Goal: Task Accomplishment & Management: Manage account settings

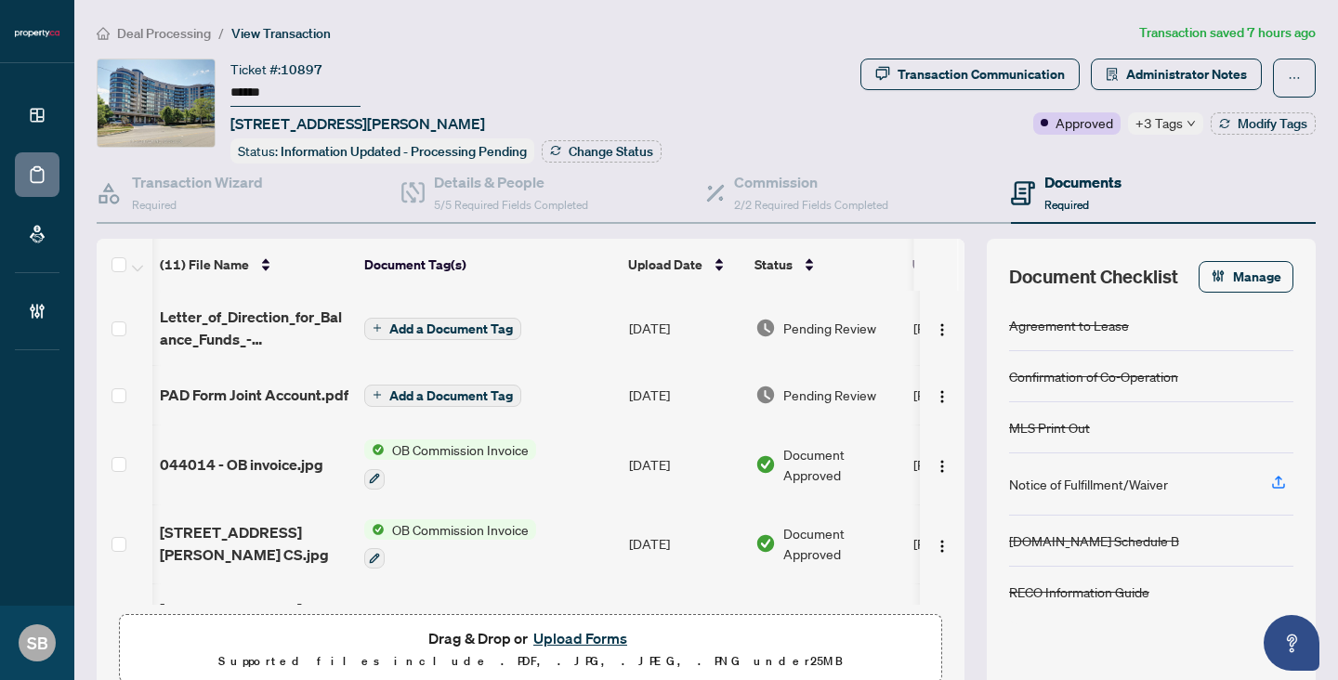
scroll to position [257, 2]
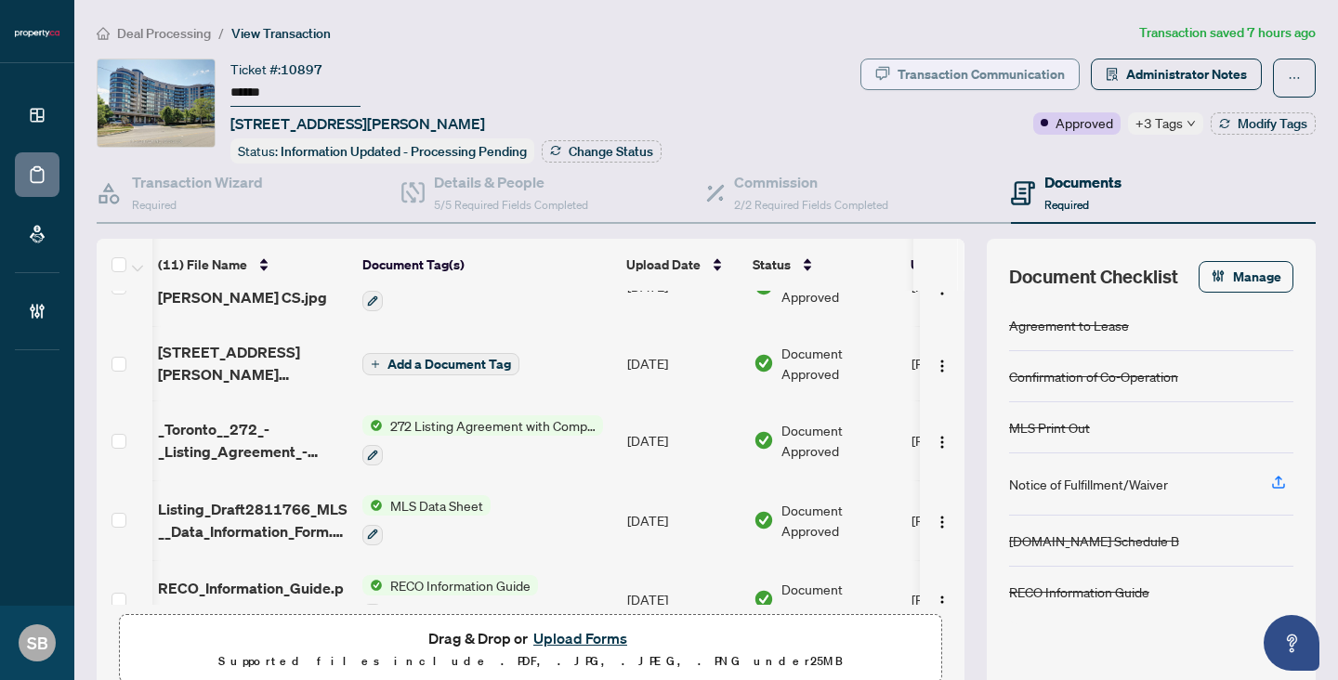
click at [1036, 80] on div "Transaction Communication" at bounding box center [980, 74] width 167 height 30
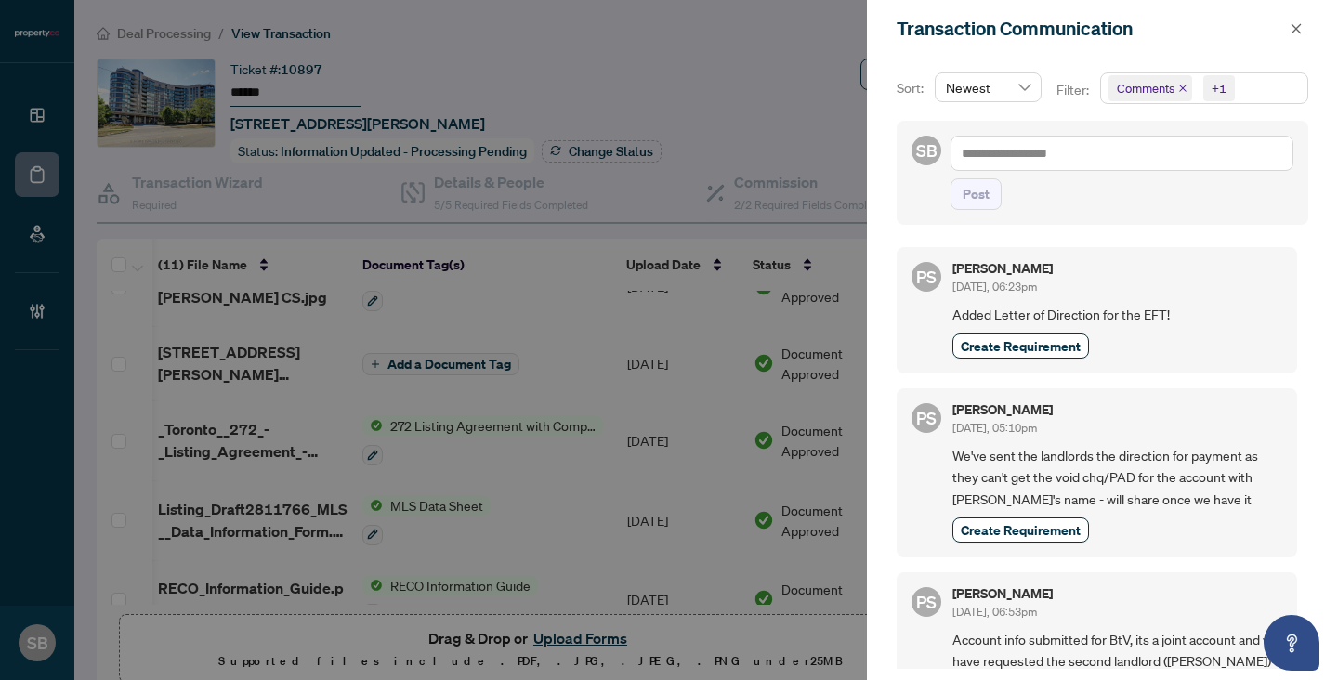
click at [289, 395] on div at bounding box center [669, 340] width 1338 height 680
click at [781, 326] on div at bounding box center [669, 340] width 1338 height 680
click at [1294, 31] on icon "close" at bounding box center [1295, 28] width 13 height 13
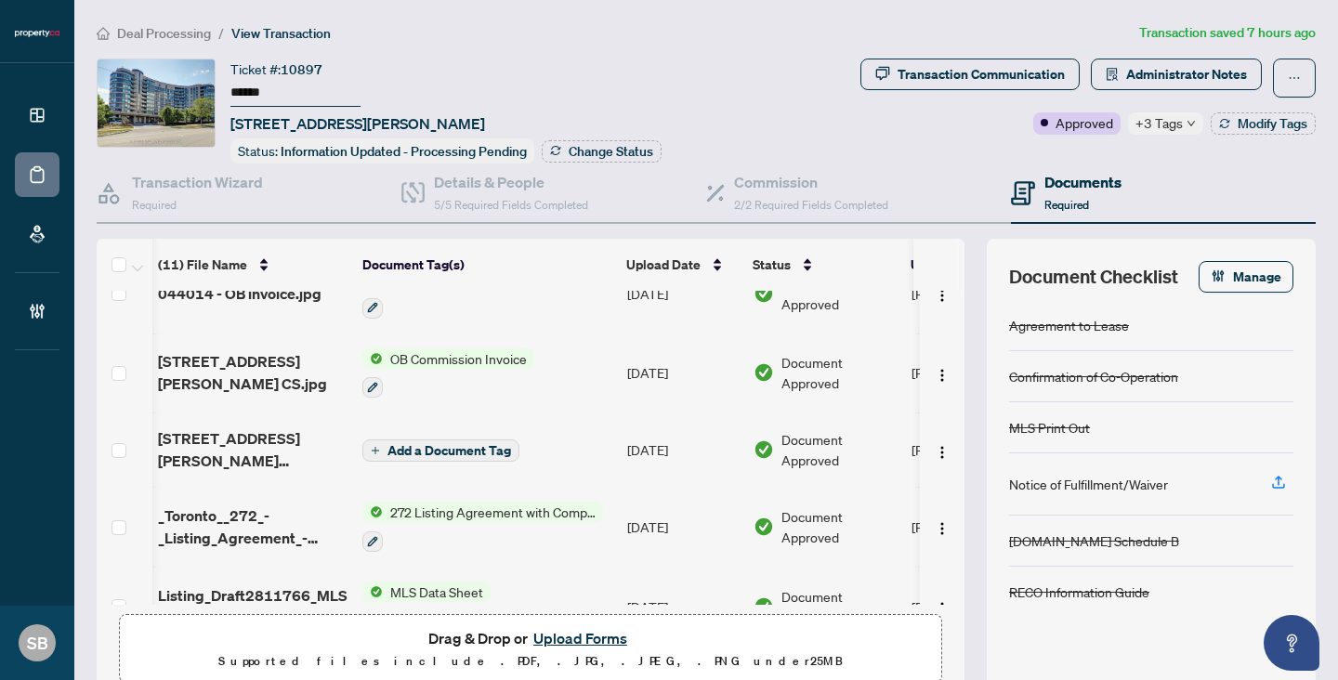
scroll to position [0, 2]
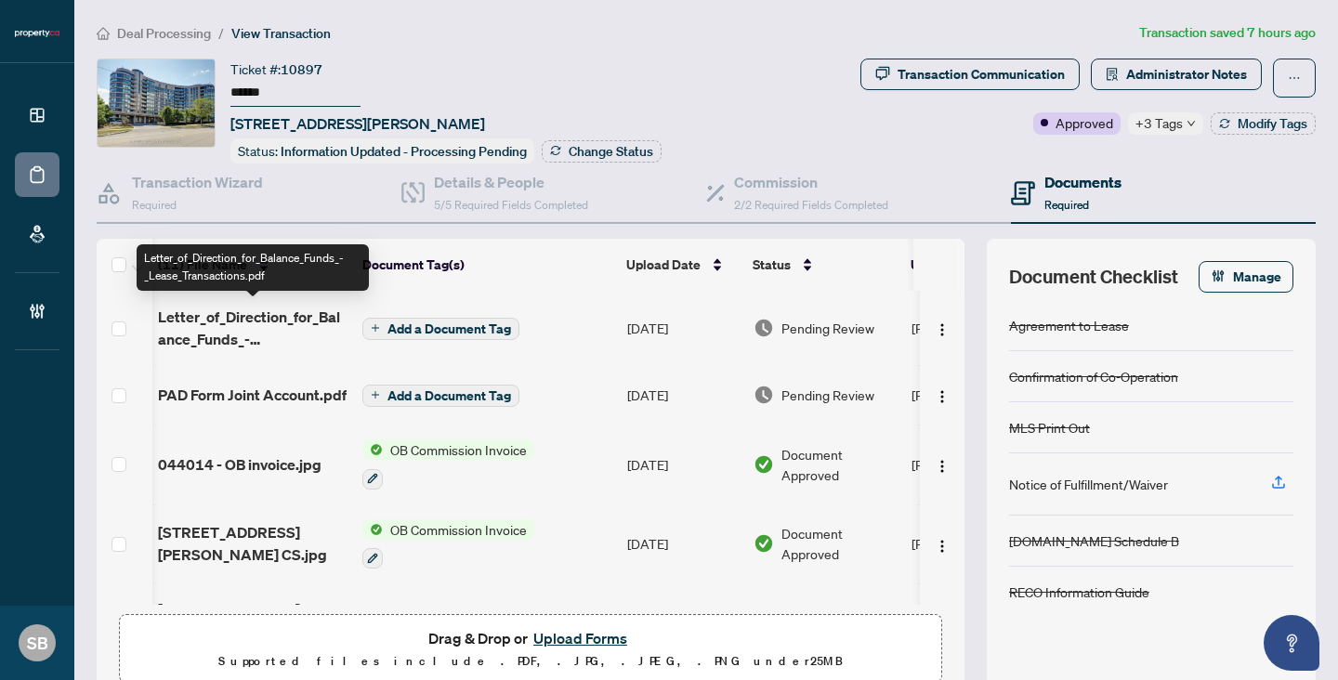
click at [281, 315] on span "Letter_of_Direction_for_Balance_Funds_-_Lease_Transactions.pdf" at bounding box center [253, 328] width 190 height 45
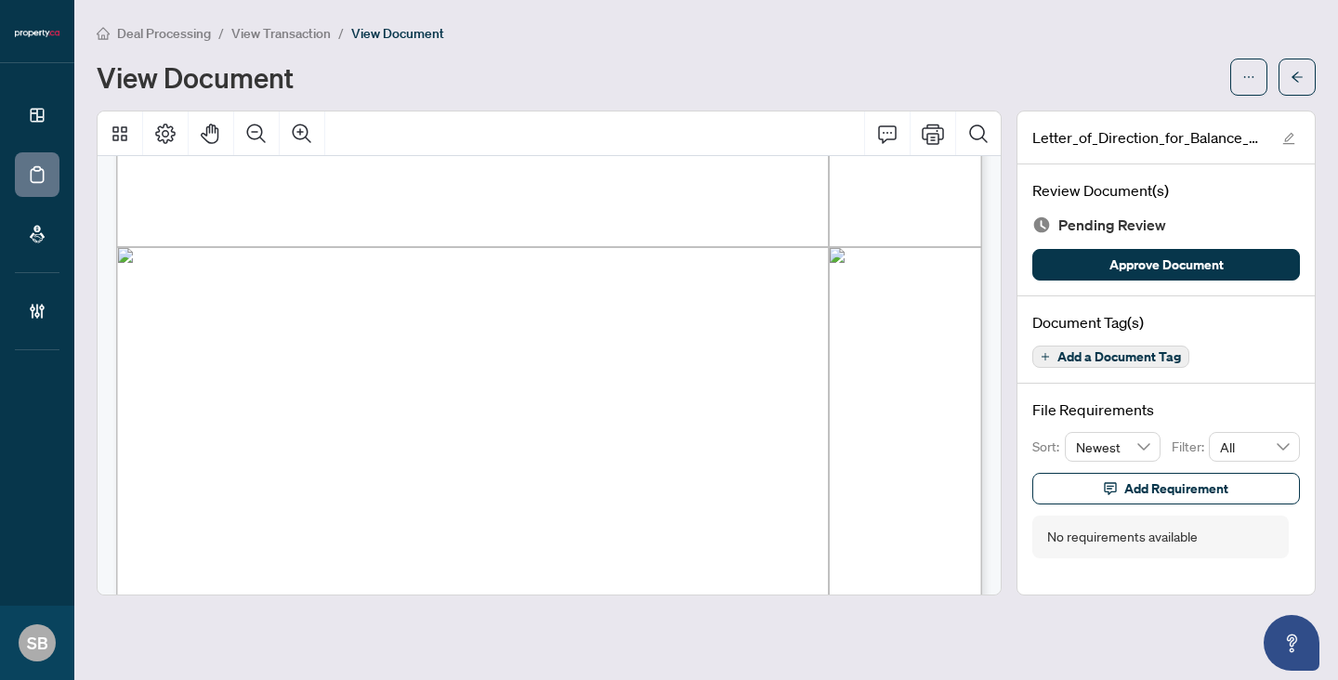
scroll to position [710, 0]
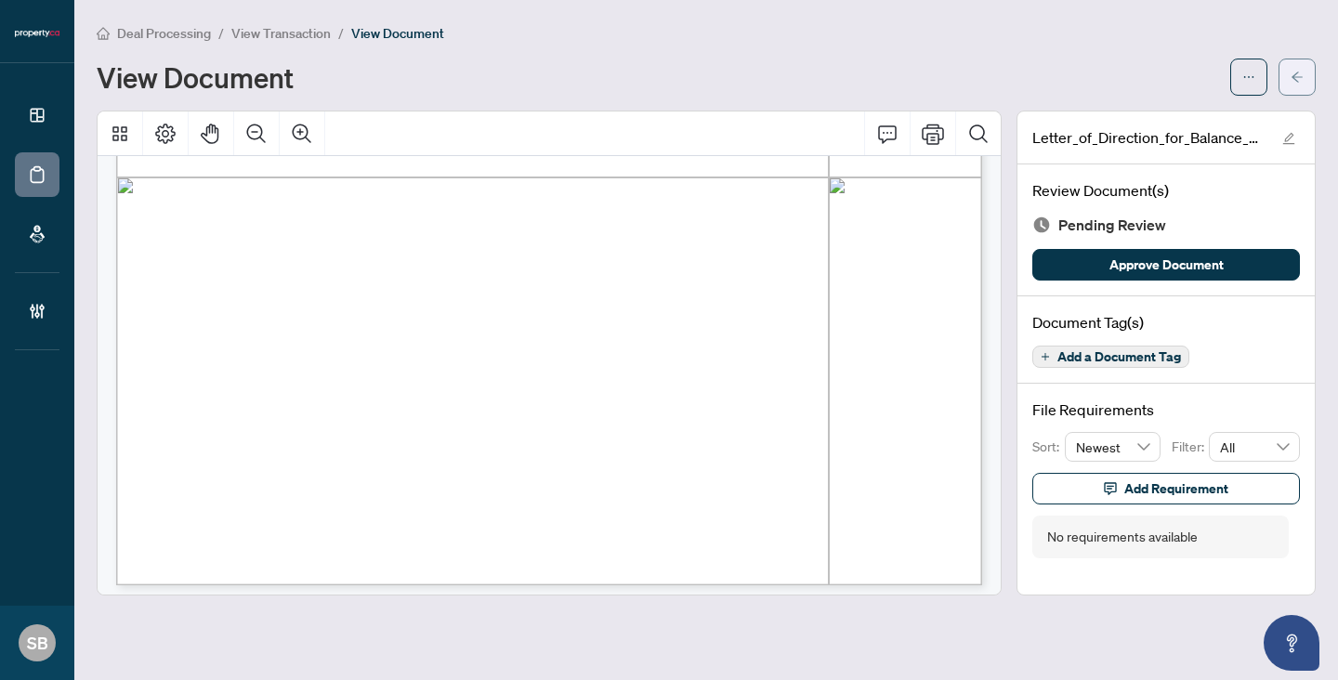
click at [1310, 73] on button "button" at bounding box center [1296, 77] width 37 height 37
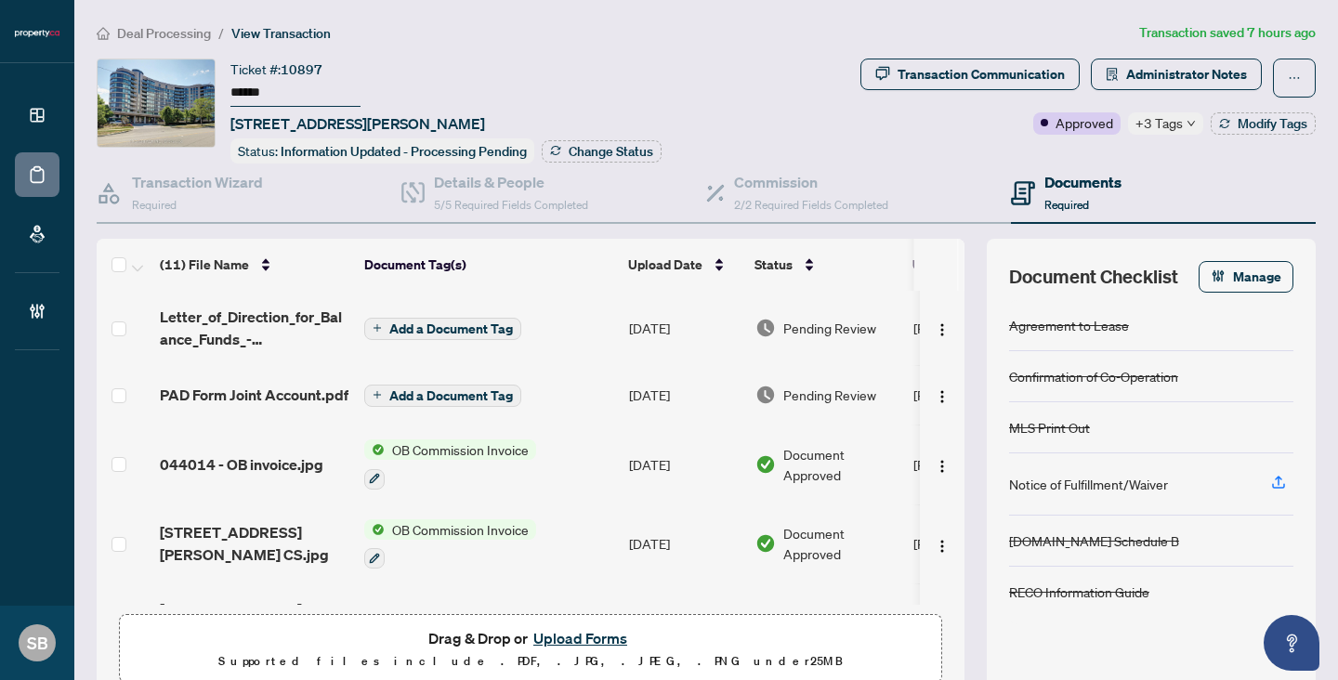
click at [312, 396] on span "PAD Form Joint Account.pdf" at bounding box center [254, 395] width 189 height 22
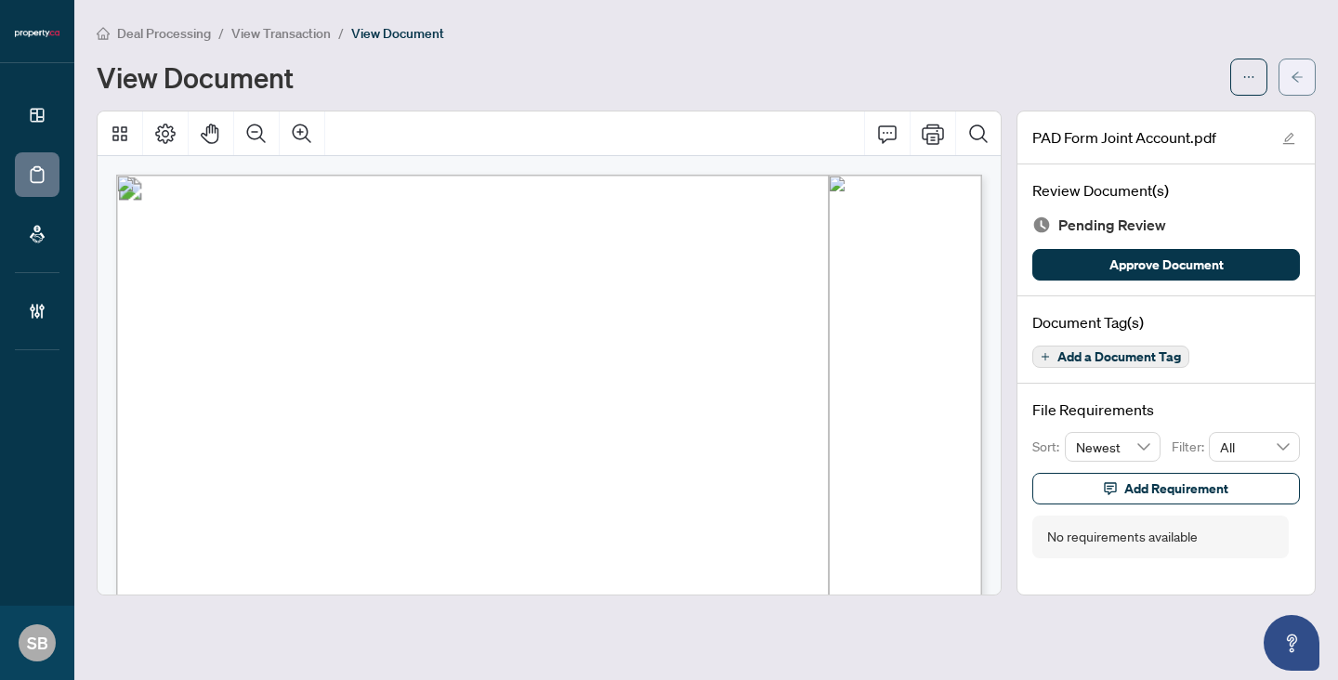
click at [1292, 94] on button "button" at bounding box center [1296, 77] width 37 height 37
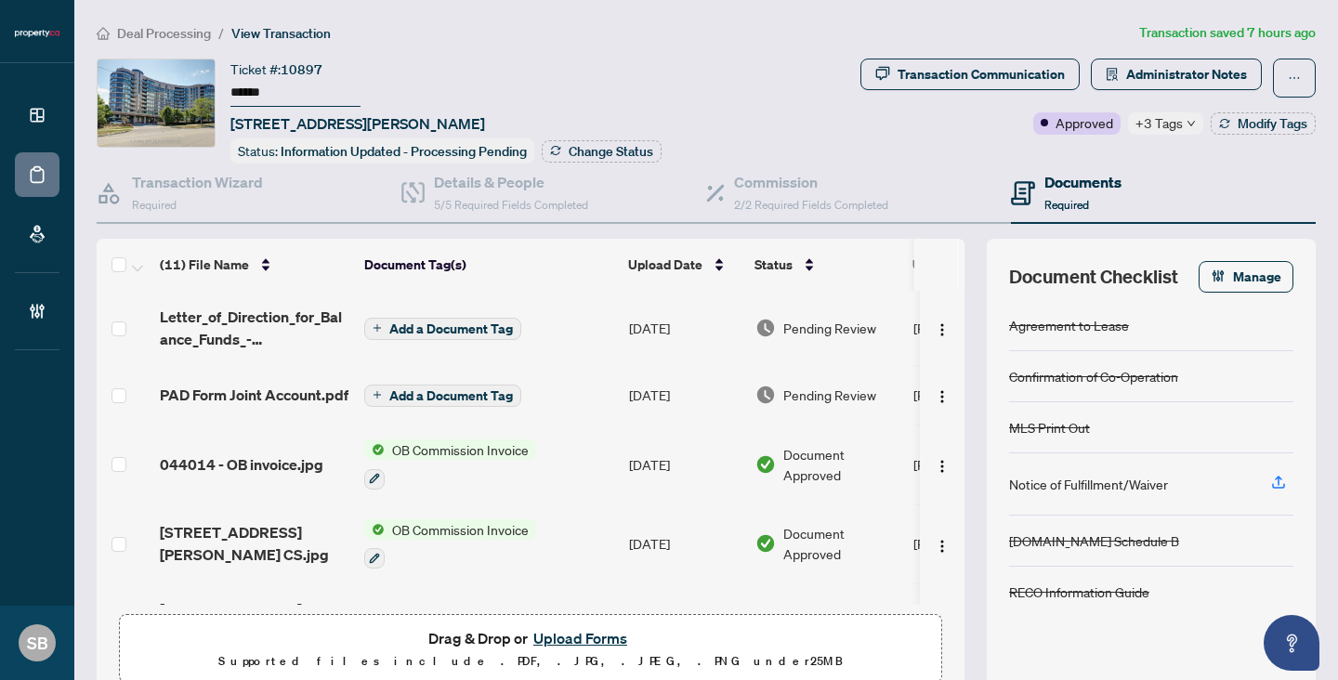
click at [178, 19] on main "Deal Processing / View Transaction Transaction saved 7 hours ago Ticket #: 1089…" at bounding box center [705, 340] width 1263 height 680
click at [1189, 129] on div "+3 Tags" at bounding box center [1165, 123] width 75 height 22
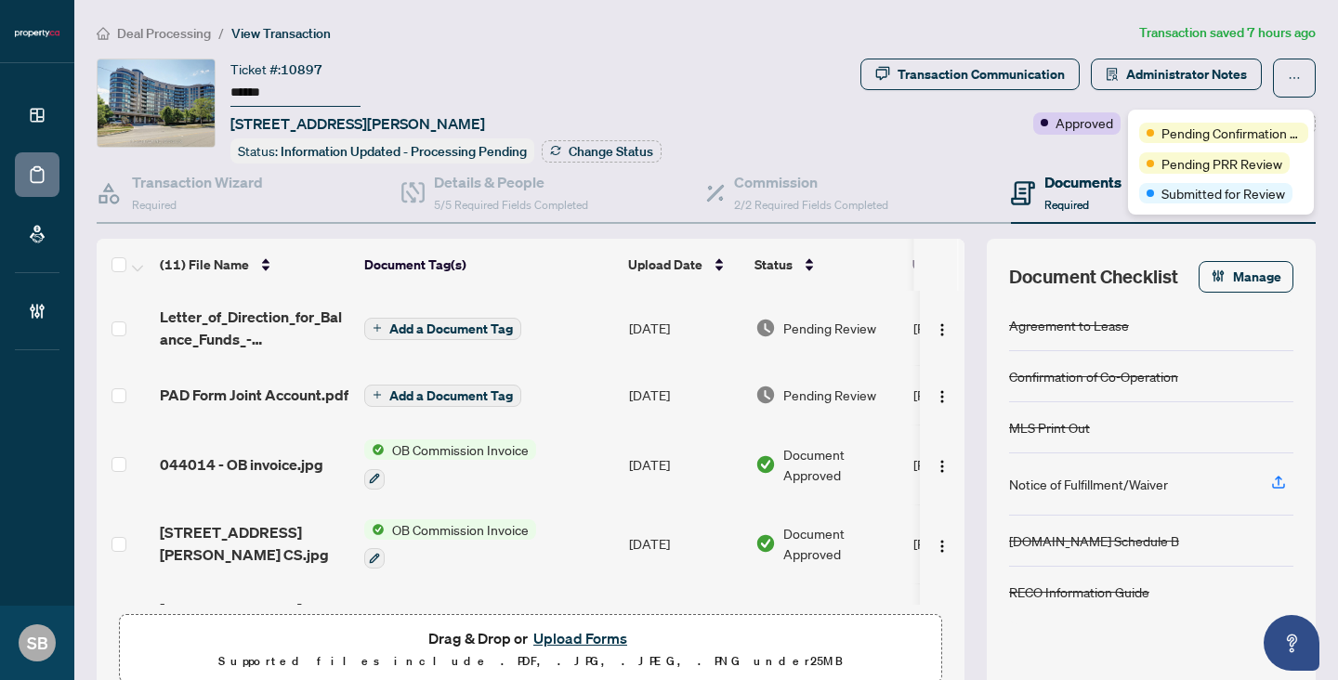
click at [157, 30] on span "Deal Processing" at bounding box center [164, 33] width 94 height 17
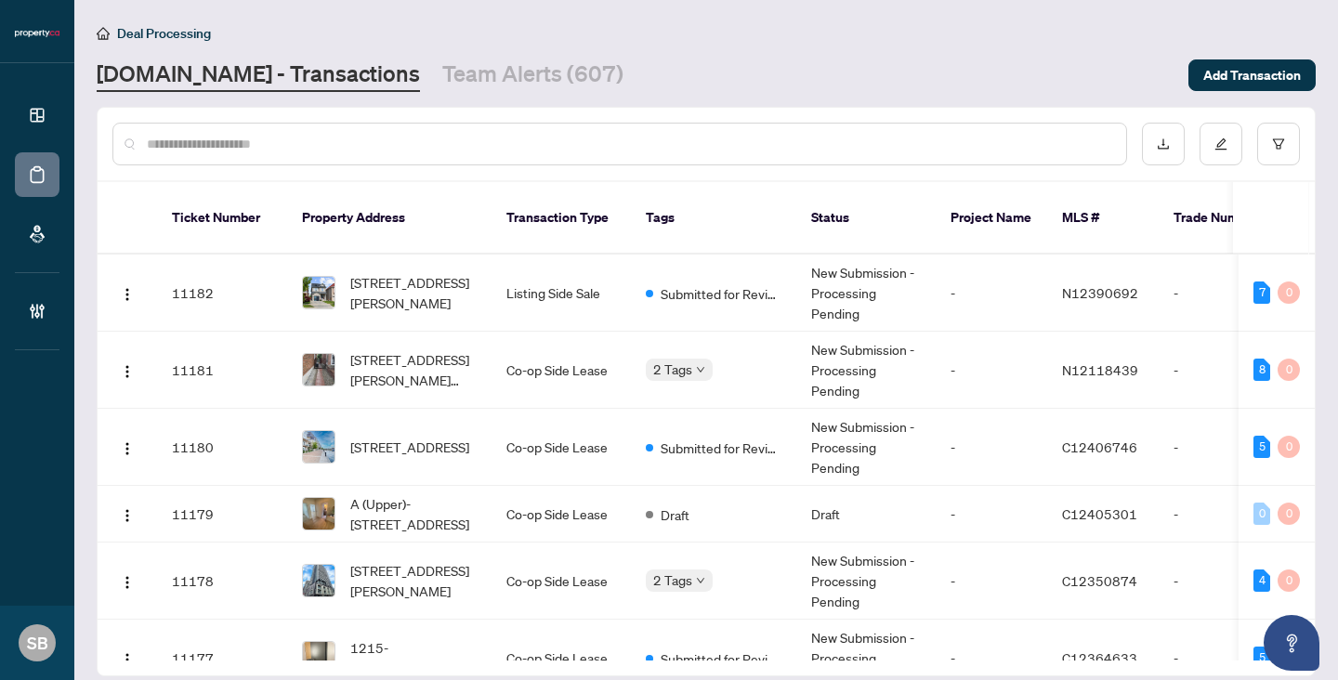
click at [374, 154] on div at bounding box center [619, 144] width 1014 height 43
click at [351, 145] on input "text" at bounding box center [629, 144] width 964 height 20
paste input "******"
type input "******"
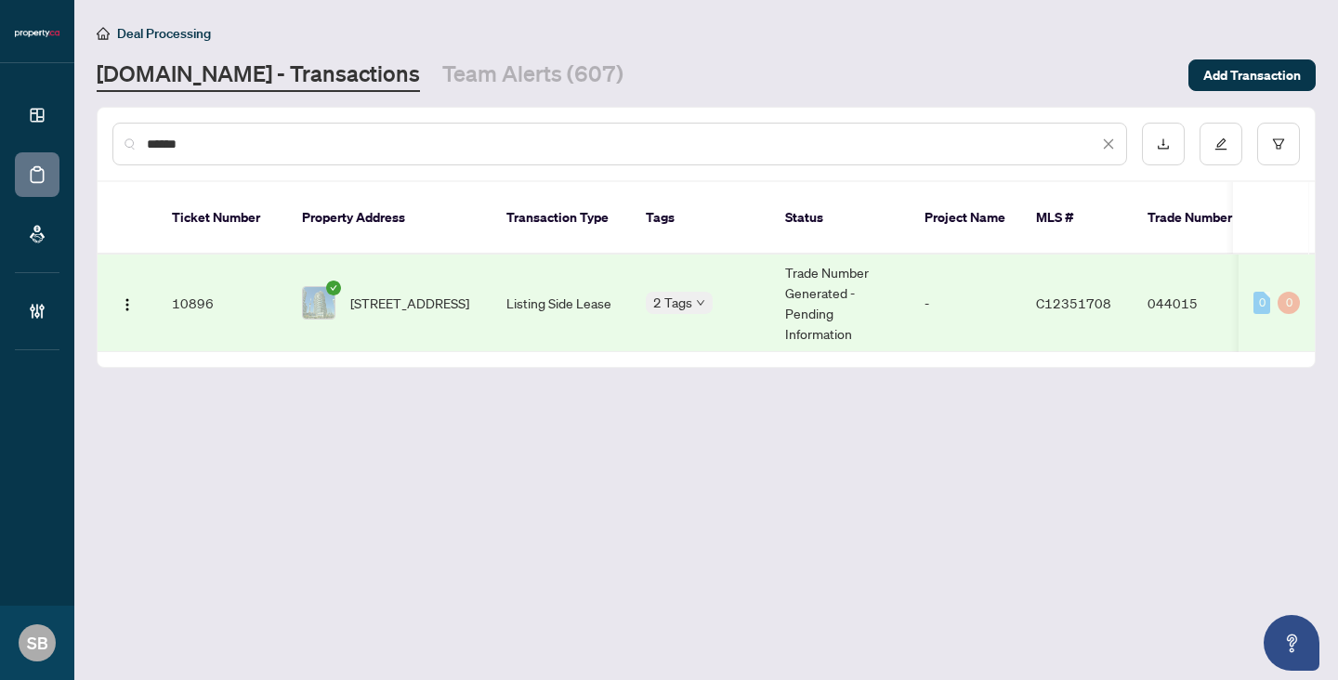
click at [378, 293] on span "[STREET_ADDRESS]" at bounding box center [409, 303] width 119 height 20
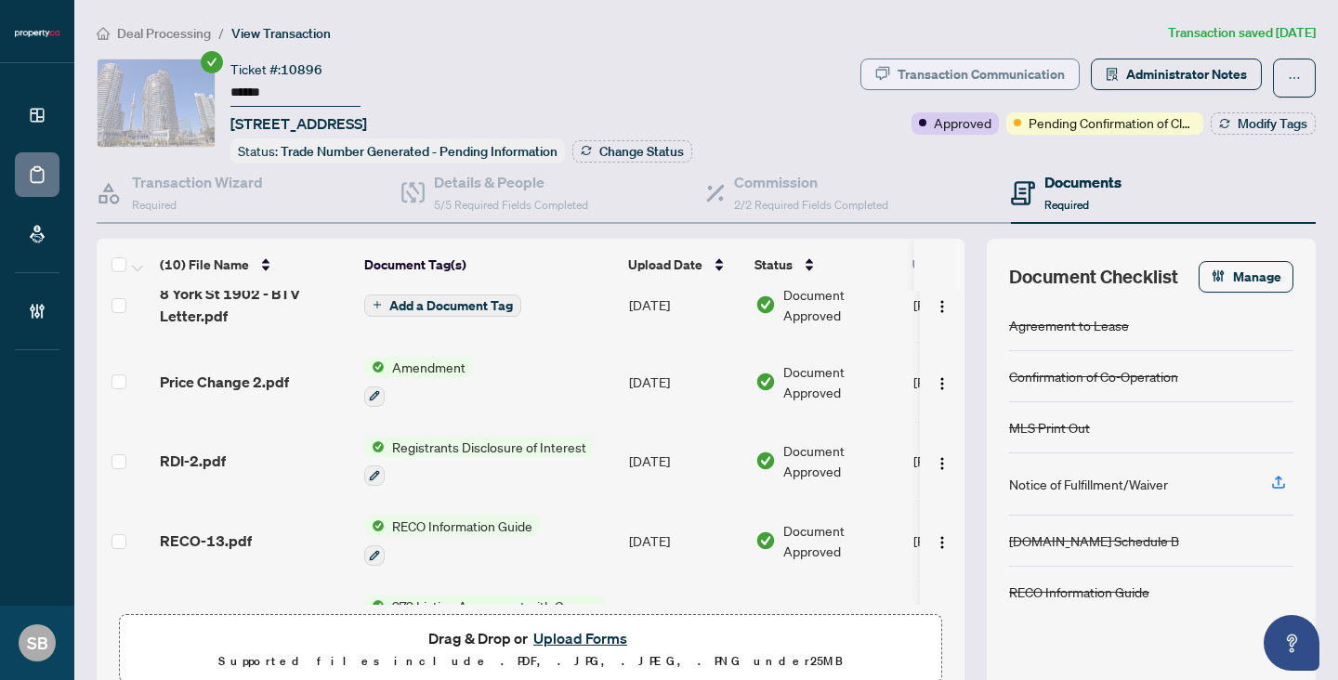
click at [936, 82] on div "Transaction Communication" at bounding box center [980, 74] width 167 height 30
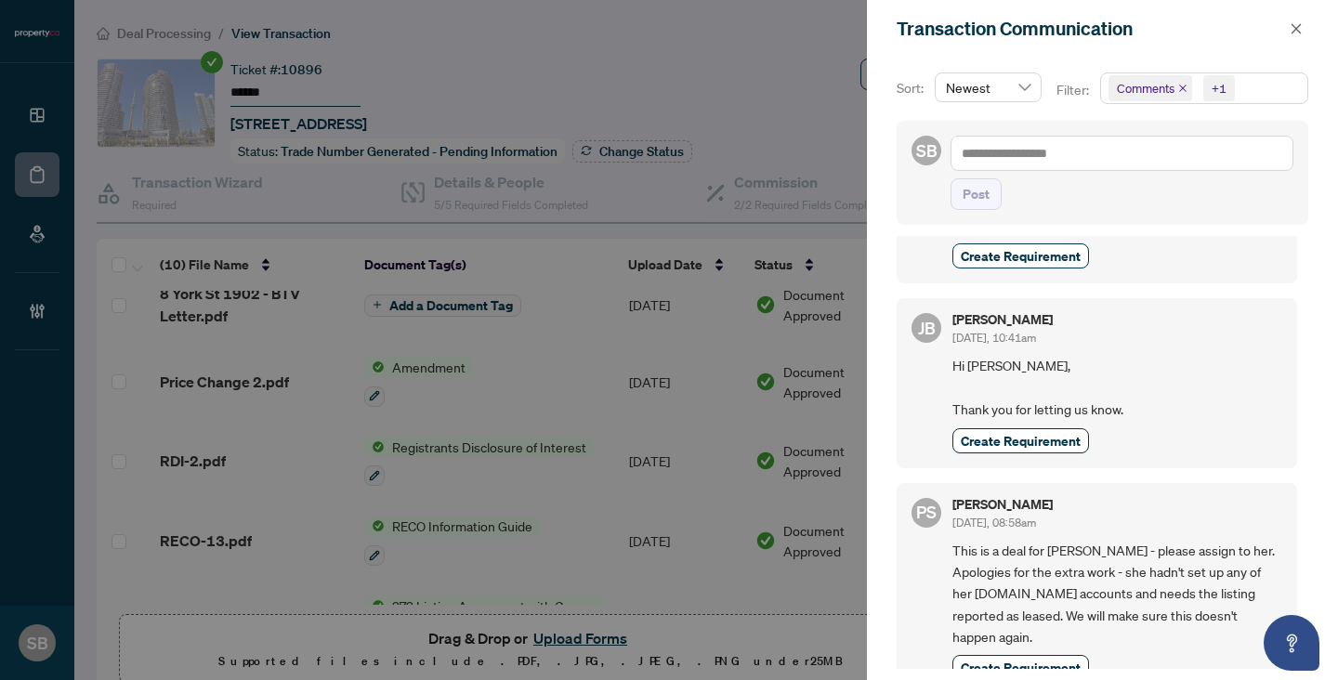
scroll to position [4, 0]
click at [1293, 28] on icon "close" at bounding box center [1295, 28] width 13 height 13
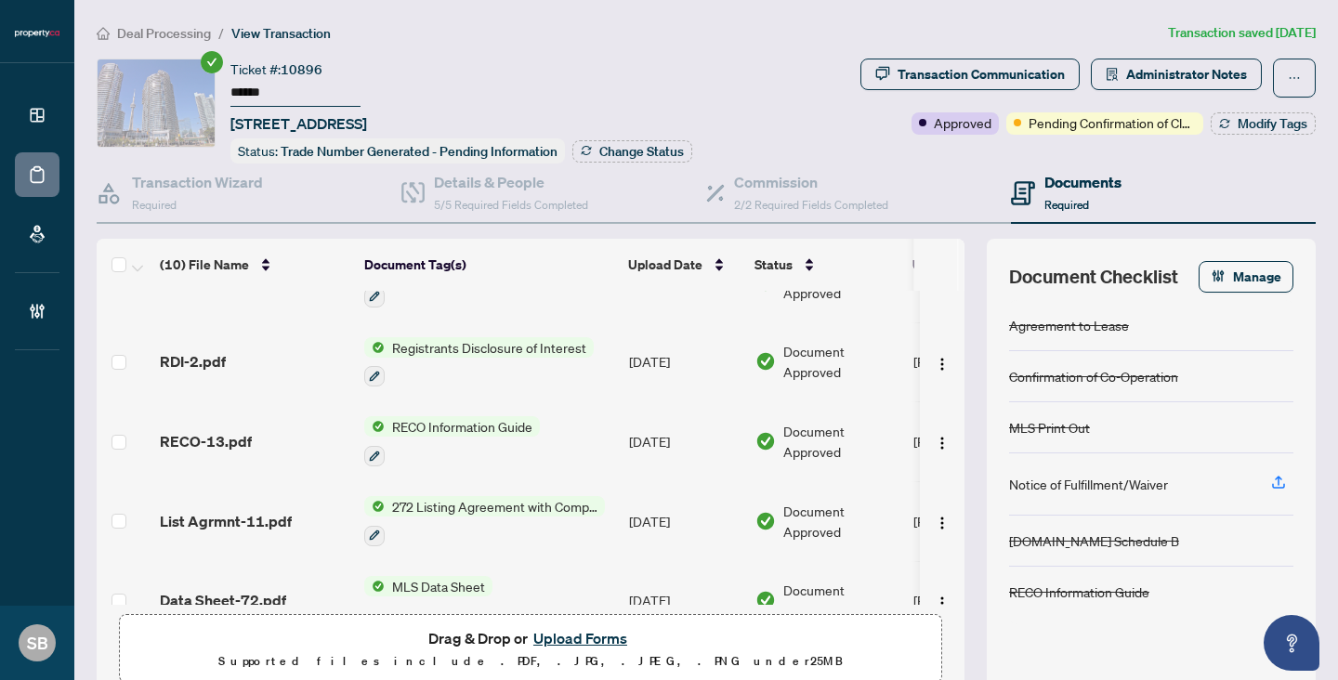
scroll to position [125, 0]
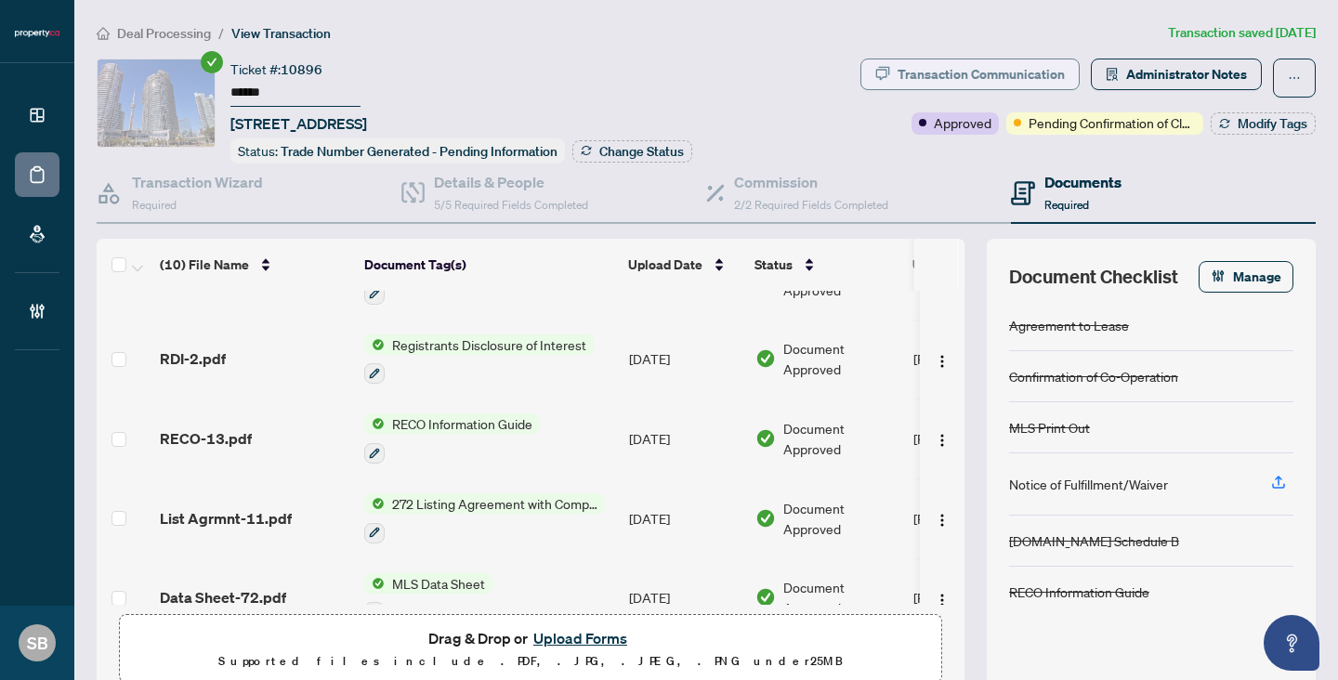
click at [975, 70] on div "Transaction Communication" at bounding box center [980, 74] width 167 height 30
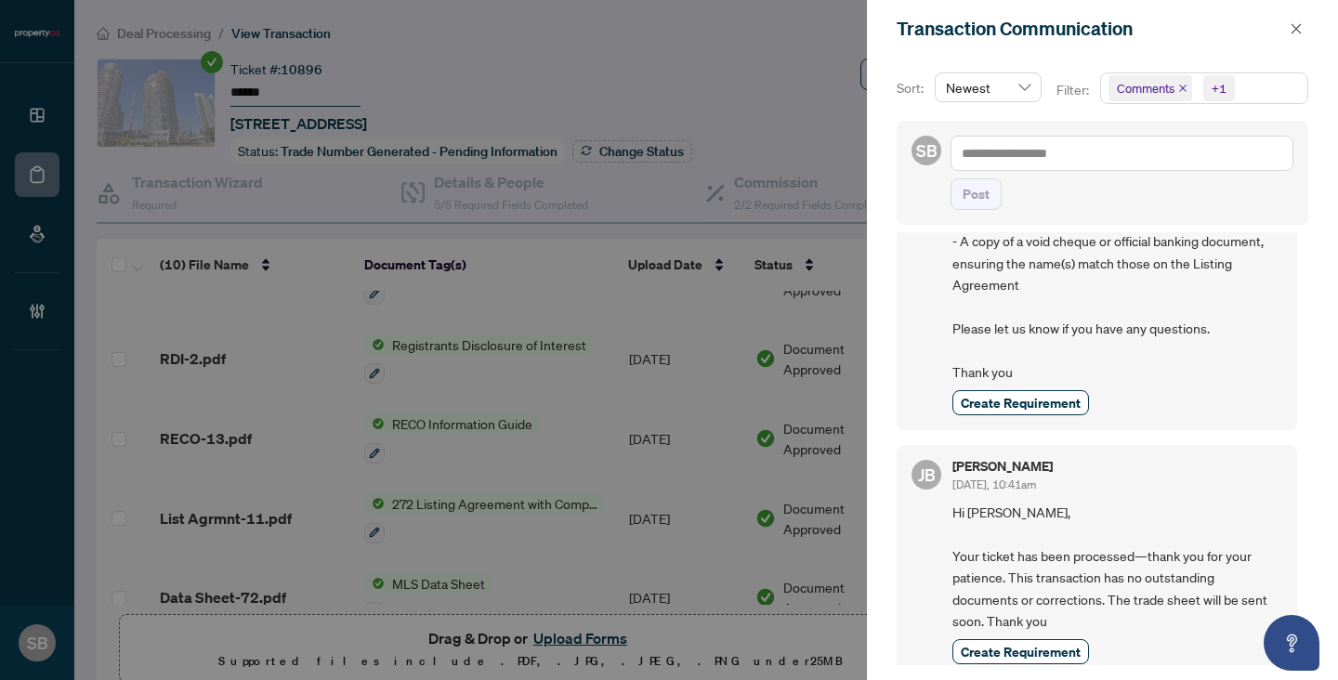
scroll to position [430, 0]
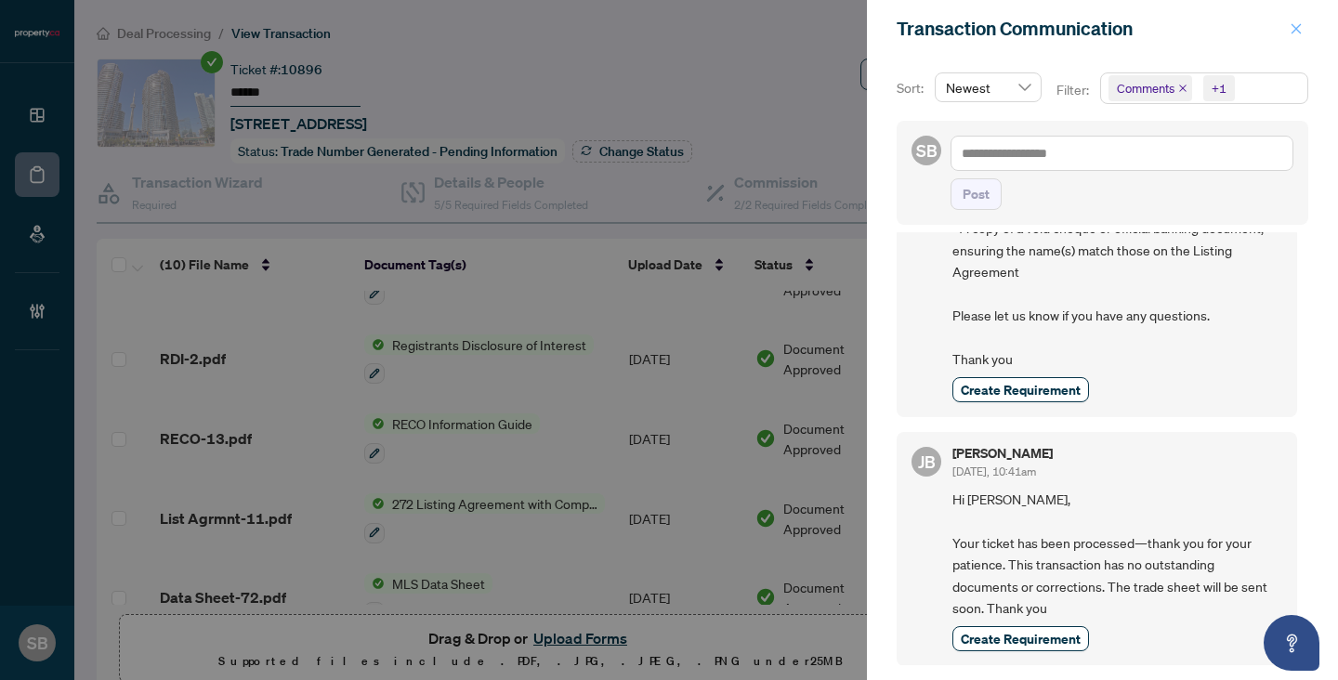
click at [1289, 40] on span "button" at bounding box center [1295, 29] width 13 height 30
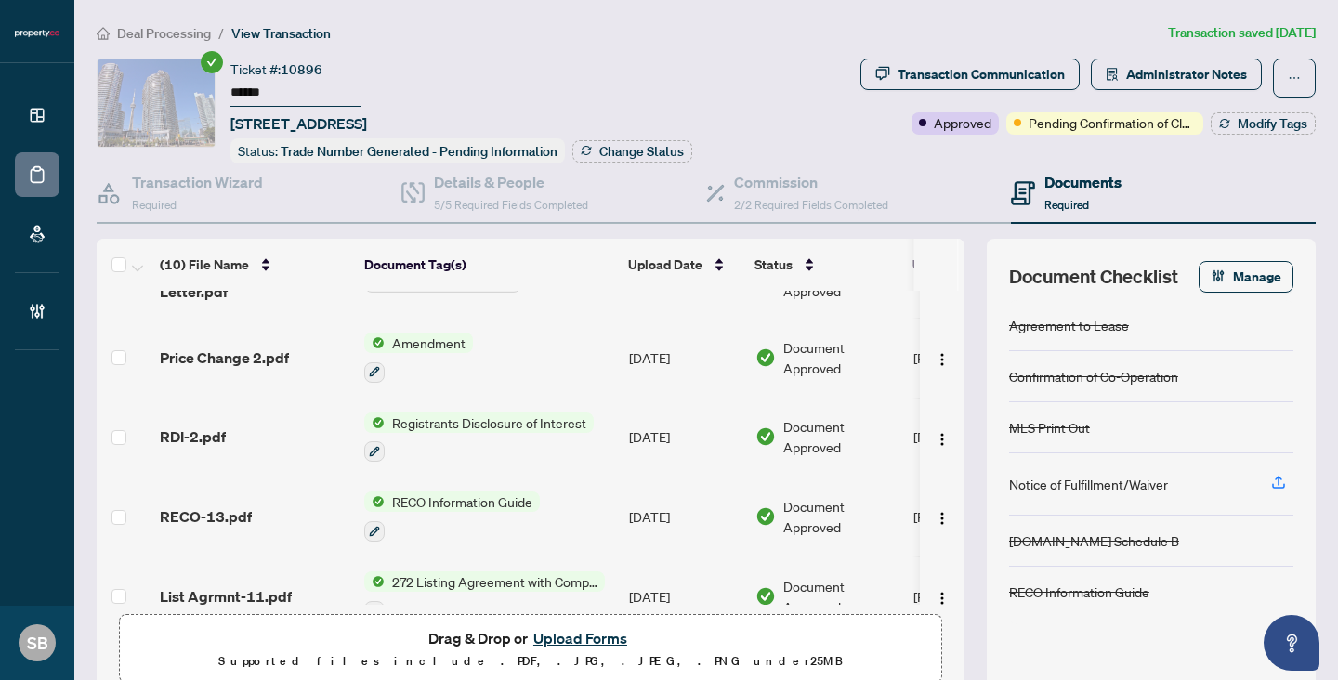
scroll to position [0, 0]
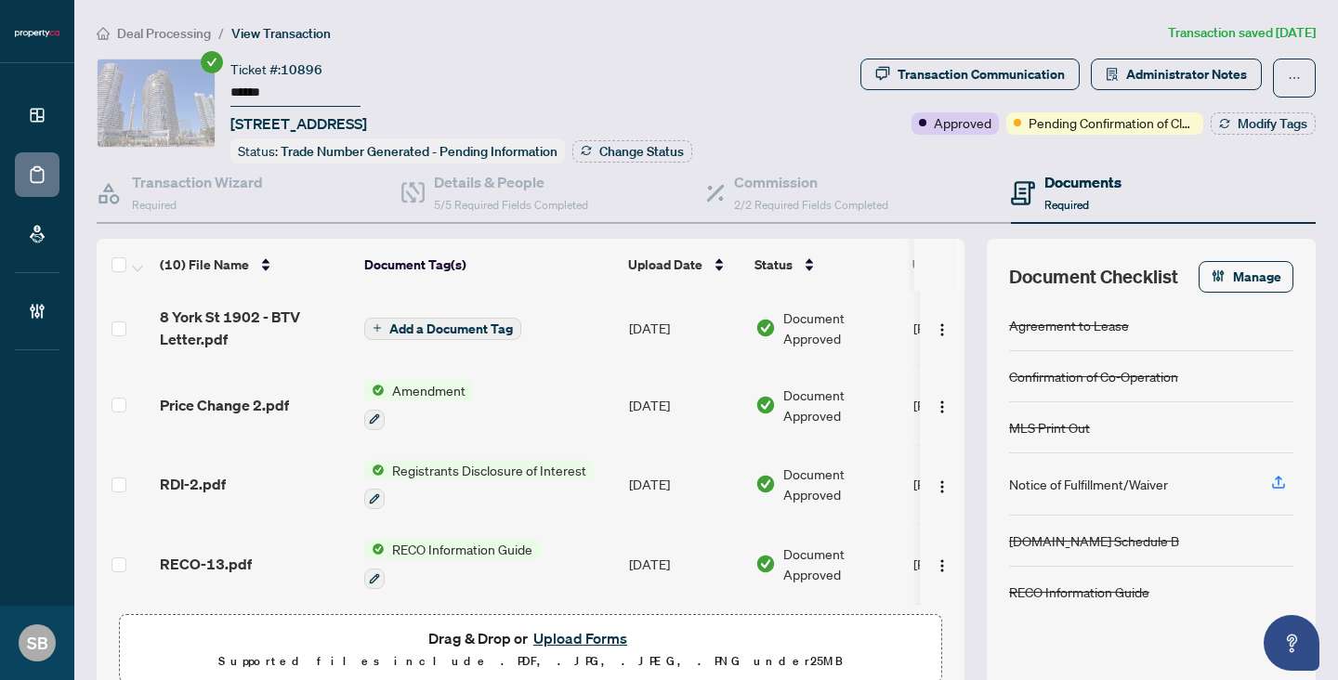
click at [165, 33] on span "Deal Processing" at bounding box center [164, 33] width 94 height 17
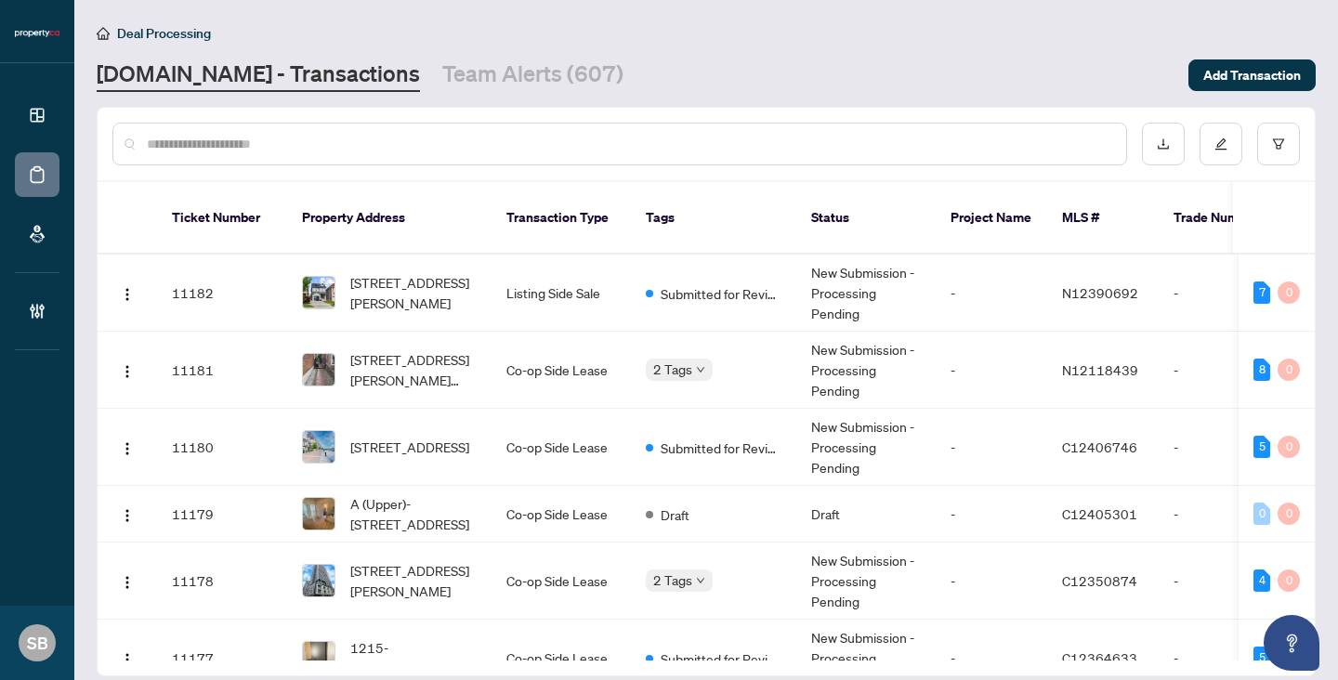
click at [339, 144] on input "text" at bounding box center [629, 144] width 964 height 20
paste input "******"
type input "******"
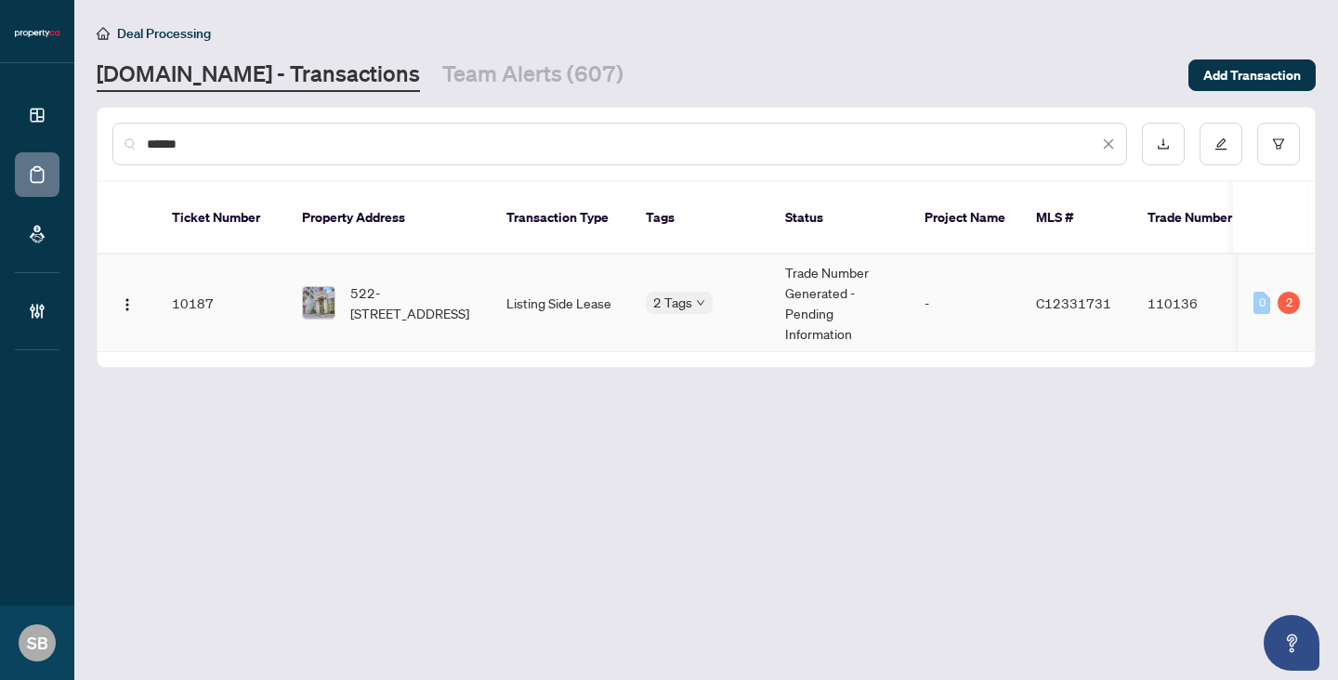
click at [495, 294] on td "Listing Side Lease" at bounding box center [560, 304] width 139 height 98
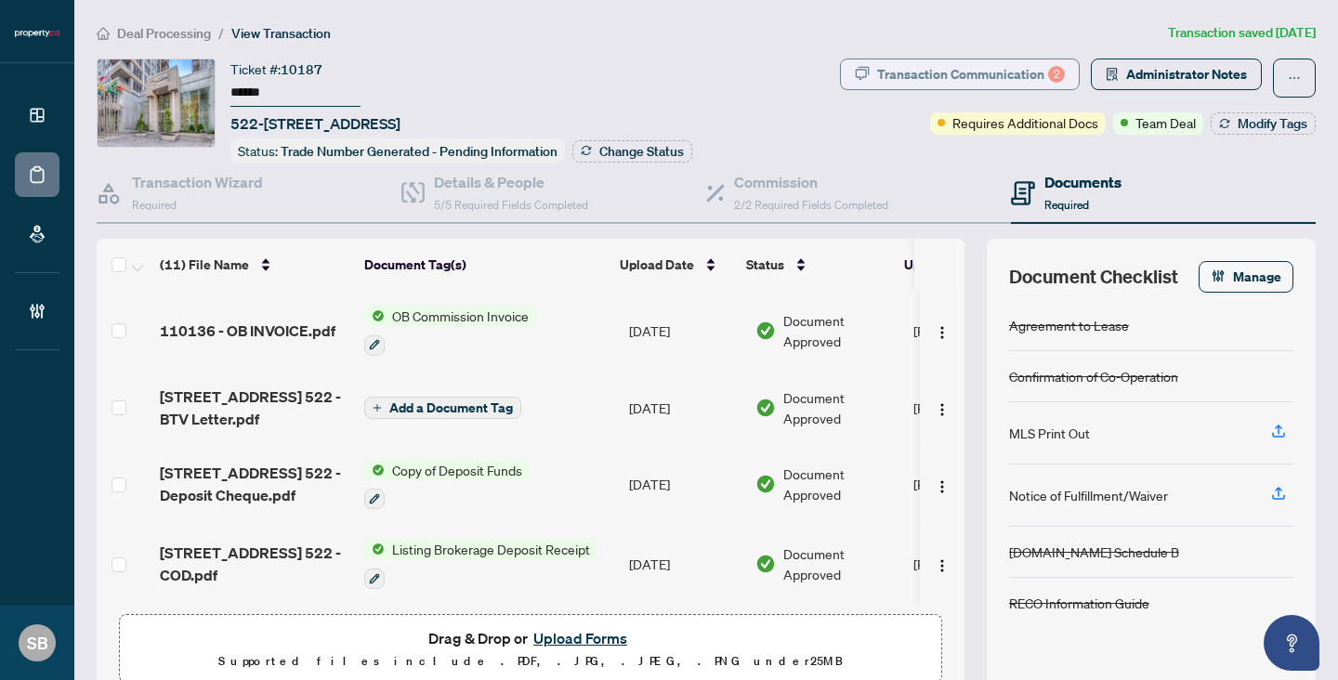
click at [1055, 72] on div "2" at bounding box center [1056, 74] width 17 height 17
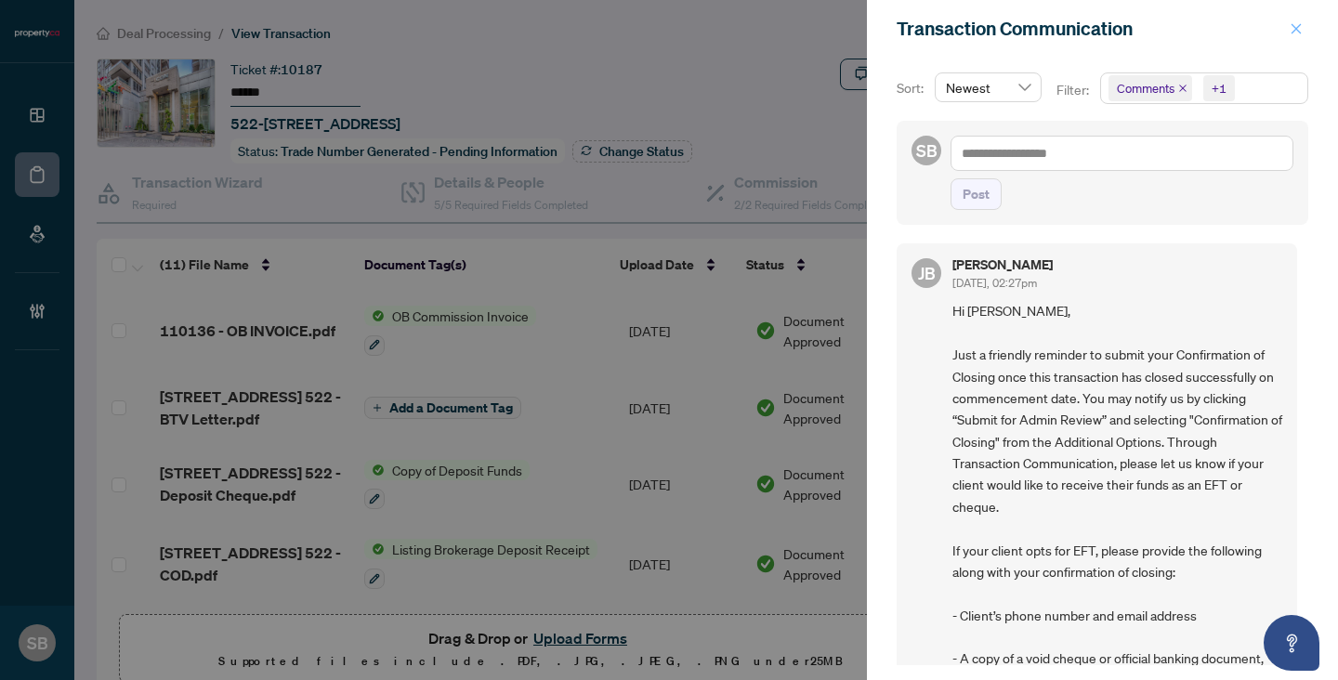
click at [1292, 33] on icon "close" at bounding box center [1295, 28] width 13 height 13
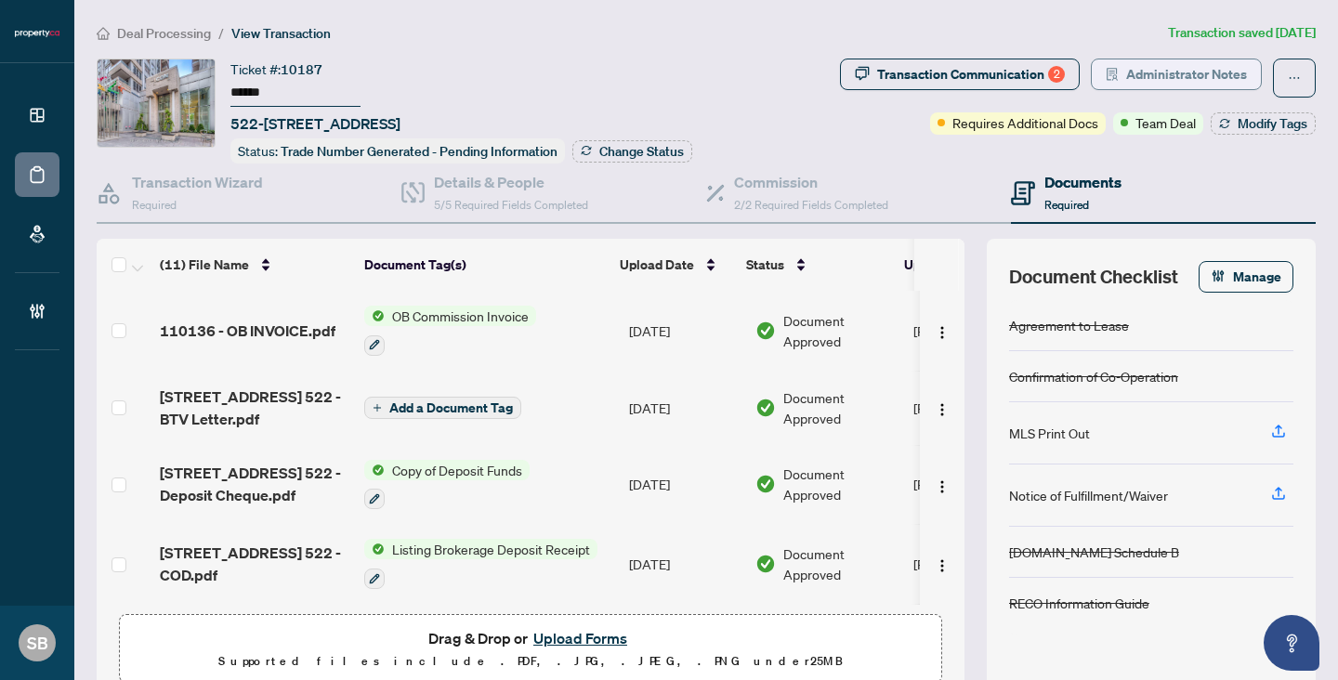
click at [1115, 74] on icon "solution" at bounding box center [1111, 74] width 11 height 13
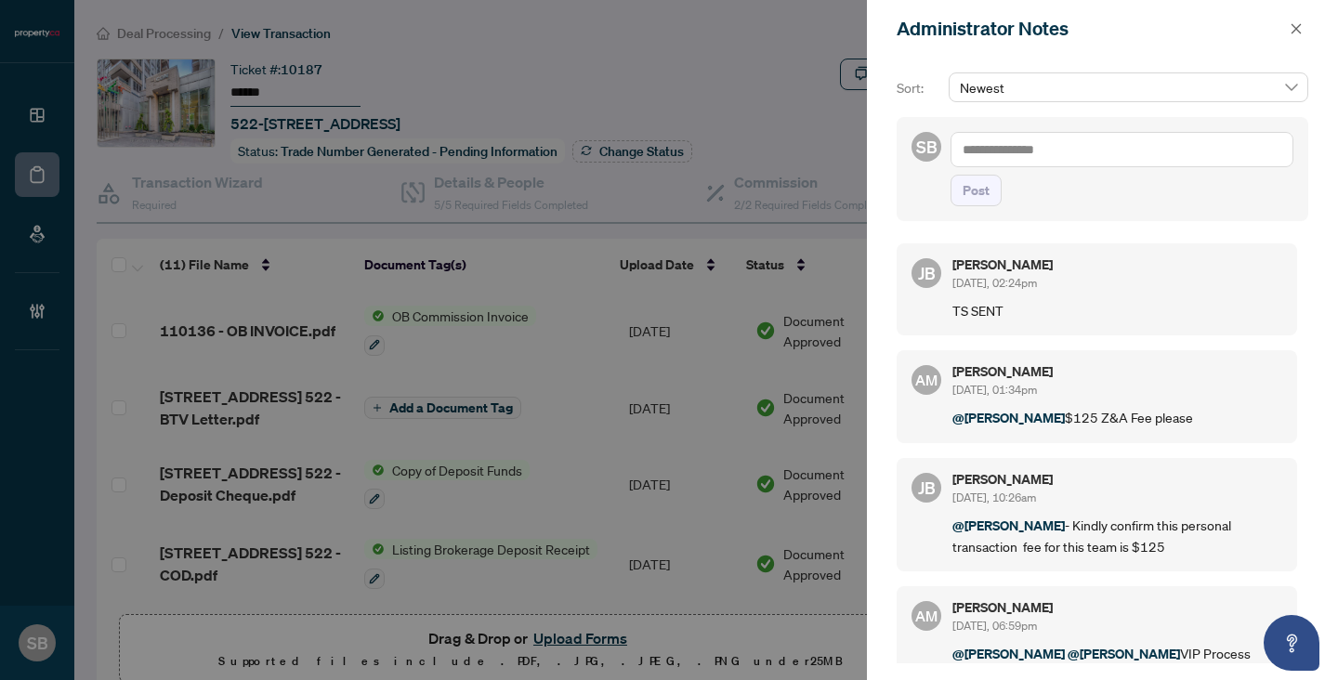
scroll to position [9, 0]
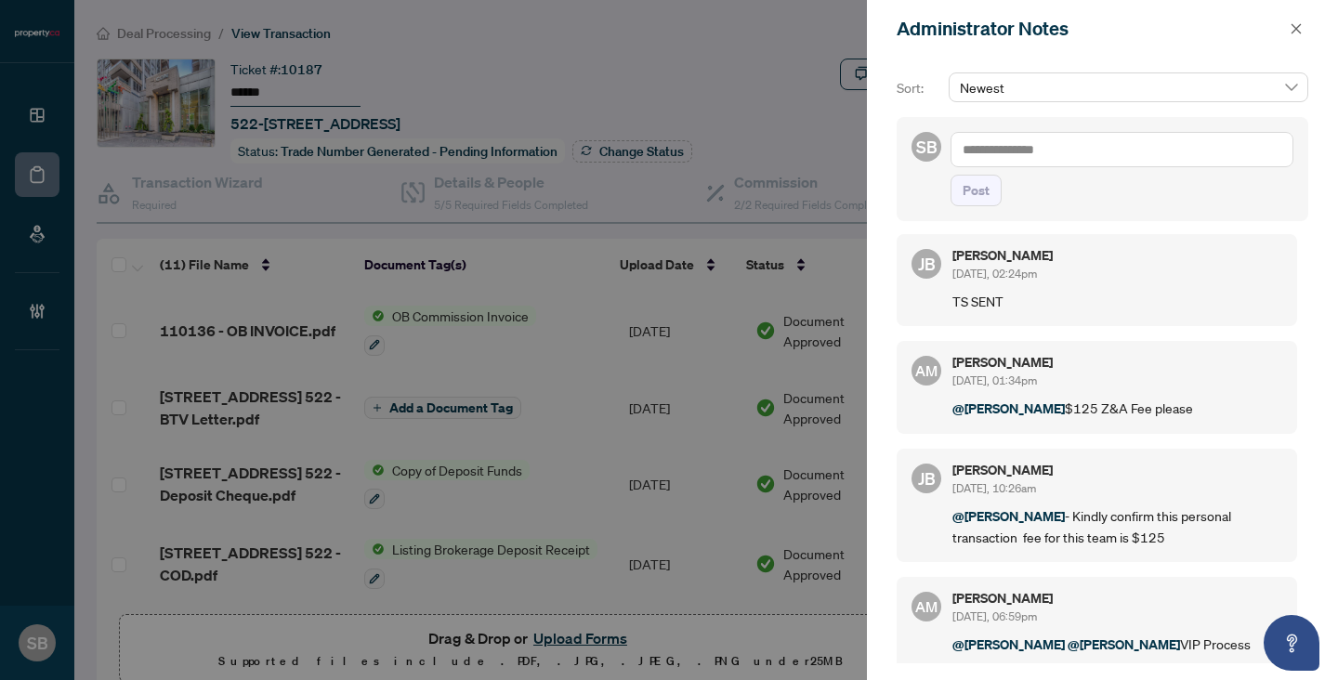
click at [741, 67] on div at bounding box center [669, 340] width 1338 height 680
click at [542, 48] on div at bounding box center [669, 340] width 1338 height 680
click at [1294, 27] on icon "close" at bounding box center [1295, 28] width 13 height 13
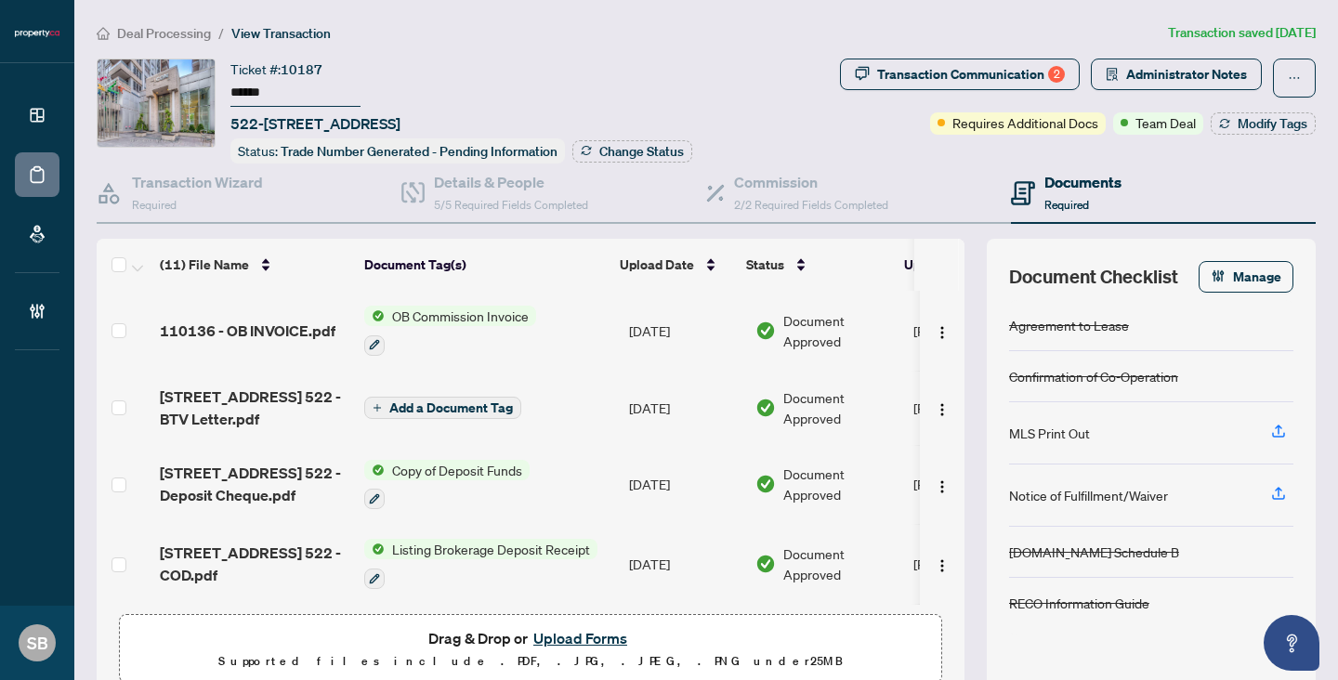
click at [171, 30] on span "Deal Processing" at bounding box center [164, 33] width 94 height 17
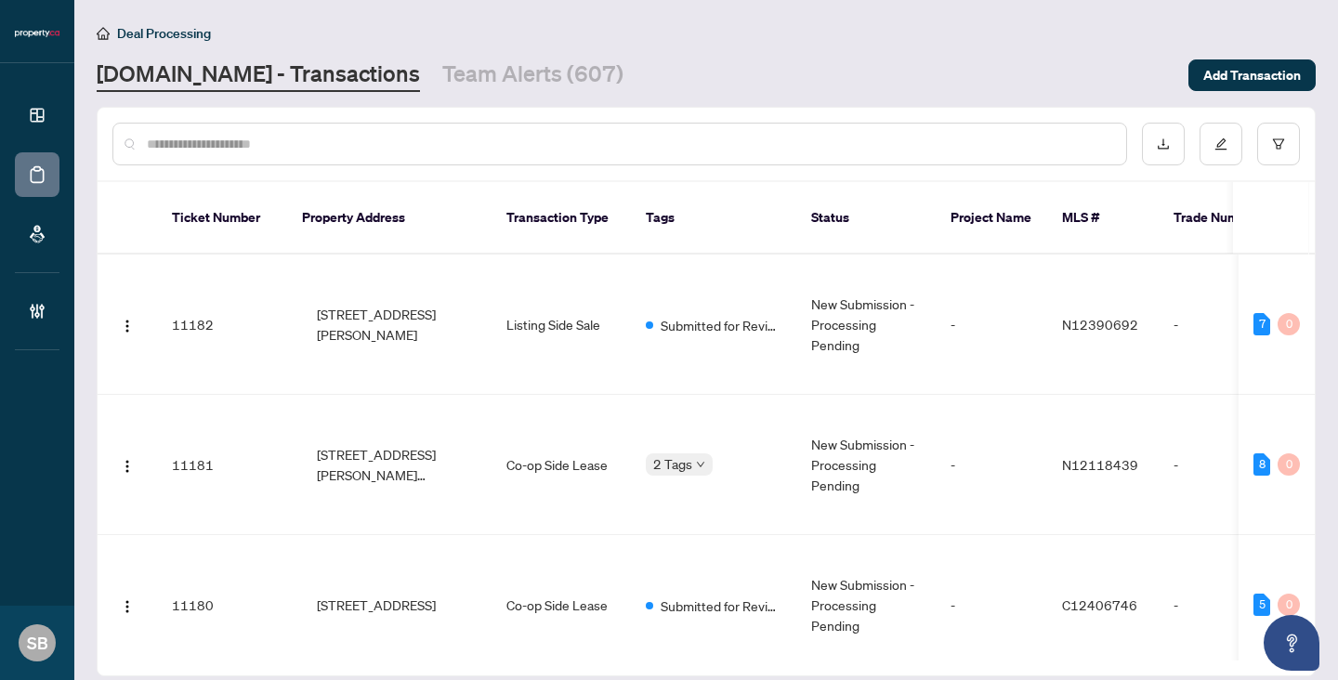
click at [239, 150] on input "text" at bounding box center [629, 144] width 964 height 20
paste input "******"
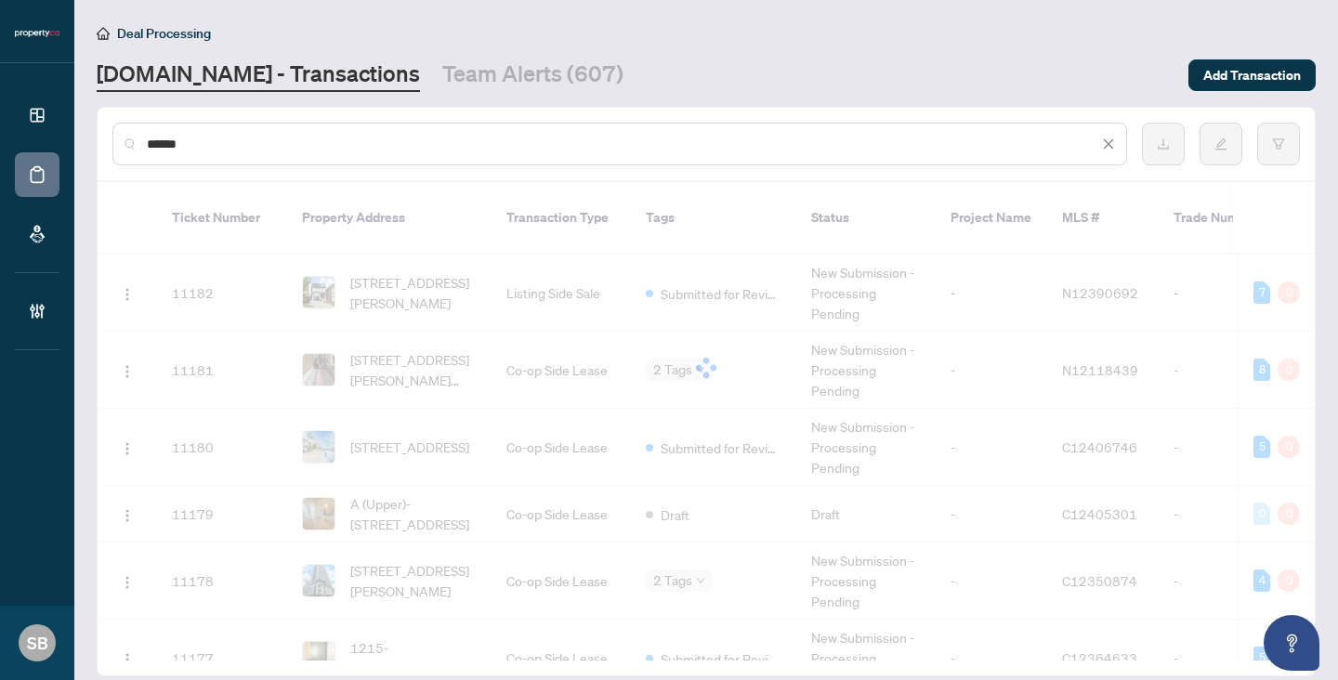
type input "******"
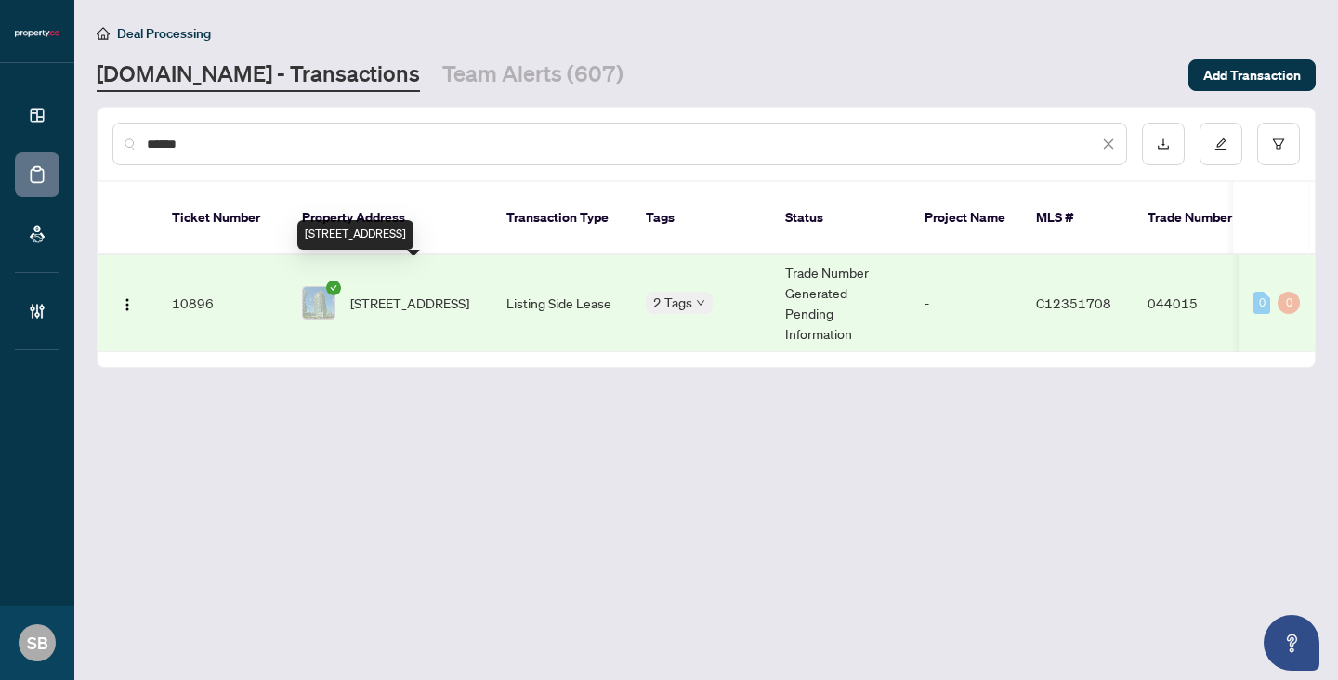
click at [433, 293] on span "[STREET_ADDRESS]" at bounding box center [409, 303] width 119 height 20
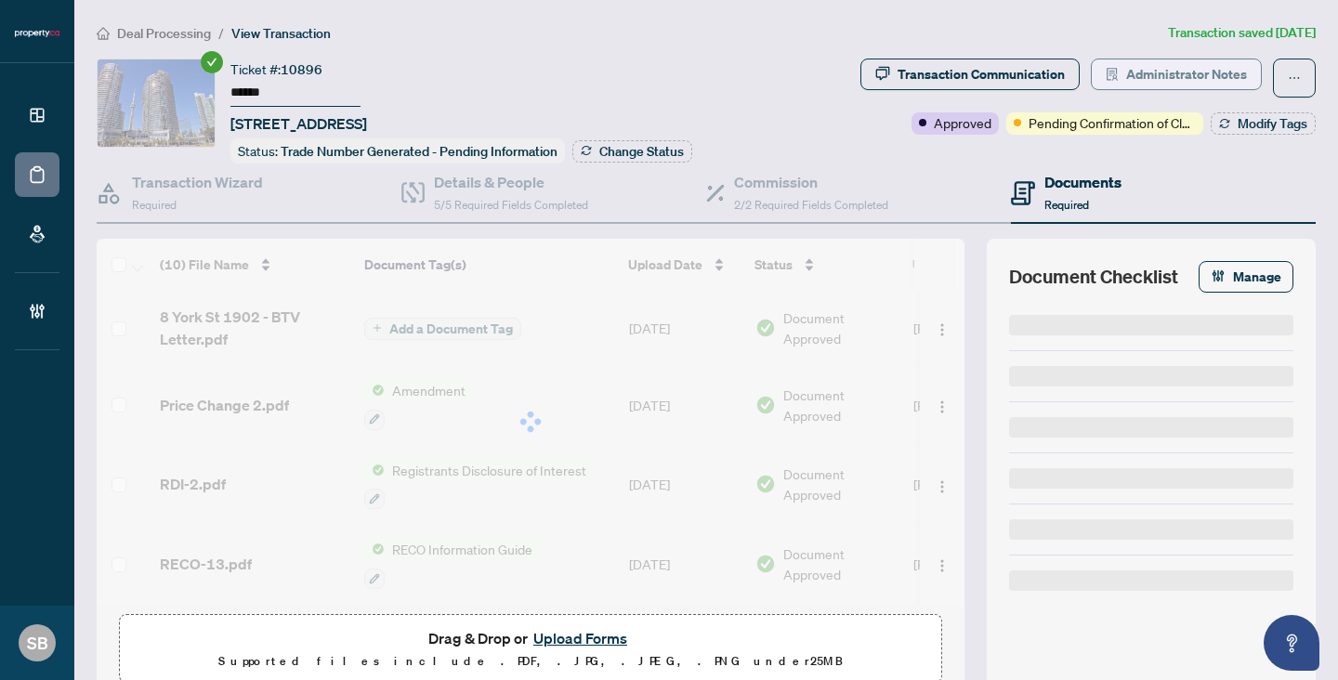
click at [1167, 84] on span "Administrator Notes" at bounding box center [1186, 74] width 121 height 30
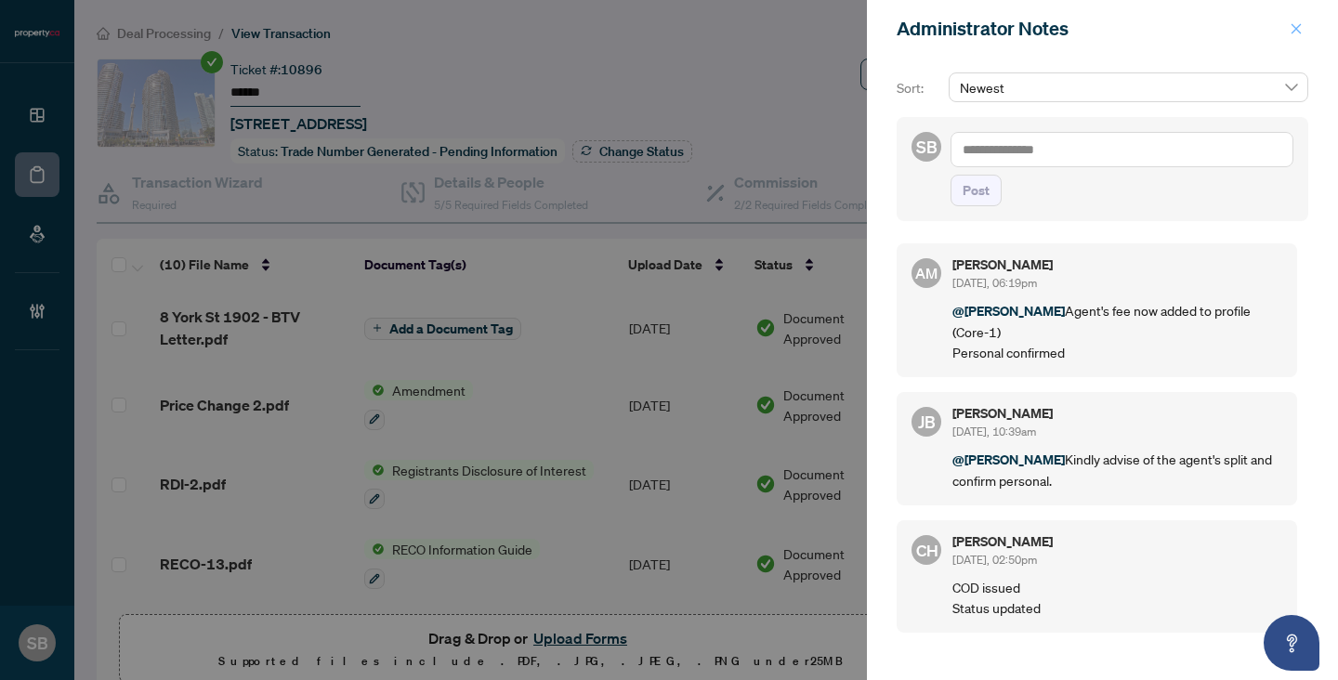
click at [1296, 35] on span "button" at bounding box center [1295, 29] width 13 height 30
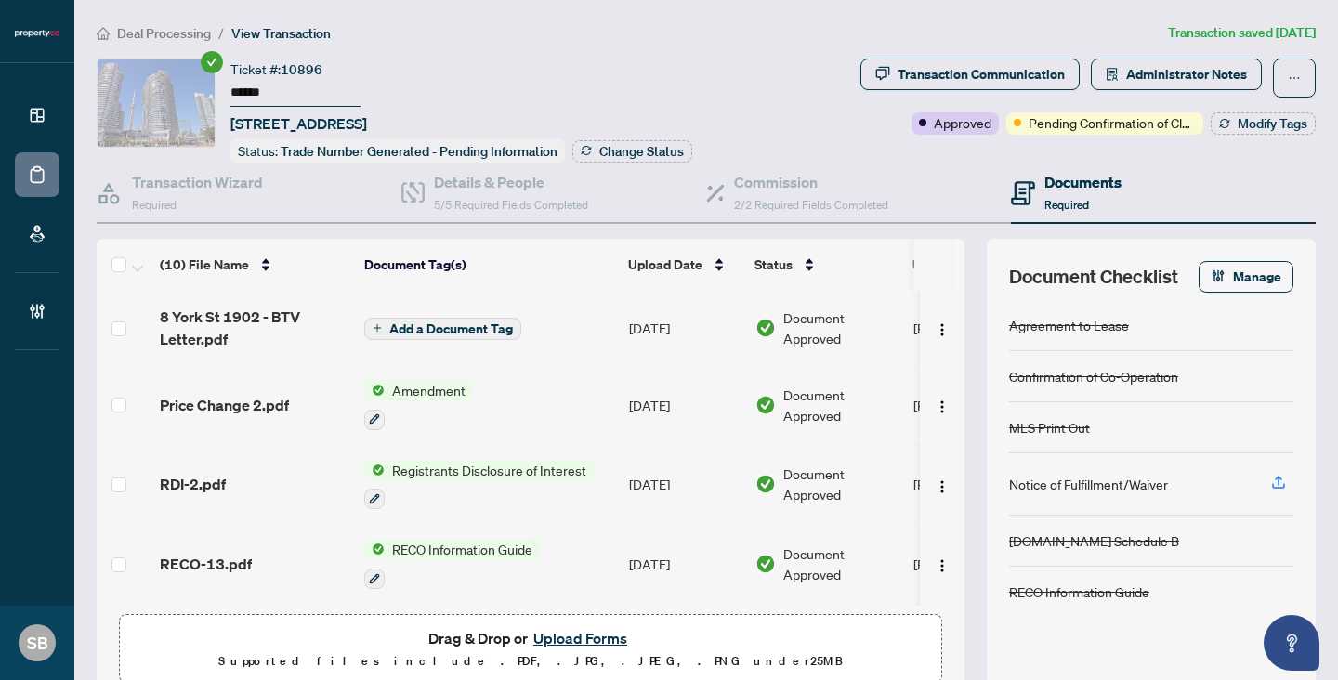
click at [196, 36] on span "Deal Processing" at bounding box center [164, 33] width 94 height 17
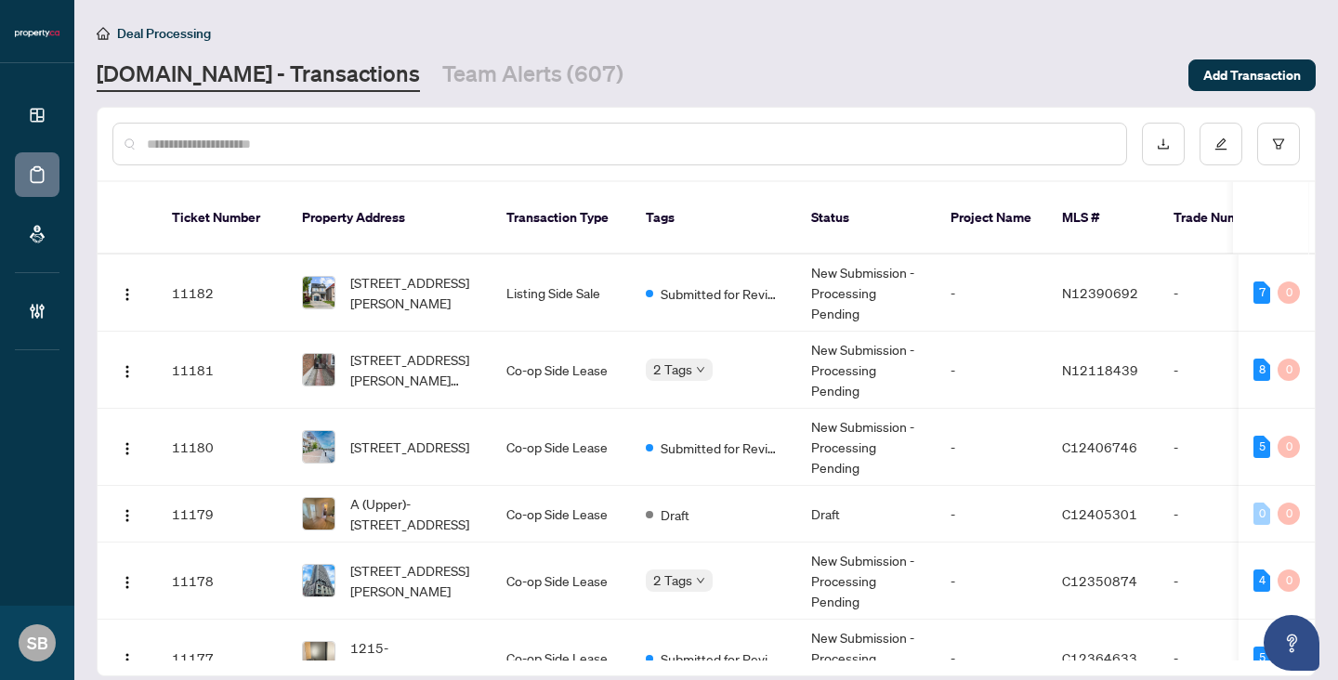
click at [324, 123] on div at bounding box center [619, 144] width 1014 height 43
click at [324, 139] on input "text" at bounding box center [629, 144] width 964 height 20
paste input "******"
type input "******"
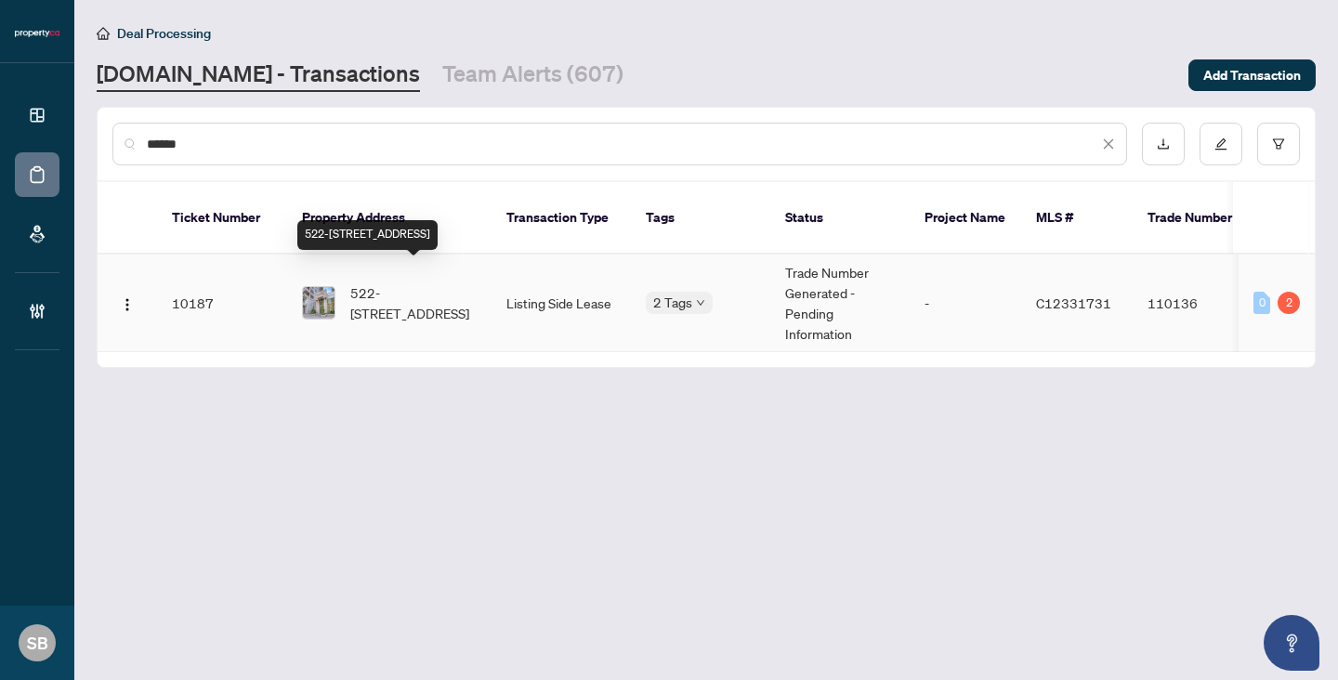
click at [395, 291] on span "522-[STREET_ADDRESS]" at bounding box center [413, 302] width 126 height 41
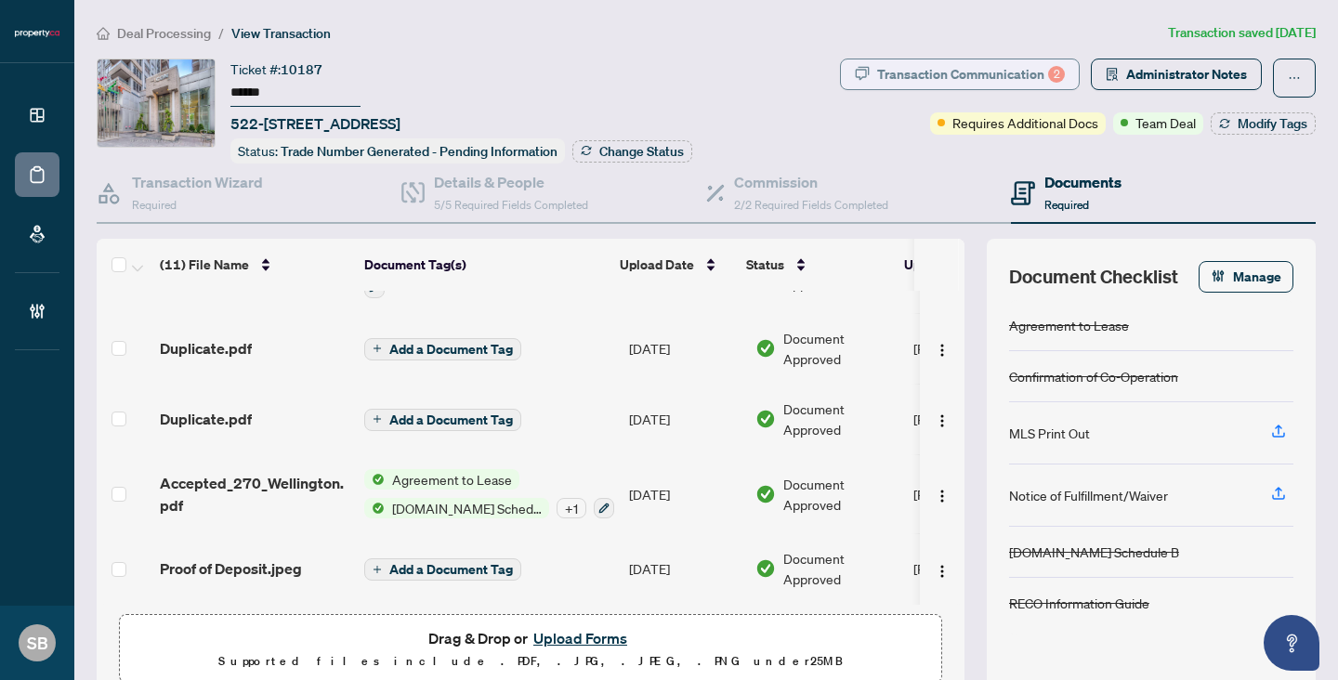
scroll to position [4, 0]
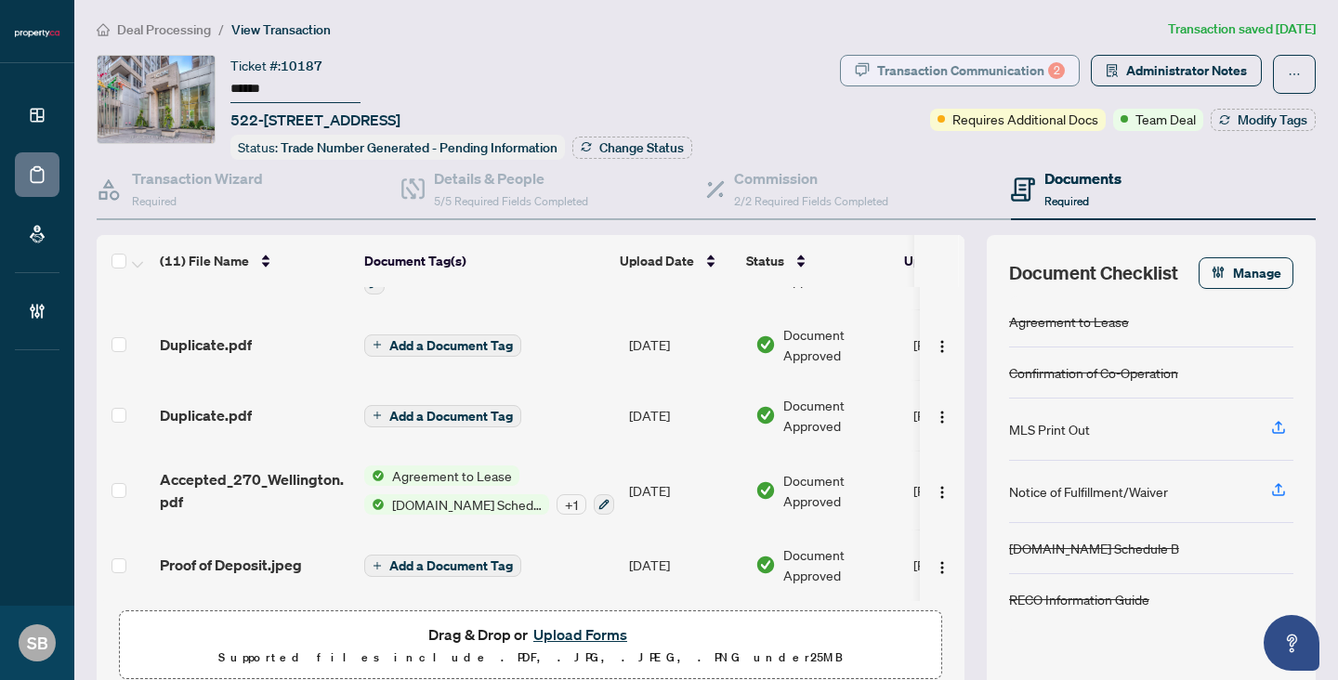
click at [952, 65] on div "Transaction Communication 2" at bounding box center [971, 71] width 188 height 30
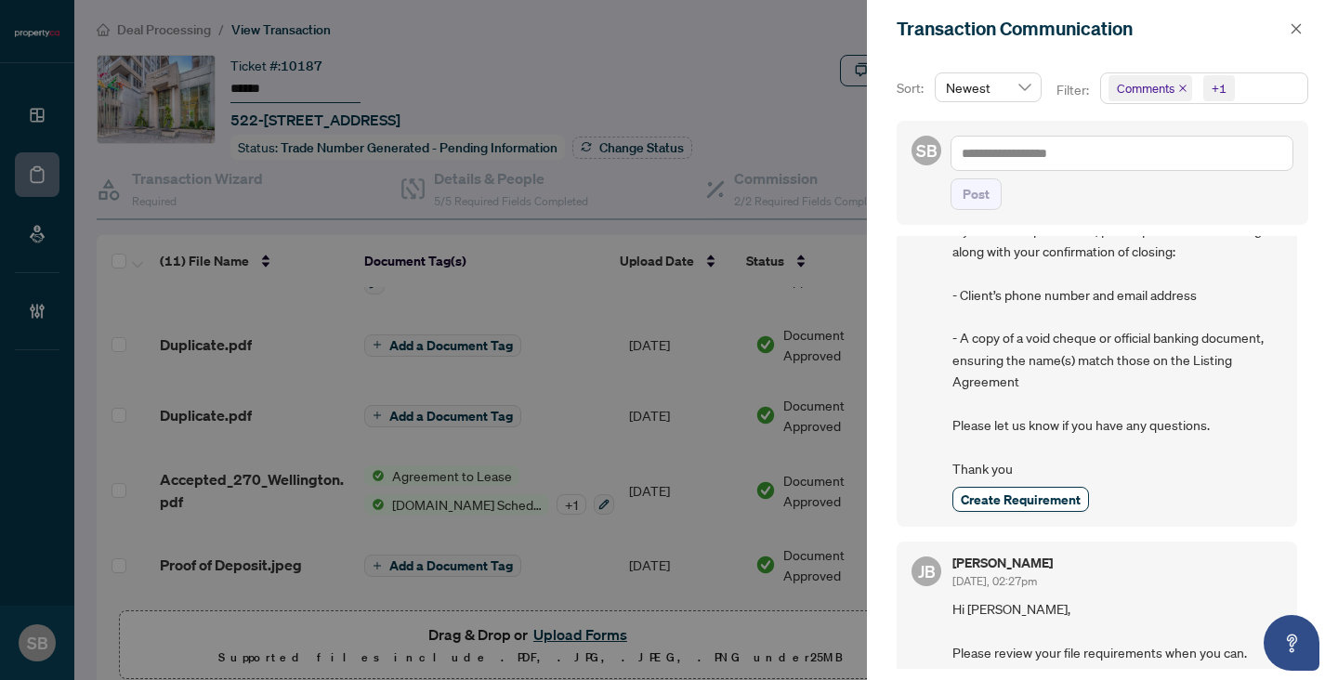
scroll to position [648, 0]
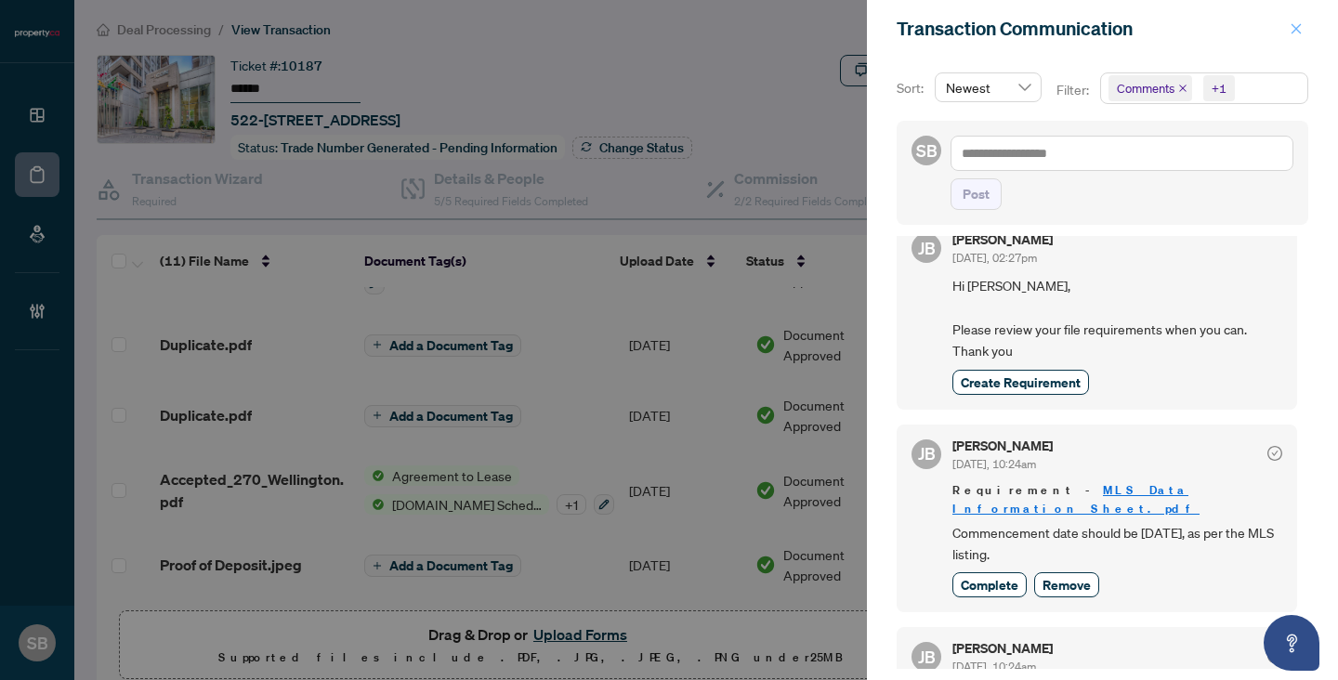
click at [1287, 33] on button "button" at bounding box center [1296, 29] width 24 height 22
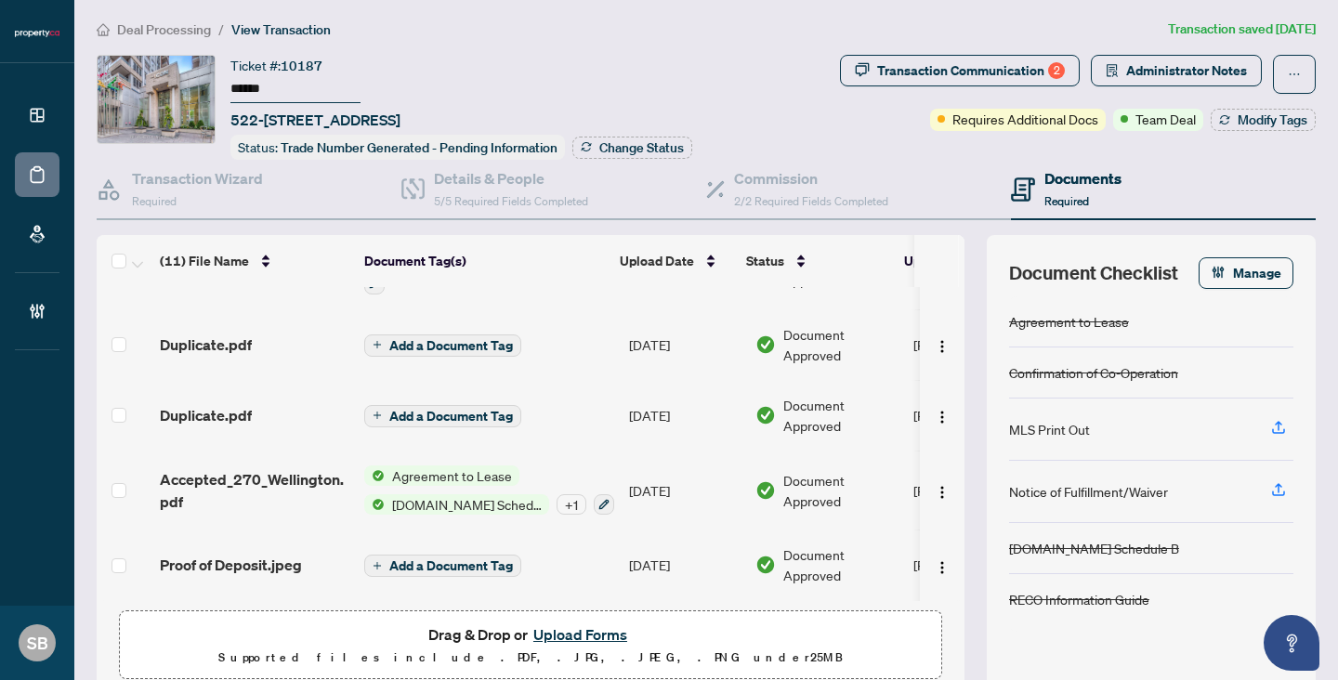
click at [150, 29] on span "Deal Processing" at bounding box center [164, 29] width 94 height 17
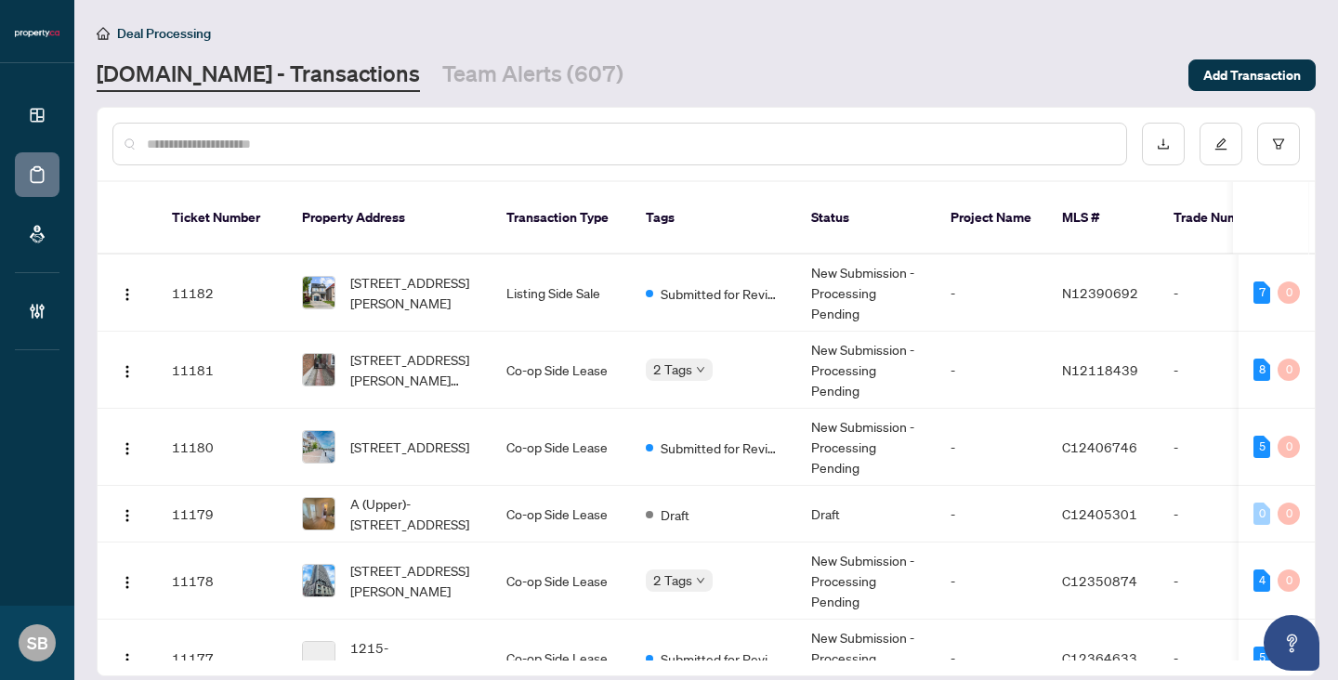
click at [207, 129] on div at bounding box center [619, 144] width 1014 height 43
click at [224, 145] on input "text" at bounding box center [629, 144] width 964 height 20
paste input "******"
type input "******"
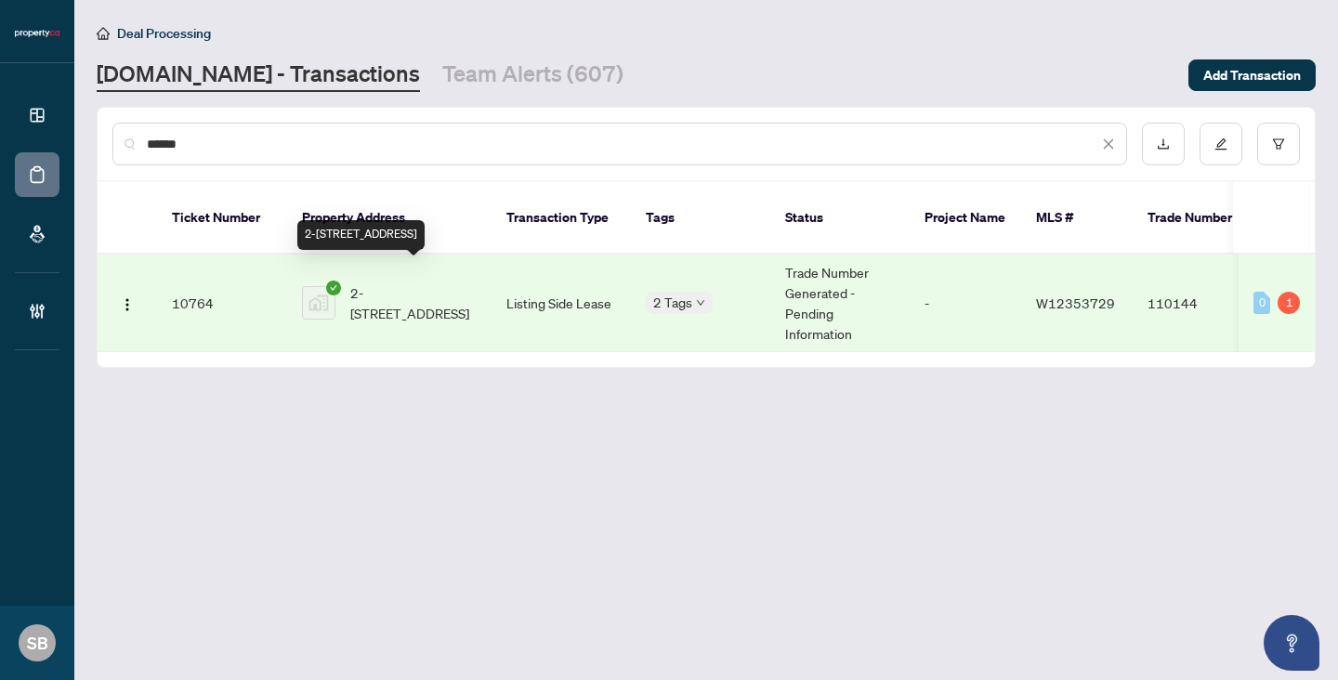
click at [427, 290] on span "2-[STREET_ADDRESS]" at bounding box center [413, 302] width 126 height 41
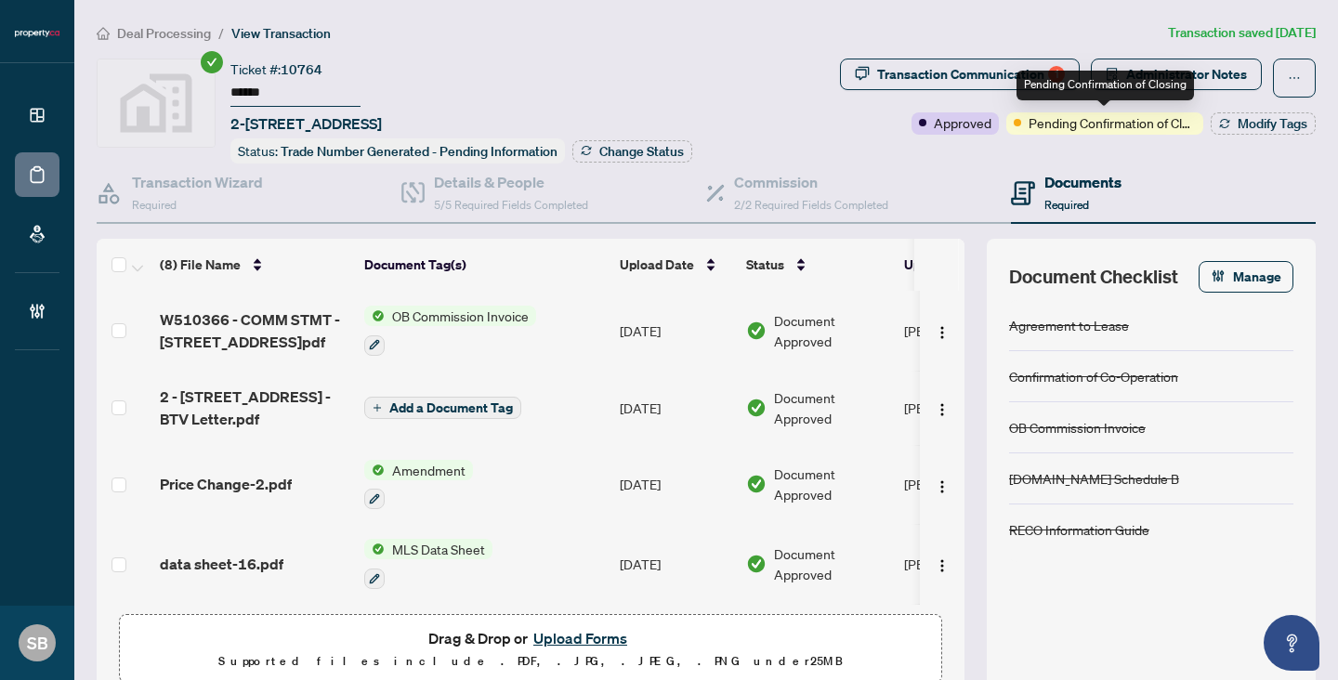
click at [1031, 81] on div "Pending Confirmation of Closing" at bounding box center [1104, 86] width 177 height 30
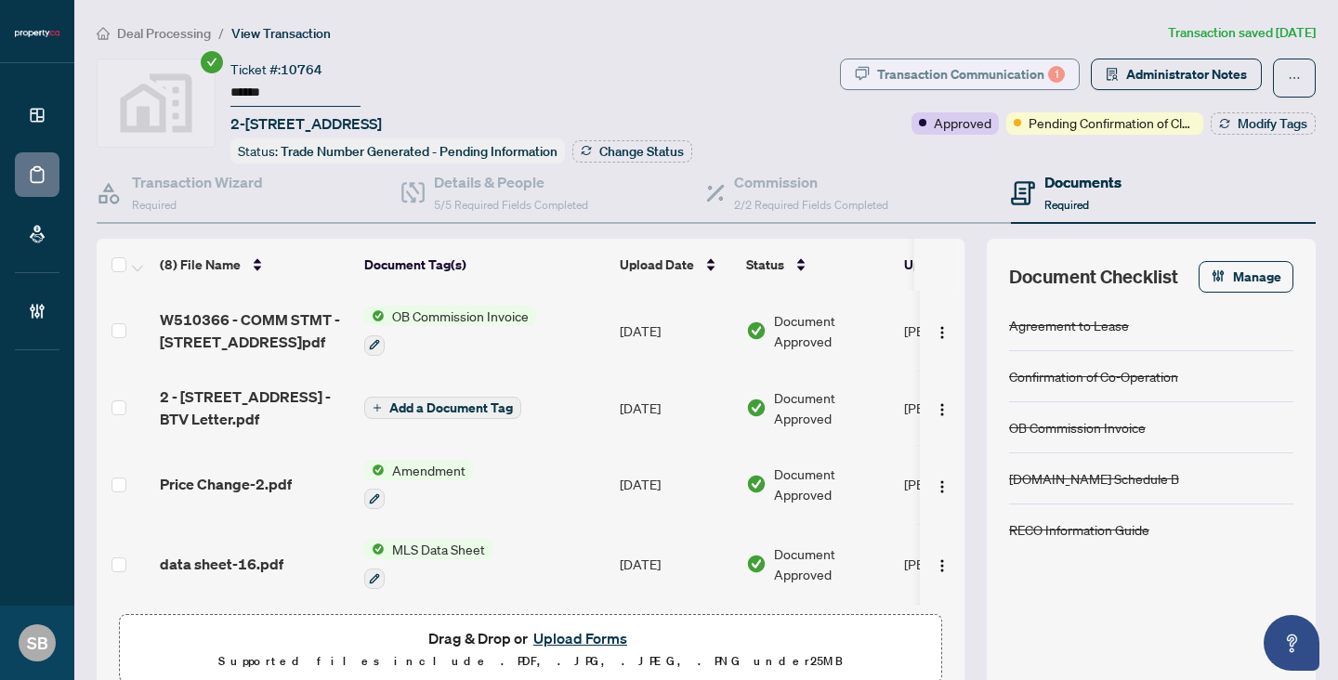
click at [975, 65] on div "Transaction Communication 1" at bounding box center [971, 74] width 188 height 30
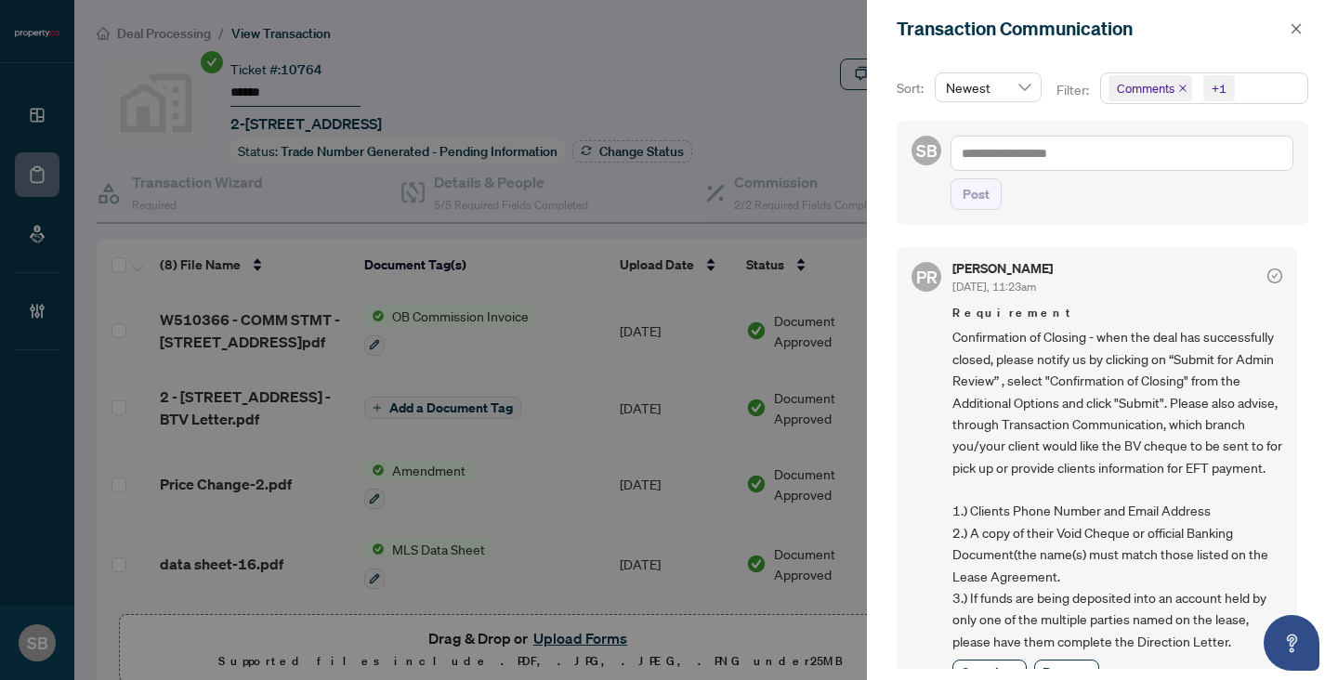
scroll to position [255, 0]
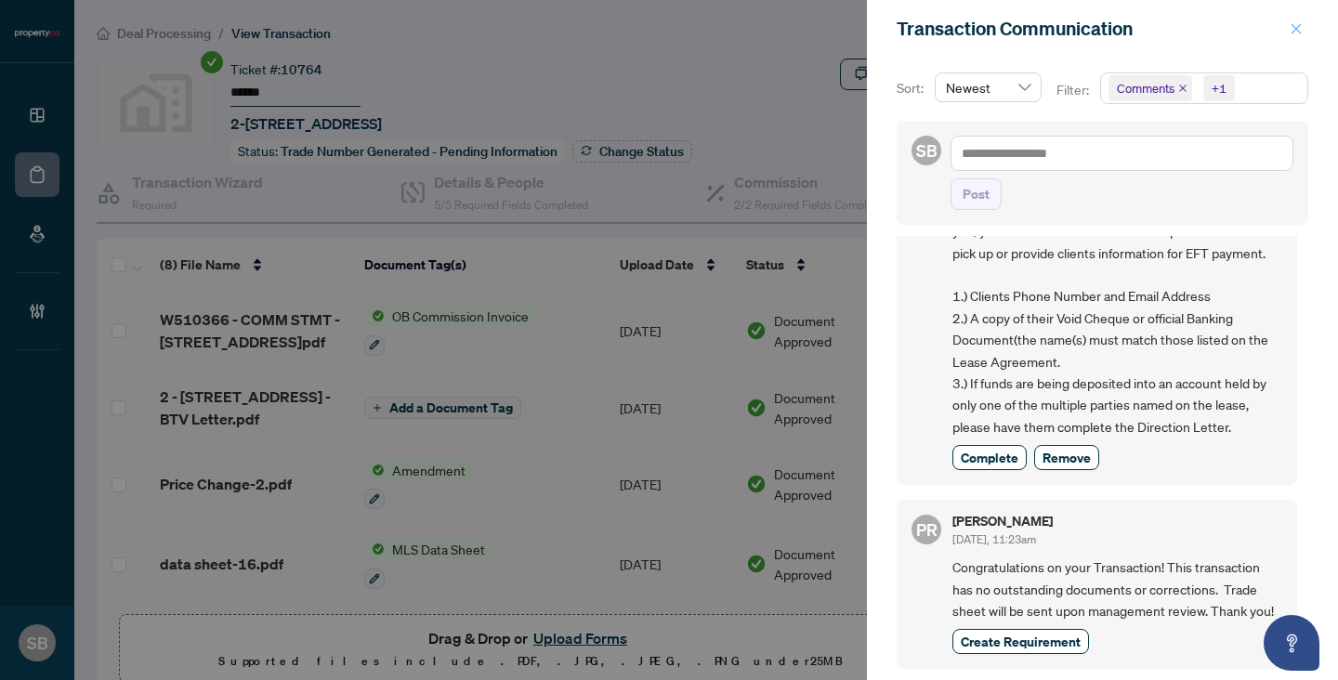
click at [1288, 33] on button "button" at bounding box center [1296, 29] width 24 height 22
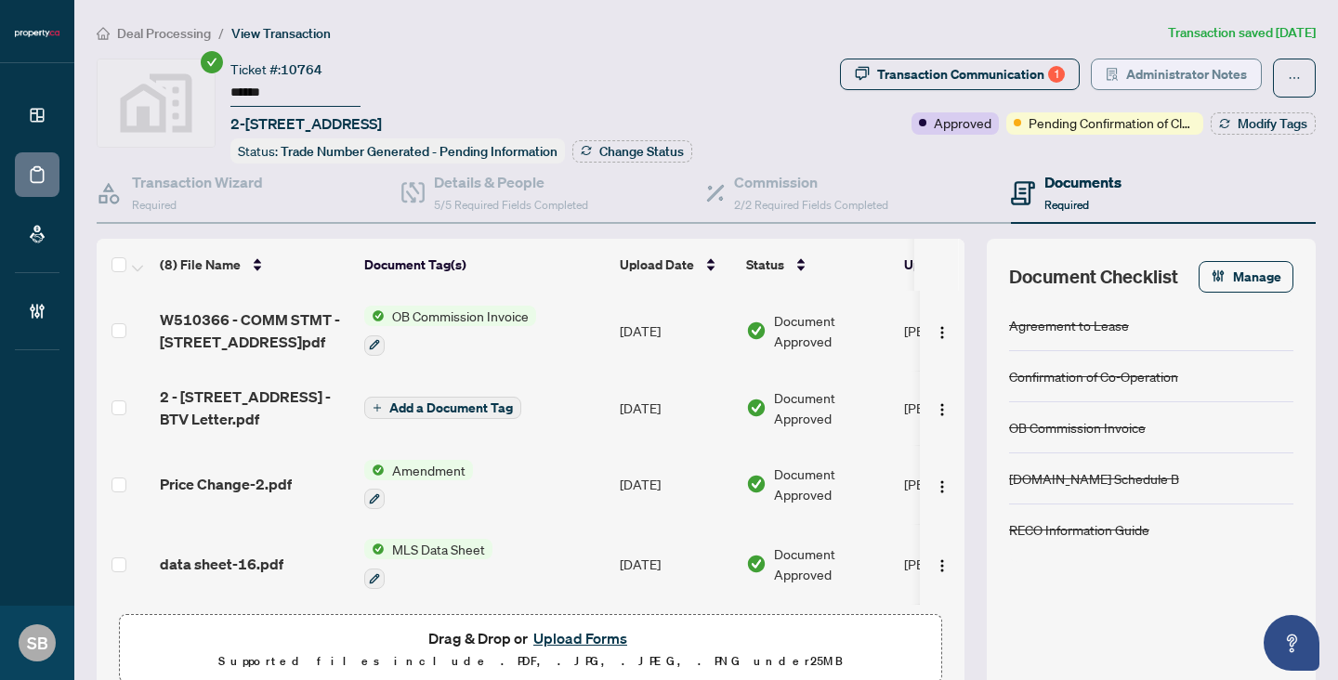
click at [1136, 64] on span "Administrator Notes" at bounding box center [1186, 74] width 121 height 30
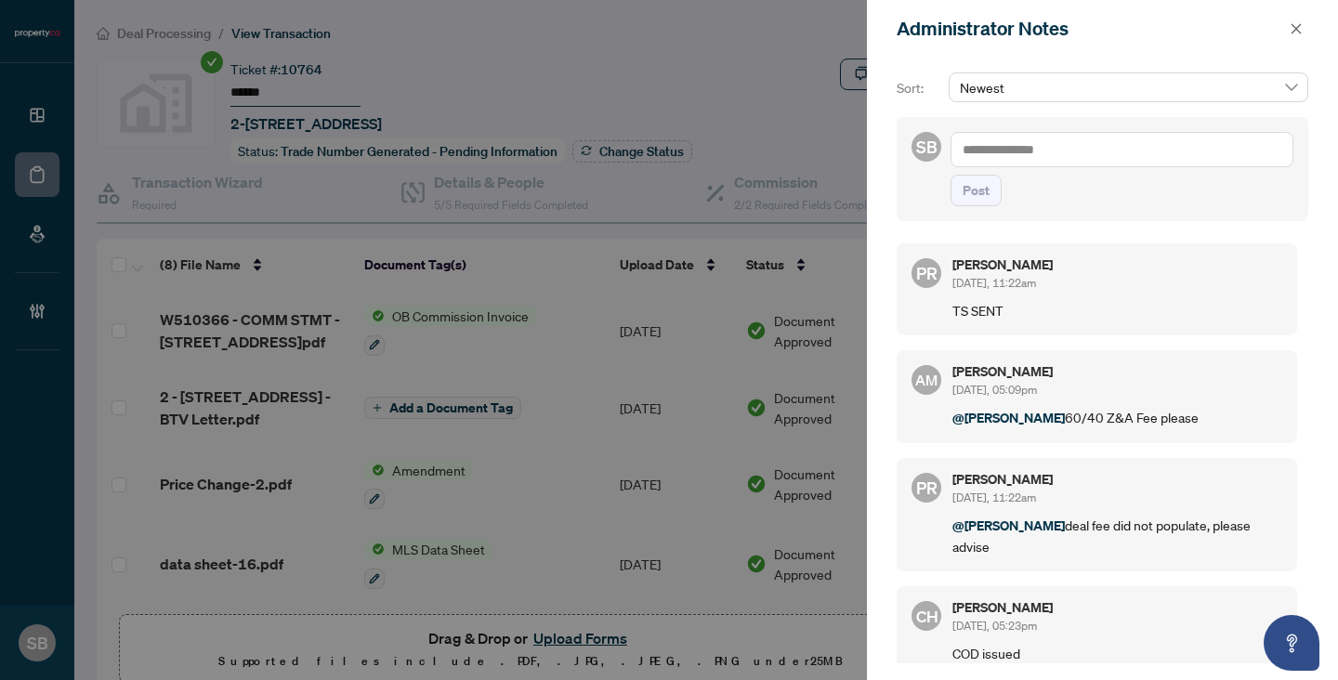
scroll to position [30, 0]
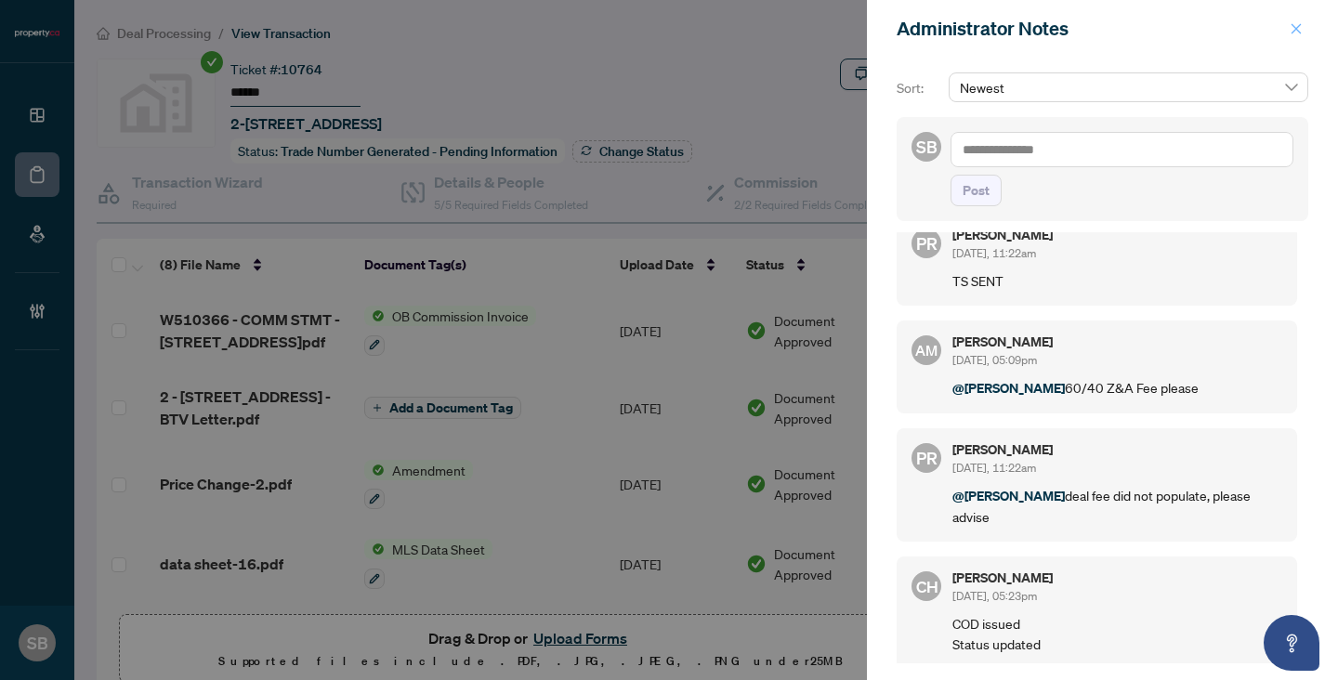
click at [1295, 28] on icon "close" at bounding box center [1296, 28] width 10 height 10
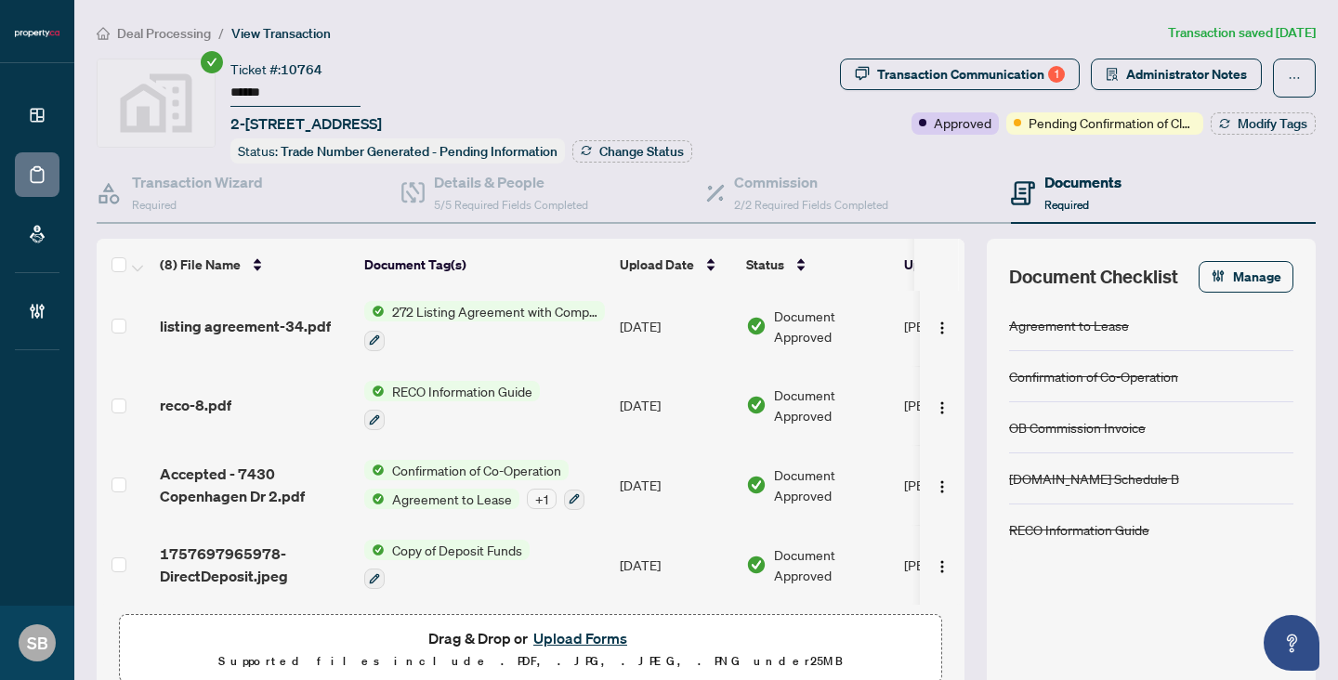
scroll to position [312, 0]
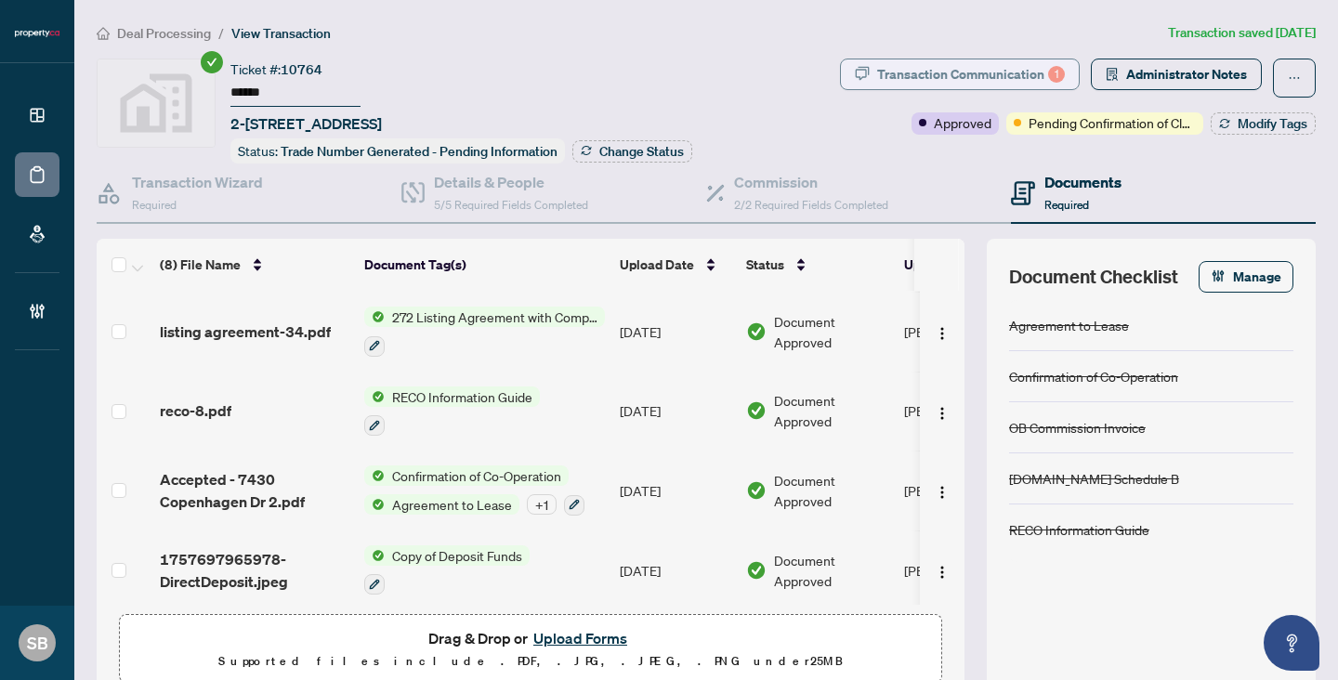
click at [1017, 83] on div "Transaction Communication 1" at bounding box center [971, 74] width 188 height 30
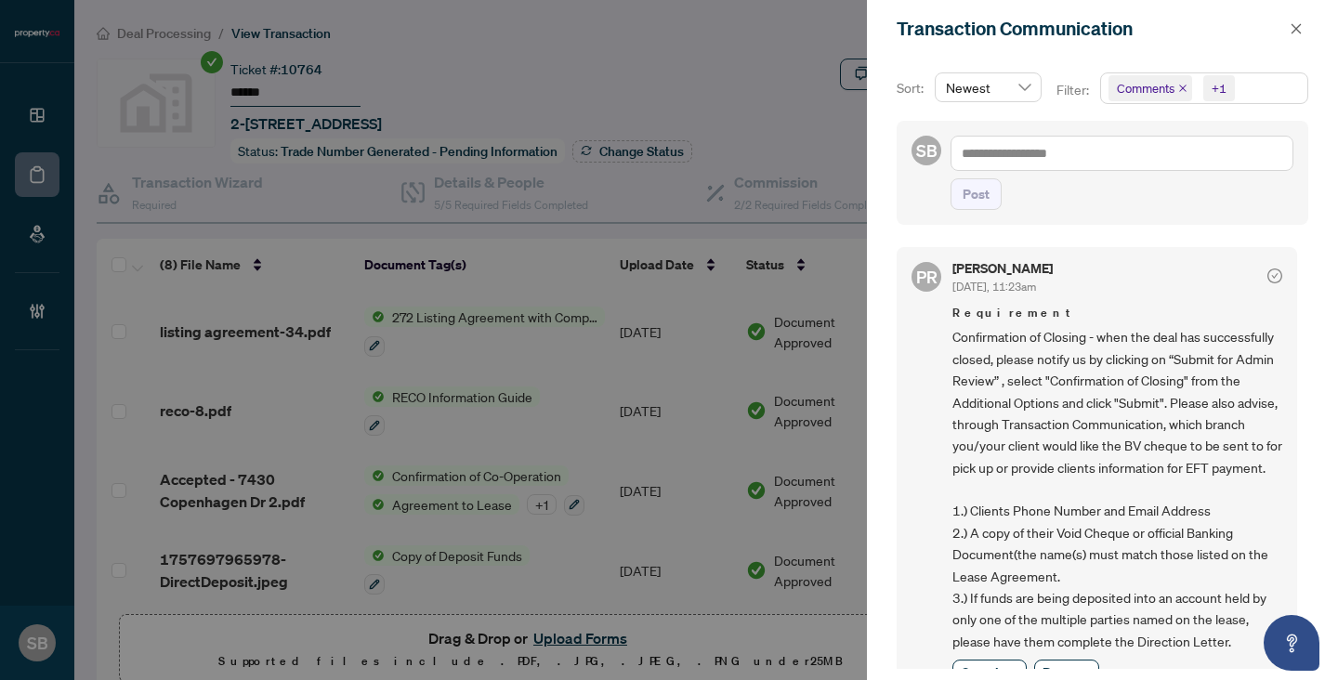
scroll to position [255, 0]
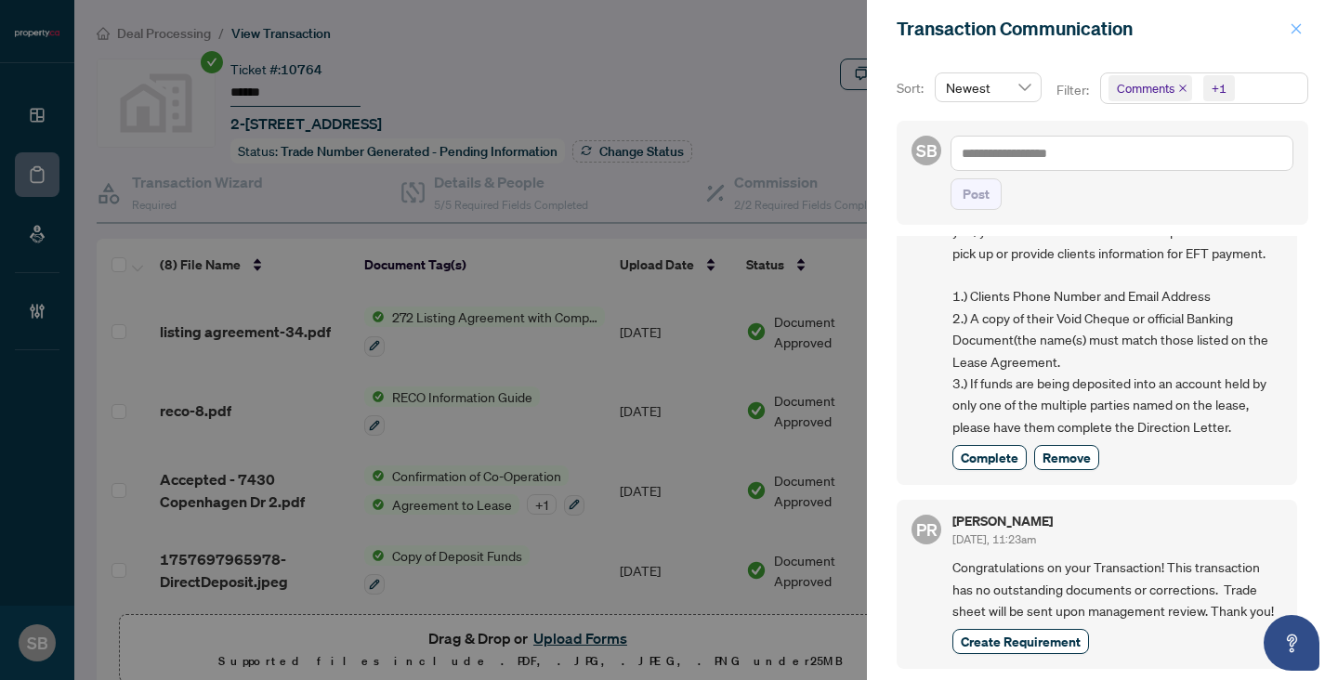
click at [1298, 27] on icon "close" at bounding box center [1296, 28] width 10 height 10
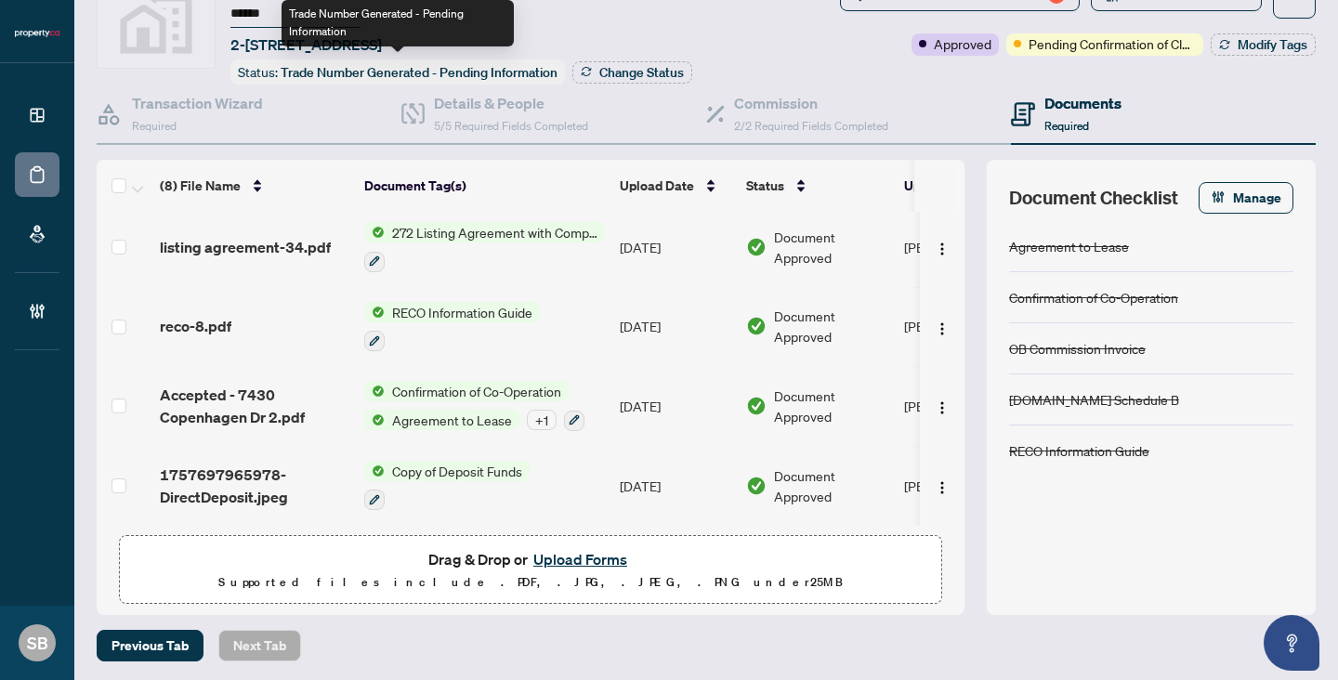
scroll to position [0, 0]
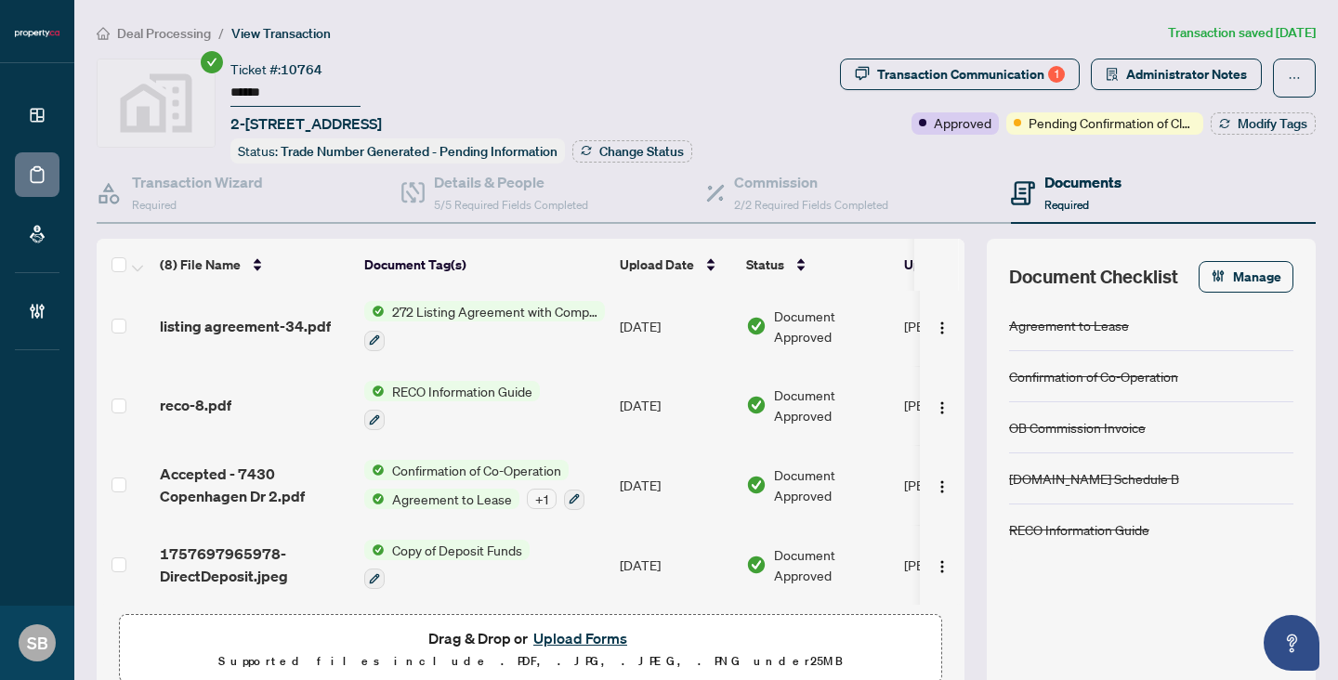
drag, startPoint x: 273, startPoint y: 92, endPoint x: 186, endPoint y: 86, distance: 87.5
click at [186, 87] on div "Ticket #: 10764 ****** [STREET_ADDRESS] Status: Trade Number Generated - Pendin…" at bounding box center [465, 111] width 736 height 105
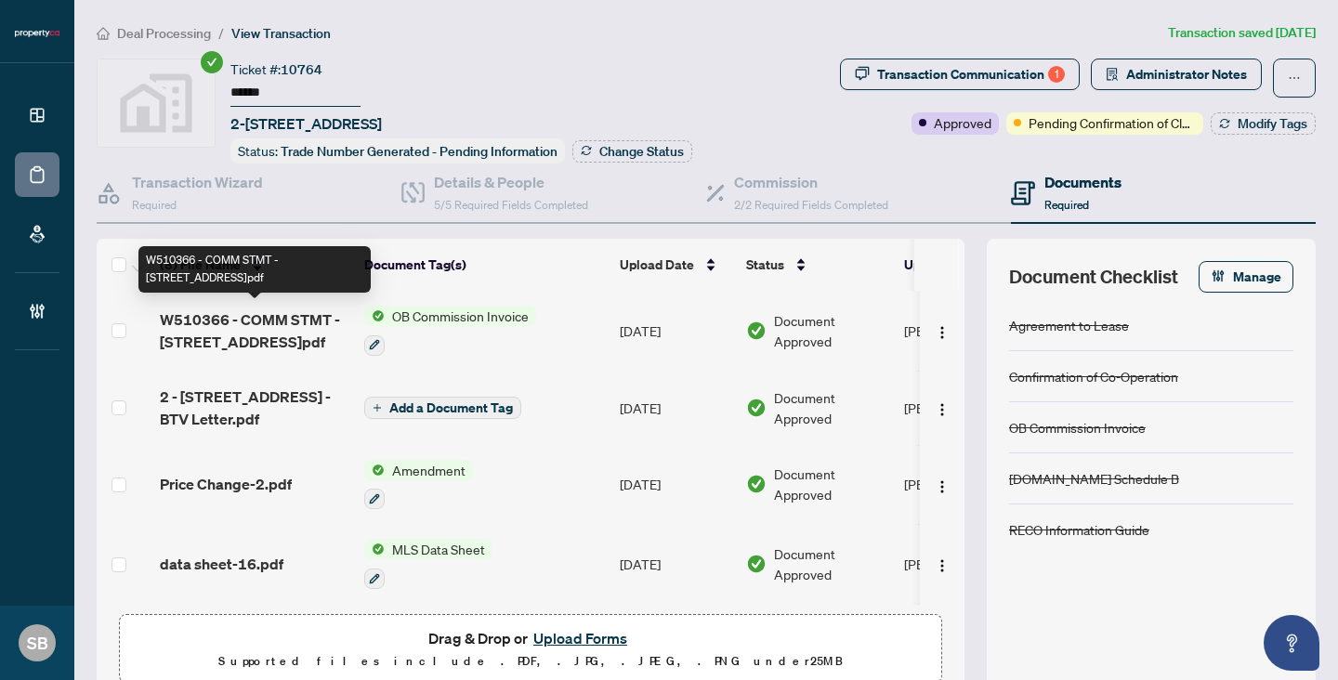
click at [268, 324] on span "W510366 - COMM STMT - [STREET_ADDRESS]pdf" at bounding box center [255, 330] width 190 height 45
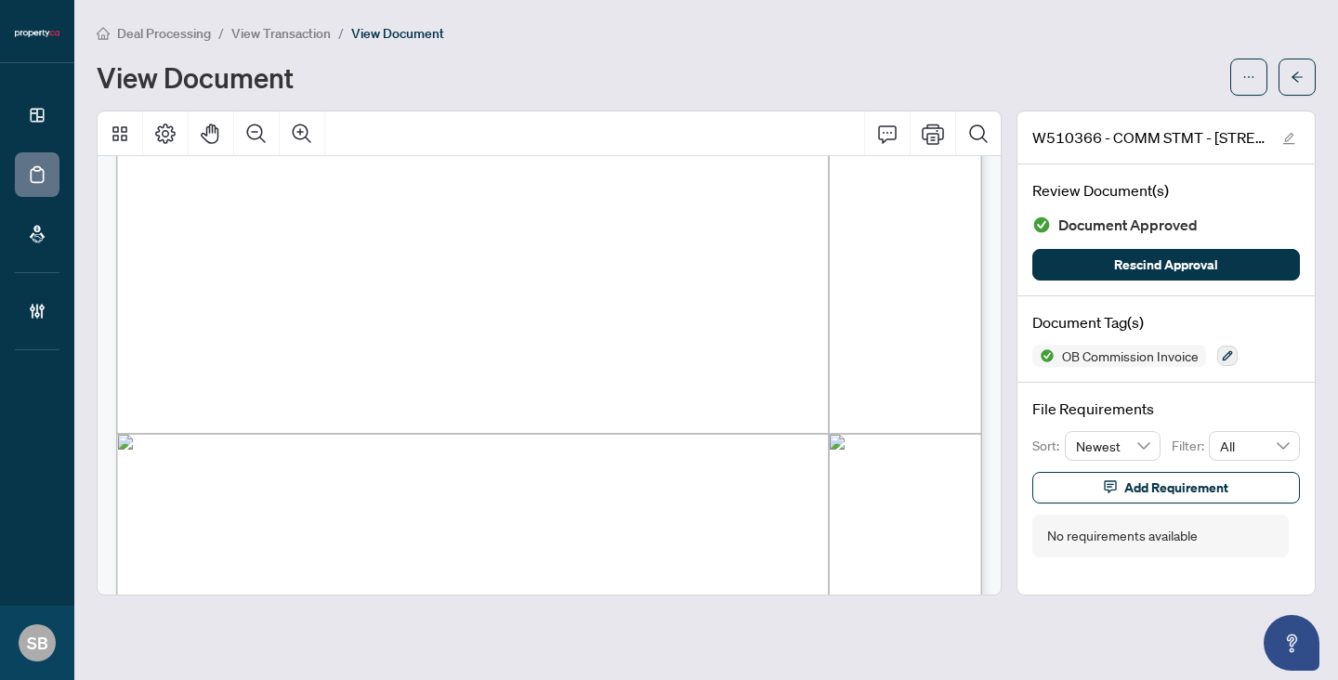
scroll to position [459, 0]
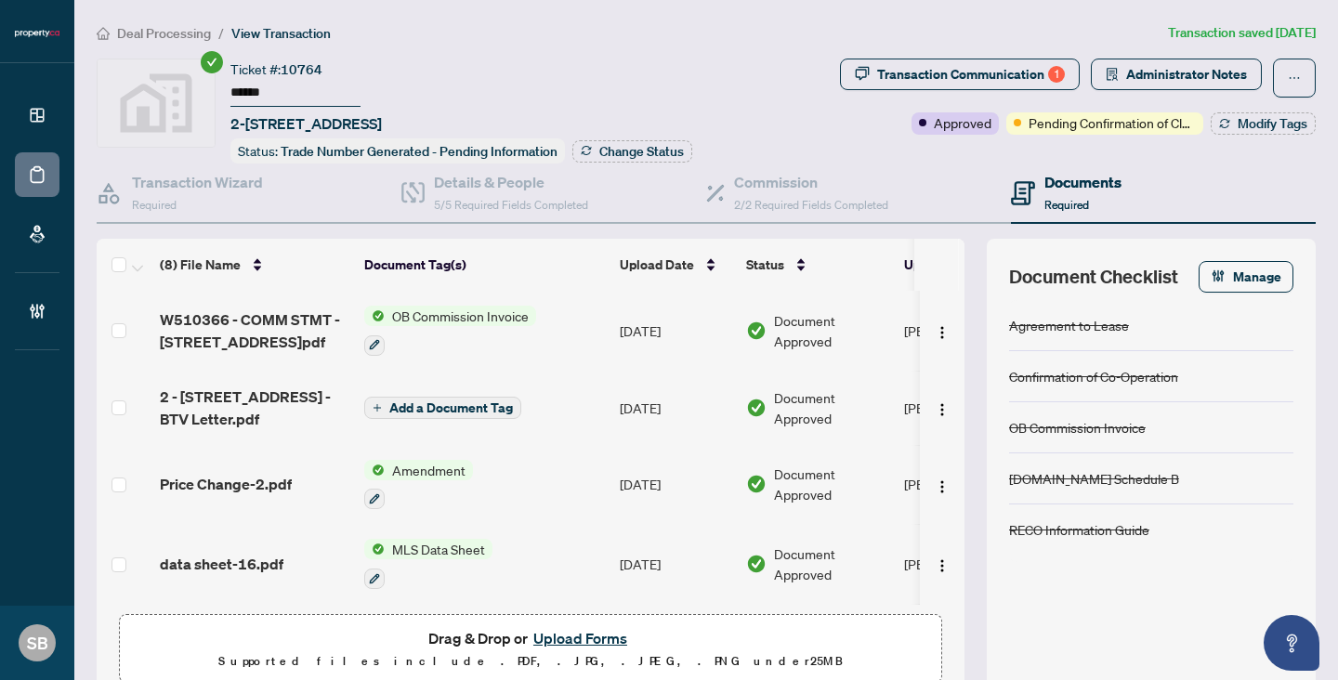
click at [164, 37] on span "Deal Processing" at bounding box center [164, 33] width 94 height 17
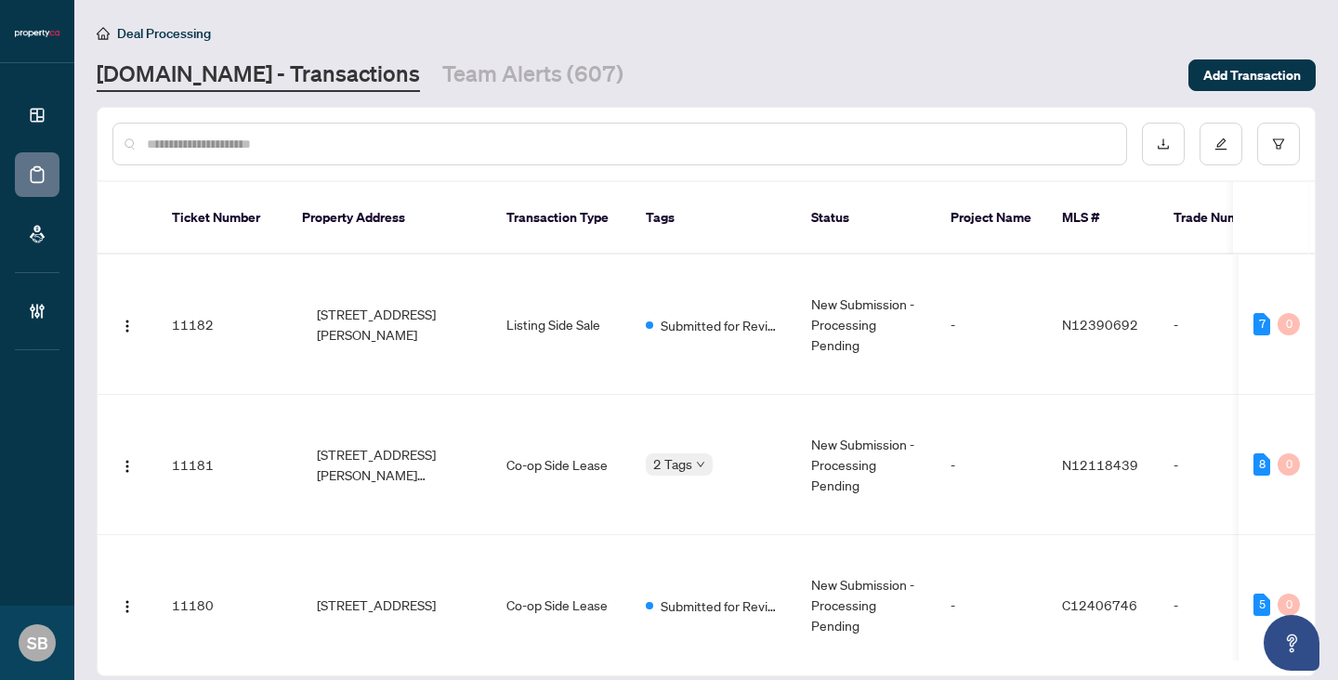
click at [215, 146] on input "text" at bounding box center [629, 144] width 964 height 20
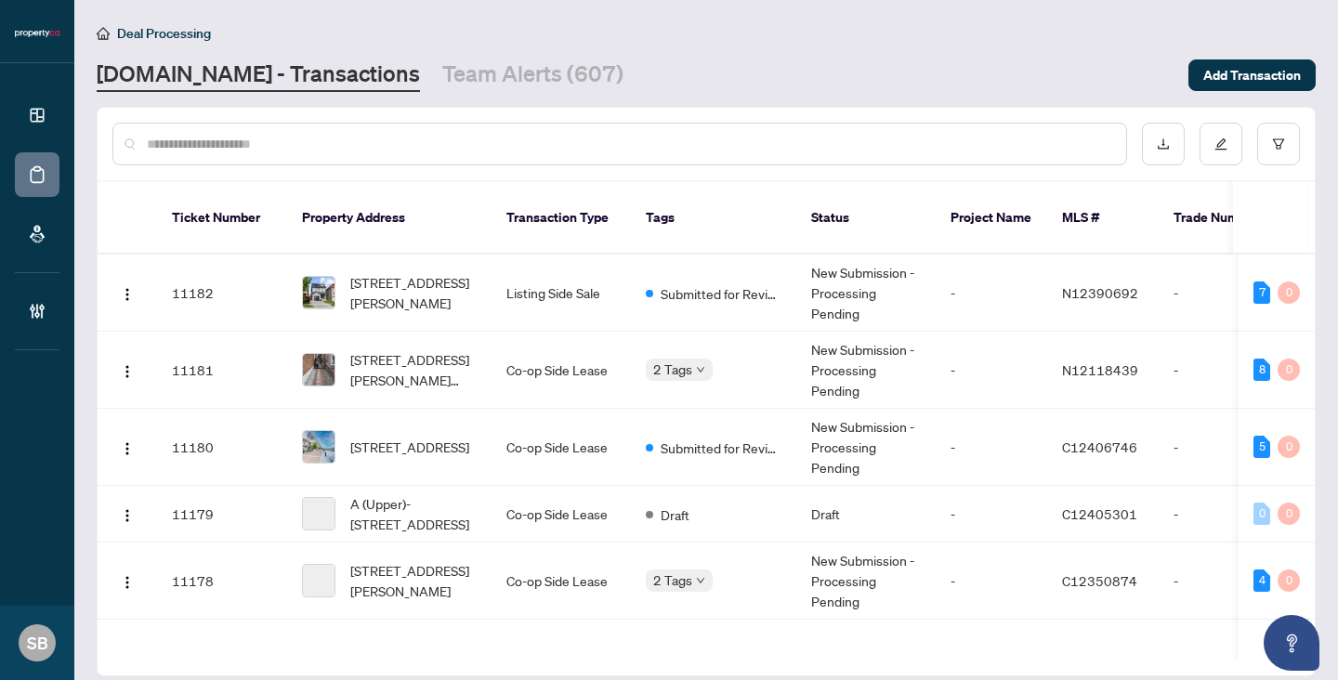
paste input "******"
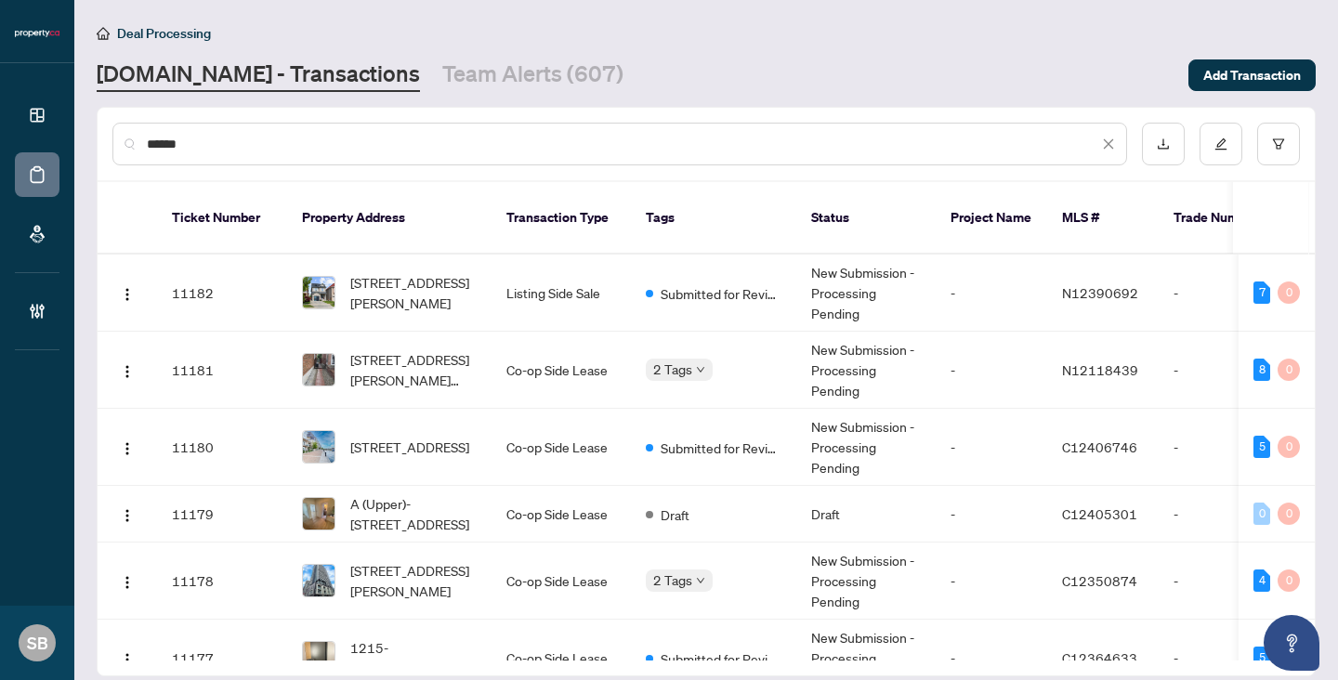
type input "******"
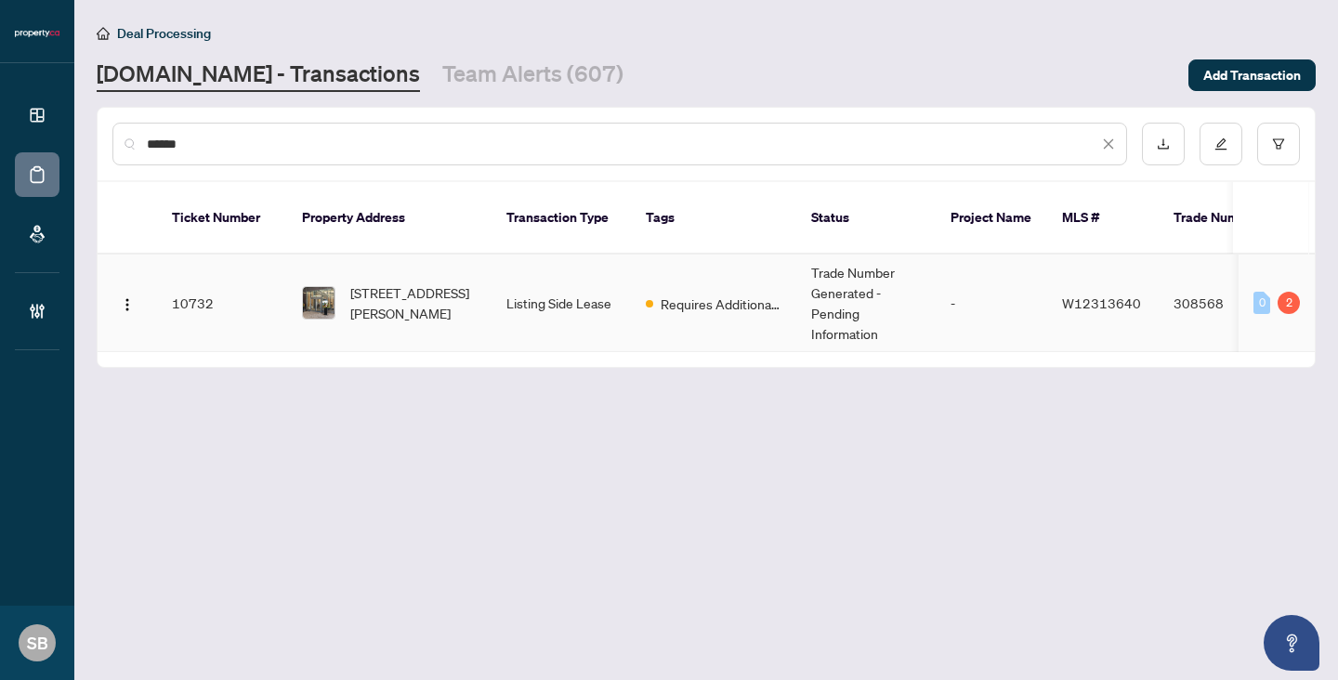
click at [420, 282] on span "[STREET_ADDRESS][PERSON_NAME]" at bounding box center [413, 302] width 126 height 41
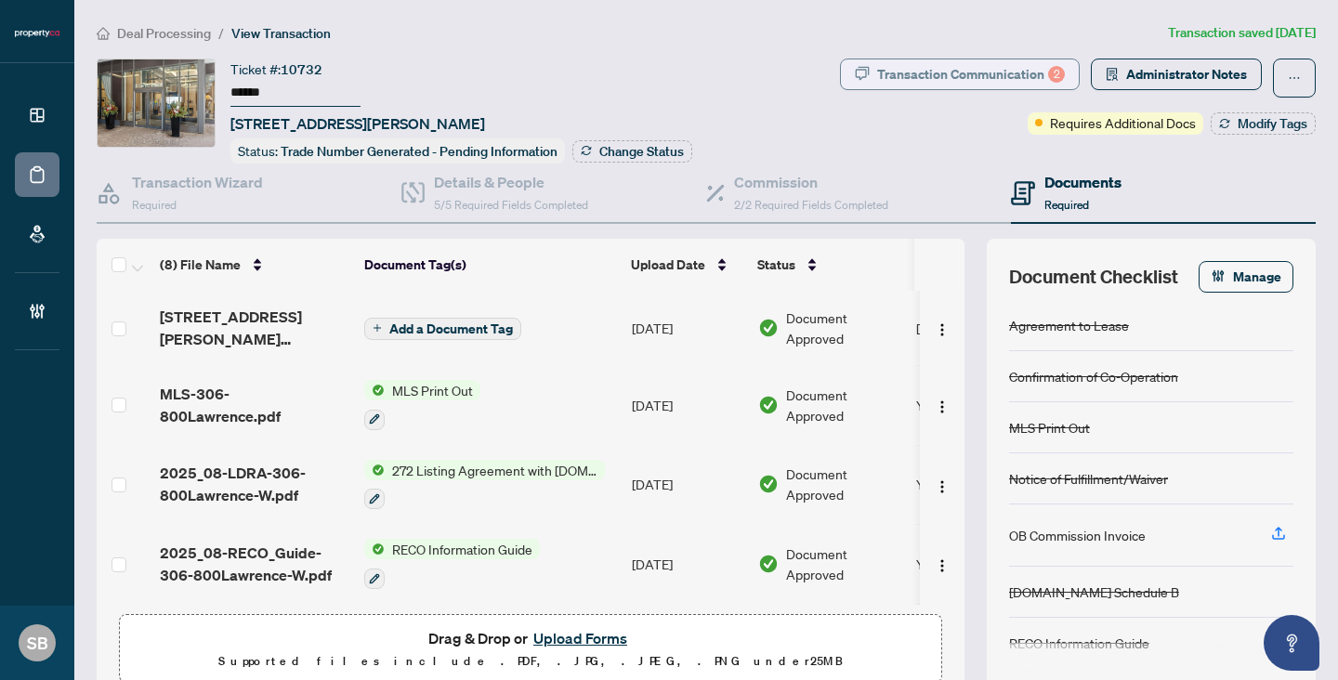
click at [997, 76] on div "Transaction Communication 2" at bounding box center [971, 74] width 188 height 30
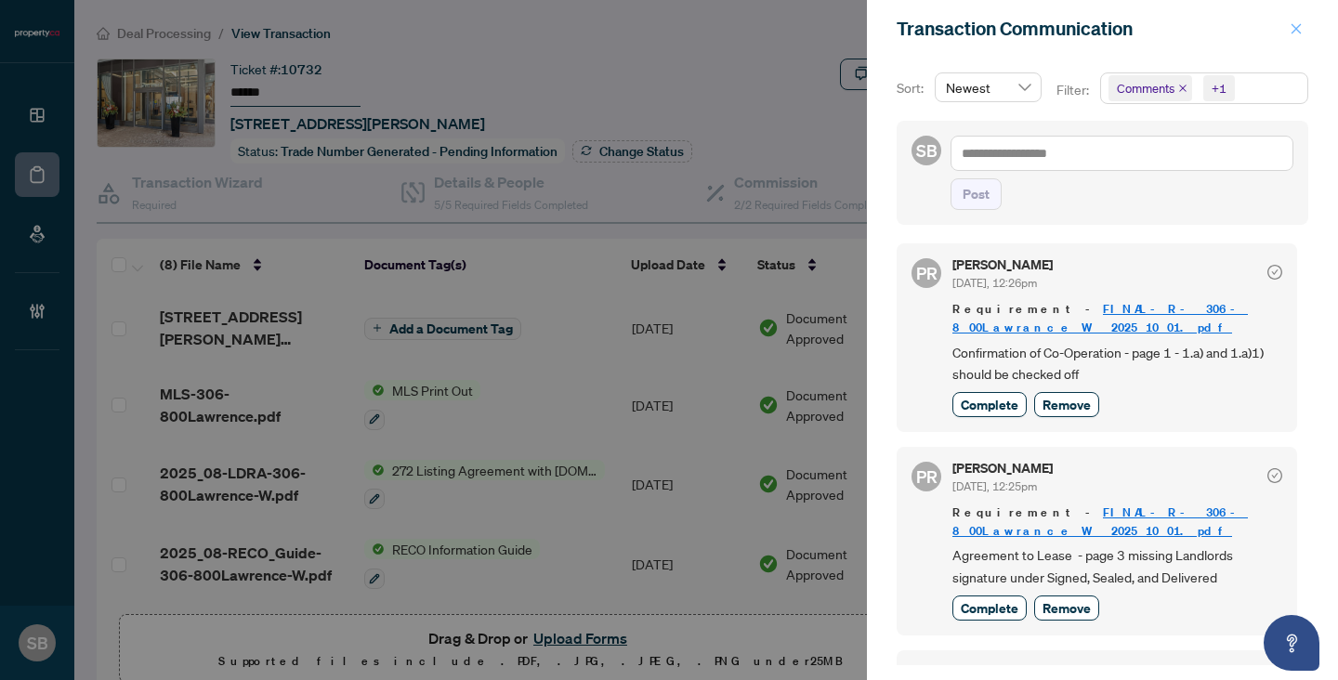
click at [1295, 34] on icon "close" at bounding box center [1295, 28] width 13 height 13
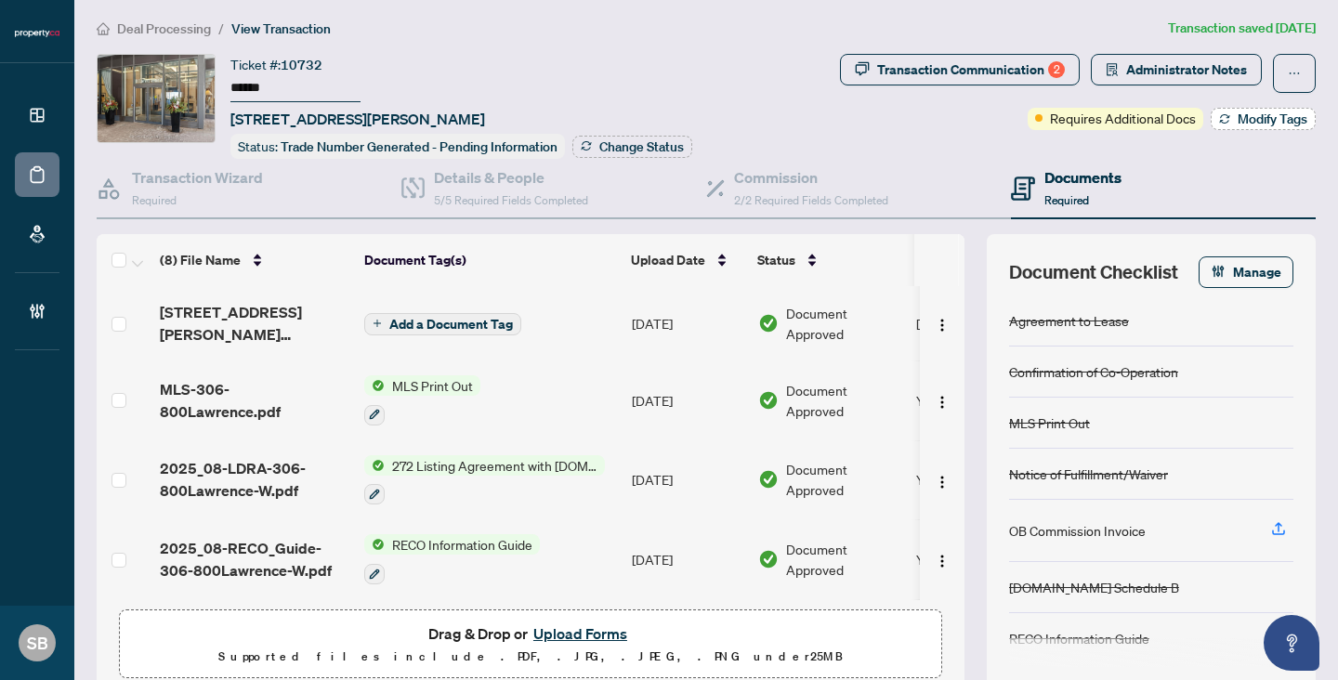
click at [1259, 120] on span "Modify Tags" at bounding box center [1272, 118] width 70 height 13
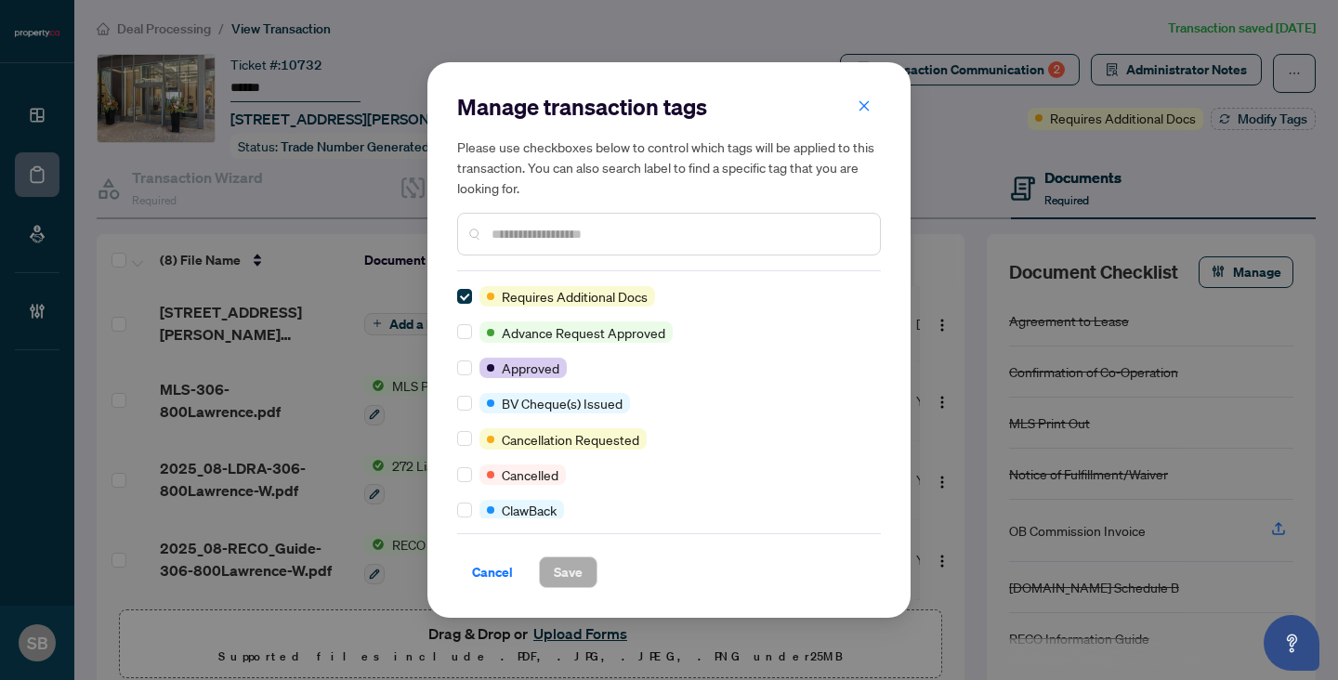
click at [697, 225] on input "text" at bounding box center [677, 234] width 373 height 20
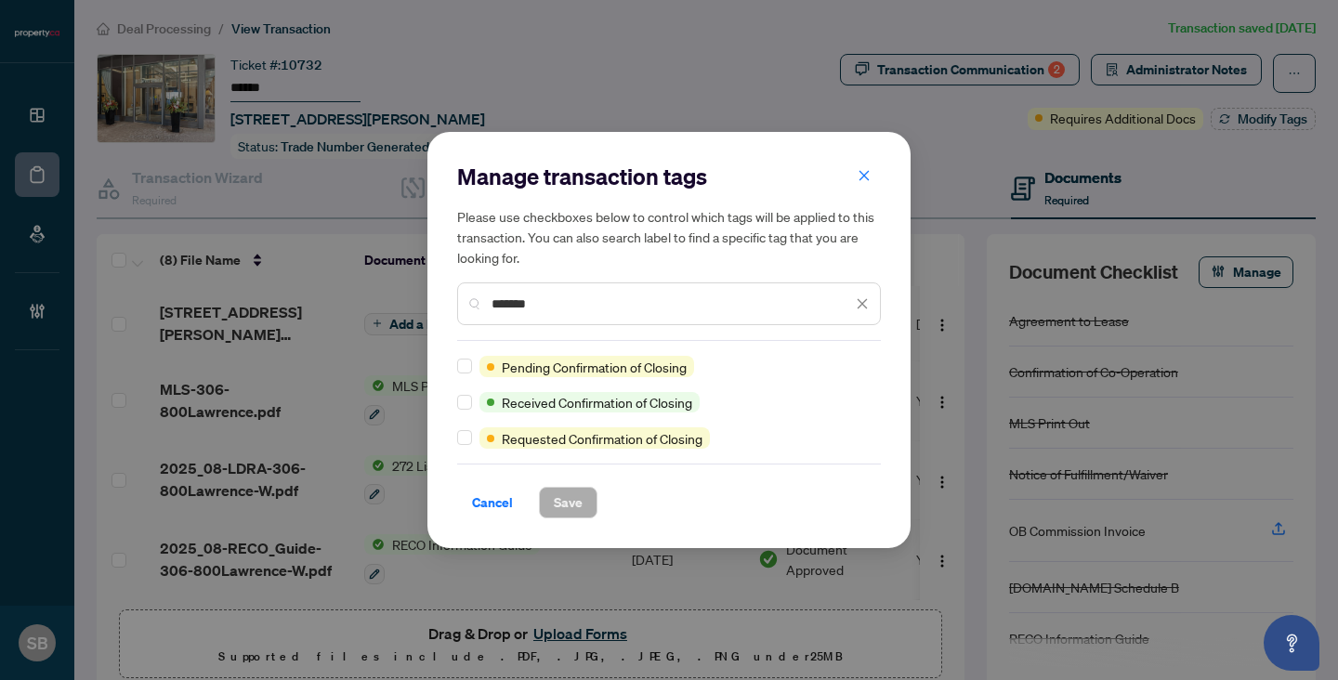
type input "*******"
click at [574, 507] on span "Save" at bounding box center [568, 503] width 29 height 30
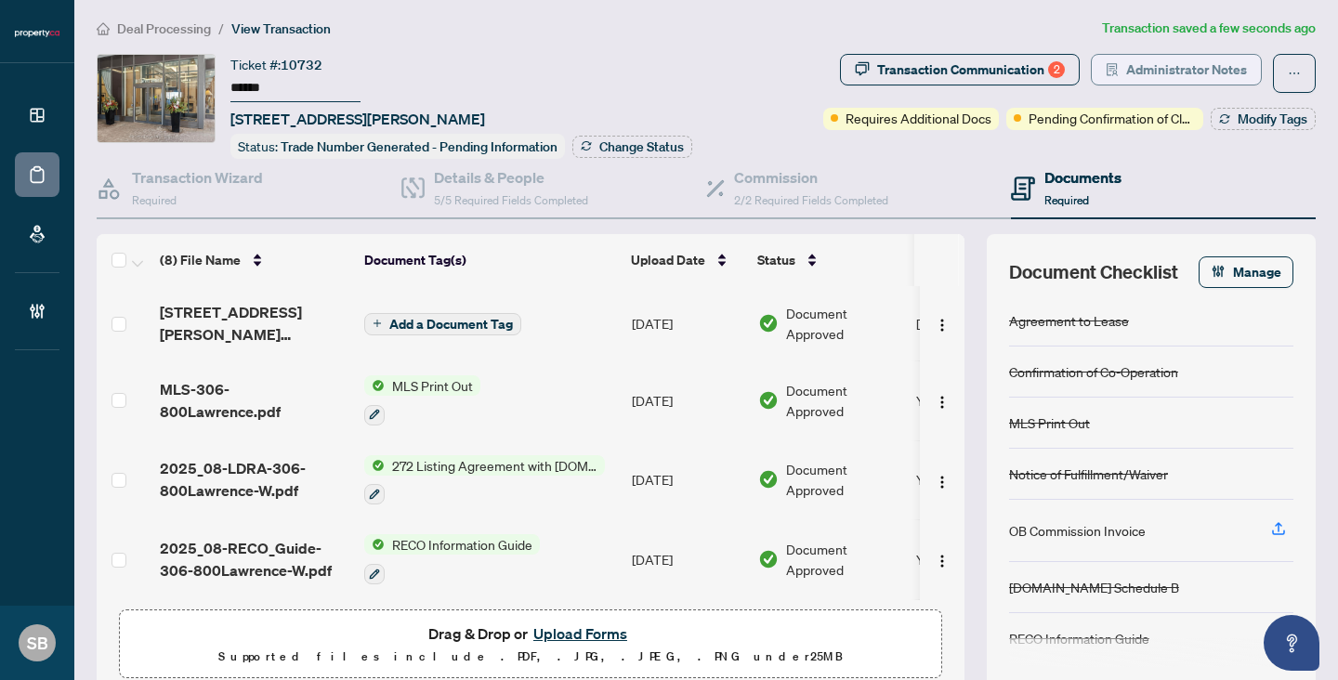
click at [1173, 62] on span "Administrator Notes" at bounding box center [1186, 70] width 121 height 30
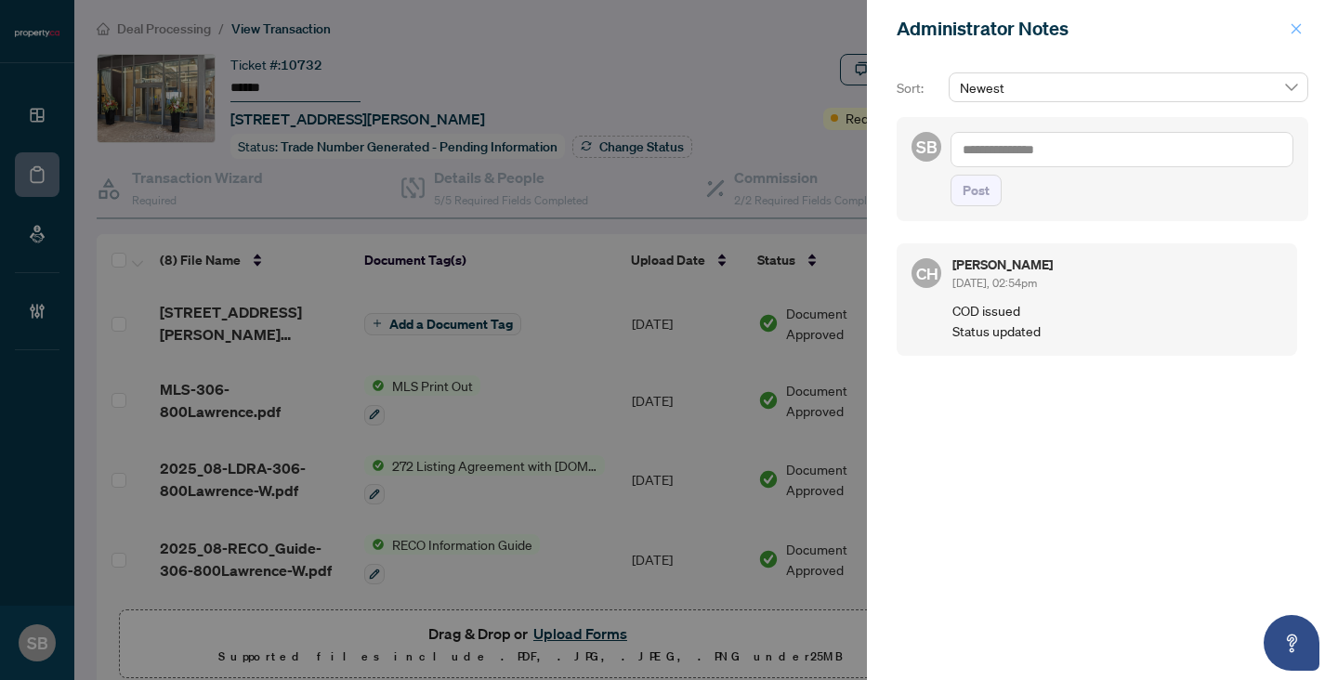
click at [1295, 24] on icon "close" at bounding box center [1295, 28] width 13 height 13
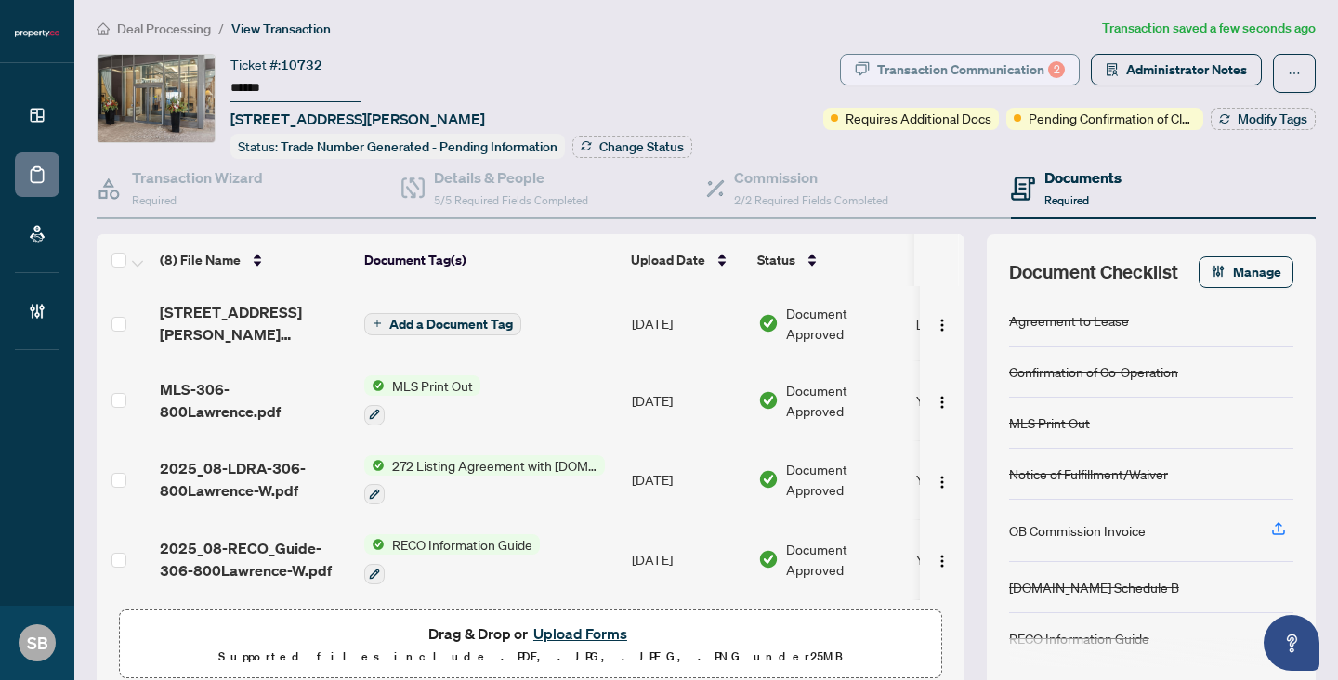
click at [987, 73] on div "Transaction Communication 2" at bounding box center [971, 70] width 188 height 30
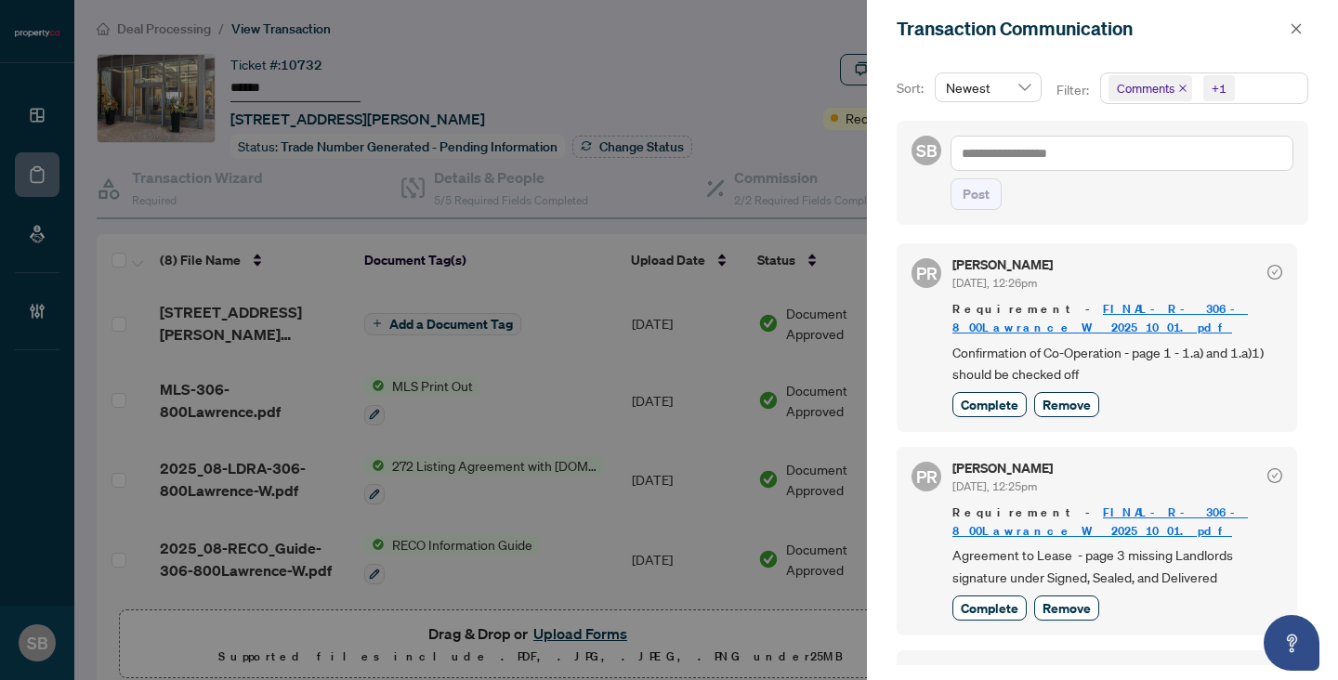
scroll to position [238, 0]
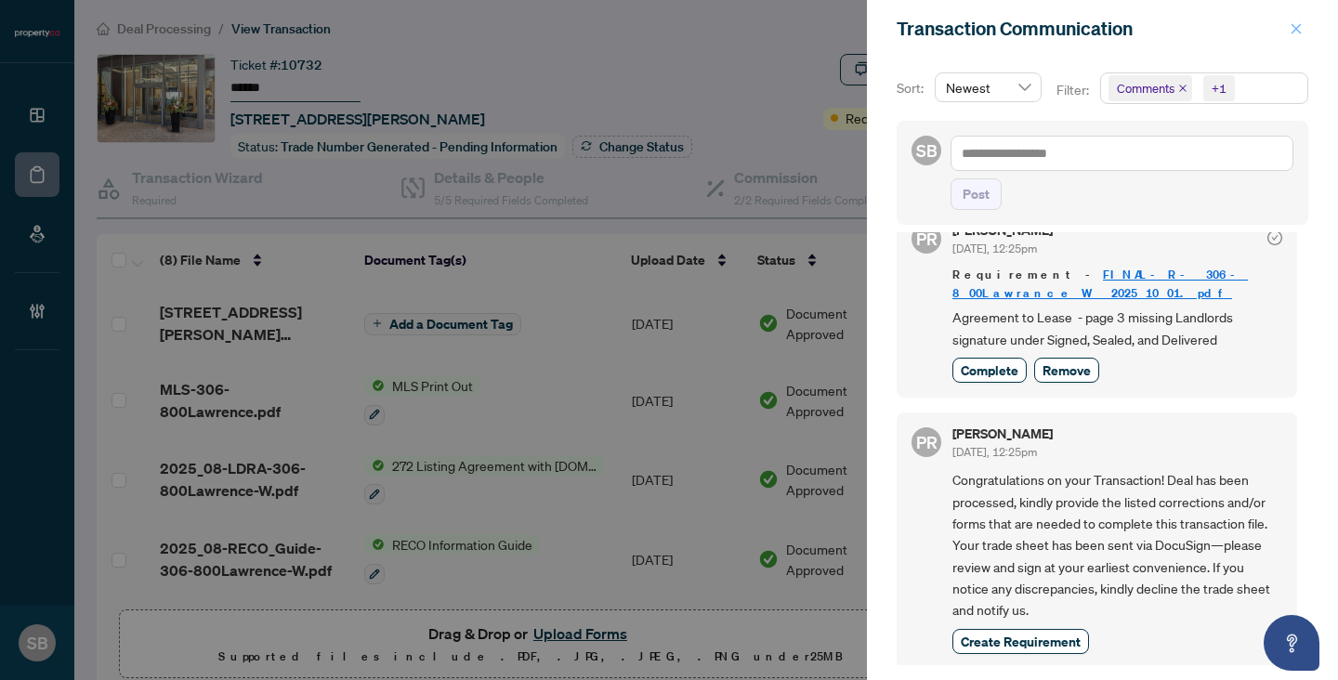
click at [1302, 29] on icon "close" at bounding box center [1295, 28] width 13 height 13
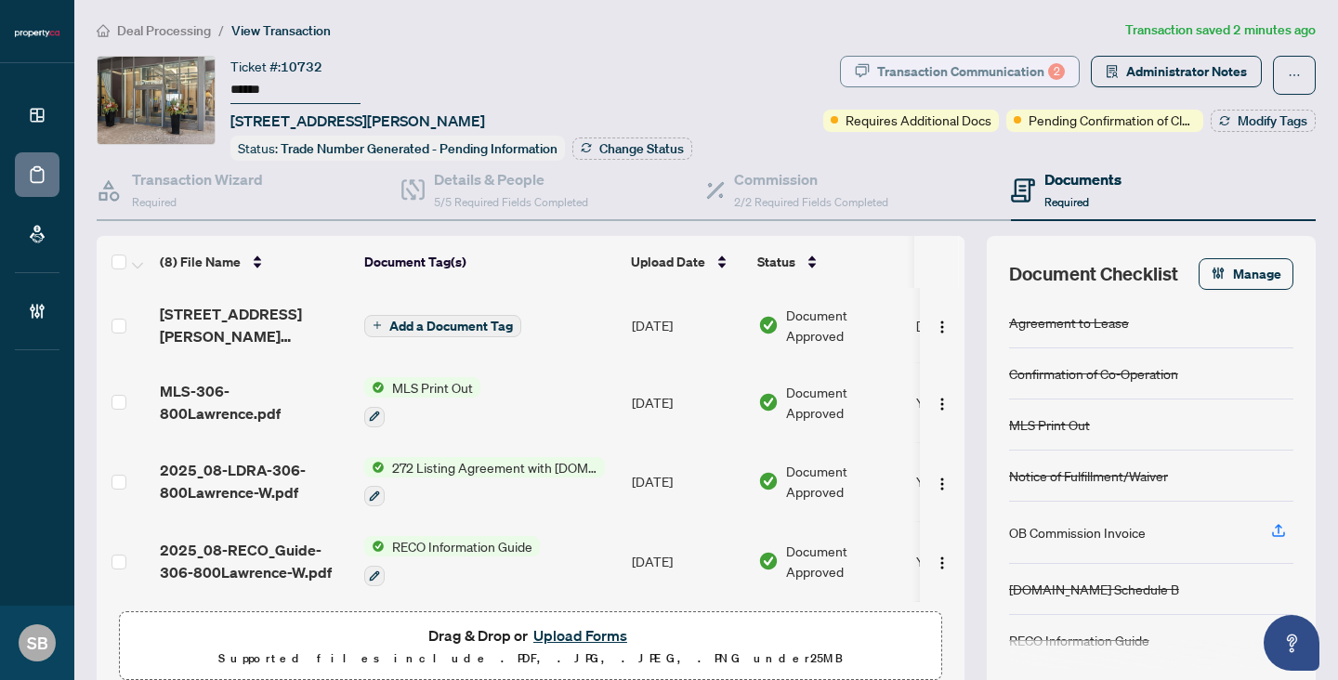
scroll to position [5, 0]
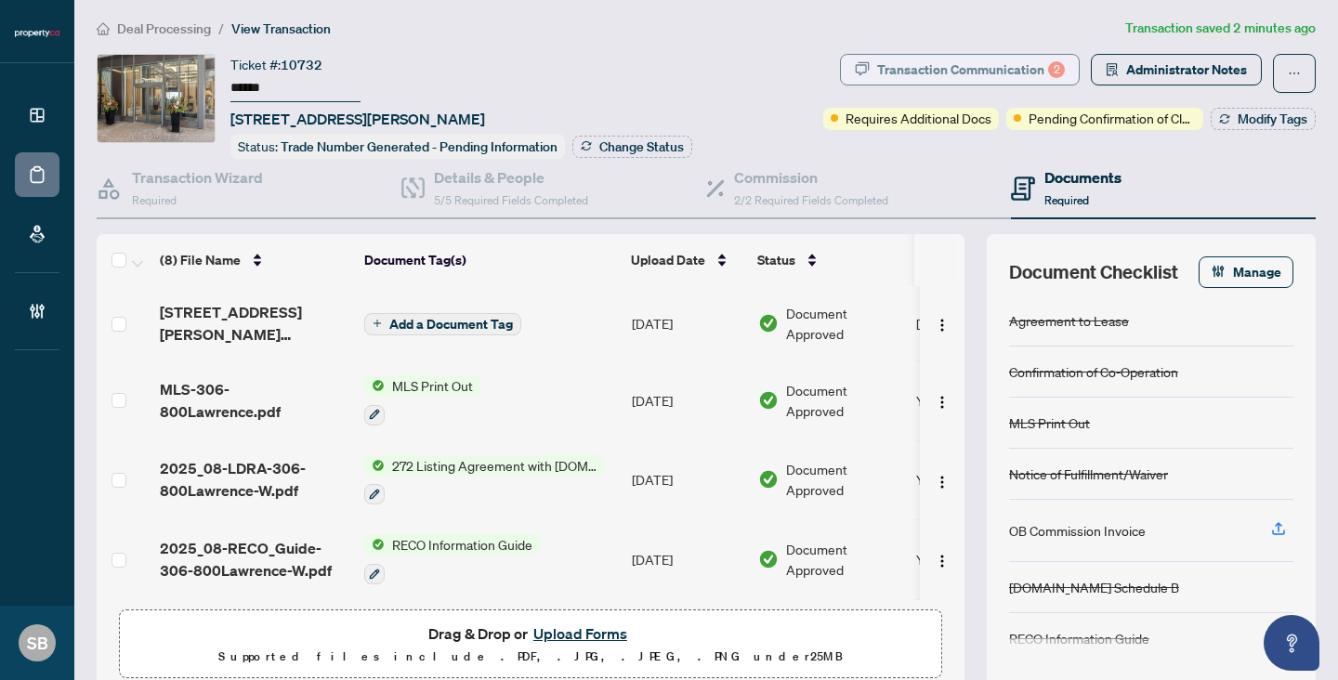
click at [911, 68] on div "Transaction Communication 2" at bounding box center [971, 70] width 188 height 30
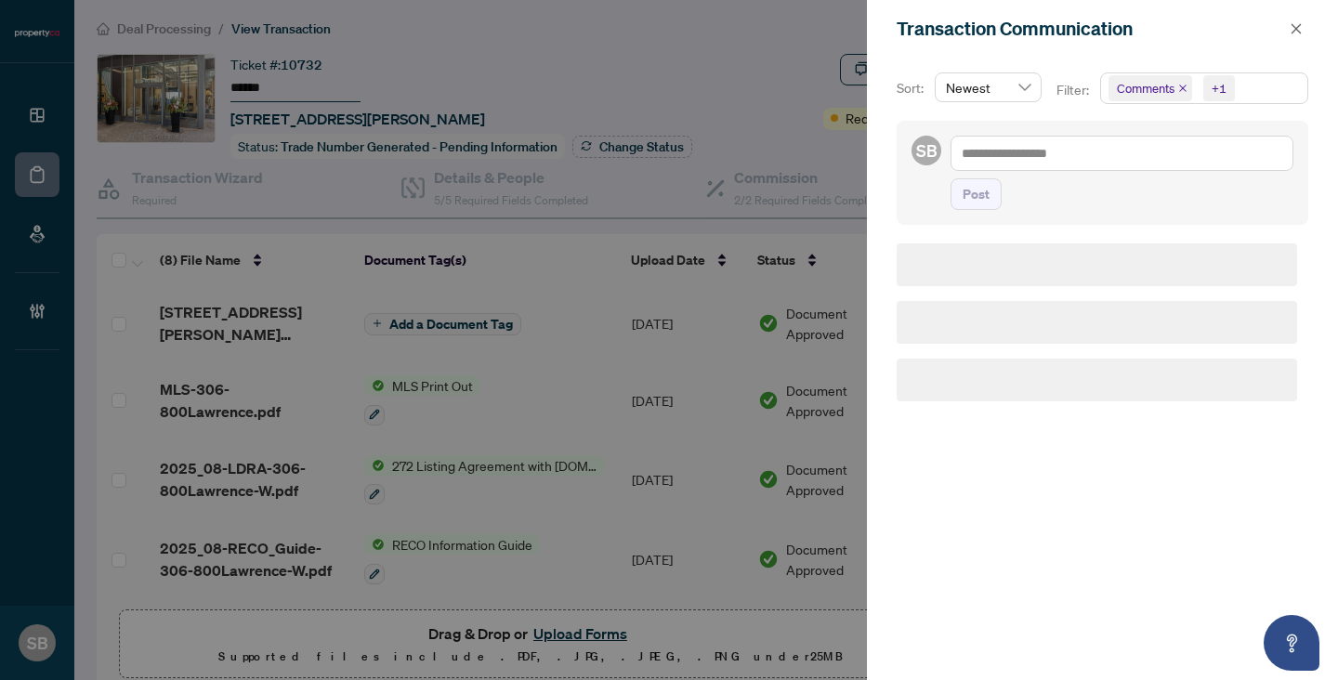
scroll to position [0, 0]
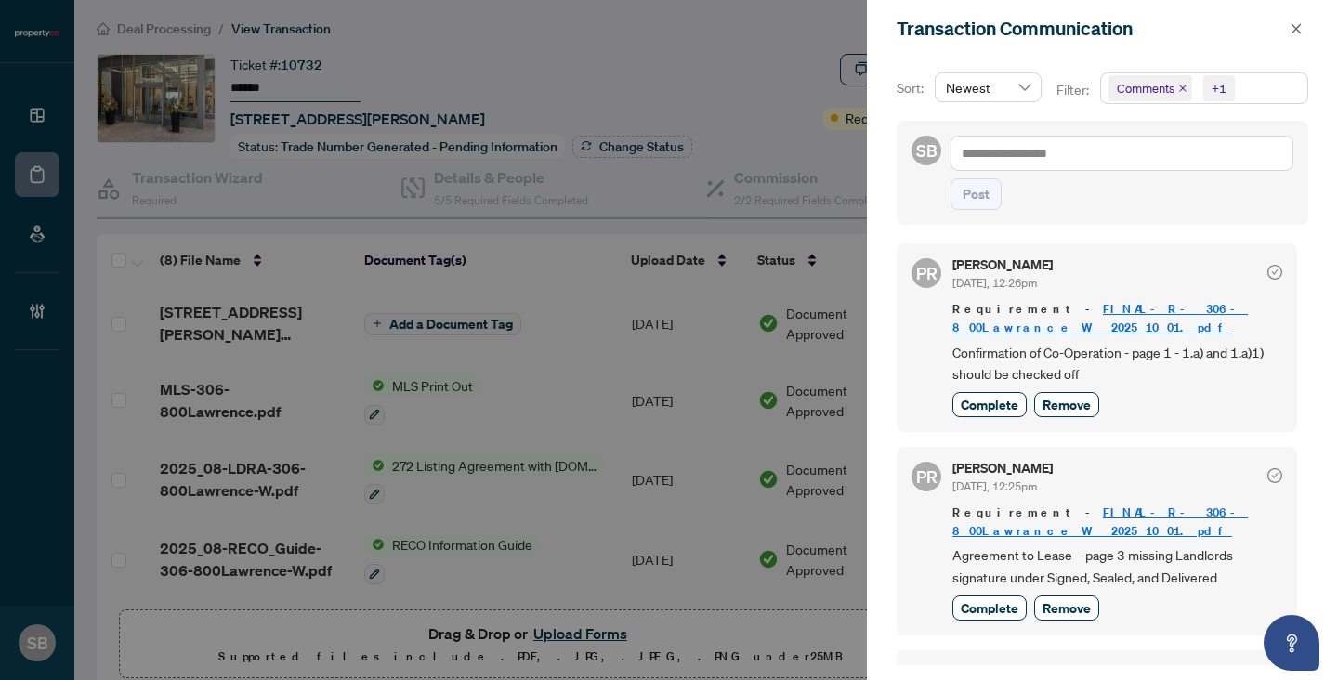
click at [478, 423] on div at bounding box center [669, 340] width 1338 height 680
click at [1293, 26] on icon "close" at bounding box center [1296, 28] width 10 height 10
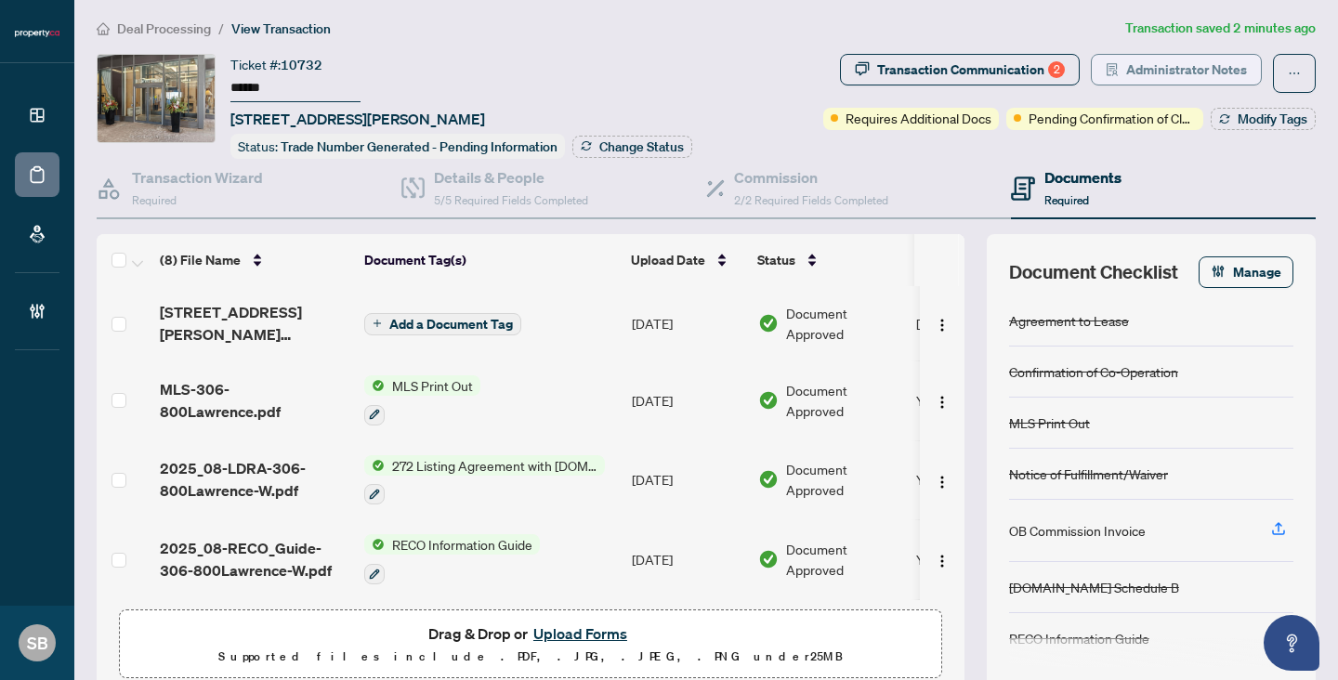
click at [1120, 58] on button "Administrator Notes" at bounding box center [1176, 70] width 171 height 32
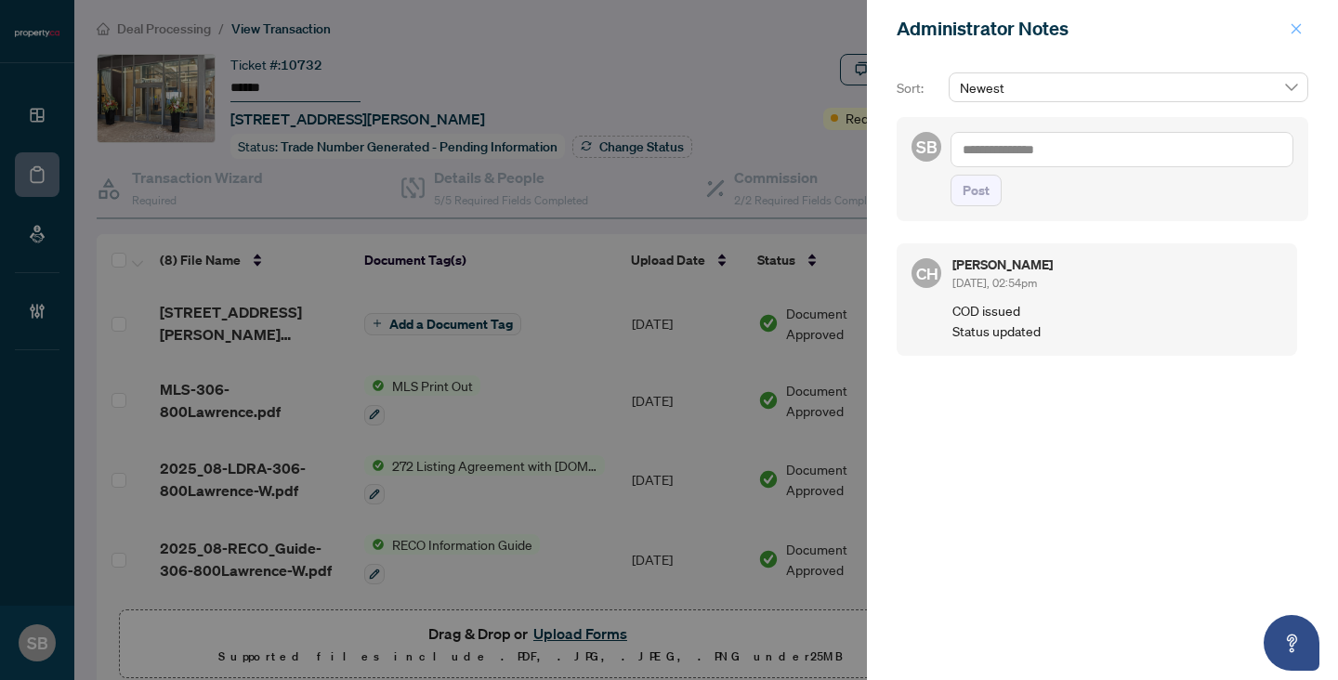
click at [1286, 32] on button "button" at bounding box center [1296, 29] width 24 height 22
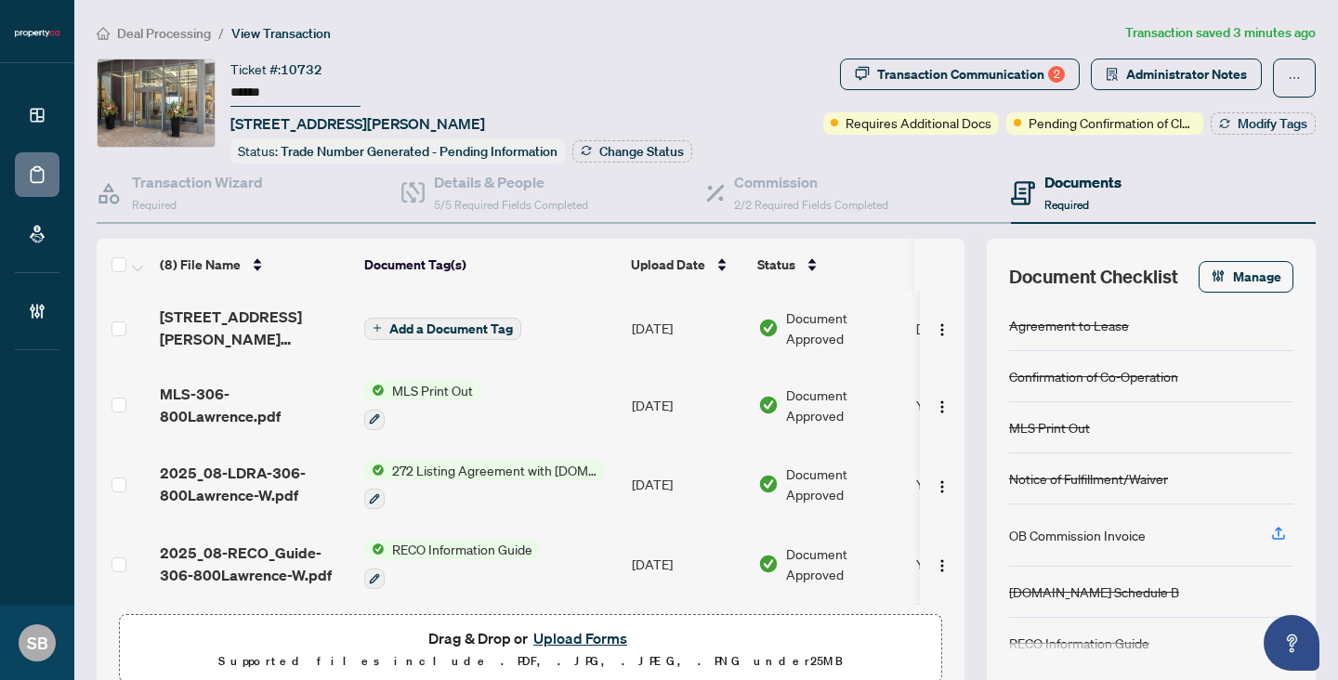
click at [191, 32] on span "Deal Processing" at bounding box center [164, 33] width 94 height 17
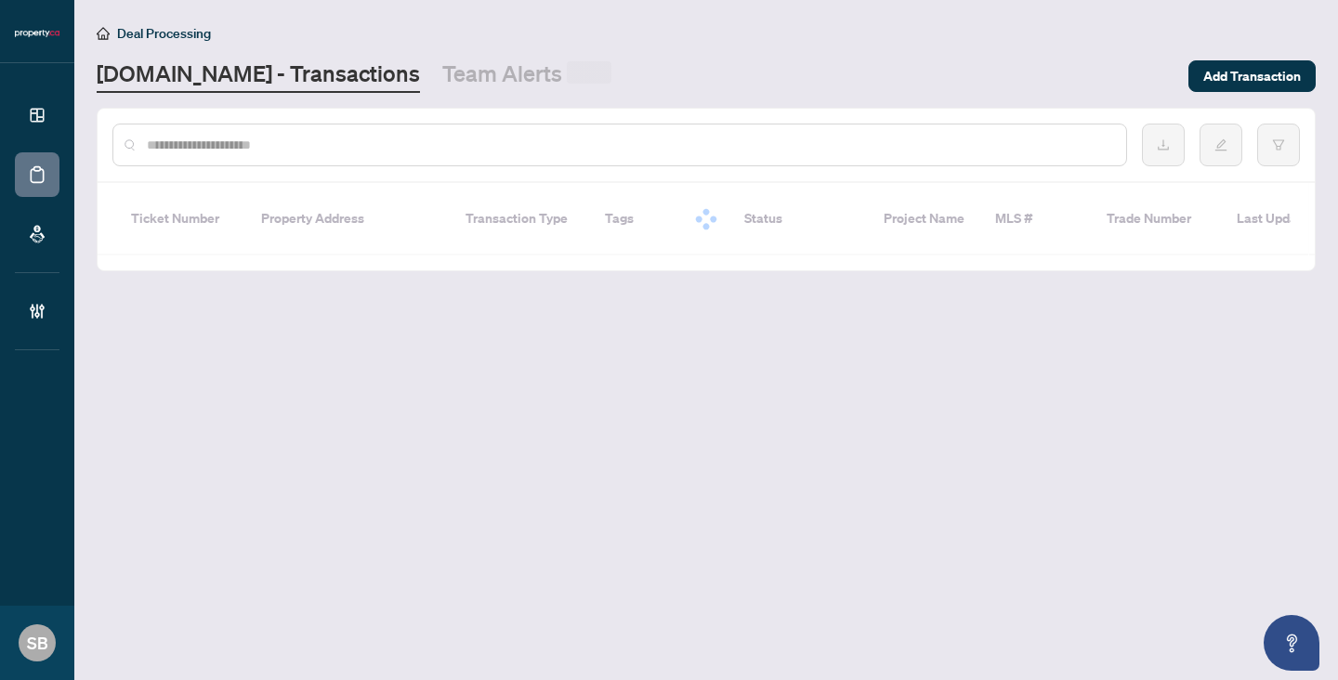
click at [281, 147] on input "text" at bounding box center [629, 145] width 964 height 20
paste input "******"
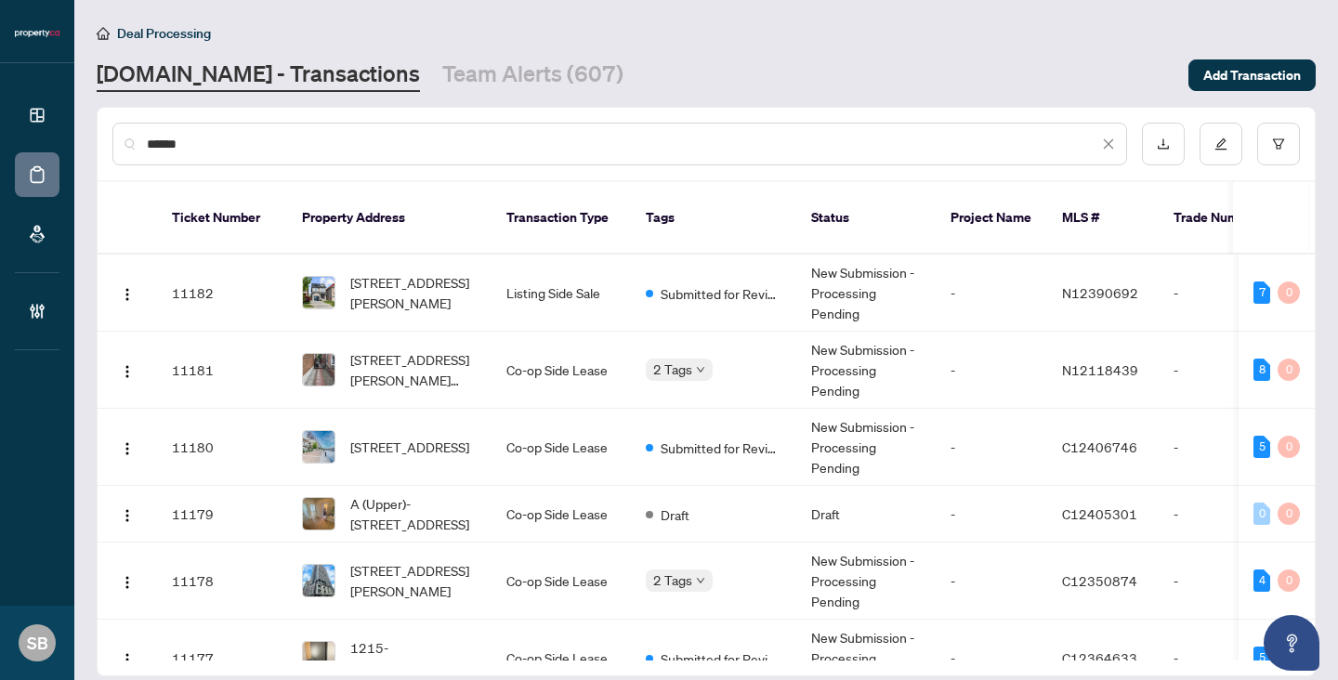
type input "******"
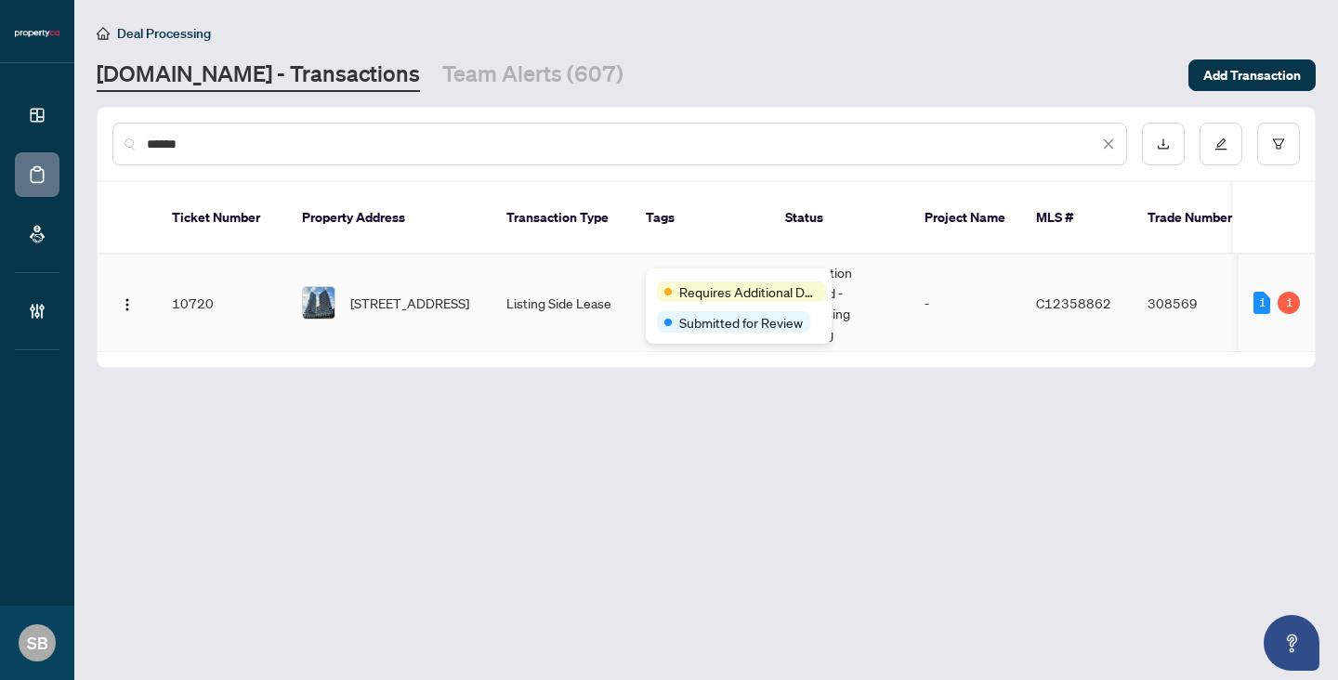
click at [527, 262] on td "Listing Side Lease" at bounding box center [560, 304] width 139 height 98
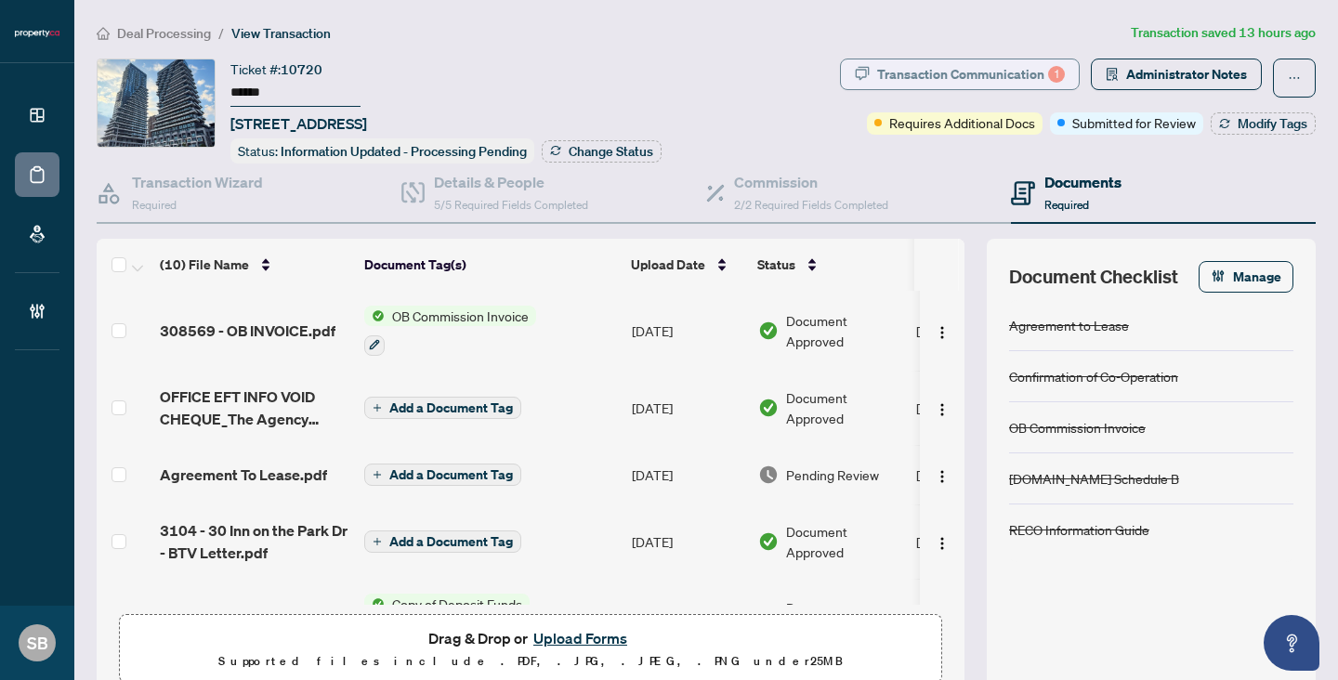
click at [947, 67] on div "Transaction Communication 1" at bounding box center [971, 74] width 188 height 30
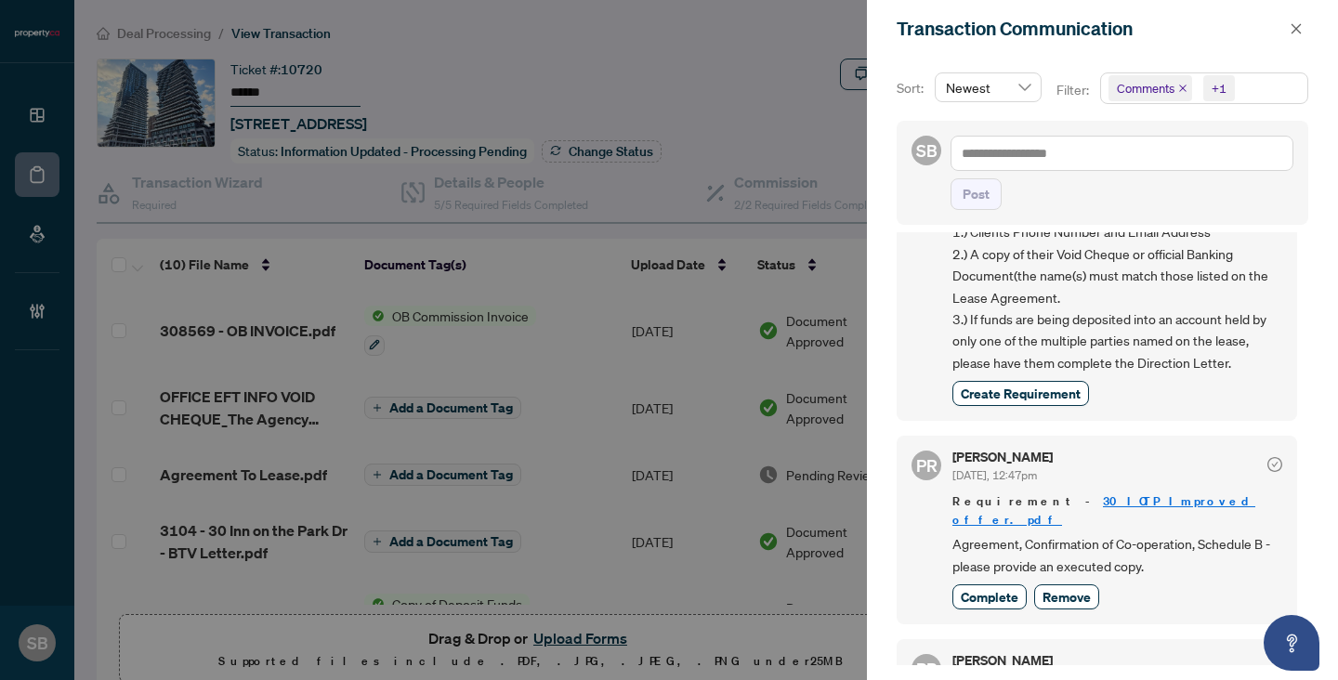
scroll to position [258, 0]
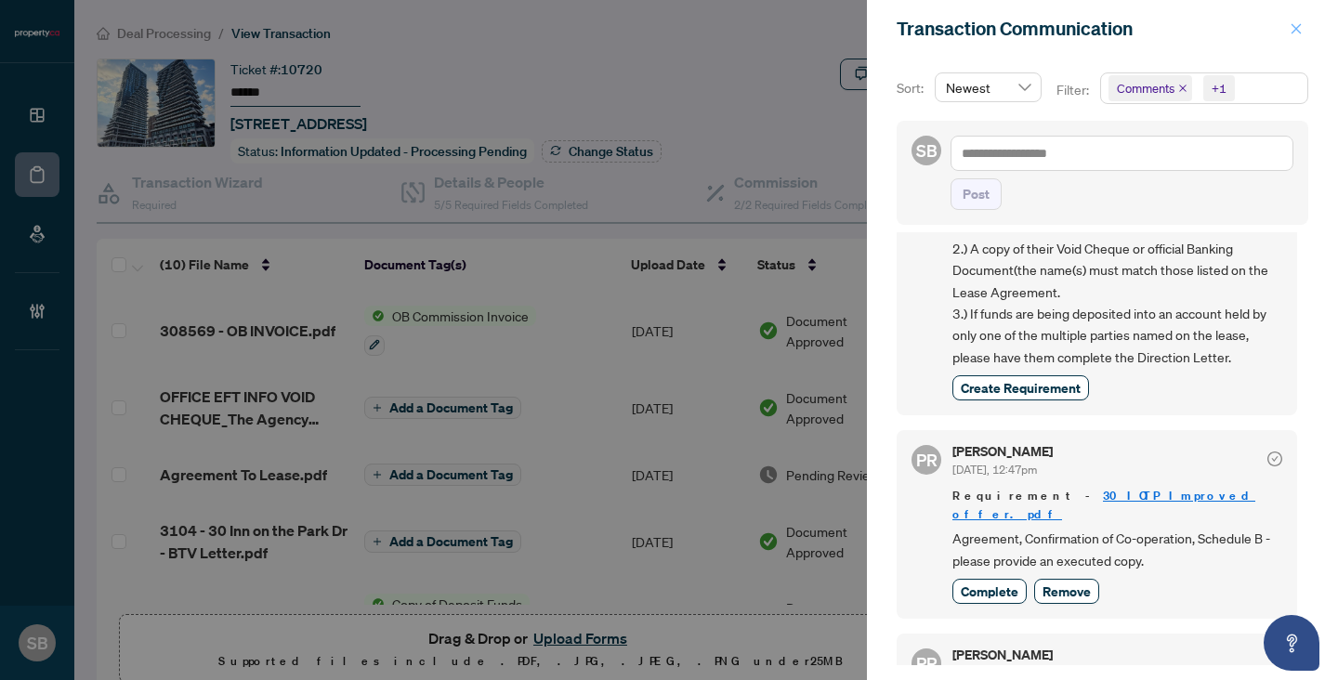
click at [1294, 30] on icon "close" at bounding box center [1296, 28] width 10 height 10
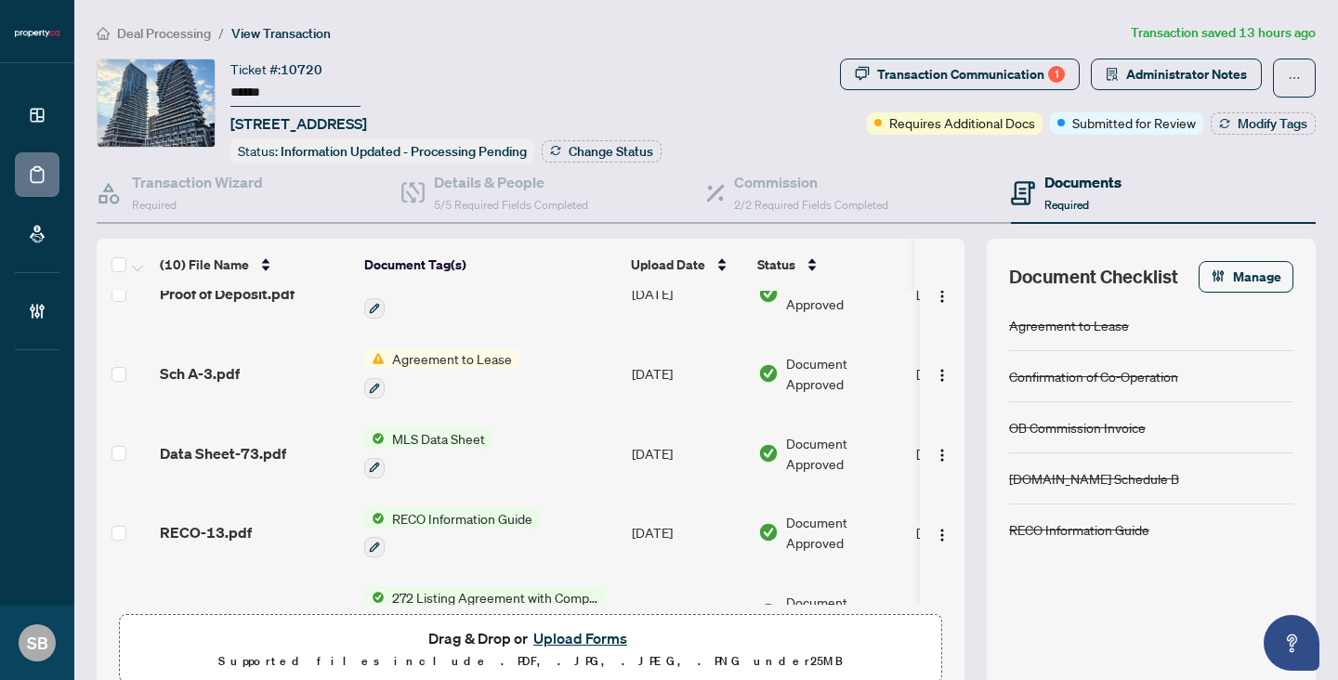
scroll to position [308, 0]
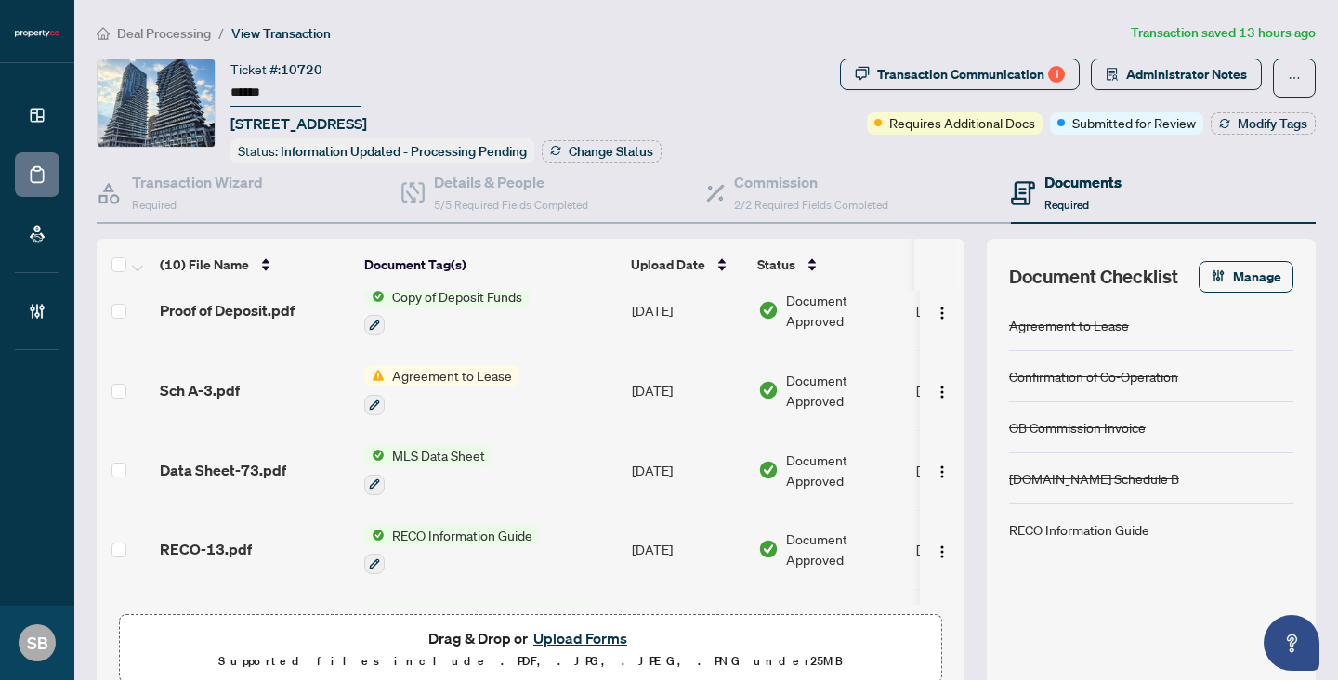
click at [591, 378] on td "Agreement to Lease" at bounding box center [491, 390] width 268 height 80
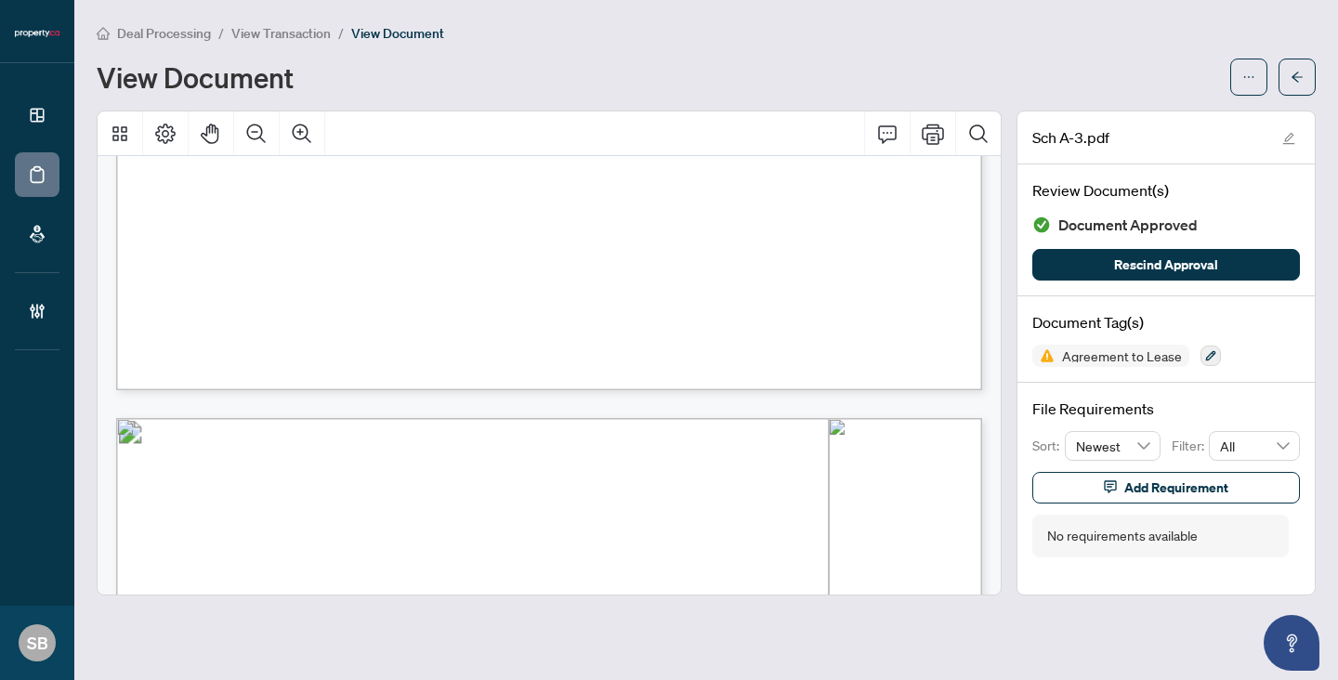
scroll to position [4231, 0]
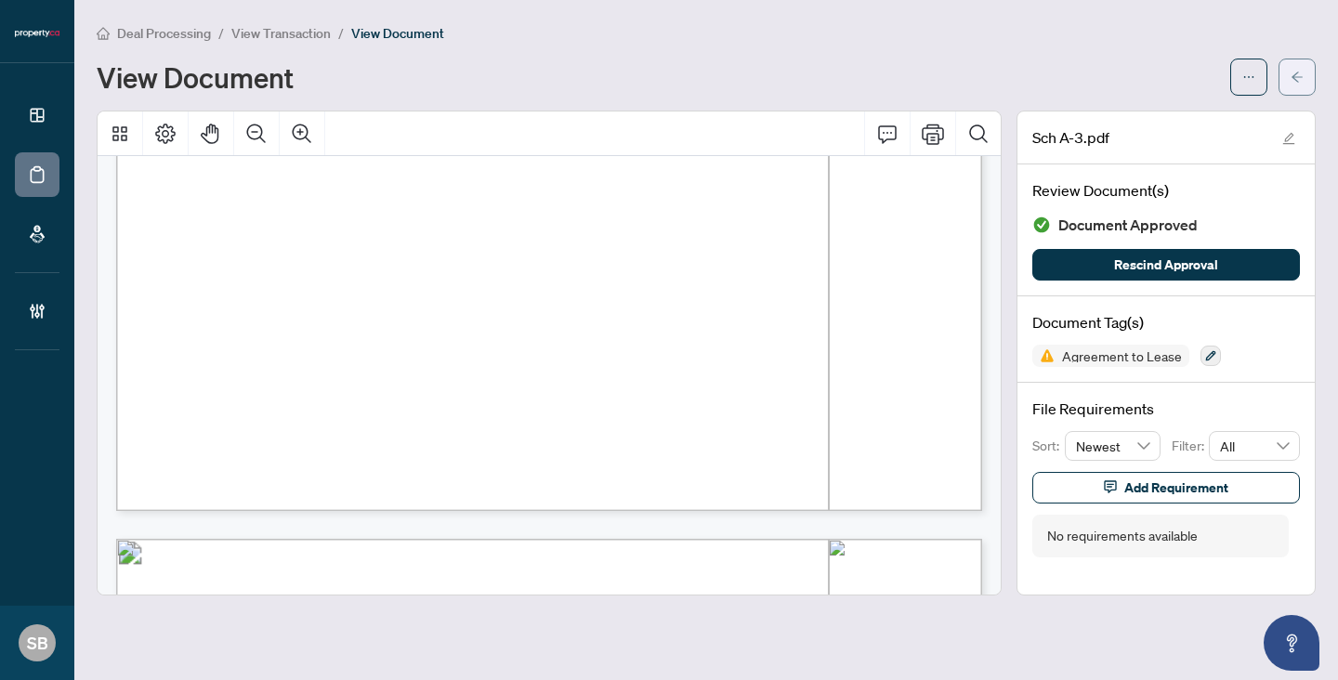
click at [1290, 79] on icon "arrow-left" at bounding box center [1296, 77] width 13 height 13
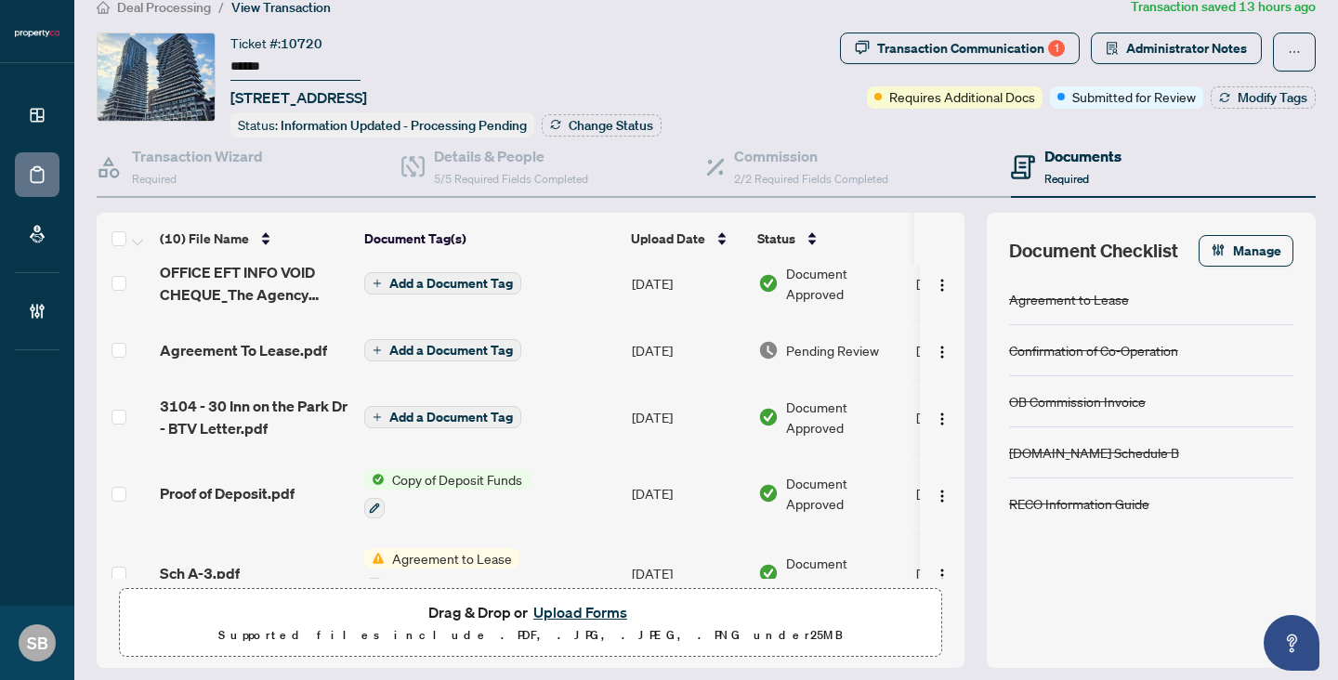
scroll to position [80, 0]
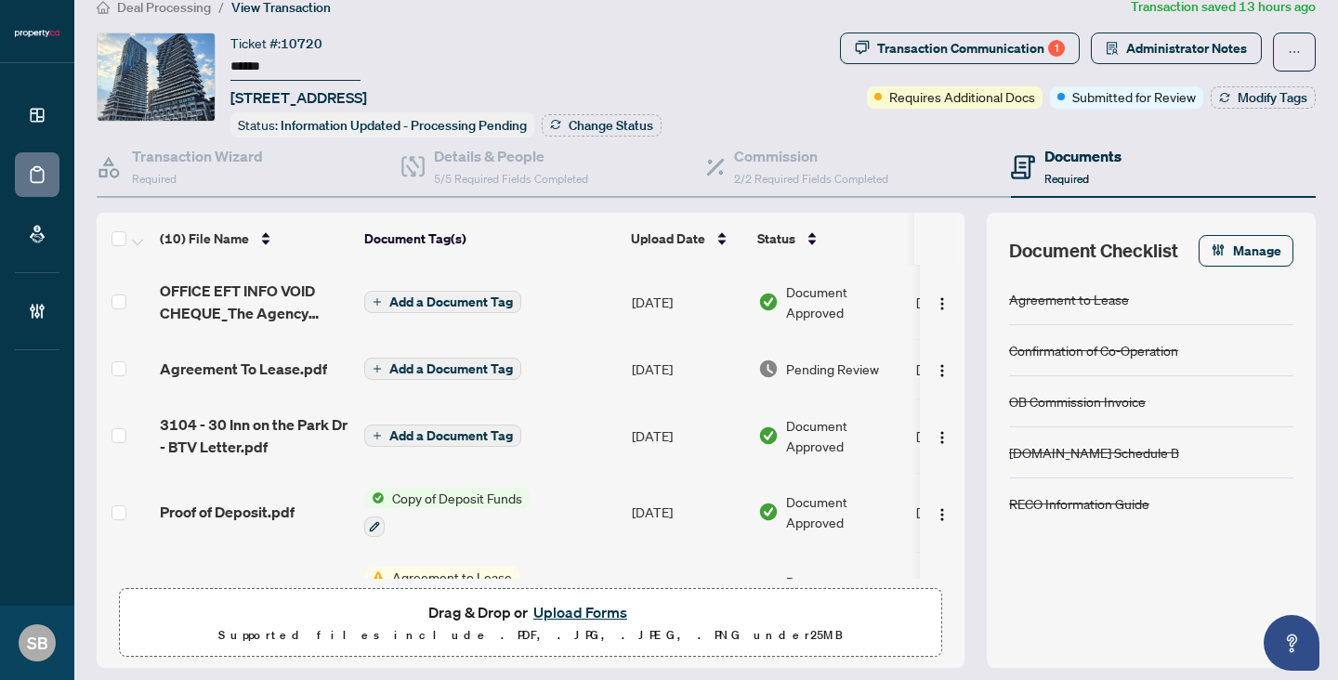
click at [661, 359] on td "[DATE]" at bounding box center [687, 368] width 126 height 59
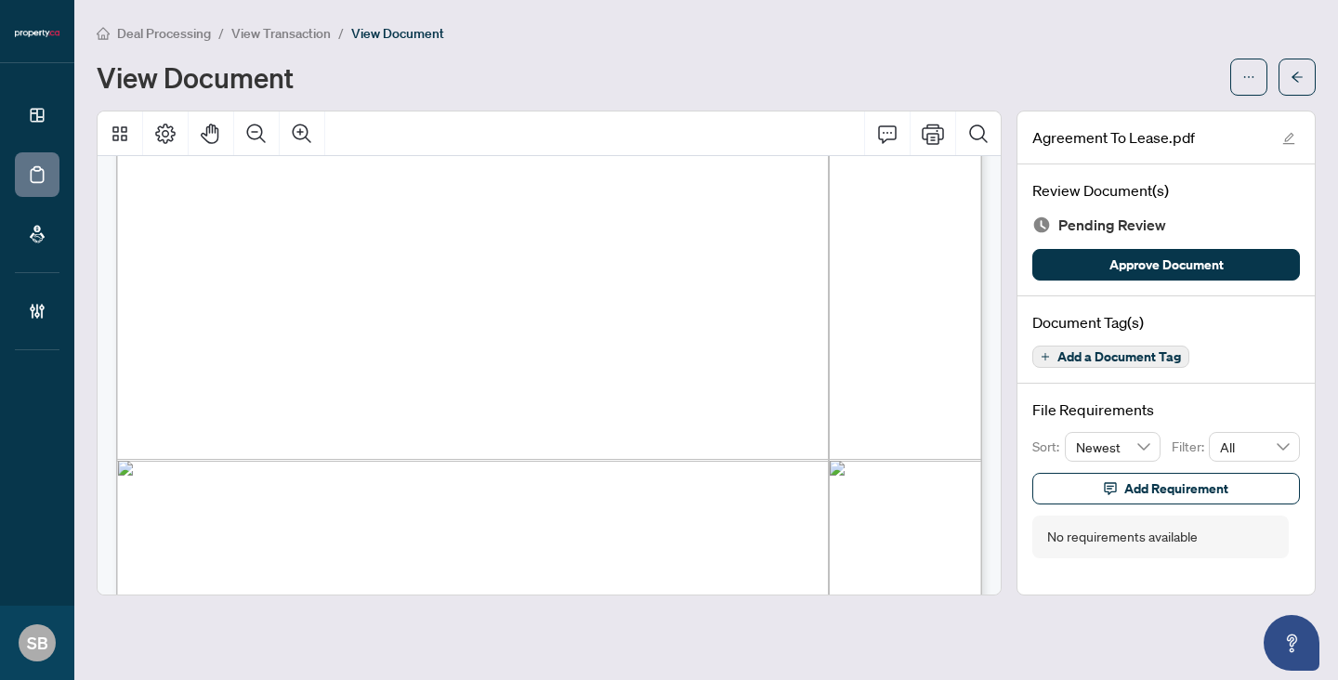
scroll to position [14505, 0]
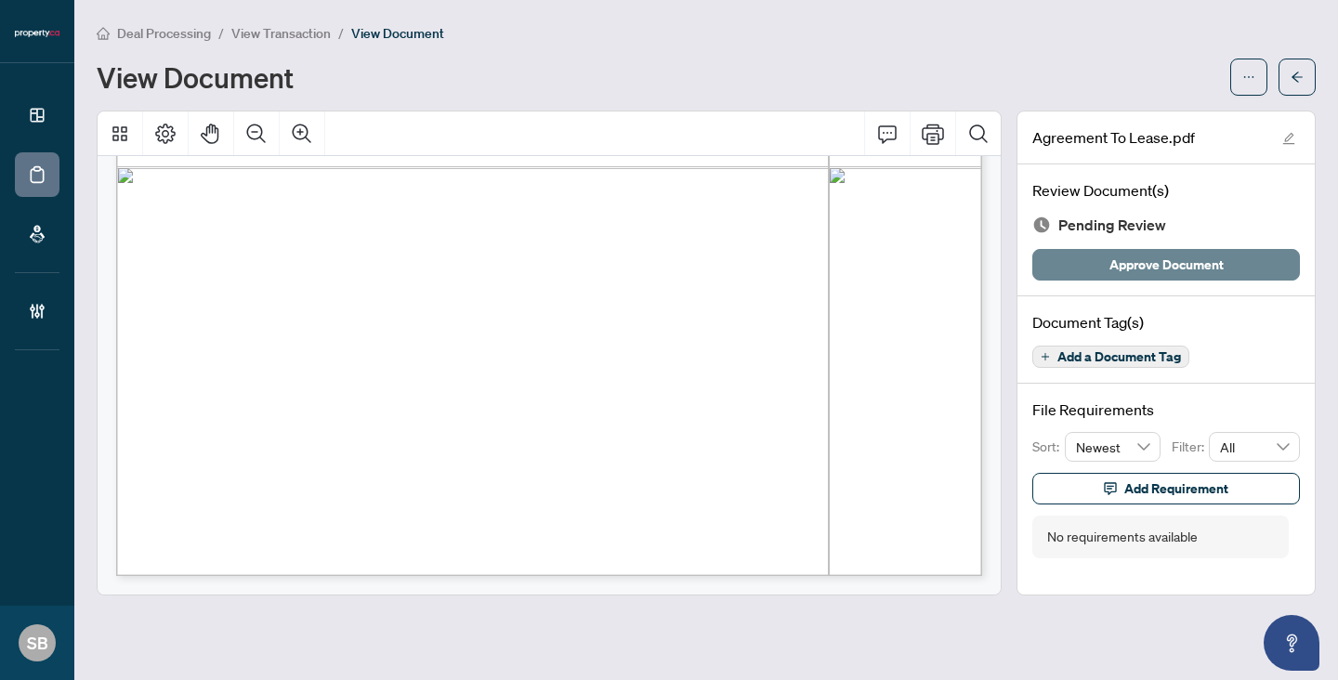
click at [1175, 269] on span "Approve Document" at bounding box center [1166, 265] width 114 height 30
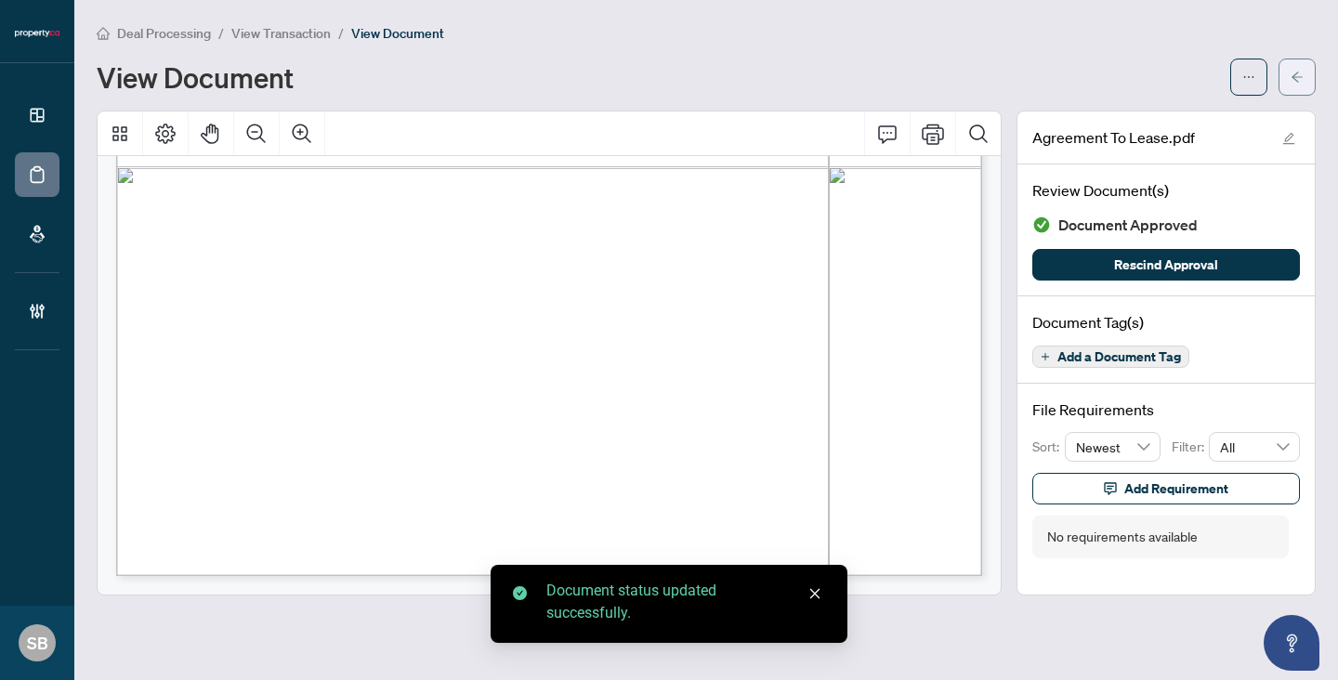
click at [1304, 75] on button "button" at bounding box center [1296, 77] width 37 height 37
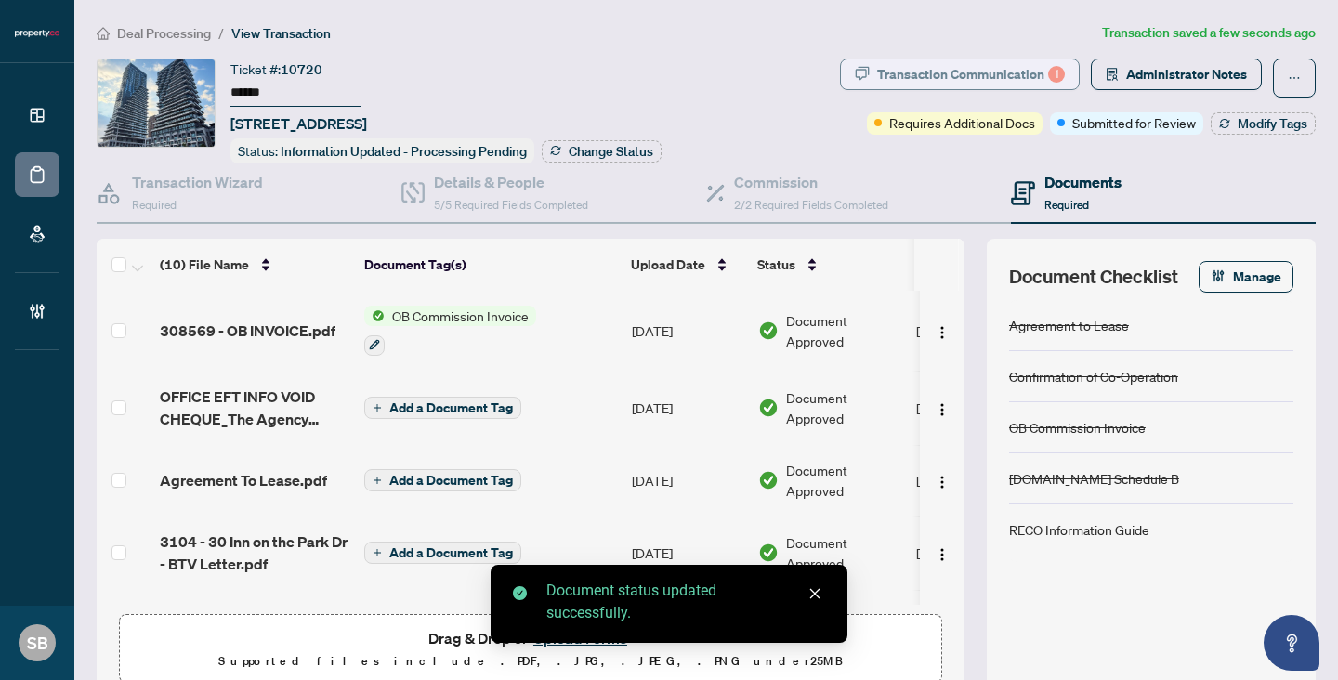
click at [1039, 67] on div "Transaction Communication 1" at bounding box center [971, 74] width 188 height 30
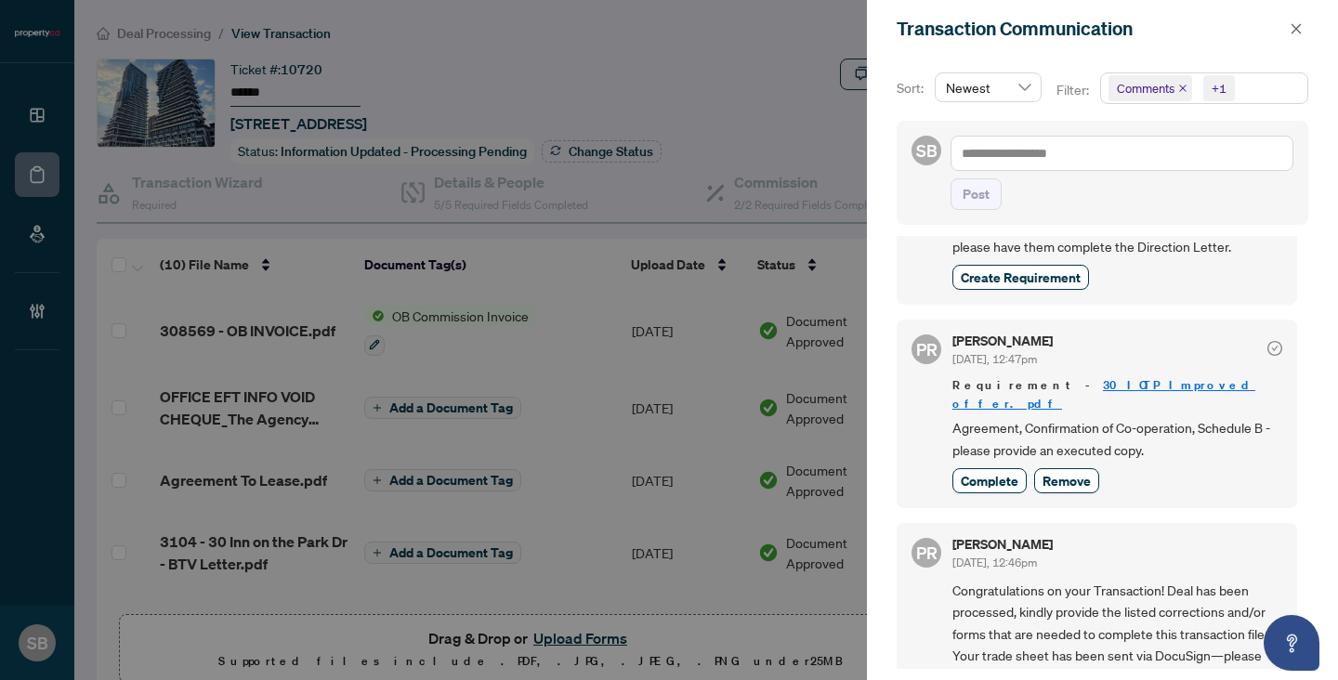
scroll to position [482, 0]
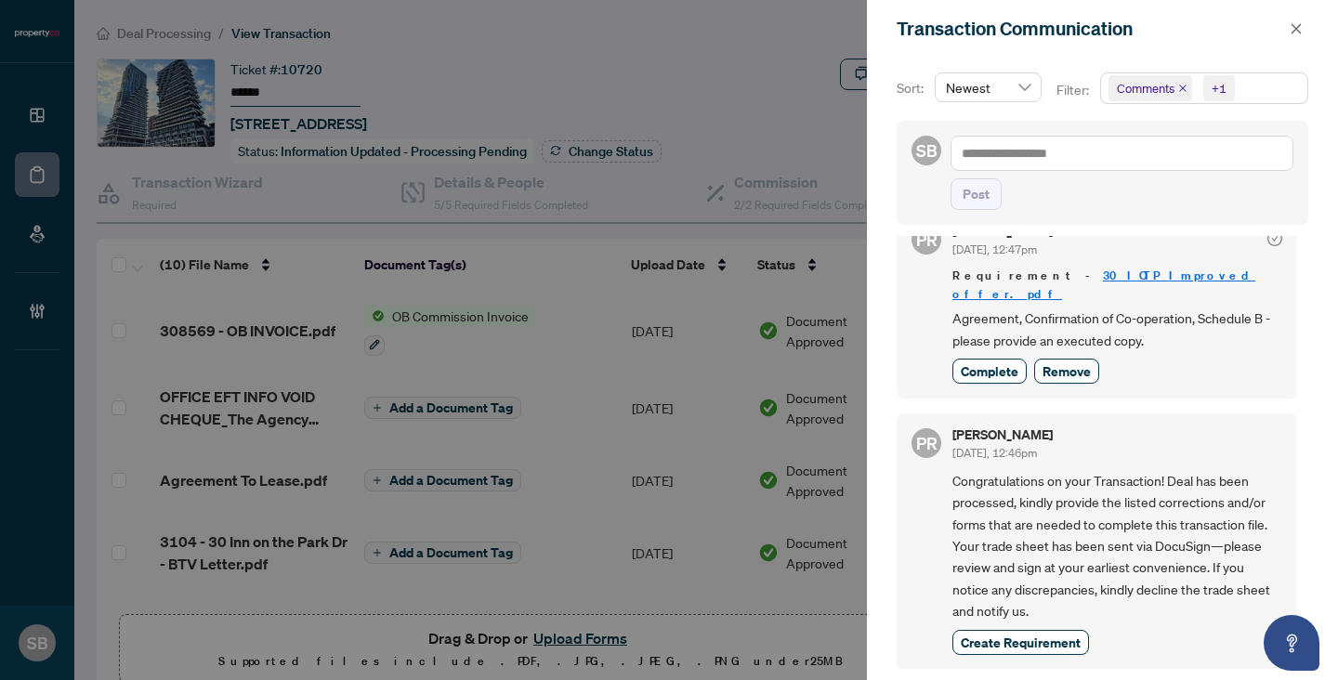
click at [986, 385] on div "PR [PERSON_NAME] [DATE], 12:47pm Requirement - 30 IOTP Improved offer.pdf Agree…" at bounding box center [1096, 304] width 400 height 189
click at [1009, 372] on span "Complete" at bounding box center [990, 371] width 58 height 20
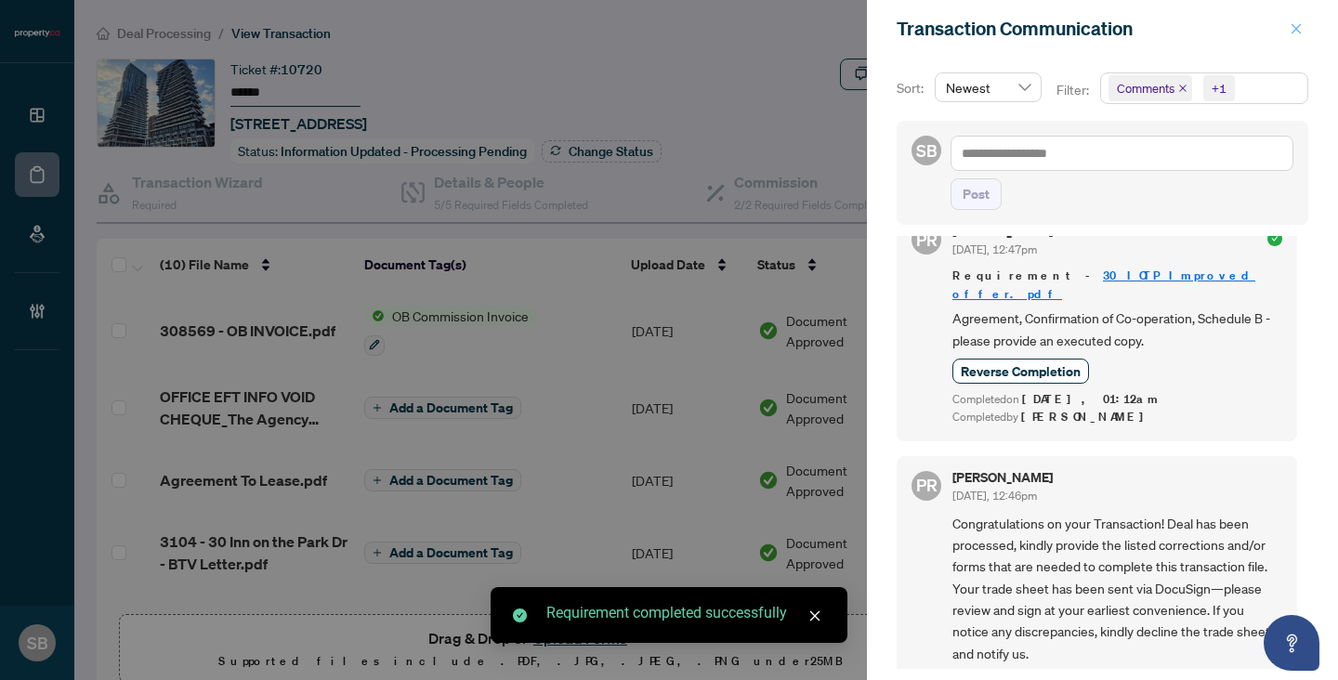
click at [1289, 37] on button "button" at bounding box center [1296, 29] width 24 height 22
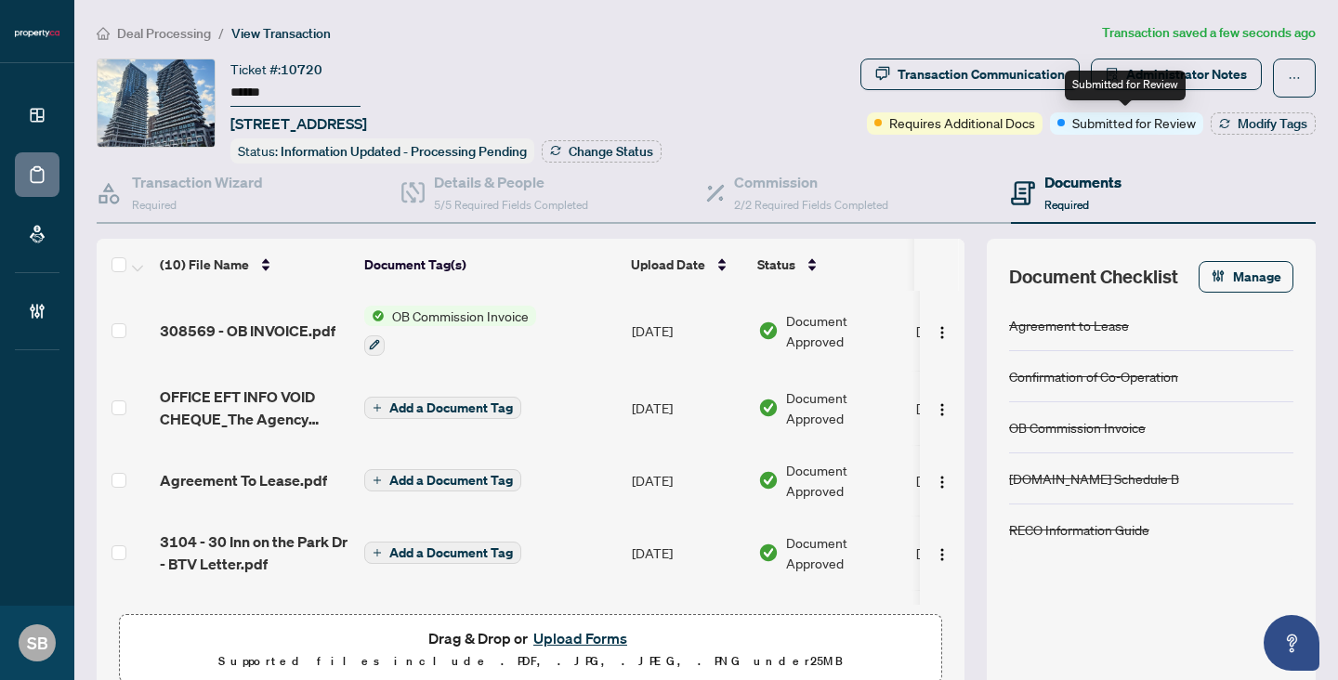
click at [1208, 128] on div "Requires Additional Docs Submitted for Review Modify Tags" at bounding box center [1091, 123] width 449 height 22
click at [1223, 126] on icon "button" at bounding box center [1223, 126] width 9 height 4
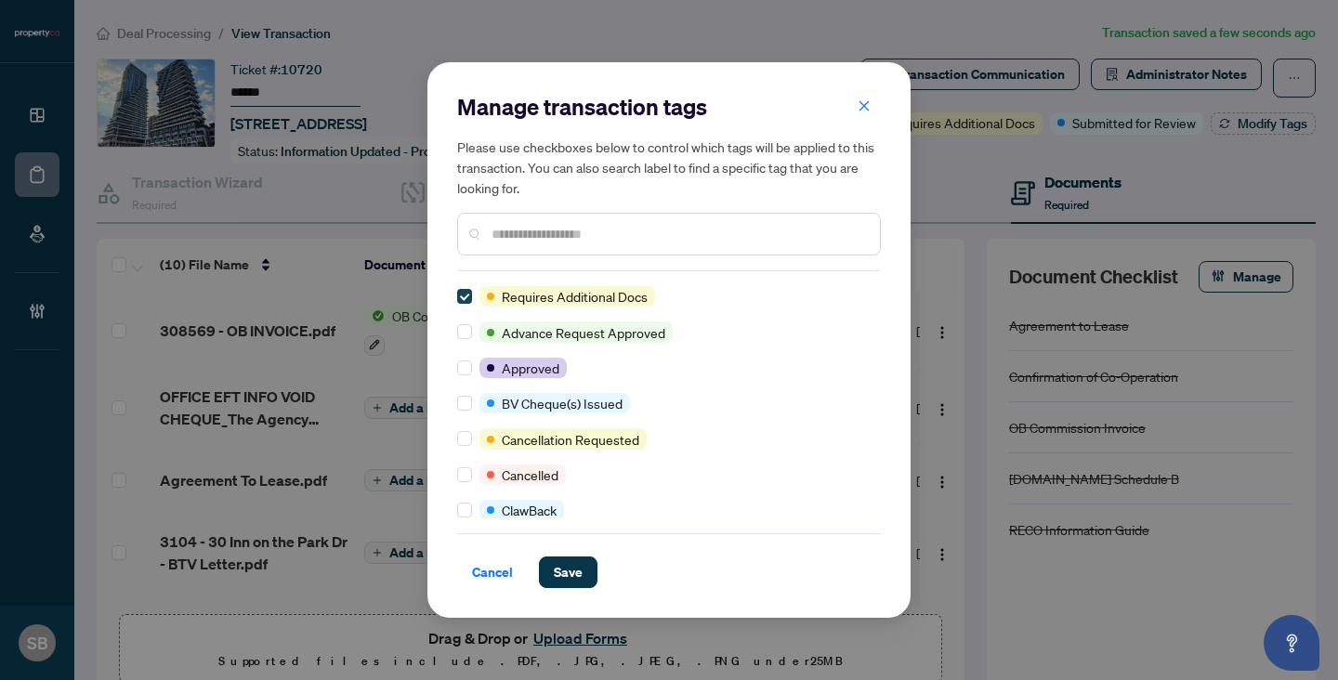
click at [471, 304] on label at bounding box center [464, 296] width 15 height 20
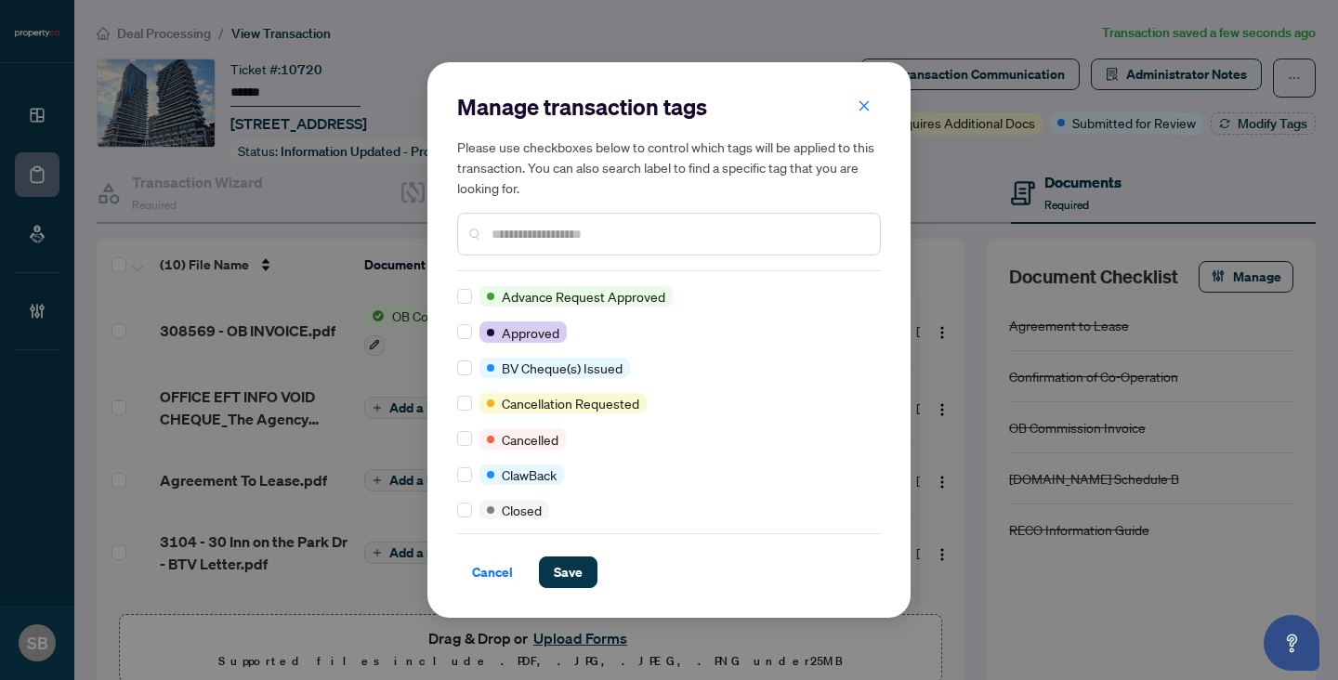
scroll to position [0, 0]
click at [596, 255] on div "Manage transaction tags Please use checkboxes below to control which tags will …" at bounding box center [669, 181] width 424 height 179
click at [594, 246] on div at bounding box center [669, 234] width 424 height 43
click at [583, 228] on input "text" at bounding box center [677, 234] width 373 height 20
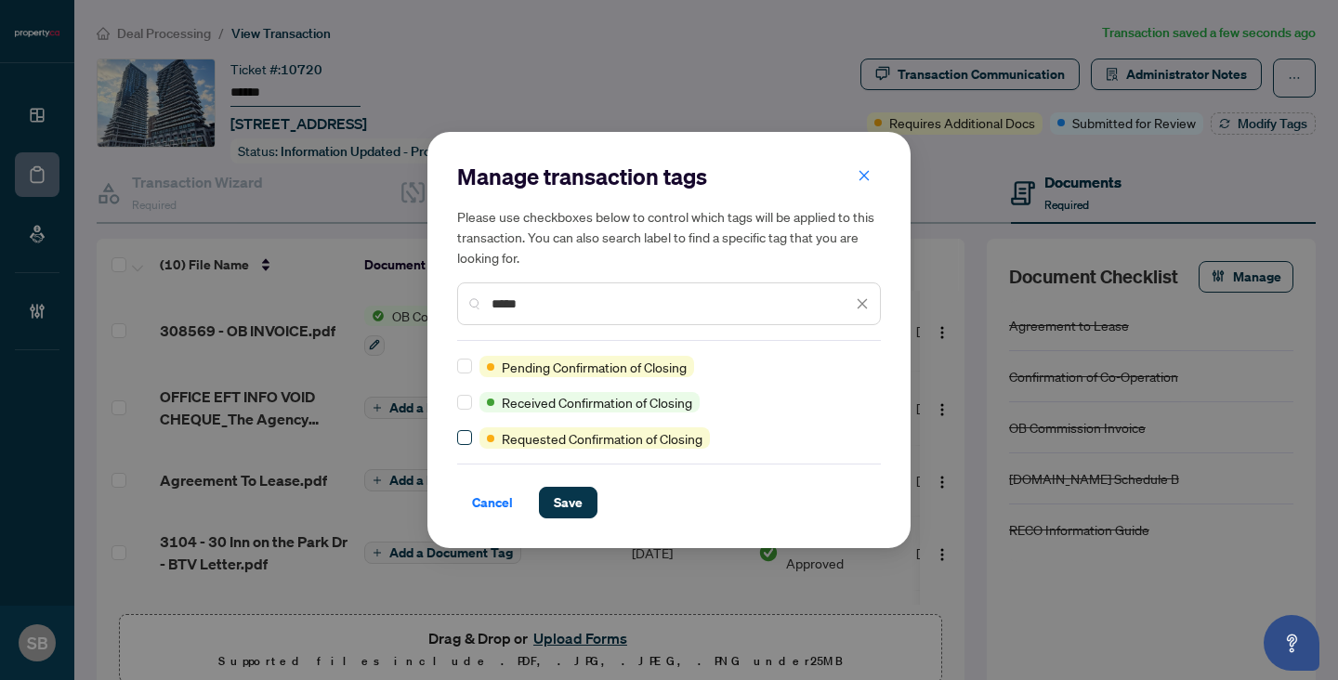
type input "*****"
click at [564, 504] on span "Save" at bounding box center [568, 503] width 29 height 30
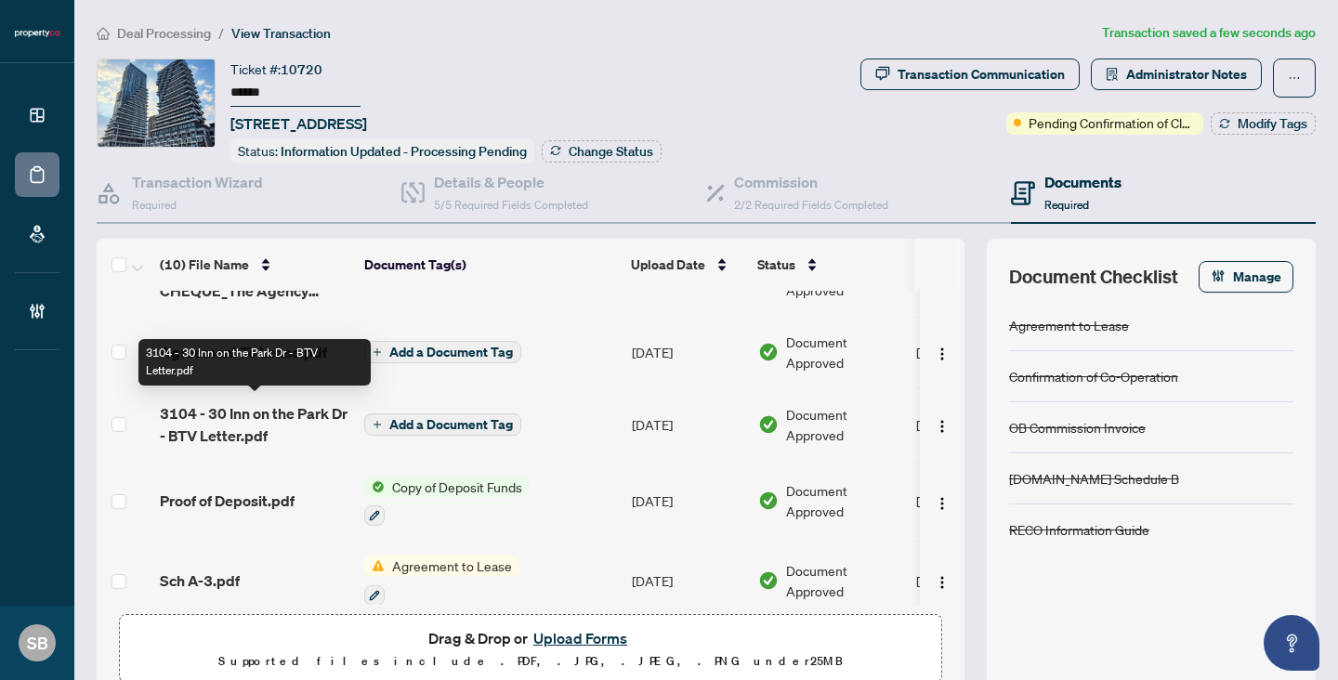
scroll to position [70, 0]
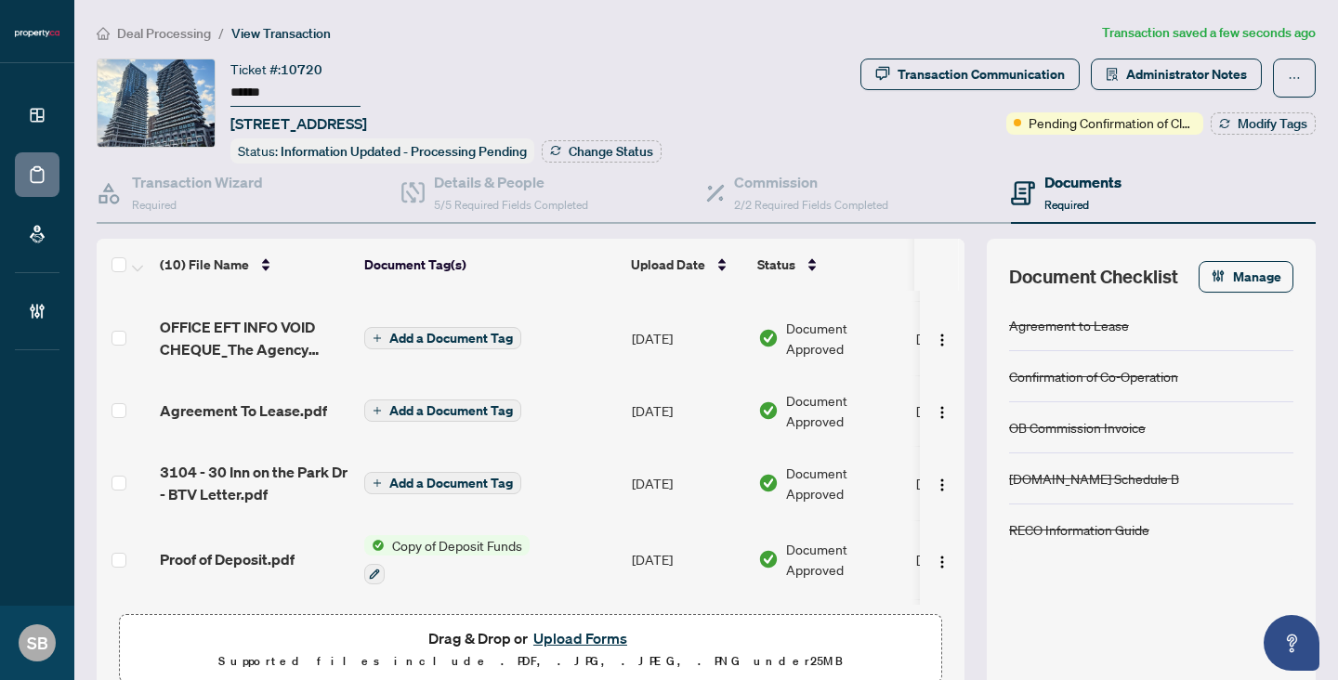
click at [428, 404] on span "Add a Document Tag" at bounding box center [451, 410] width 124 height 13
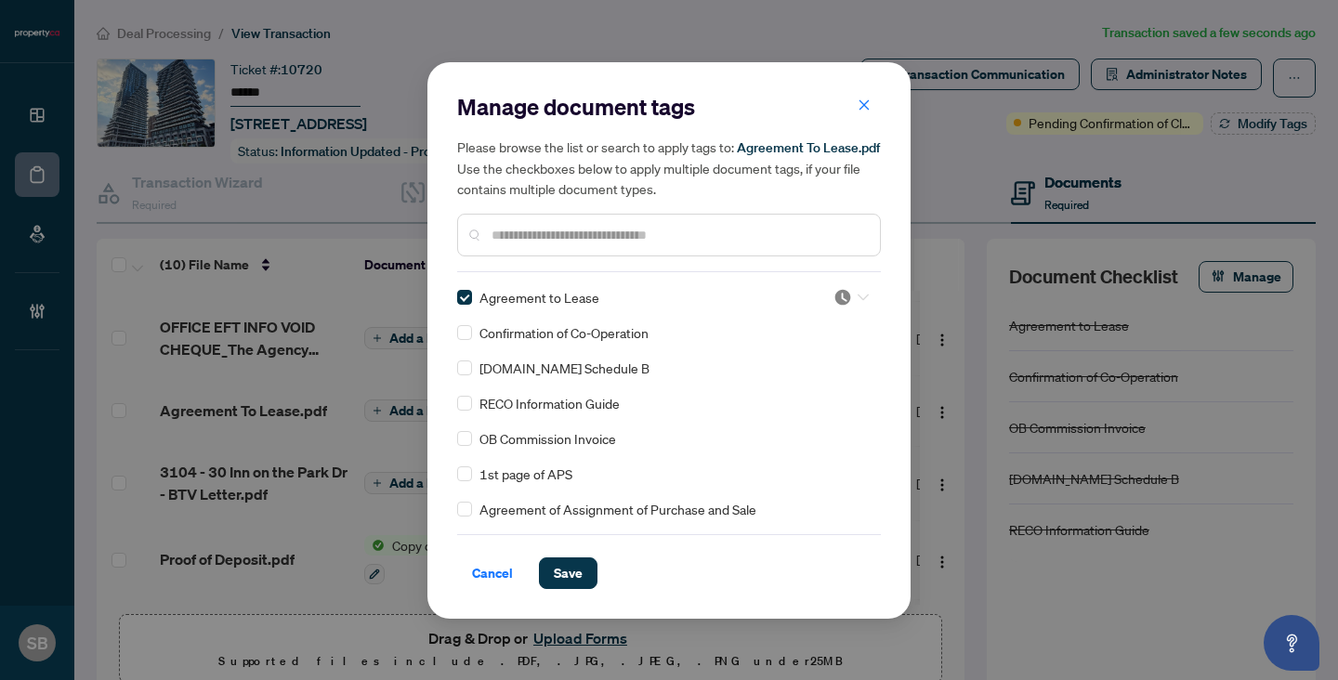
click at [844, 295] on img at bounding box center [842, 297] width 19 height 19
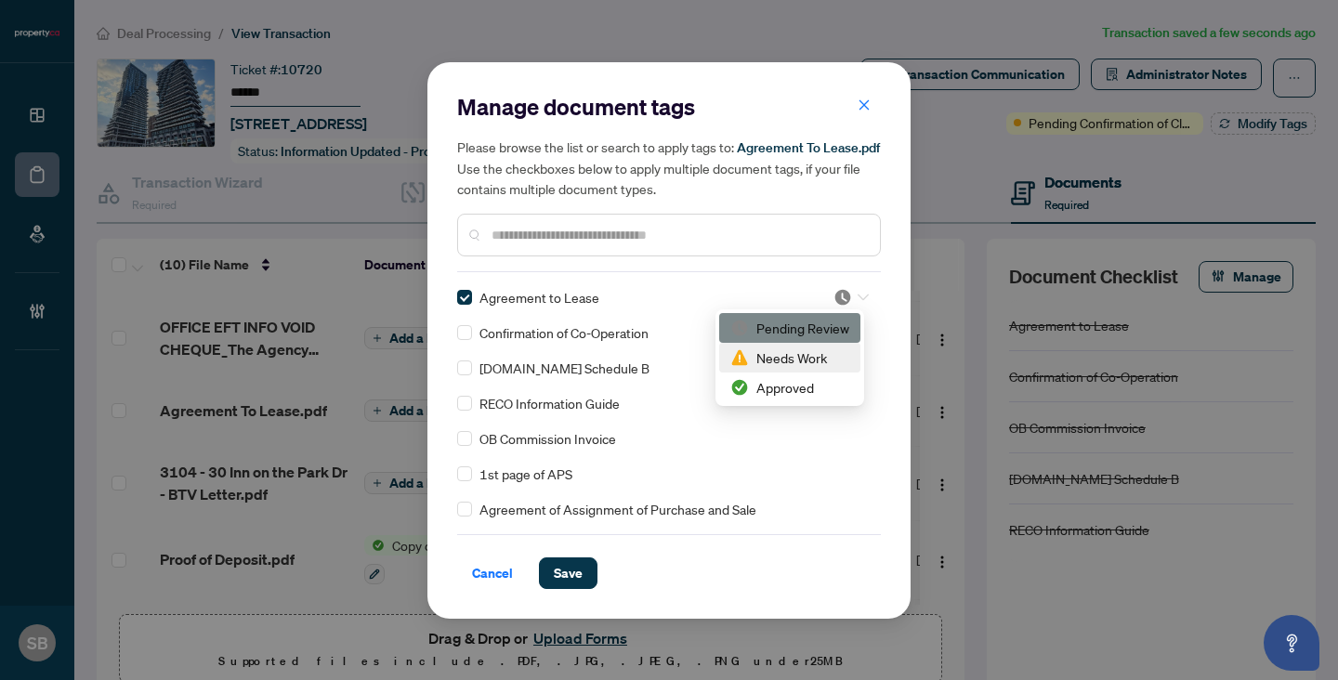
click at [769, 386] on div "Approved" at bounding box center [789, 387] width 119 height 20
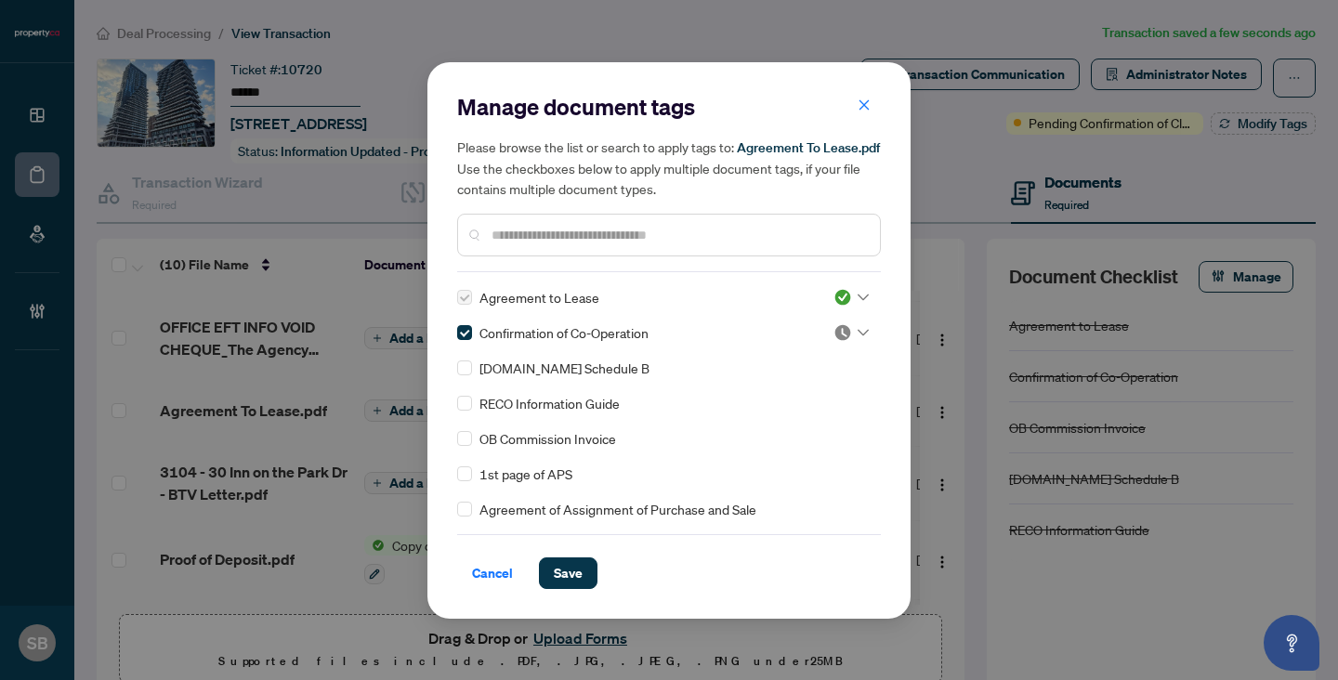
click at [846, 335] on div at bounding box center [850, 332] width 35 height 19
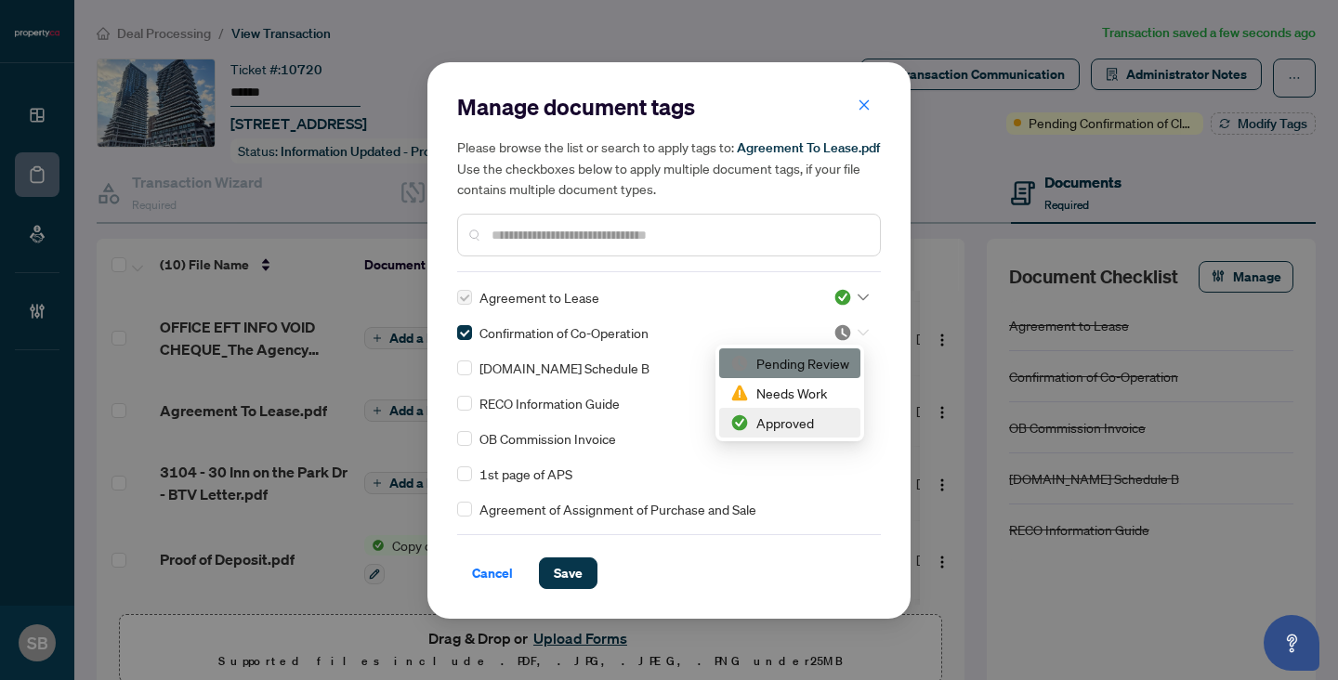
click at [781, 414] on div "Approved" at bounding box center [789, 422] width 119 height 20
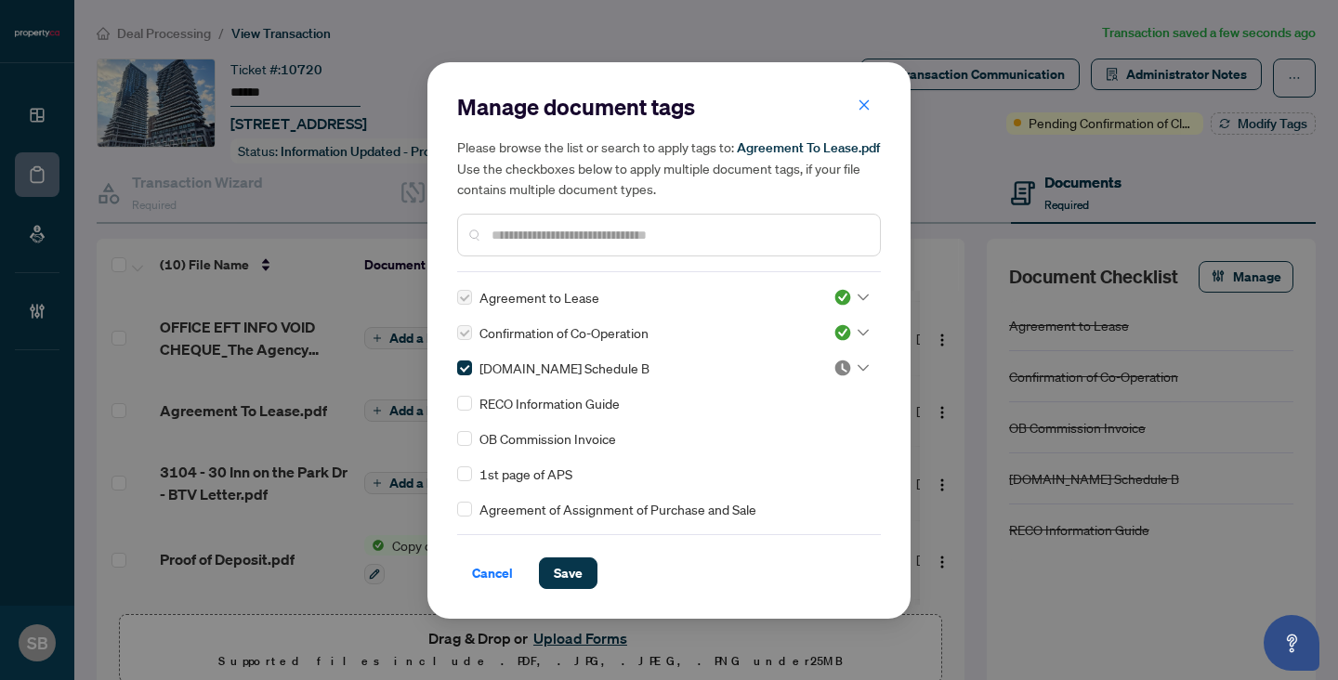
click at [833, 375] on img at bounding box center [842, 368] width 19 height 19
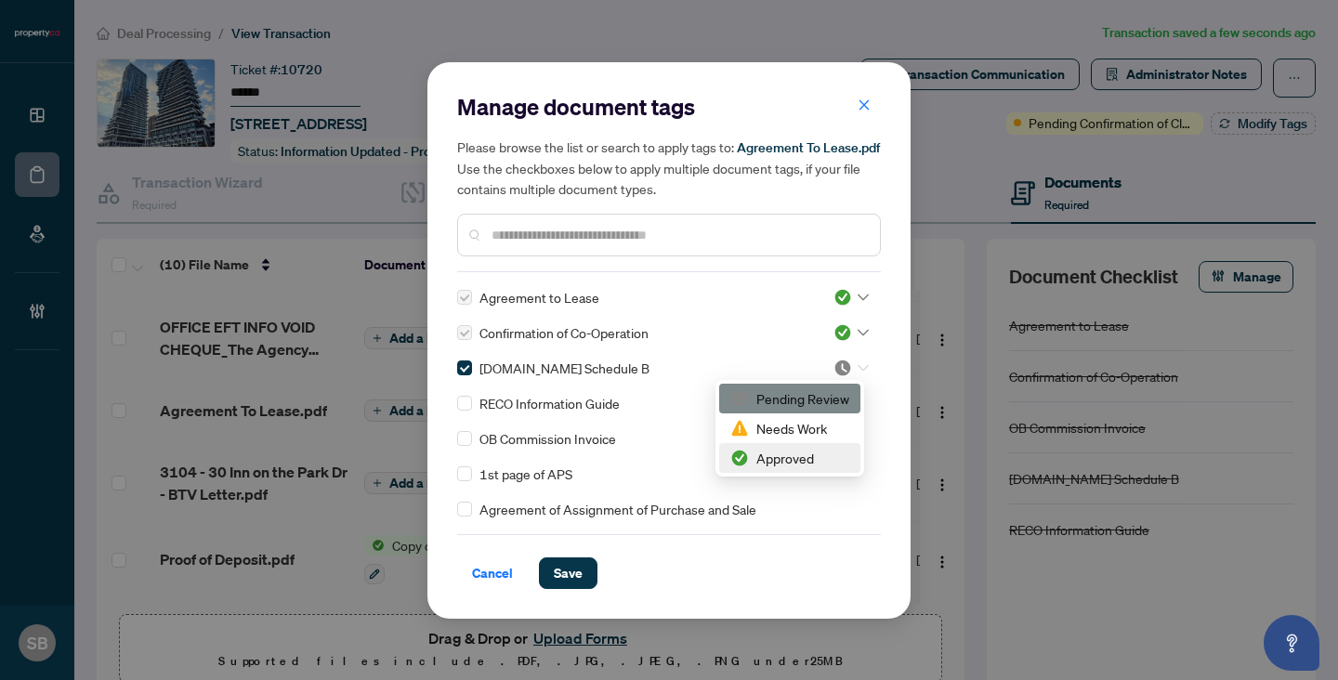
click at [779, 458] on div "Approved" at bounding box center [789, 458] width 119 height 20
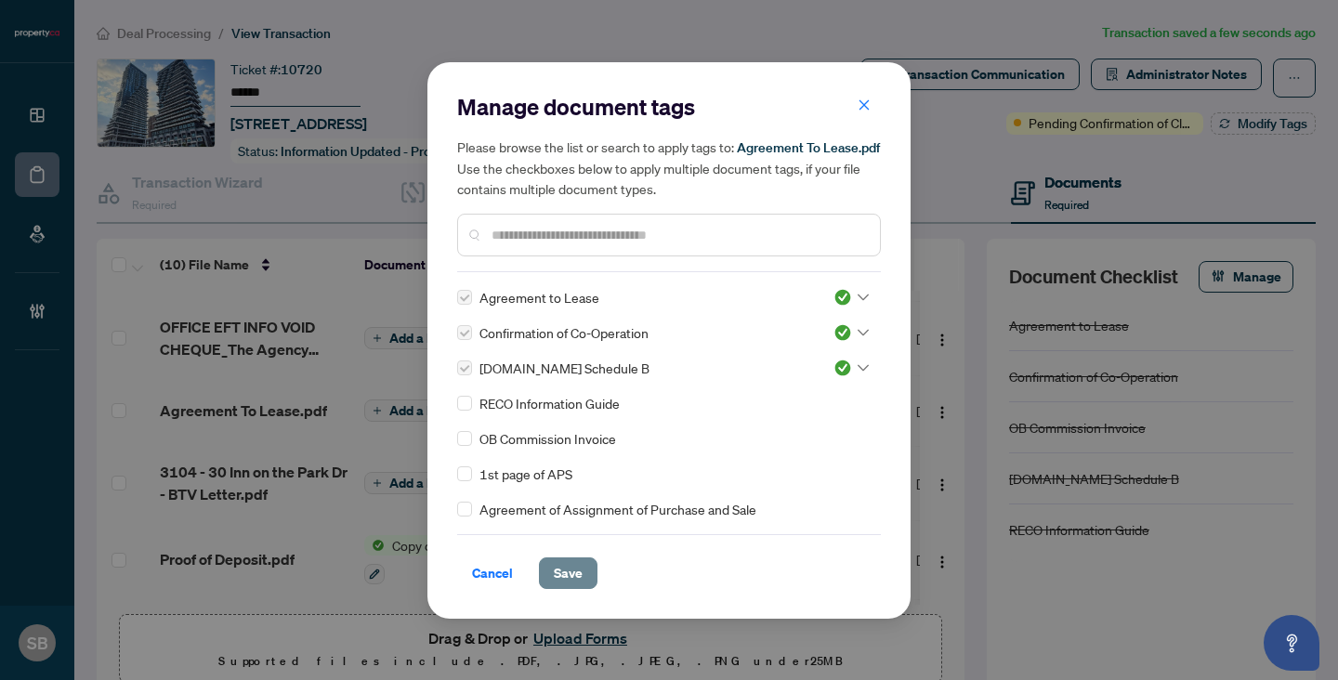
click at [582, 557] on button "Save" at bounding box center [568, 573] width 59 height 32
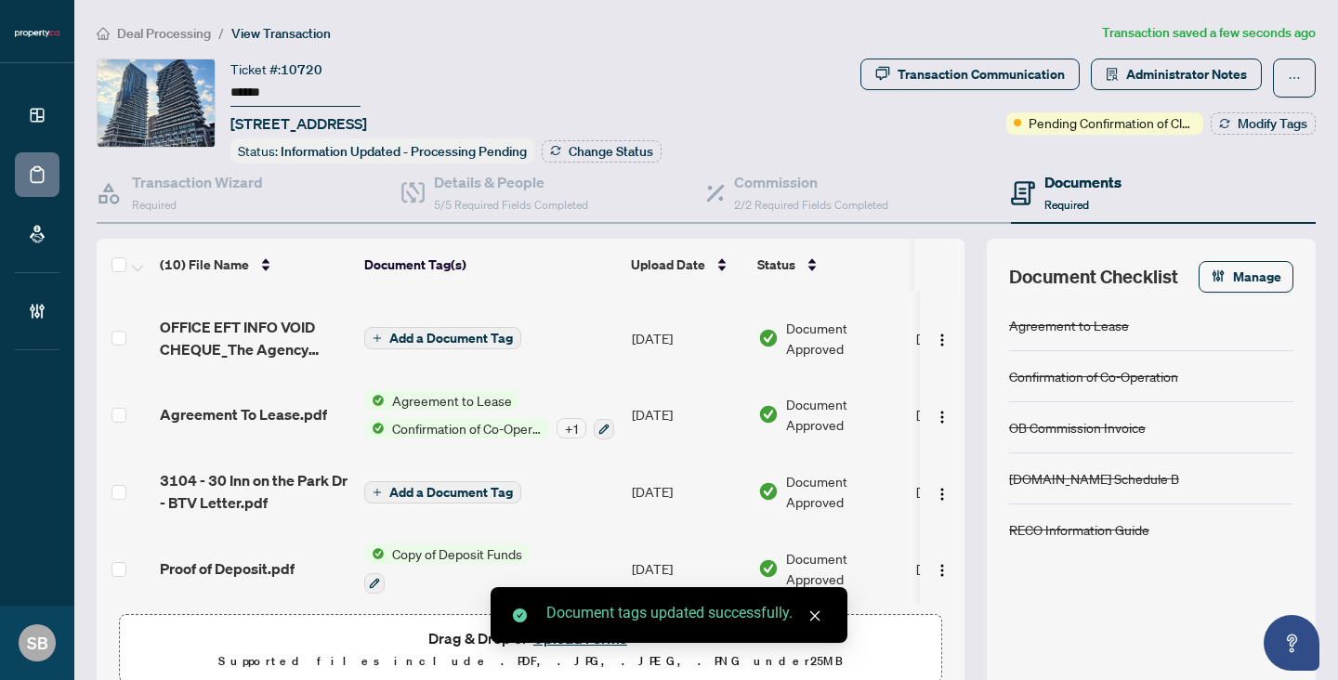
scroll to position [0, 0]
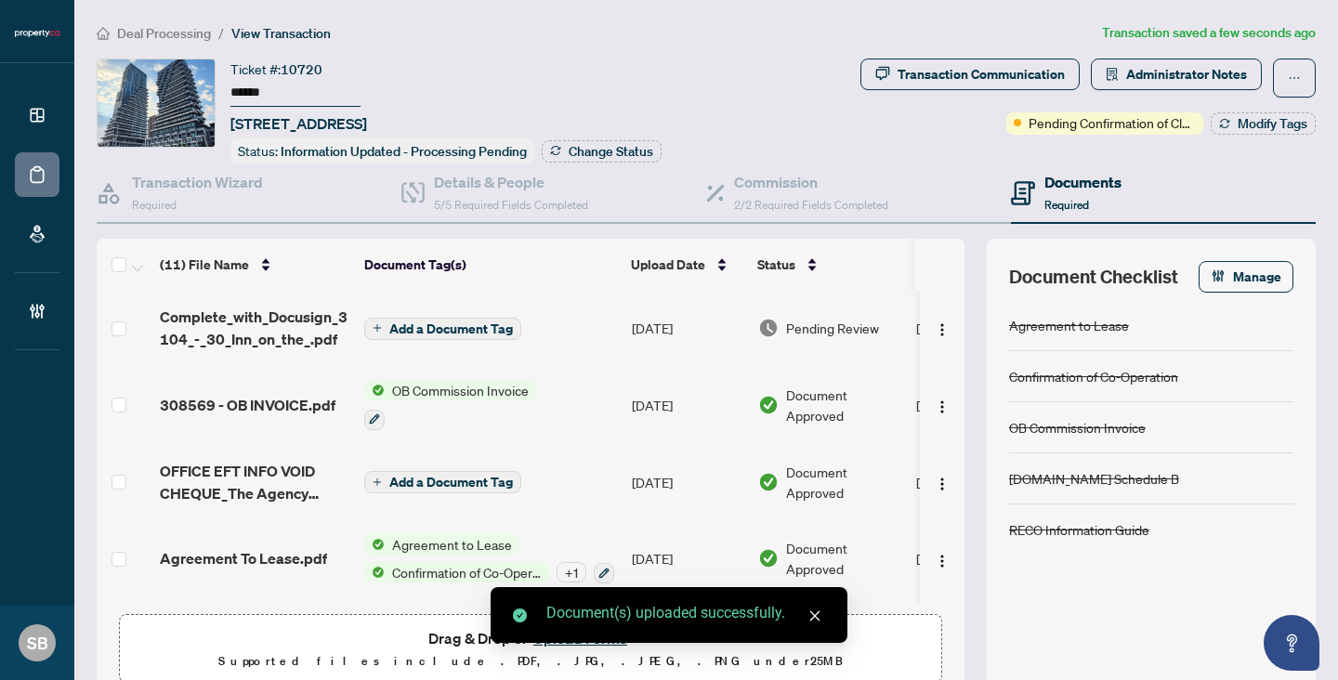
click at [497, 325] on span "Add a Document Tag" at bounding box center [451, 328] width 124 height 13
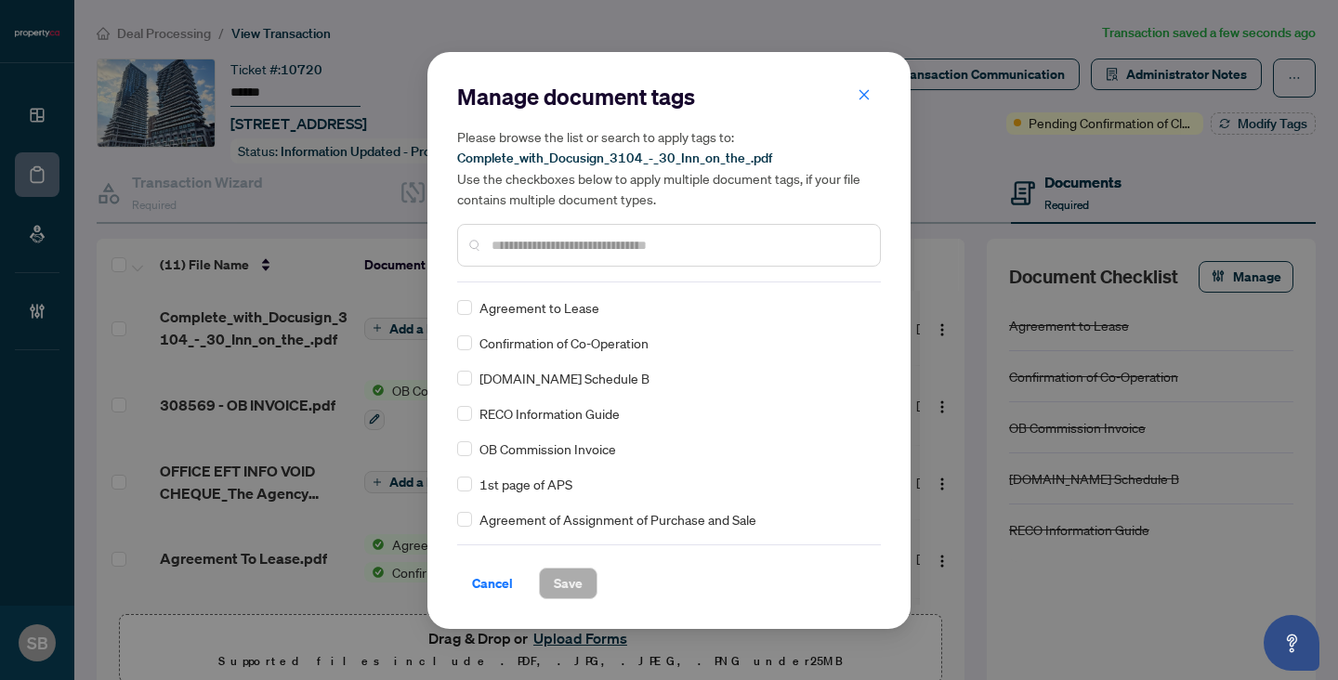
click at [642, 265] on div "Manage document tags Please browse the list or search to apply tags to: Complet…" at bounding box center [669, 182] width 424 height 201
click at [640, 255] on div at bounding box center [669, 245] width 424 height 43
click at [639, 238] on input "text" at bounding box center [677, 245] width 373 height 20
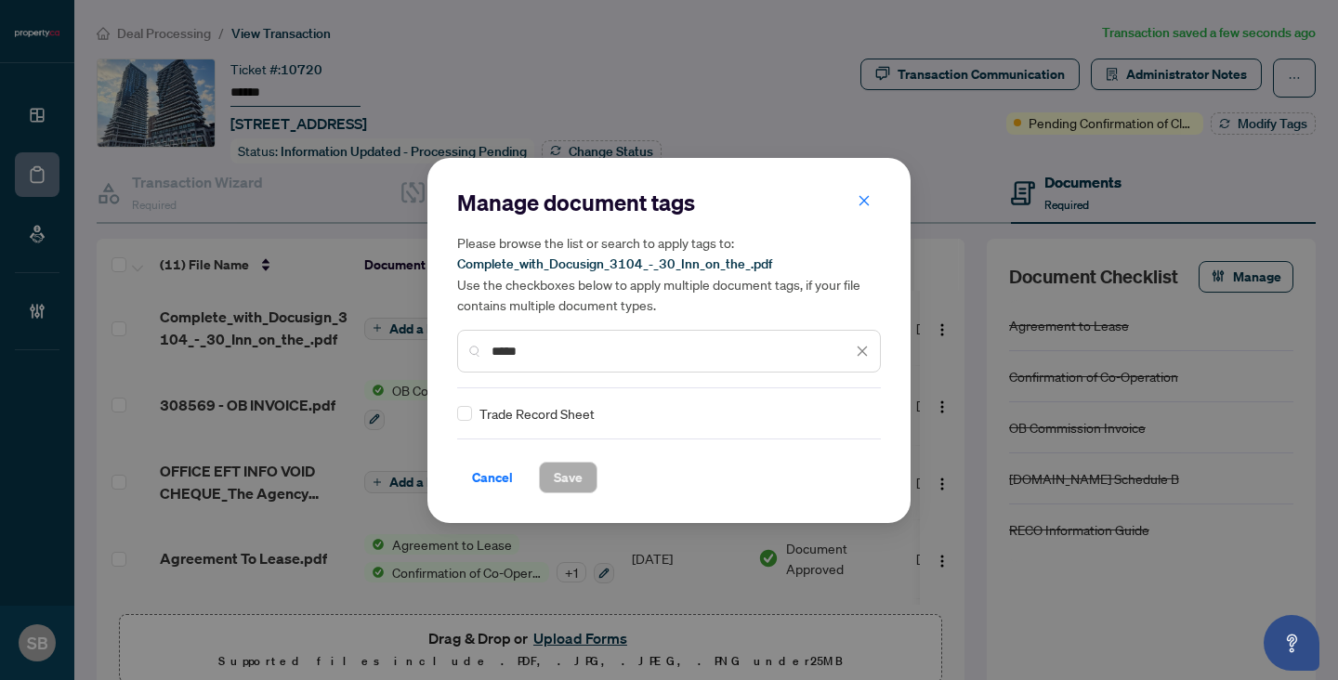
type input "*****"
click at [822, 415] on div at bounding box center [845, 413] width 47 height 19
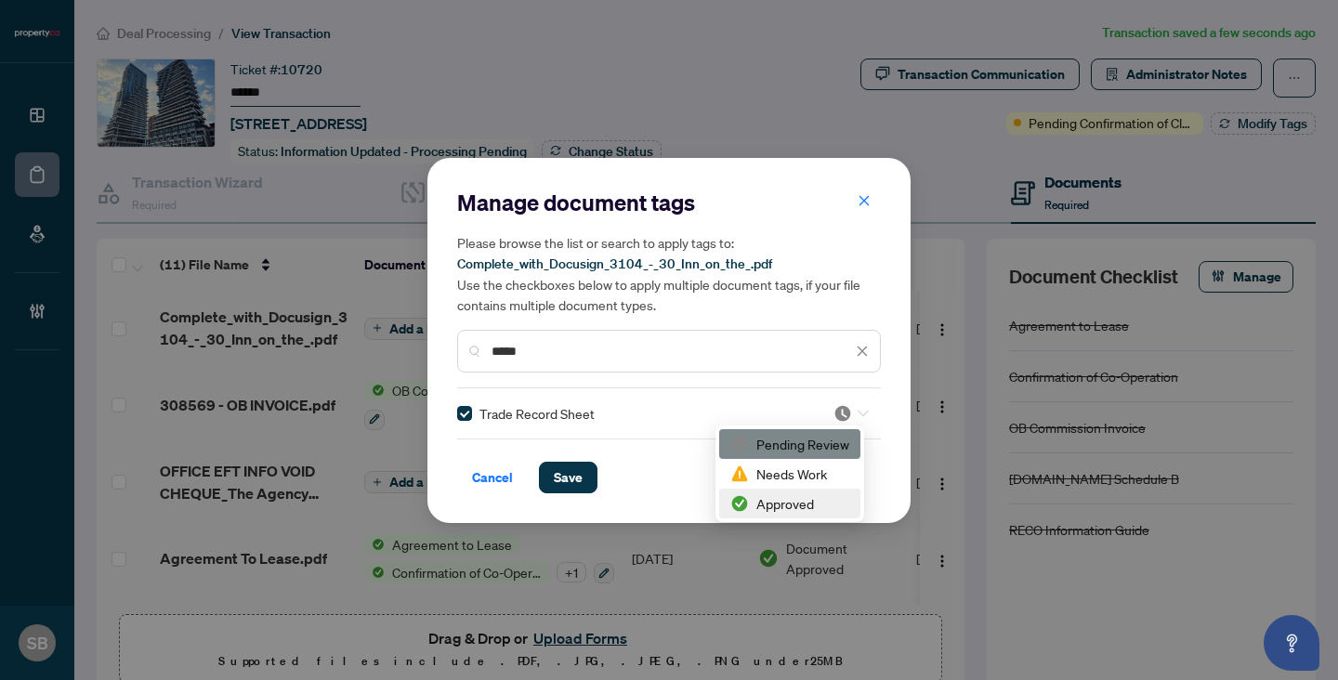
click at [768, 509] on div "Approved" at bounding box center [789, 503] width 119 height 20
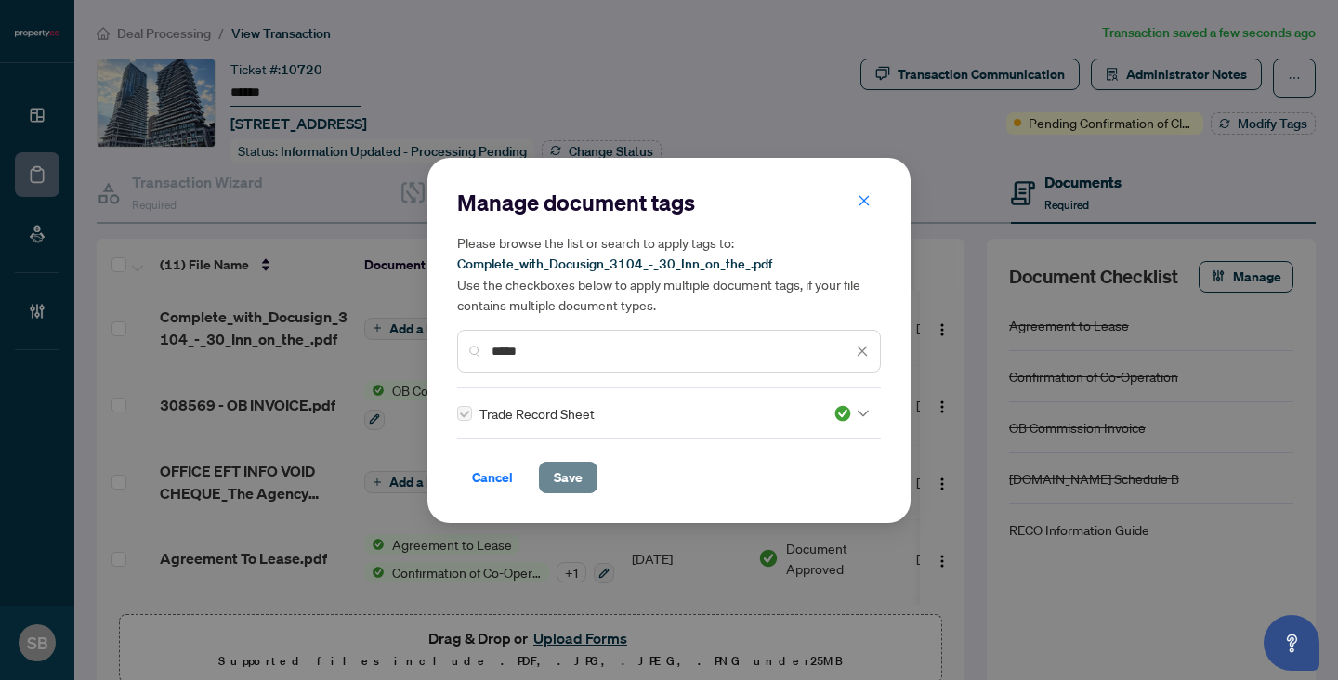
click at [569, 470] on span "Save" at bounding box center [568, 478] width 29 height 30
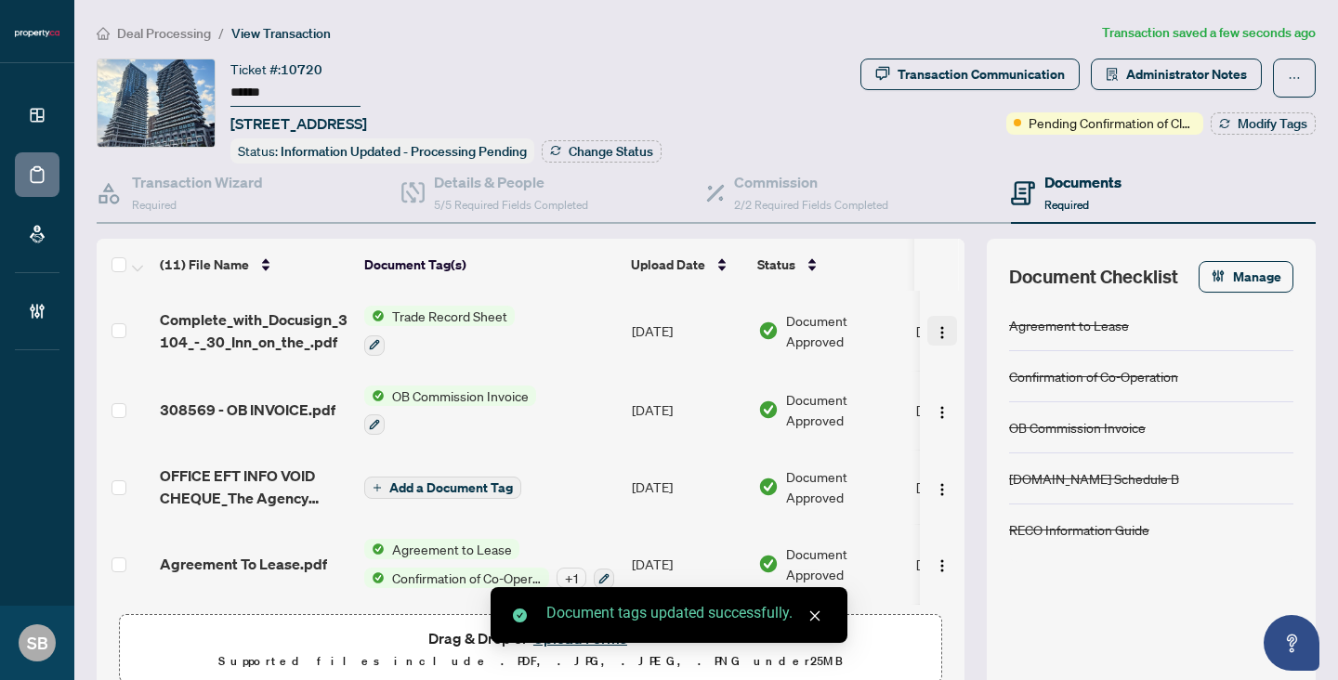
click at [939, 321] on span "button" at bounding box center [942, 331] width 15 height 20
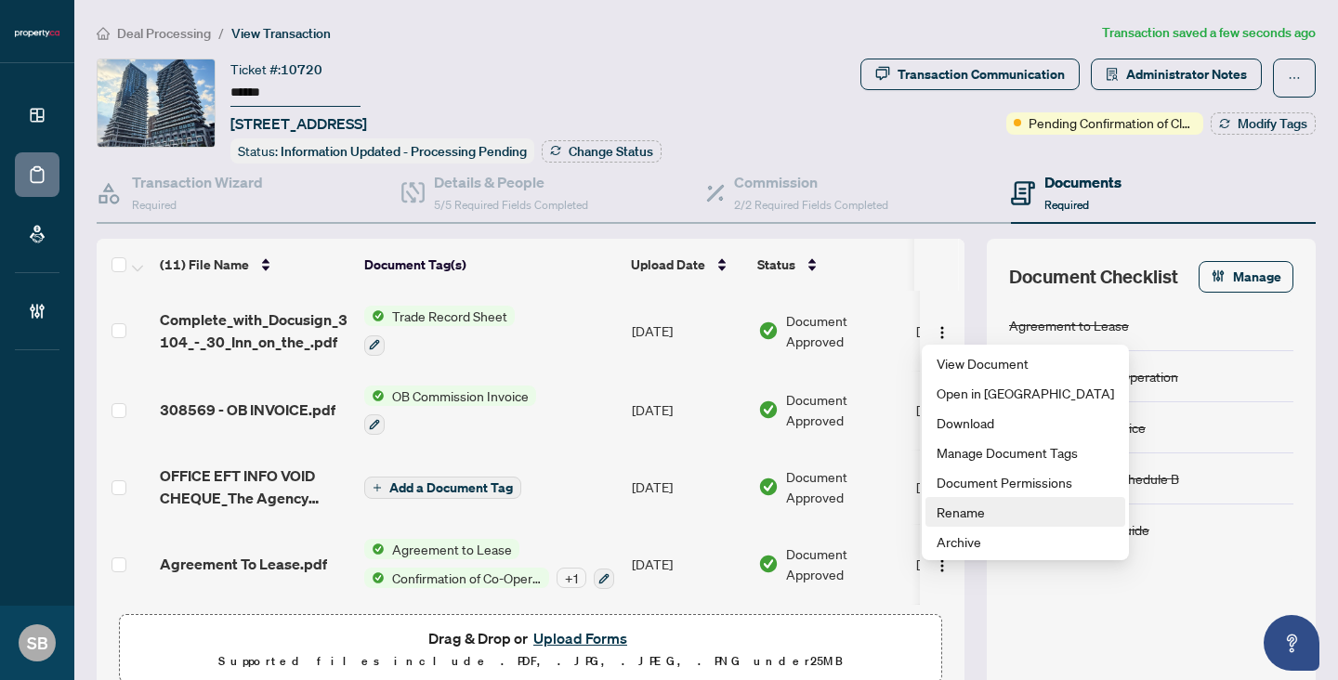
click at [973, 518] on span "Rename" at bounding box center [1024, 512] width 177 height 20
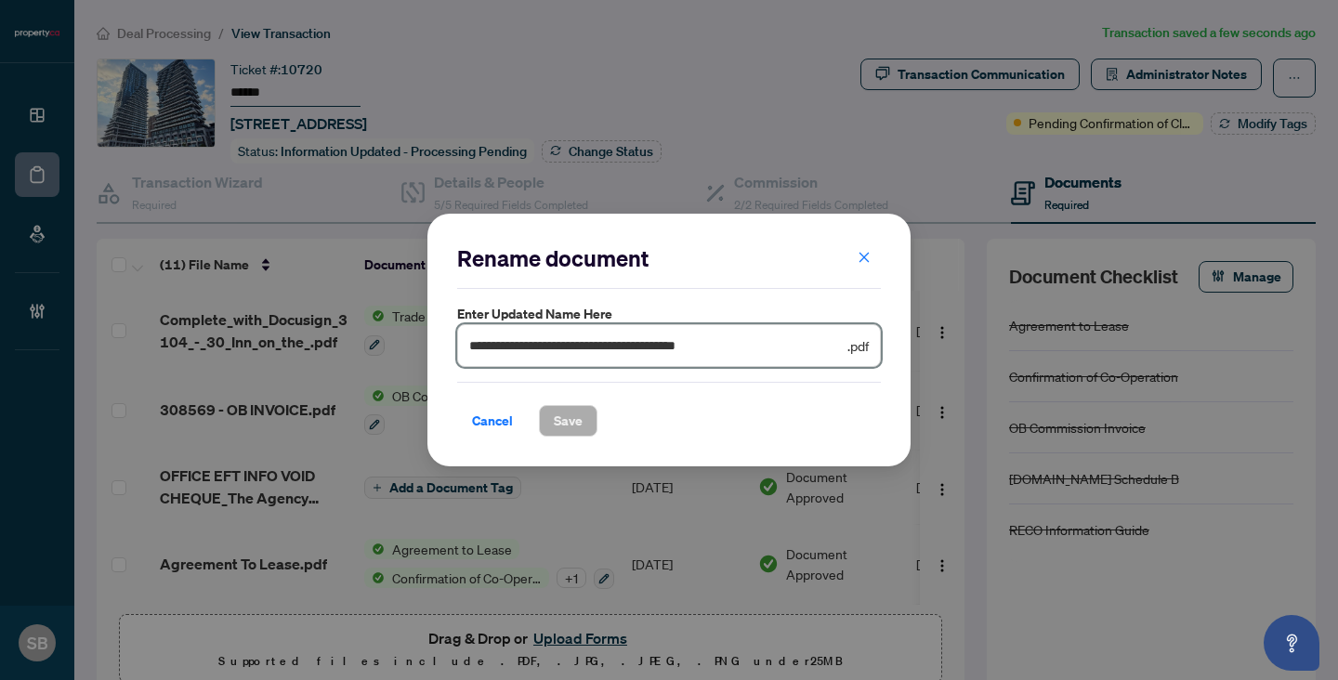
drag, startPoint x: 772, startPoint y: 352, endPoint x: 406, endPoint y: 297, distance: 370.1
click at [407, 297] on div "**********" at bounding box center [669, 340] width 1338 height 680
paste input "text"
type input "**********"
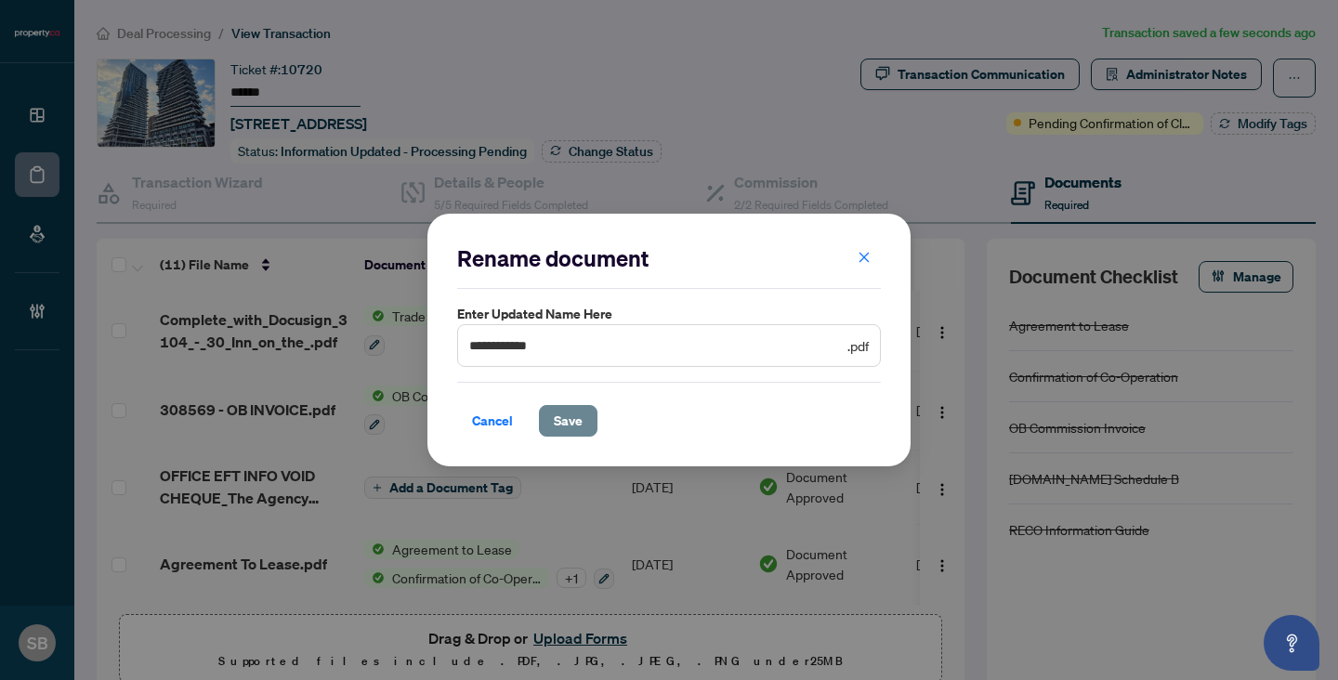
click at [575, 419] on span "Save" at bounding box center [568, 421] width 29 height 30
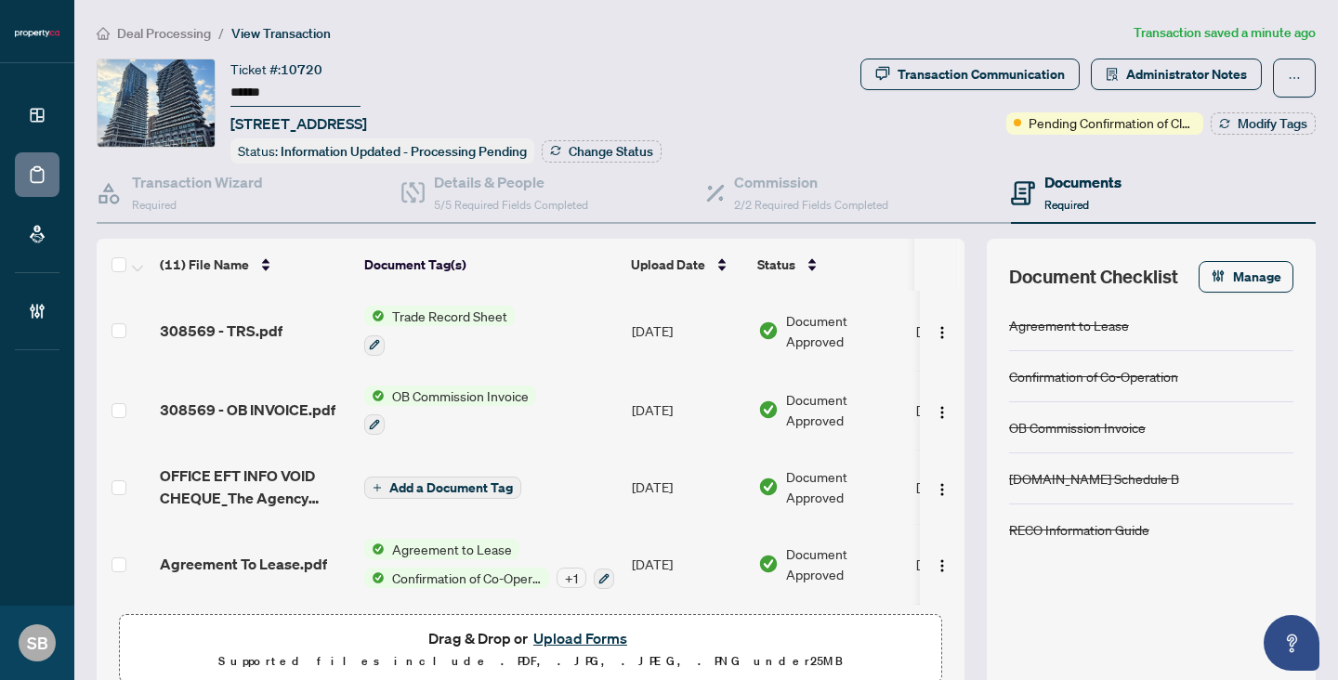
click at [190, 27] on span "Deal Processing" at bounding box center [164, 33] width 94 height 17
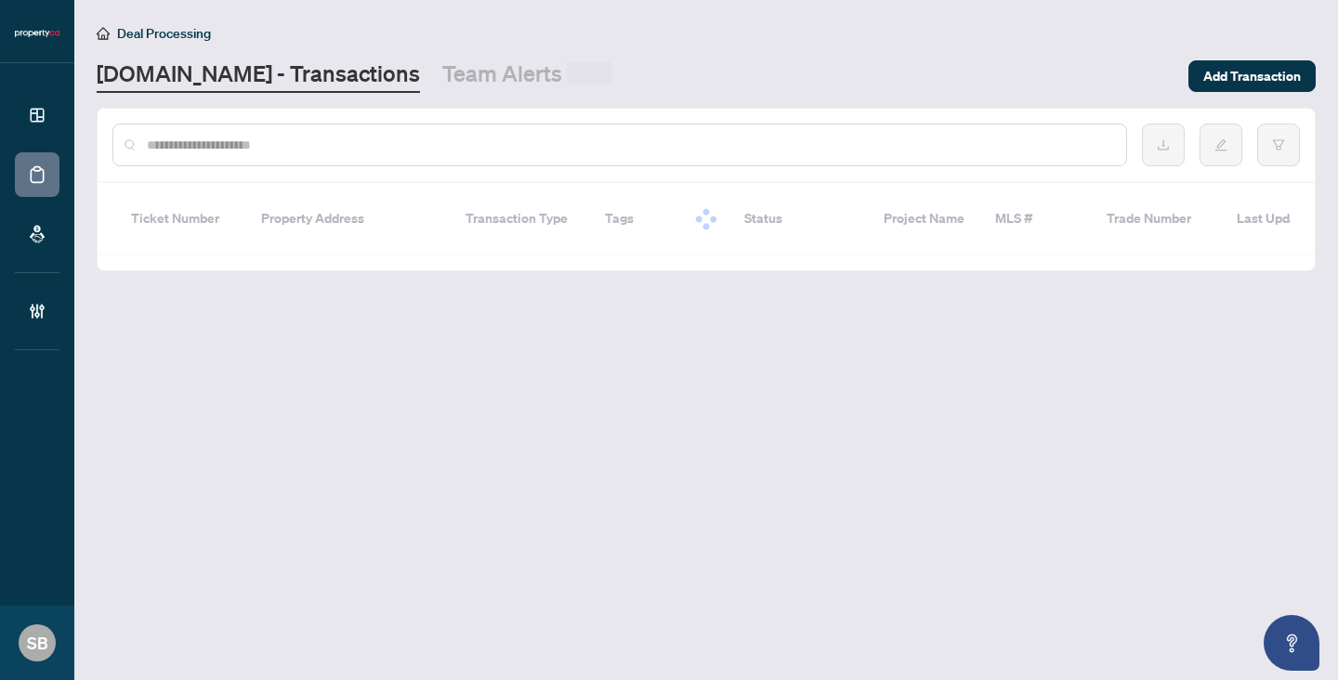
click at [255, 137] on input "text" at bounding box center [629, 145] width 964 height 20
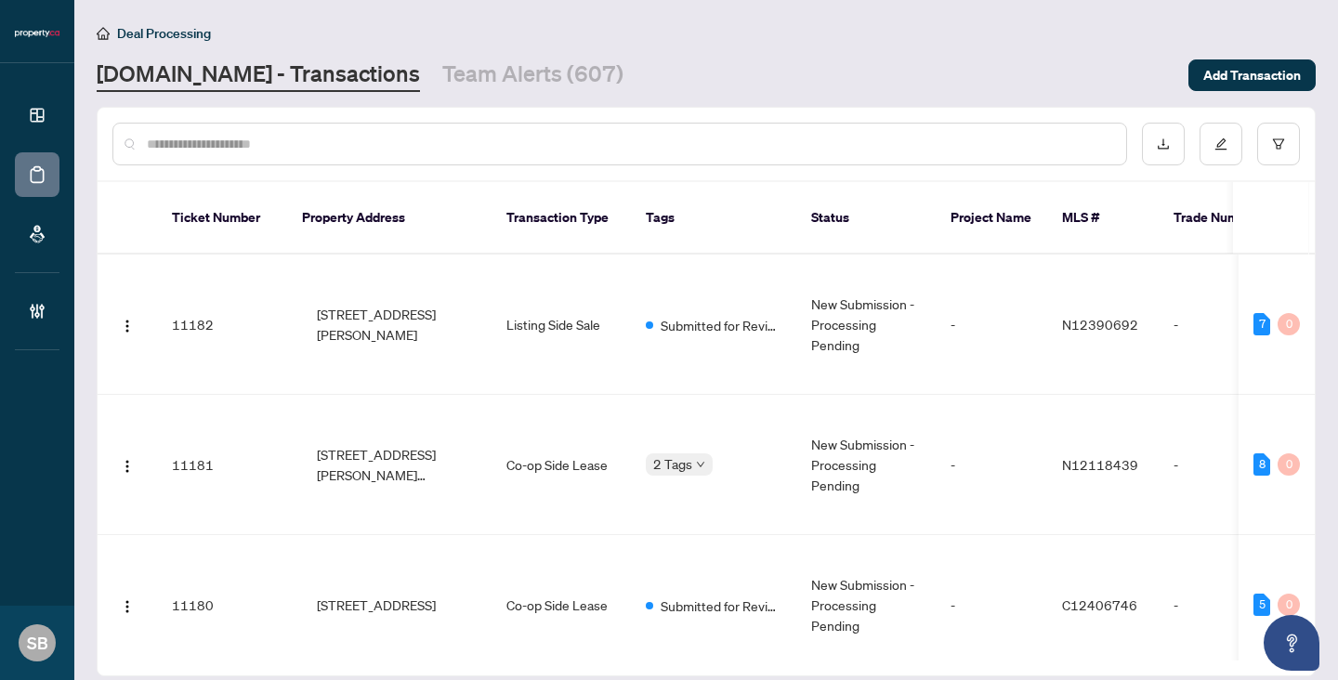
paste input "******"
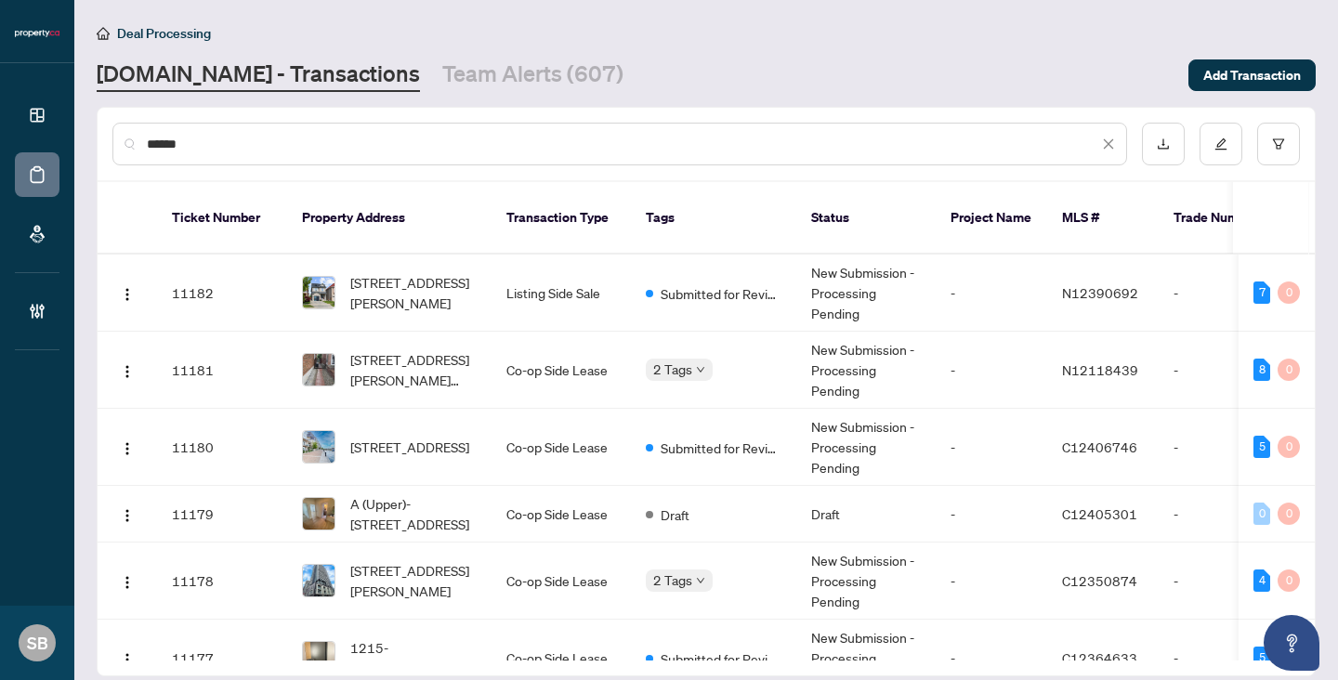
type input "******"
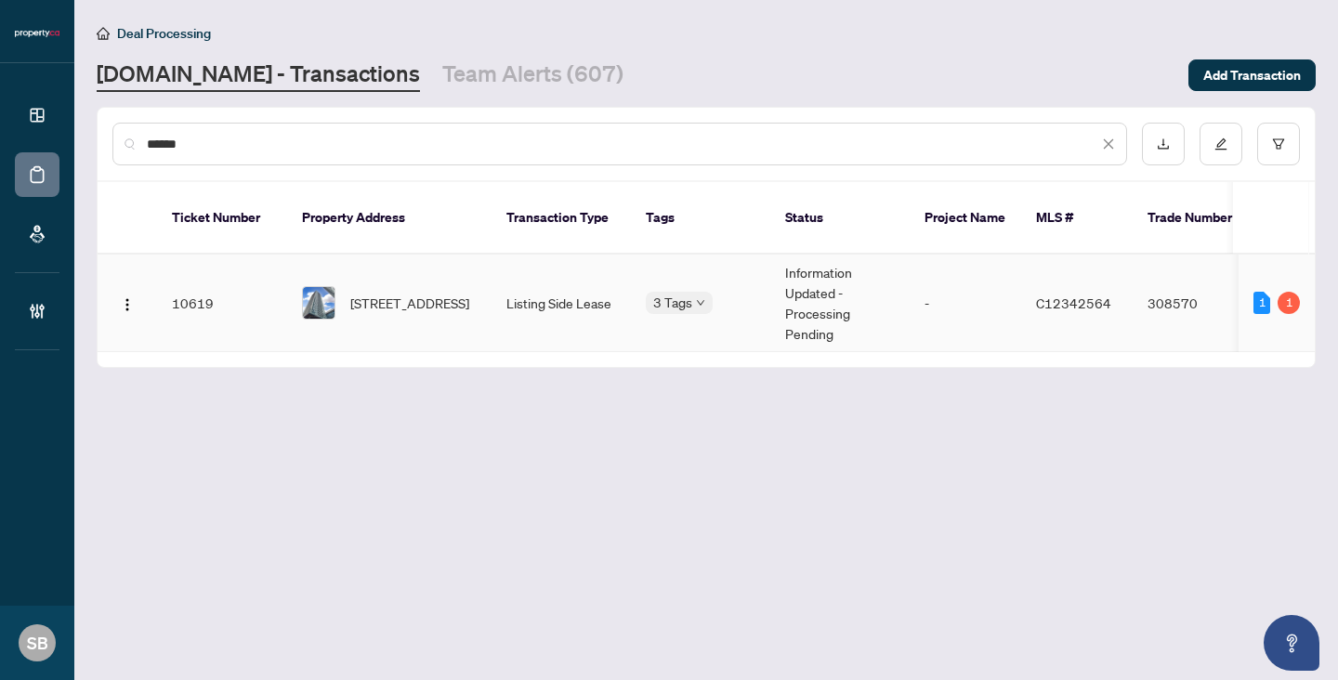
click at [415, 293] on span "[STREET_ADDRESS]" at bounding box center [409, 303] width 119 height 20
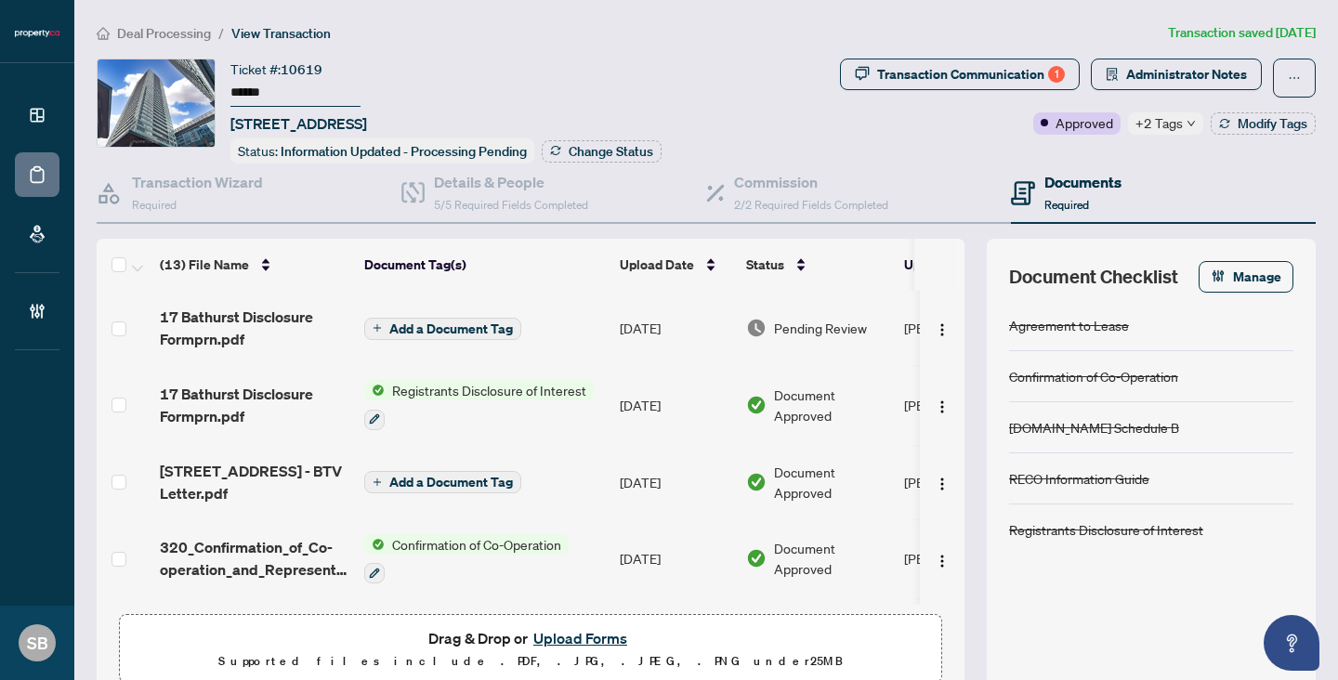
click at [1166, 113] on span "+2 Tags" at bounding box center [1158, 122] width 47 height 21
click at [1049, 164] on div "Documents Required" at bounding box center [1163, 194] width 305 height 60
click at [271, 324] on span "17 Bathurst Disclosure Formprn.pdf" at bounding box center [255, 328] width 190 height 45
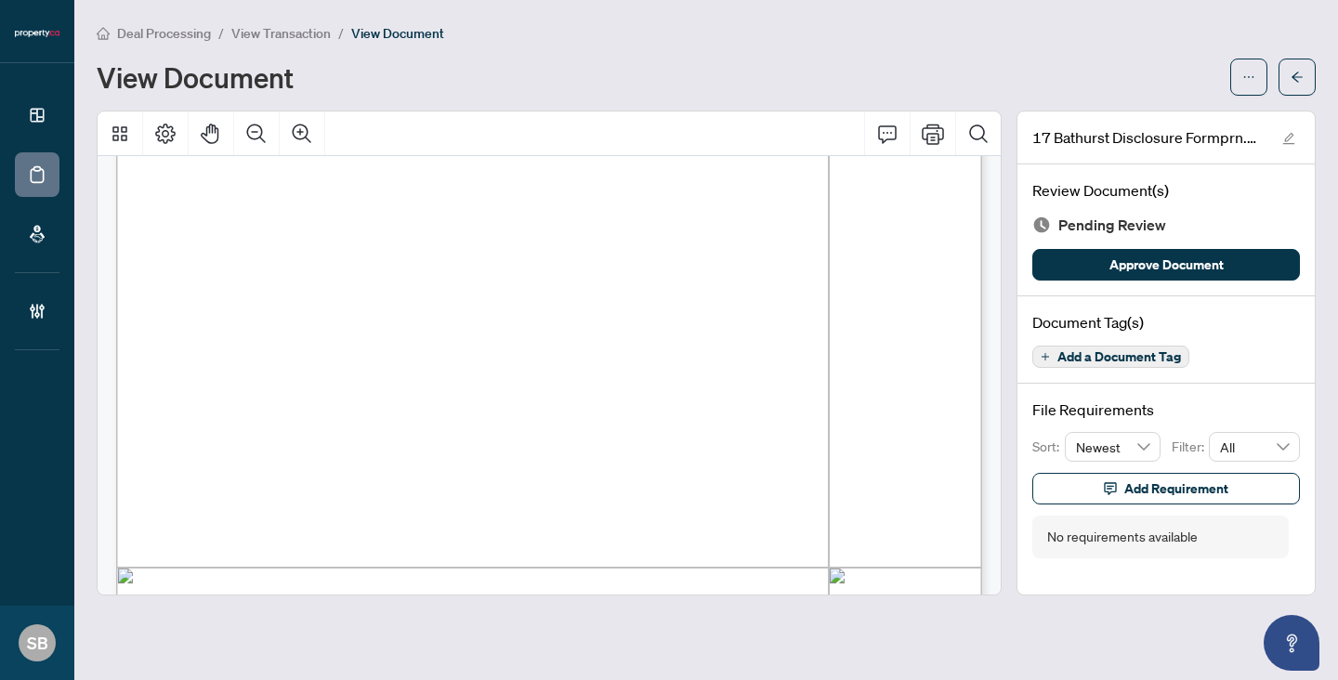
scroll to position [478, 0]
click at [1129, 284] on div "Review Document(s) Pending Review Approve Document" at bounding box center [1165, 230] width 297 height 132
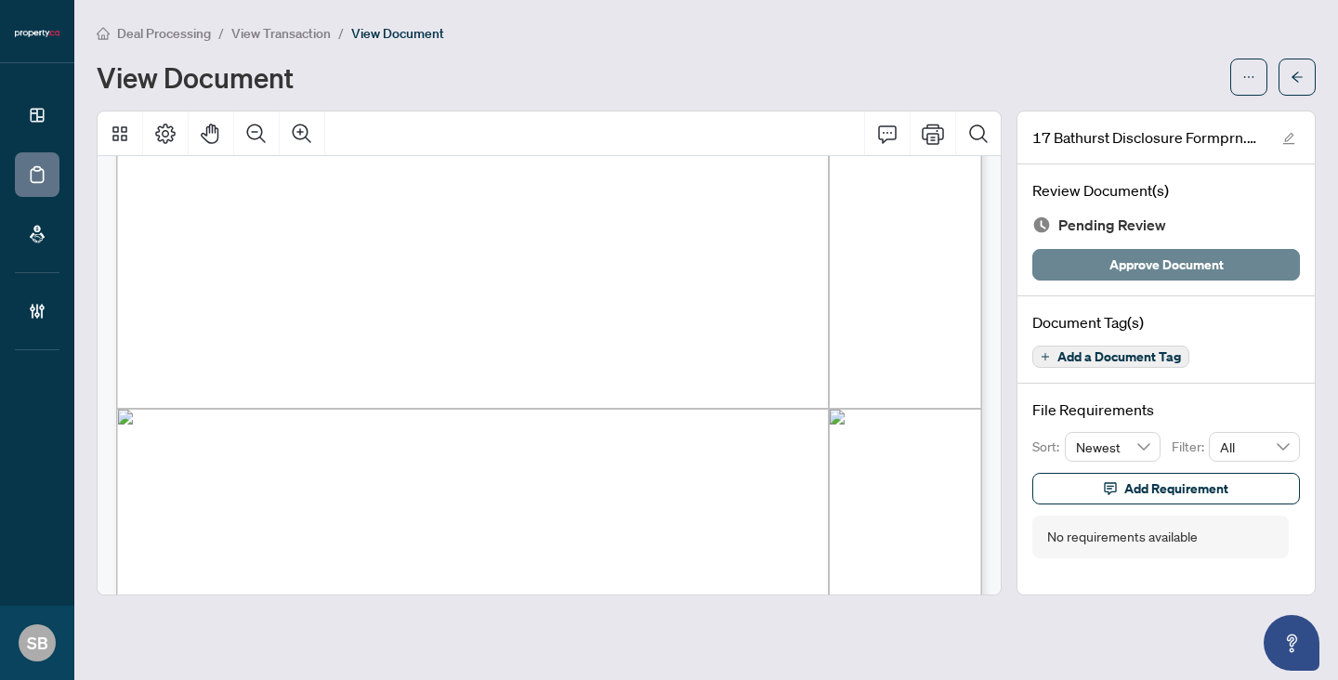
click at [1129, 267] on span "Approve Document" at bounding box center [1166, 265] width 114 height 30
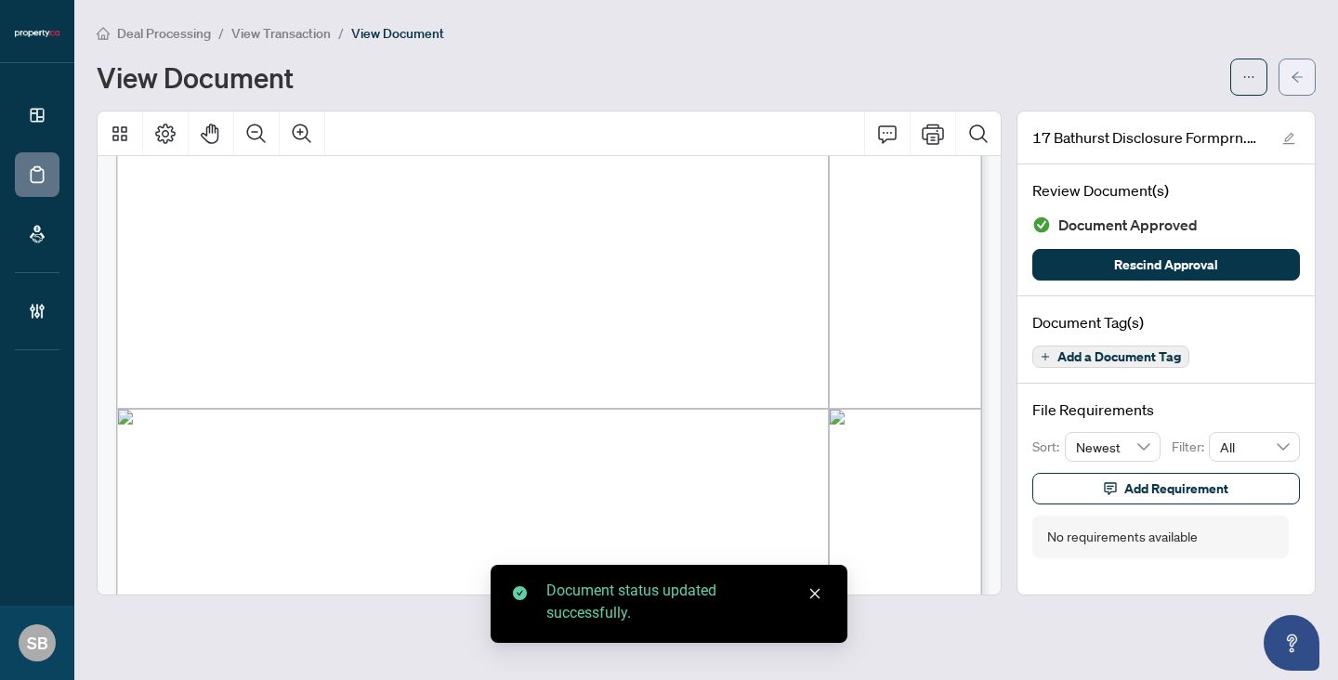
click at [1295, 81] on icon "arrow-left" at bounding box center [1296, 77] width 13 height 13
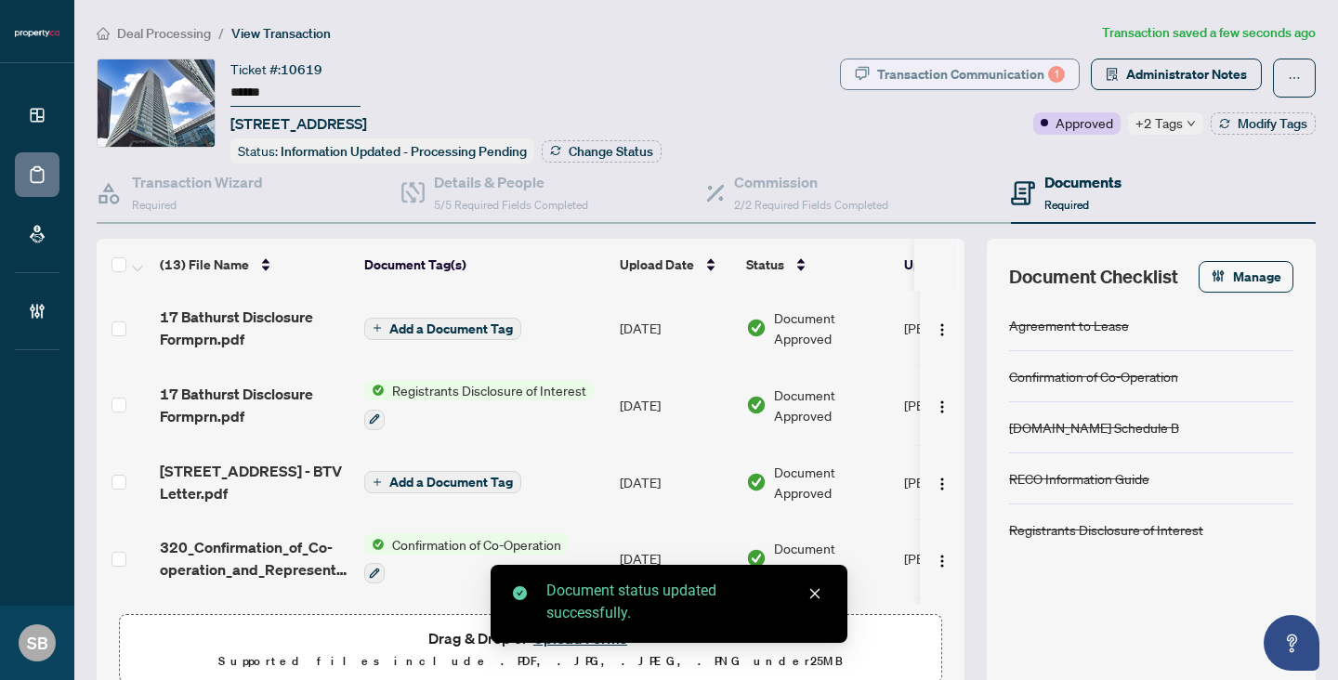
click at [946, 85] on div "Transaction Communication 1" at bounding box center [971, 74] width 188 height 30
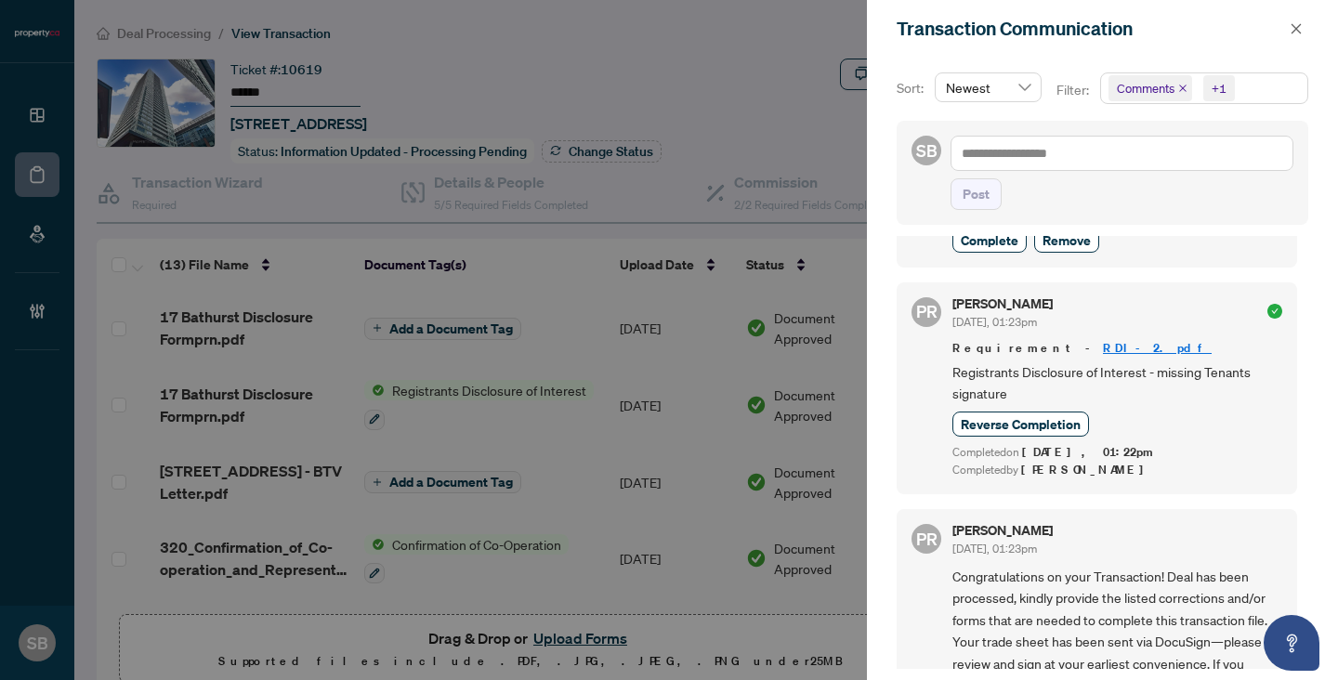
scroll to position [322, 0]
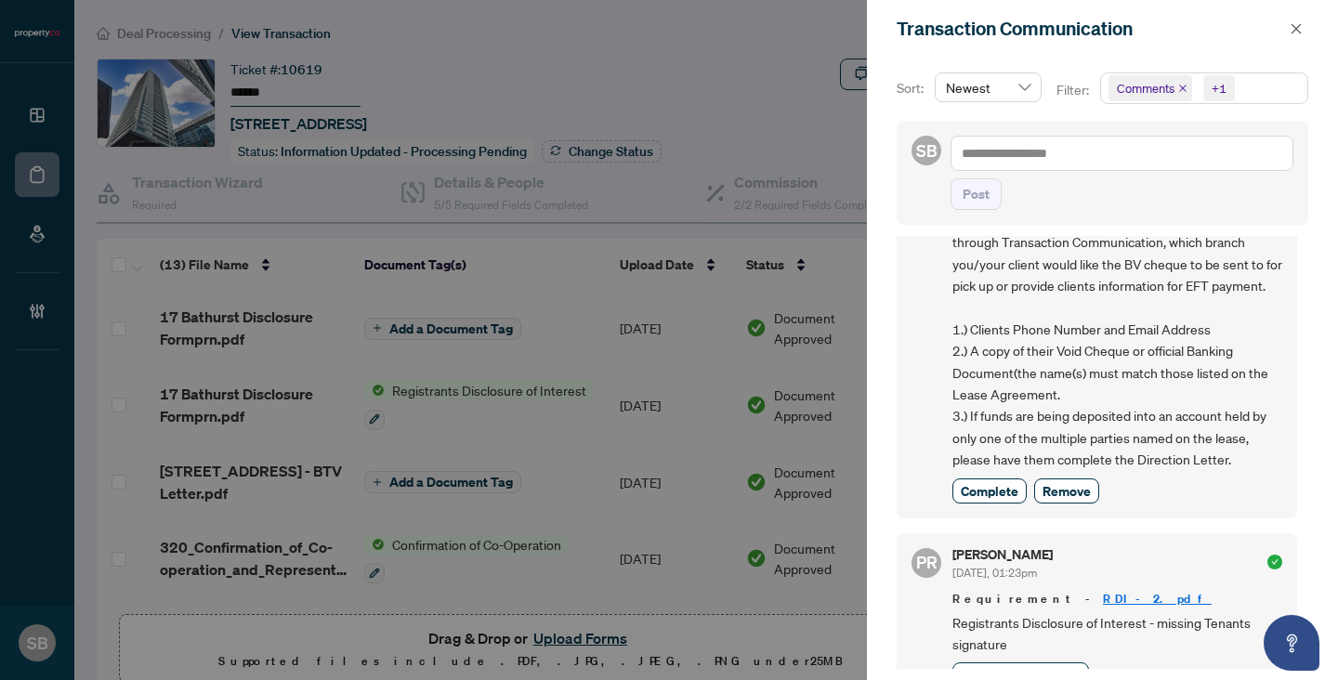
click at [1309, 21] on div "Transaction Communication" at bounding box center [1102, 29] width 471 height 58
click at [1298, 23] on icon "close" at bounding box center [1295, 28] width 13 height 13
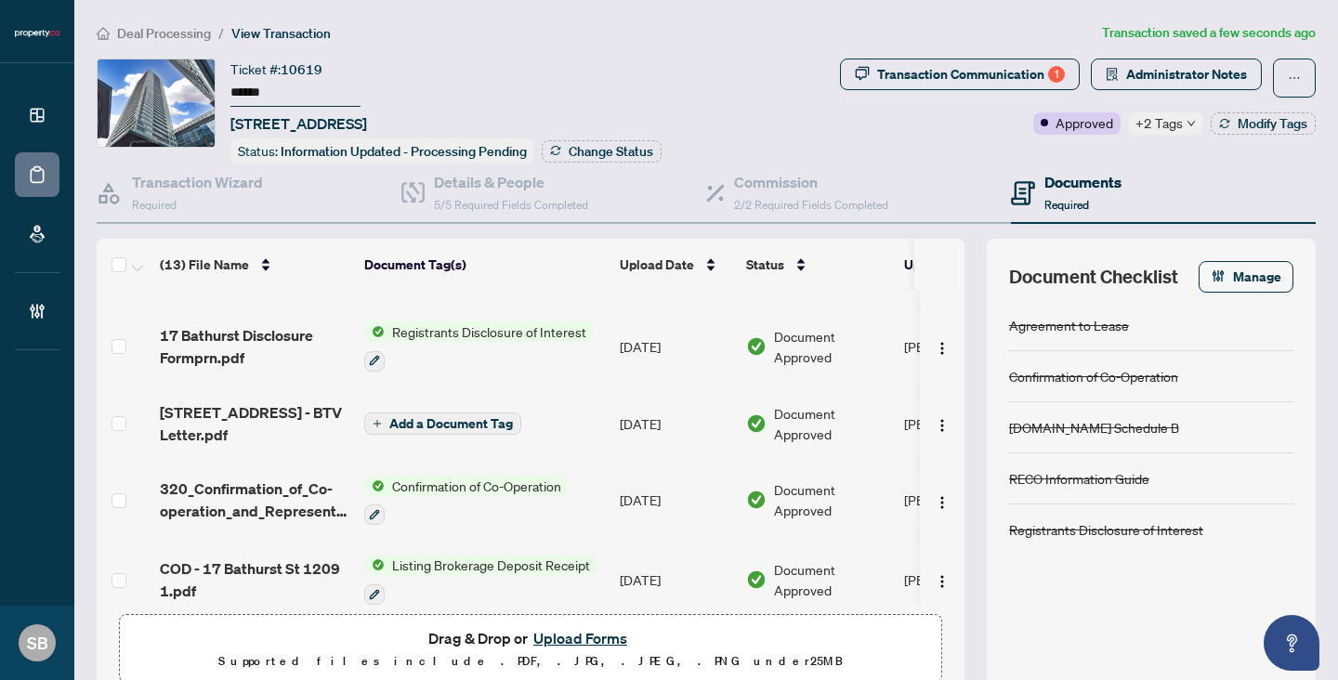
scroll to position [0, 0]
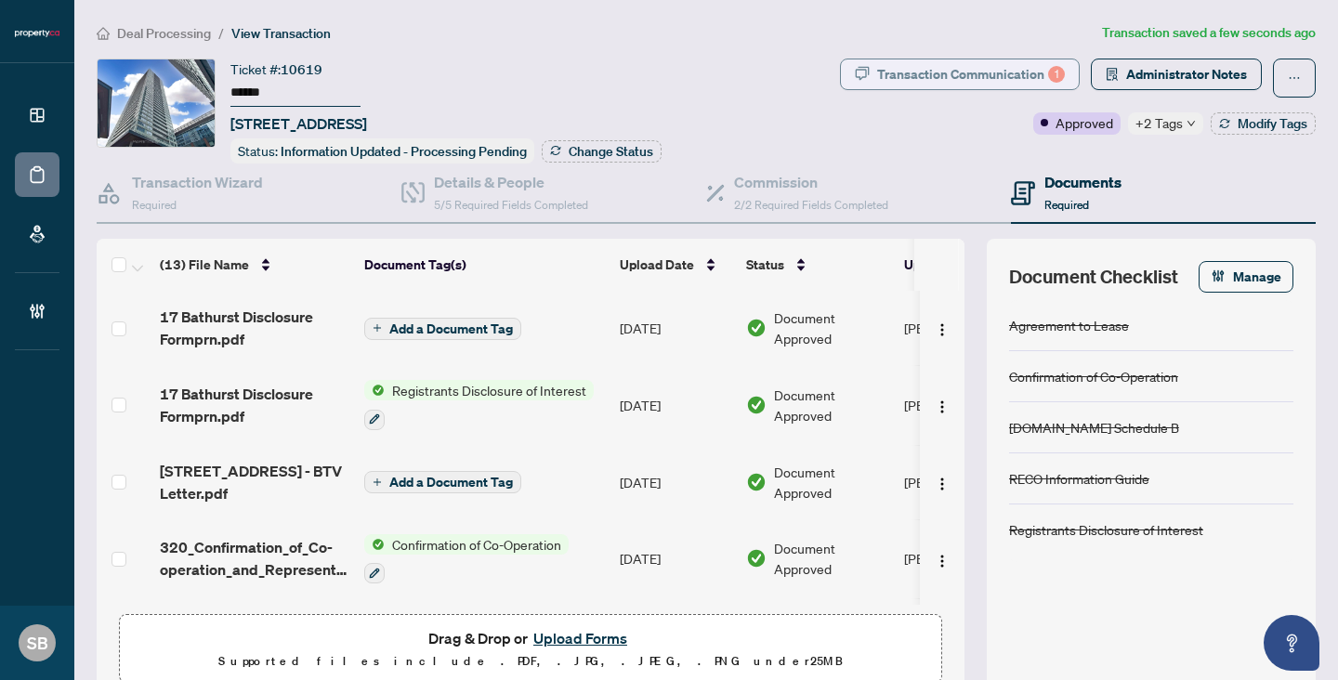
click at [947, 74] on div "Transaction Communication 1" at bounding box center [971, 74] width 188 height 30
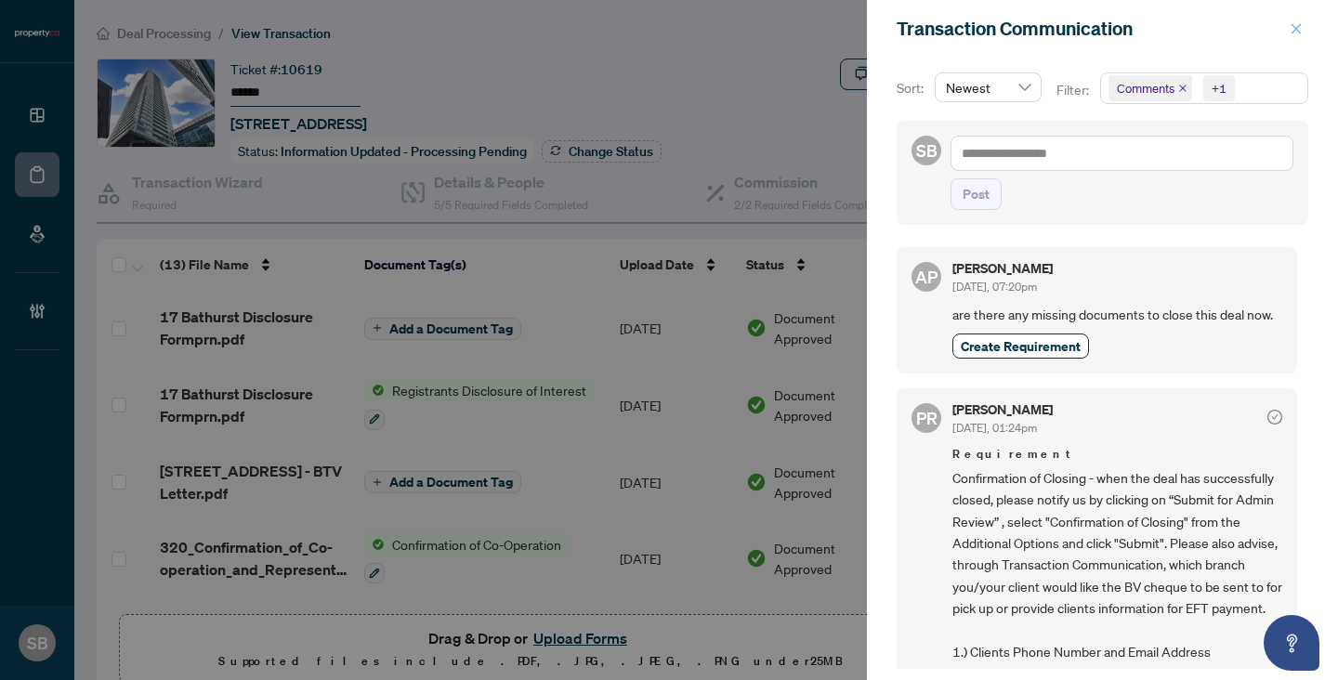
click at [1302, 28] on icon "close" at bounding box center [1295, 28] width 13 height 13
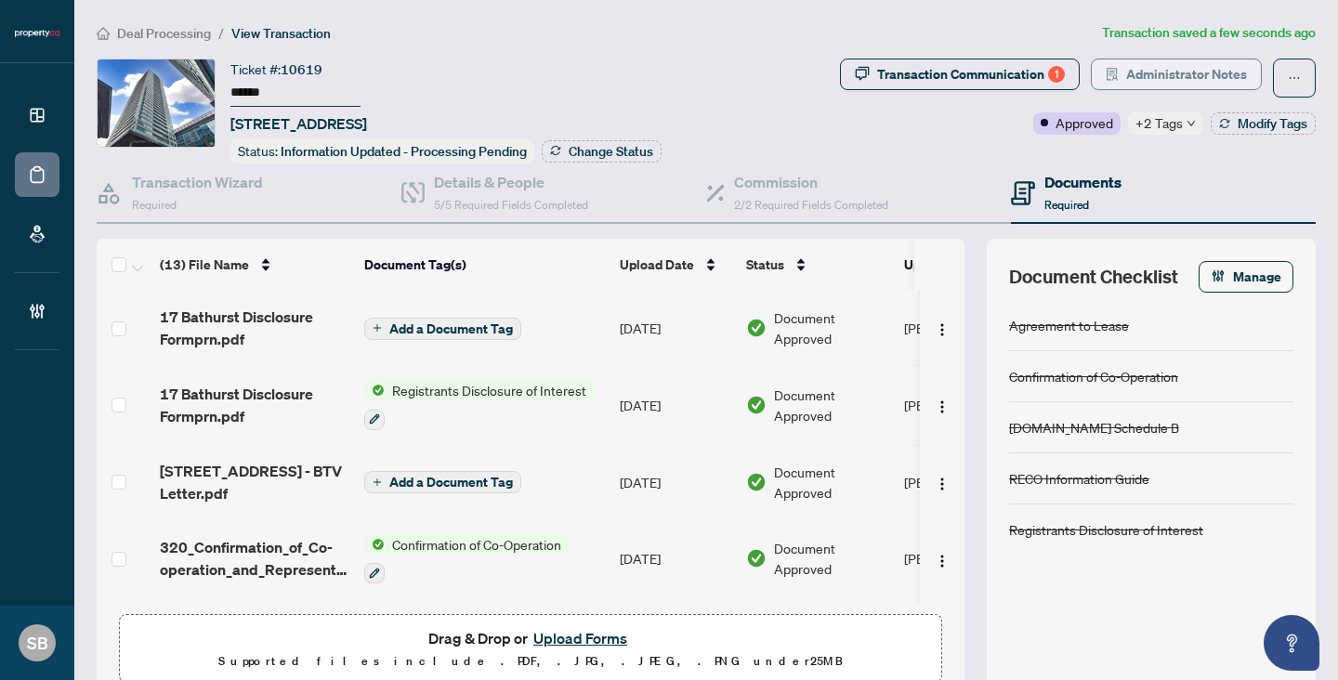
click at [1202, 72] on span "Administrator Notes" at bounding box center [1186, 74] width 121 height 30
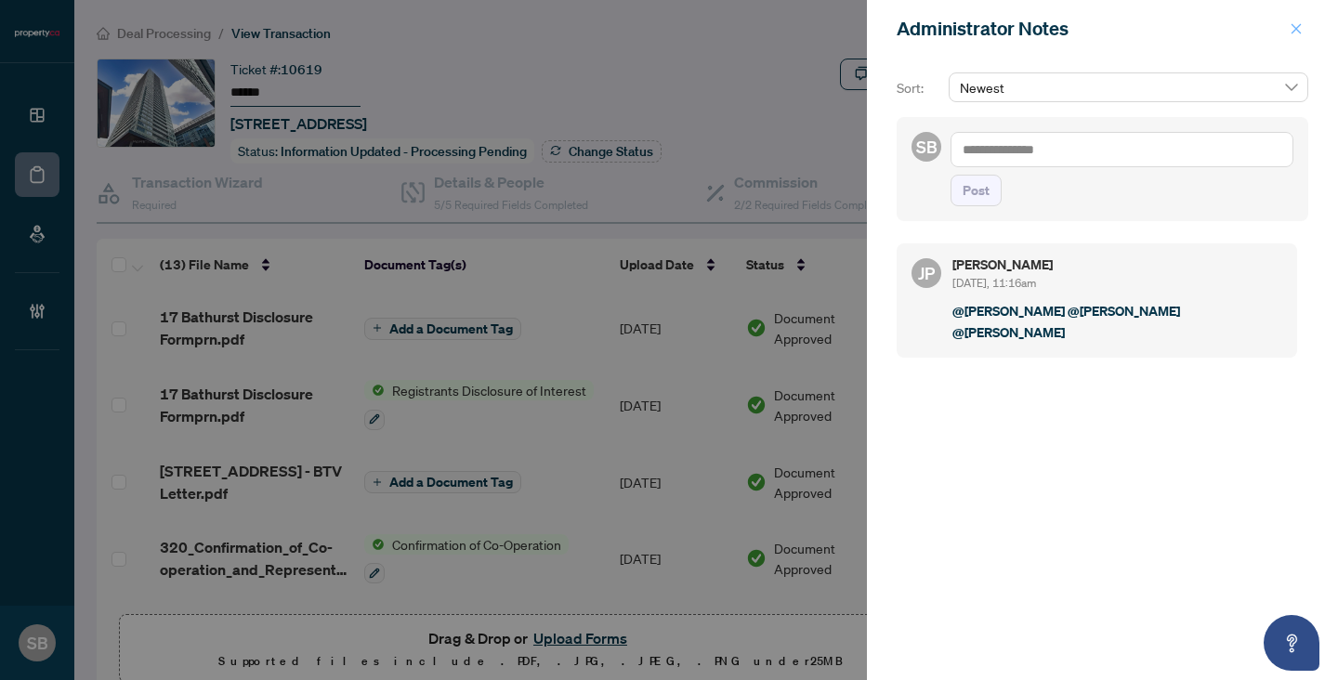
click at [1302, 31] on button "button" at bounding box center [1296, 29] width 24 height 22
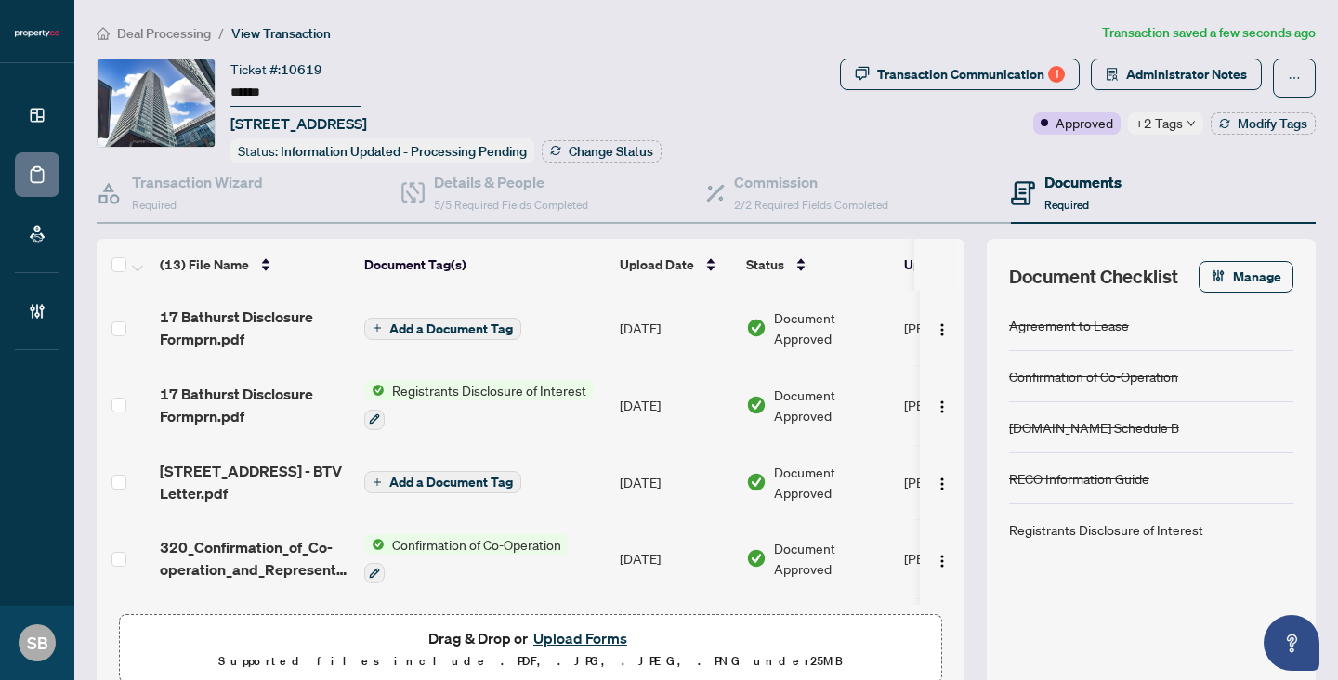
click at [1167, 121] on span "+2 Tags" at bounding box center [1158, 122] width 47 height 21
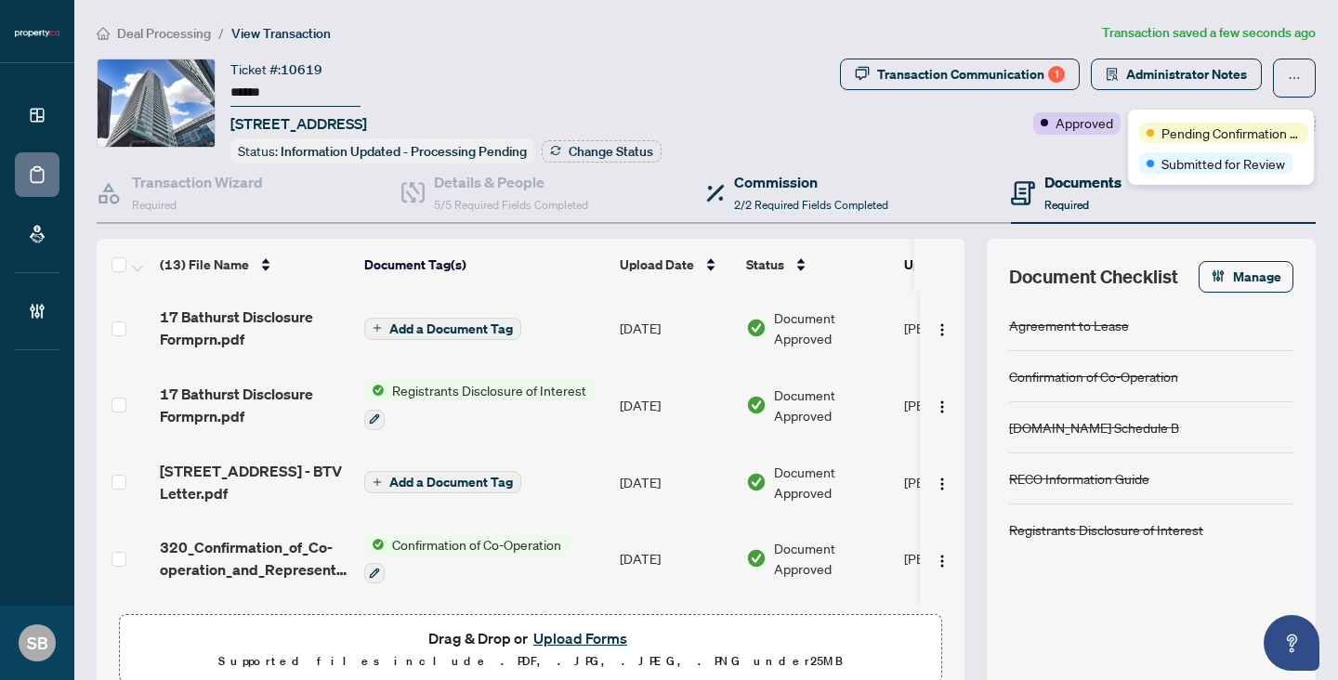
click at [944, 165] on div "Commission 2/2 Required Fields Completed" at bounding box center [858, 194] width 305 height 60
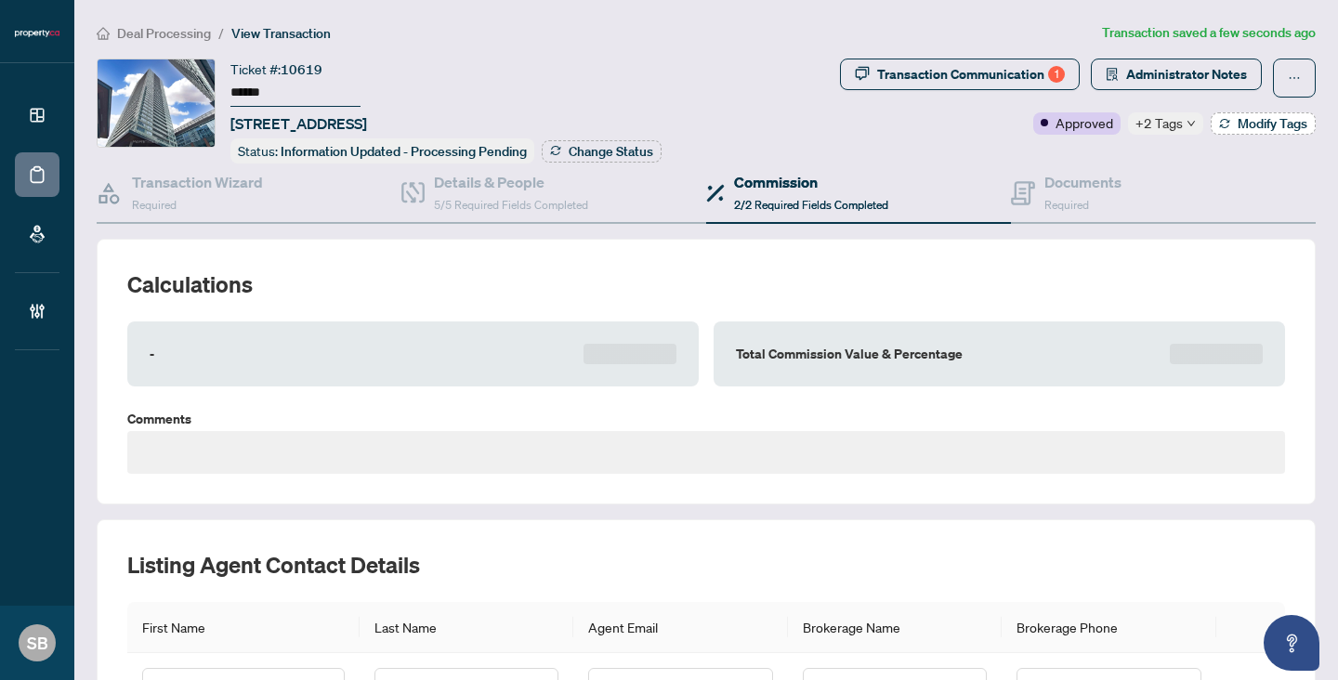
type textarea "**********"
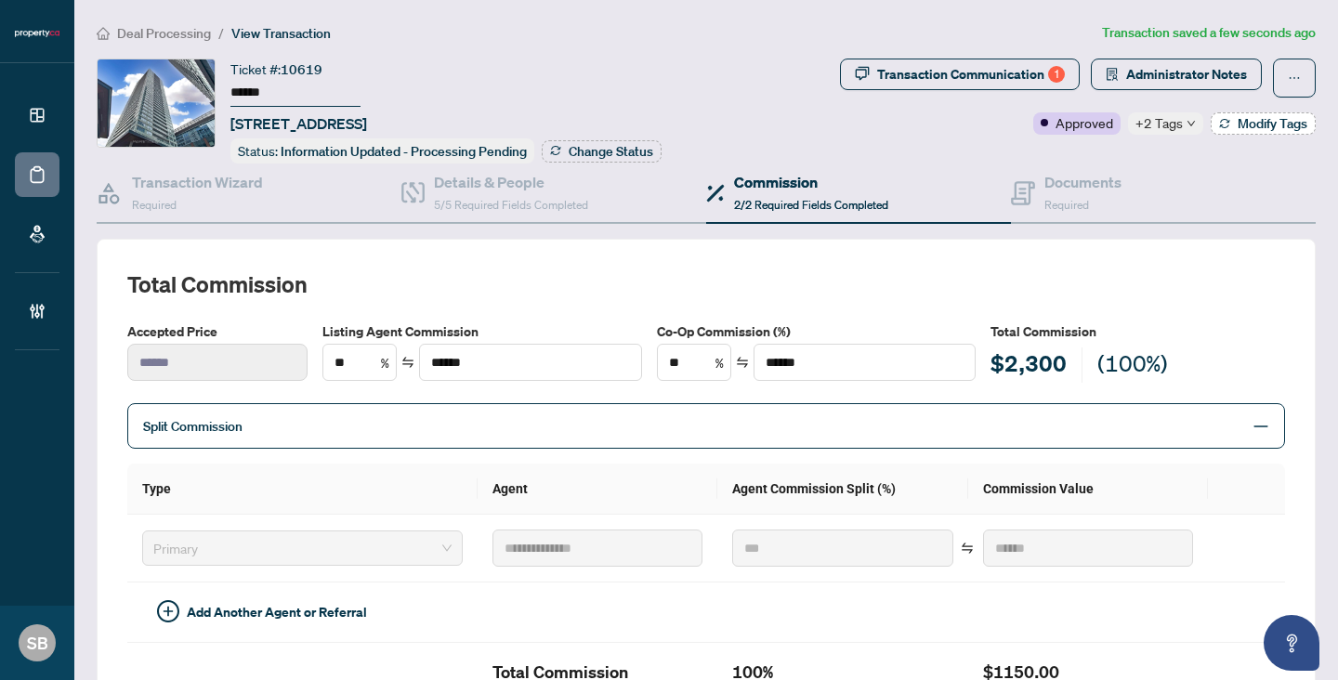
click at [1241, 117] on span "Modify Tags" at bounding box center [1272, 123] width 70 height 13
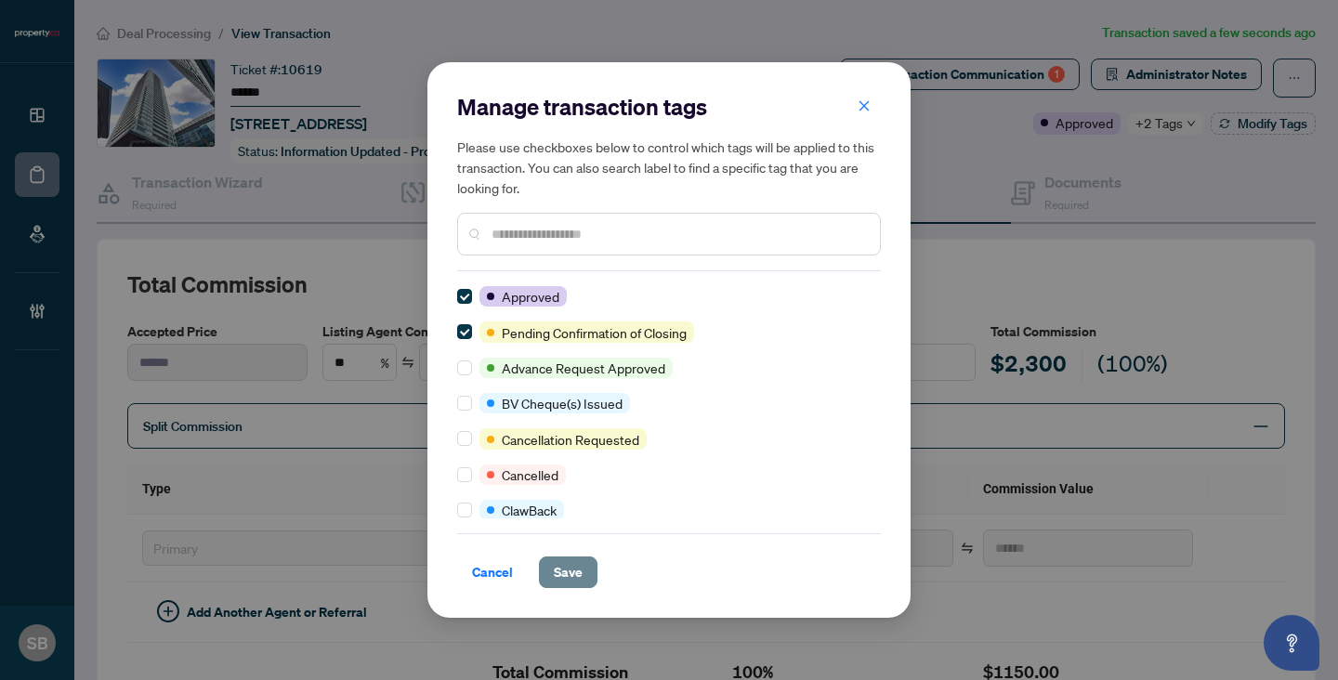
click at [564, 560] on span "Save" at bounding box center [568, 572] width 29 height 30
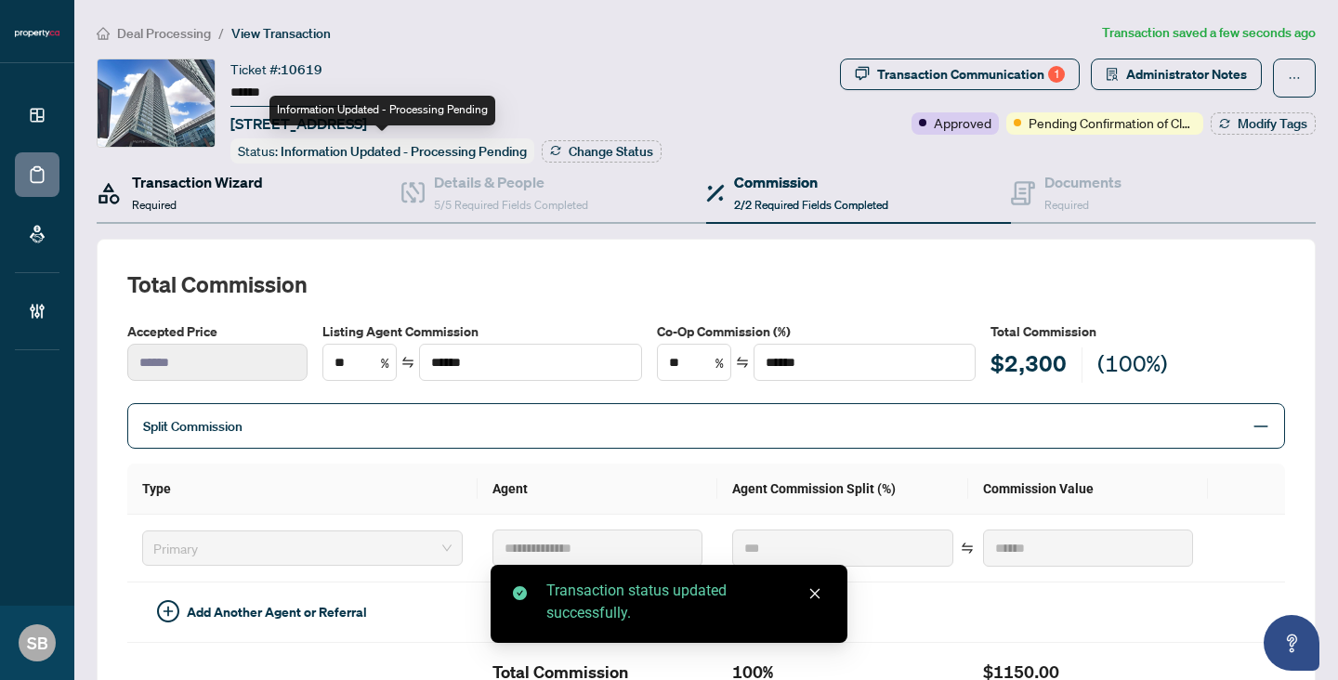
click at [246, 179] on h4 "Transaction Wizard" at bounding box center [197, 182] width 131 height 22
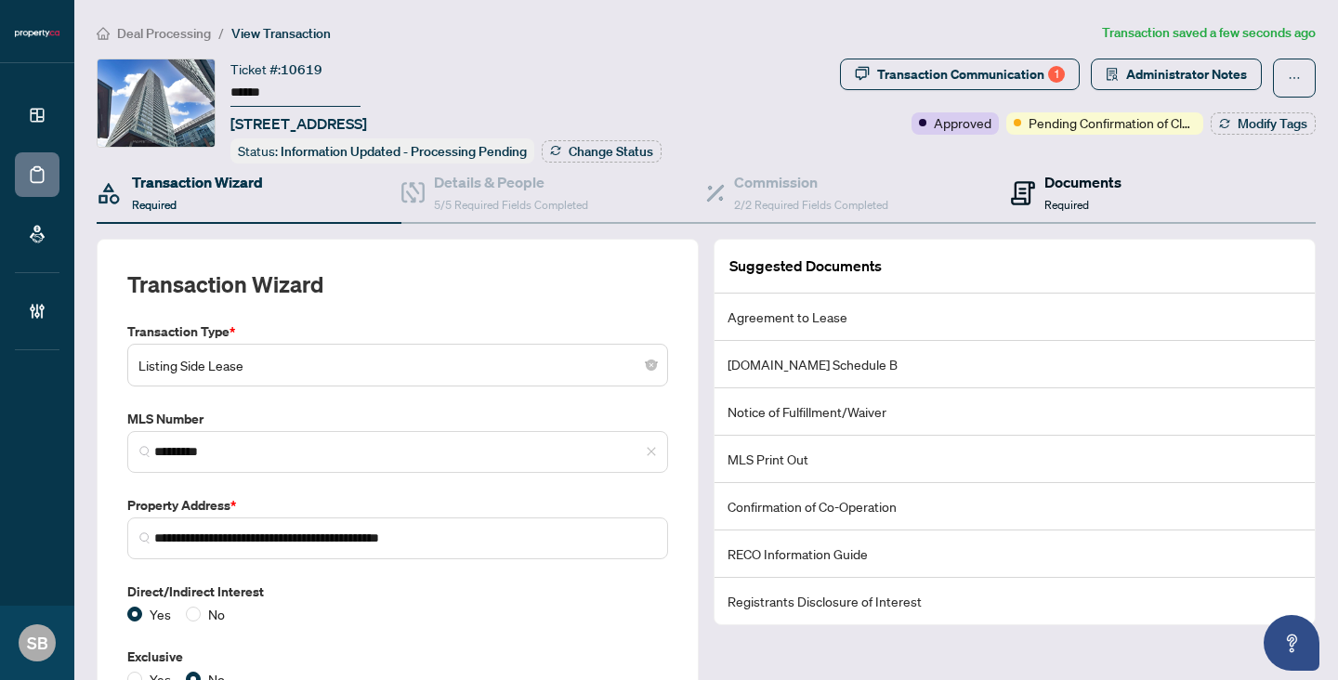
click at [1048, 198] on span "Required" at bounding box center [1066, 205] width 45 height 14
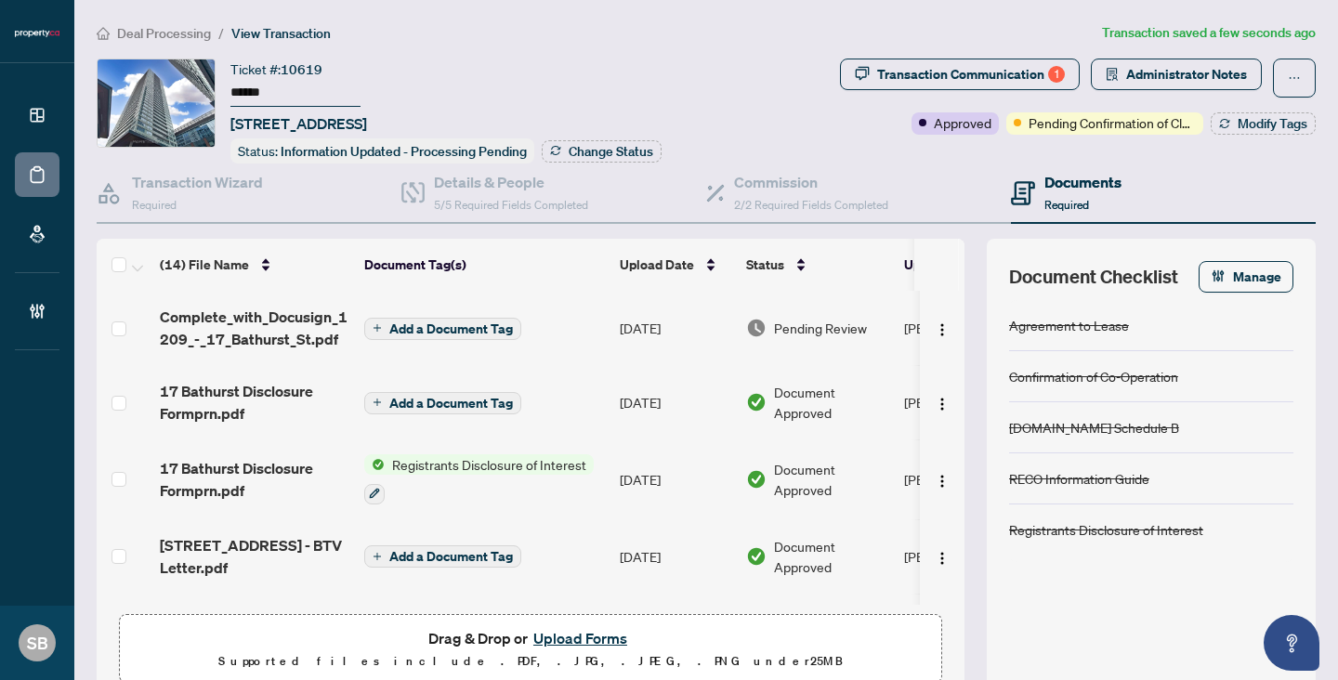
click at [498, 333] on button "Add a Document Tag" at bounding box center [442, 329] width 157 height 22
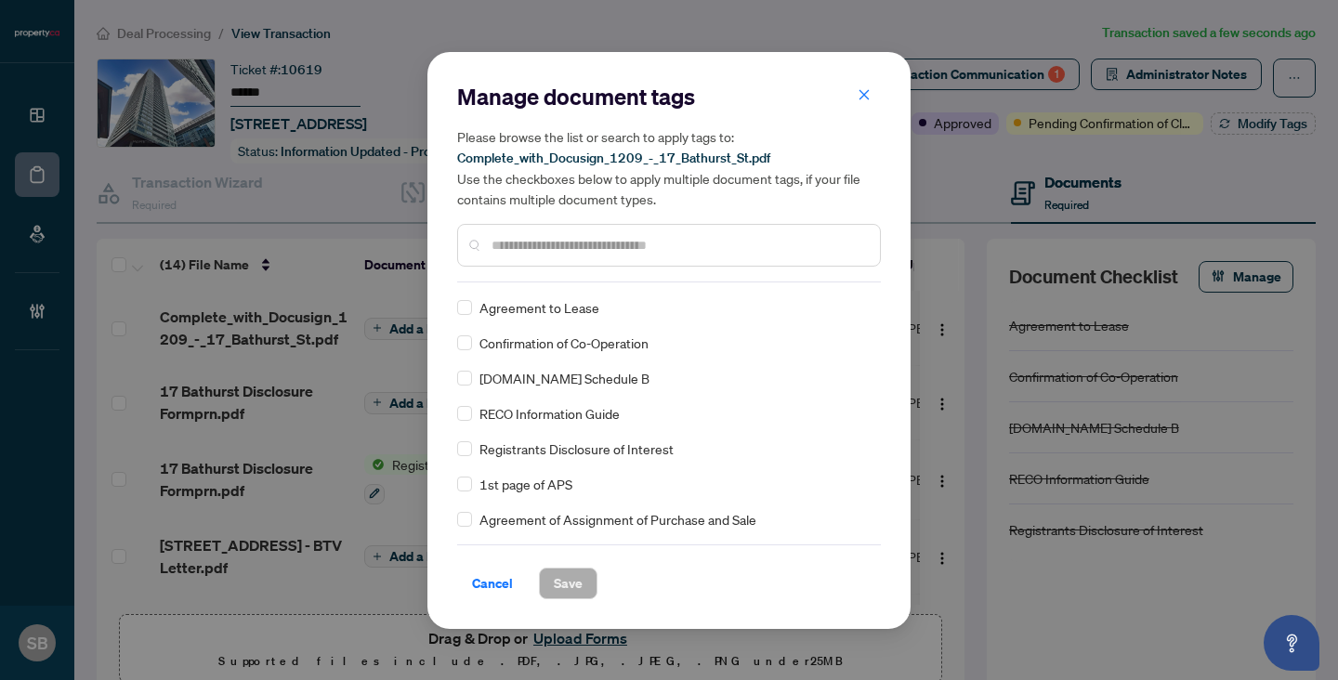
click at [571, 236] on input "text" at bounding box center [677, 245] width 373 height 20
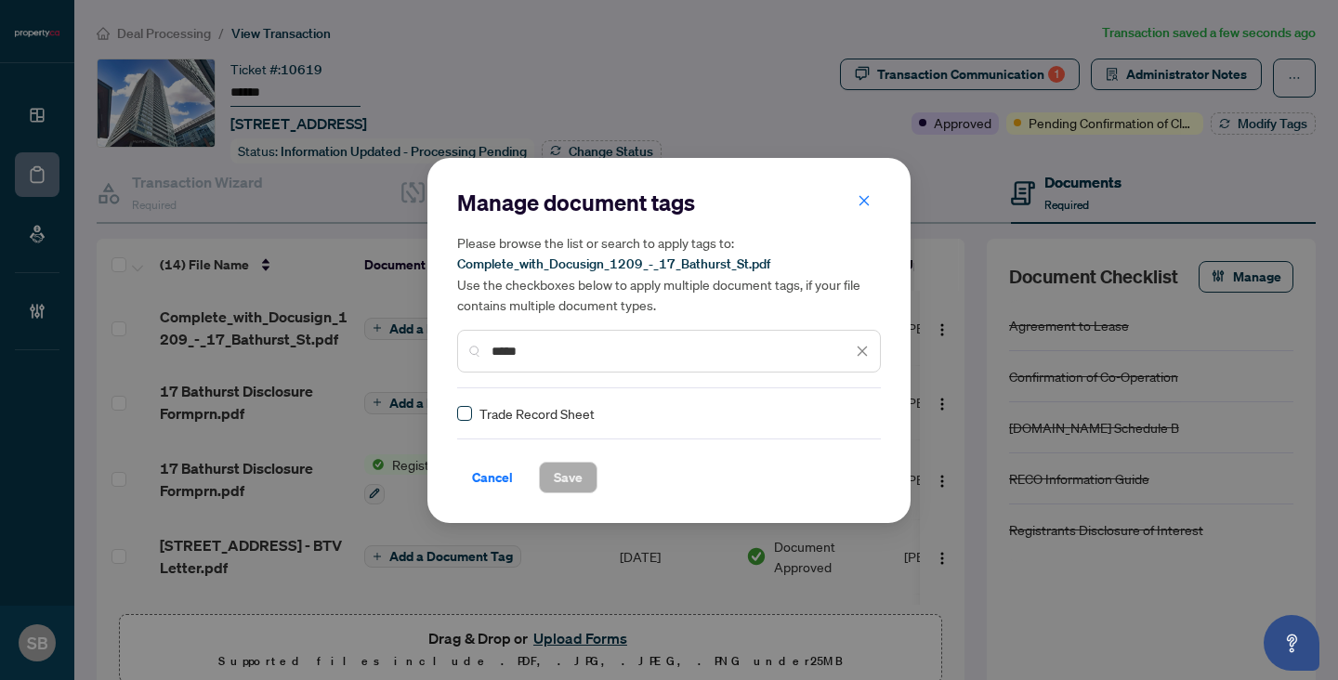
type input "*****"
click at [845, 416] on div at bounding box center [850, 413] width 35 height 19
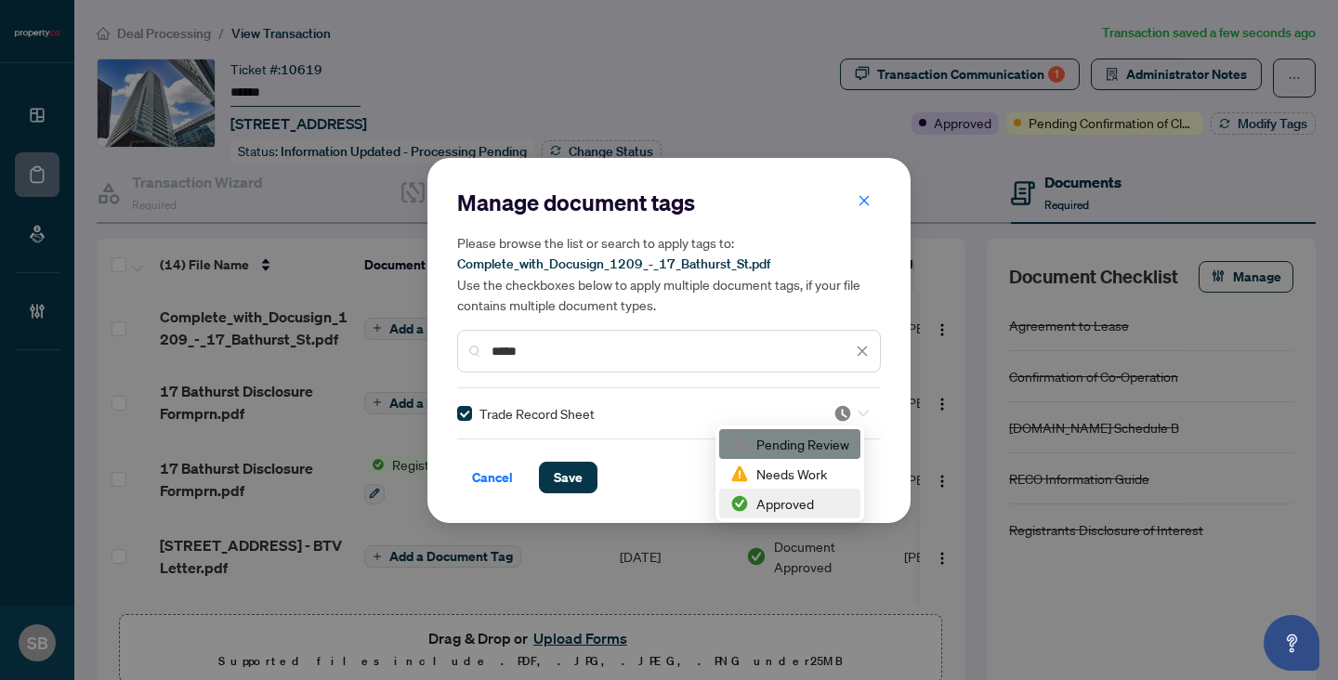
click at [783, 502] on div "Approved" at bounding box center [789, 503] width 119 height 20
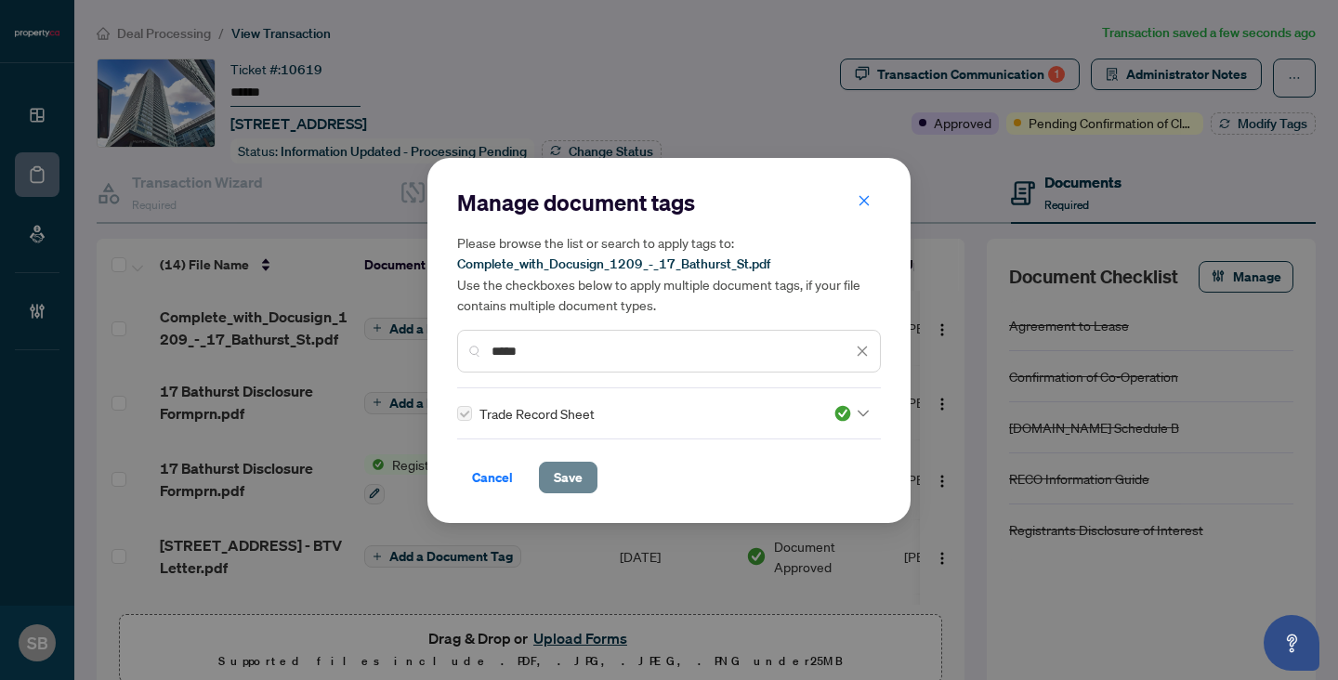
click at [581, 462] on button "Save" at bounding box center [568, 478] width 59 height 32
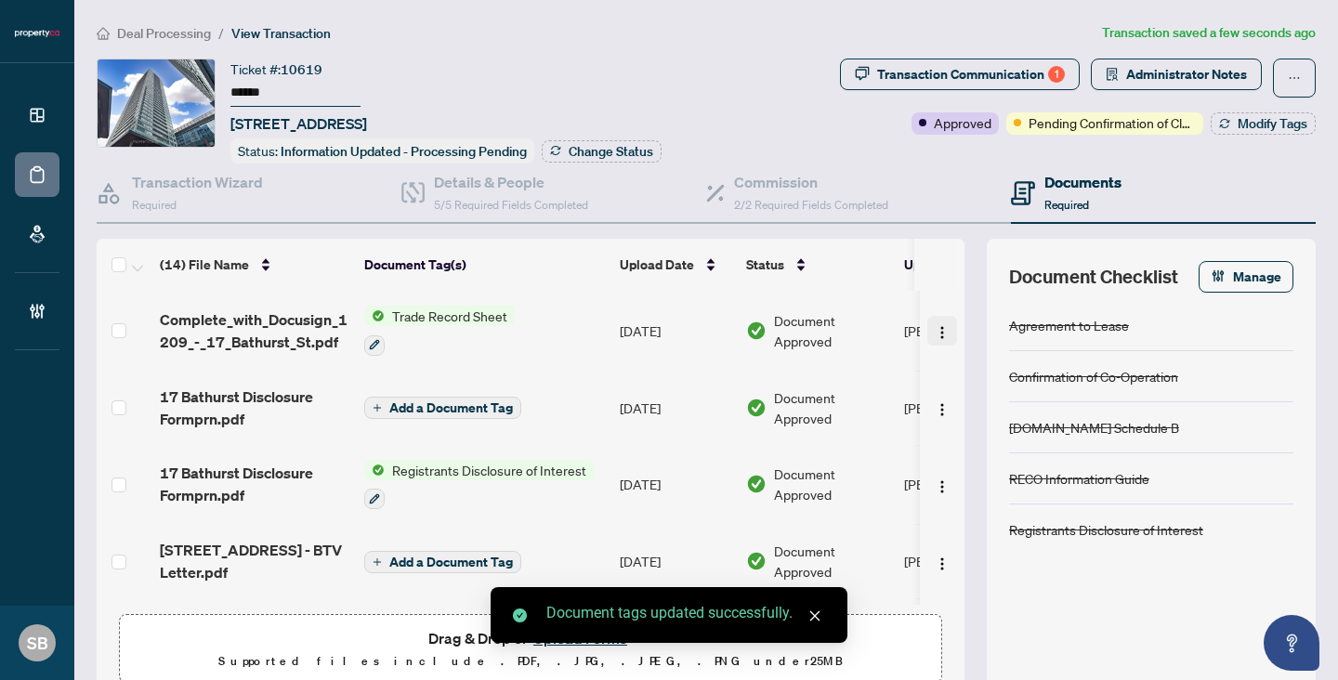
click at [937, 327] on img "button" at bounding box center [942, 332] width 15 height 15
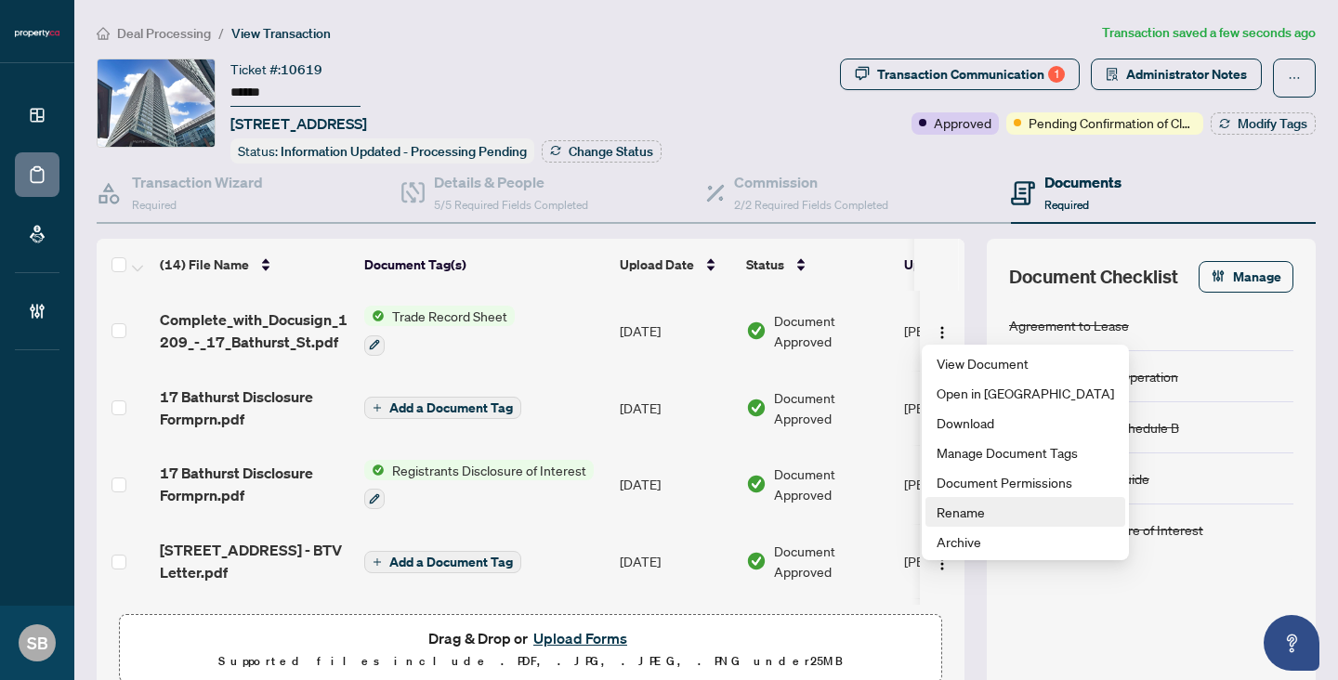
click at [965, 512] on span "Rename" at bounding box center [1024, 512] width 177 height 20
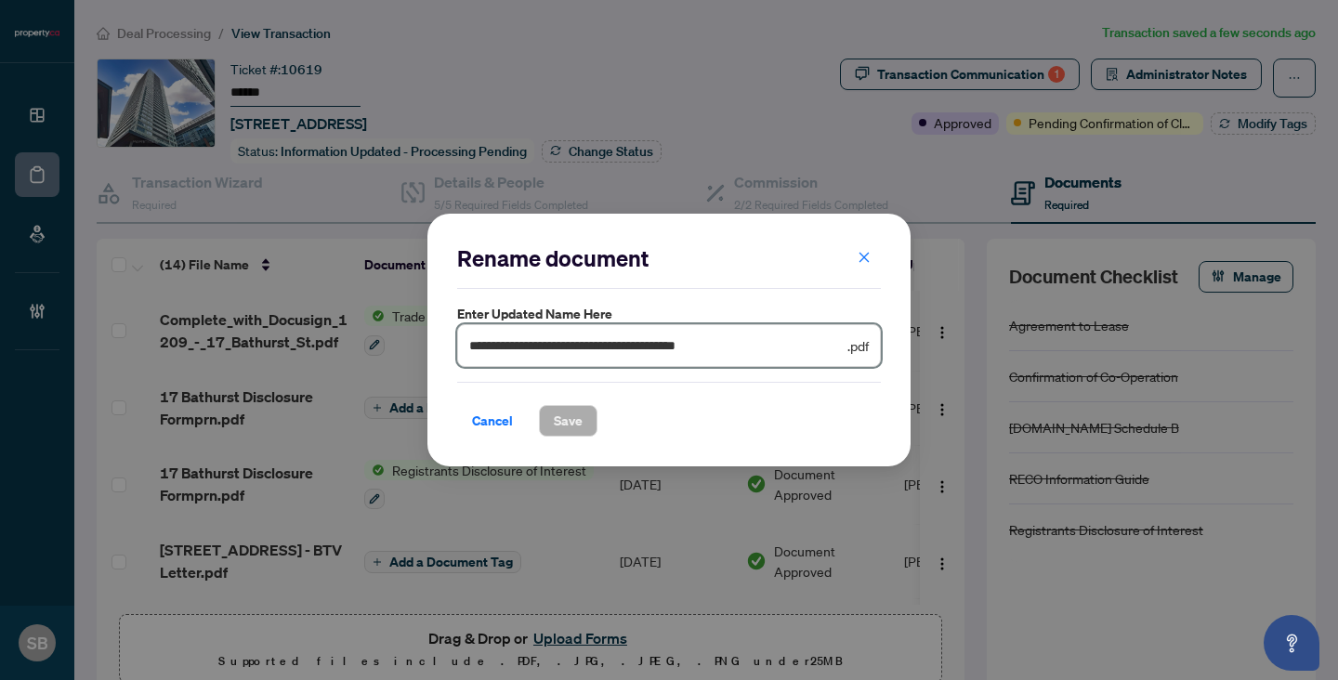
drag, startPoint x: 755, startPoint y: 354, endPoint x: 291, endPoint y: 237, distance: 479.0
click at [291, 237] on div "**********" at bounding box center [669, 340] width 1338 height 680
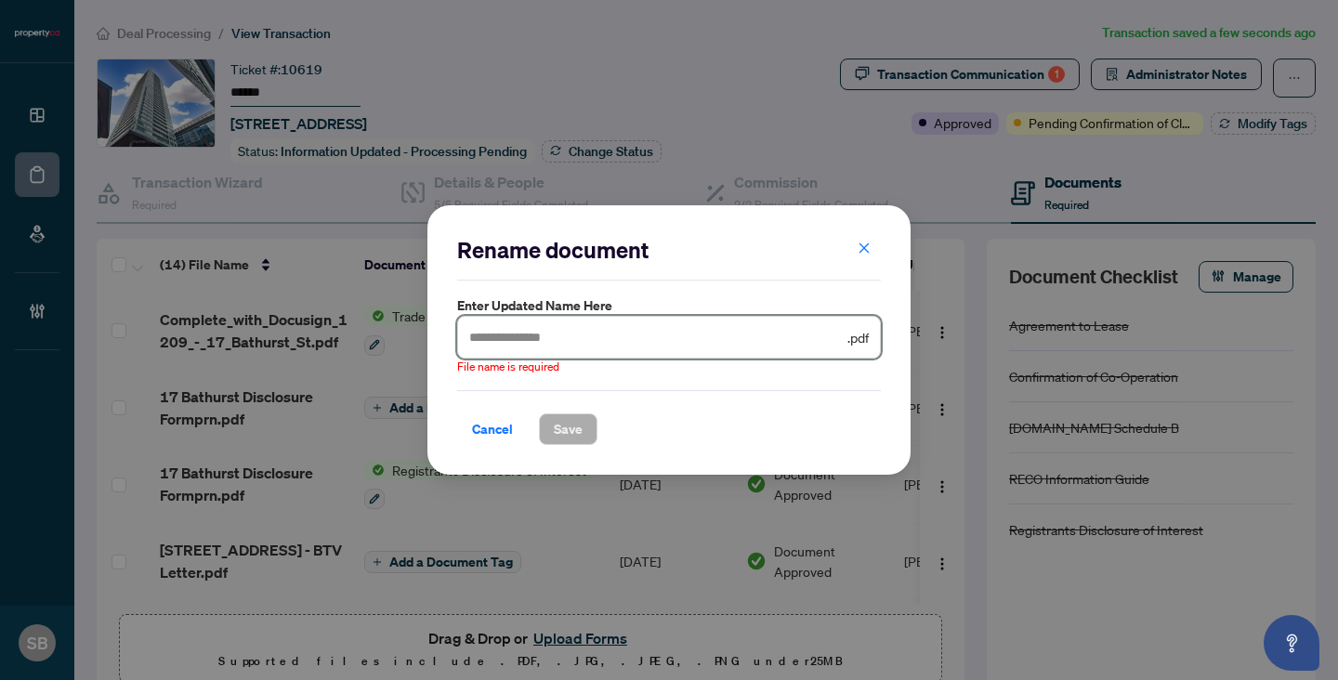
paste input "******"
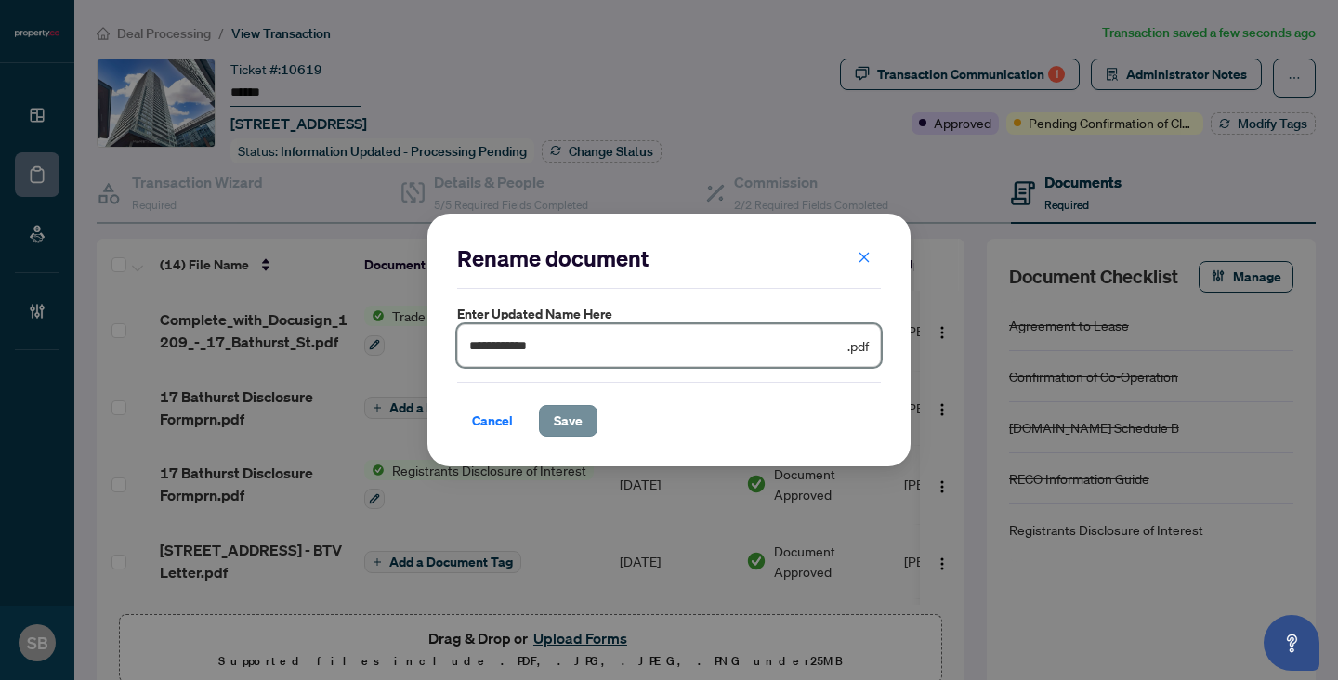
type input "**********"
click at [564, 414] on span "Save" at bounding box center [568, 421] width 29 height 30
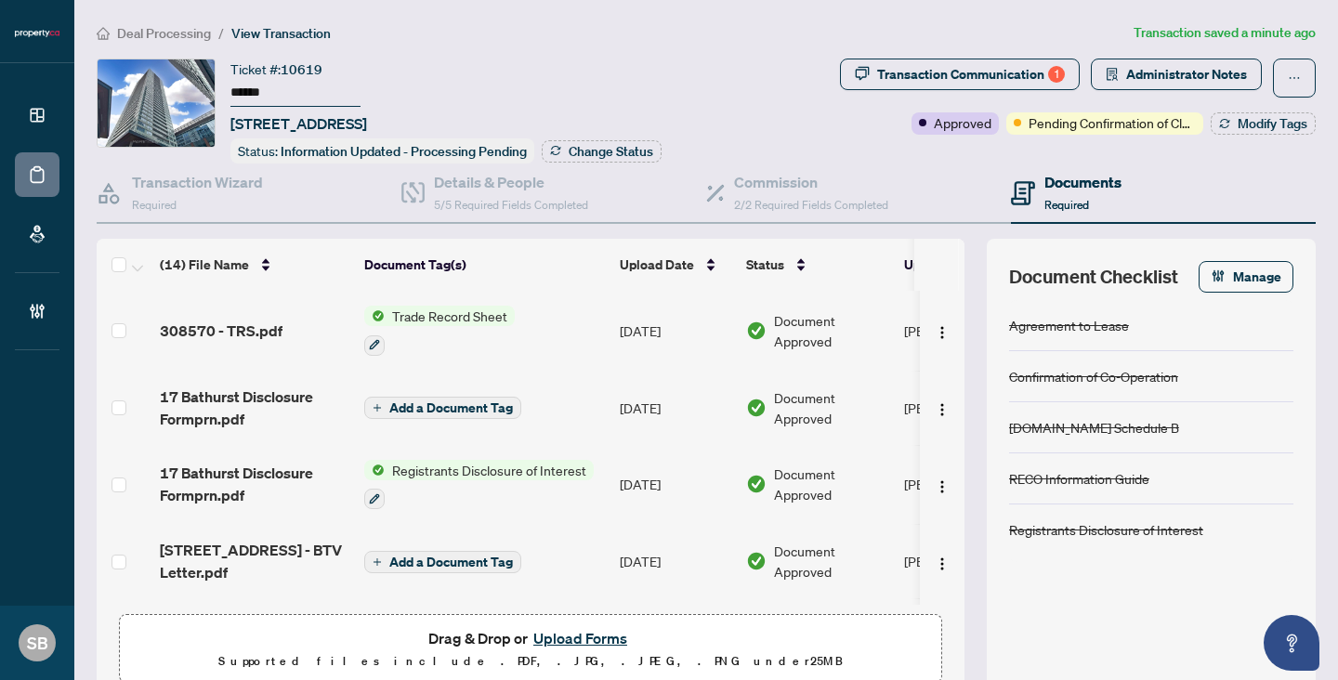
click at [177, 30] on span "Deal Processing" at bounding box center [164, 33] width 94 height 17
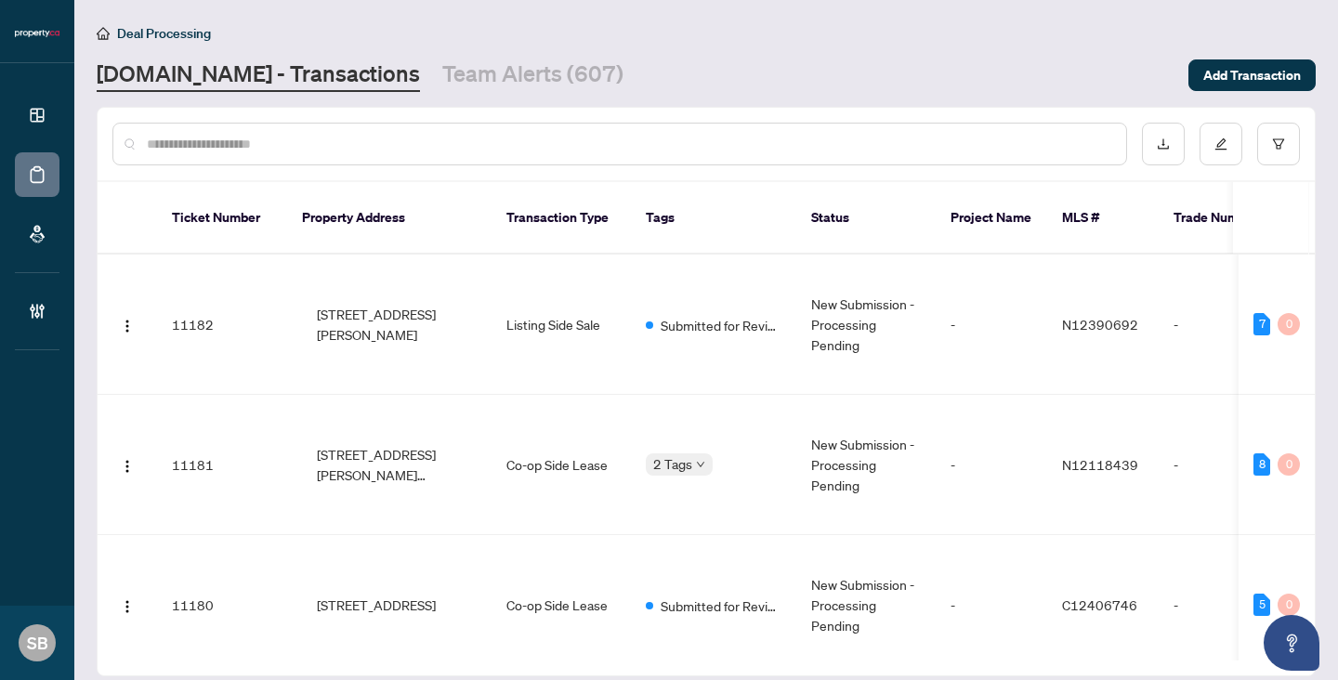
click at [273, 143] on input "text" at bounding box center [629, 144] width 964 height 20
paste input "******"
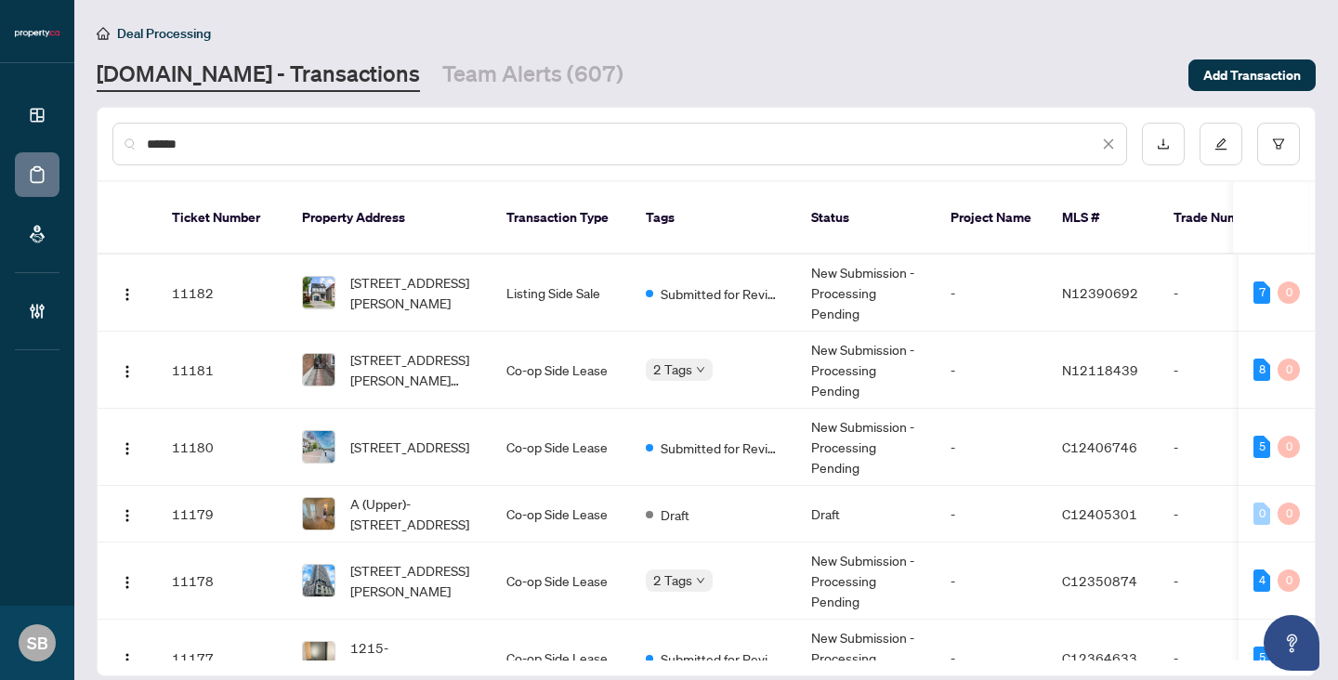
type input "******"
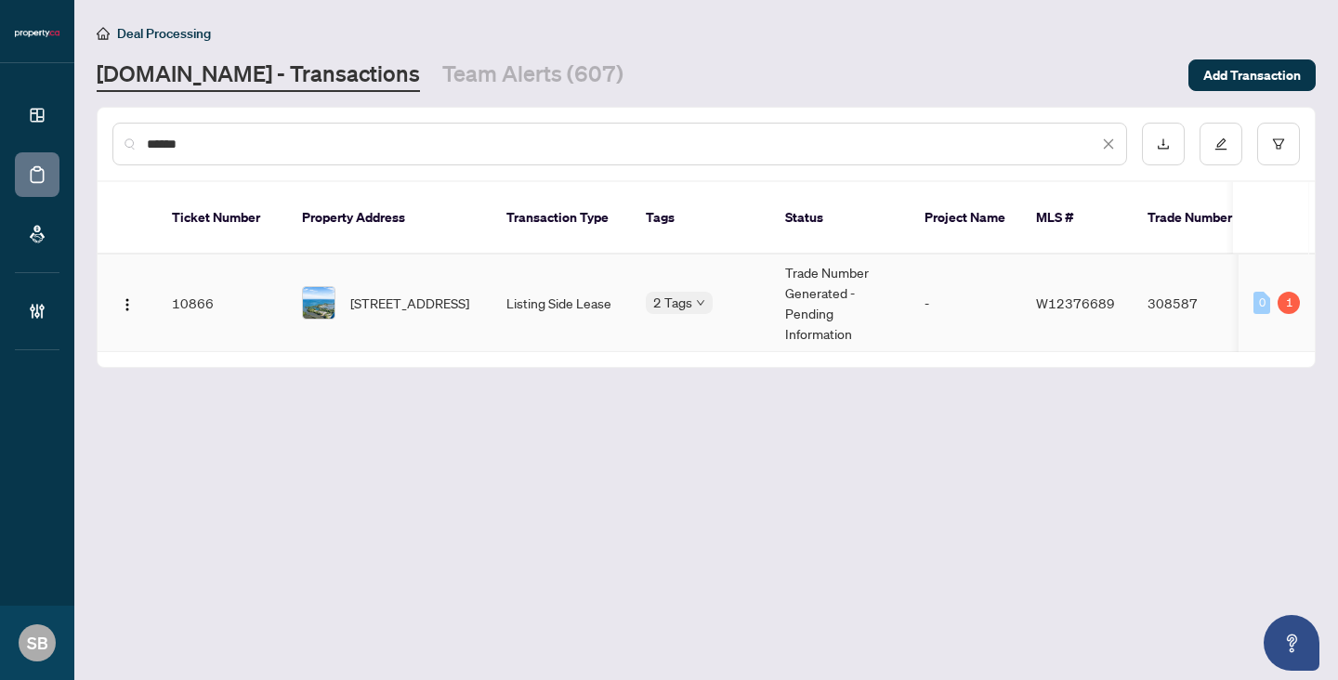
click at [912, 271] on td "-" at bounding box center [964, 304] width 111 height 98
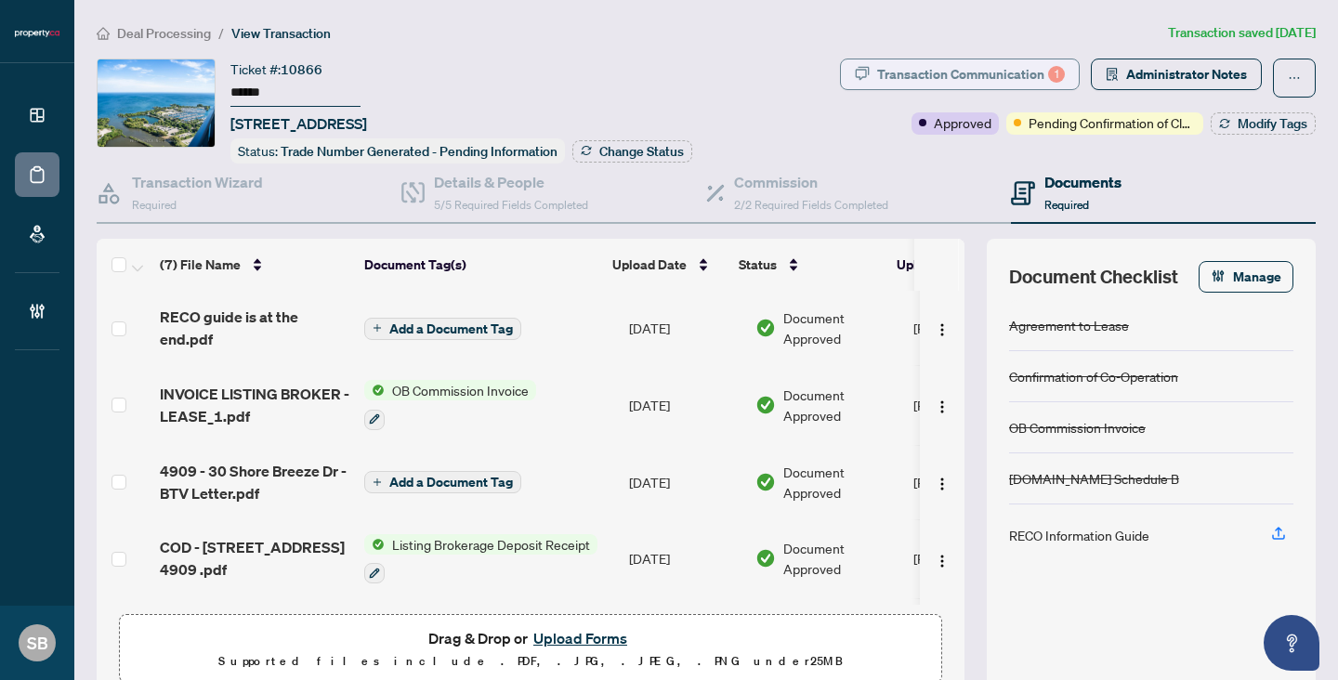
click at [1021, 88] on button "Transaction Communication 1" at bounding box center [960, 75] width 240 height 32
type textarea "**********"
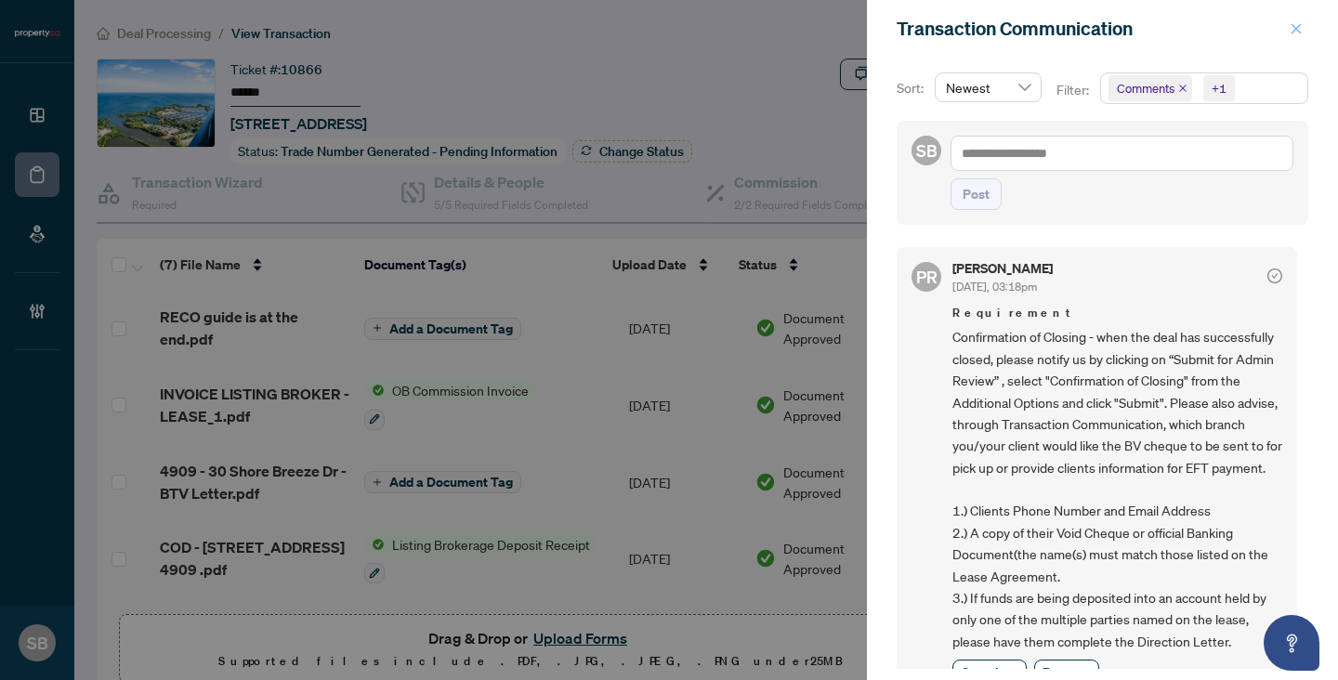
click at [1302, 28] on button "button" at bounding box center [1296, 29] width 24 height 22
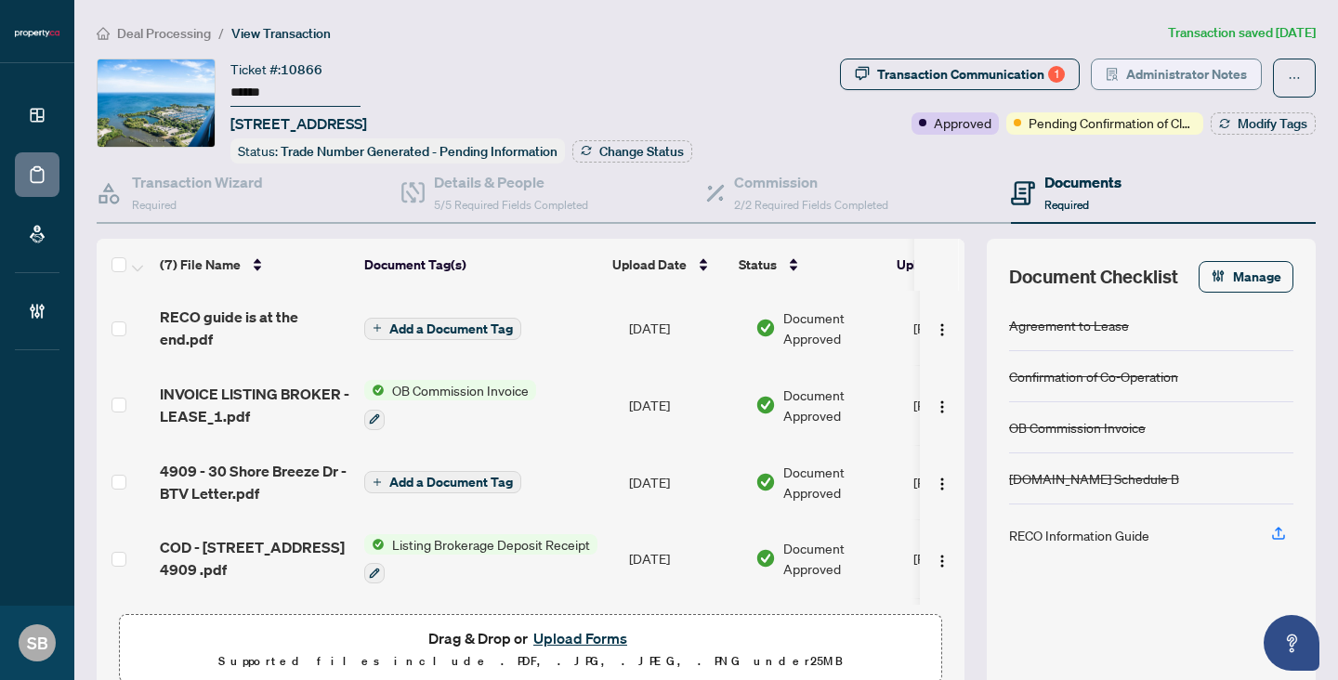
click at [1136, 70] on span "Administrator Notes" at bounding box center [1186, 74] width 121 height 30
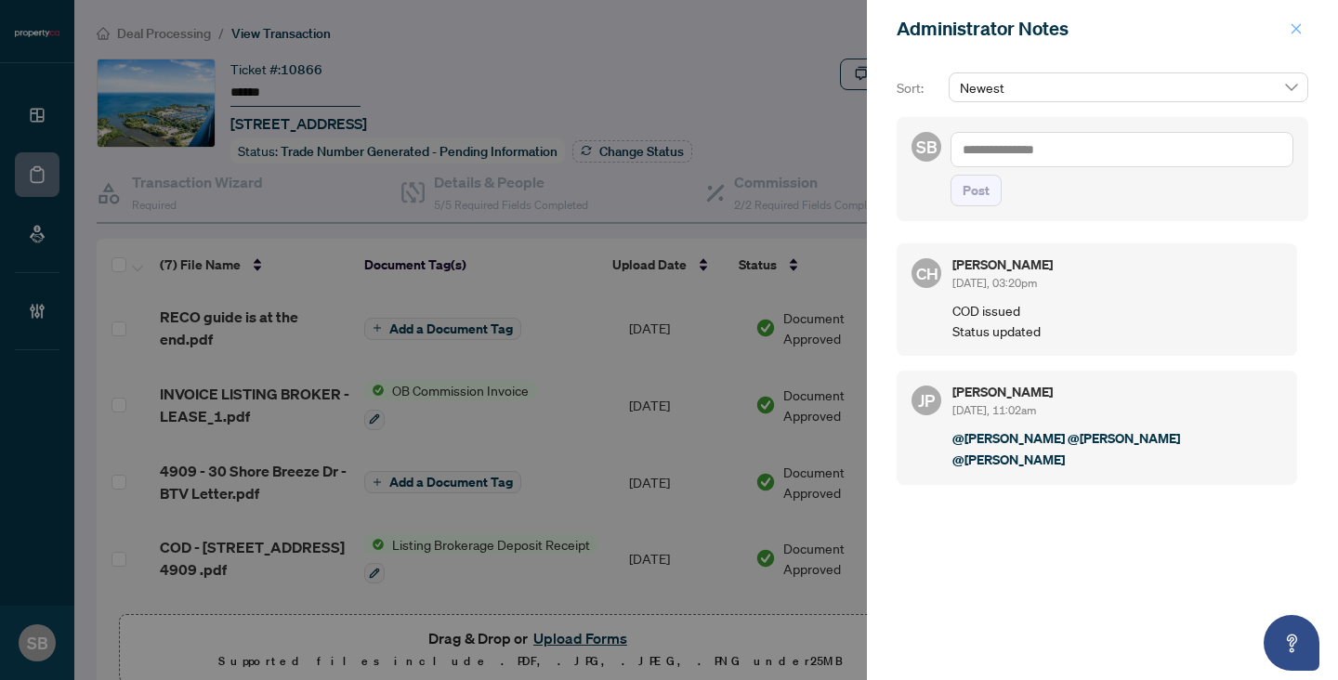
click at [1298, 31] on icon "close" at bounding box center [1296, 28] width 10 height 10
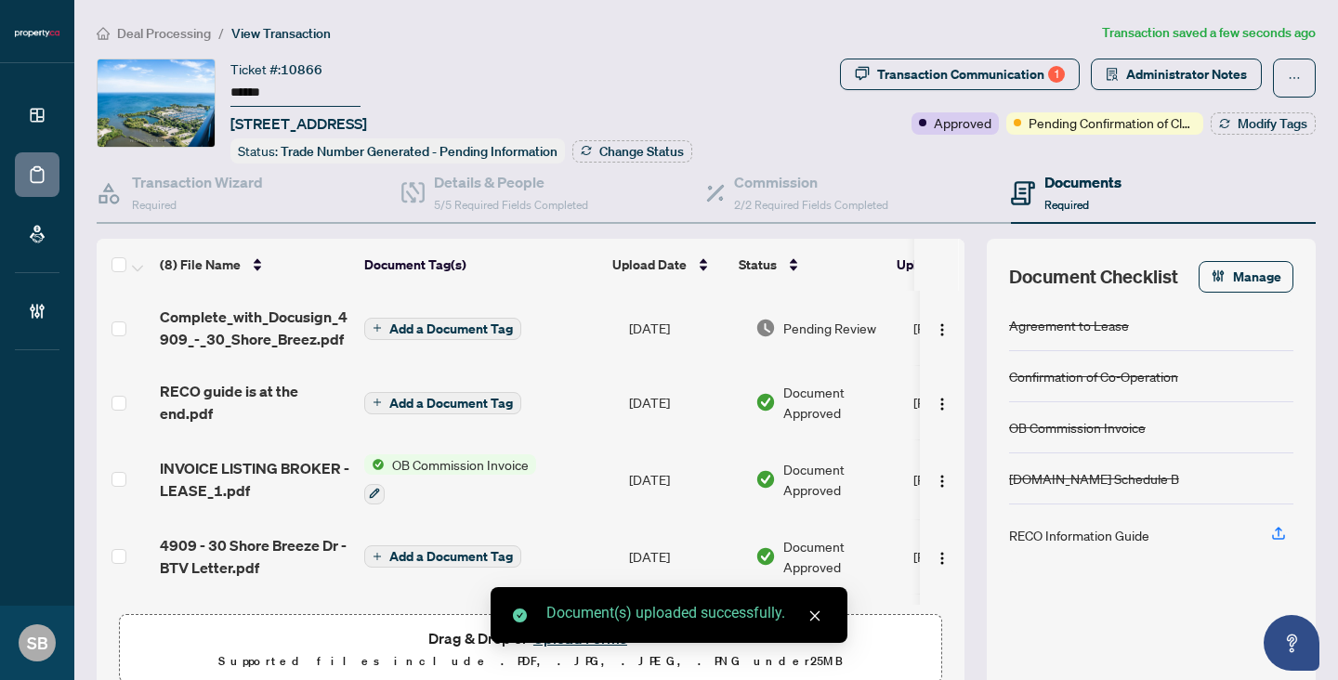
click at [474, 331] on span "Add a Document Tag" at bounding box center [451, 328] width 124 height 13
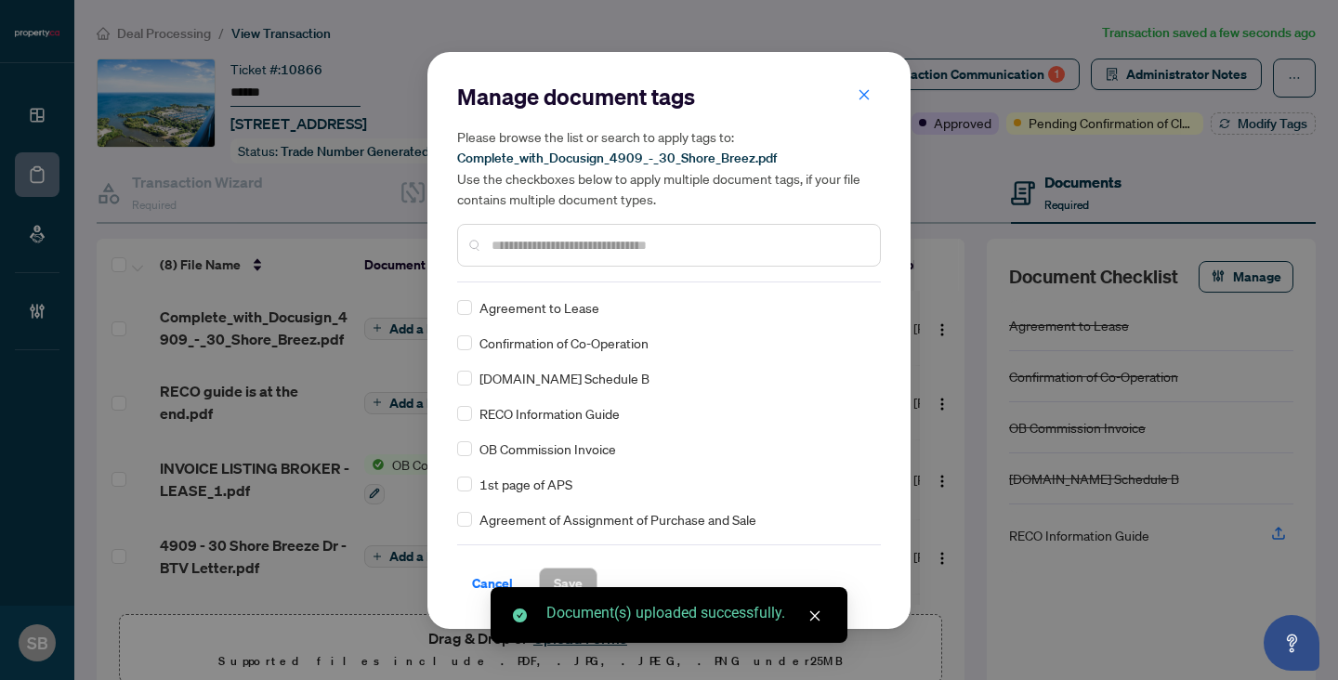
click at [544, 247] on input "text" at bounding box center [677, 245] width 373 height 20
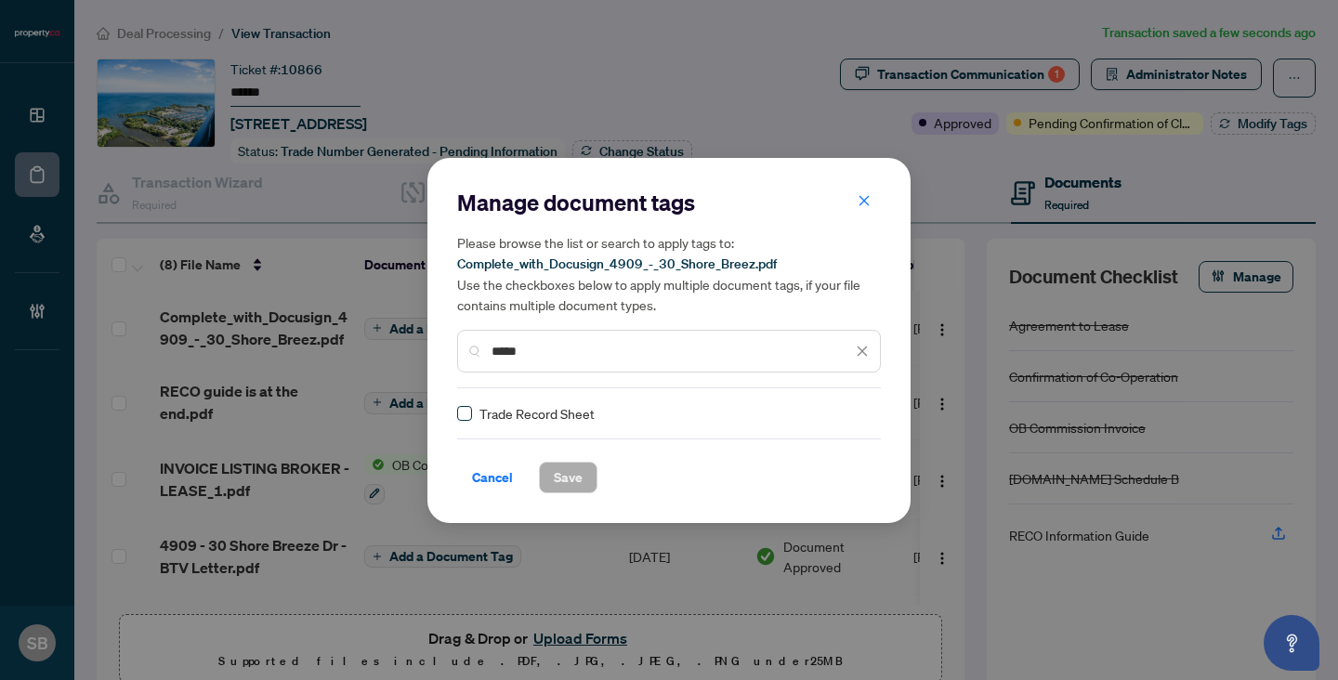
type input "*****"
click at [851, 404] on div at bounding box center [850, 413] width 35 height 19
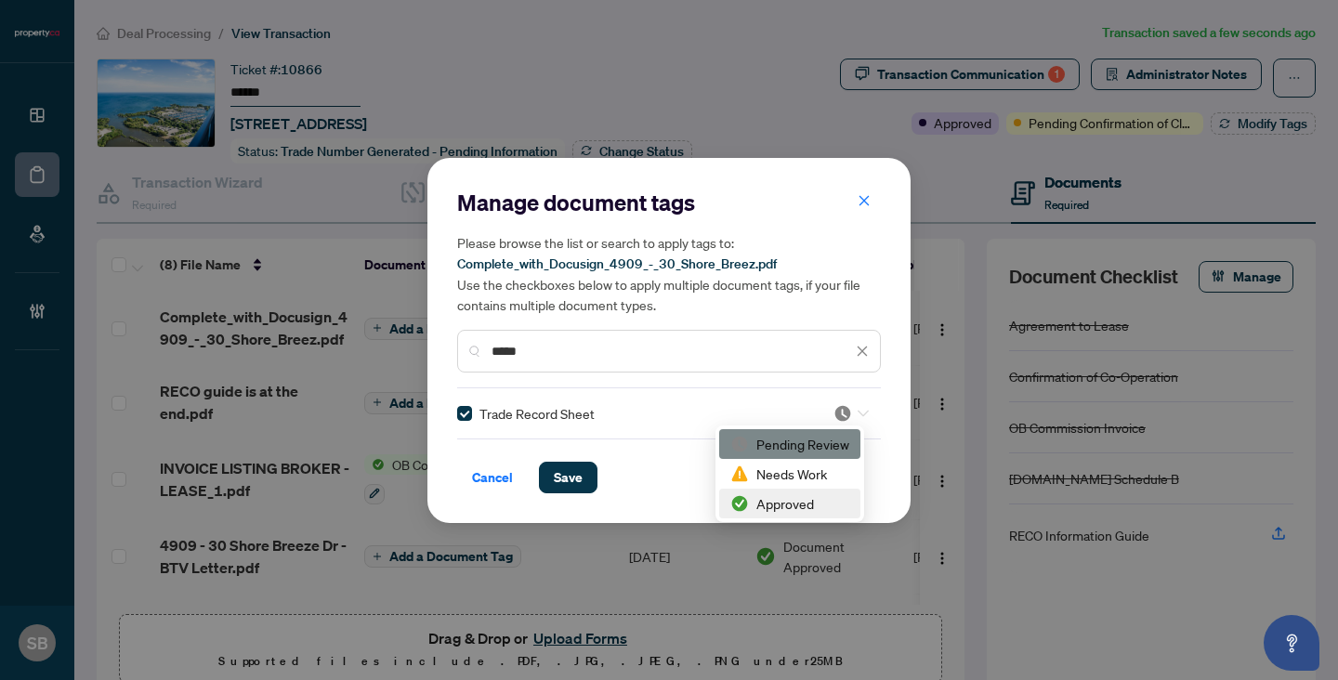
click at [760, 509] on div "Approved" at bounding box center [789, 503] width 119 height 20
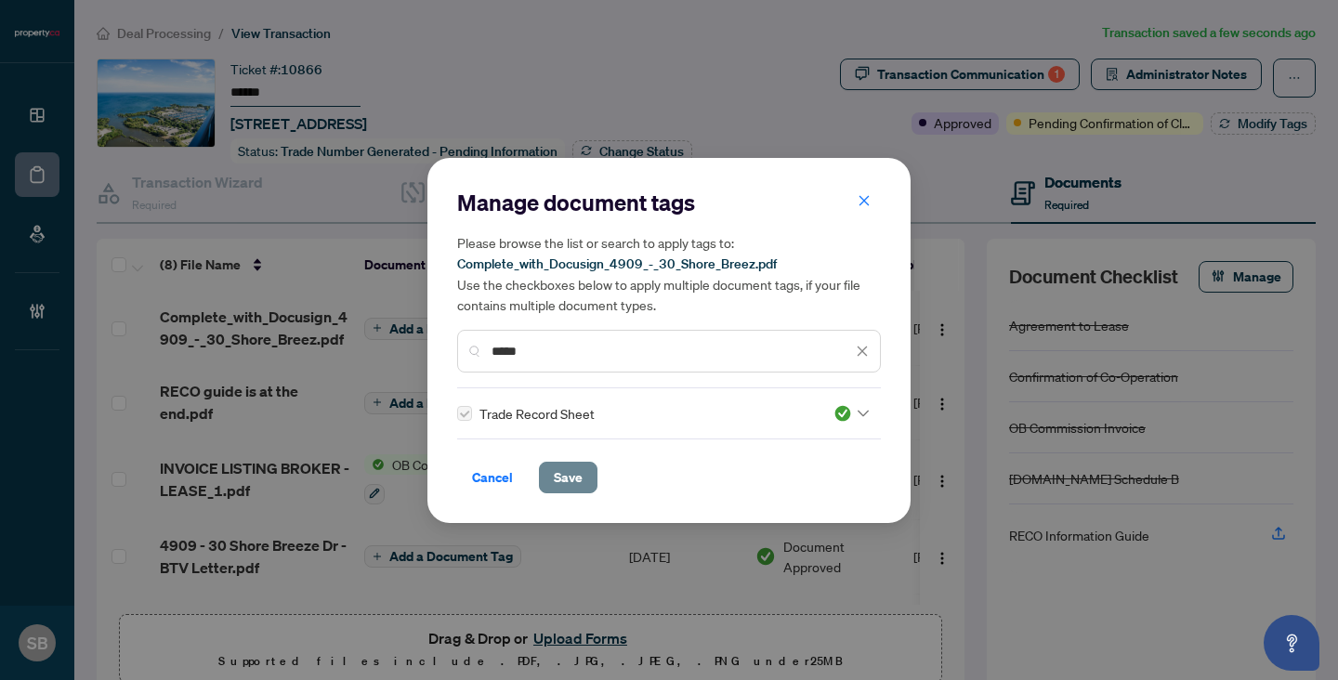
click at [582, 476] on button "Save" at bounding box center [568, 478] width 59 height 32
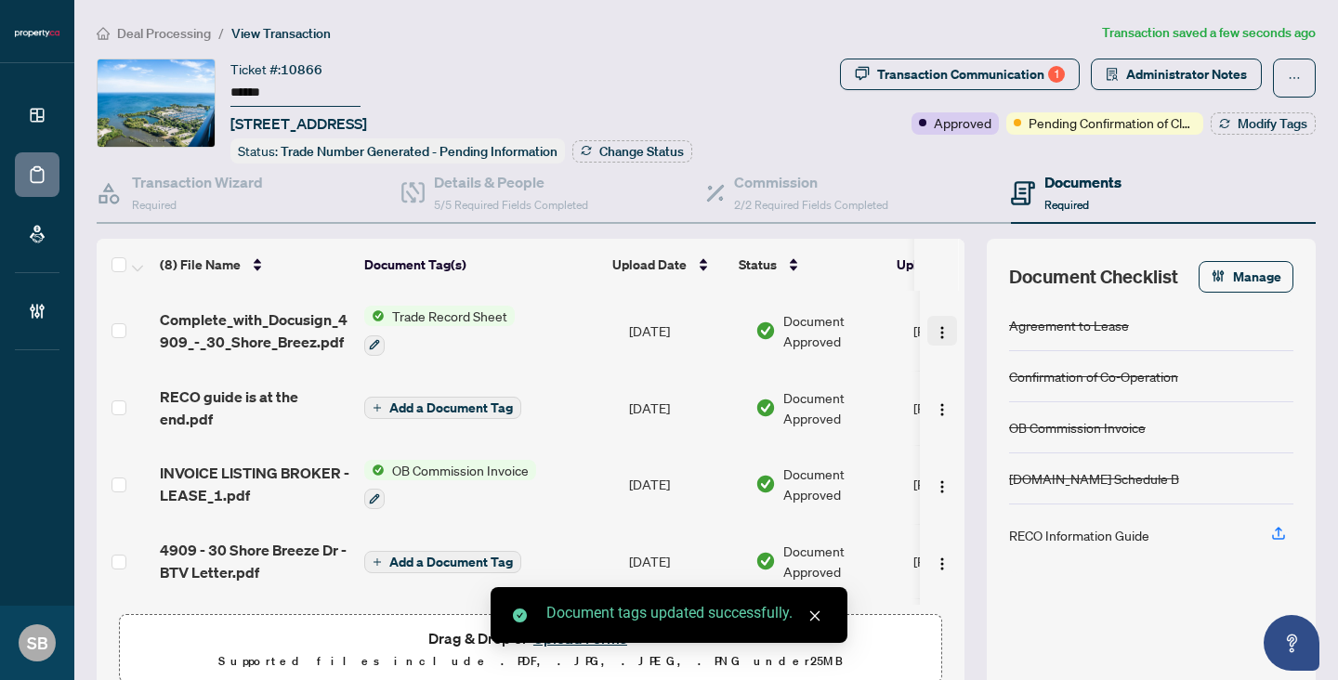
click at [935, 326] on img "button" at bounding box center [942, 332] width 15 height 15
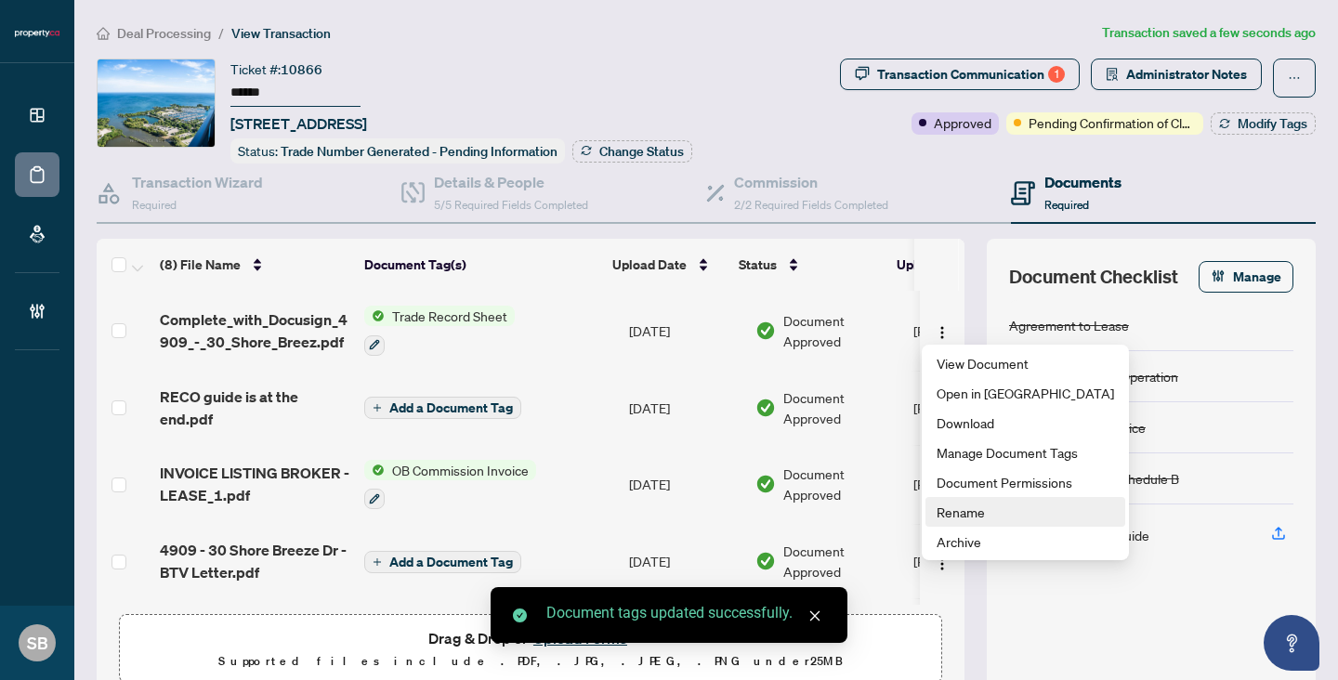
click at [977, 517] on span "Rename" at bounding box center [1024, 512] width 177 height 20
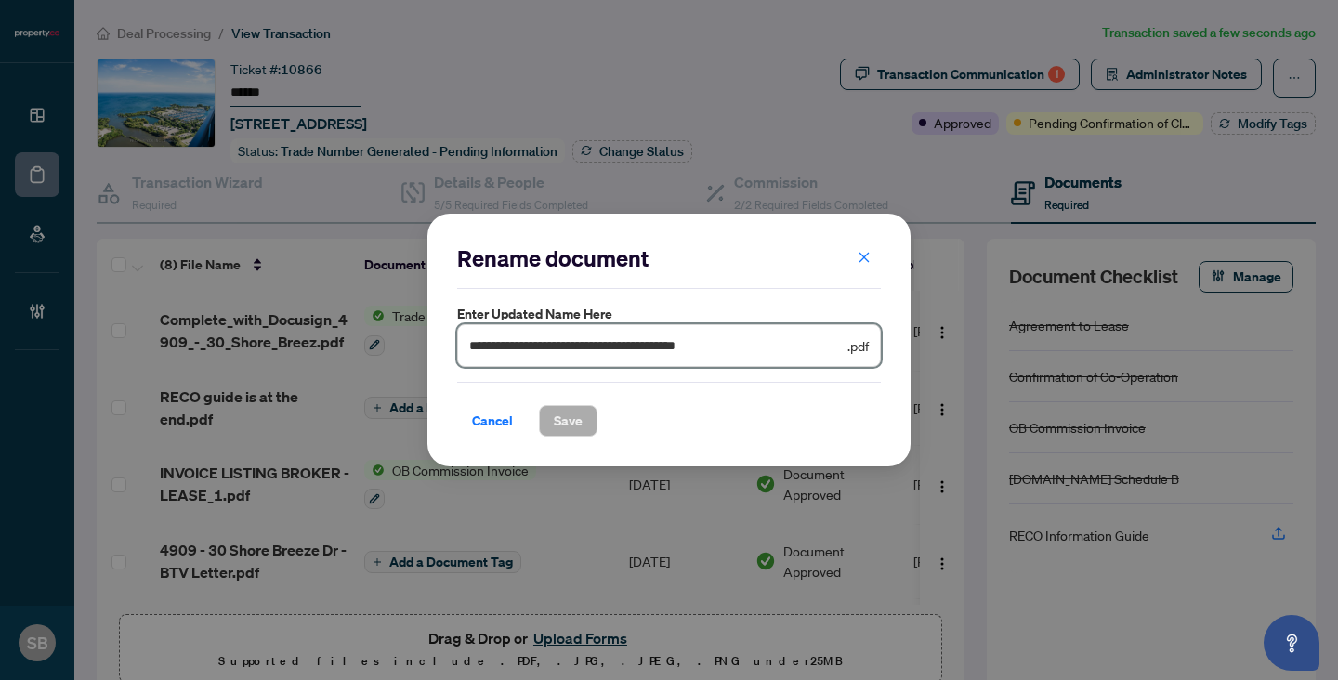
drag, startPoint x: 794, startPoint y: 355, endPoint x: 146, endPoint y: 57, distance: 713.7
click at [150, 78] on div "**********" at bounding box center [669, 340] width 1338 height 680
paste input "text"
type input "**********"
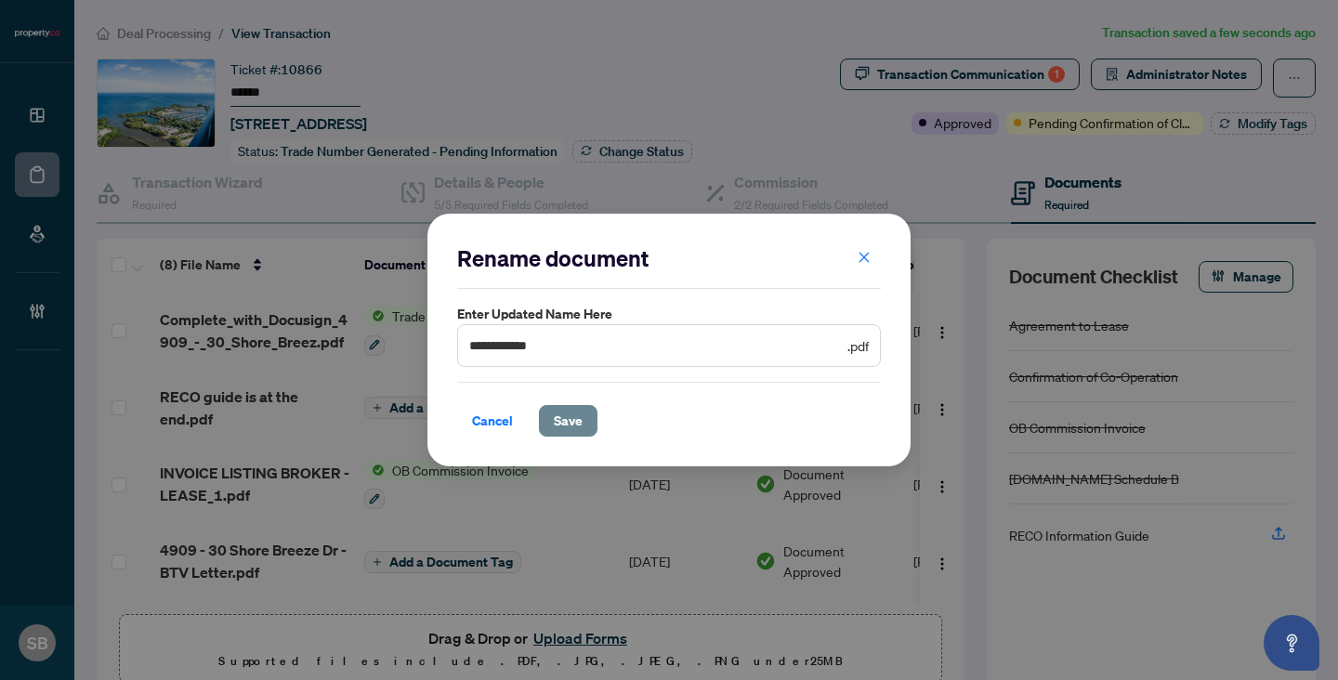
click at [578, 423] on span "Save" at bounding box center [568, 421] width 29 height 30
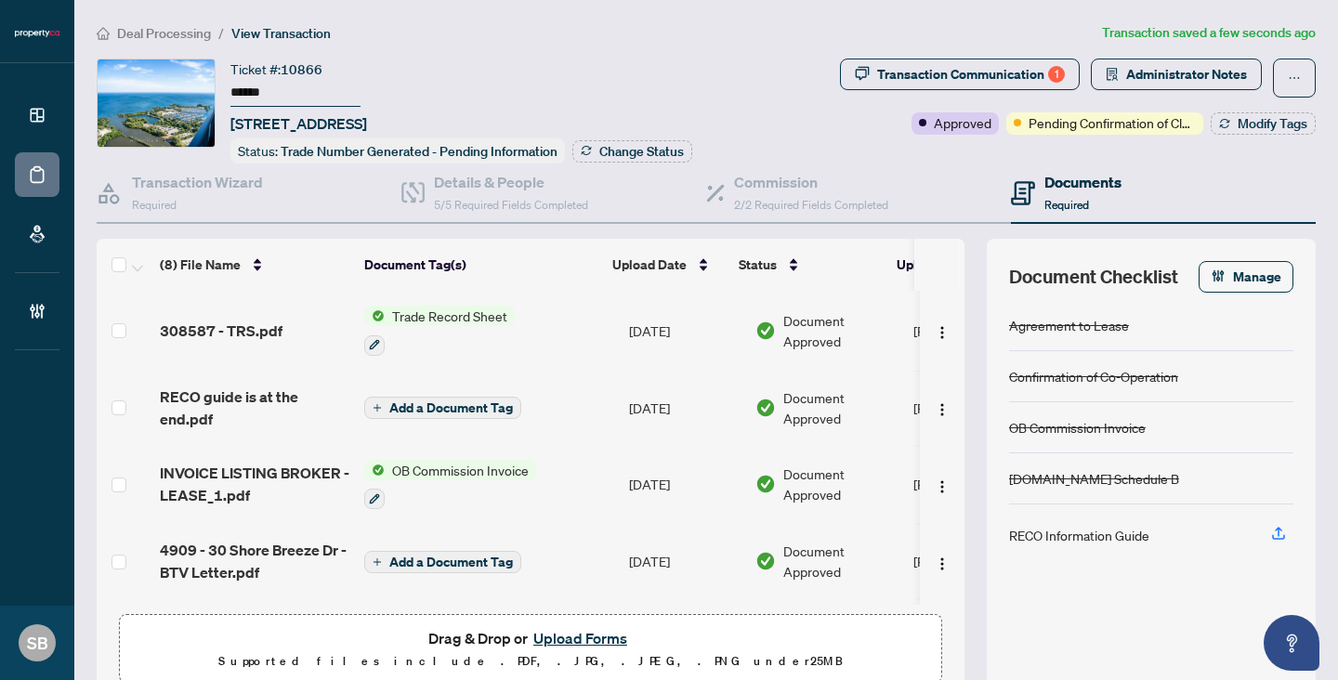
scroll to position [17, 0]
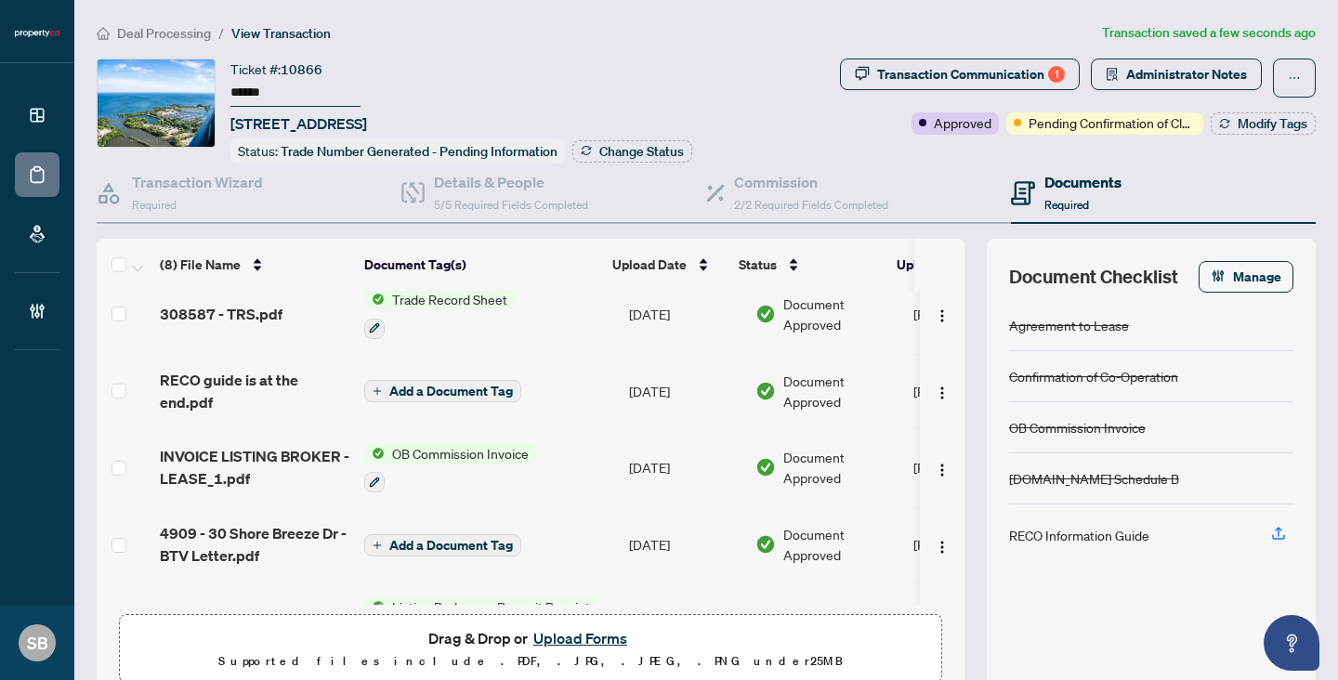
click at [263, 454] on span "INVOICE LISTING BROKER - LEASE_1.pdf" at bounding box center [255, 467] width 190 height 45
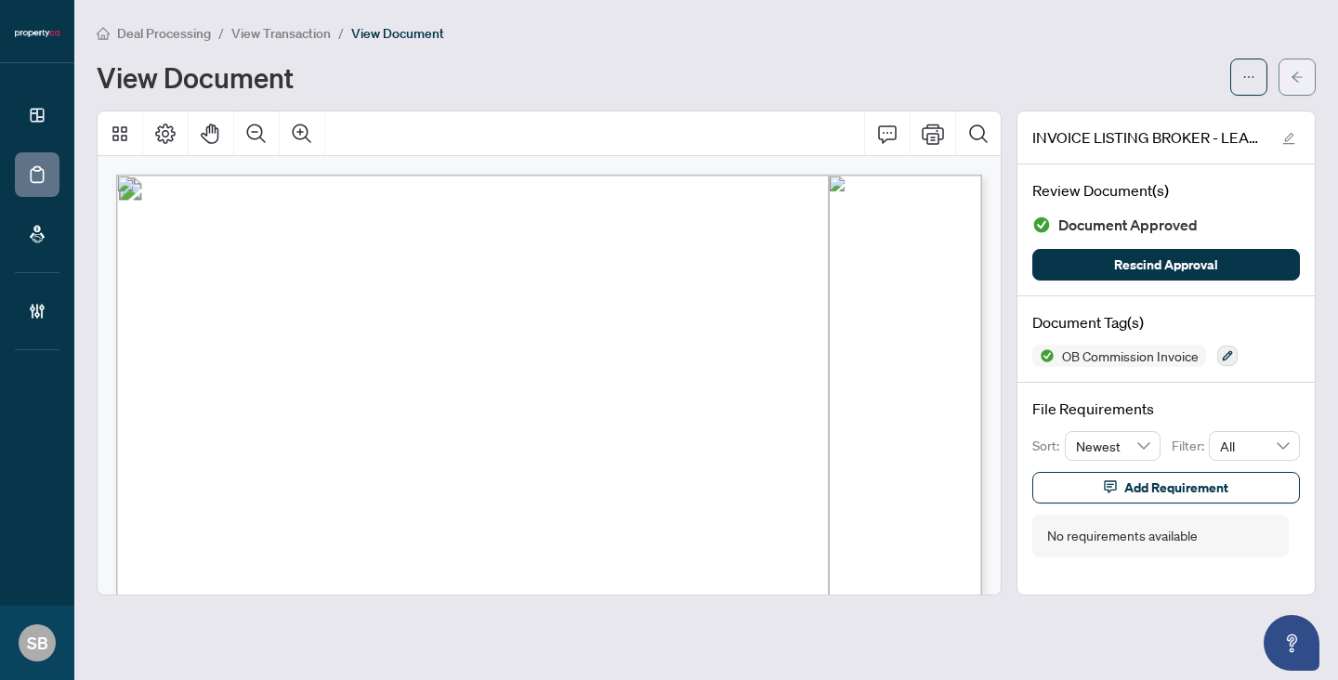
click at [1297, 80] on icon "arrow-left" at bounding box center [1296, 77] width 13 height 13
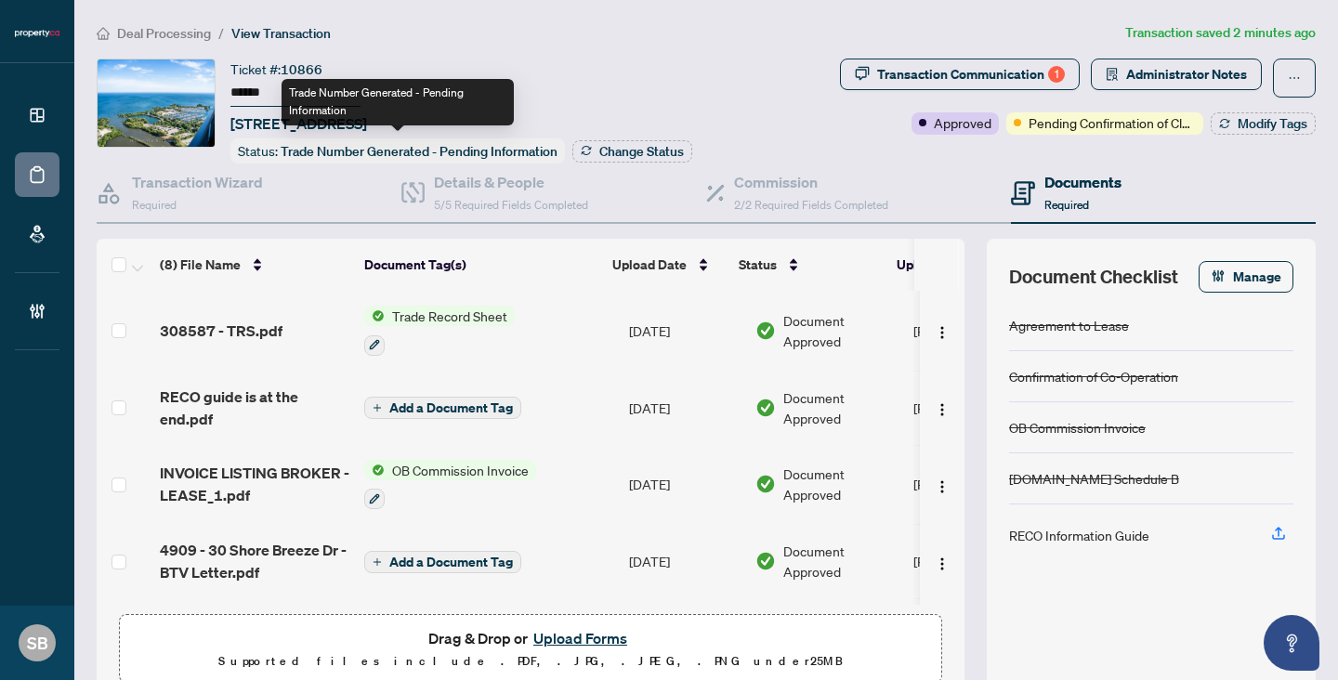
click at [183, 33] on span "Deal Processing" at bounding box center [164, 33] width 94 height 17
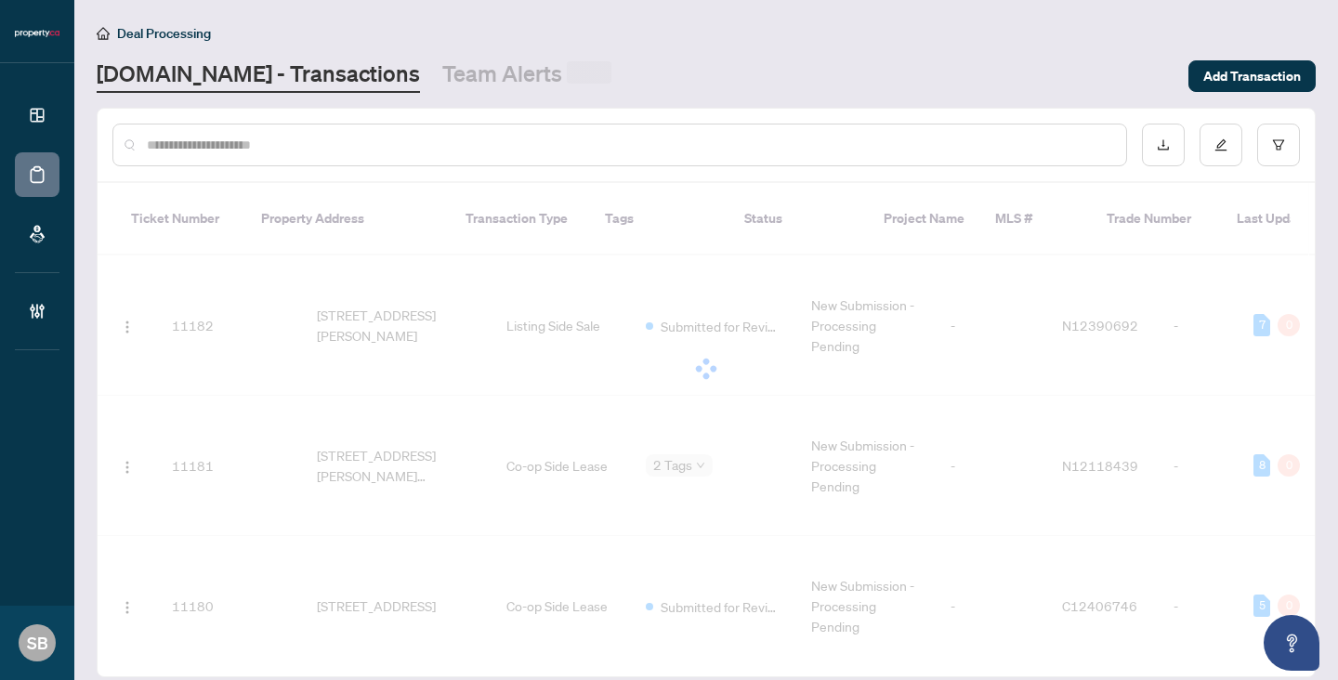
click at [282, 137] on input "text" at bounding box center [629, 145] width 964 height 20
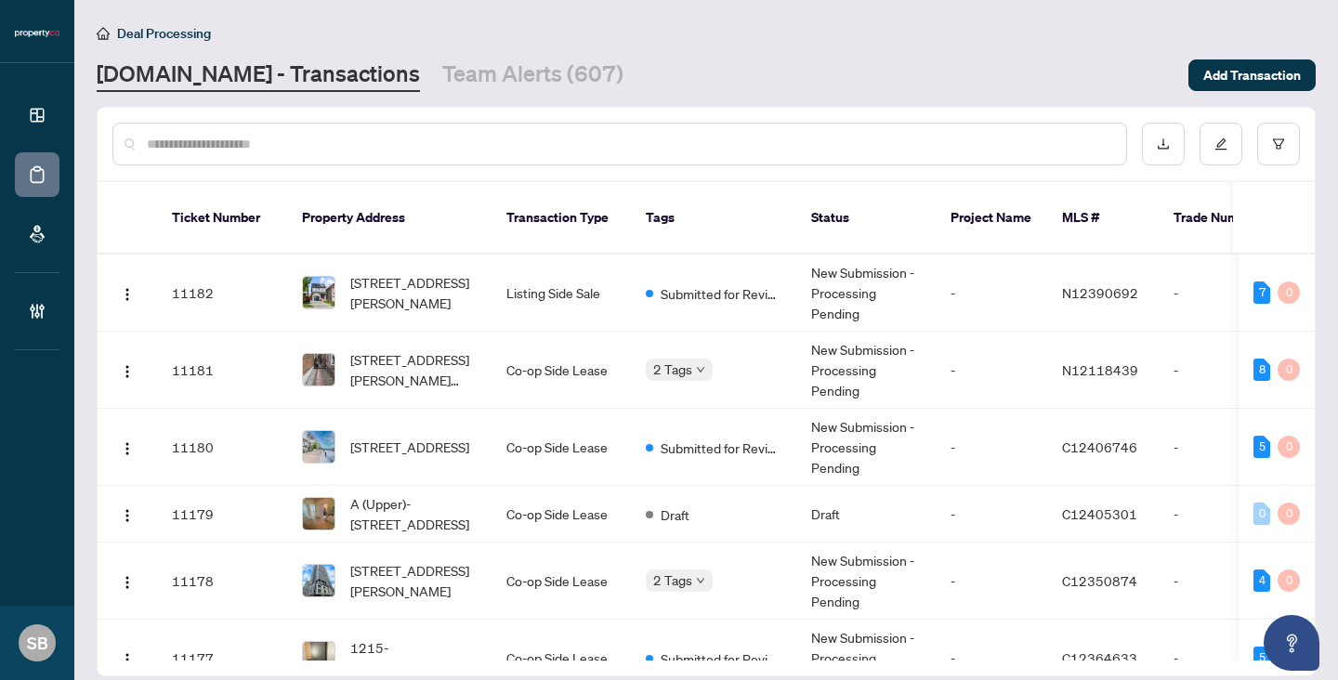
paste input "******"
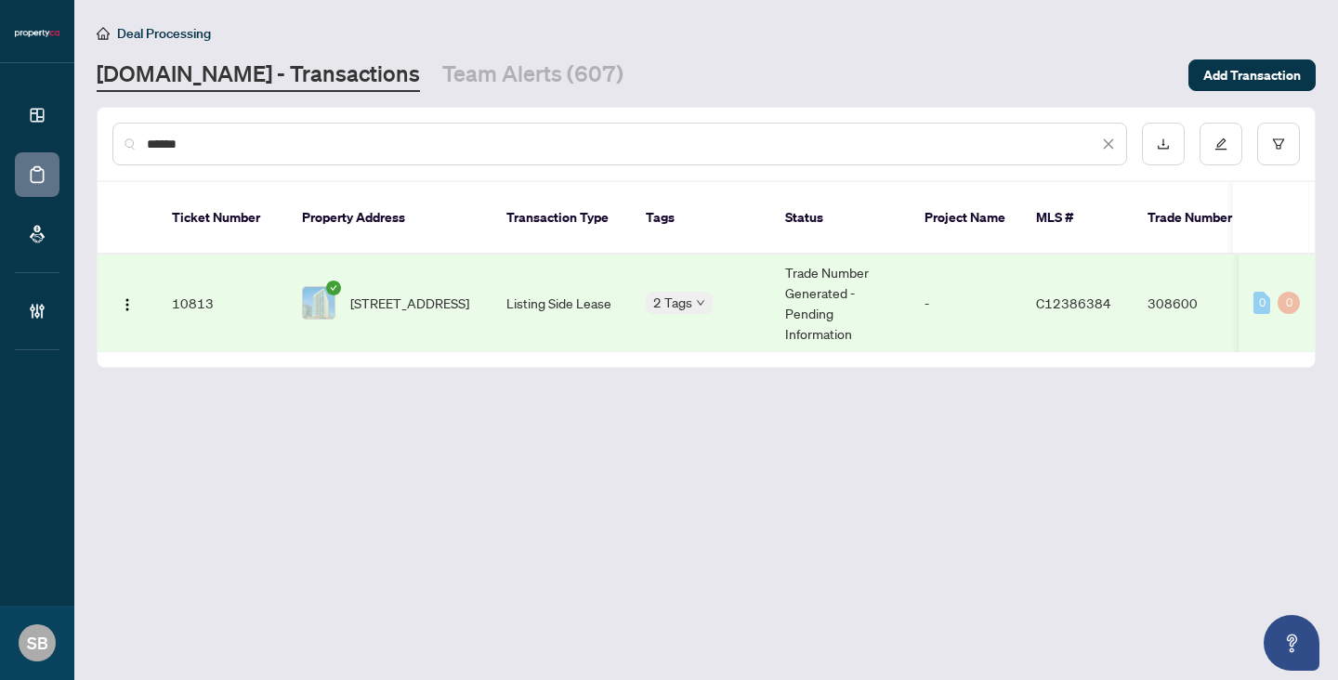
type input "******"
click at [392, 314] on td "[STREET_ADDRESS]" at bounding box center [389, 304] width 204 height 98
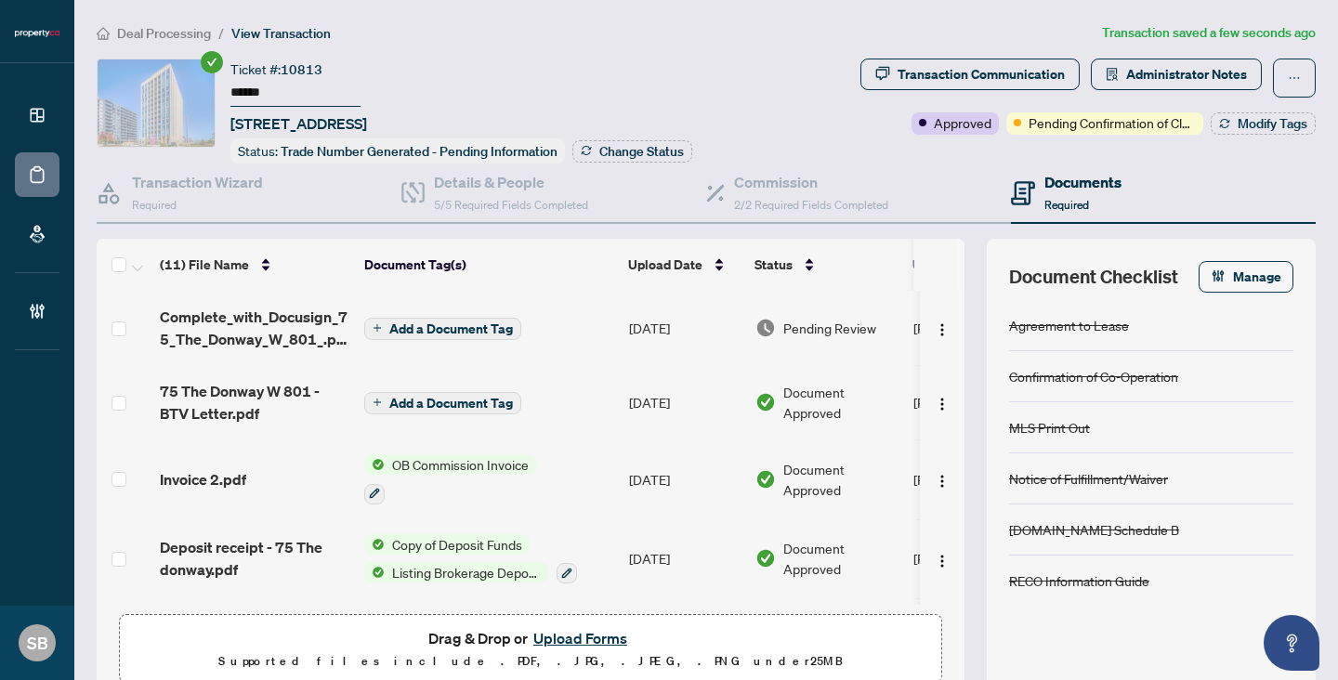
click at [482, 323] on span "Add a Document Tag" at bounding box center [451, 328] width 124 height 13
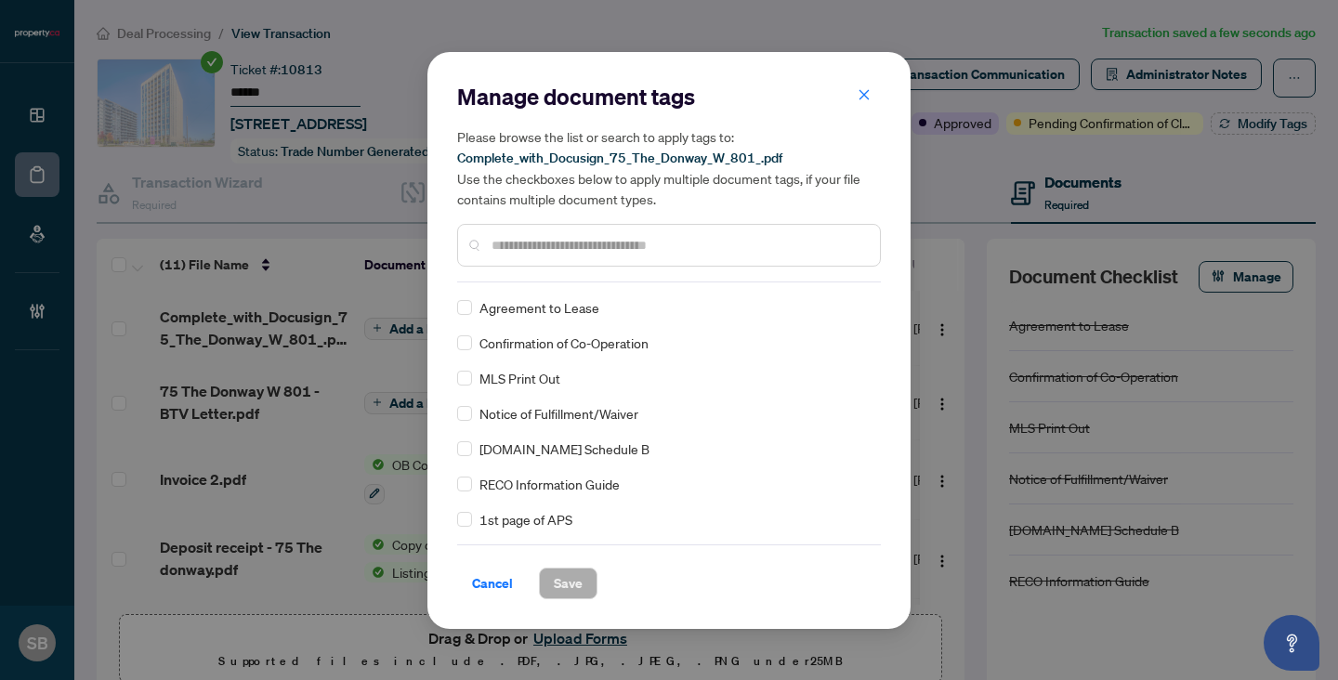
click at [622, 237] on input "text" at bounding box center [677, 245] width 373 height 20
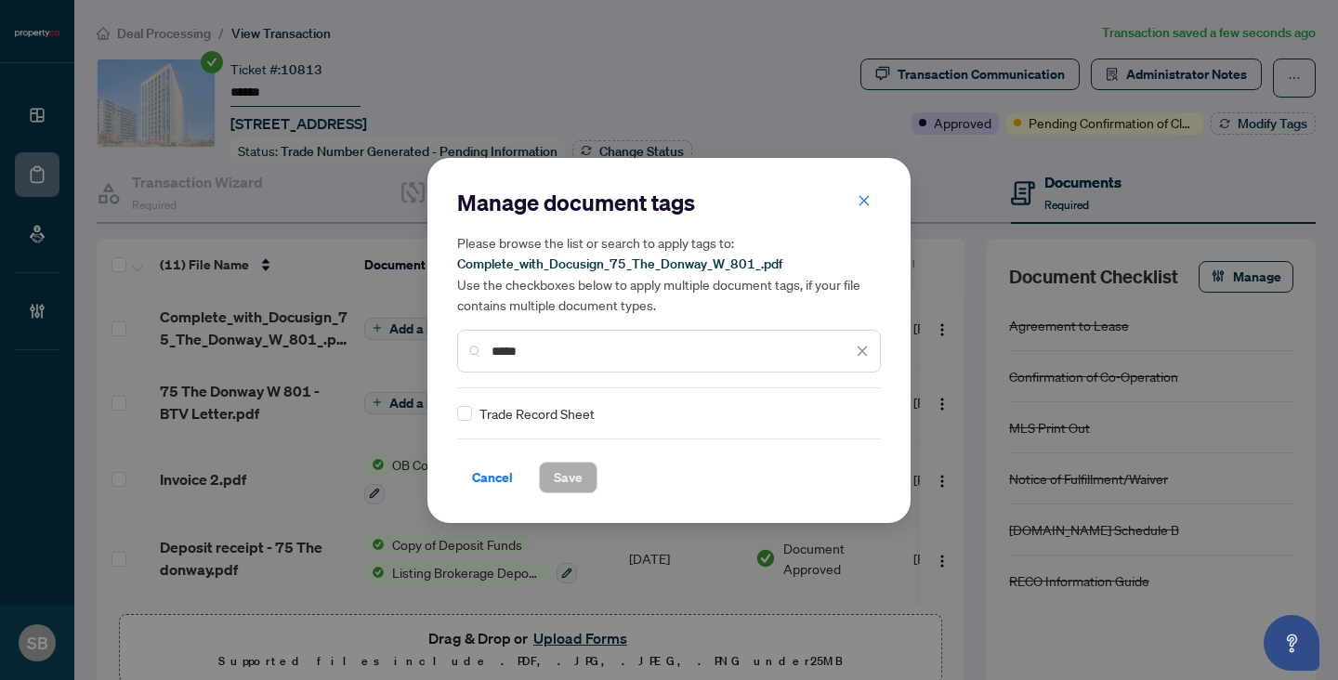
type input "*****"
click at [467, 400] on div "Manage document tags Please browse the list or search to apply tags to: Complet…" at bounding box center [669, 341] width 424 height 306
click at [849, 413] on div at bounding box center [850, 413] width 35 height 19
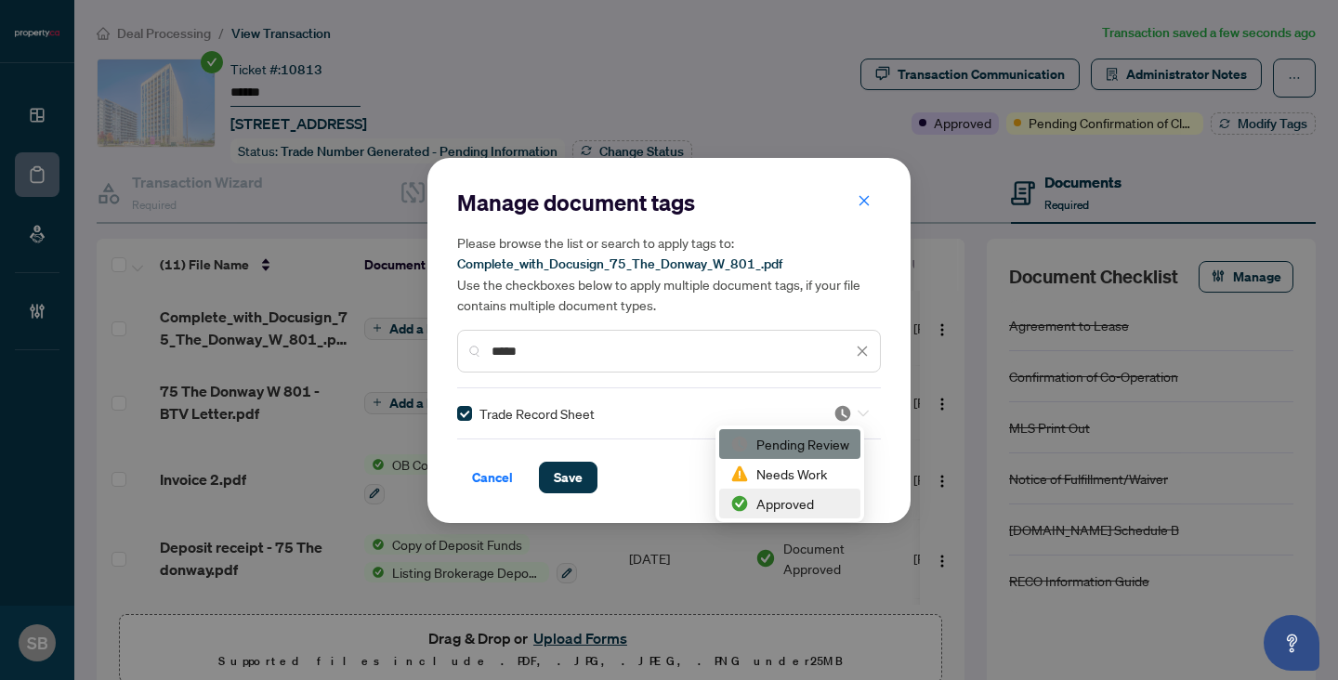
click at [817, 501] on div "Approved" at bounding box center [789, 503] width 119 height 20
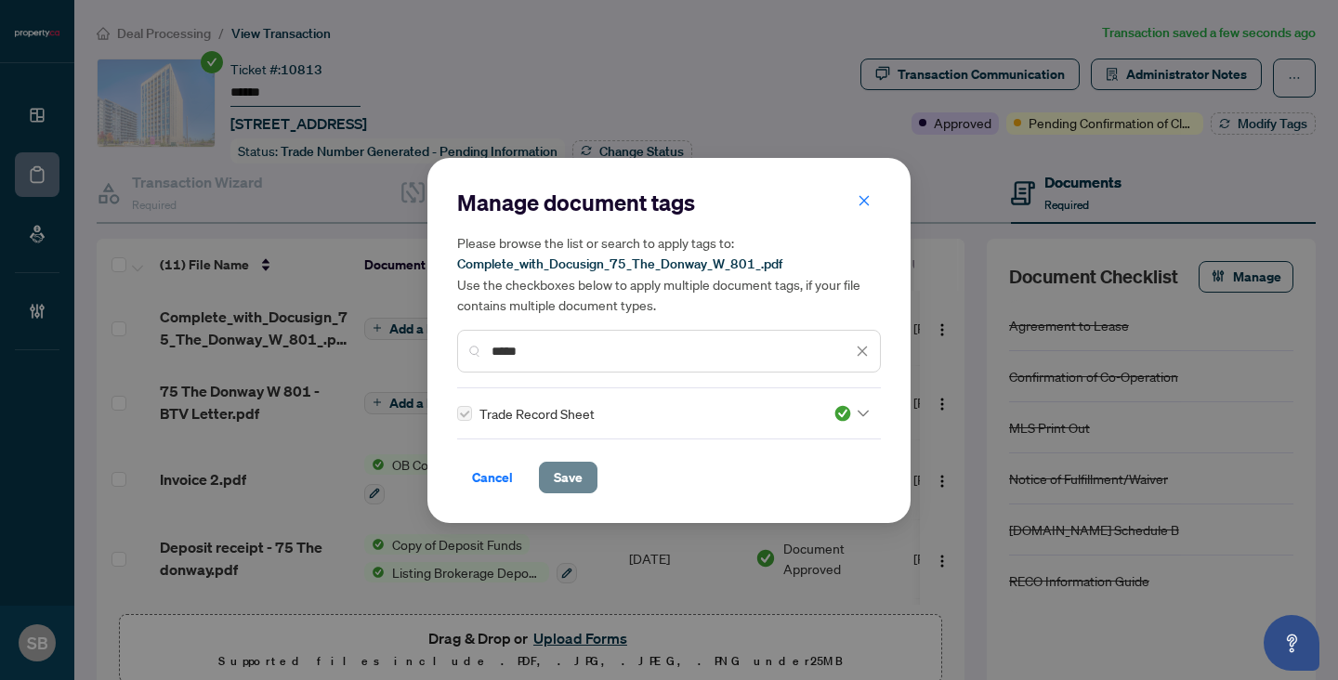
click at [556, 470] on span "Save" at bounding box center [568, 478] width 29 height 30
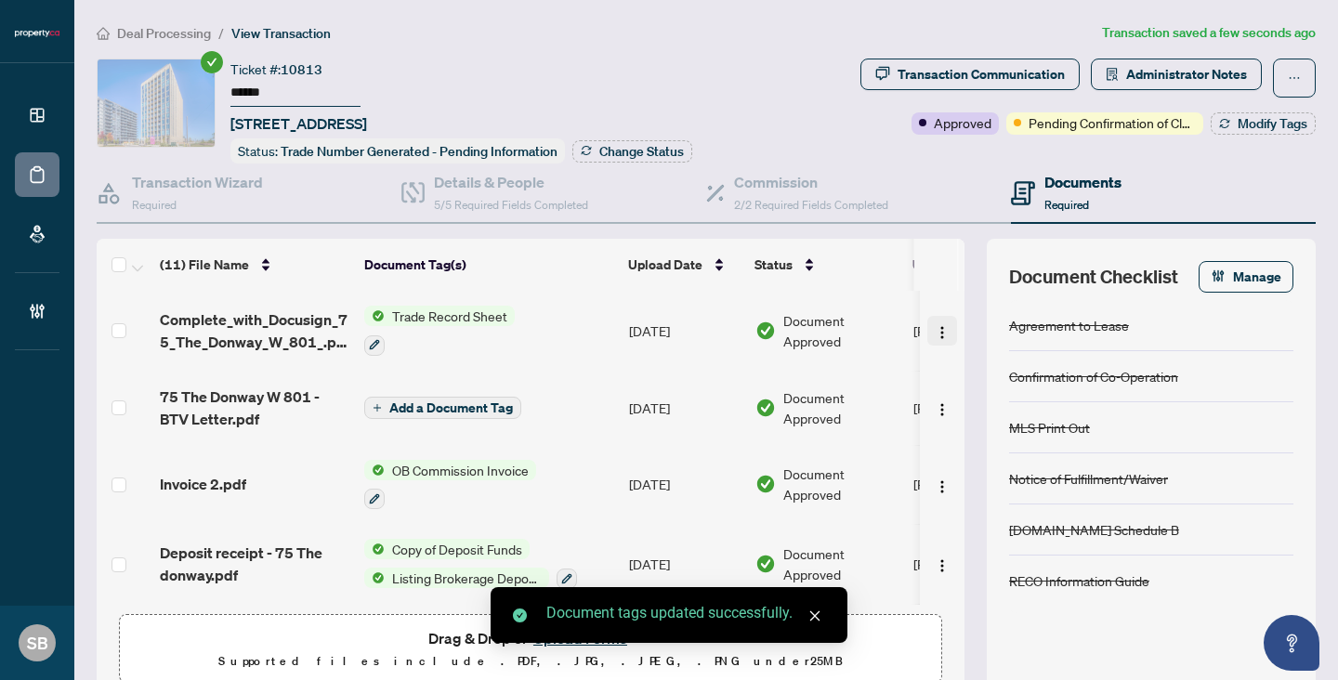
click at [940, 325] on img "button" at bounding box center [942, 332] width 15 height 15
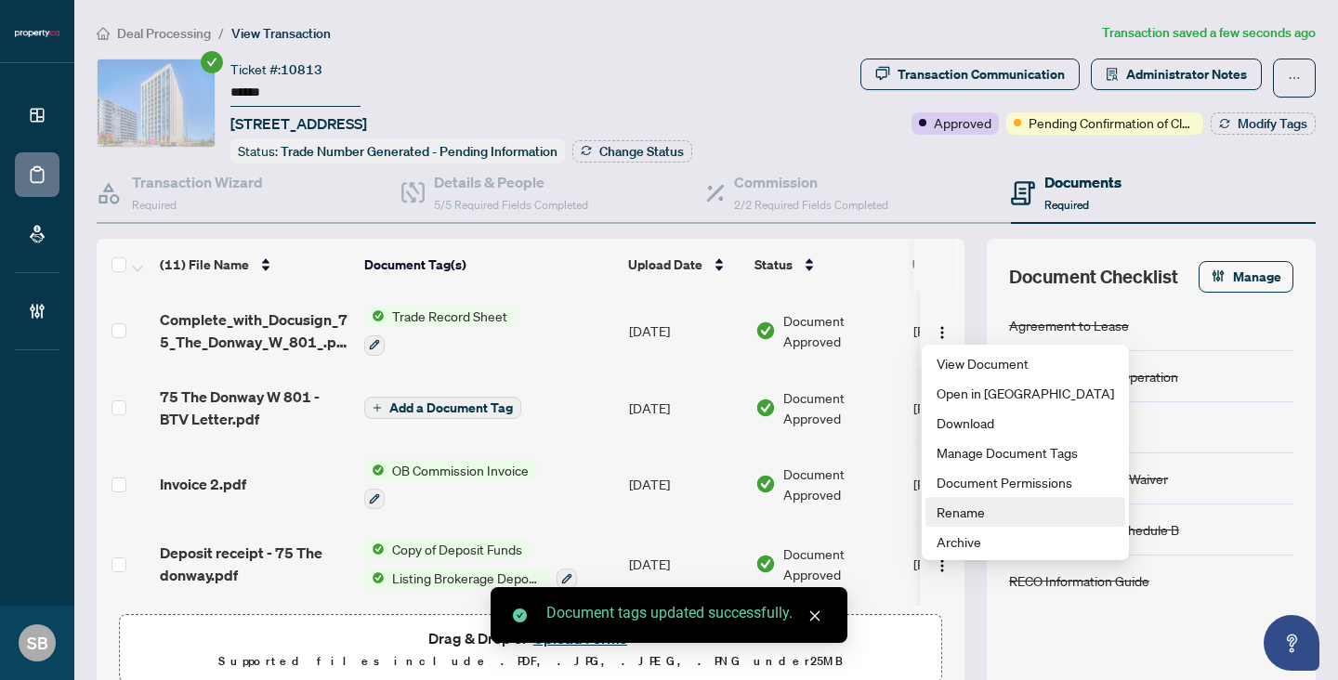
click at [962, 511] on span "Rename" at bounding box center [1024, 512] width 177 height 20
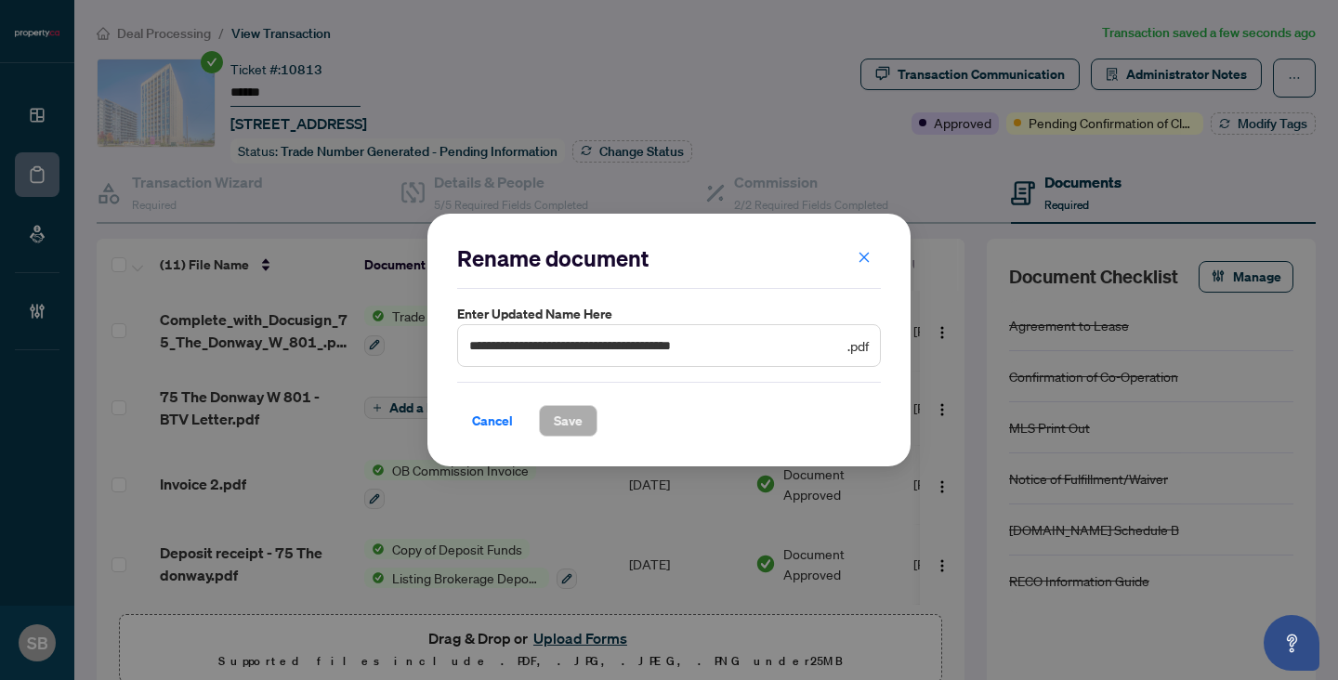
click at [783, 358] on span "**********" at bounding box center [669, 345] width 424 height 43
drag, startPoint x: 793, startPoint y: 347, endPoint x: 419, endPoint y: 233, distance: 391.2
click at [419, 233] on div "**********" at bounding box center [669, 340] width 1338 height 680
paste input "text"
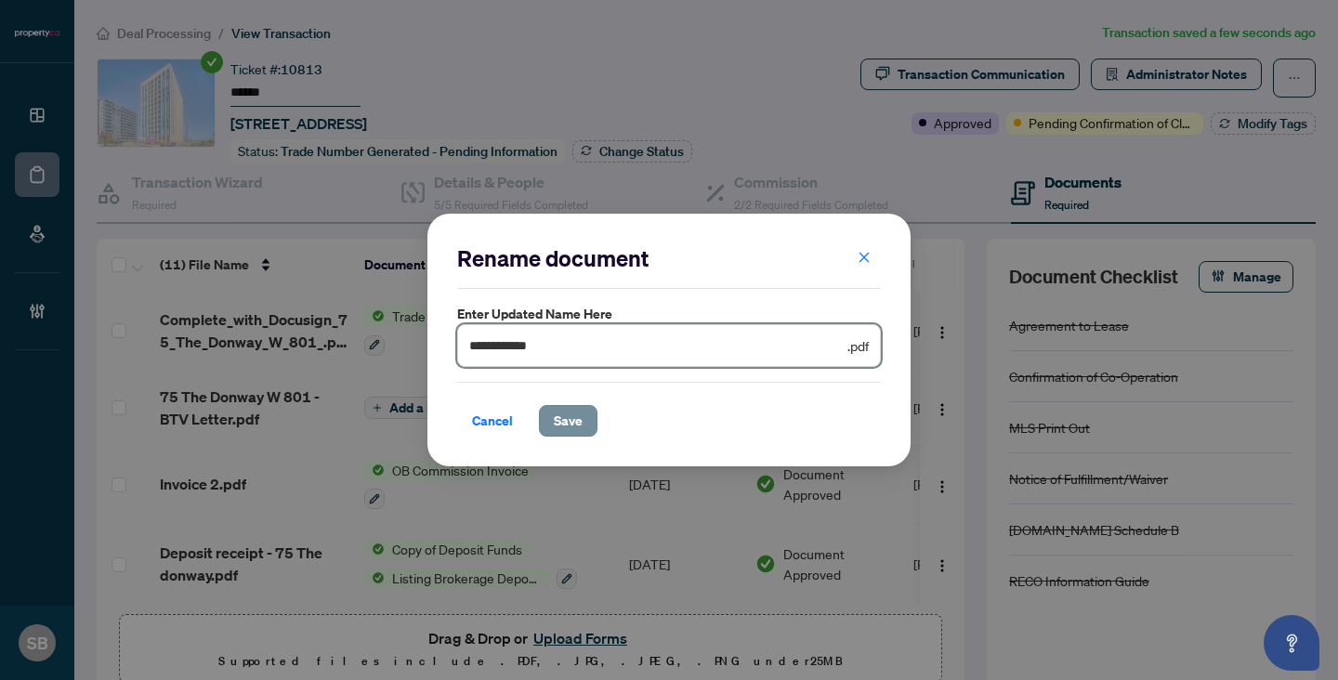
type input "**********"
click at [567, 431] on span "Save" at bounding box center [568, 421] width 29 height 30
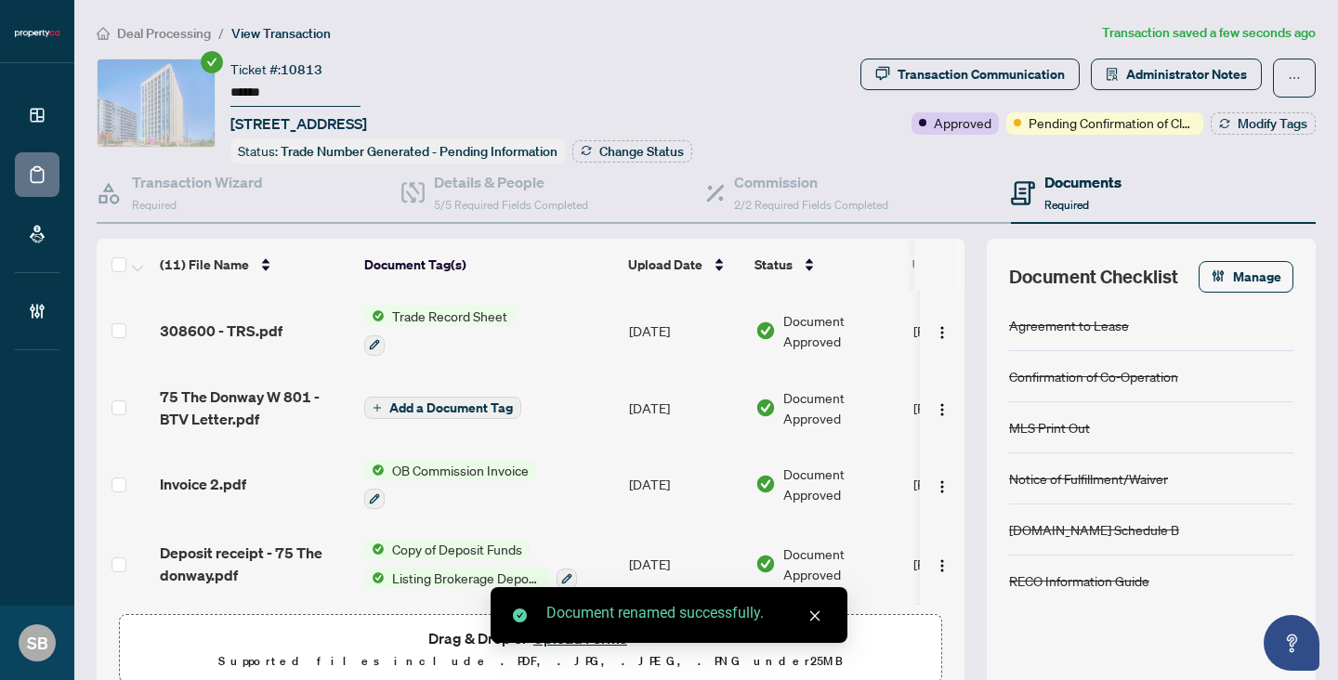
click at [928, 91] on span "Transaction Communication" at bounding box center [969, 78] width 219 height 39
click at [926, 75] on div "Transaction Communication" at bounding box center [980, 74] width 167 height 30
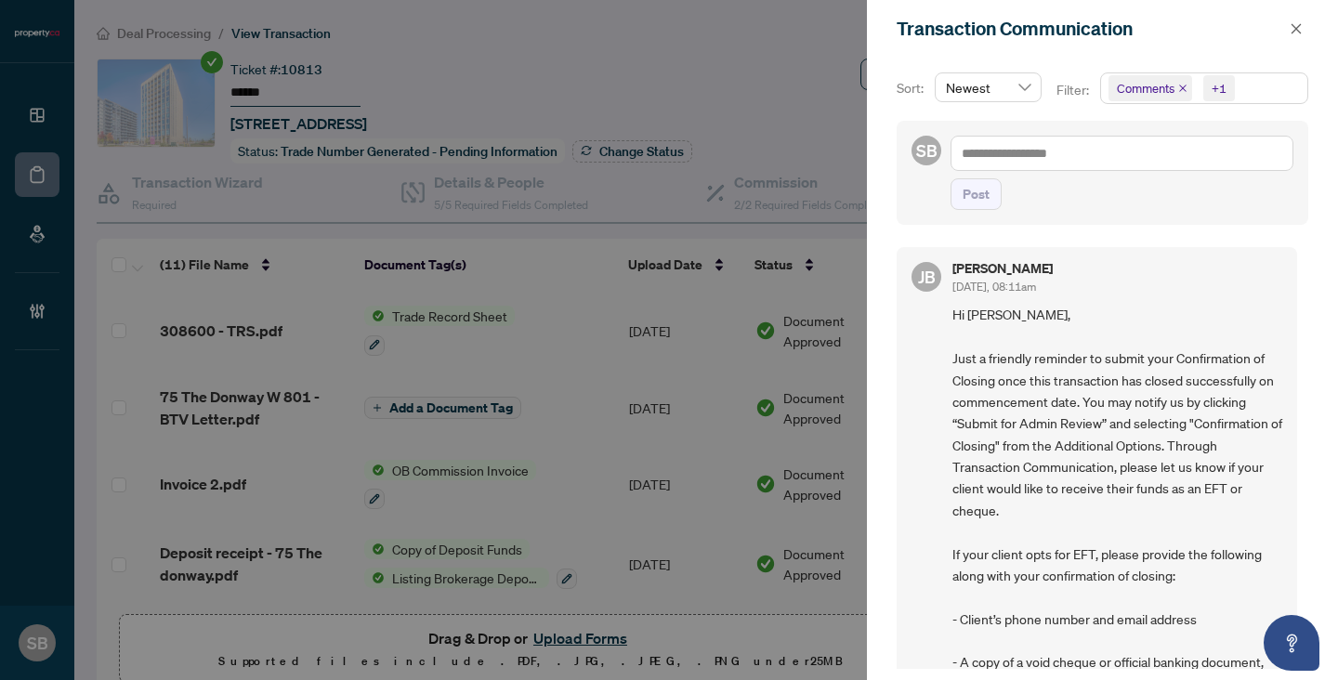
click at [275, 452] on div at bounding box center [669, 340] width 1338 height 680
click at [1304, 29] on button "button" at bounding box center [1296, 29] width 24 height 22
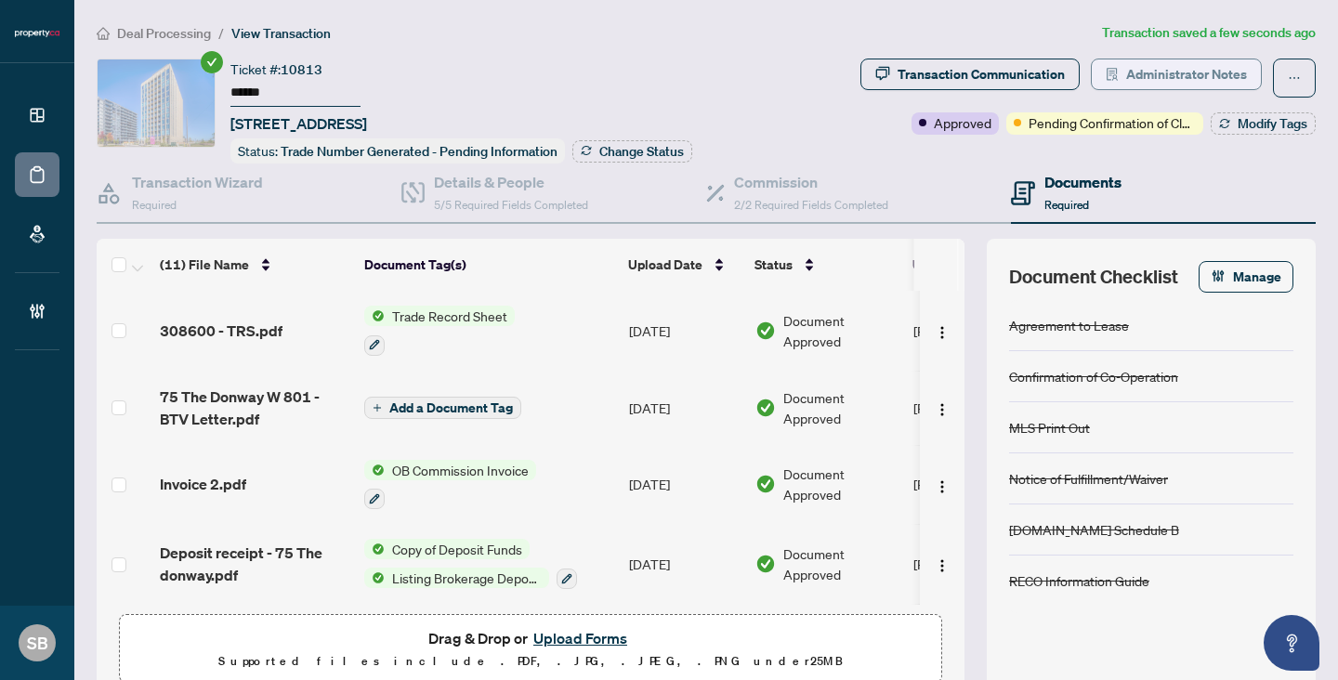
click at [1161, 73] on span "Administrator Notes" at bounding box center [1186, 74] width 121 height 30
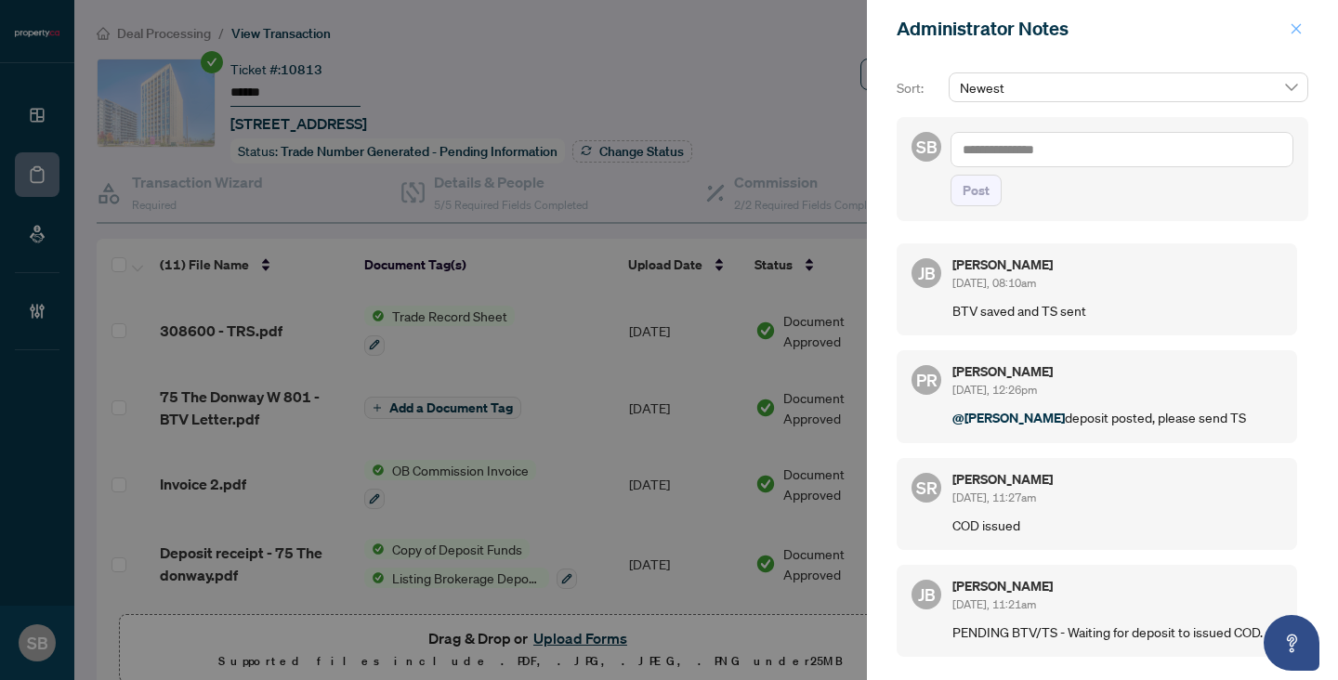
click at [1292, 38] on span "button" at bounding box center [1295, 29] width 13 height 30
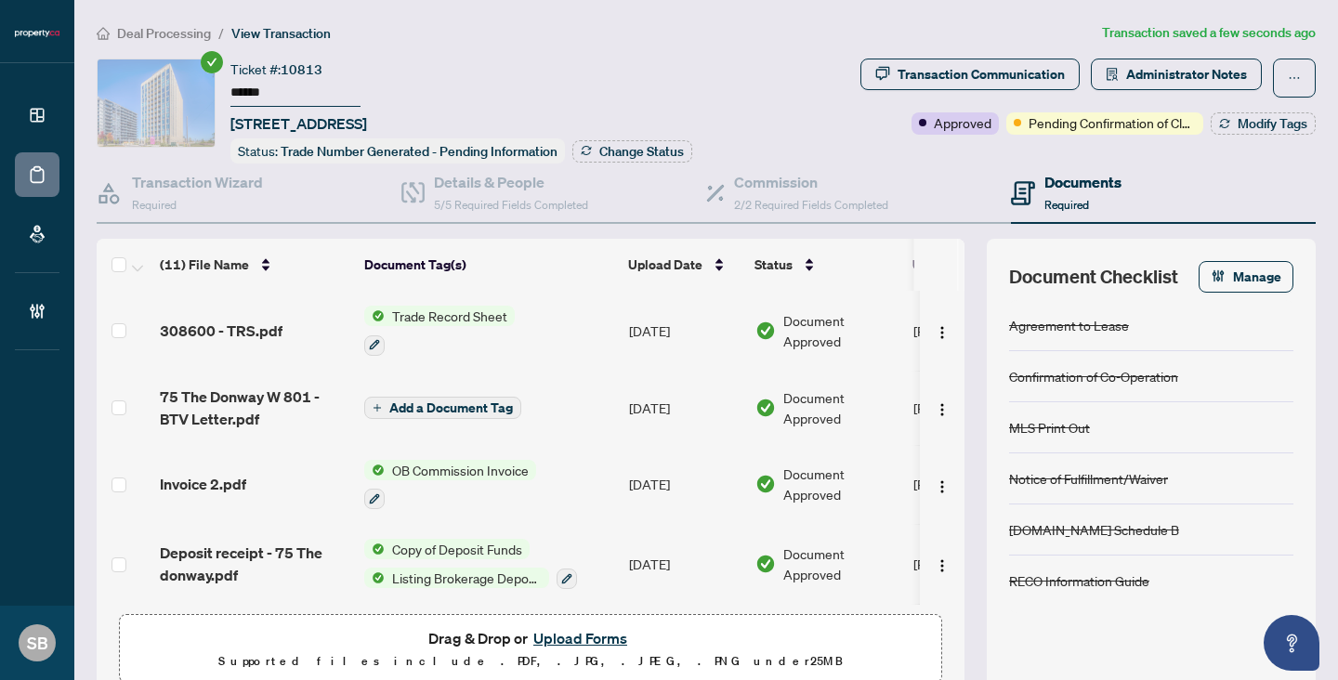
click at [490, 467] on span "OB Commission Invoice" at bounding box center [460, 470] width 151 height 20
click at [211, 495] on td "Invoice 2.pdf" at bounding box center [254, 485] width 204 height 80
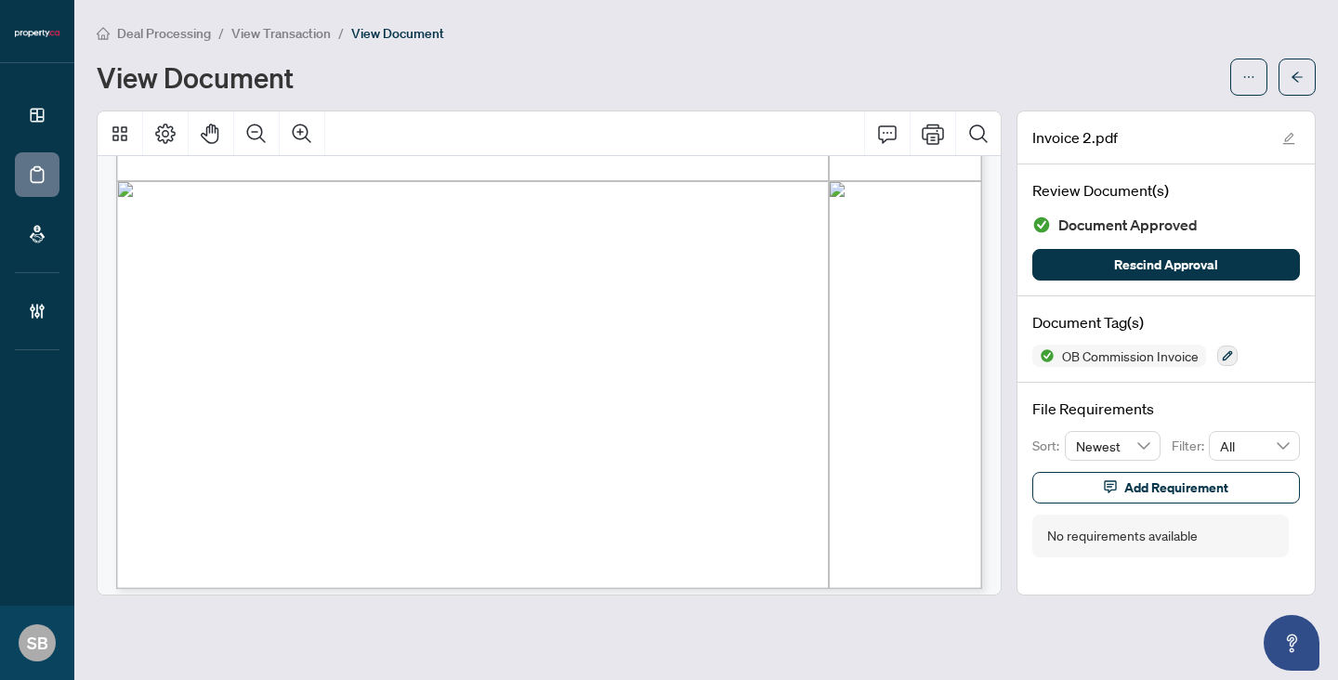
scroll to position [719, 0]
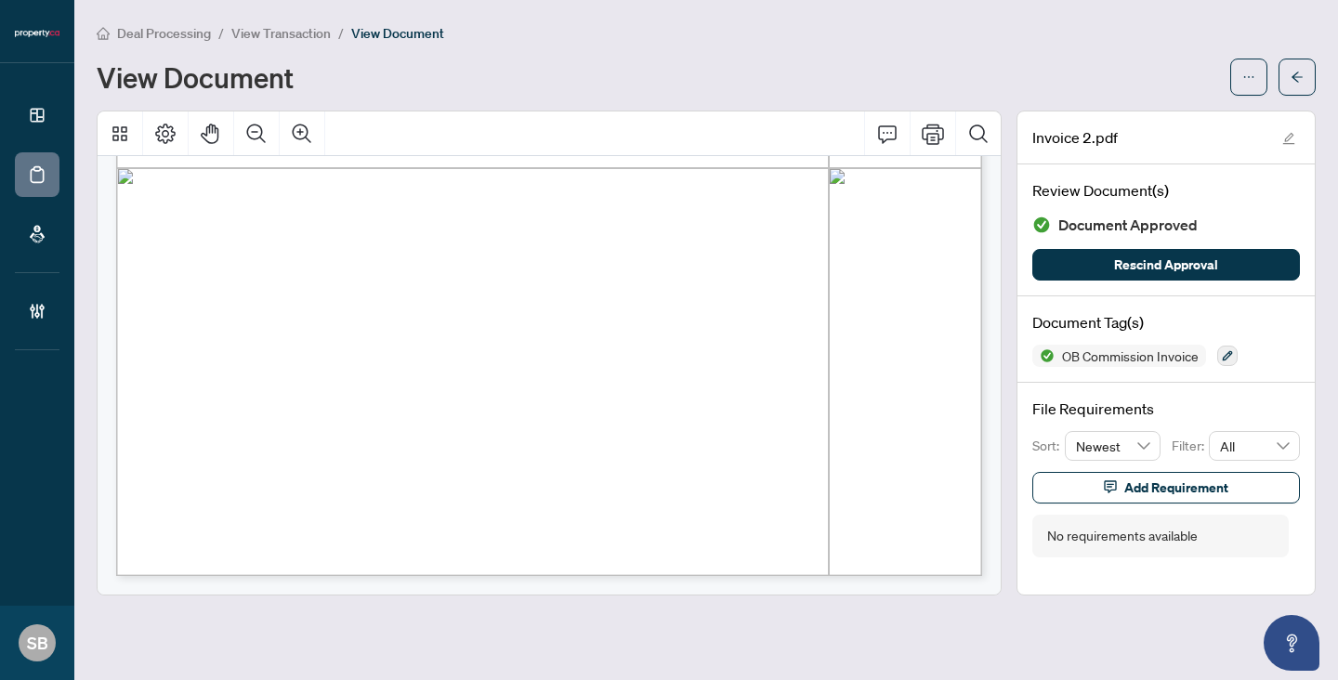
click at [182, 23] on li "Deal Processing" at bounding box center [154, 32] width 114 height 21
click at [177, 27] on span "Deal Processing" at bounding box center [164, 33] width 94 height 17
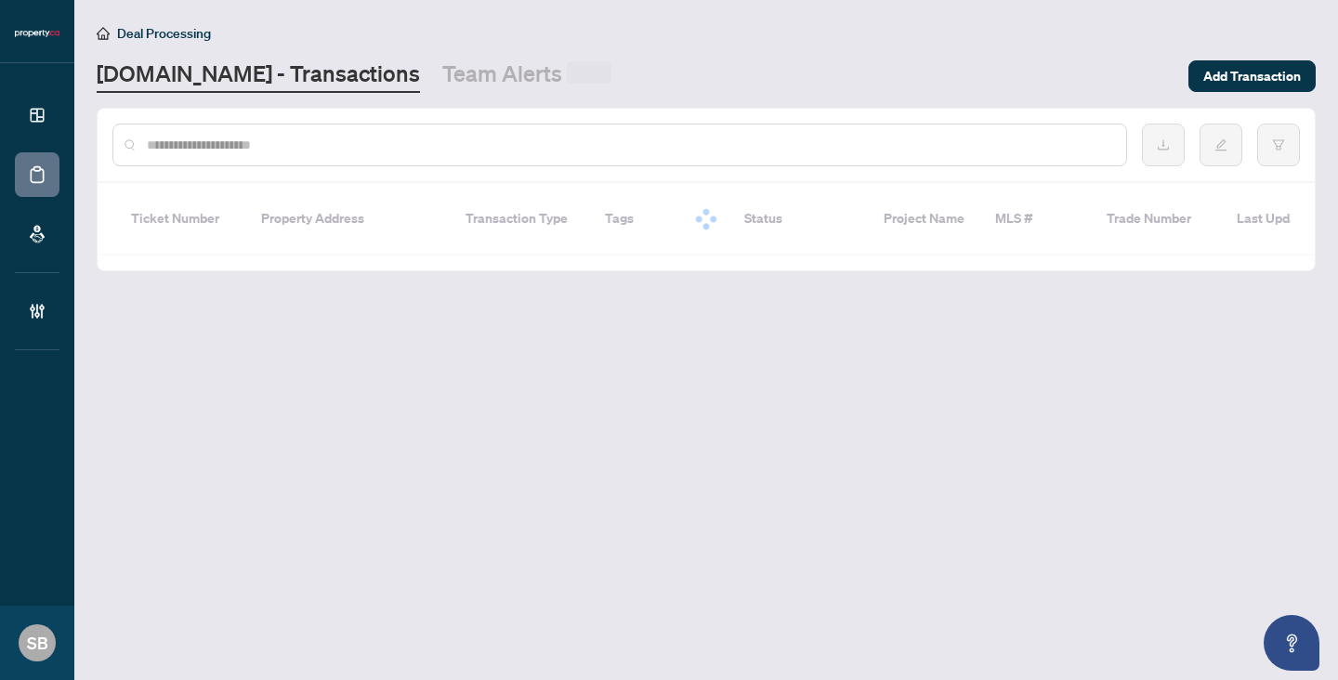
click at [231, 150] on input "text" at bounding box center [629, 145] width 964 height 20
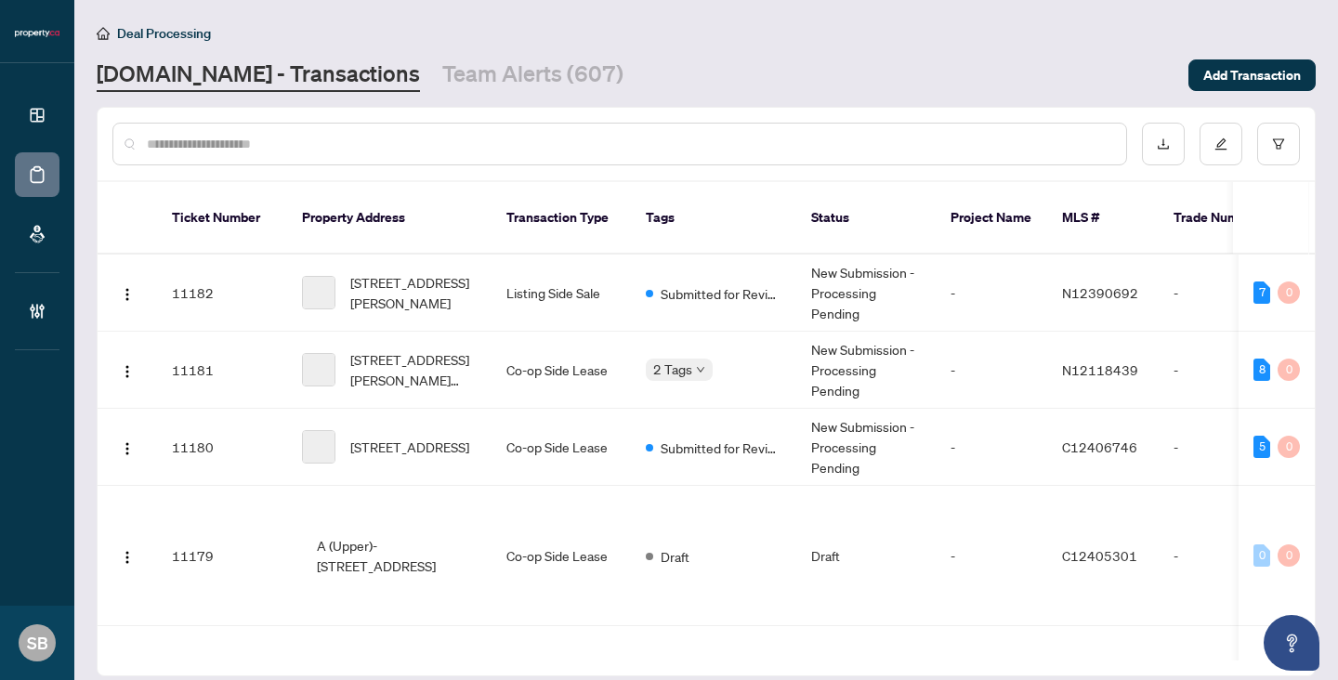
paste input "******"
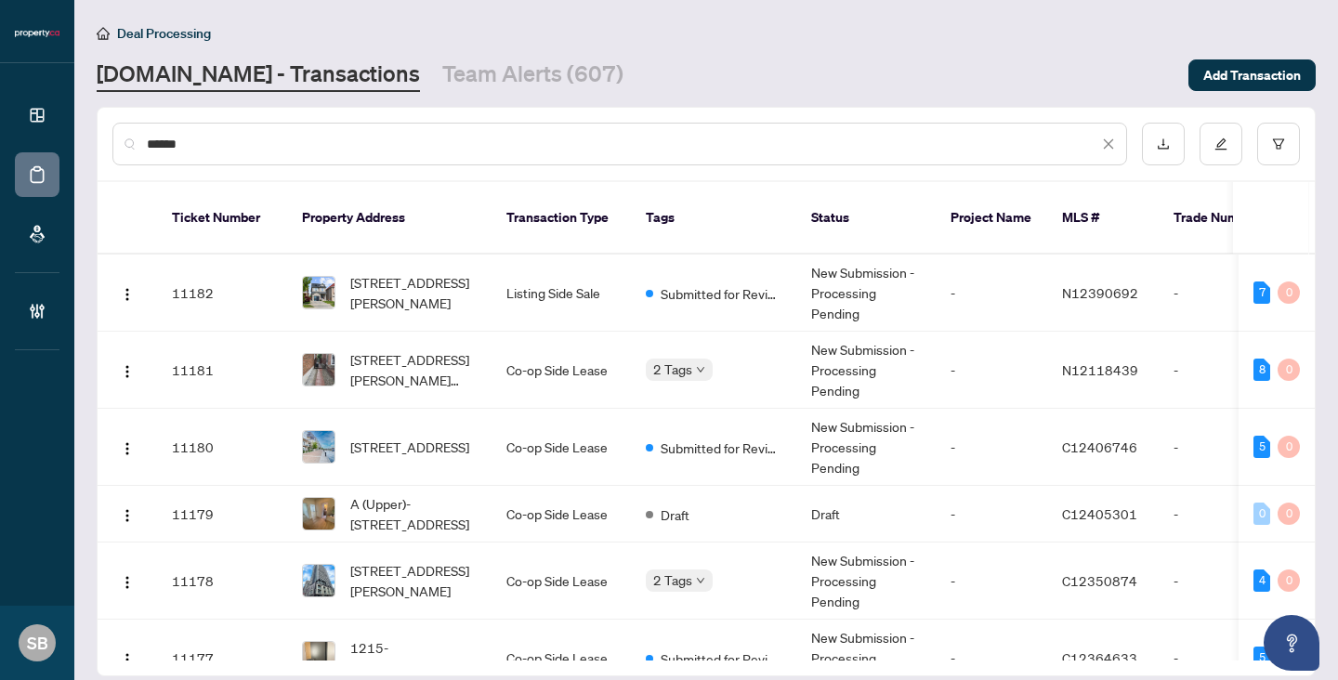
type input "******"
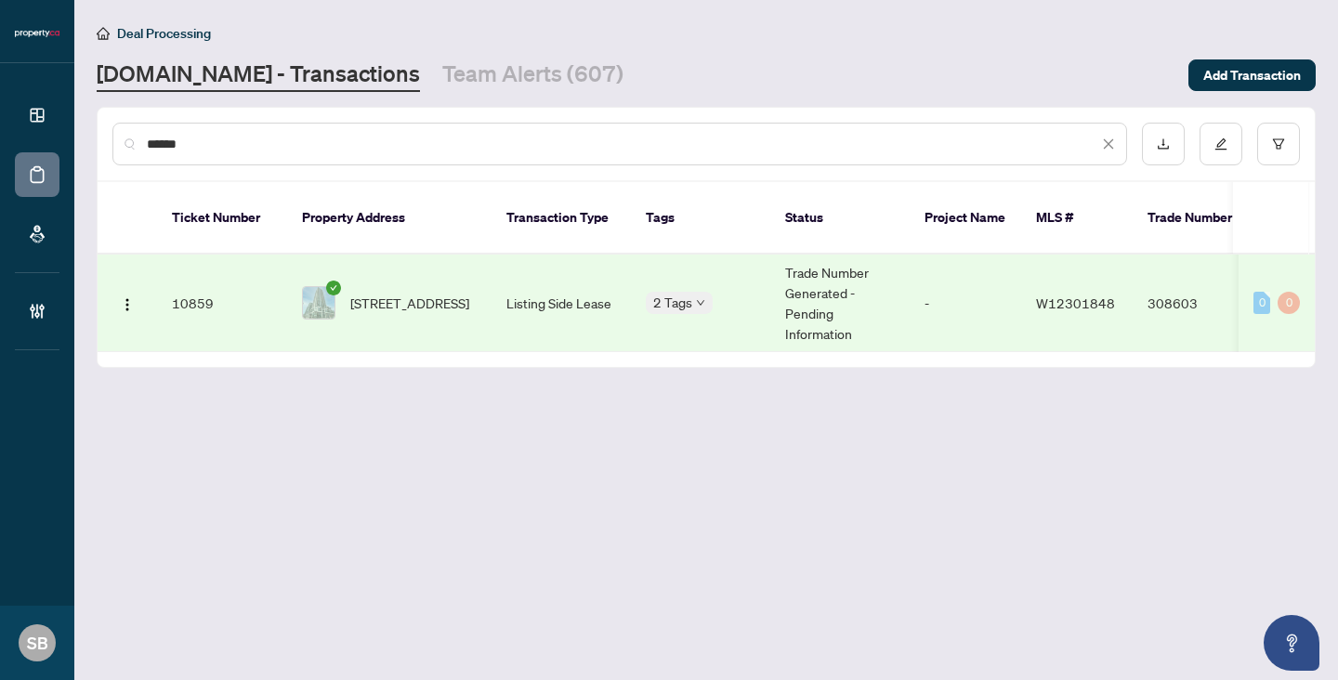
click at [465, 293] on span "[STREET_ADDRESS]" at bounding box center [409, 303] width 119 height 20
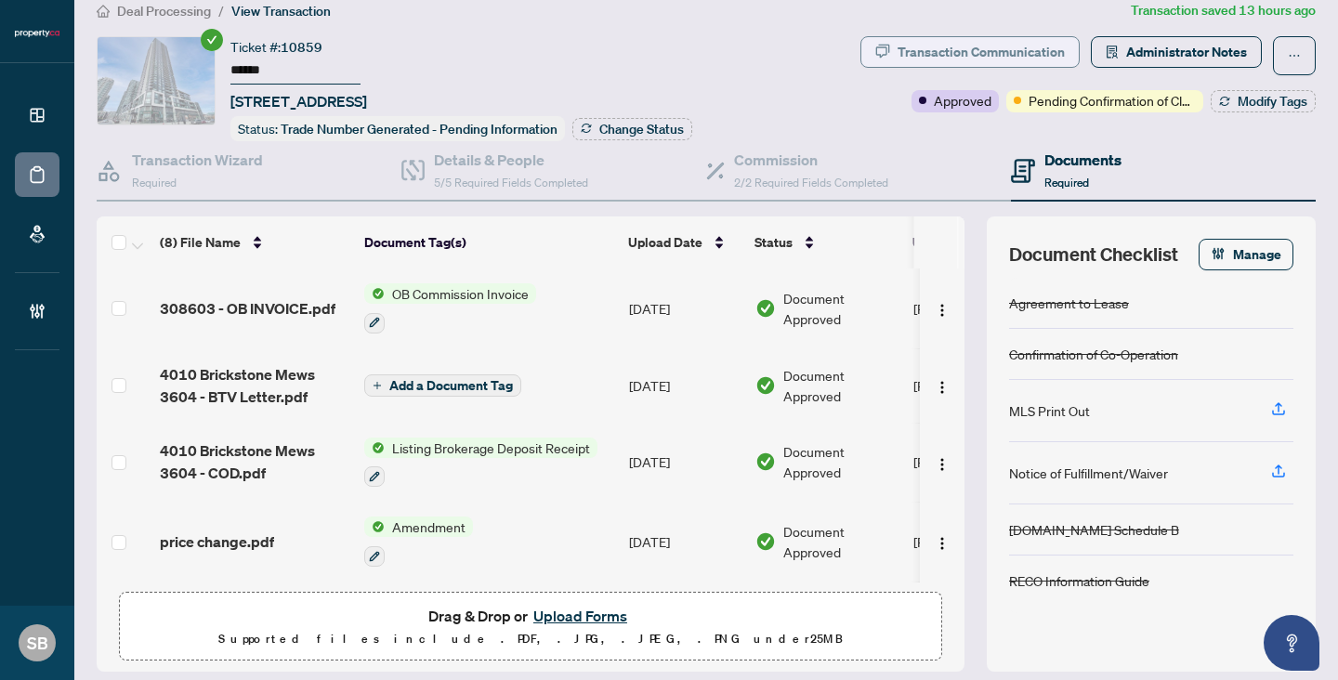
click at [1021, 48] on div "Transaction Communication" at bounding box center [980, 52] width 167 height 30
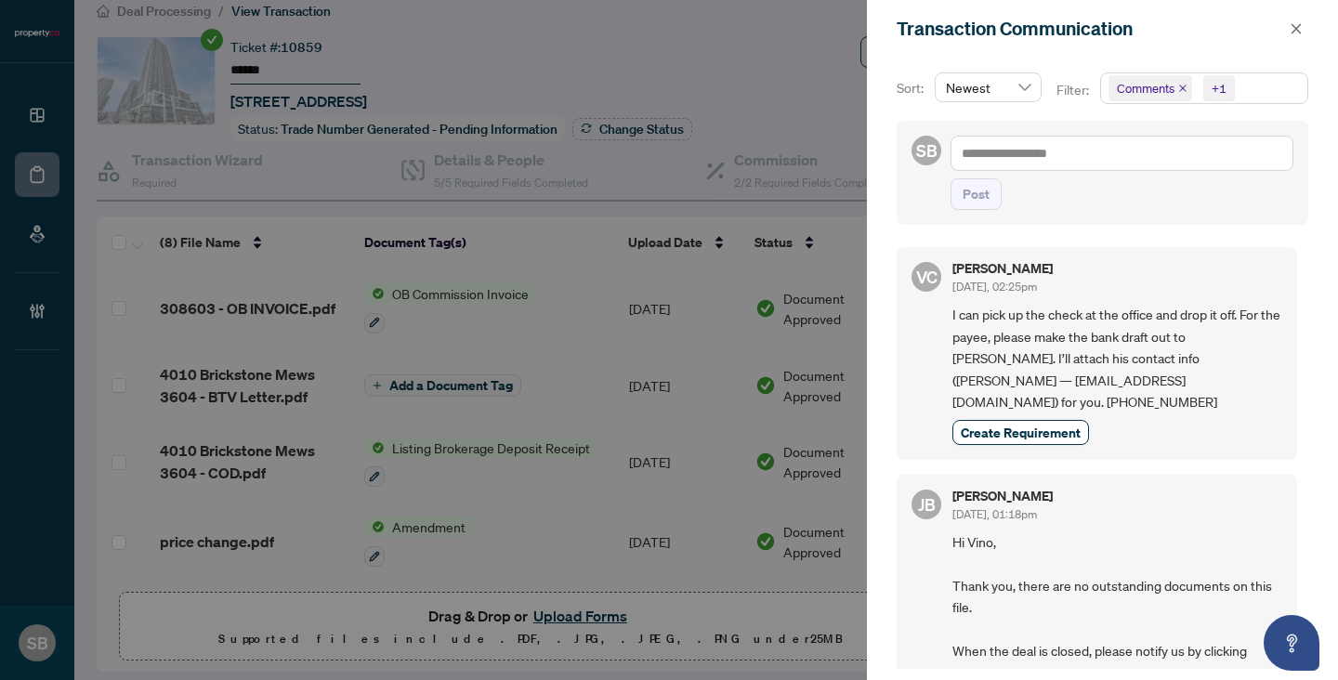
click at [774, 399] on div at bounding box center [669, 340] width 1338 height 680
click at [1300, 32] on icon "close" at bounding box center [1296, 28] width 10 height 10
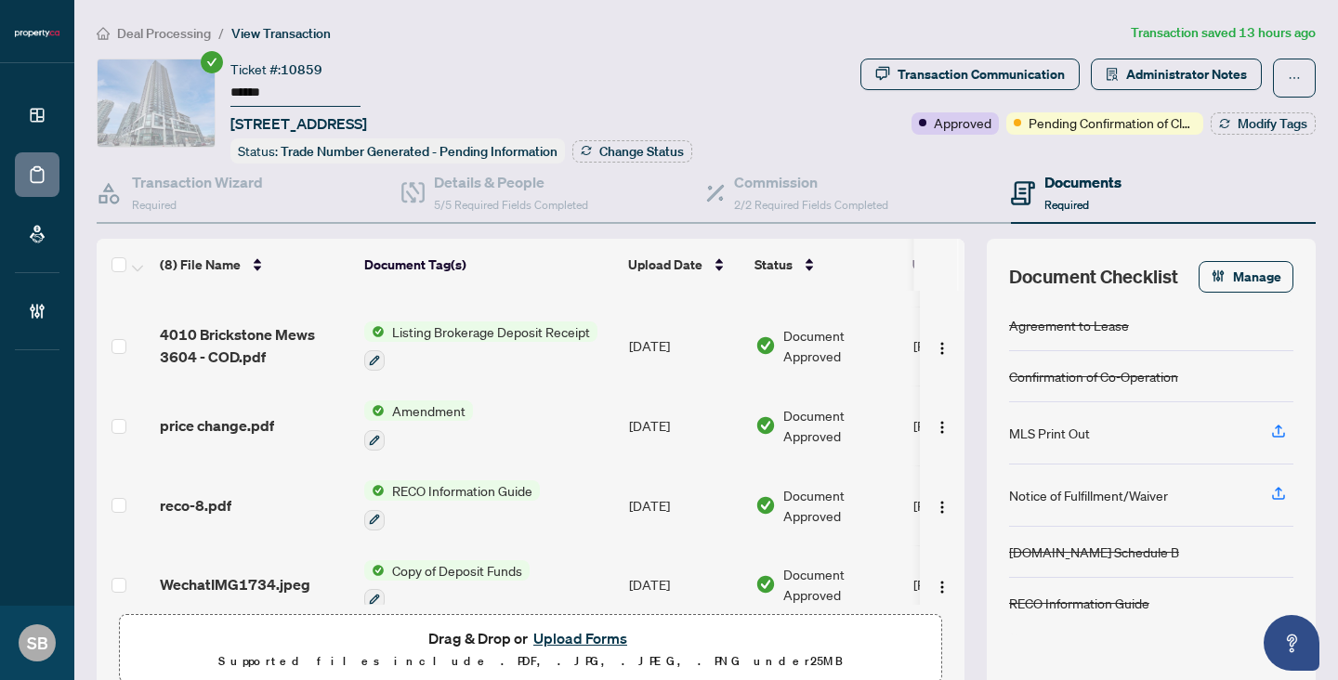
scroll to position [318, 0]
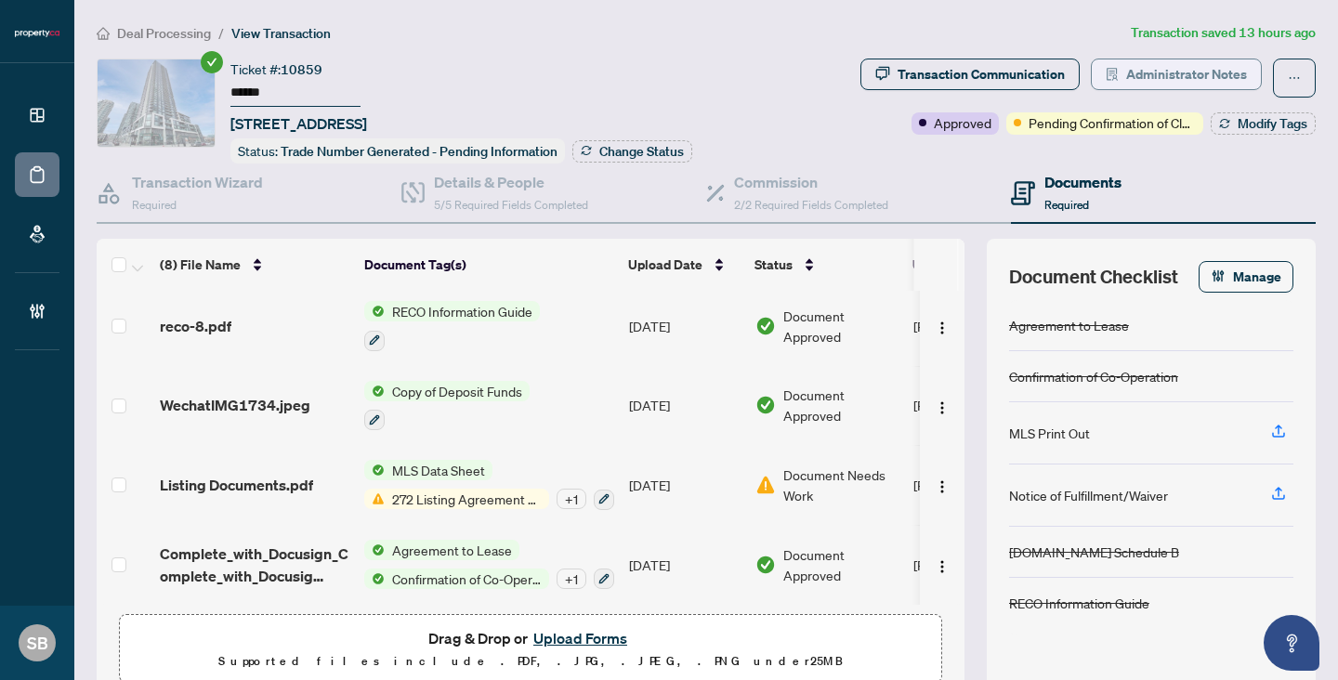
click at [1214, 79] on span "Administrator Notes" at bounding box center [1186, 74] width 121 height 30
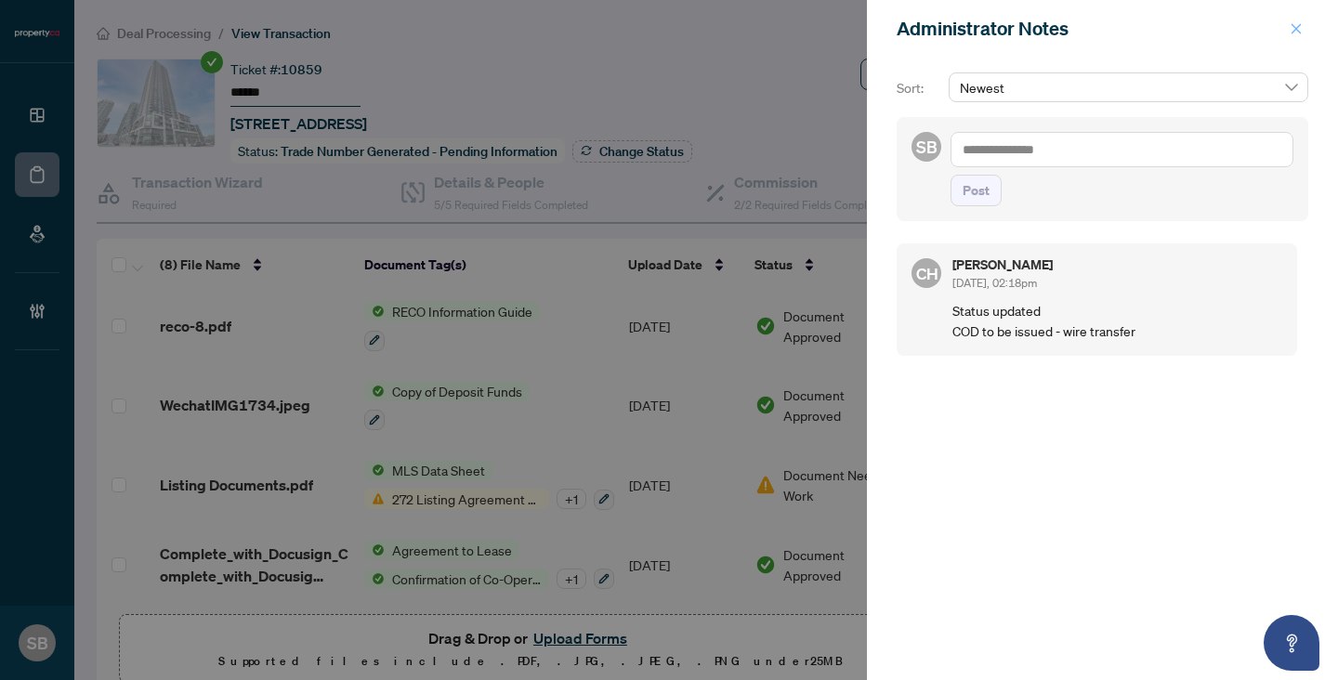
click at [1298, 30] on icon "close" at bounding box center [1295, 28] width 13 height 13
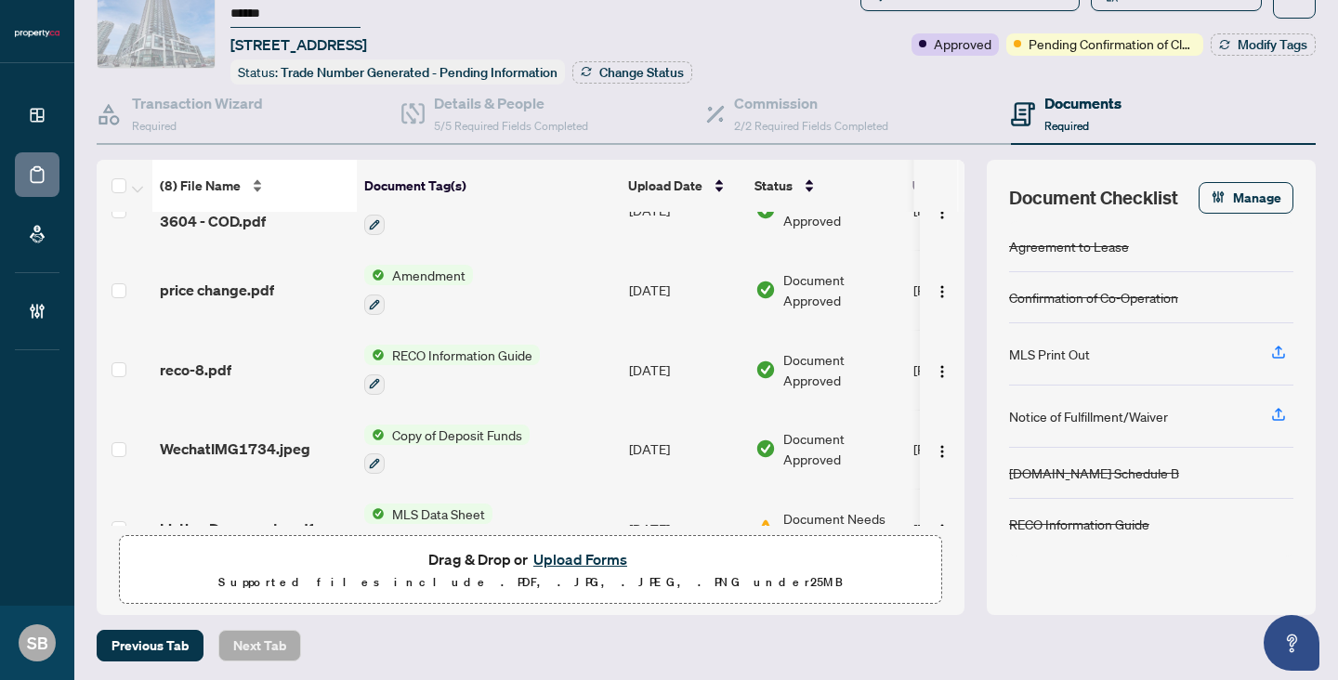
scroll to position [0, 0]
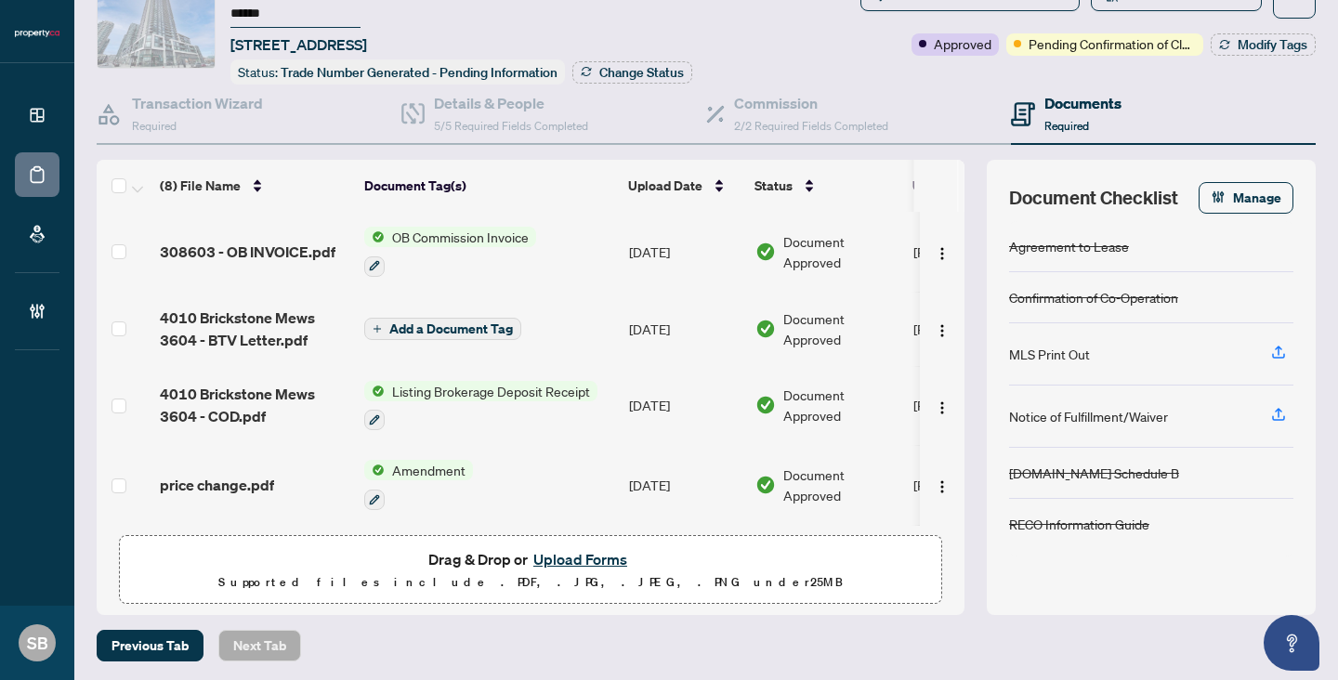
click at [238, 253] on span "308603 - OB INVOICE.pdf" at bounding box center [248, 252] width 176 height 22
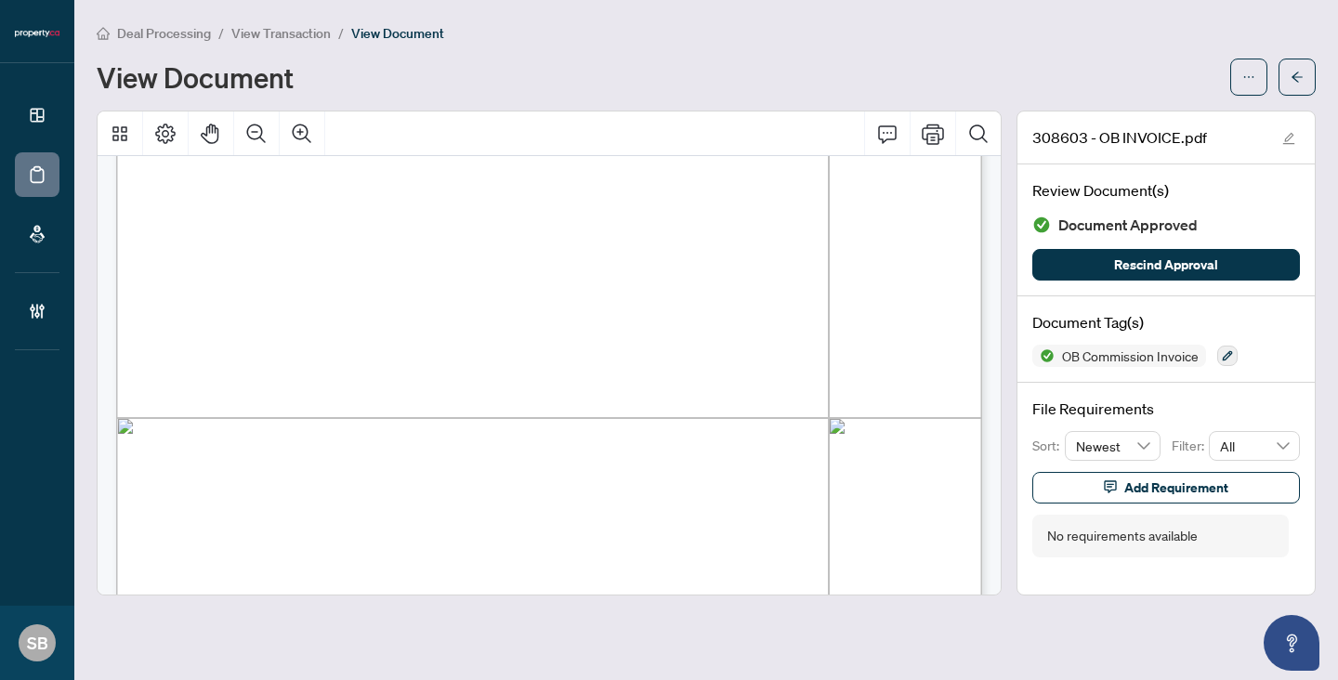
scroll to position [719, 0]
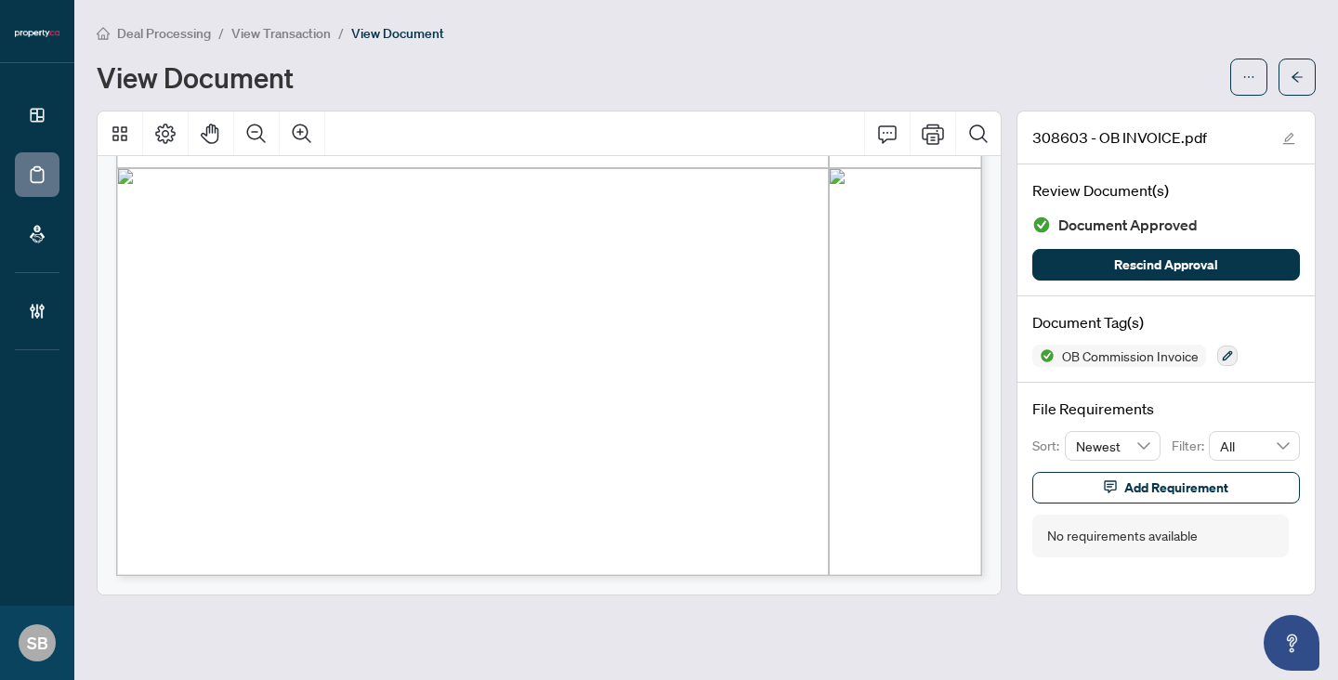
click at [180, 38] on span "Deal Processing" at bounding box center [164, 33] width 94 height 17
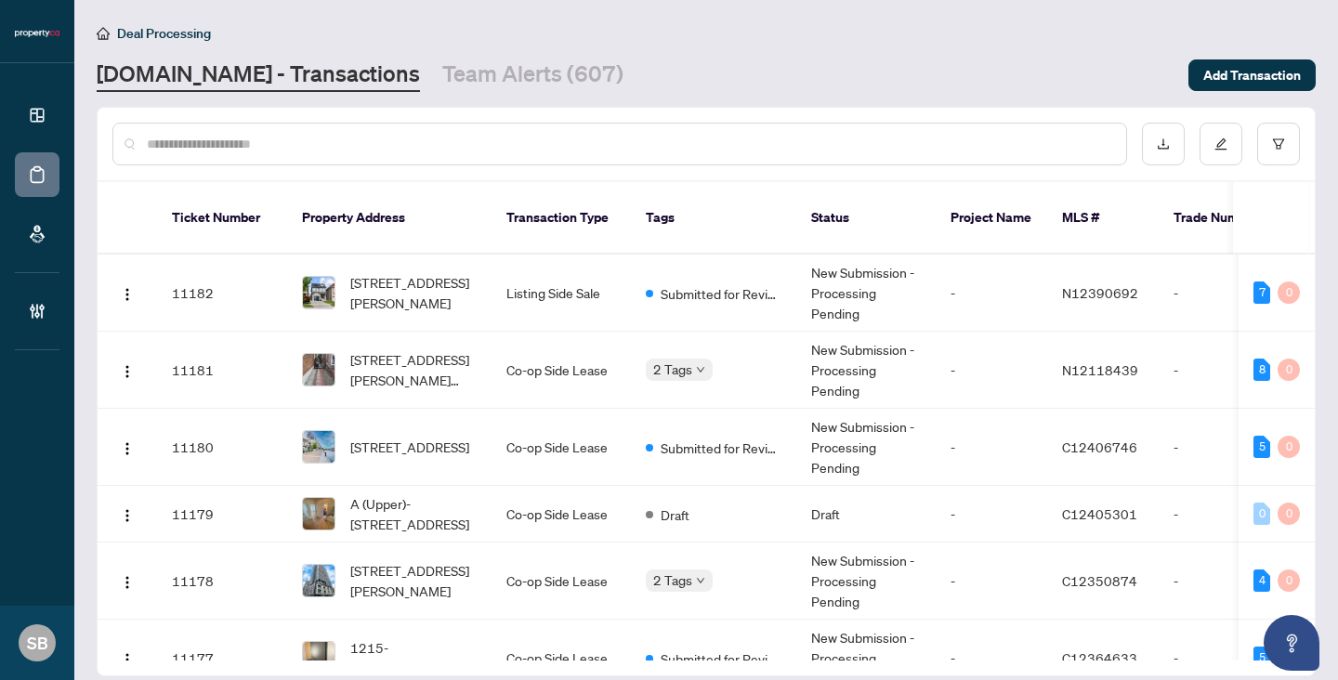
click at [442, 151] on input "text" at bounding box center [629, 144] width 964 height 20
paste input "******"
type input "******"
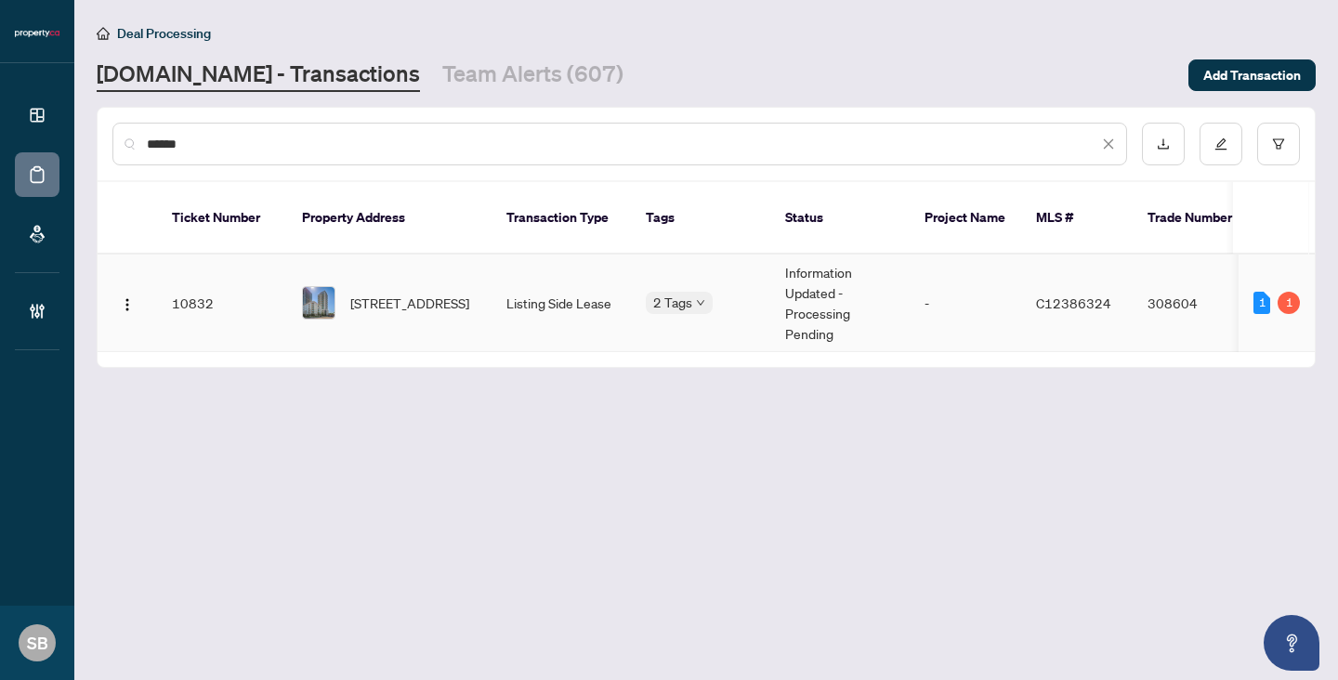
click at [412, 293] on span "[STREET_ADDRESS]" at bounding box center [409, 303] width 119 height 20
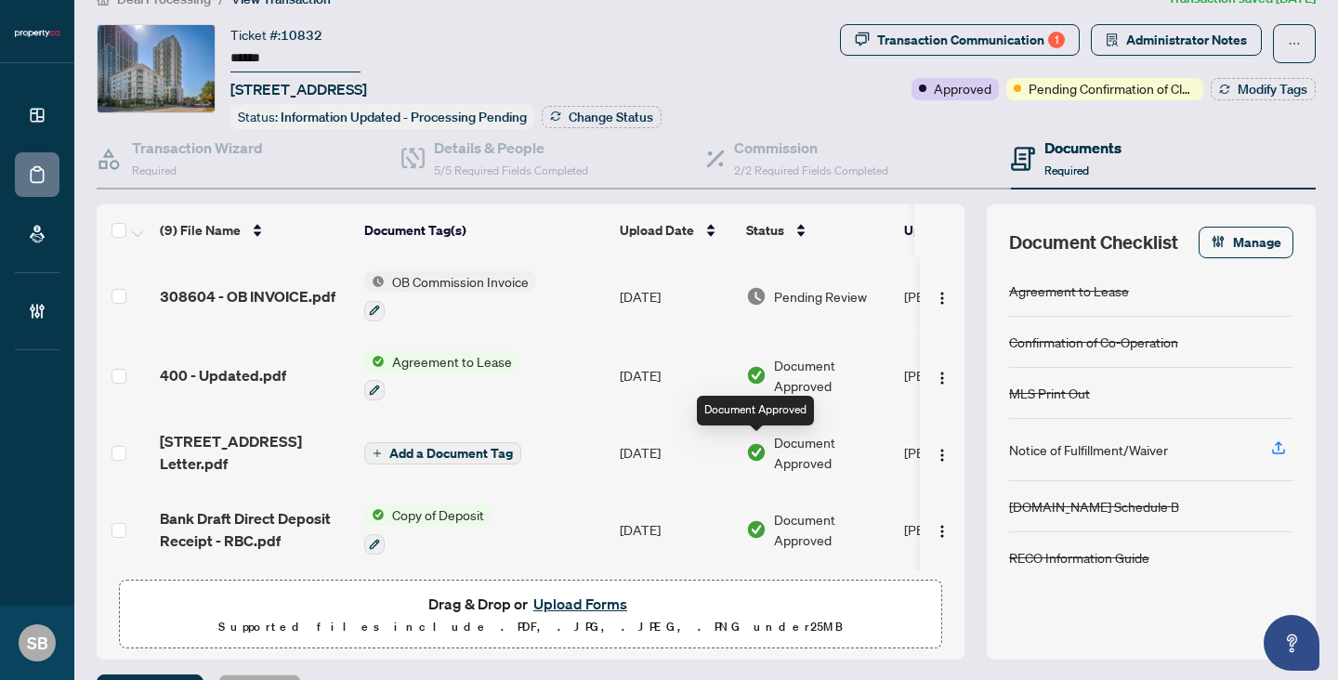
scroll to position [7, 0]
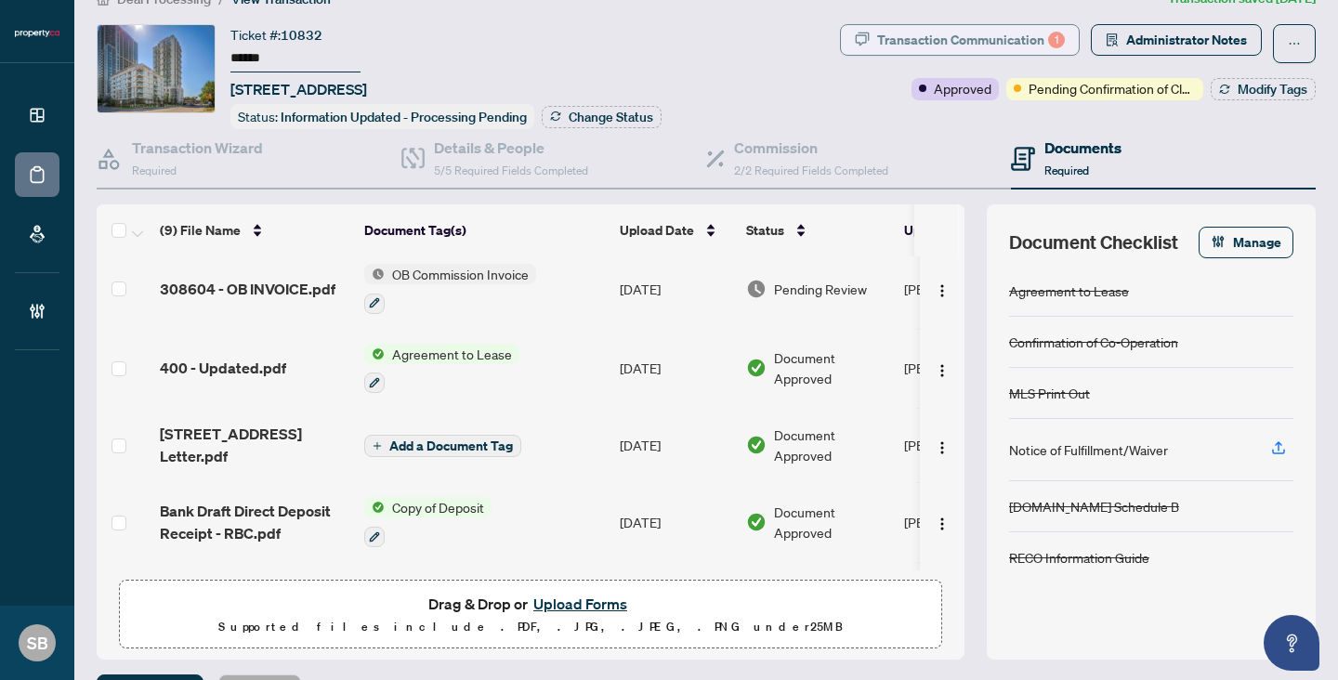
click at [1005, 46] on div "Transaction Communication 1" at bounding box center [971, 40] width 188 height 30
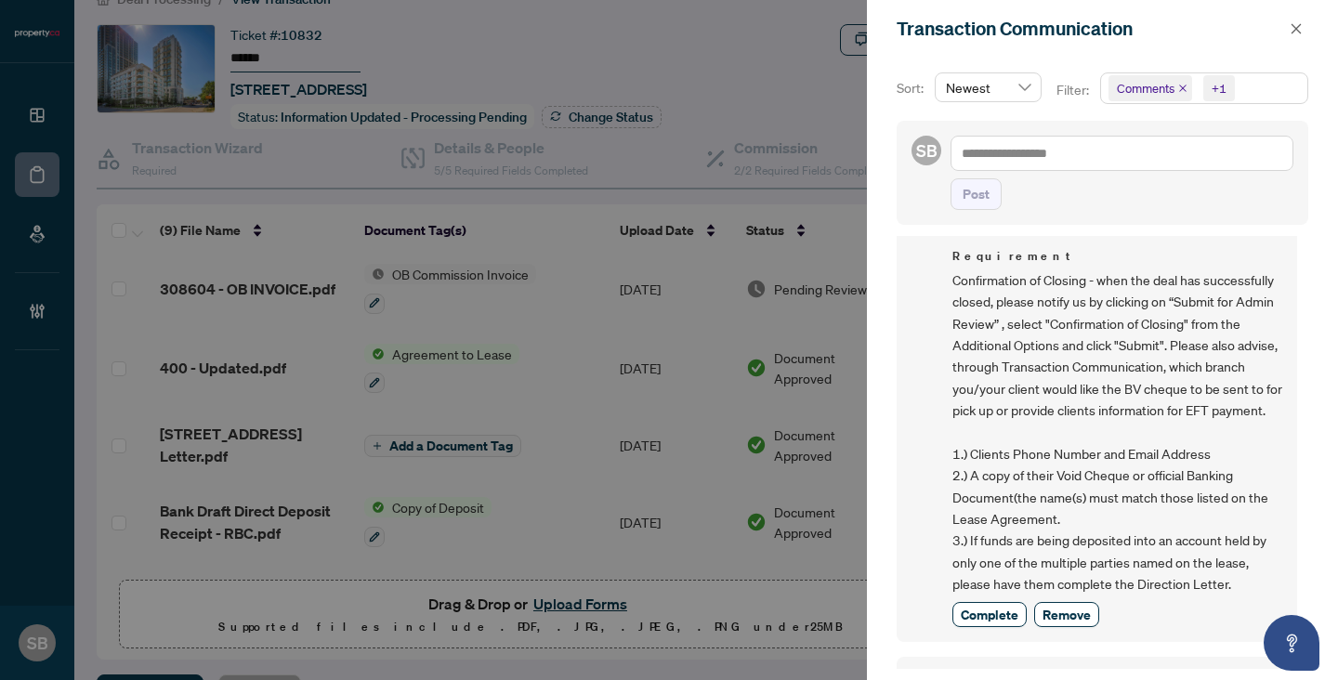
scroll to position [482, 0]
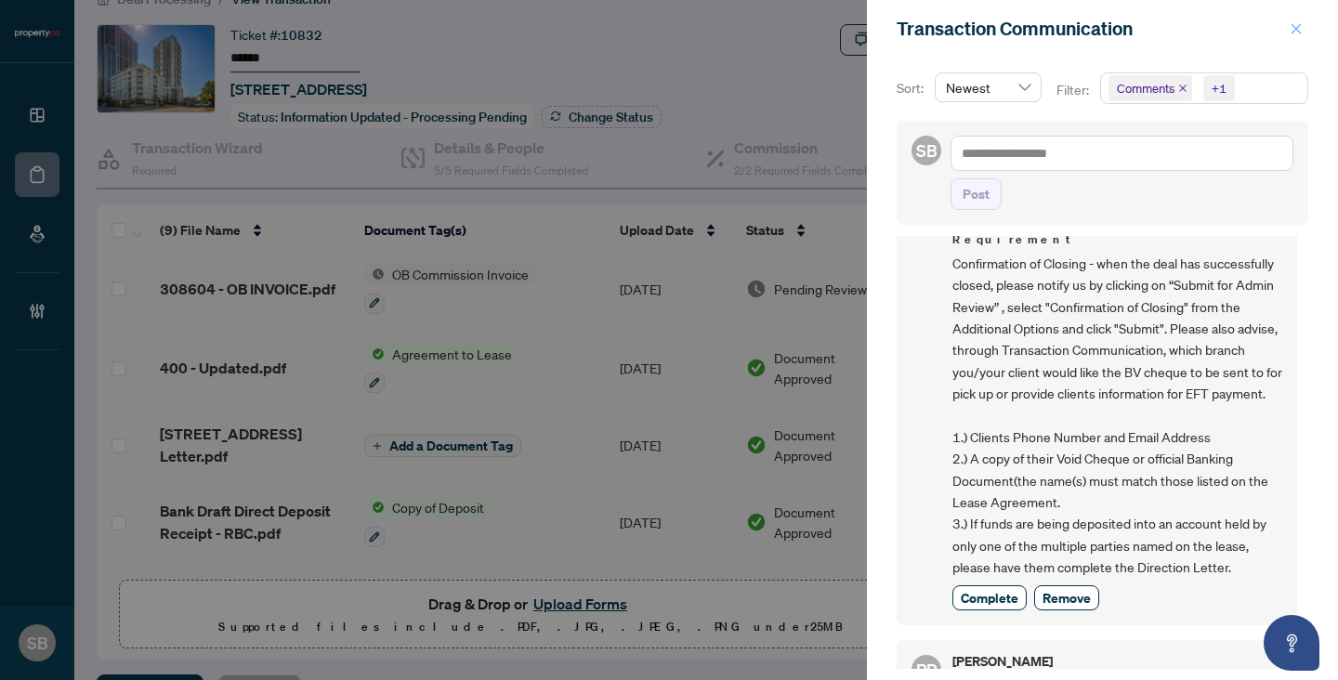
click at [1294, 34] on icon "close" at bounding box center [1295, 28] width 13 height 13
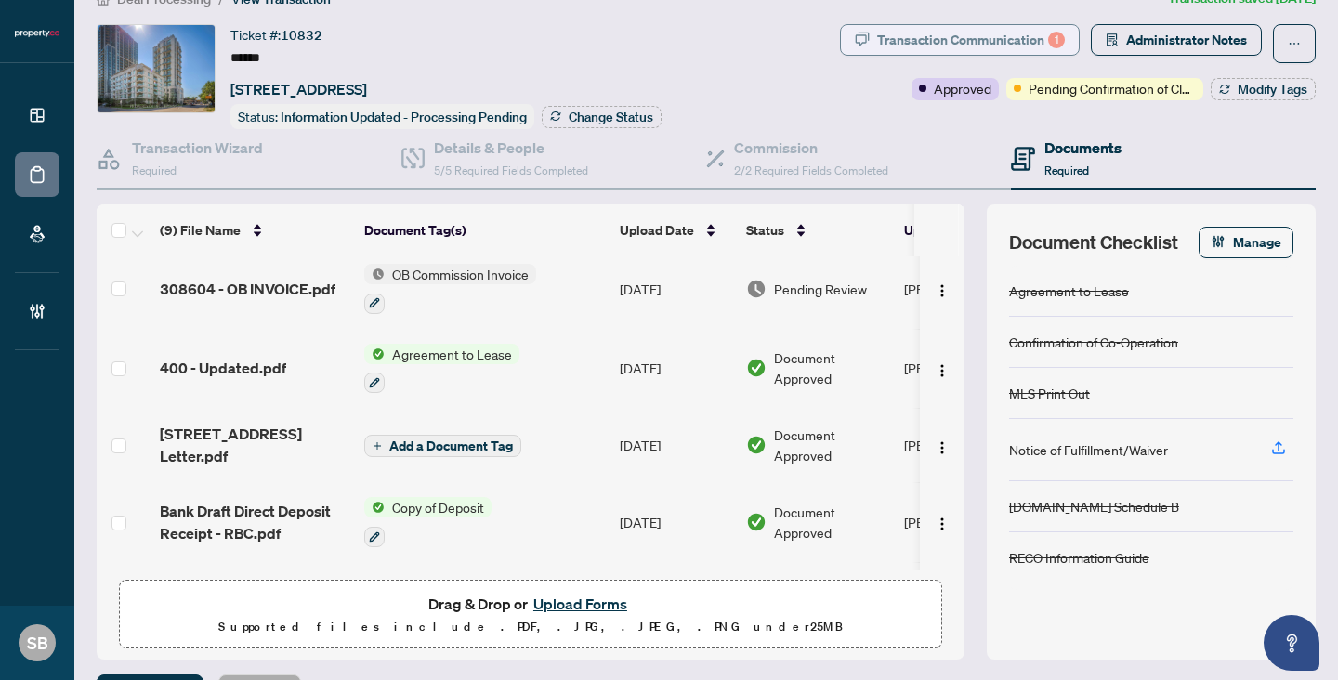
click at [979, 32] on div "Transaction Communication 1" at bounding box center [971, 40] width 188 height 30
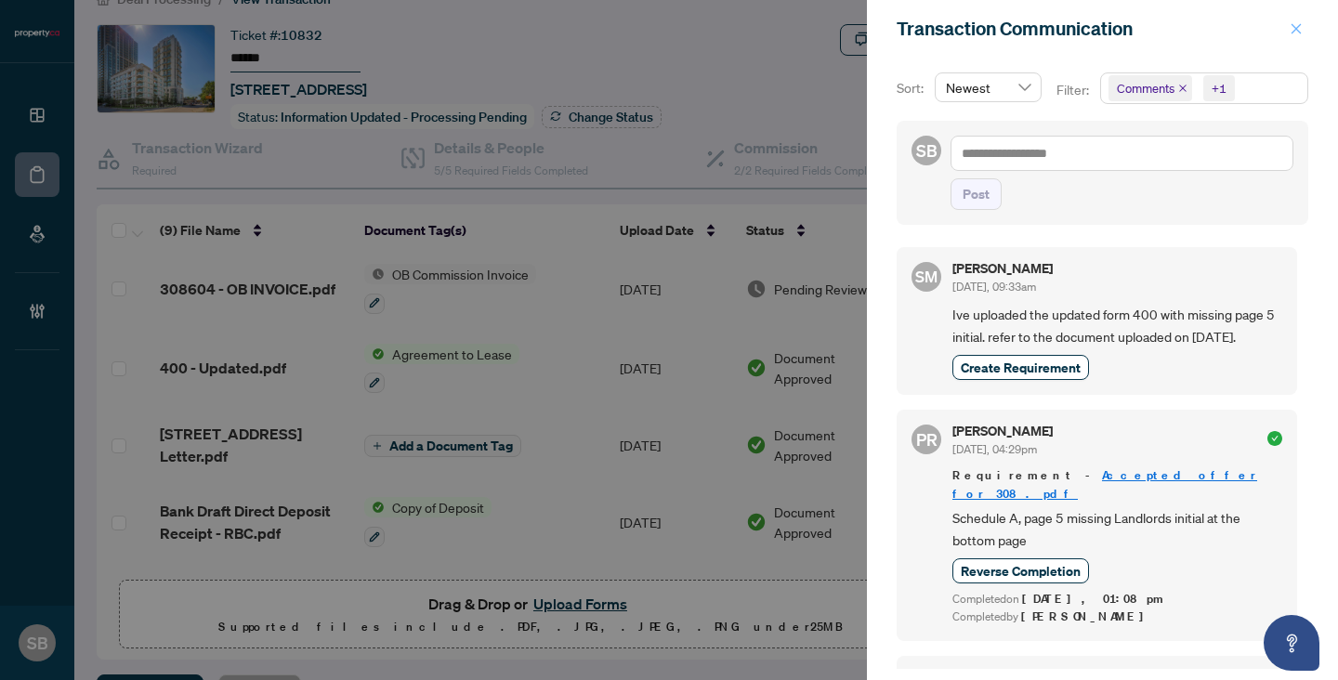
click at [1292, 22] on icon "close" at bounding box center [1295, 28] width 13 height 13
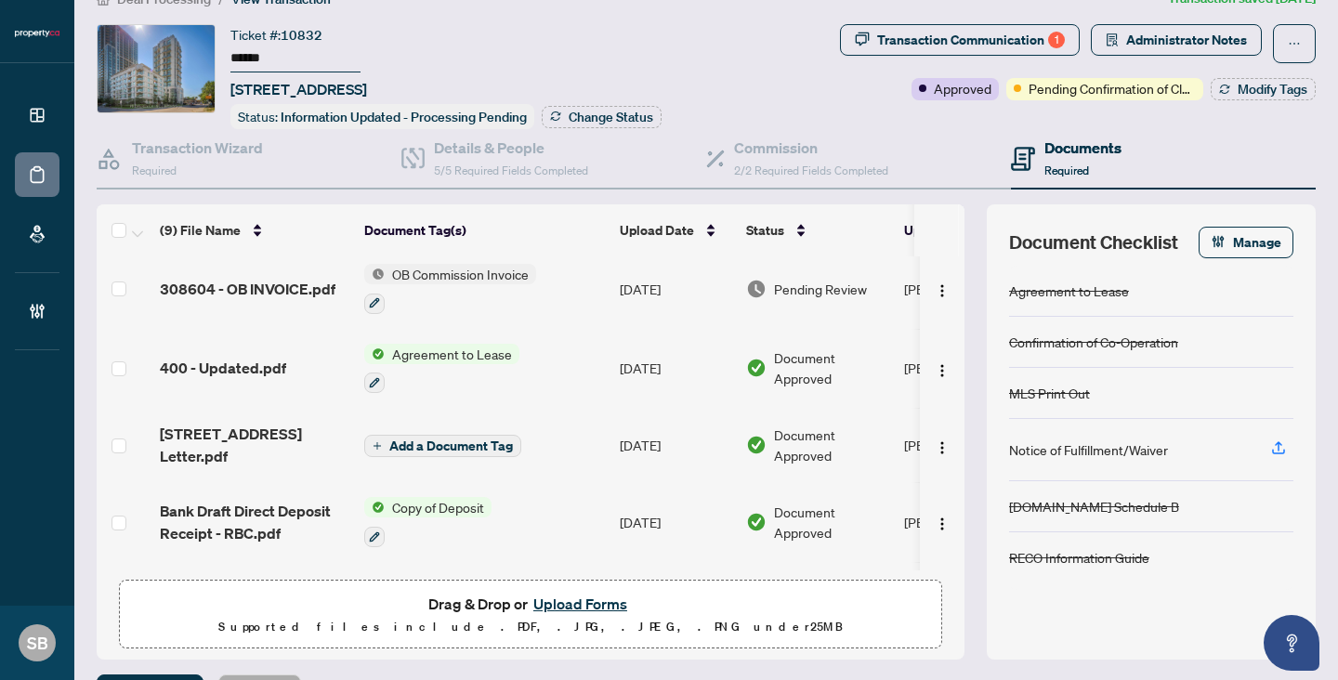
click at [492, 273] on span "OB Commission Invoice" at bounding box center [460, 274] width 151 height 20
click at [701, 274] on td "[DATE]" at bounding box center [675, 289] width 126 height 80
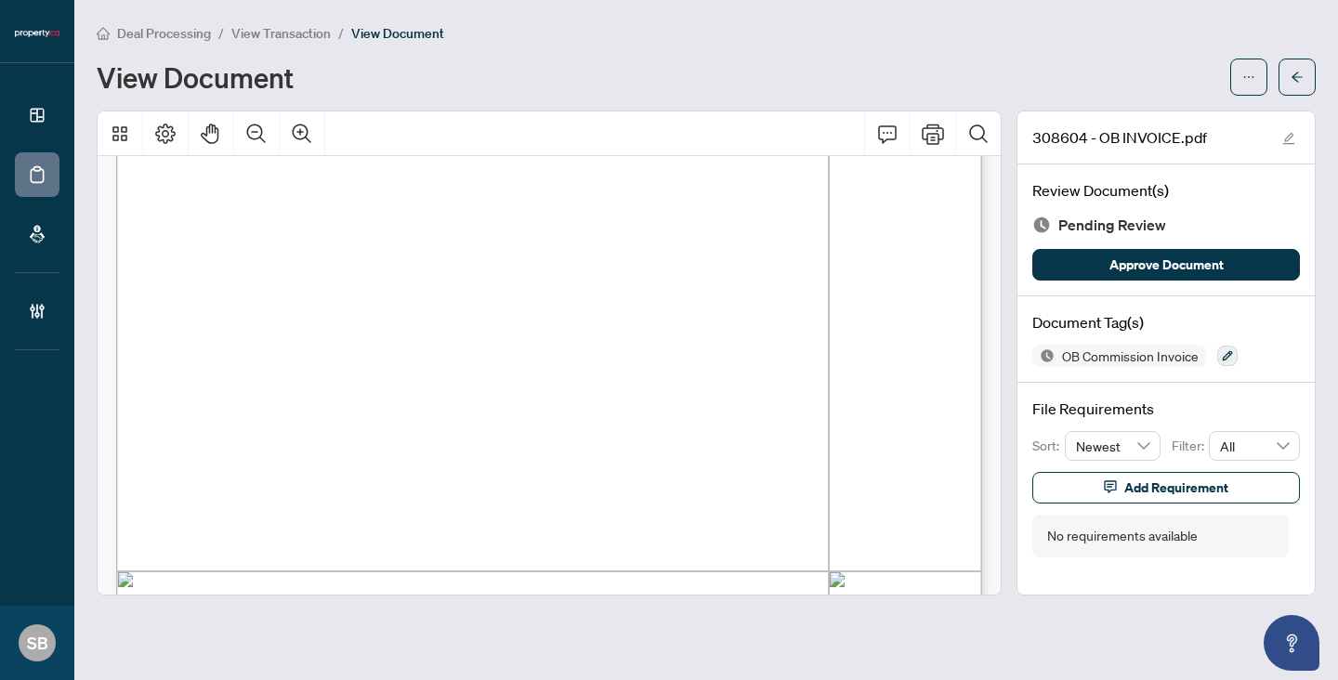
scroll to position [719, 0]
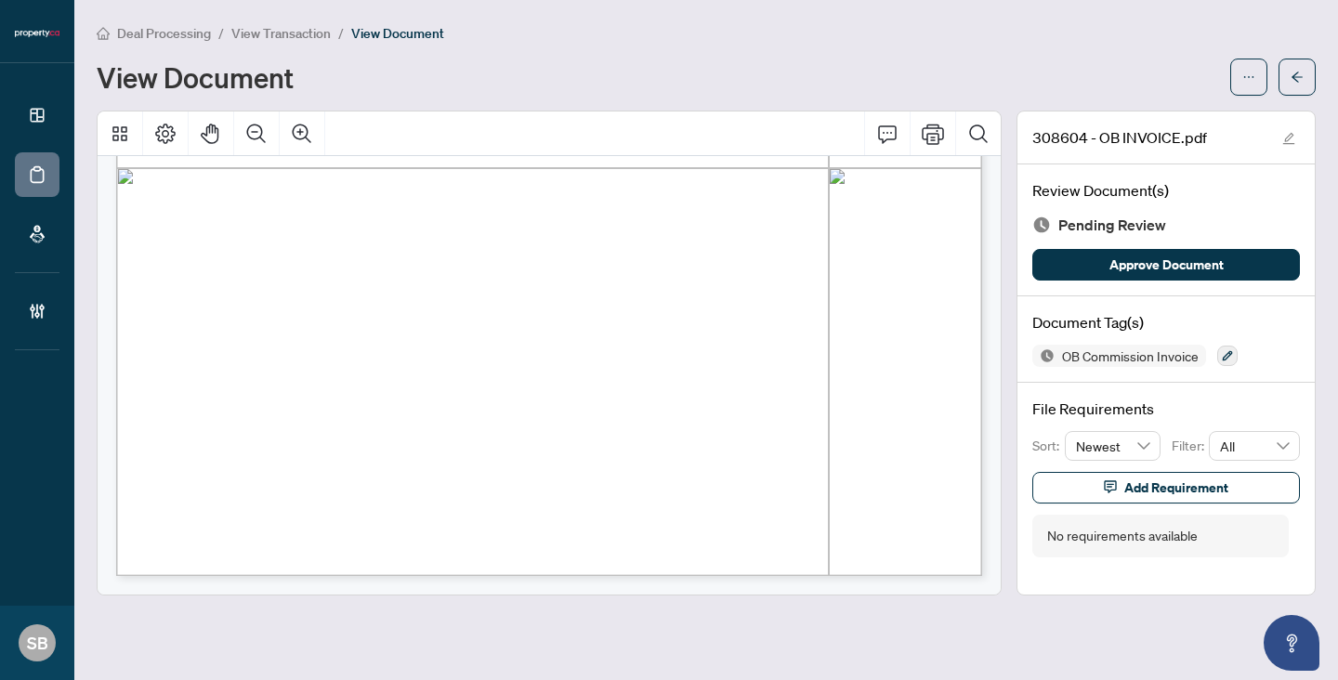
click at [284, 34] on span "View Transaction" at bounding box center [280, 33] width 99 height 17
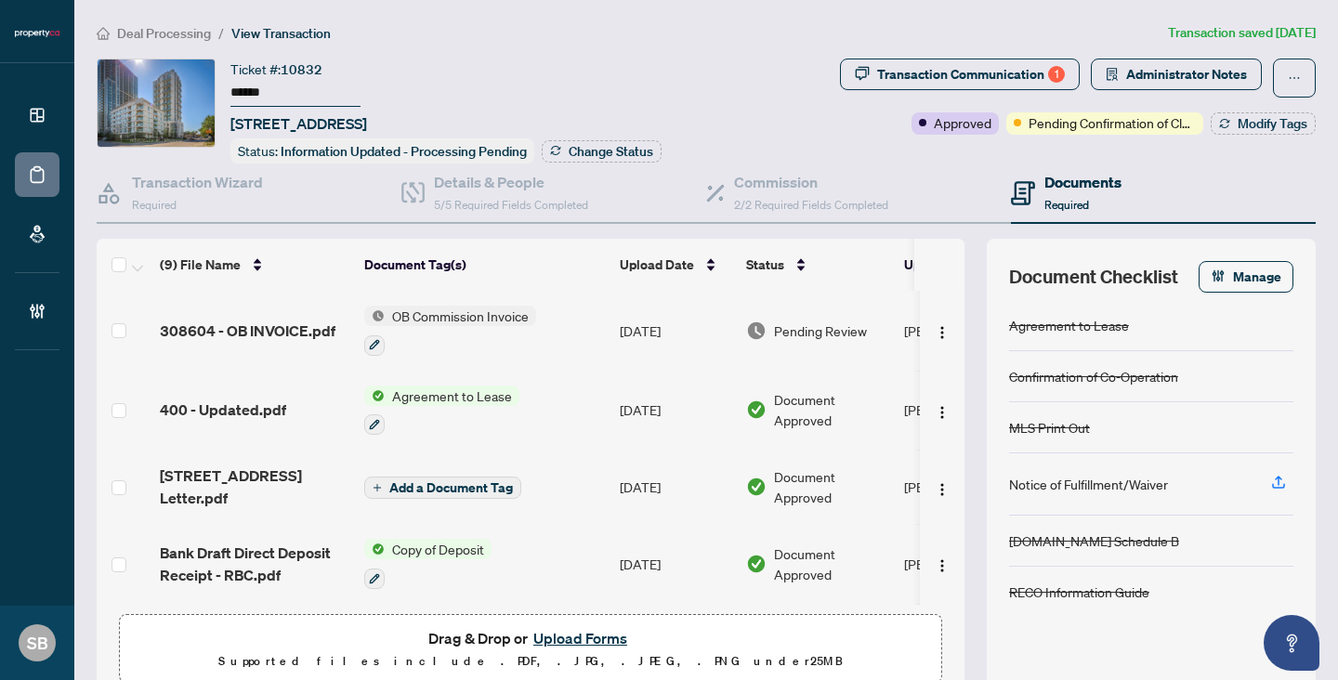
click at [791, 314] on td "Pending Review" at bounding box center [818, 331] width 158 height 80
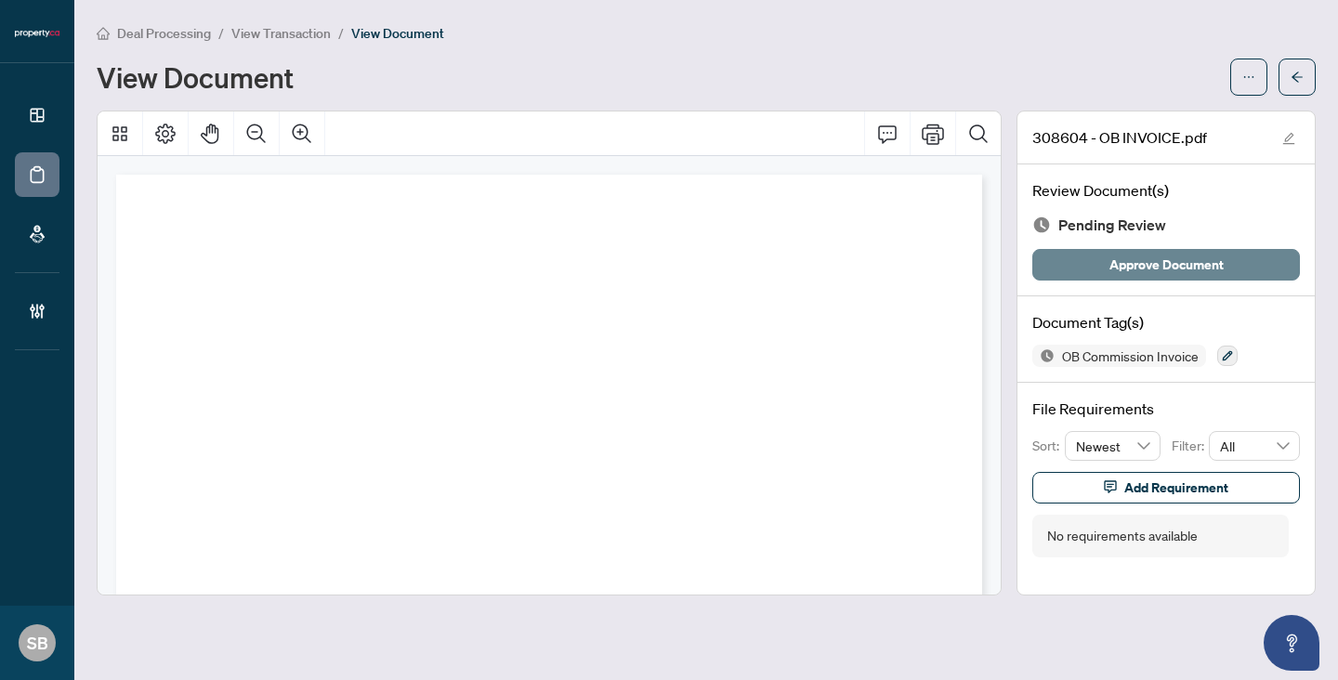
click at [1132, 272] on span "Approve Document" at bounding box center [1166, 265] width 114 height 30
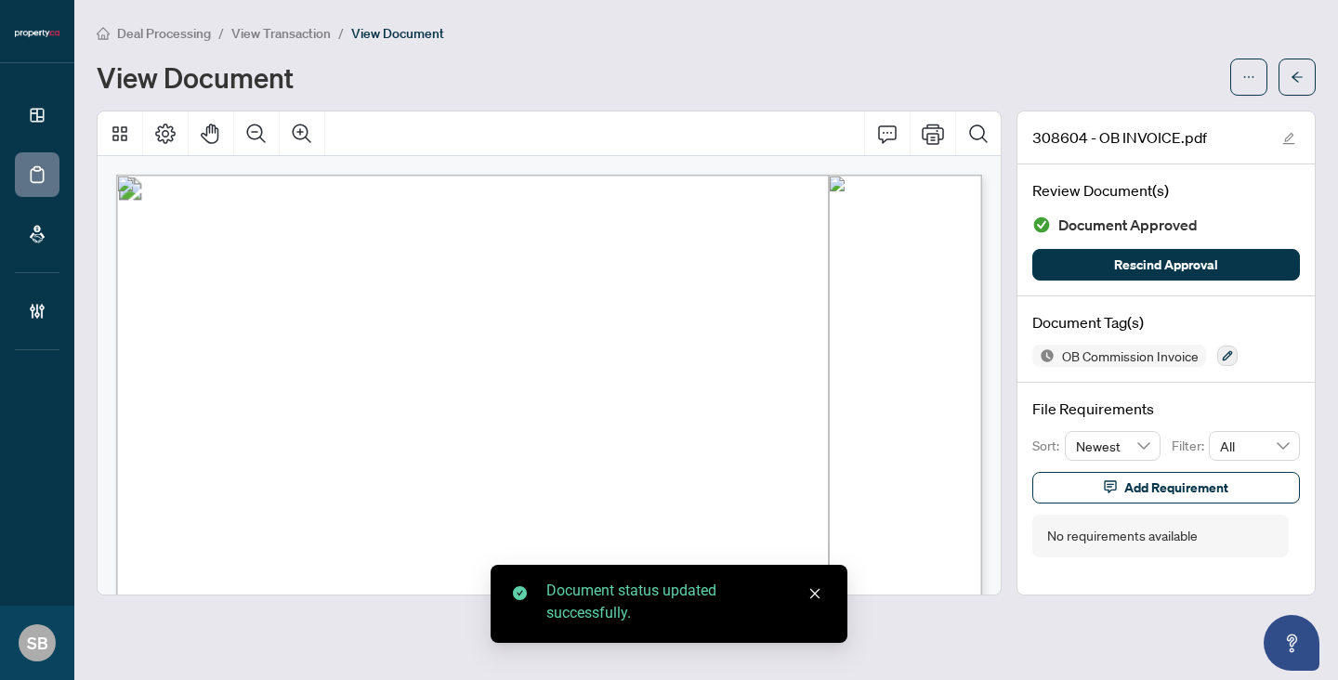
click at [1289, 79] on button "button" at bounding box center [1296, 77] width 37 height 37
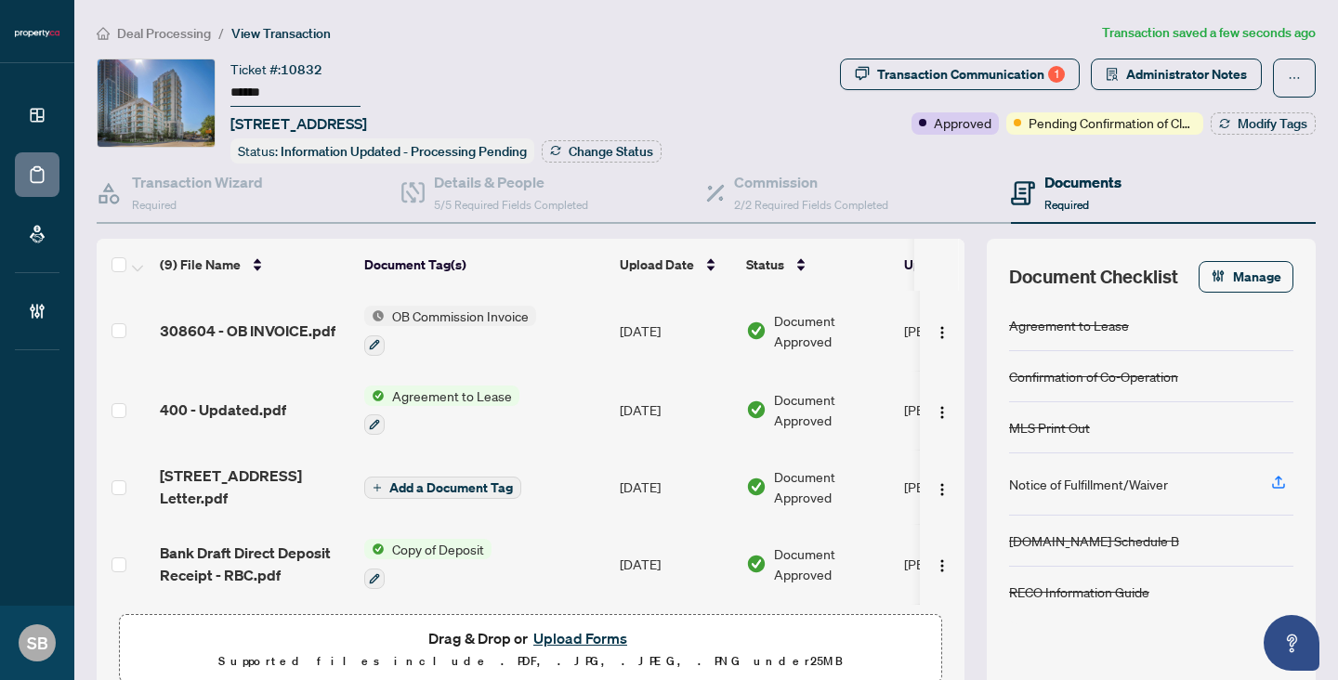
click at [191, 25] on span "Deal Processing" at bounding box center [164, 33] width 94 height 17
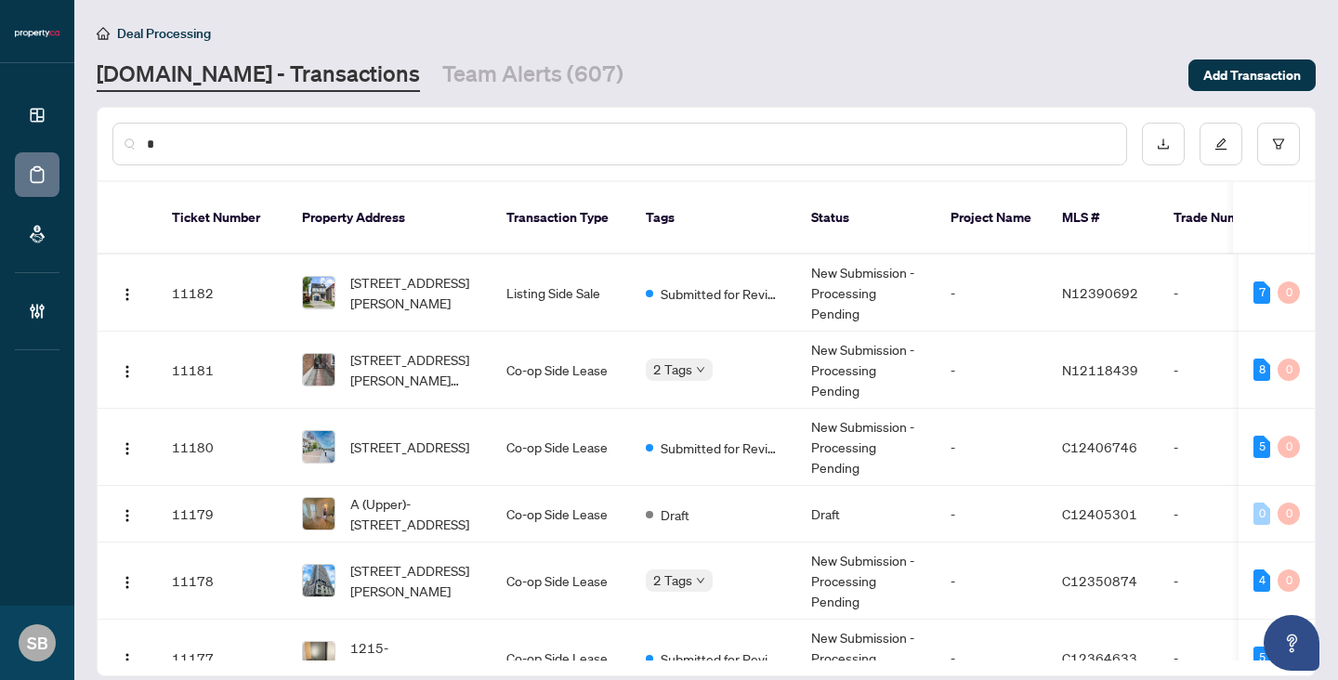
click at [362, 146] on input "text" at bounding box center [629, 144] width 964 height 20
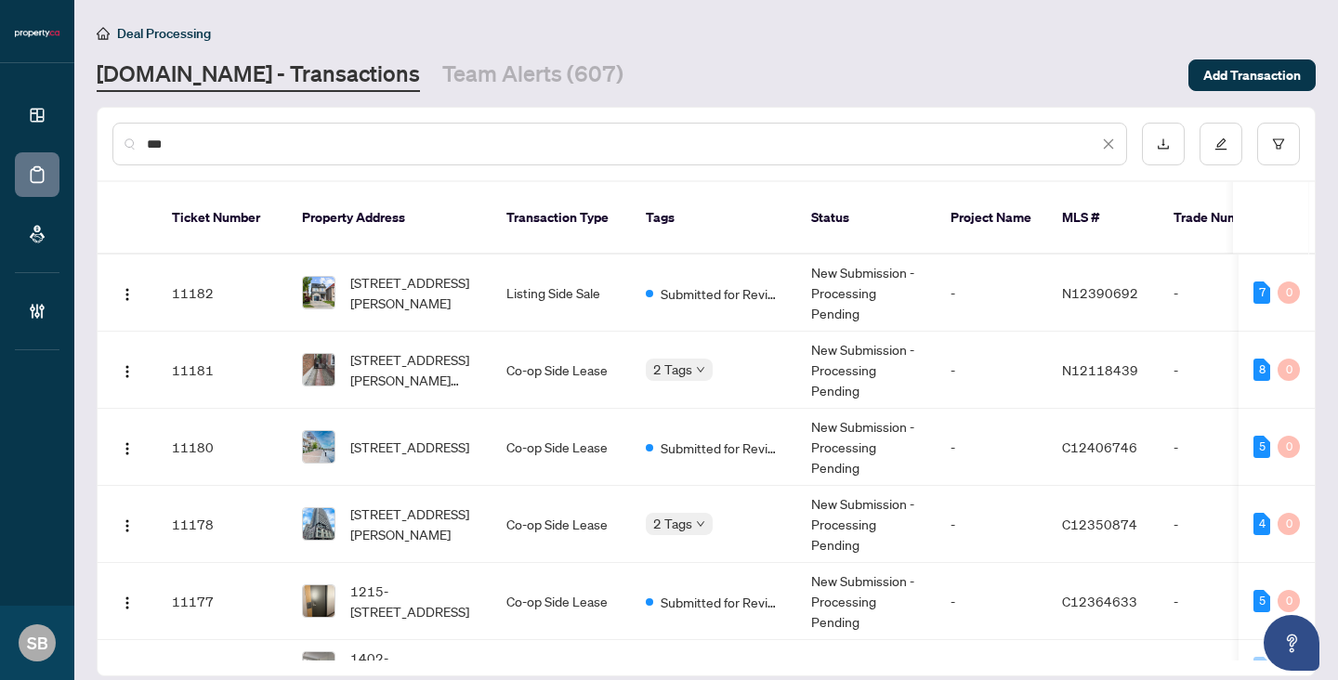
drag, startPoint x: 261, startPoint y: 141, endPoint x: 106, endPoint y: 91, distance: 163.1
click at [106, 92] on main "Deal Processing [DOMAIN_NAME] - Transactions Team Alerts (607) Add Transaction …" at bounding box center [705, 340] width 1263 height 680
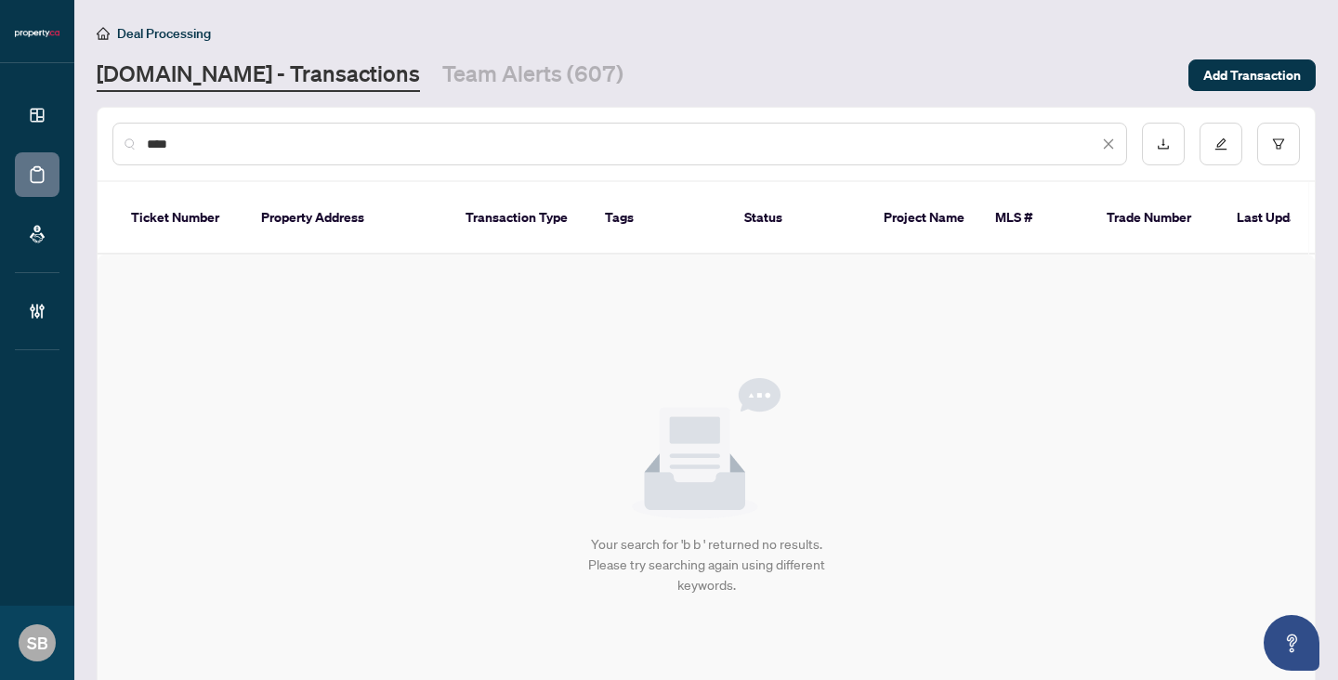
click at [212, 129] on div "***" at bounding box center [619, 144] width 1014 height 43
paste input "***"
drag, startPoint x: 212, startPoint y: 144, endPoint x: 19, endPoint y: 86, distance: 201.6
click at [19, 86] on div "Dashboard Deal Processing Mortgage Referrals Brokerage Management SB [GEOGRAPHI…" at bounding box center [669, 340] width 1338 height 680
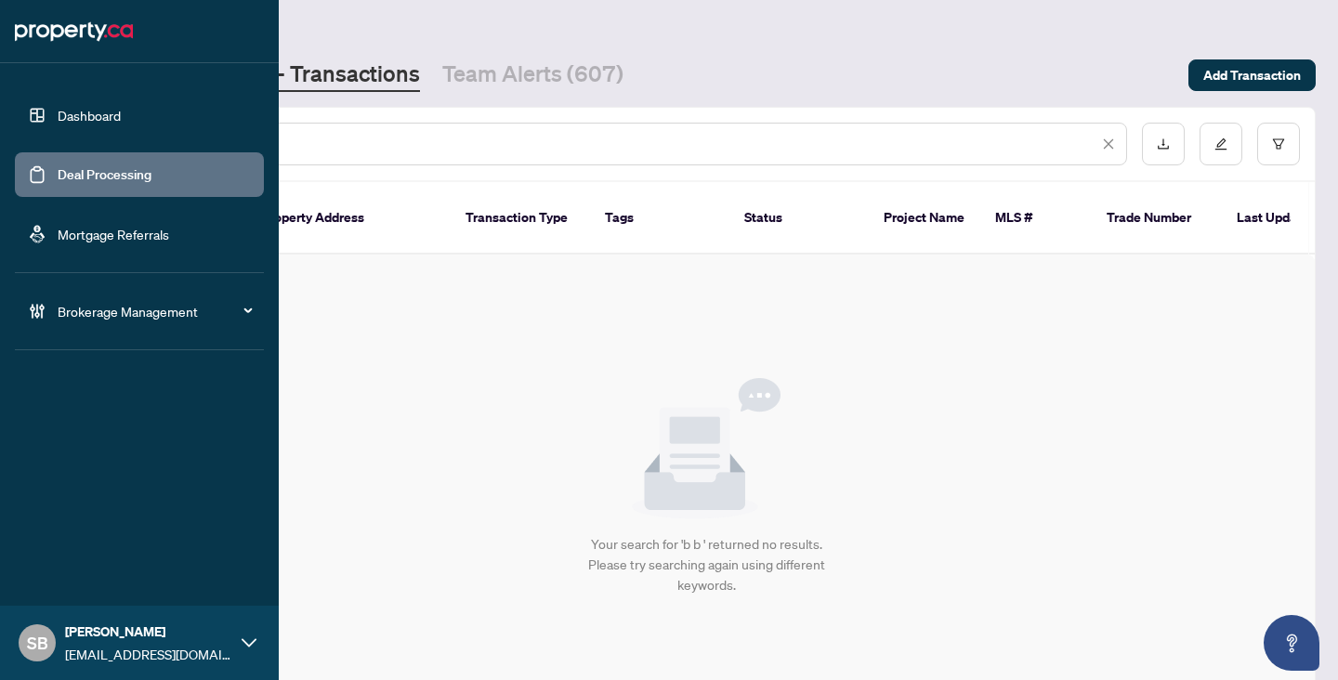
type input "******"
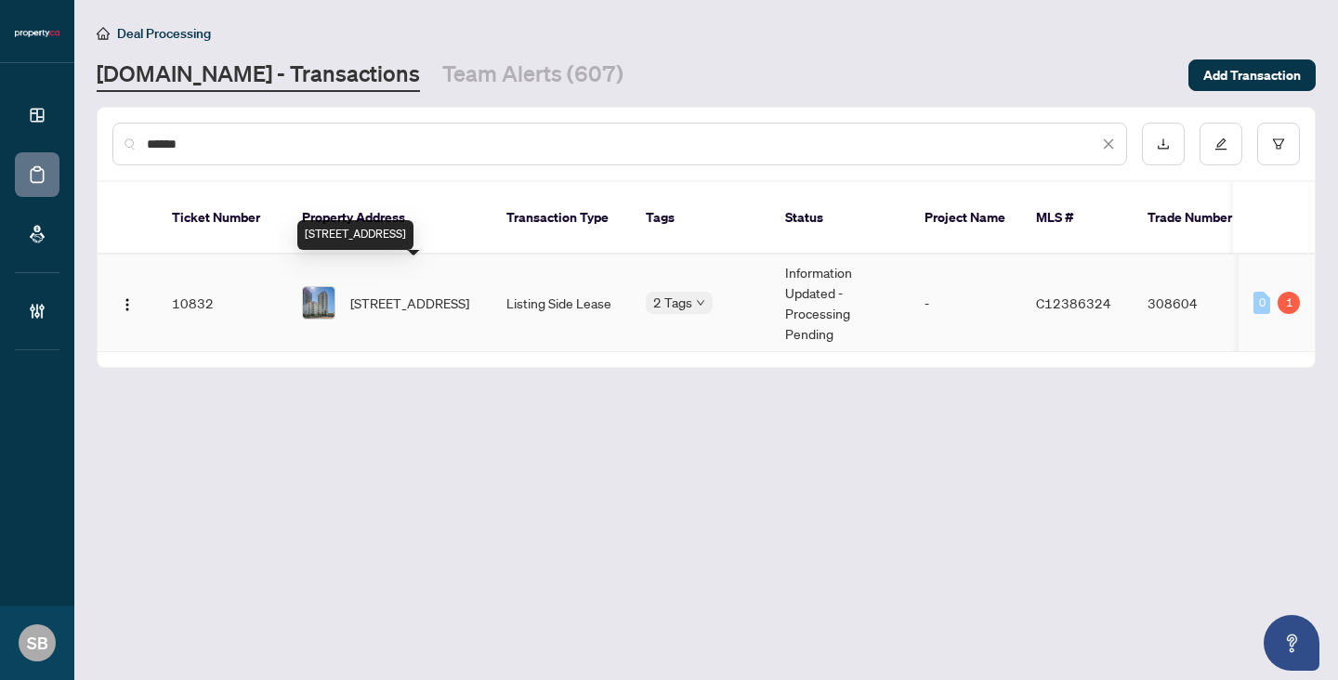
click at [438, 293] on span "[STREET_ADDRESS]" at bounding box center [409, 303] width 119 height 20
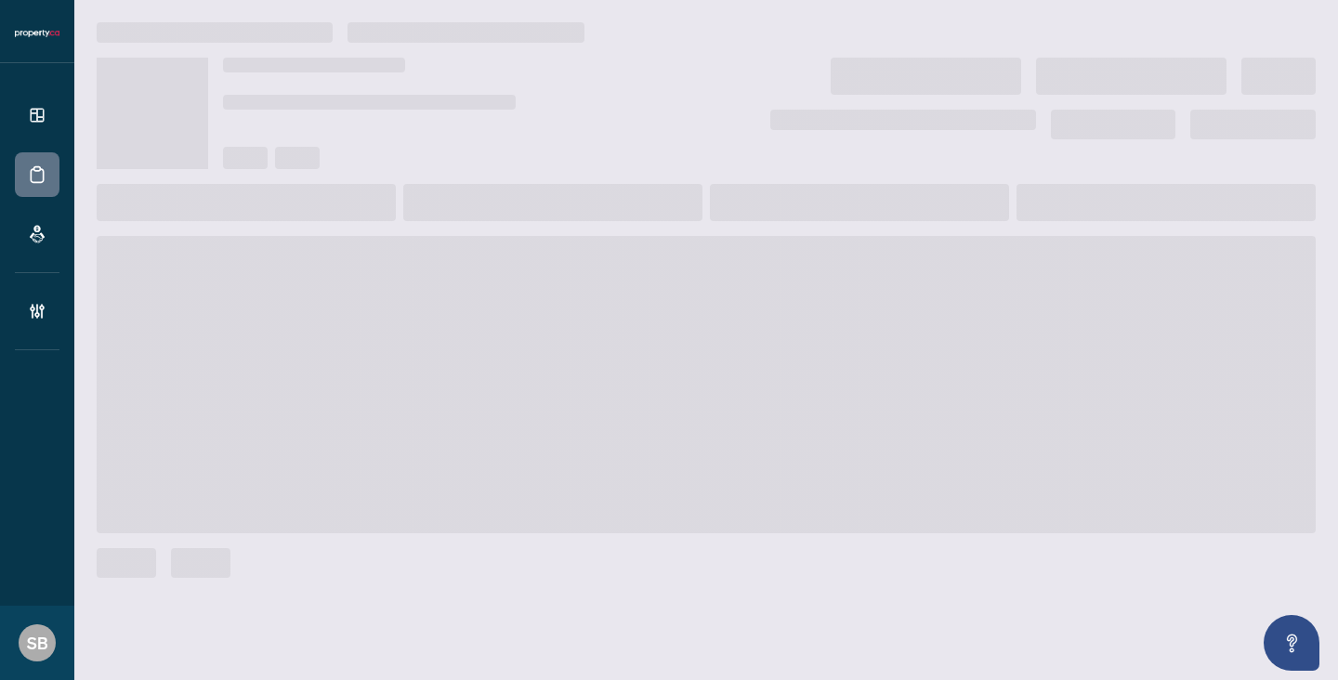
click at [438, 289] on span at bounding box center [706, 384] width 1219 height 297
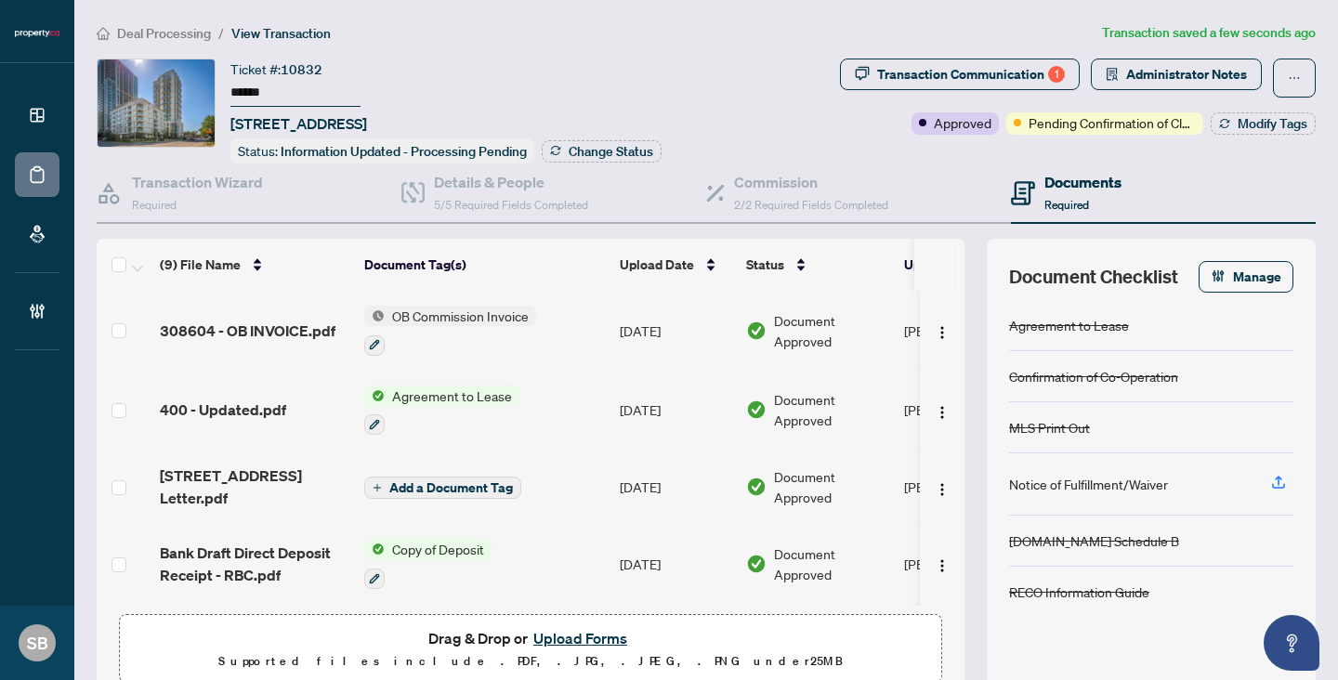
click at [203, 29] on span "Deal Processing" at bounding box center [164, 33] width 94 height 17
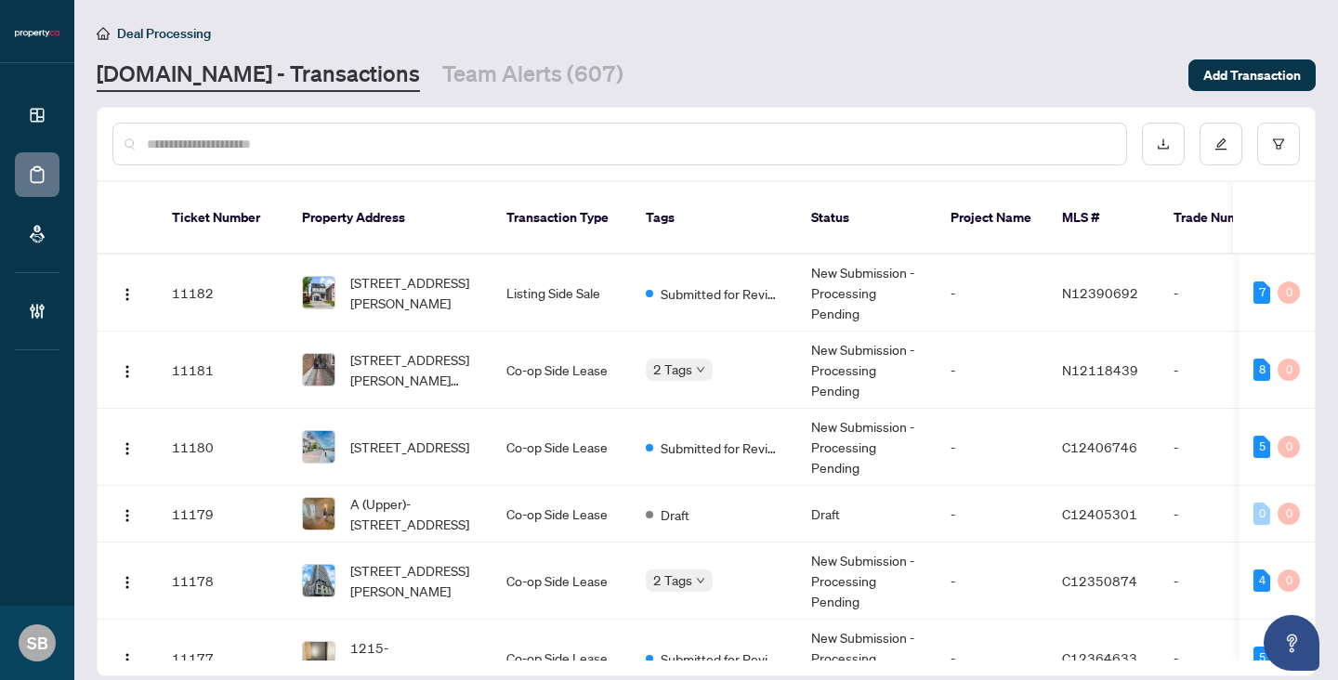
click at [252, 147] on input "text" at bounding box center [629, 144] width 964 height 20
paste input "******"
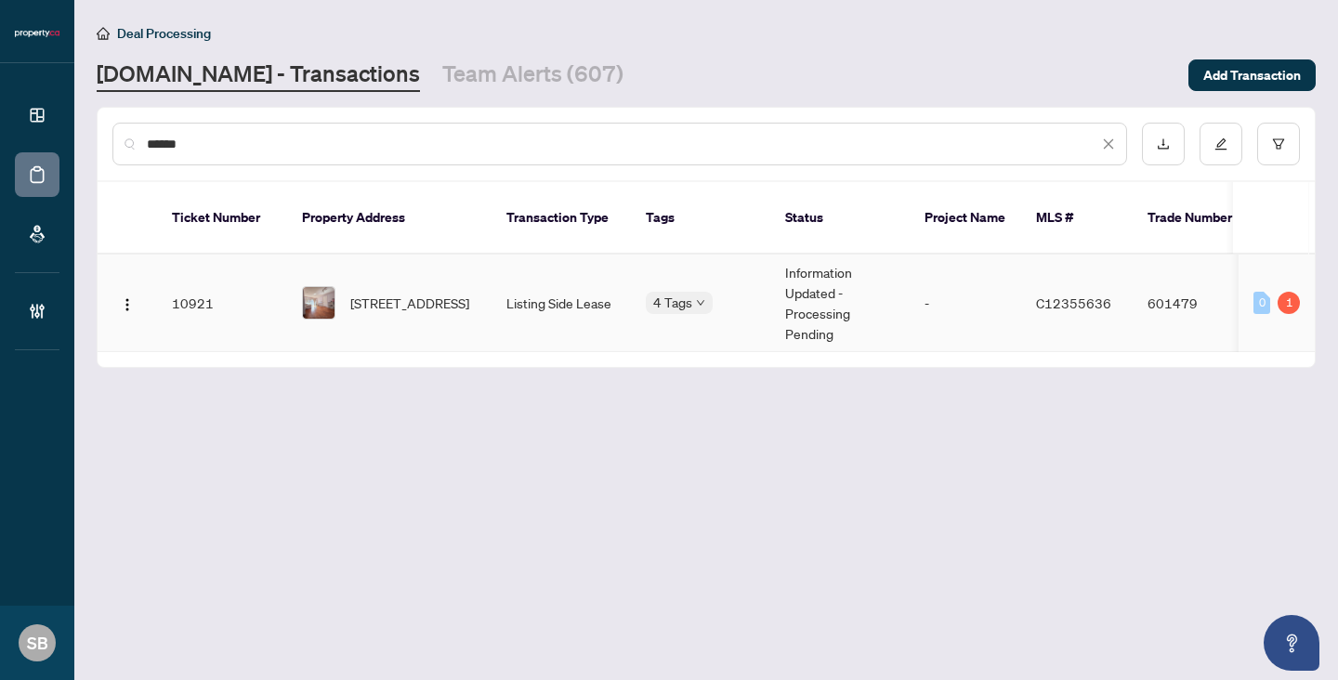
type input "******"
click at [408, 293] on span "[STREET_ADDRESS]" at bounding box center [409, 303] width 119 height 20
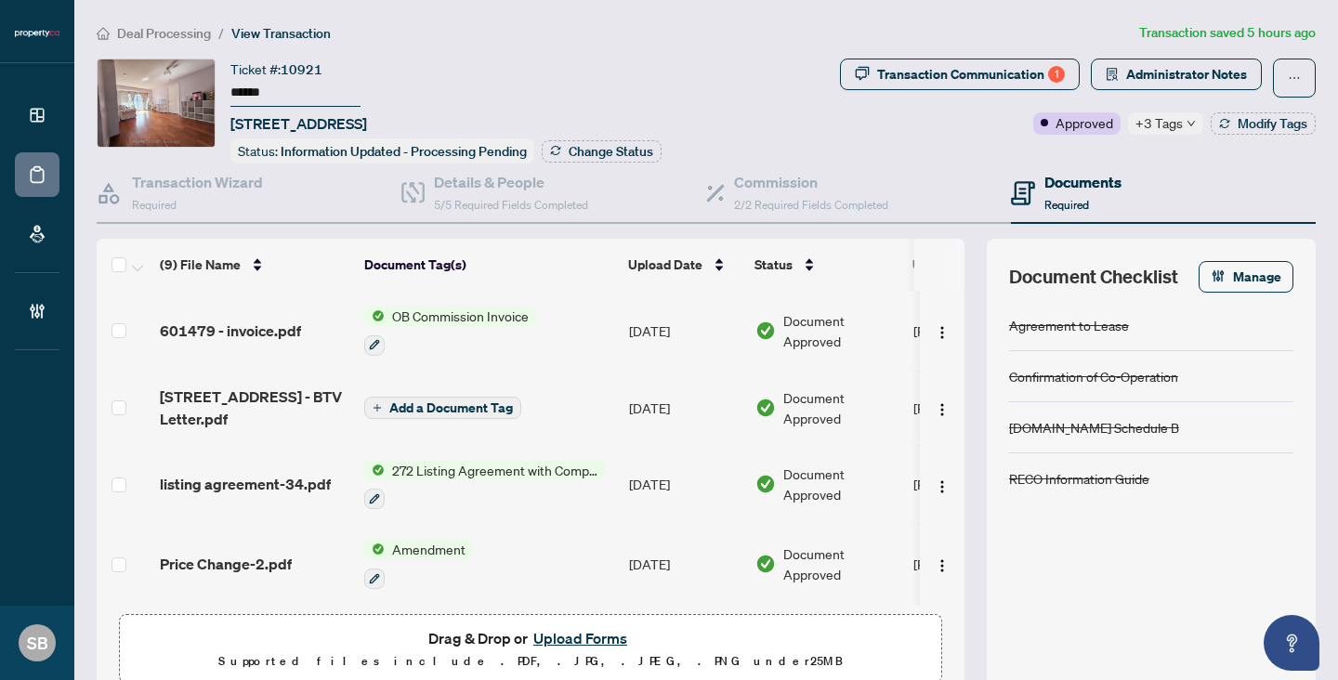
click at [1172, 130] on span "+3 Tags" at bounding box center [1158, 122] width 47 height 21
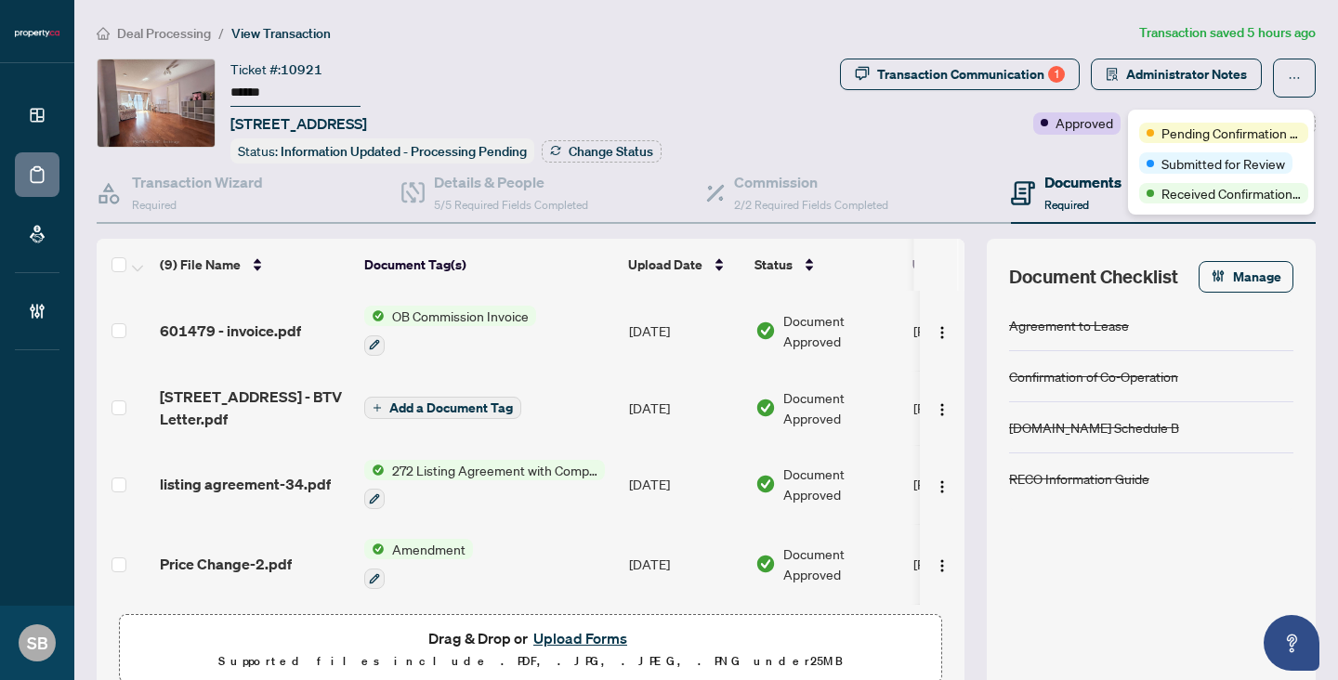
click at [993, 50] on div "Deal Processing / View Transaction Transaction saved 5 hours ago Ticket #: 1092…" at bounding box center [706, 381] width 1234 height 718
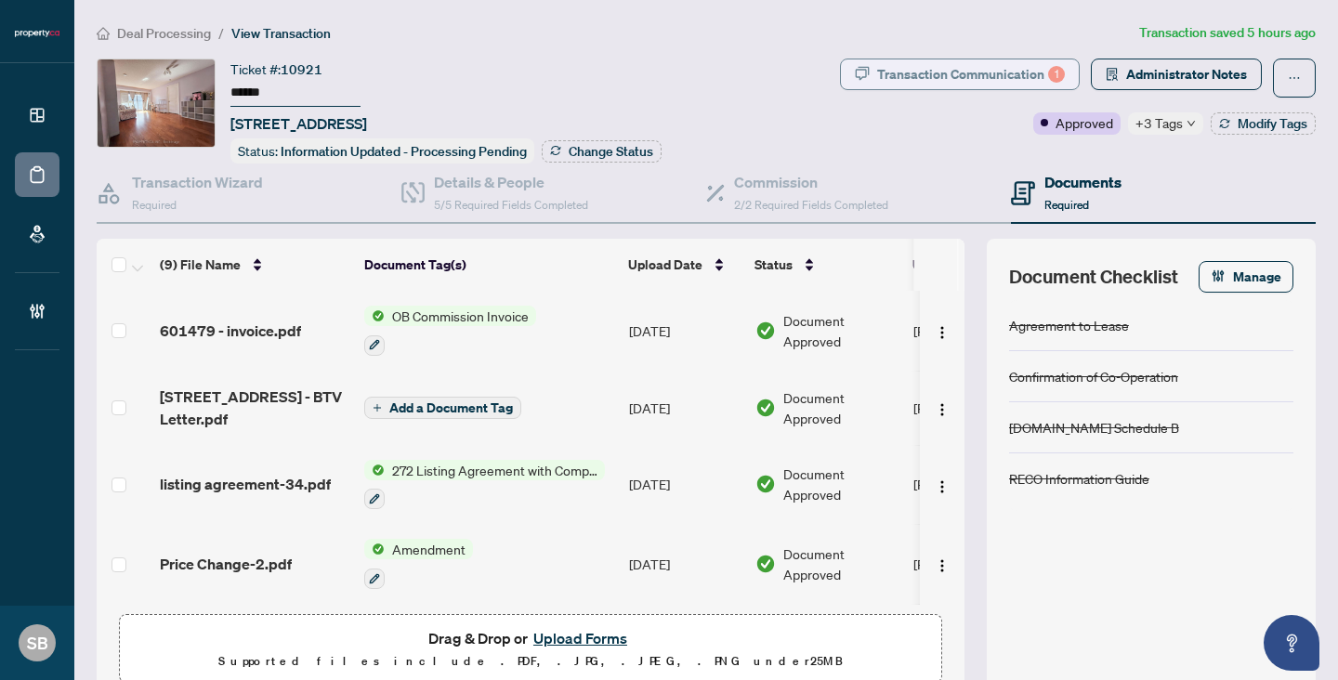
click at [992, 66] on div "Transaction Communication 1" at bounding box center [971, 74] width 188 height 30
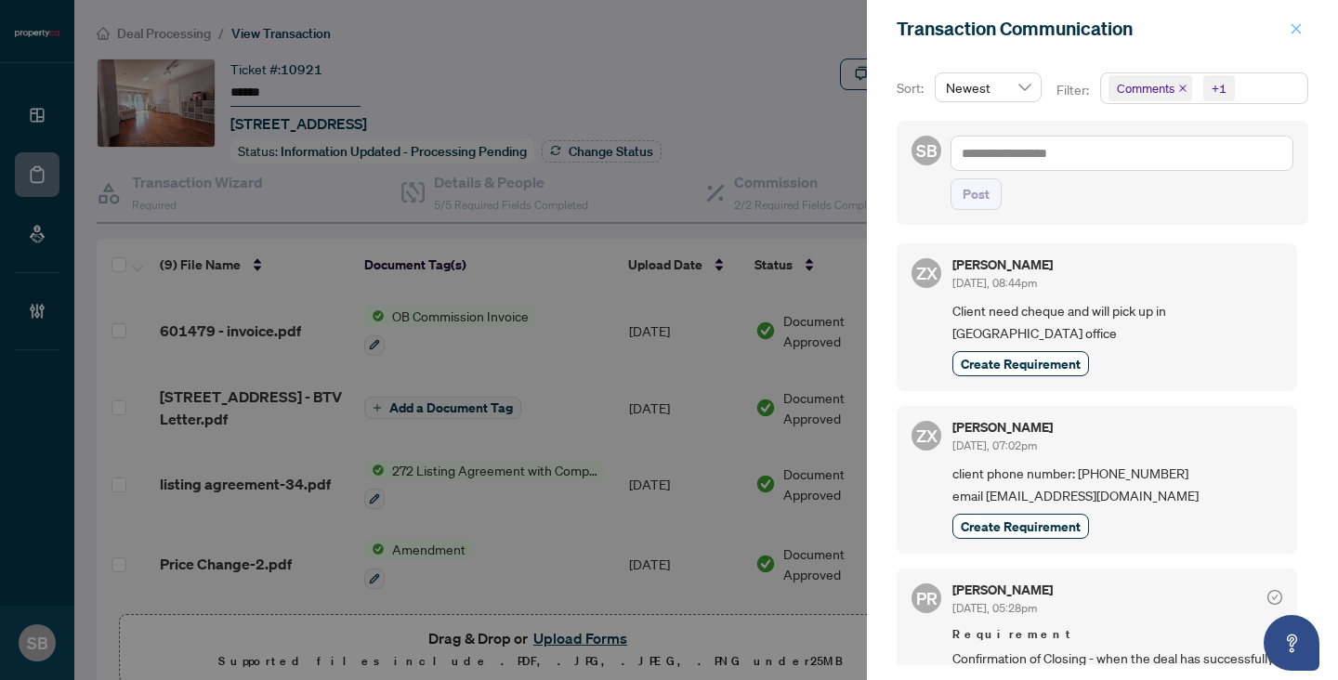
click at [1287, 30] on button "button" at bounding box center [1296, 29] width 24 height 22
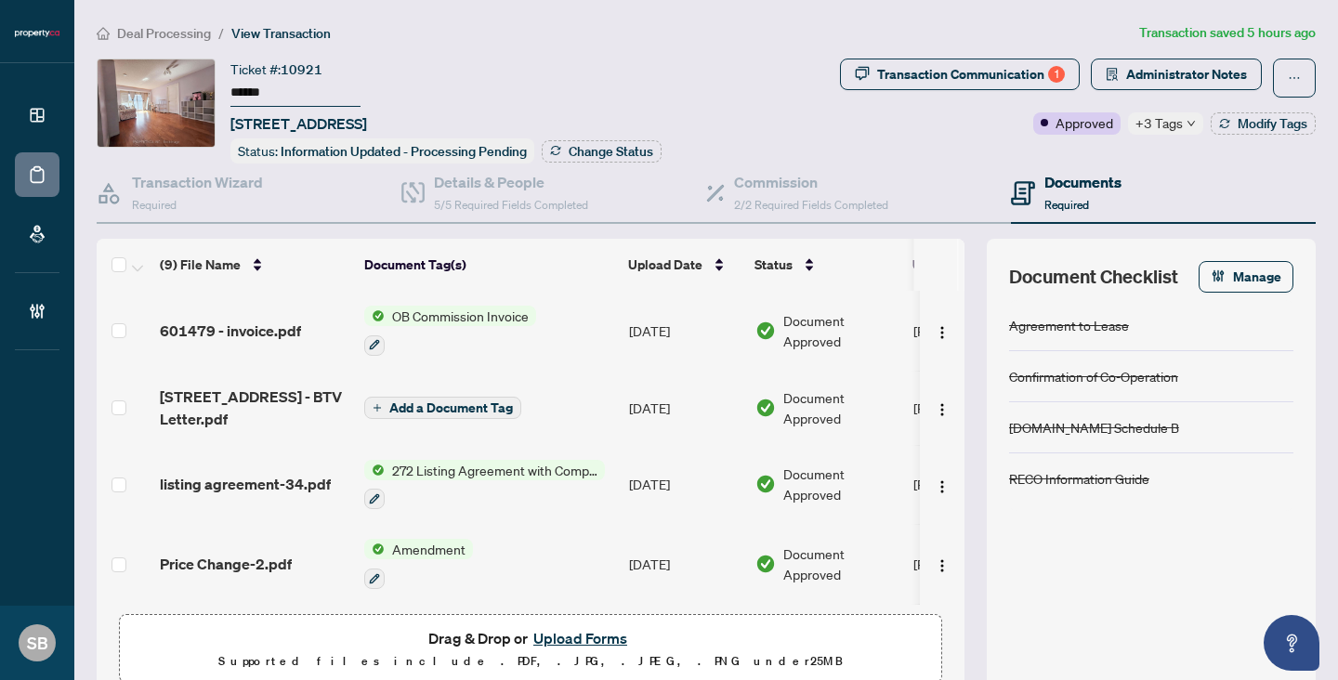
drag, startPoint x: 263, startPoint y: 89, endPoint x: 214, endPoint y: 86, distance: 49.3
click at [214, 86] on div "Ticket #: 10921 ****** [STREET_ADDRESS] Status: Information Updated - Processin…" at bounding box center [465, 111] width 736 height 105
click at [1169, 124] on span "+3 Tags" at bounding box center [1158, 122] width 47 height 21
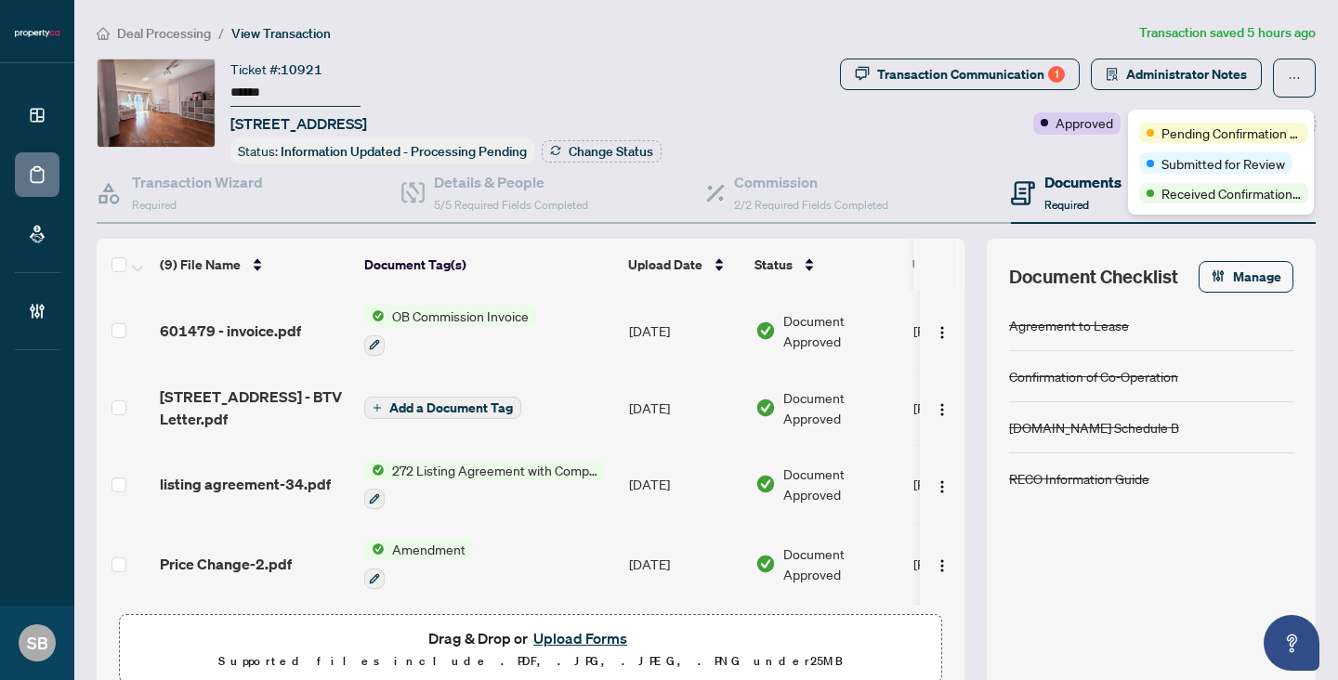
click at [1006, 152] on div "Transaction Communication 1 Administrator Notes Approved +3 Tags Modify Tags" at bounding box center [1077, 111] width 483 height 105
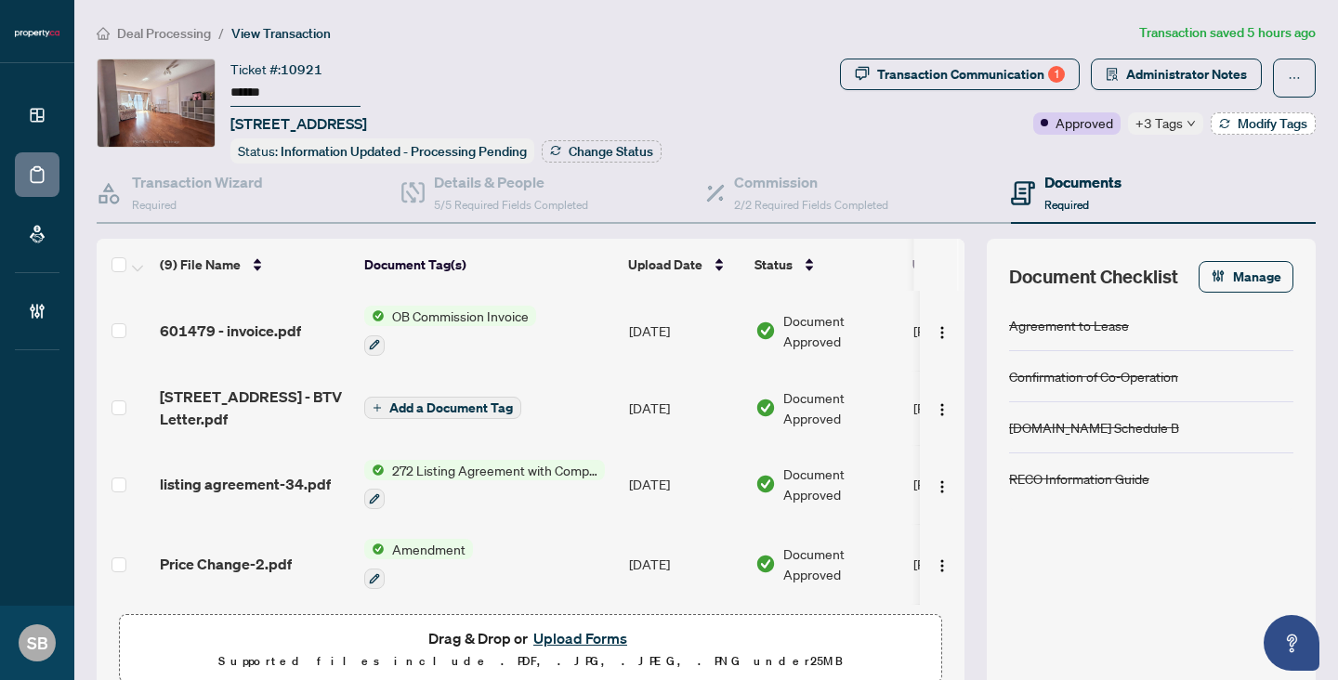
click at [1254, 123] on span "Modify Tags" at bounding box center [1272, 123] width 70 height 13
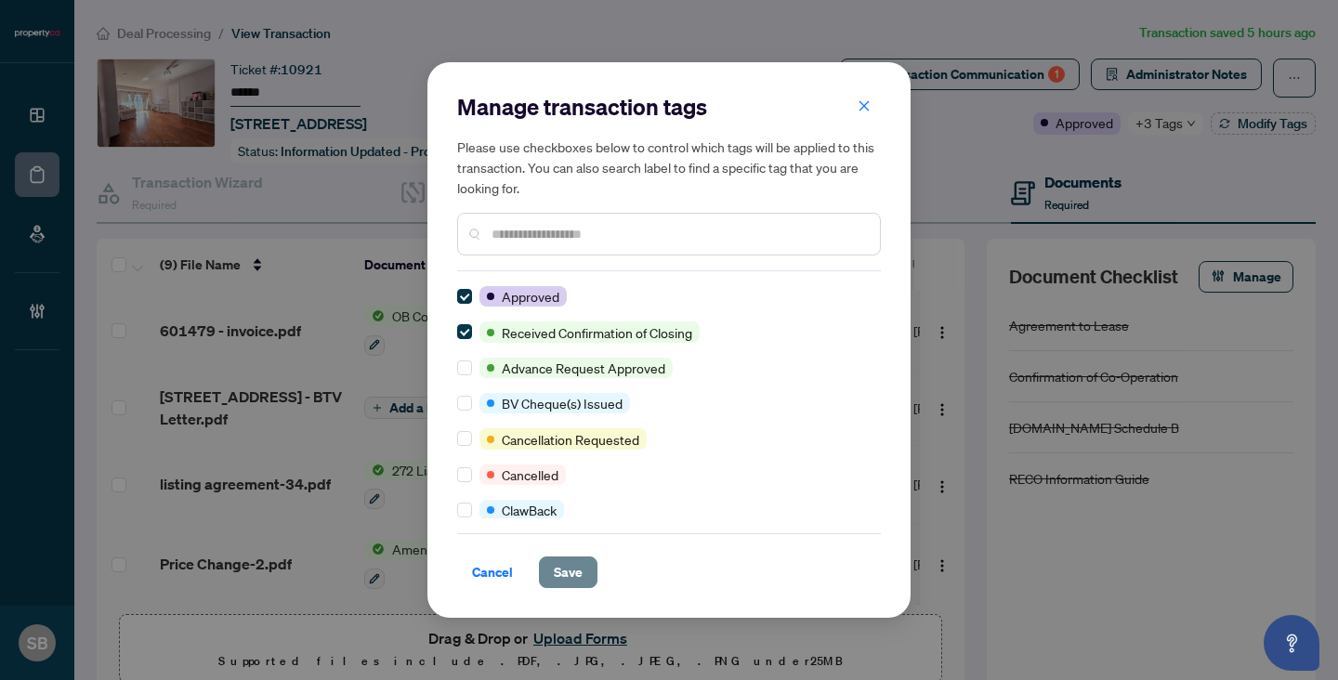
click at [582, 575] on button "Save" at bounding box center [568, 572] width 59 height 32
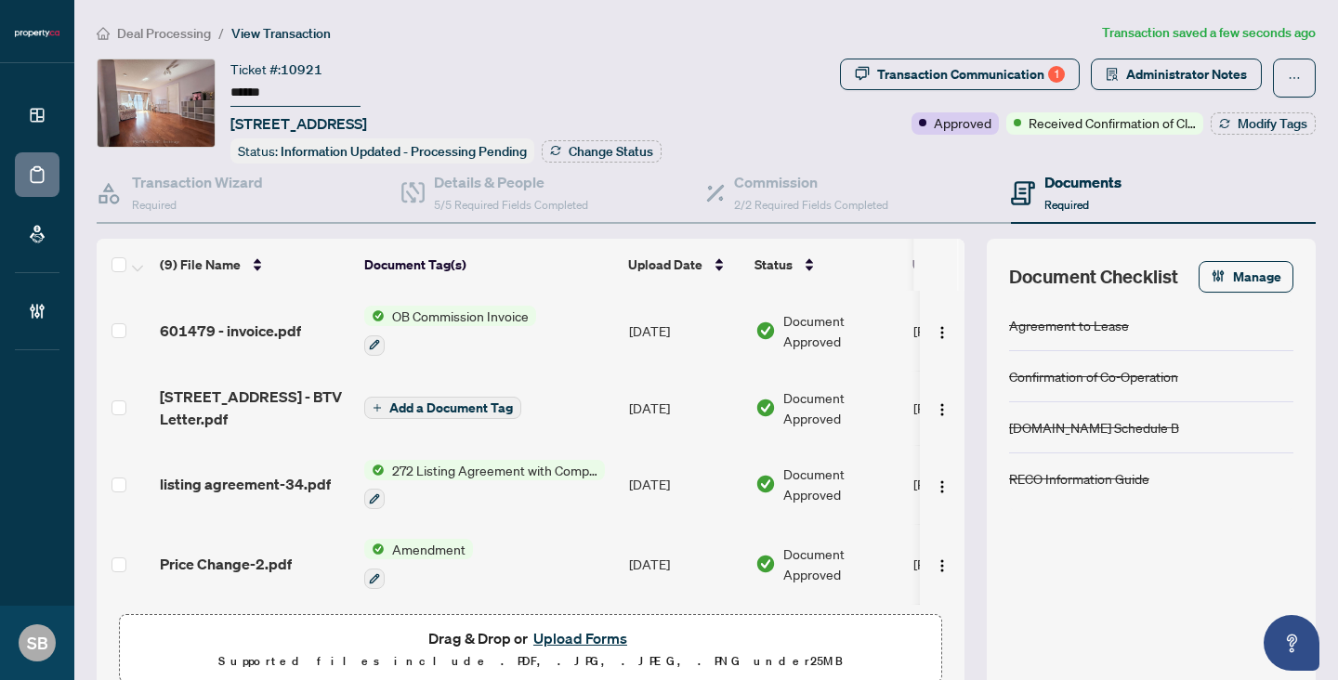
click at [189, 25] on span "Deal Processing" at bounding box center [164, 33] width 94 height 17
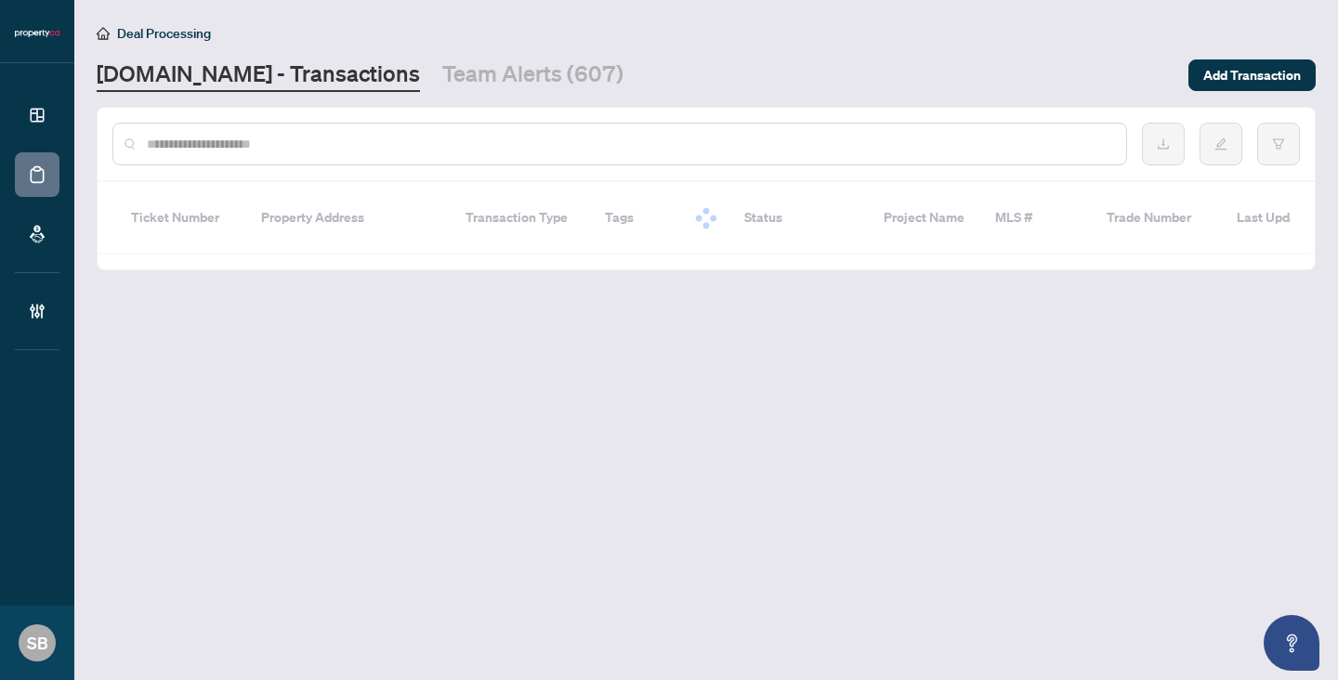
click at [356, 162] on div at bounding box center [619, 144] width 1014 height 43
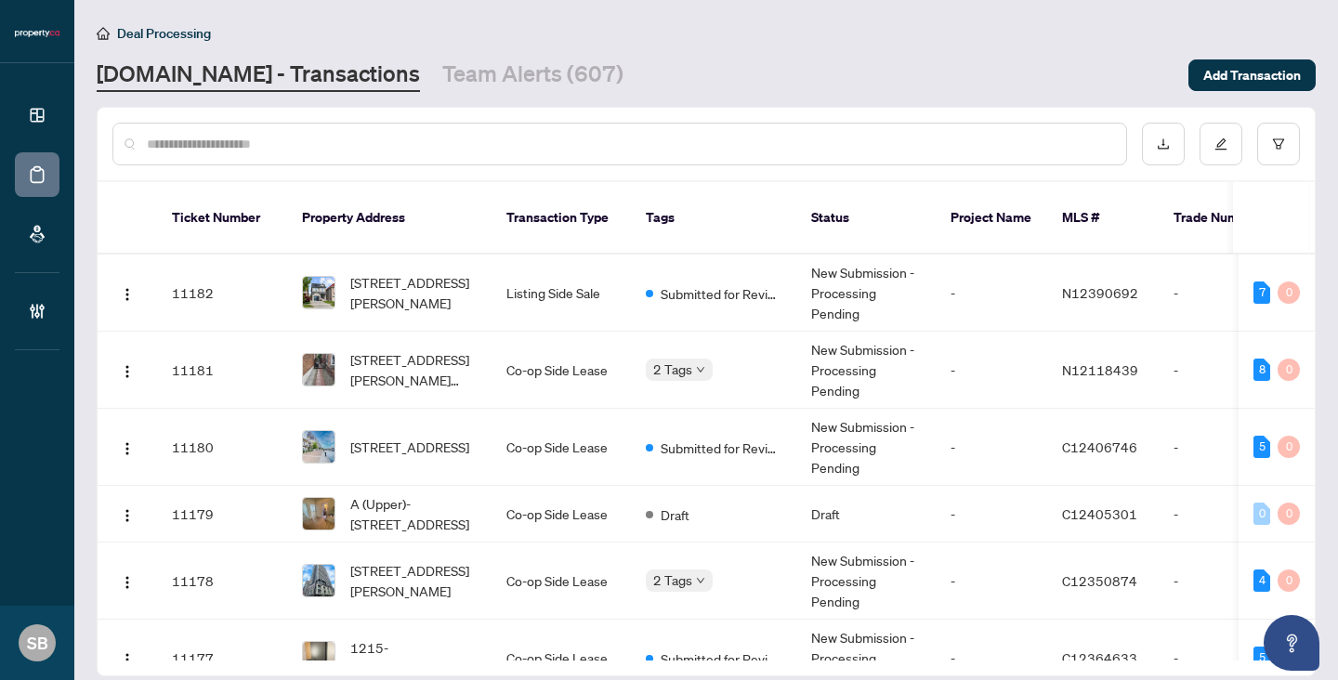
click at [350, 152] on input "text" at bounding box center [629, 144] width 964 height 20
paste input "******"
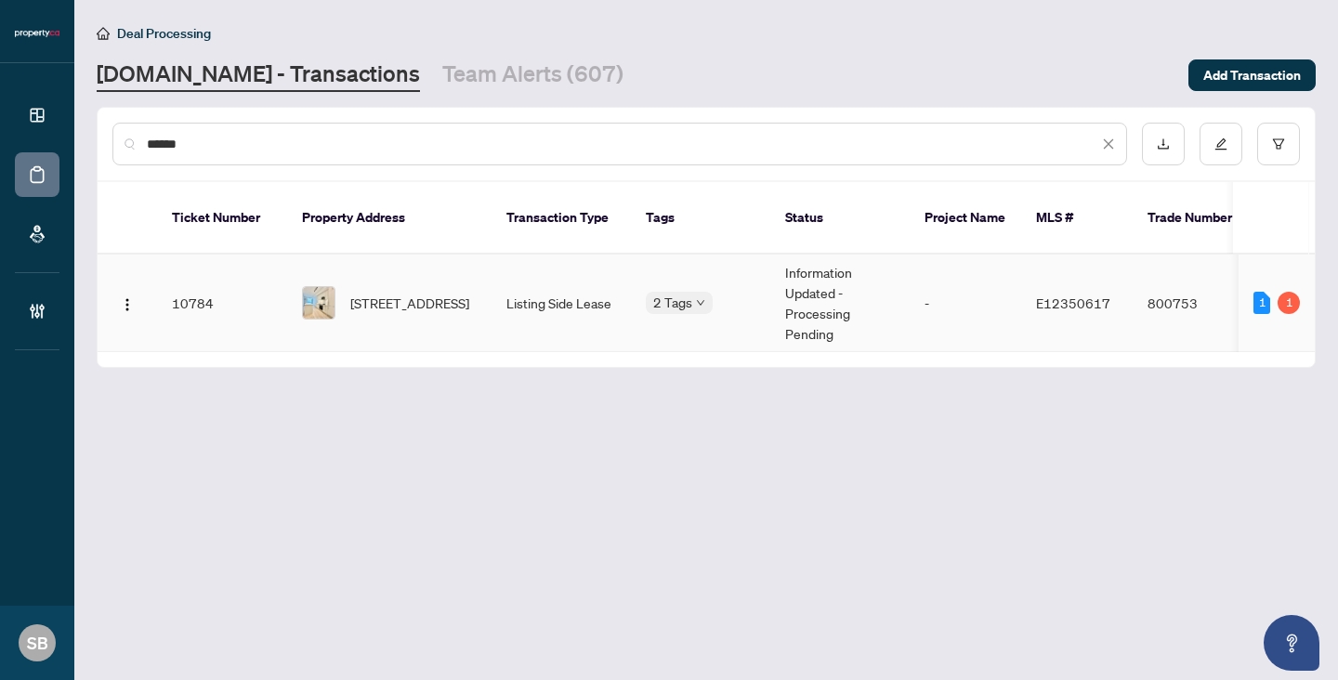
type input "******"
click at [311, 320] on td "[STREET_ADDRESS]" at bounding box center [389, 304] width 204 height 98
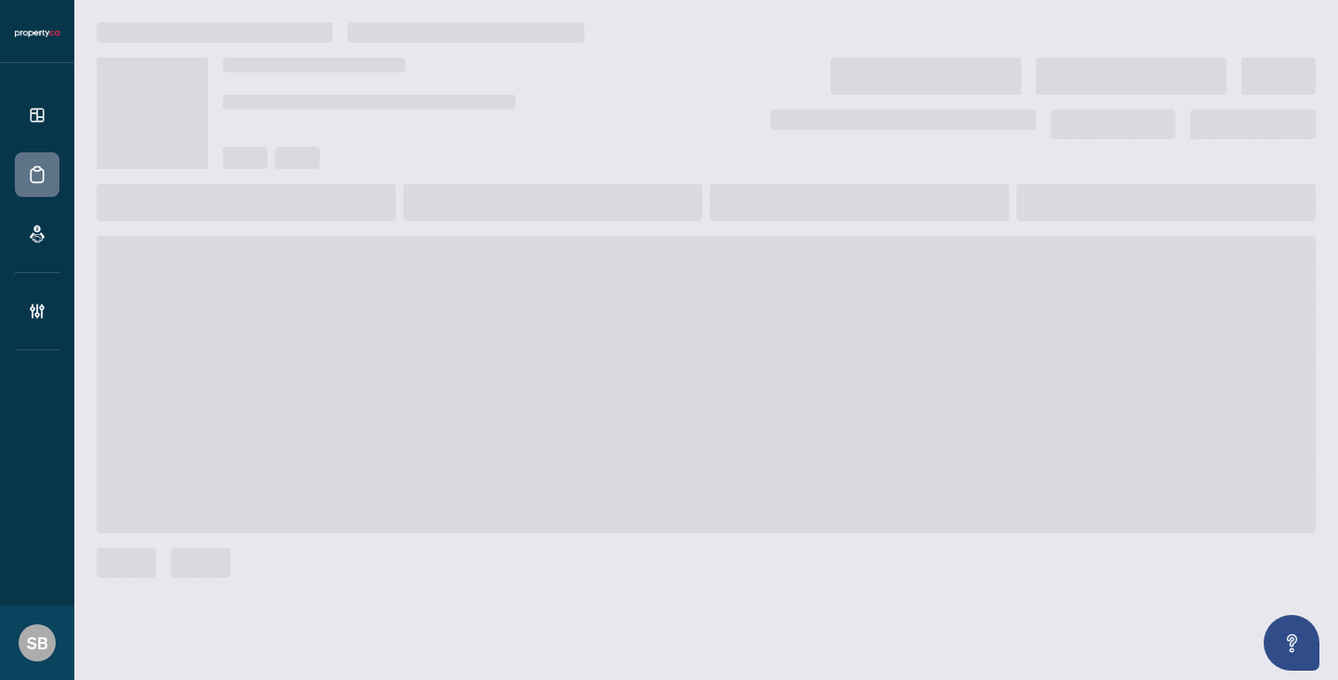
click at [358, 293] on span at bounding box center [706, 384] width 1219 height 297
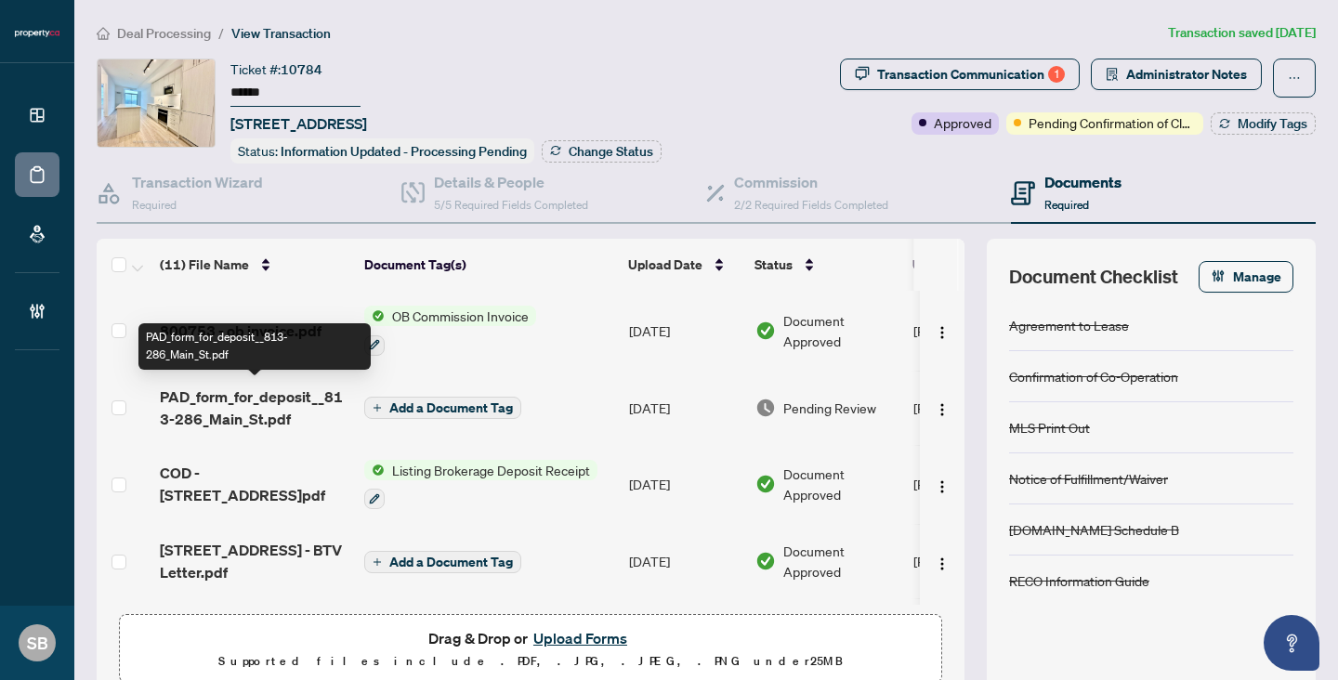
click at [267, 411] on span "PAD_form_for_deposit__813-286_Main_St.pdf" at bounding box center [255, 408] width 190 height 45
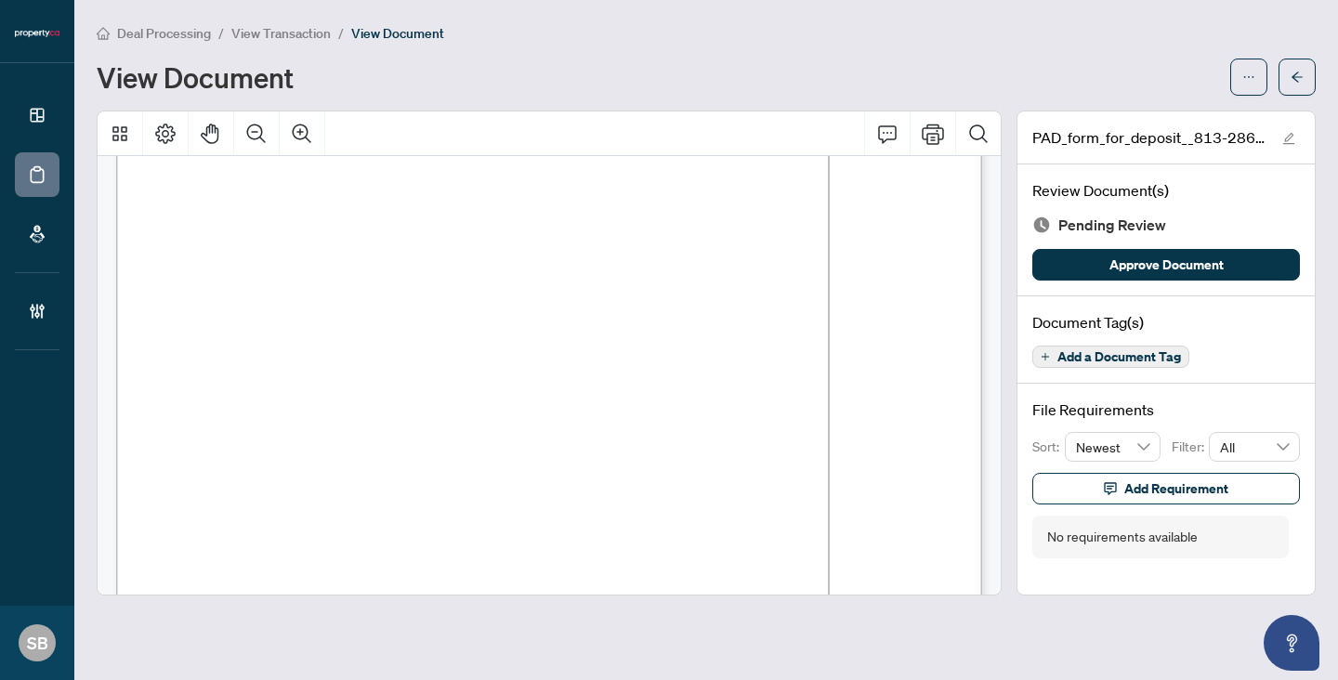
scroll to position [208, 0]
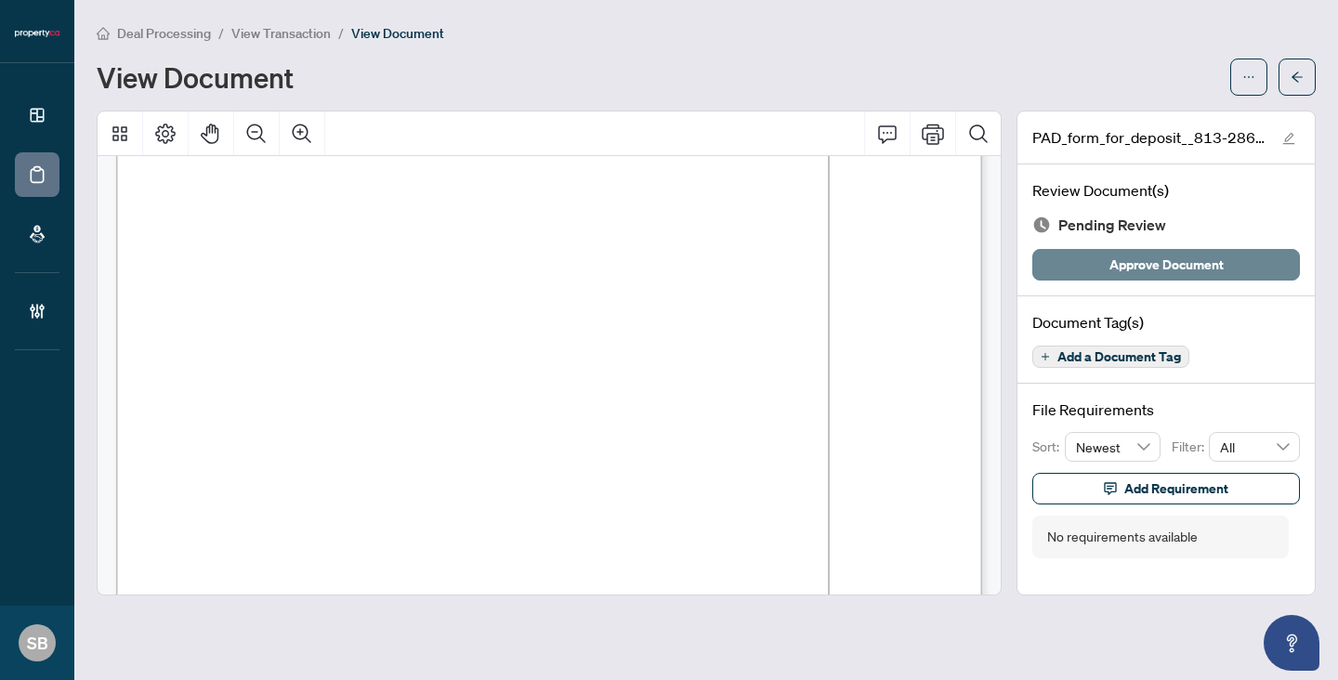
click at [1192, 267] on span "Approve Document" at bounding box center [1166, 265] width 114 height 30
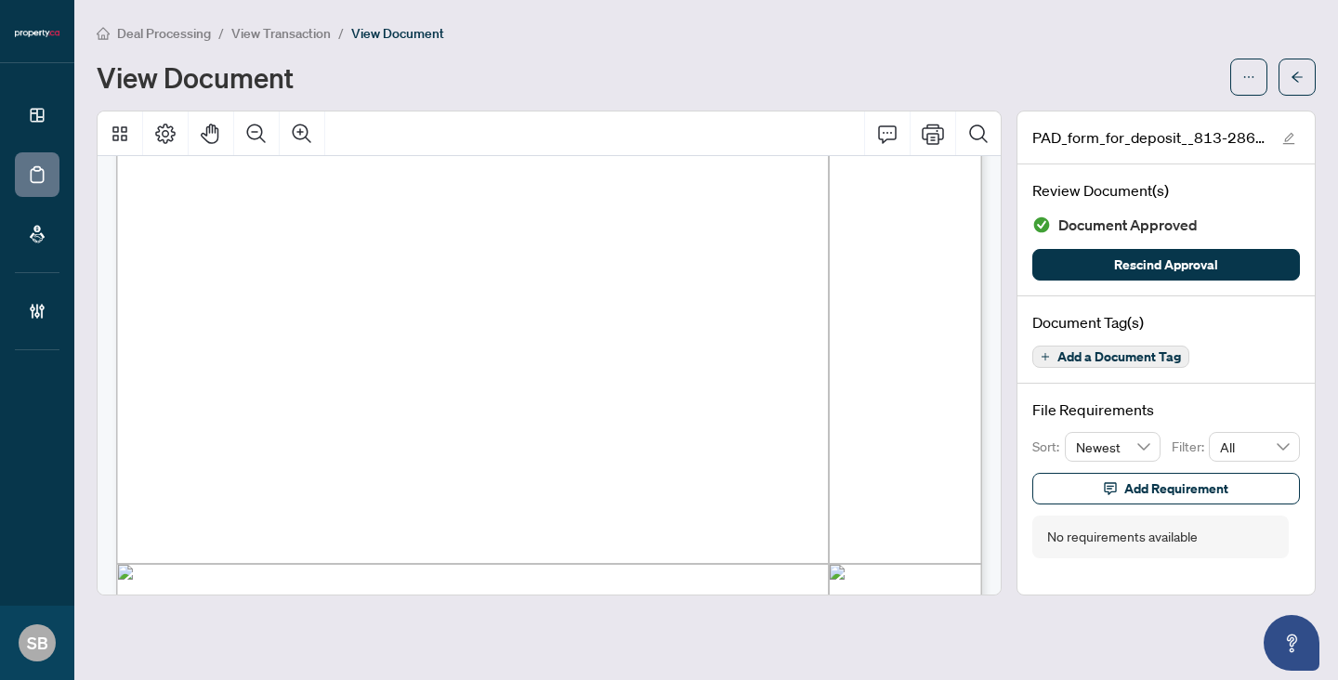
scroll to position [0, 0]
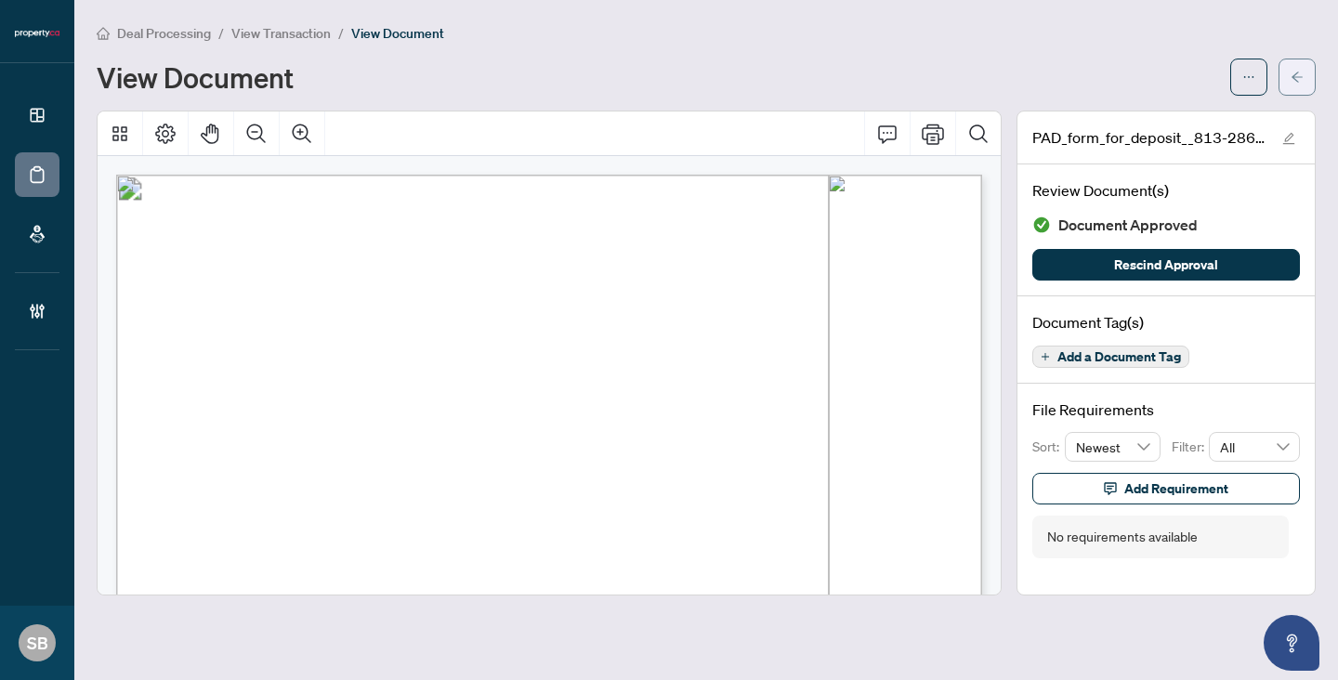
click at [1288, 74] on button "button" at bounding box center [1296, 77] width 37 height 37
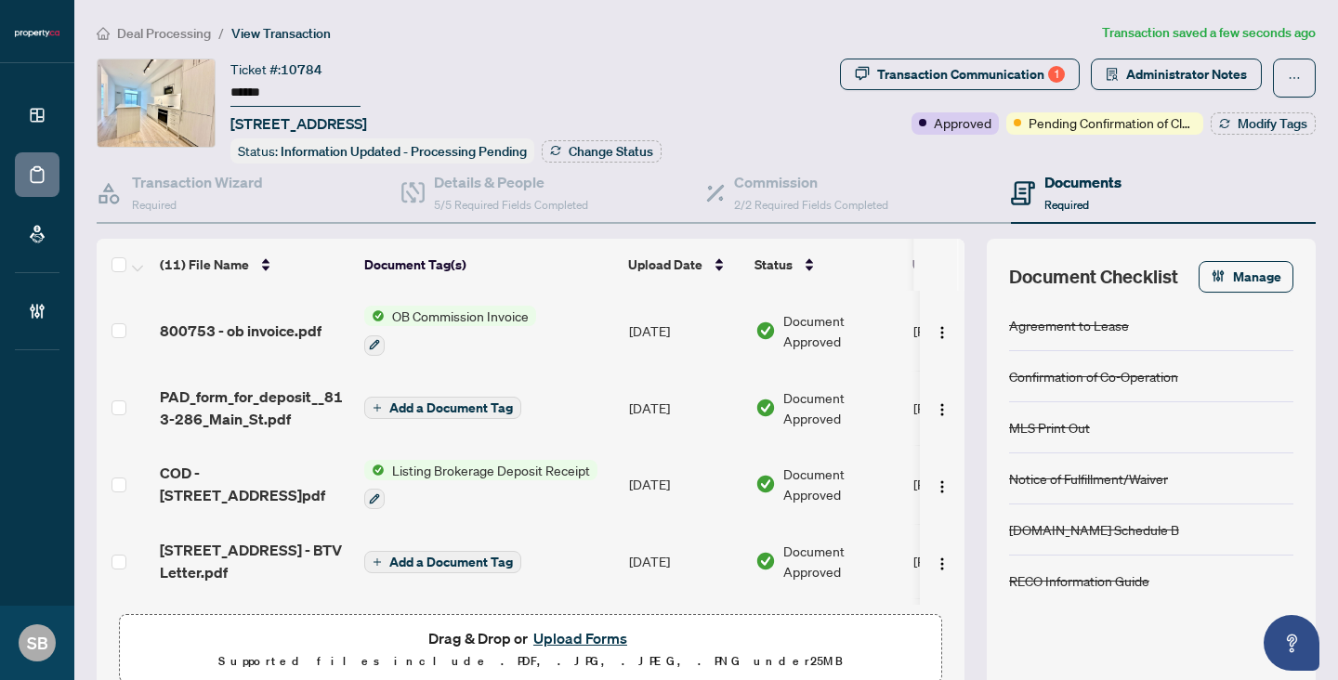
click at [442, 404] on span "Add a Document Tag" at bounding box center [451, 407] width 124 height 13
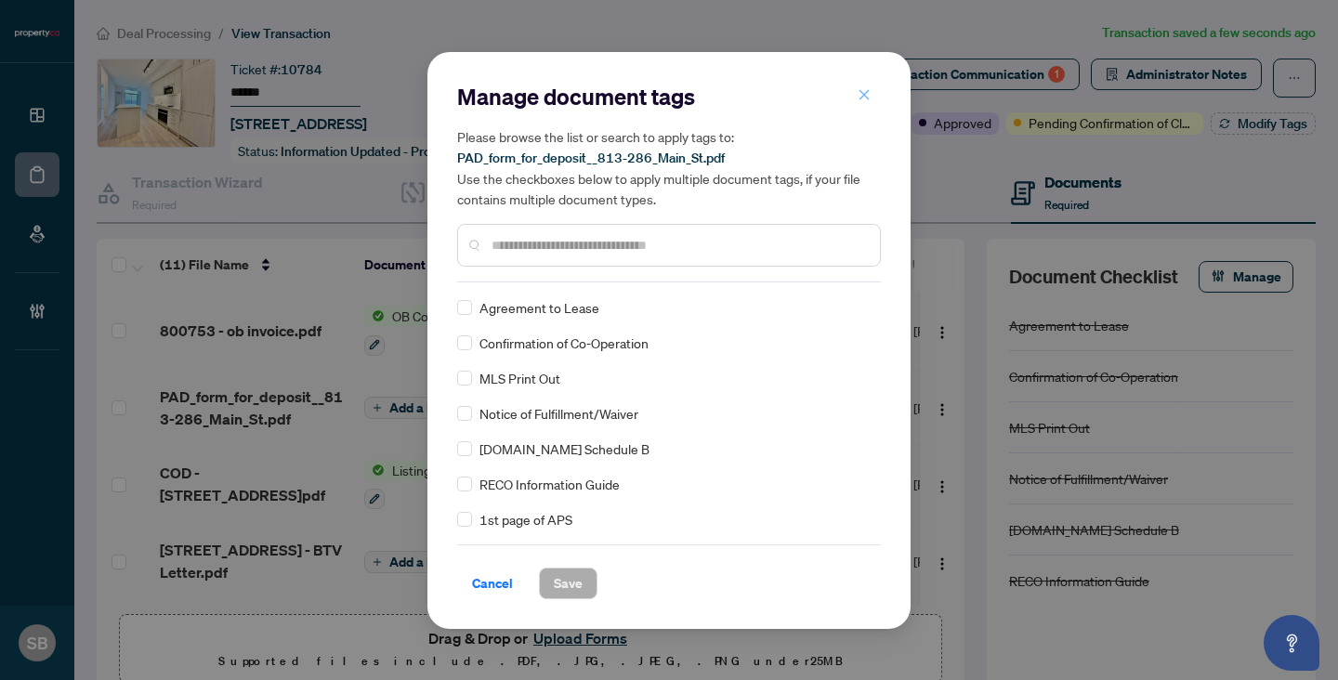
click at [856, 91] on button "button" at bounding box center [863, 96] width 37 height 32
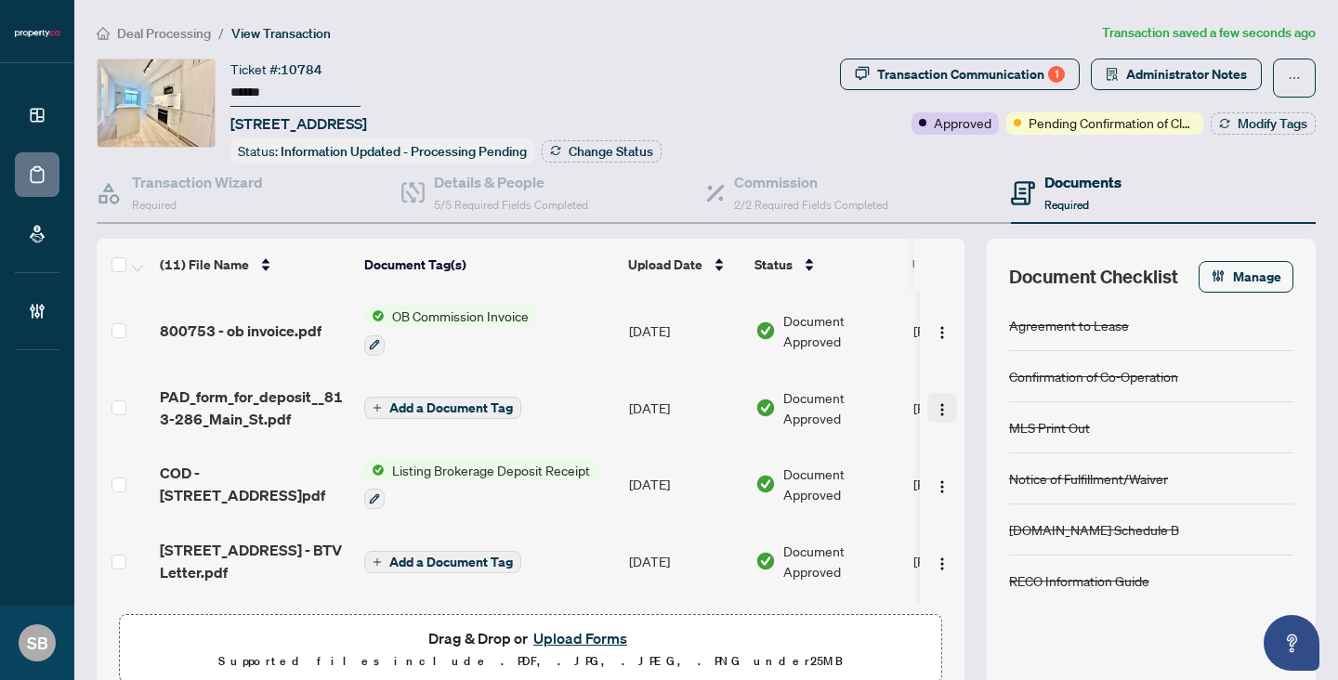
click at [935, 409] on img "button" at bounding box center [942, 409] width 15 height 15
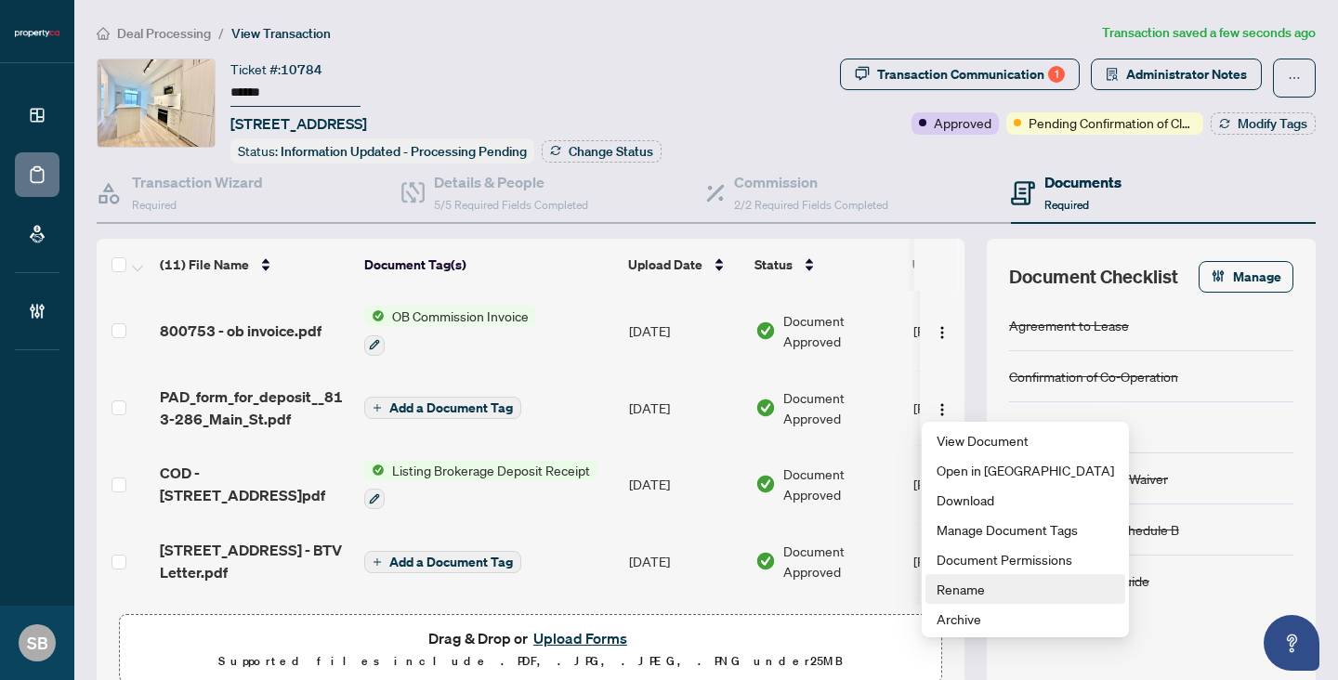
click at [973, 589] on span "Rename" at bounding box center [1024, 589] width 177 height 20
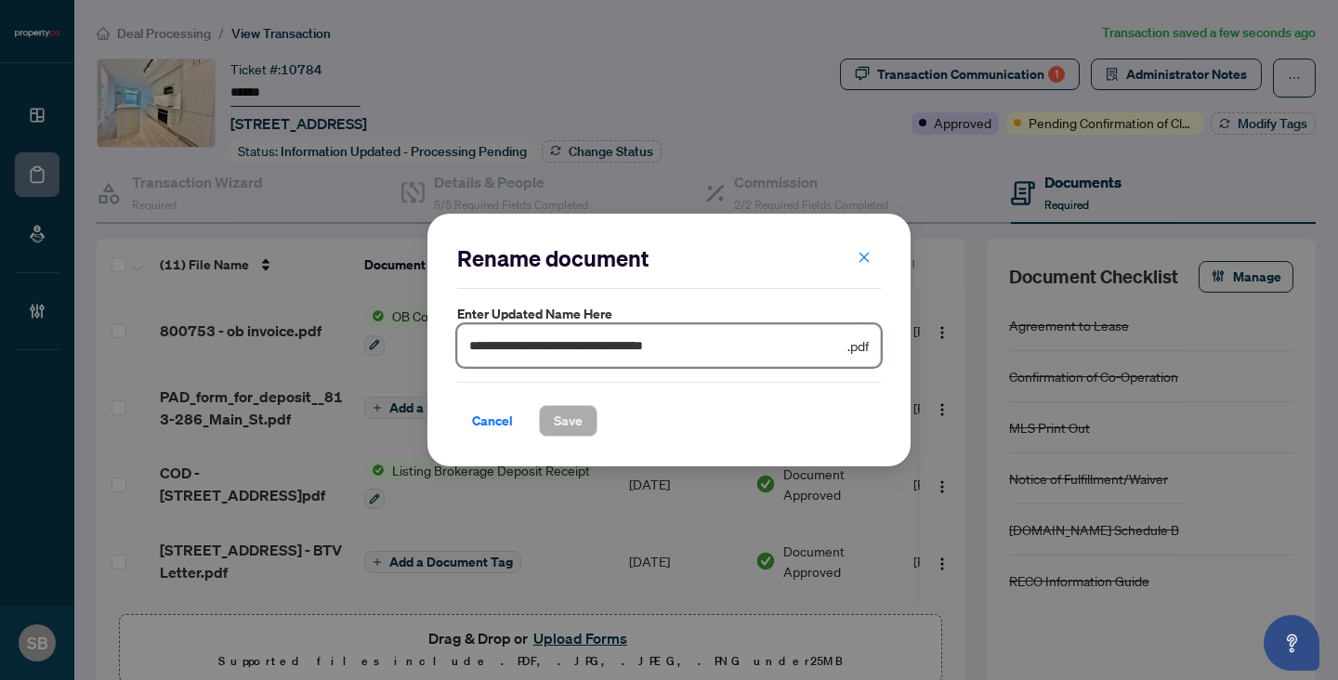
drag, startPoint x: 685, startPoint y: 349, endPoint x: 232, endPoint y: 148, distance: 495.3
click at [233, 173] on div "**********" at bounding box center [669, 340] width 1338 height 680
paste input "text"
type input "**********"
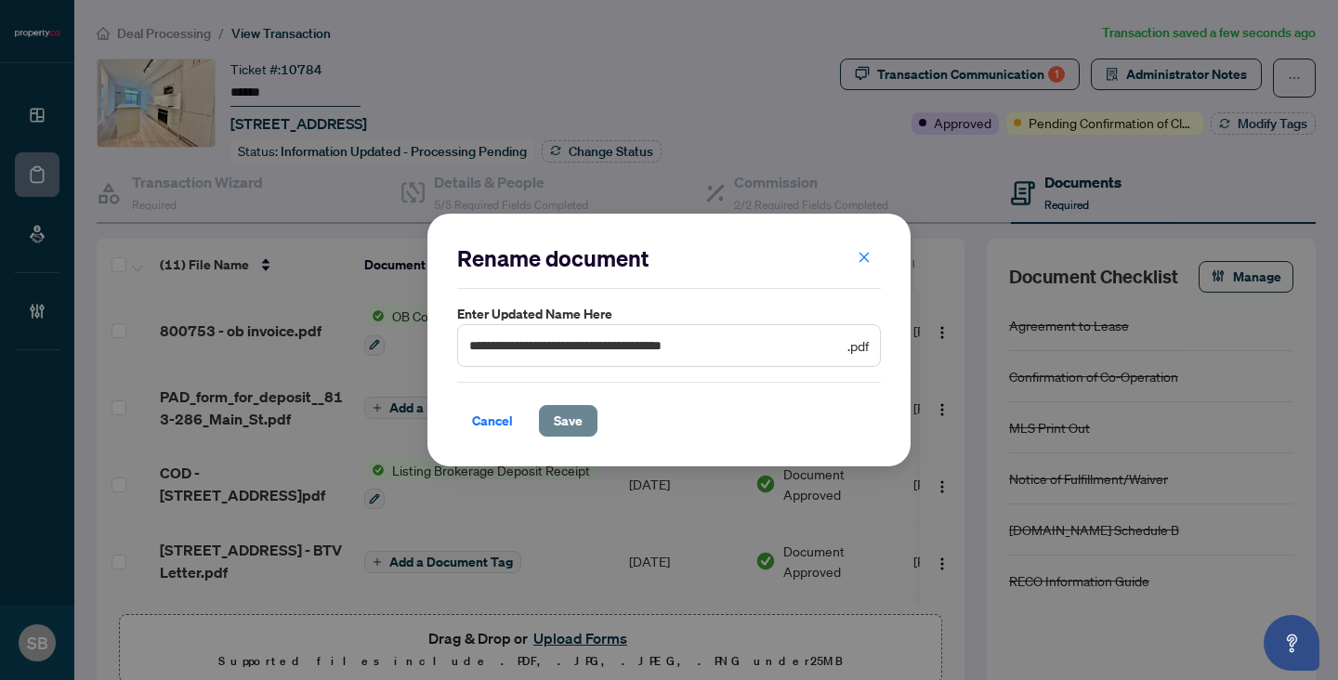
click at [555, 419] on span "Save" at bounding box center [568, 421] width 29 height 30
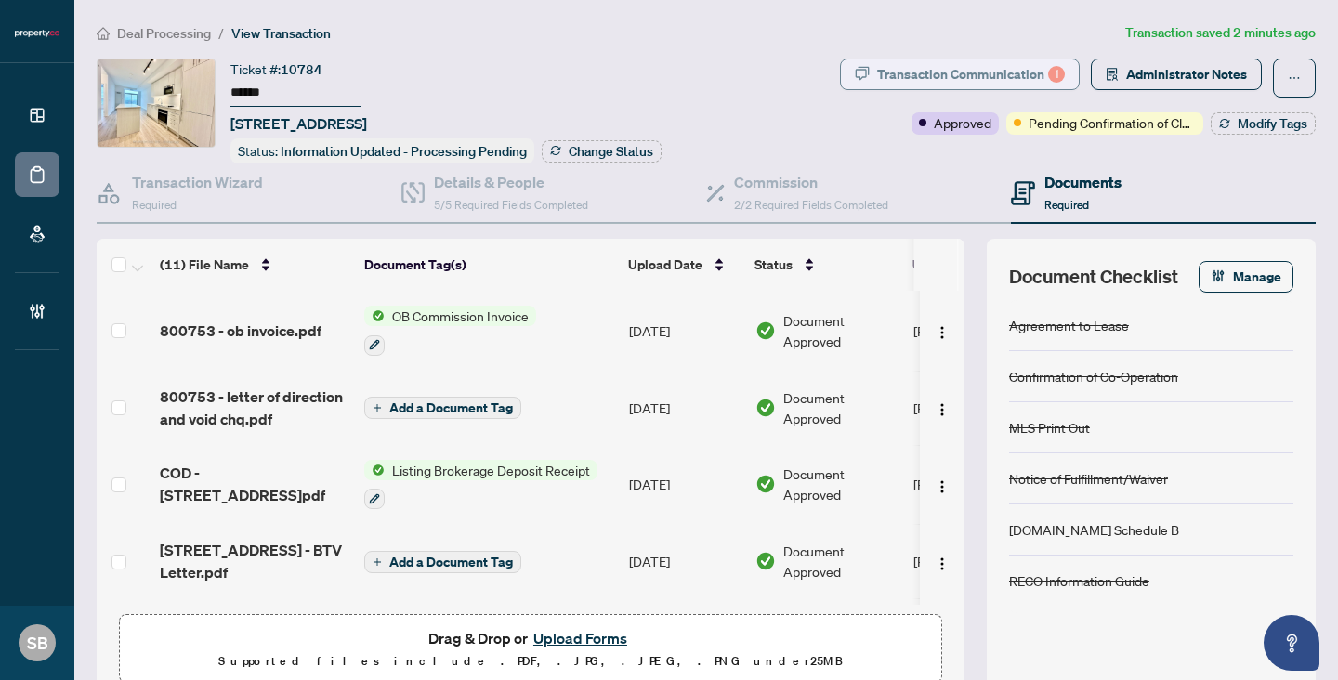
click at [996, 87] on div "Transaction Communication 1" at bounding box center [971, 74] width 188 height 30
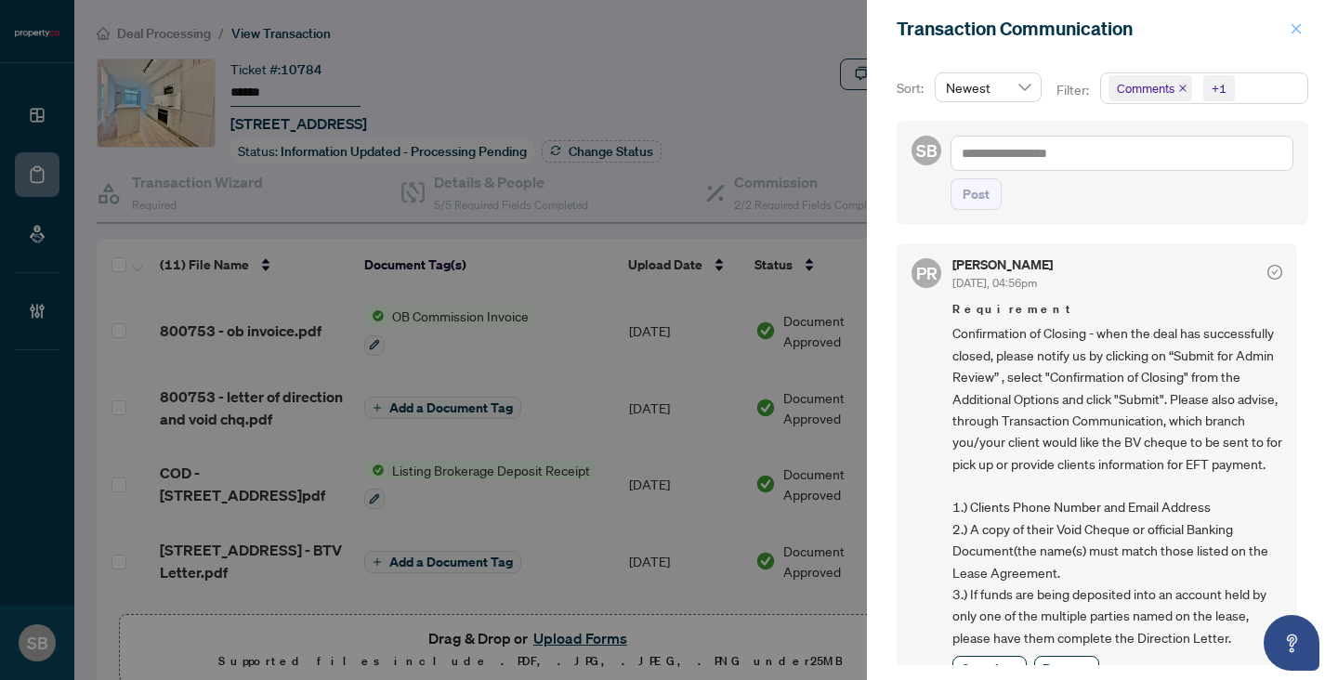
click at [1294, 32] on icon "close" at bounding box center [1295, 28] width 13 height 13
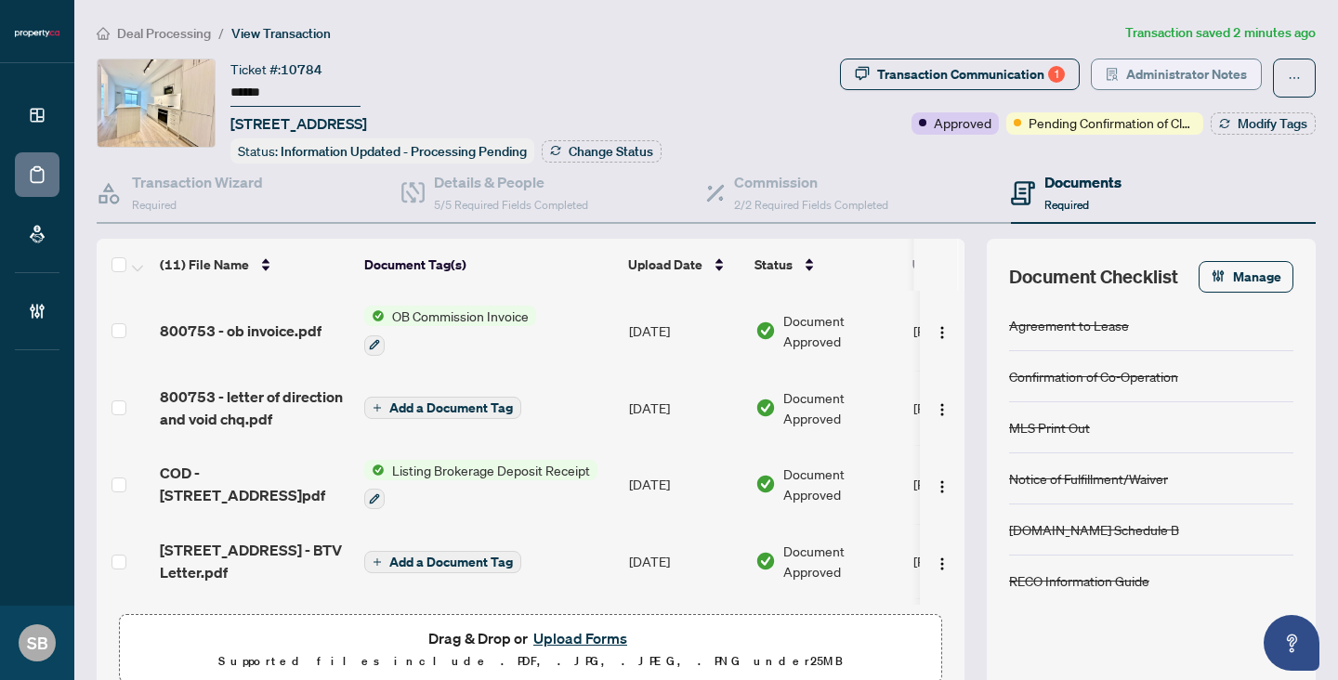
click at [1167, 83] on span "Administrator Notes" at bounding box center [1186, 74] width 121 height 30
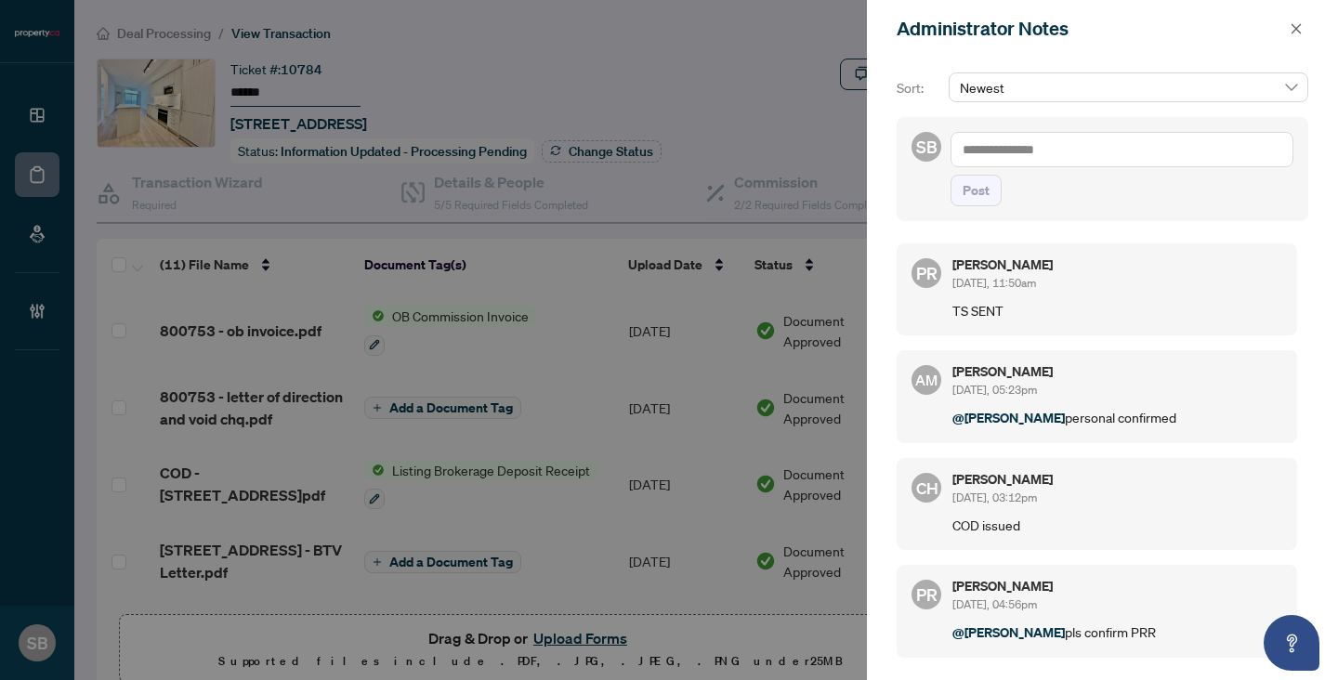
click at [1052, 151] on textarea at bounding box center [1121, 149] width 343 height 35
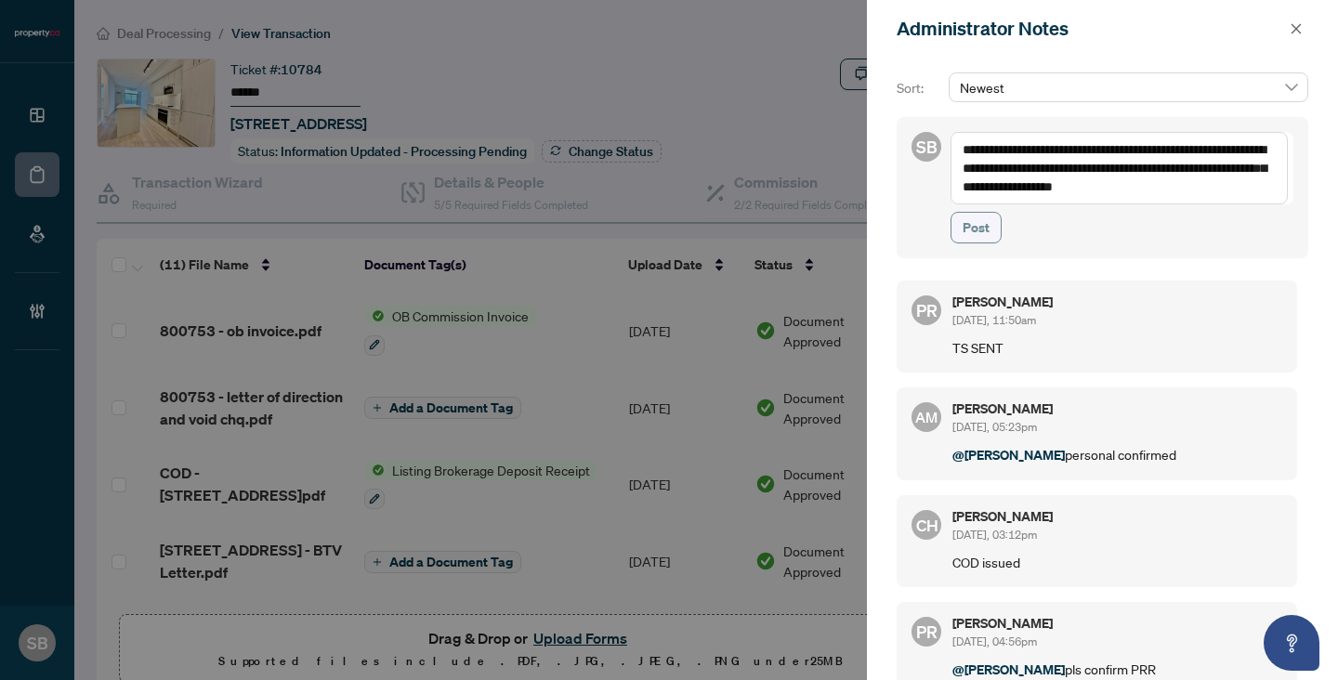
type textarea "**********"
click at [973, 229] on span "Post" at bounding box center [975, 228] width 27 height 30
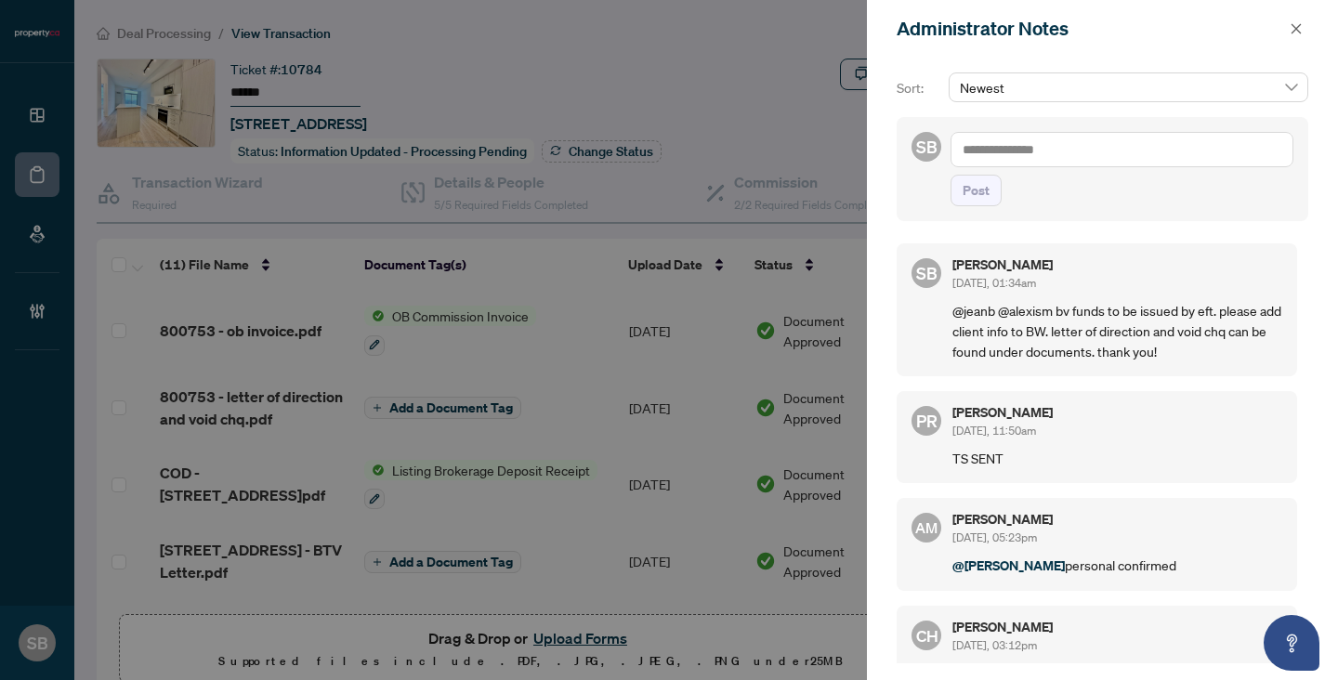
click at [1281, 36] on div "Administrator Notes" at bounding box center [1089, 29] width 387 height 28
click at [1289, 36] on button "button" at bounding box center [1296, 29] width 24 height 22
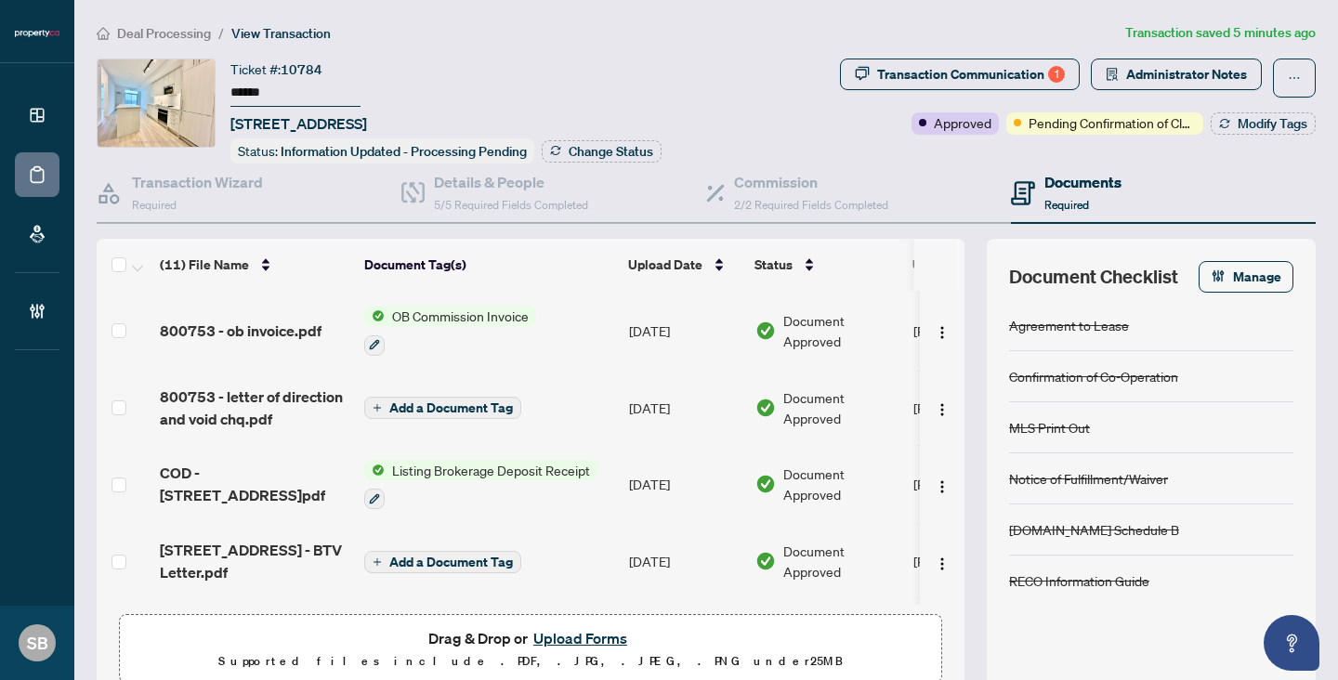
click at [141, 31] on span "Deal Processing" at bounding box center [164, 33] width 94 height 17
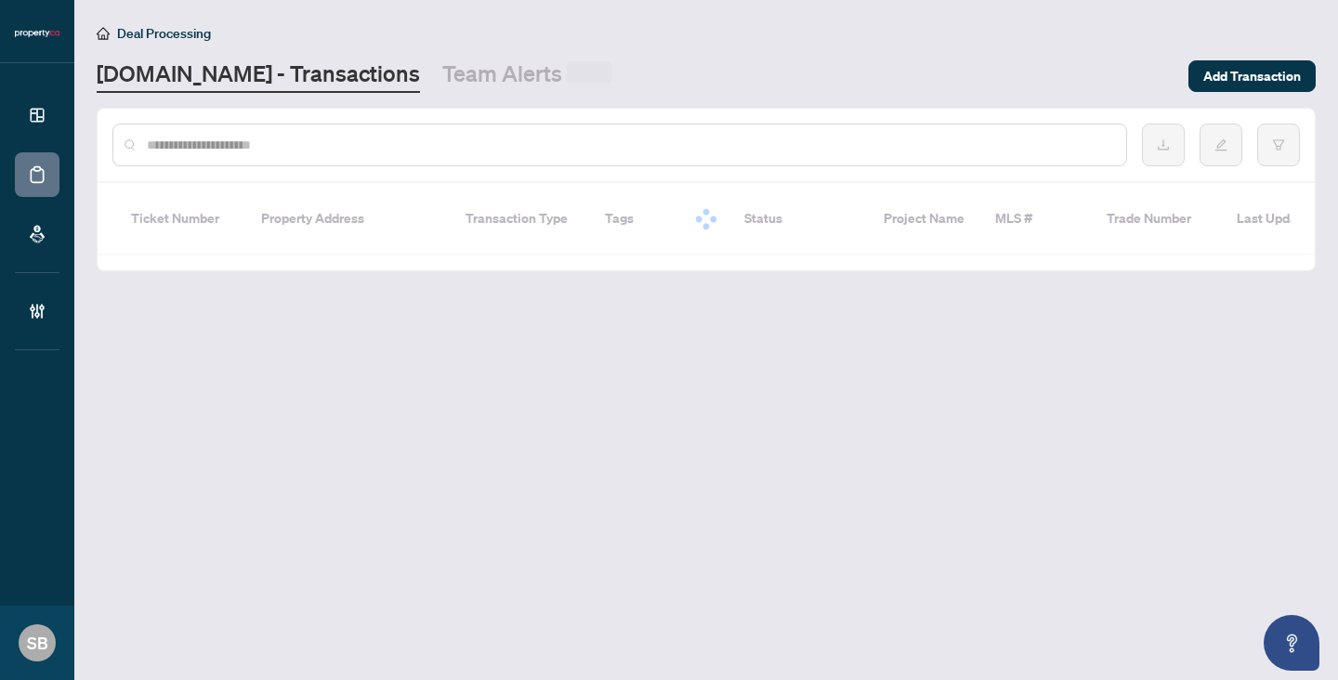
click at [262, 154] on div at bounding box center [619, 145] width 1014 height 43
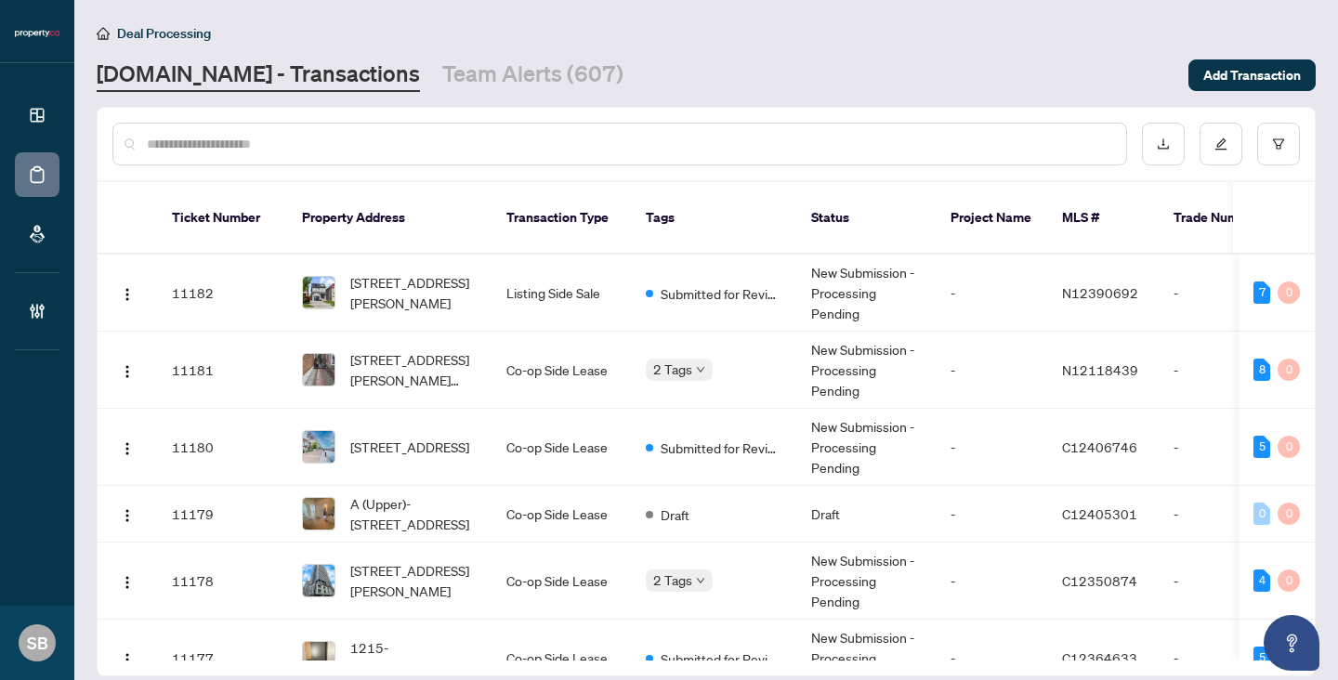
click at [262, 139] on input "text" at bounding box center [629, 144] width 964 height 20
paste input "******"
type input "******"
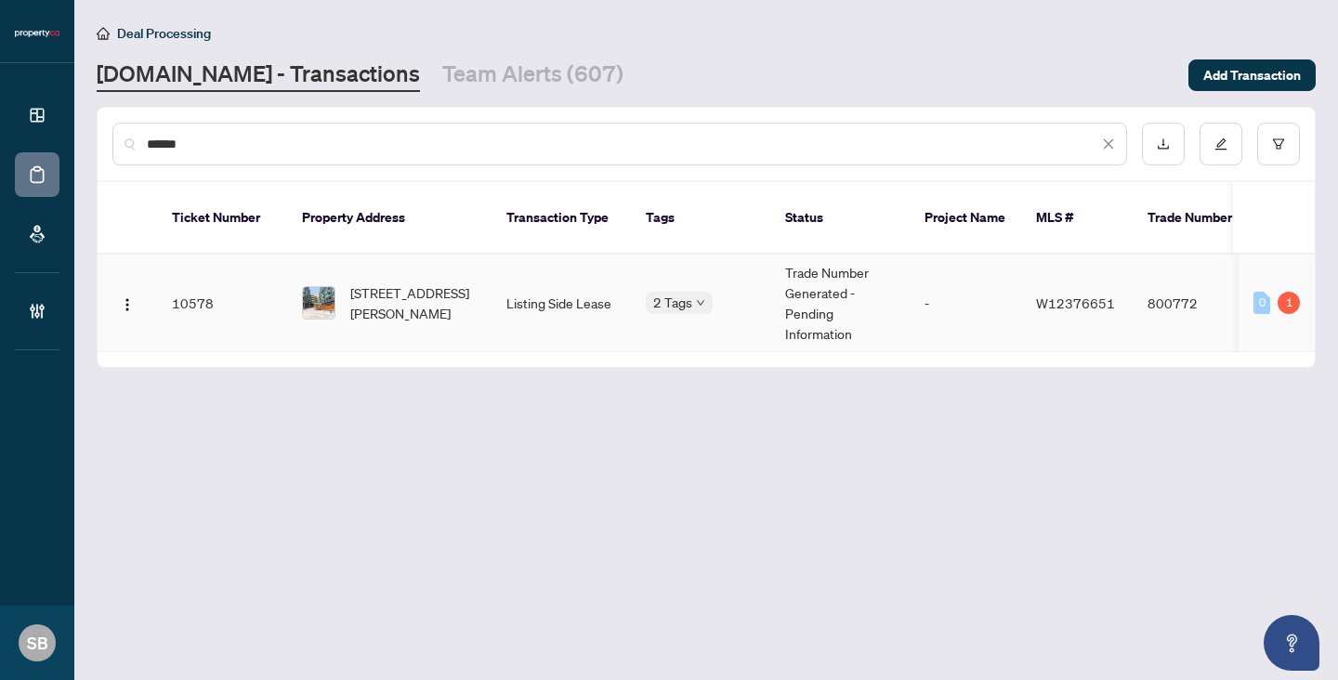
click at [420, 303] on td "[STREET_ADDRESS][PERSON_NAME]" at bounding box center [389, 304] width 204 height 98
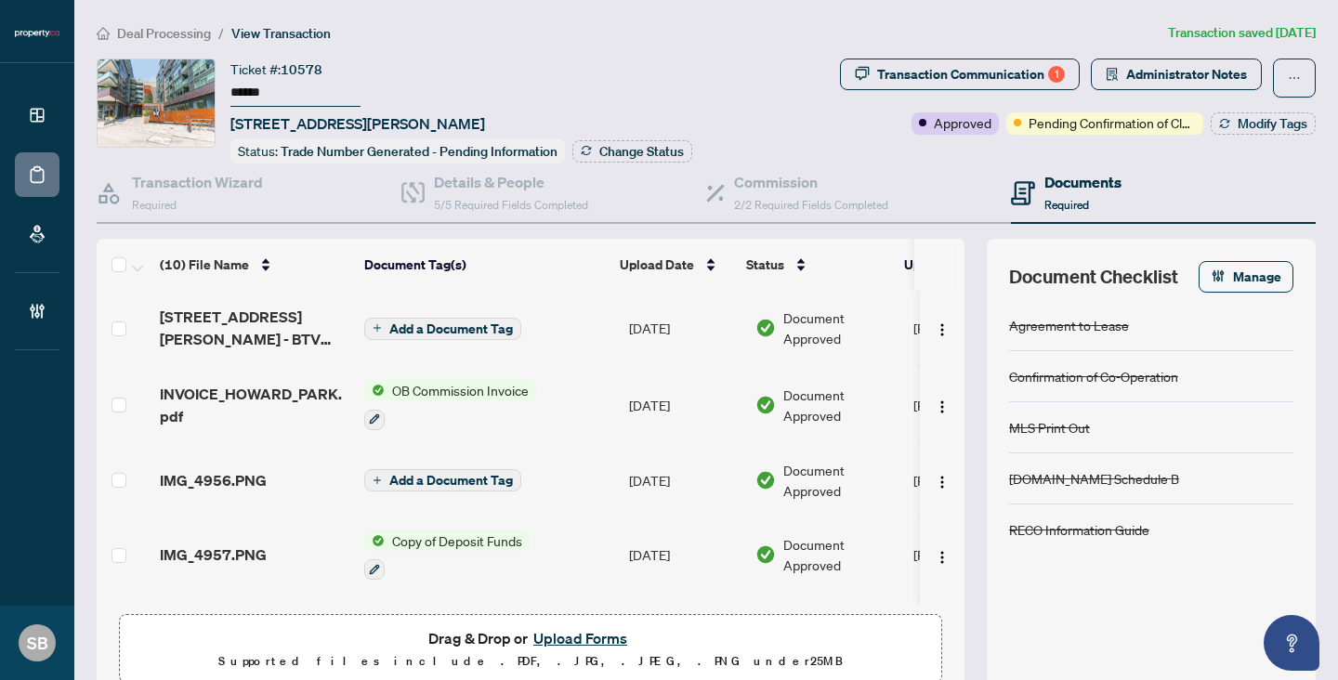
click at [251, 478] on span "IMG_4956.PNG" at bounding box center [213, 480] width 107 height 22
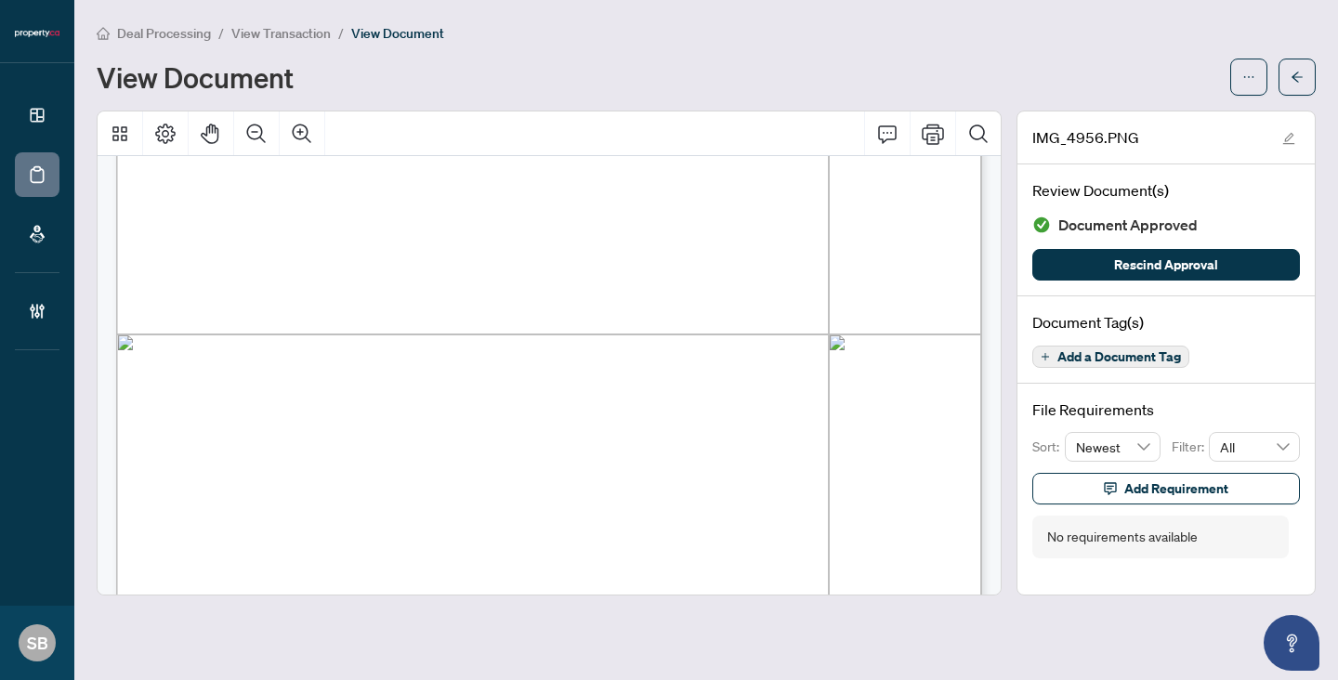
scroll to position [823, 0]
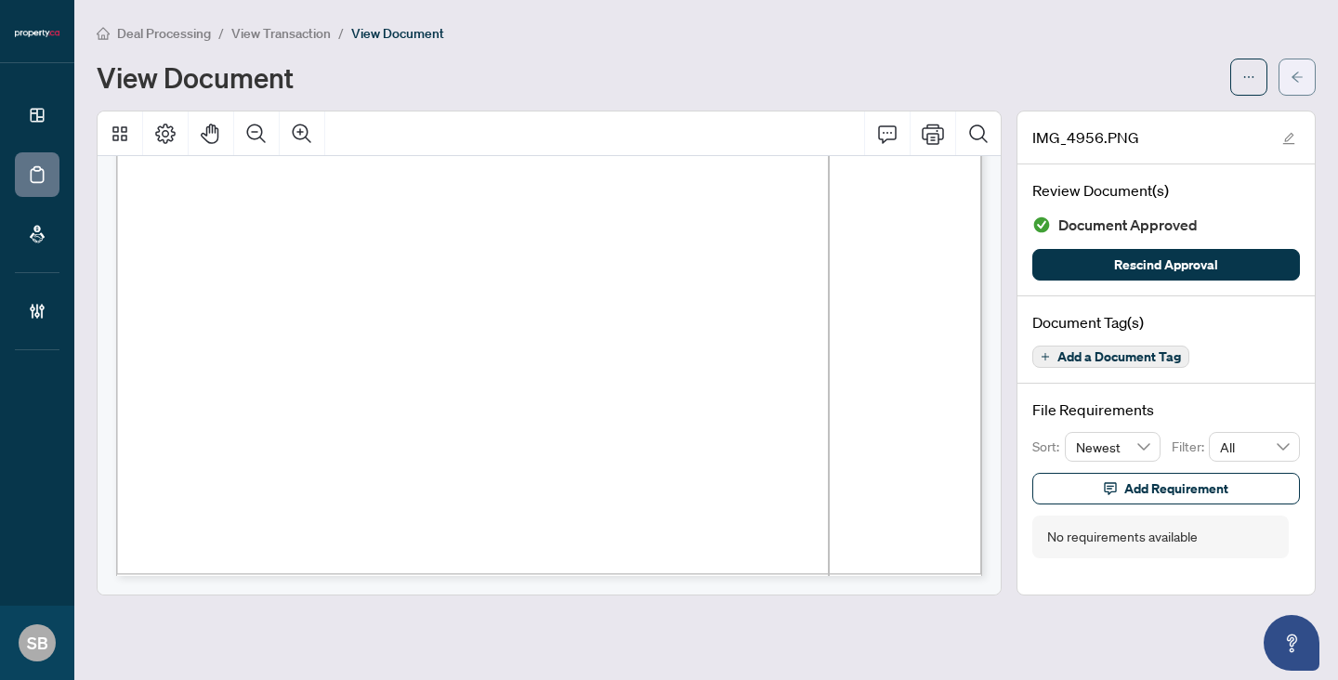
click at [1302, 85] on span "button" at bounding box center [1296, 77] width 13 height 30
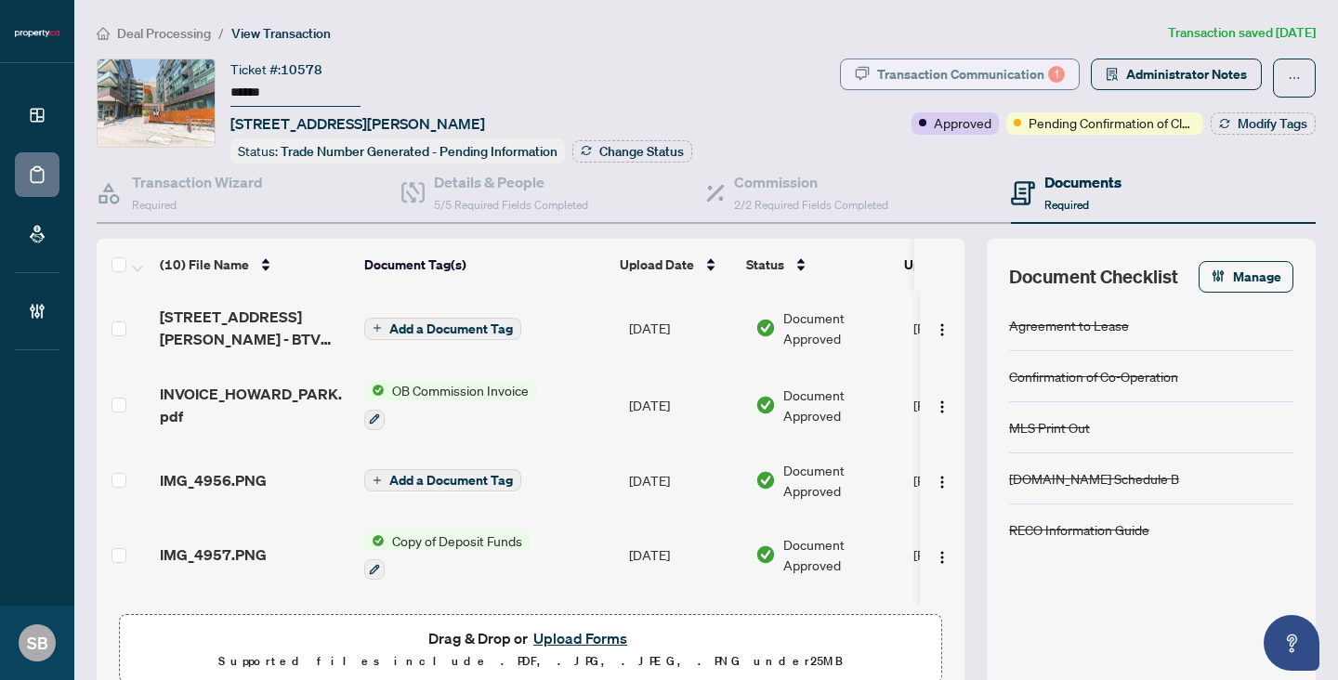
click at [1022, 77] on div "Transaction Communication 1" at bounding box center [971, 74] width 188 height 30
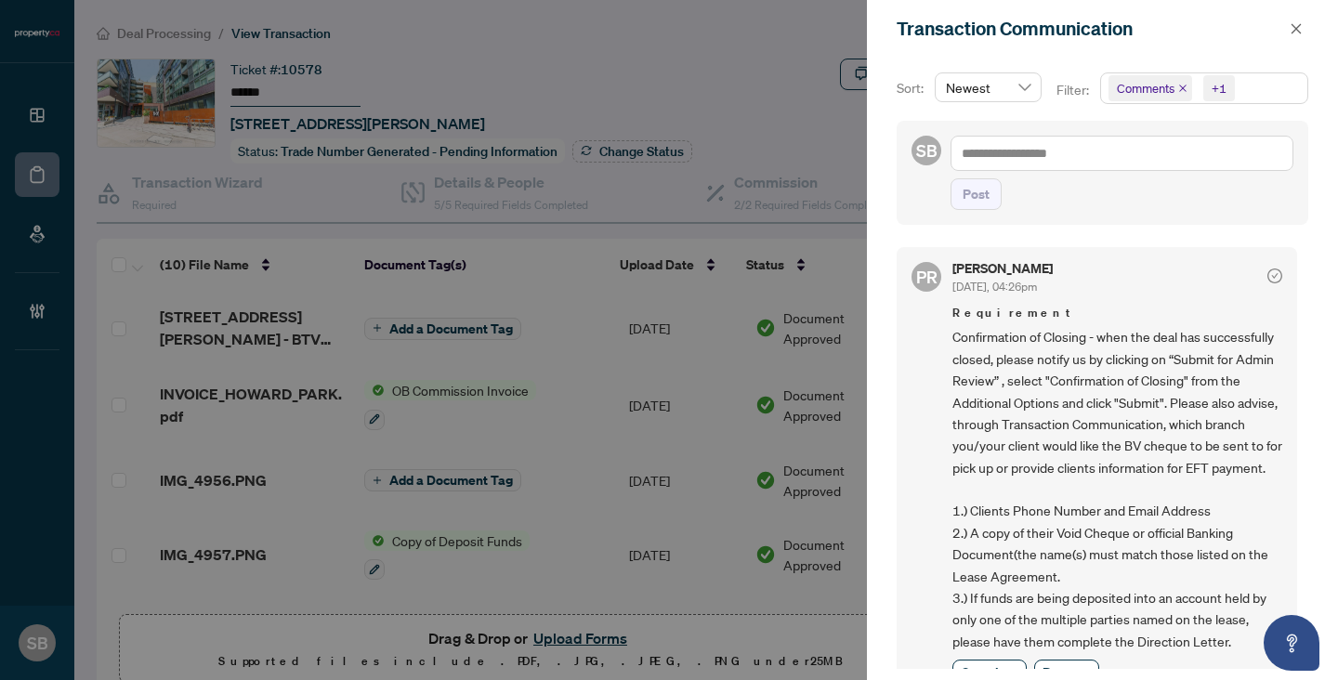
scroll to position [579, 0]
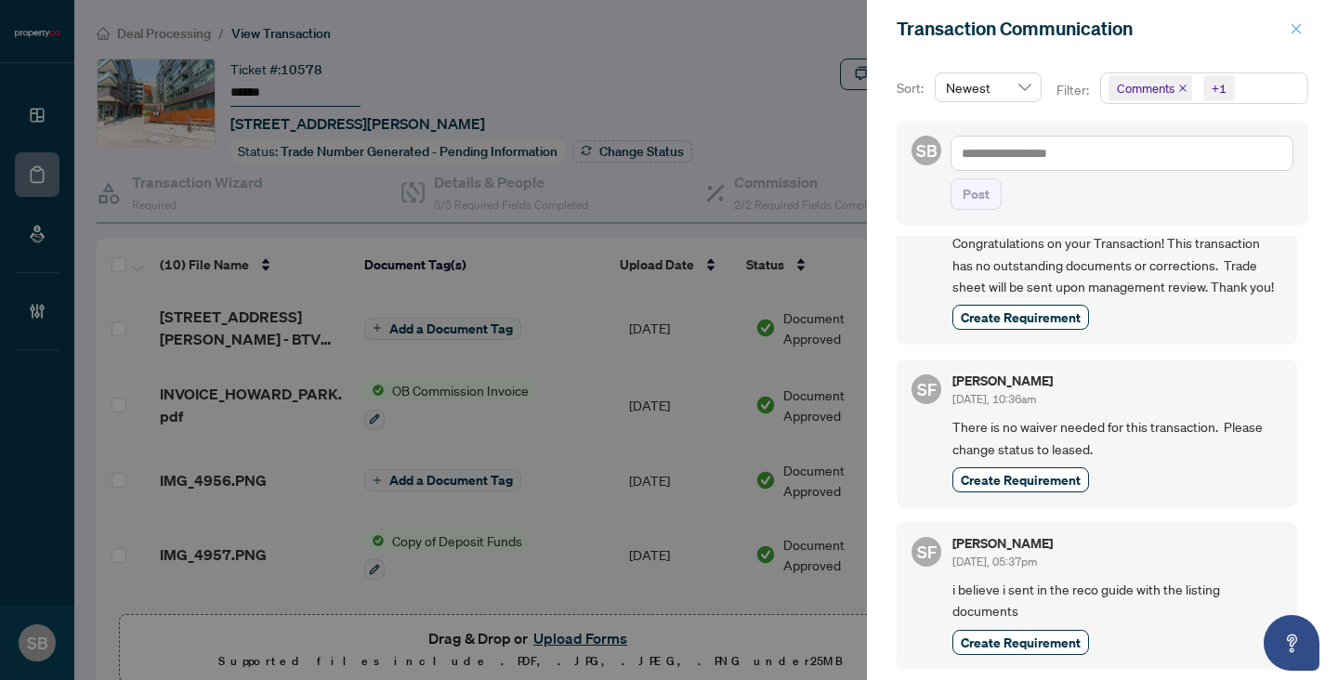
click at [1295, 28] on icon "close" at bounding box center [1296, 28] width 10 height 10
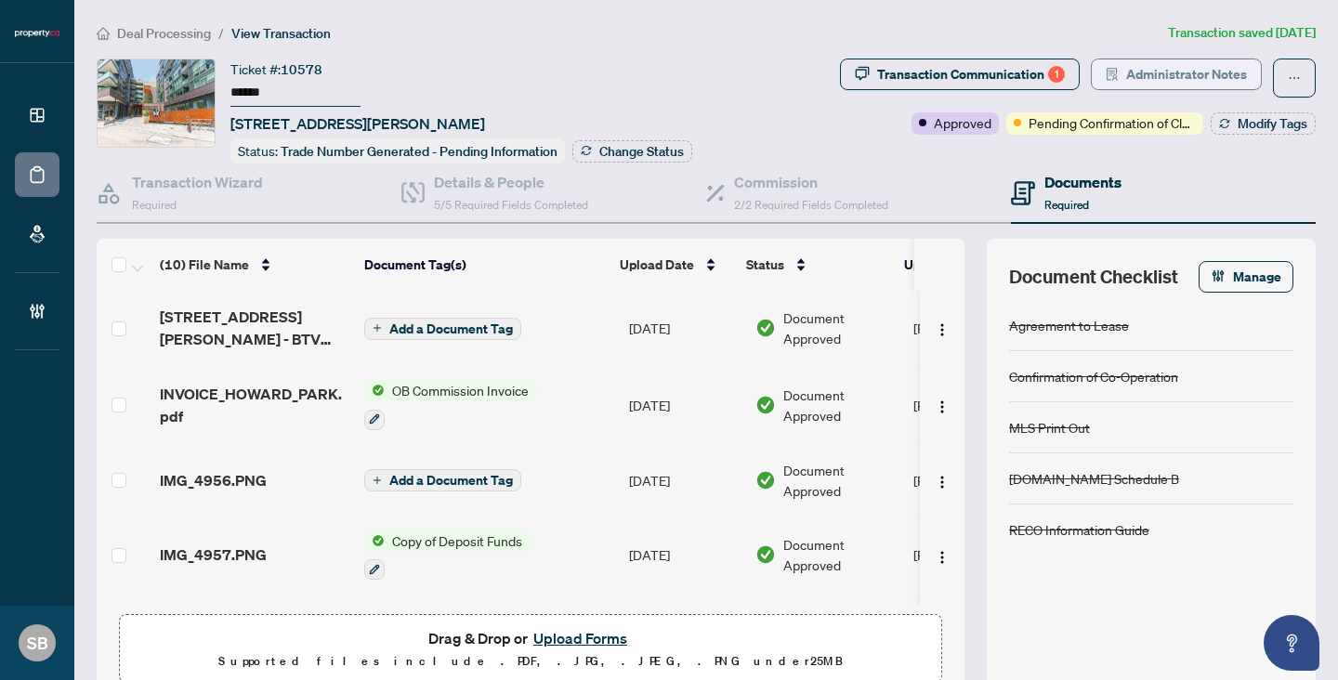
click at [1159, 65] on span "Administrator Notes" at bounding box center [1186, 74] width 121 height 30
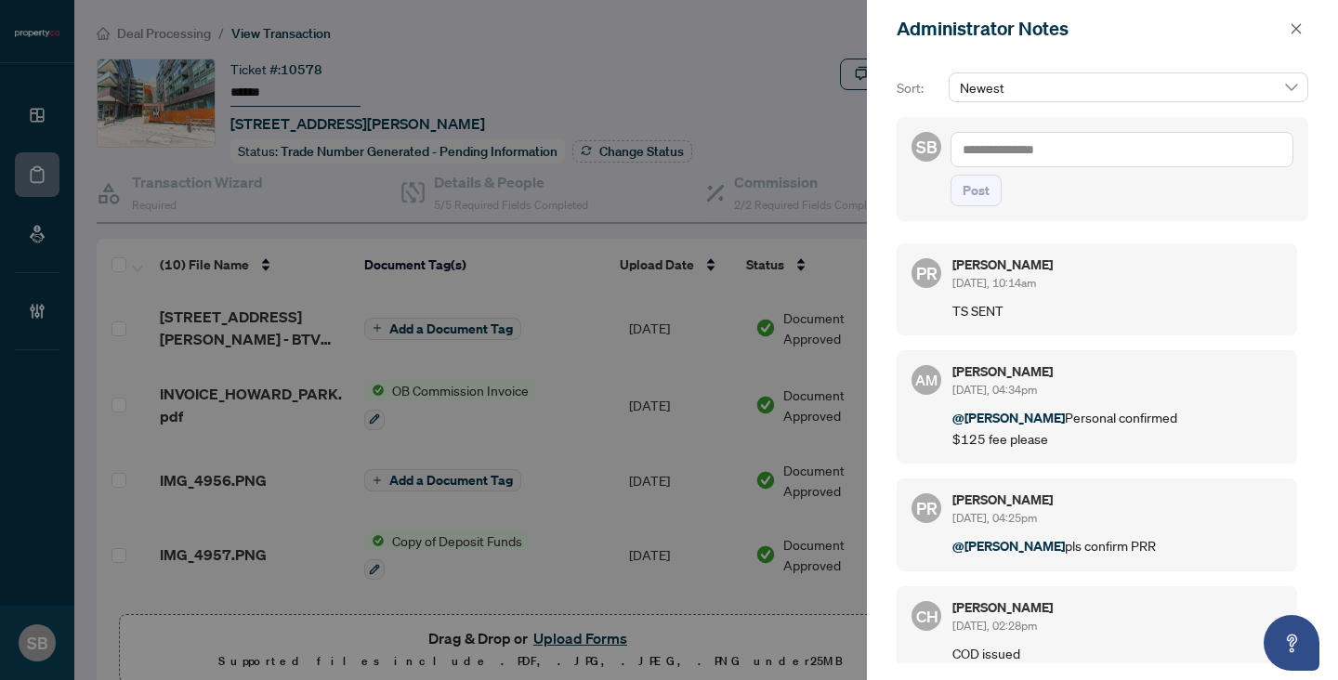
scroll to position [242, 0]
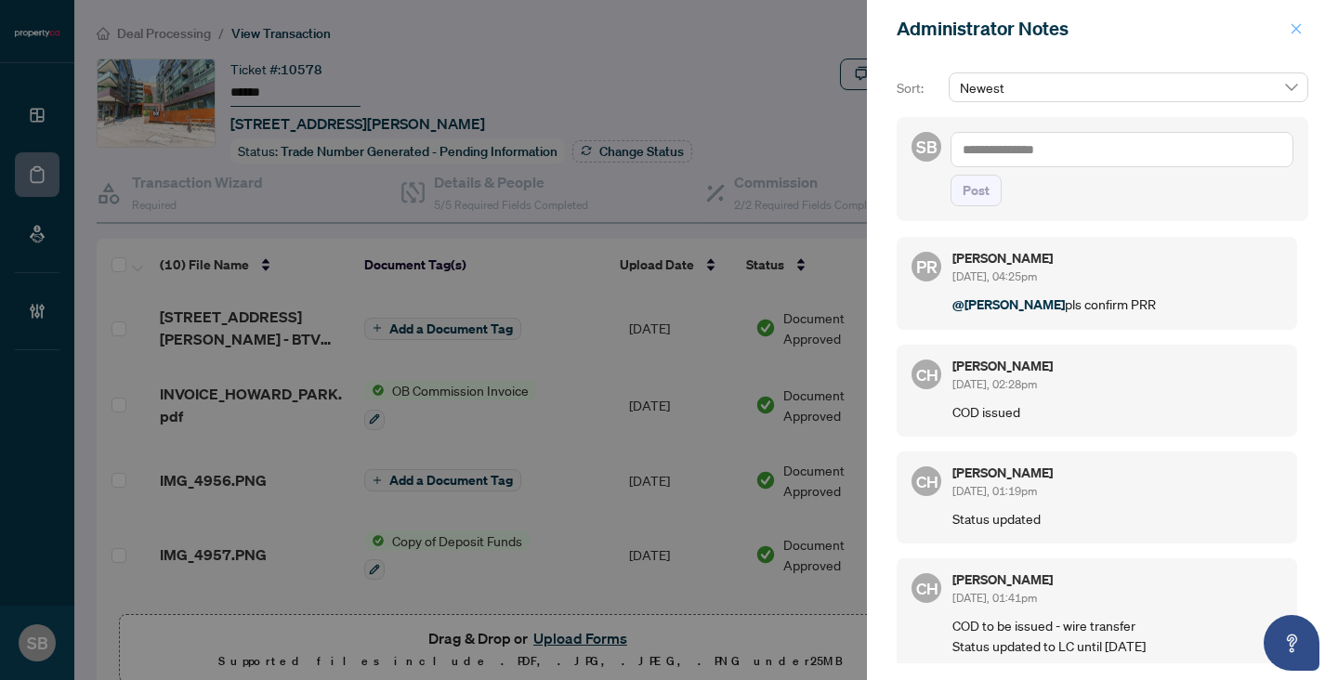
click at [1298, 29] on icon "close" at bounding box center [1295, 28] width 13 height 13
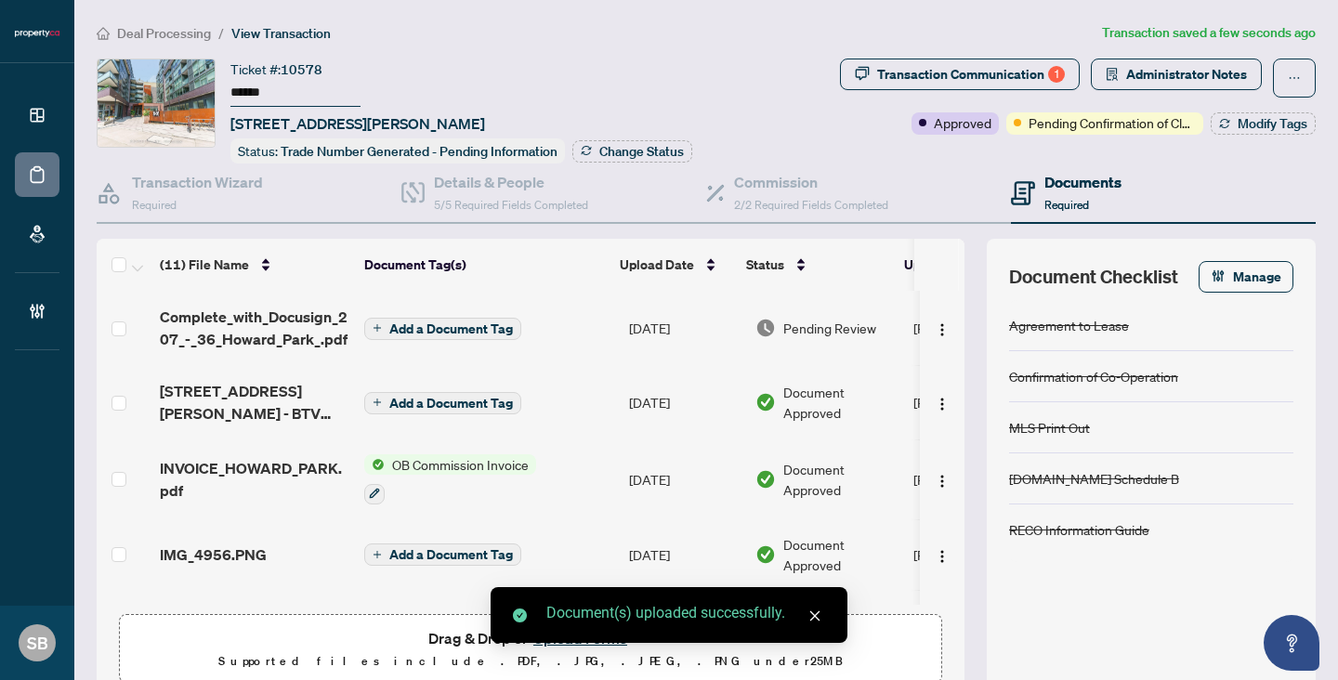
click at [472, 322] on span "Add a Document Tag" at bounding box center [451, 328] width 124 height 13
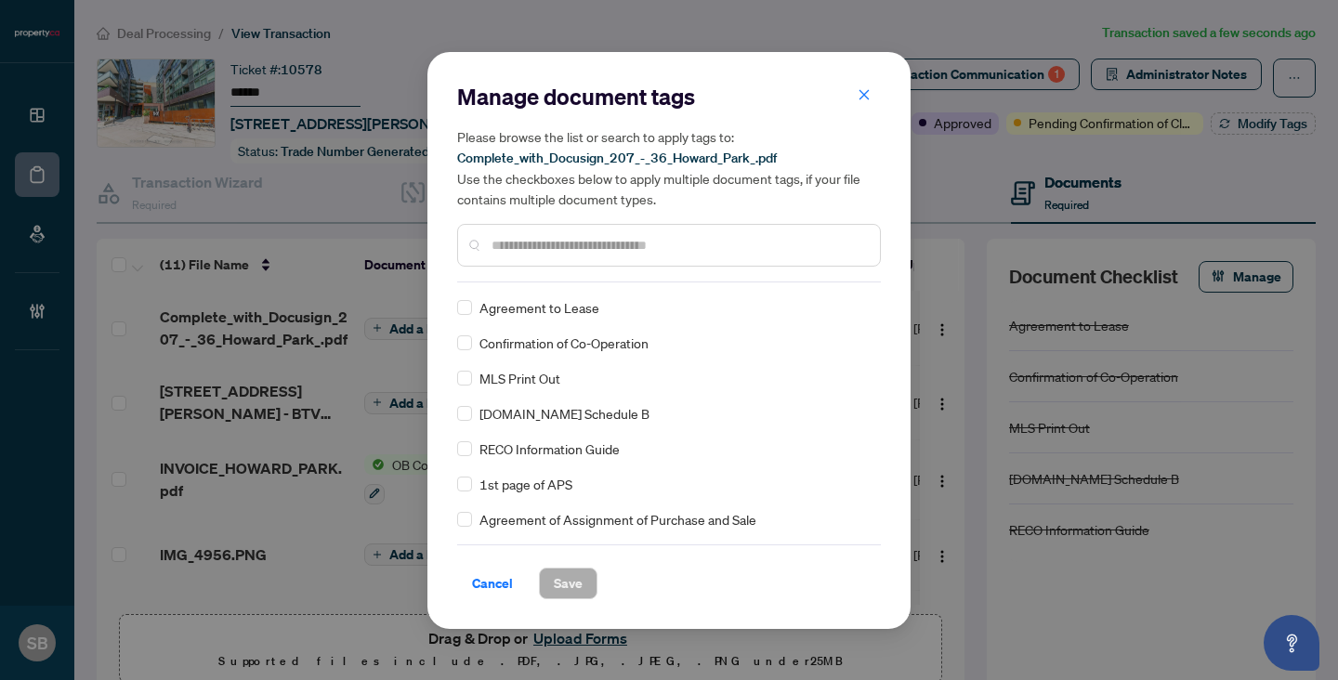
click at [644, 274] on div "Manage document tags Please browse the list or search to apply tags to: Complet…" at bounding box center [669, 182] width 424 height 201
click at [625, 238] on input "text" at bounding box center [677, 245] width 373 height 20
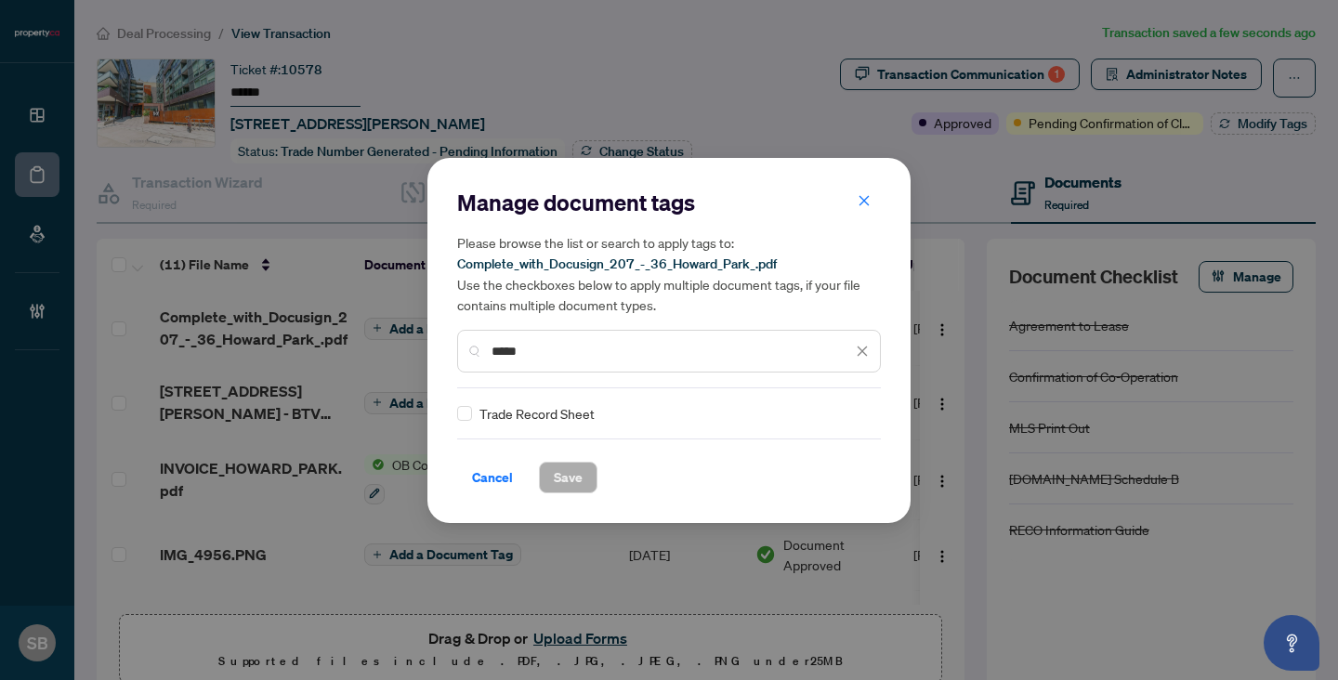
type input "*****"
click at [833, 413] on img at bounding box center [842, 413] width 19 height 19
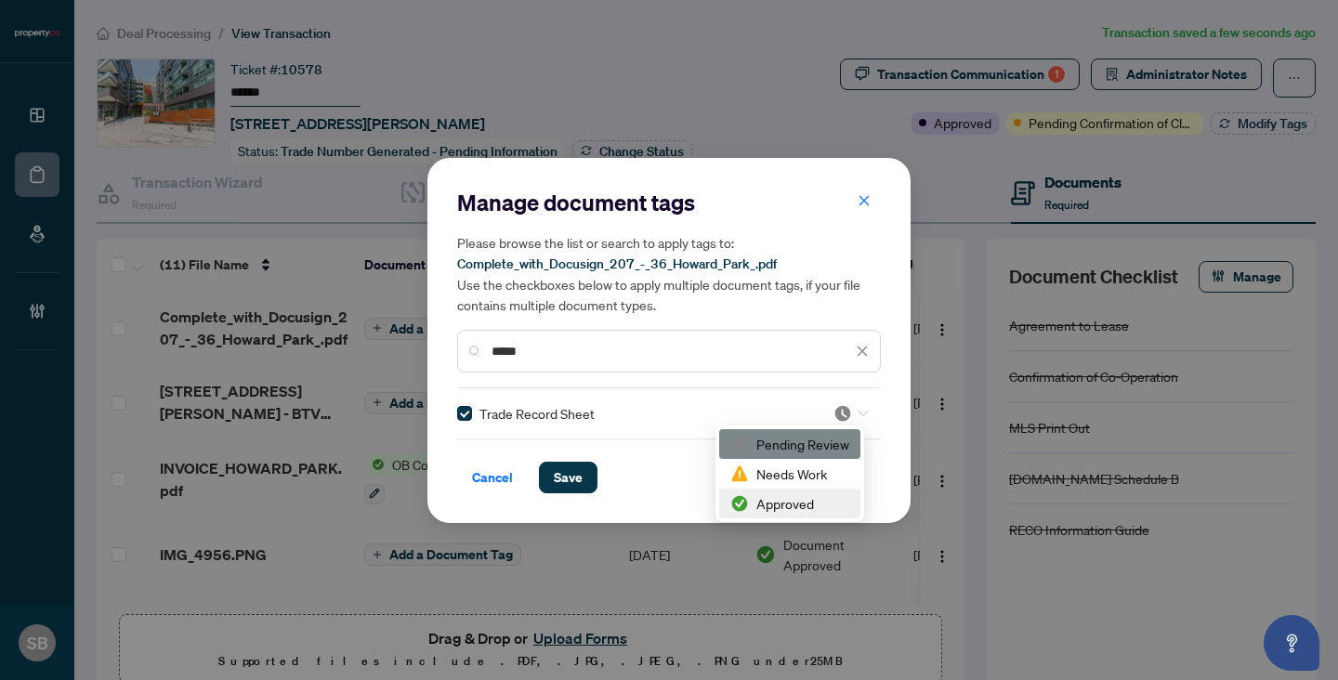
click at [776, 504] on div "Approved" at bounding box center [789, 503] width 119 height 20
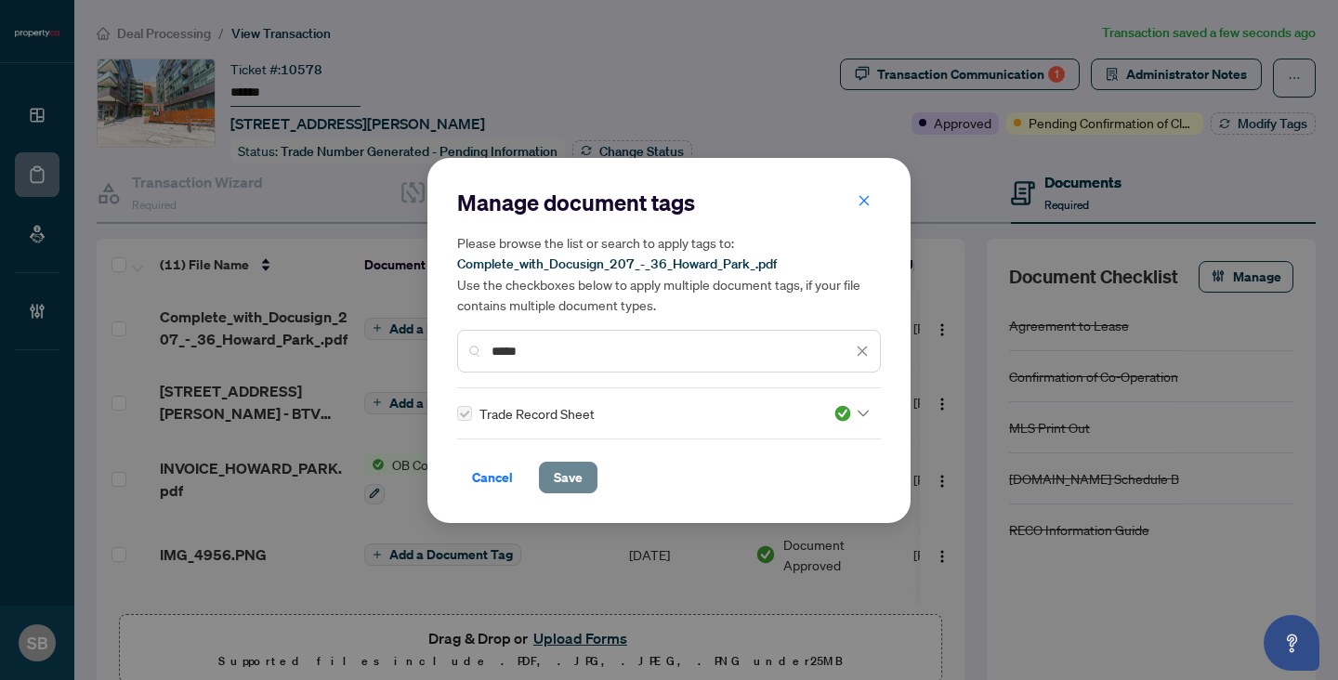
click at [592, 481] on button "Save" at bounding box center [568, 478] width 59 height 32
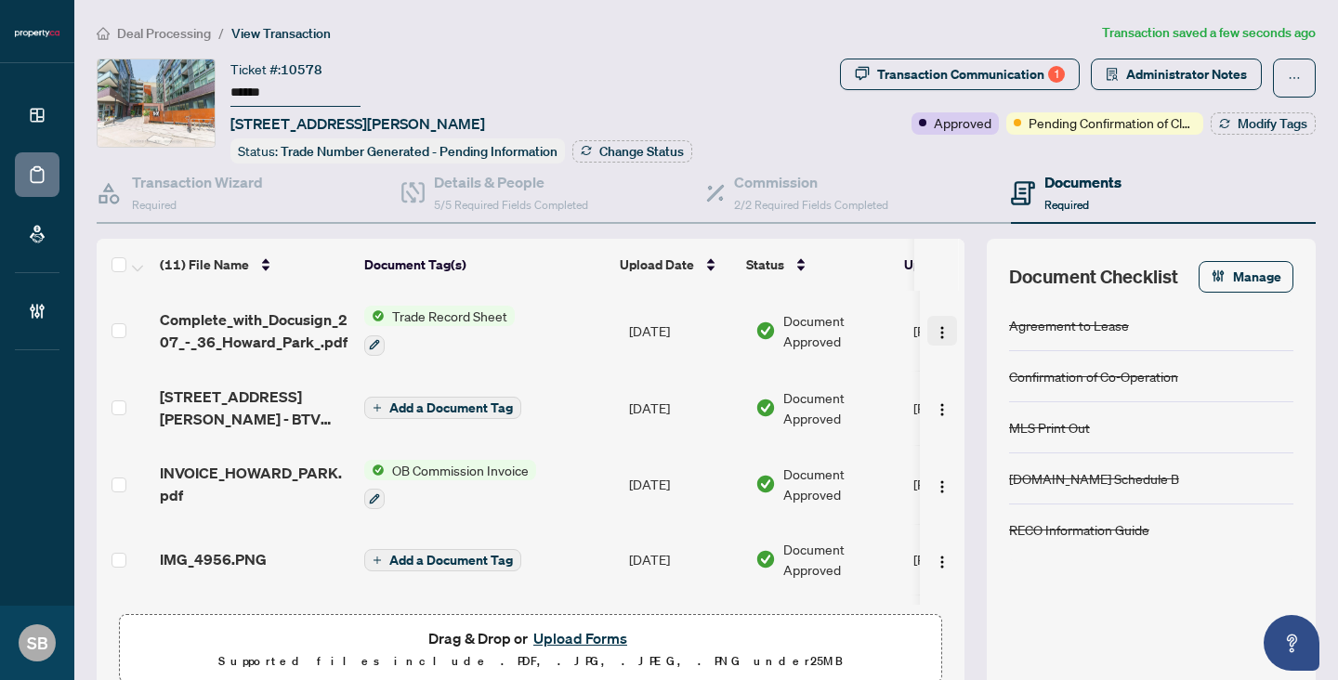
click at [935, 321] on span "button" at bounding box center [942, 331] width 15 height 20
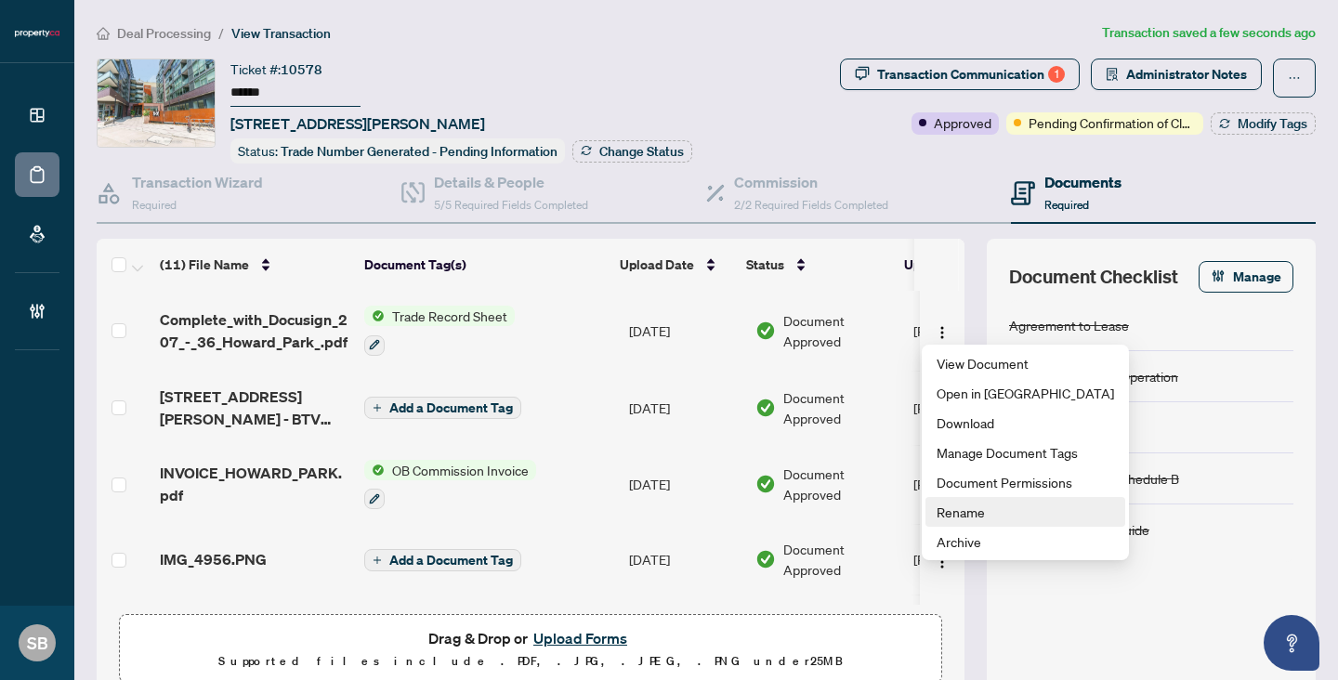
click at [977, 505] on span "Rename" at bounding box center [1024, 512] width 177 height 20
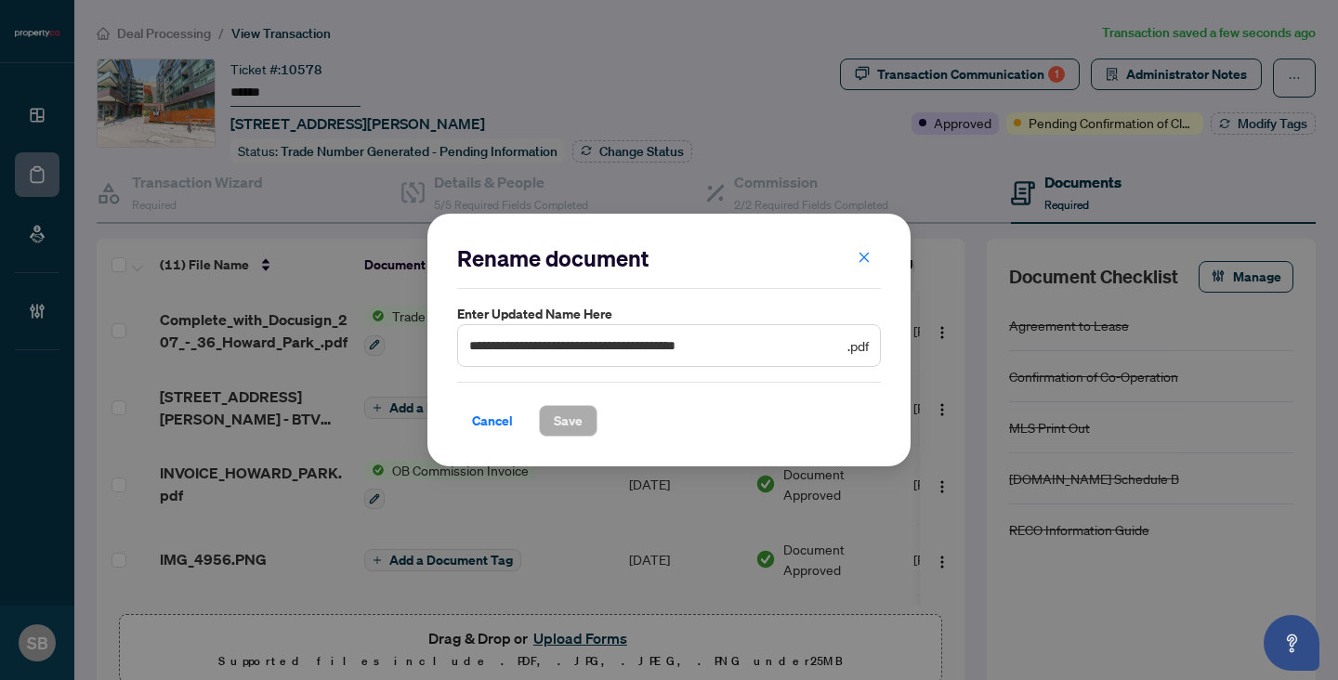
drag, startPoint x: 776, startPoint y: 360, endPoint x: 316, endPoint y: 255, distance: 471.7
click at [316, 255] on div "**********" at bounding box center [669, 340] width 1338 height 680
click at [767, 334] on span "**********" at bounding box center [669, 345] width 424 height 43
paste input "****"
drag, startPoint x: 796, startPoint y: 349, endPoint x: 288, endPoint y: 260, distance: 515.9
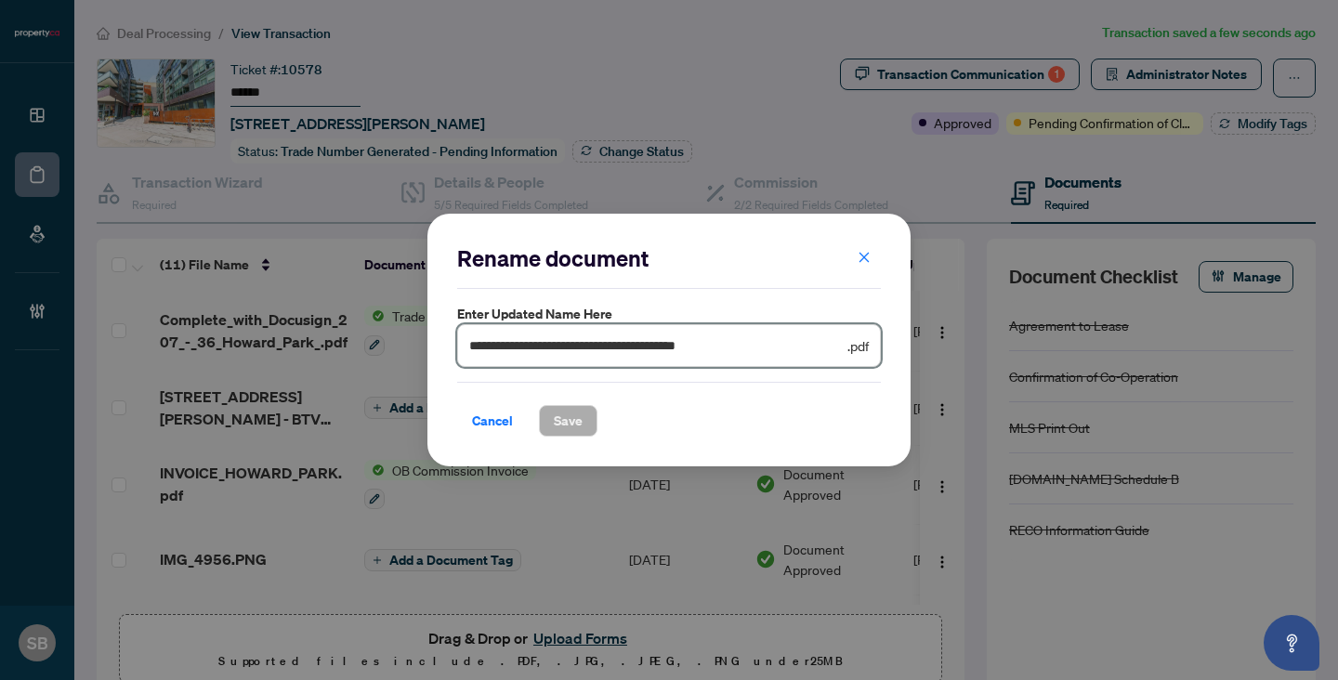
click at [288, 260] on div "**********" at bounding box center [669, 340] width 1338 height 680
drag, startPoint x: 792, startPoint y: 349, endPoint x: 478, endPoint y: 164, distance: 365.7
click at [478, 164] on div "**********" at bounding box center [669, 340] width 1338 height 680
type input "**********"
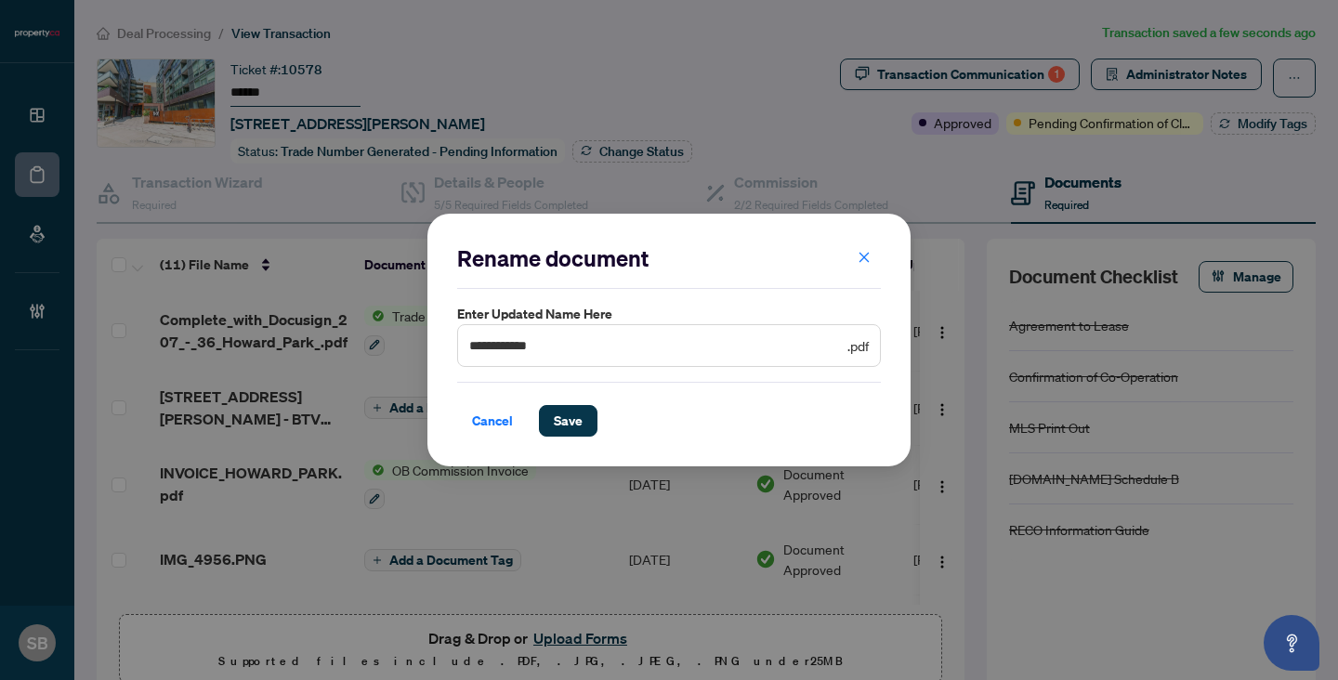
click at [581, 449] on div "**********" at bounding box center [668, 340] width 483 height 253
click at [581, 426] on span "Save" at bounding box center [568, 421] width 29 height 30
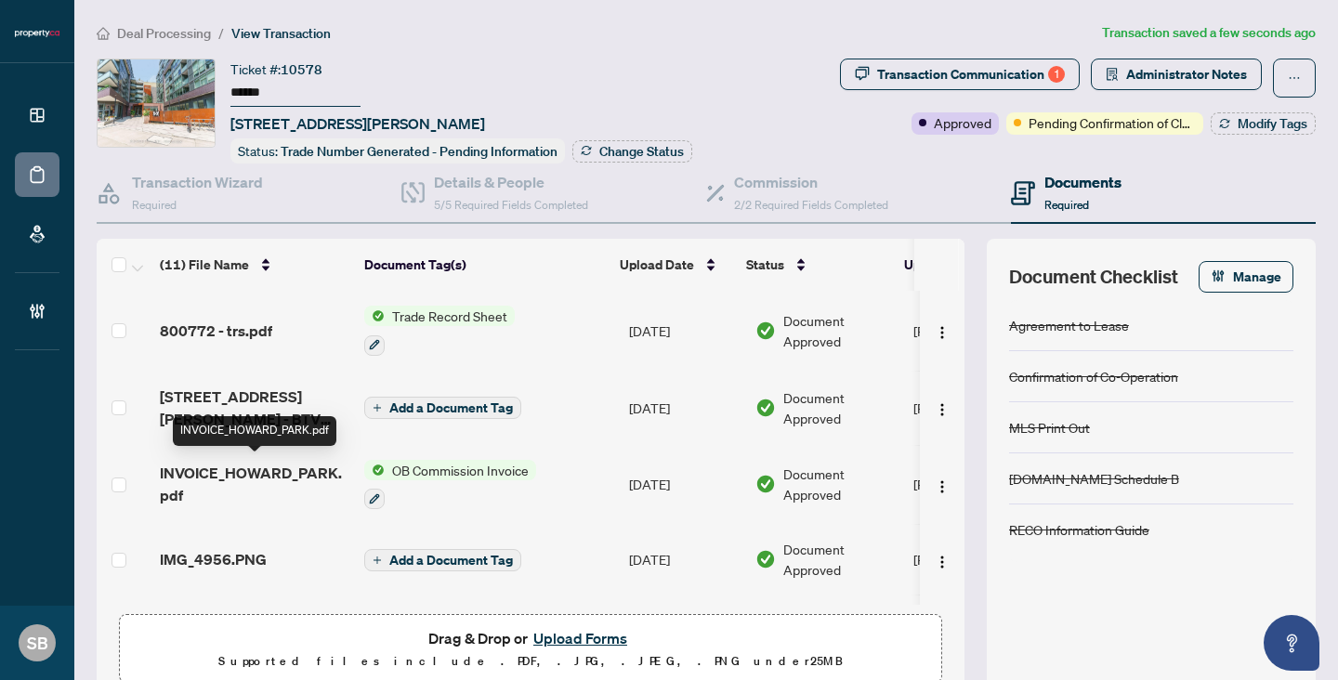
click at [306, 462] on span "INVOICE_HOWARD_PARK.pdf" at bounding box center [255, 484] width 190 height 45
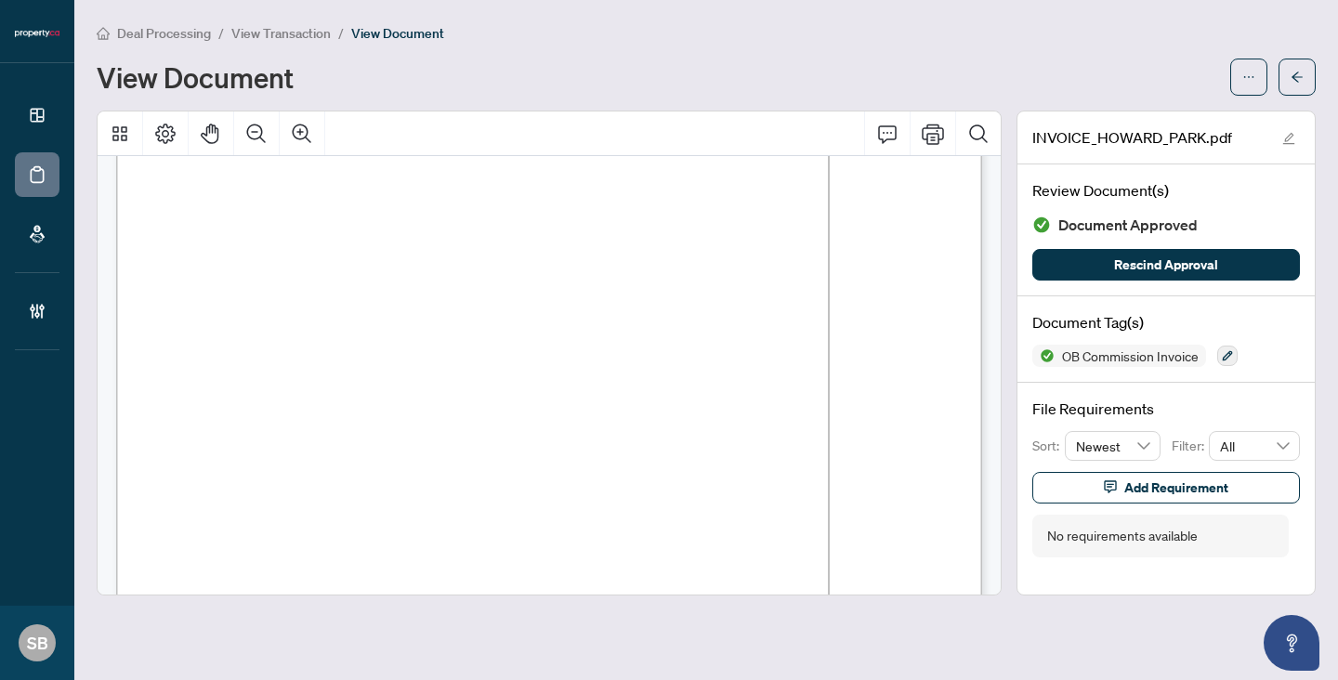
scroll to position [129, 0]
click at [1292, 83] on icon "arrow-left" at bounding box center [1296, 77] width 13 height 13
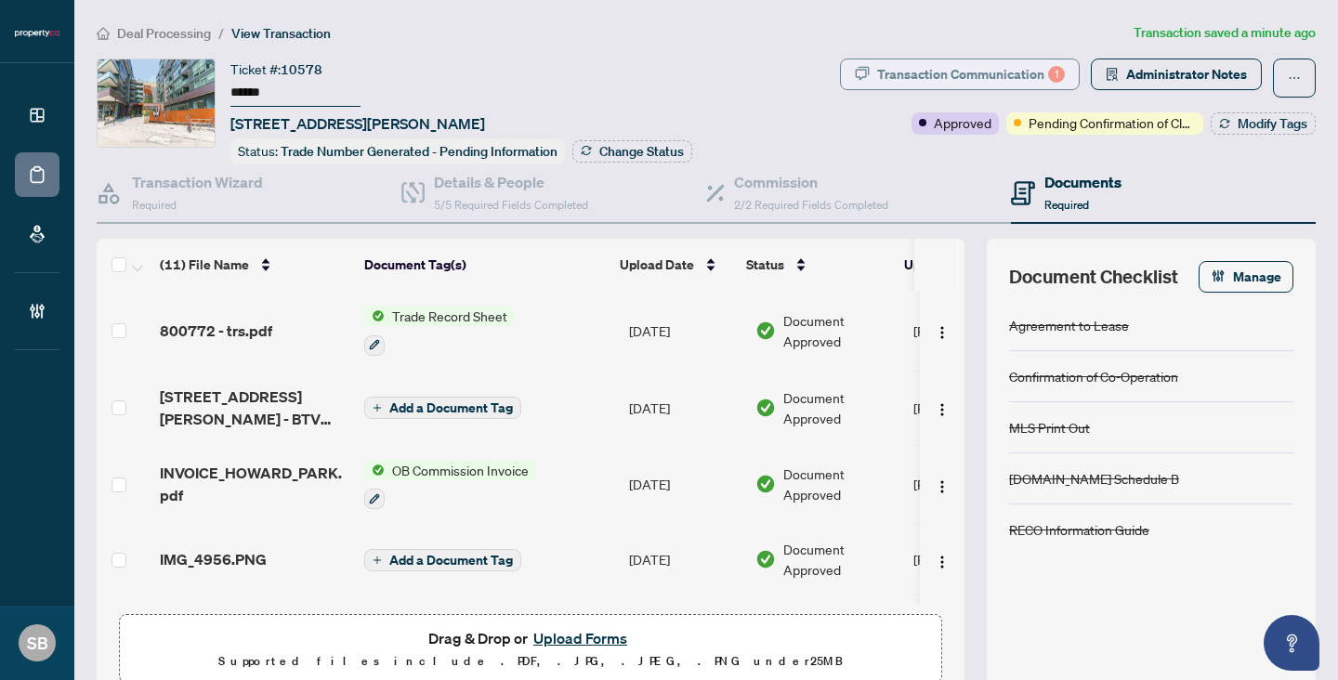
click at [923, 82] on div "Transaction Communication 1" at bounding box center [971, 74] width 188 height 30
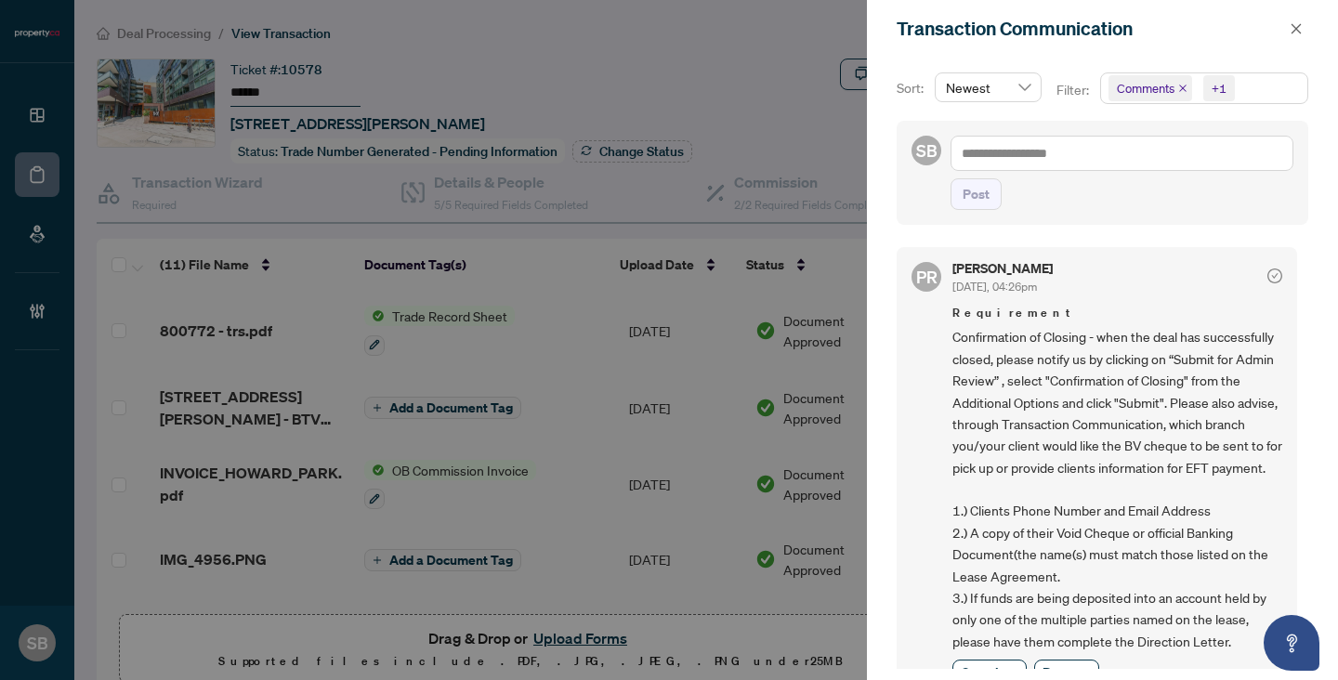
click at [1285, 42] on div "Transaction Communication" at bounding box center [1102, 29] width 471 height 58
click at [1288, 37] on button "button" at bounding box center [1296, 29] width 24 height 22
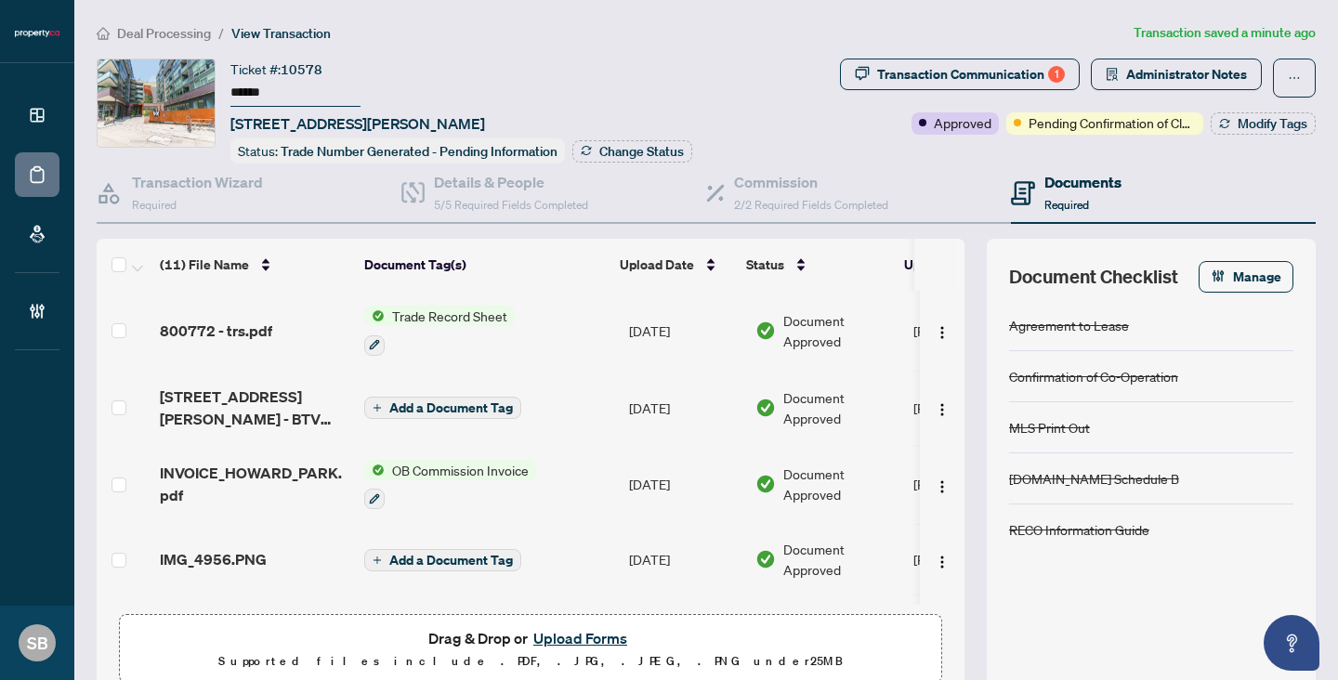
click at [151, 30] on span "Deal Processing" at bounding box center [164, 33] width 94 height 17
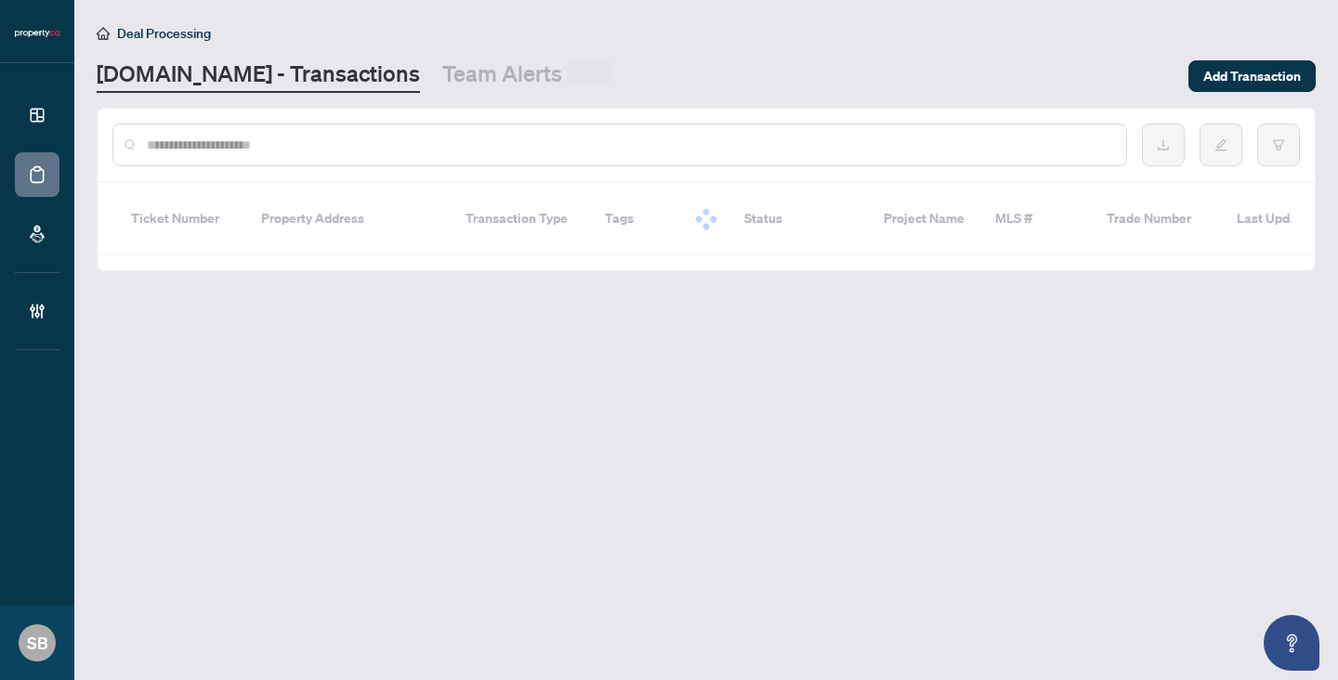
click at [275, 155] on div at bounding box center [619, 145] width 1014 height 43
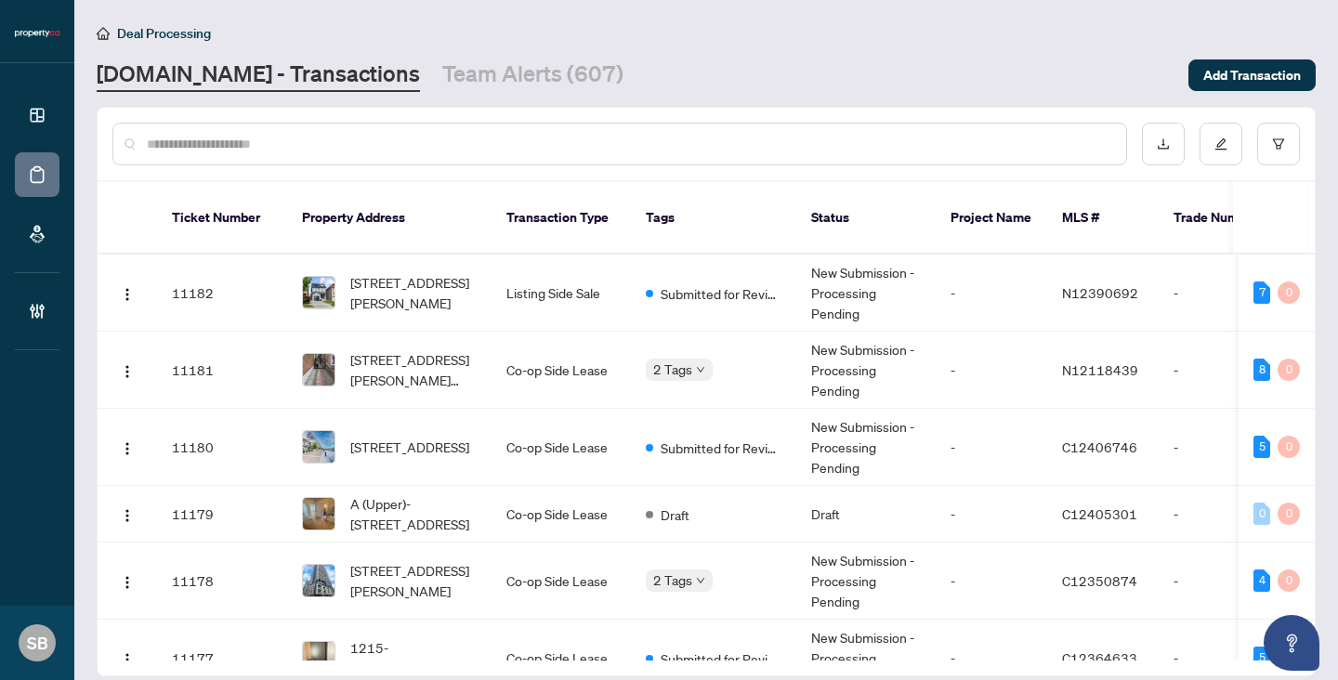
click at [275, 139] on input "text" at bounding box center [629, 144] width 964 height 20
paste input "******"
type input "******"
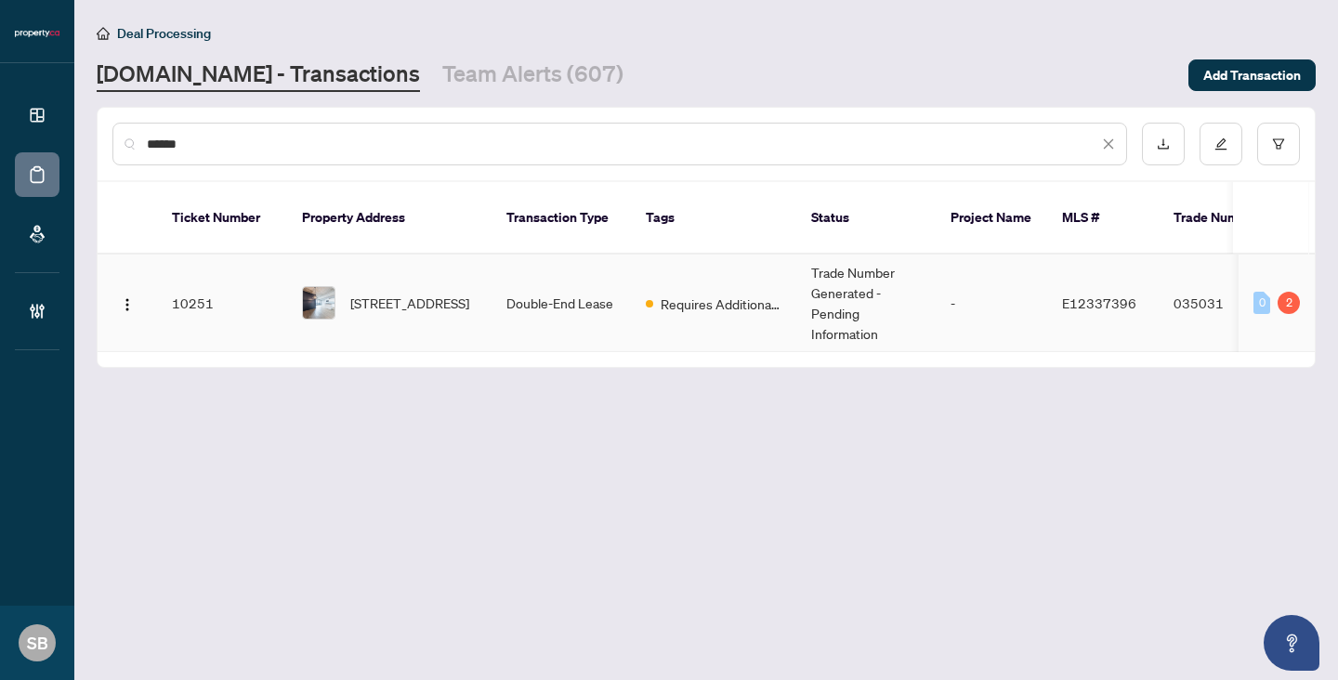
click at [567, 294] on td "Double-End Lease" at bounding box center [560, 304] width 139 height 98
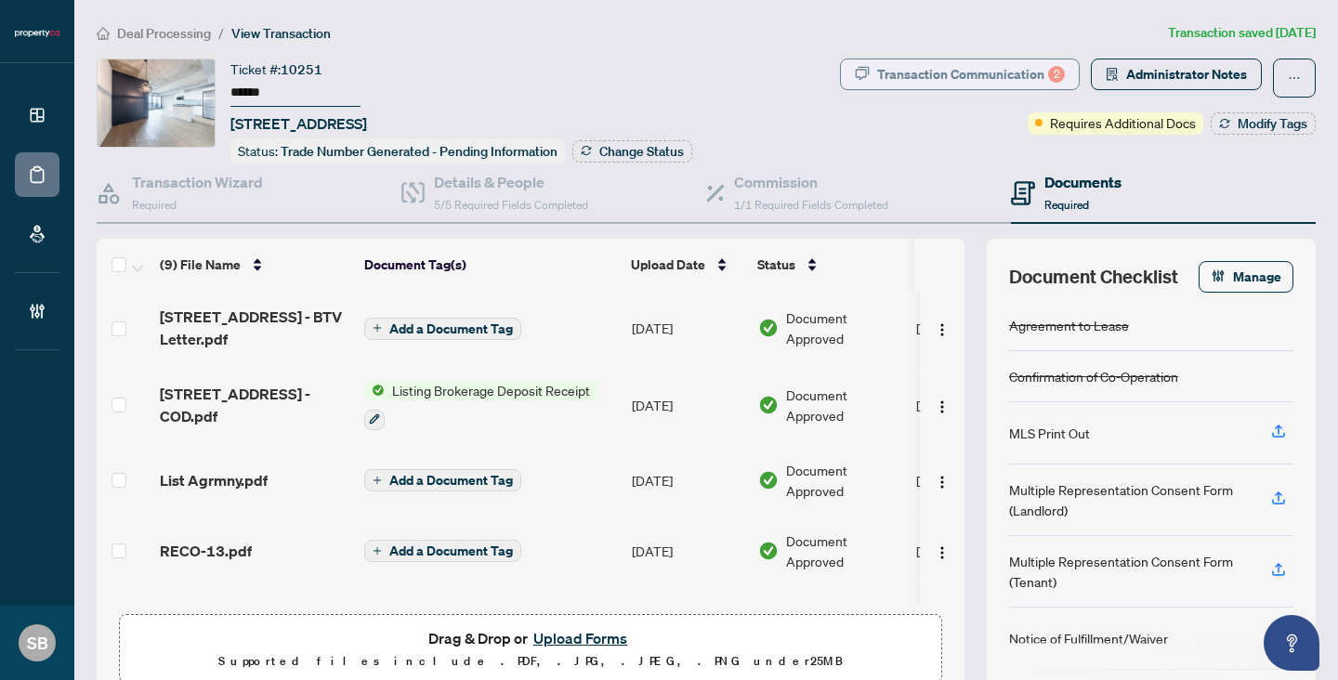
click at [987, 85] on div "Transaction Communication 2" at bounding box center [971, 74] width 188 height 30
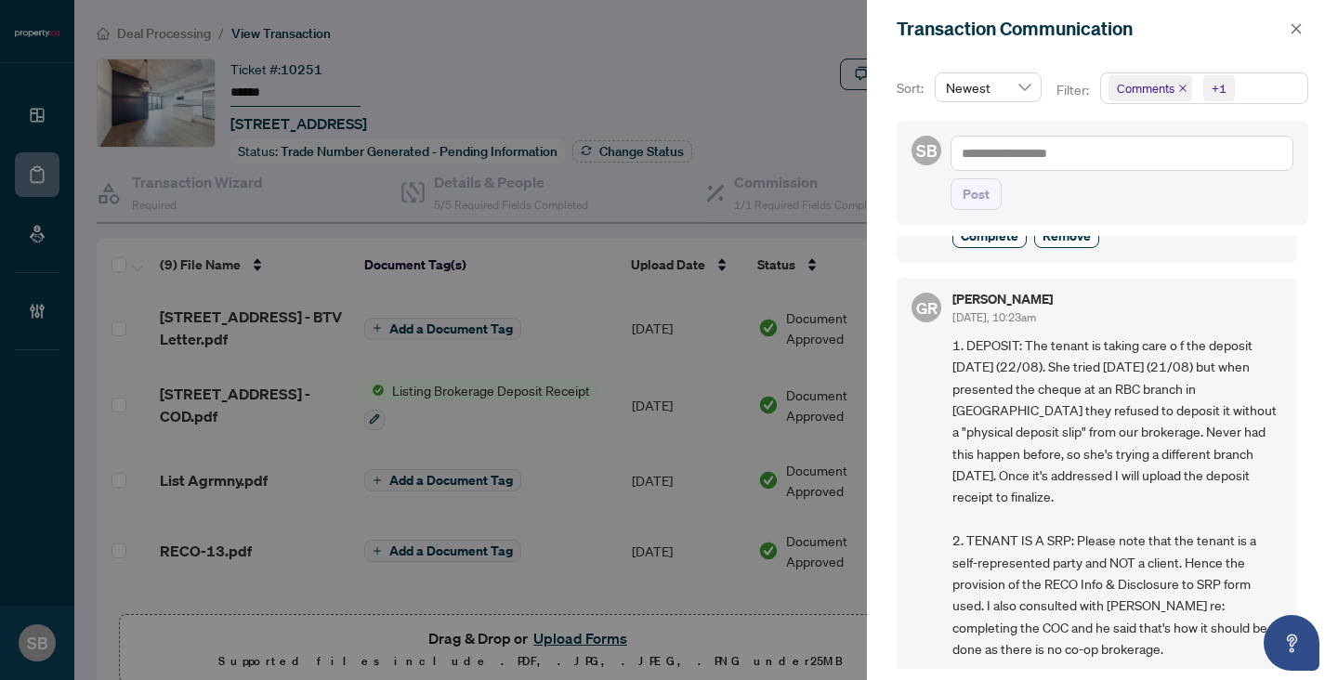
scroll to position [1097, 0]
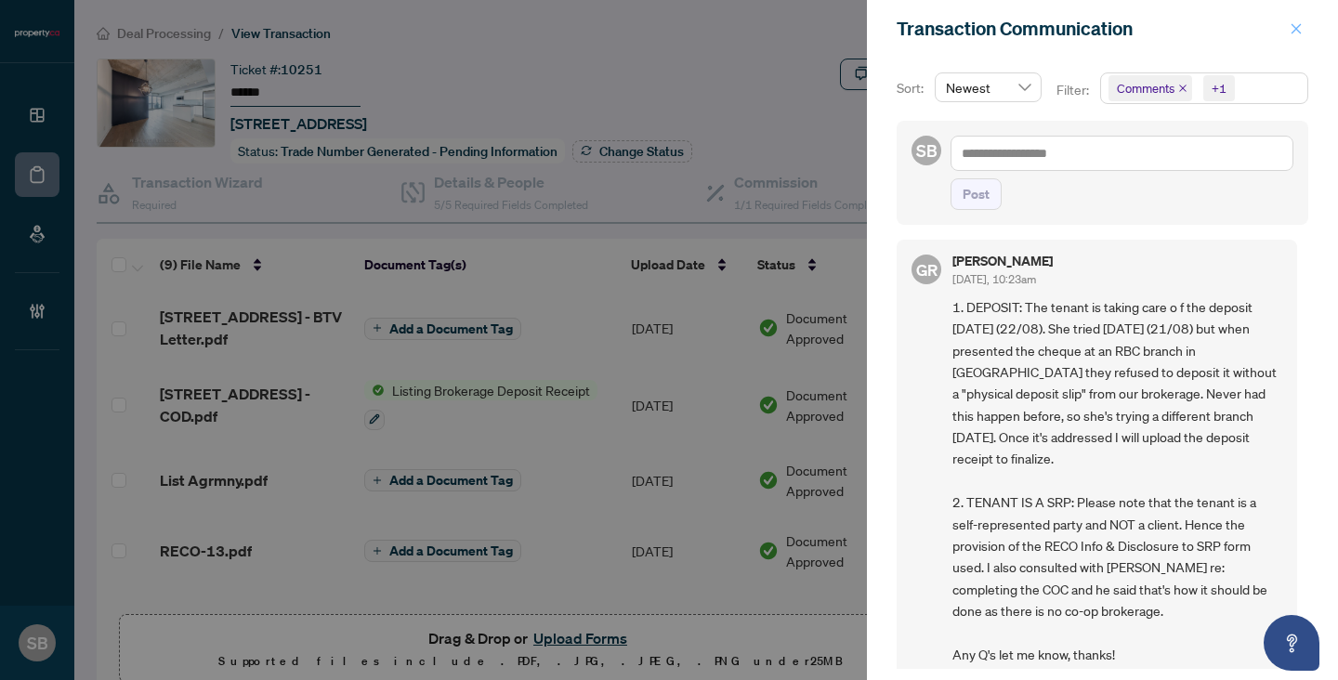
click at [1293, 33] on icon "close" at bounding box center [1295, 28] width 13 height 13
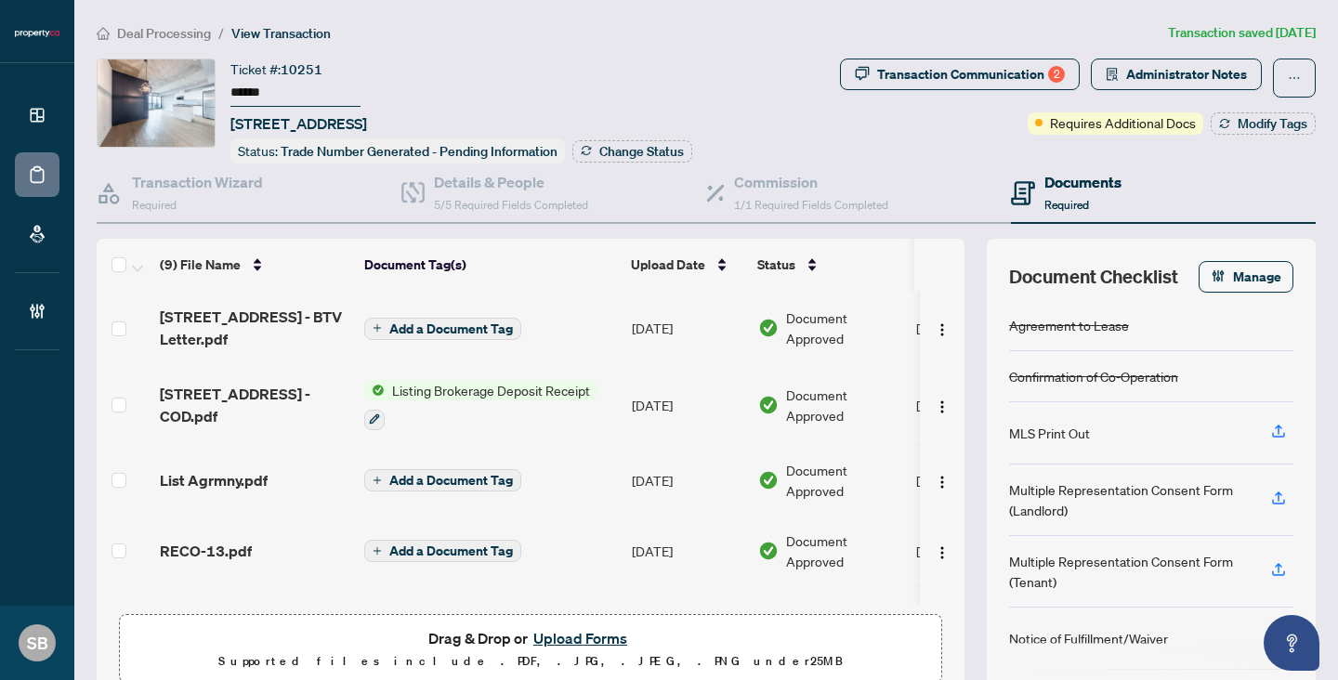
click at [180, 42] on li "Deal Processing" at bounding box center [154, 32] width 114 height 21
click at [177, 33] on span "Deal Processing" at bounding box center [164, 33] width 94 height 17
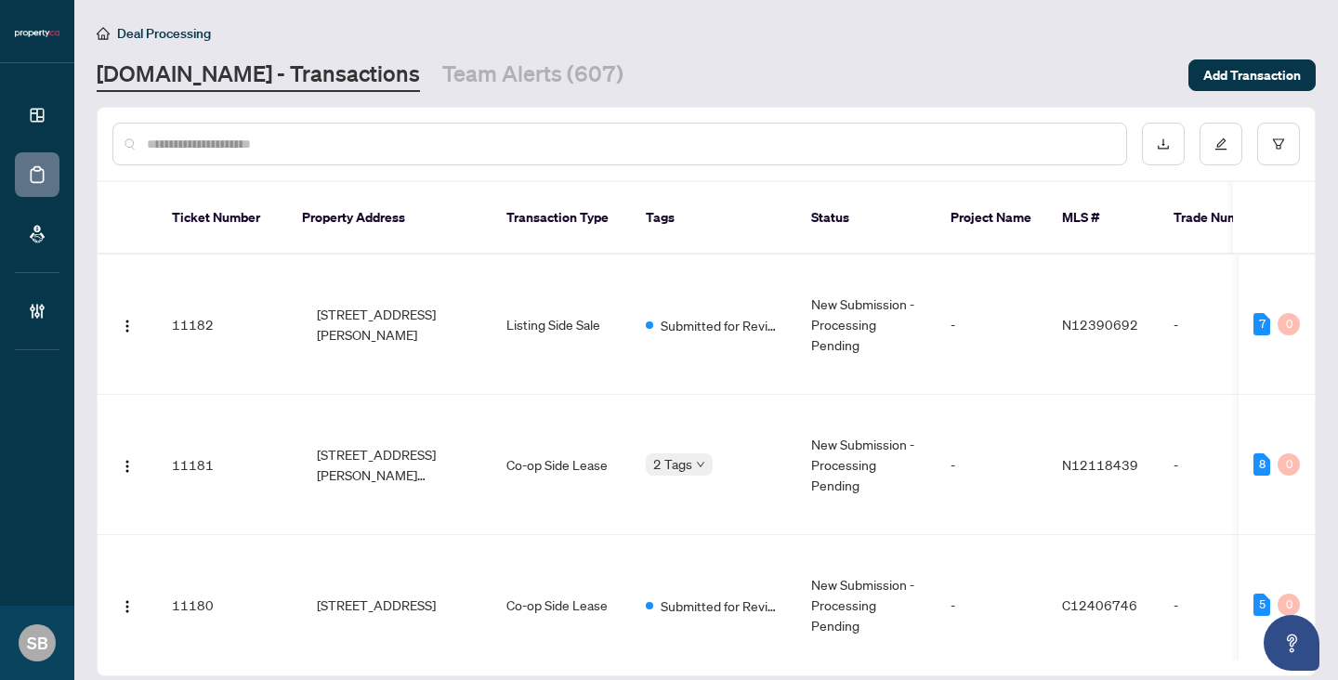
click at [274, 125] on div at bounding box center [619, 144] width 1014 height 43
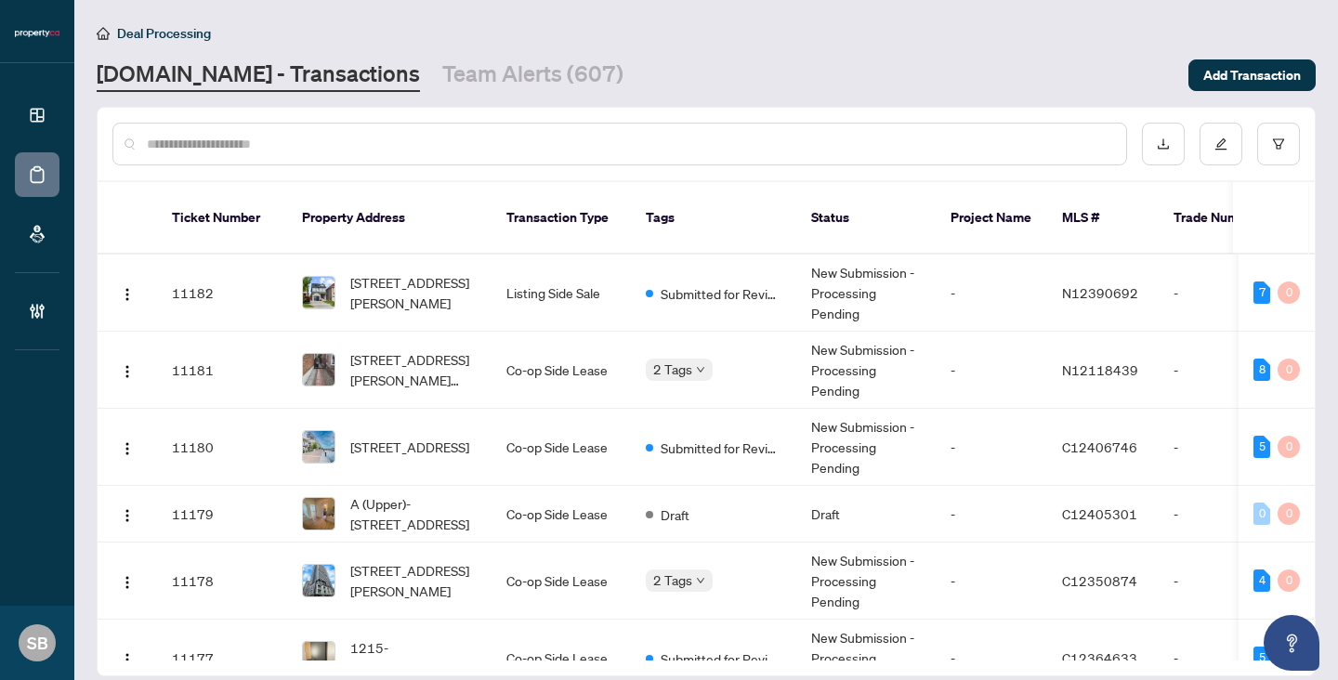
click at [276, 137] on input "text" at bounding box center [629, 144] width 964 height 20
paste input "******"
type input "******"
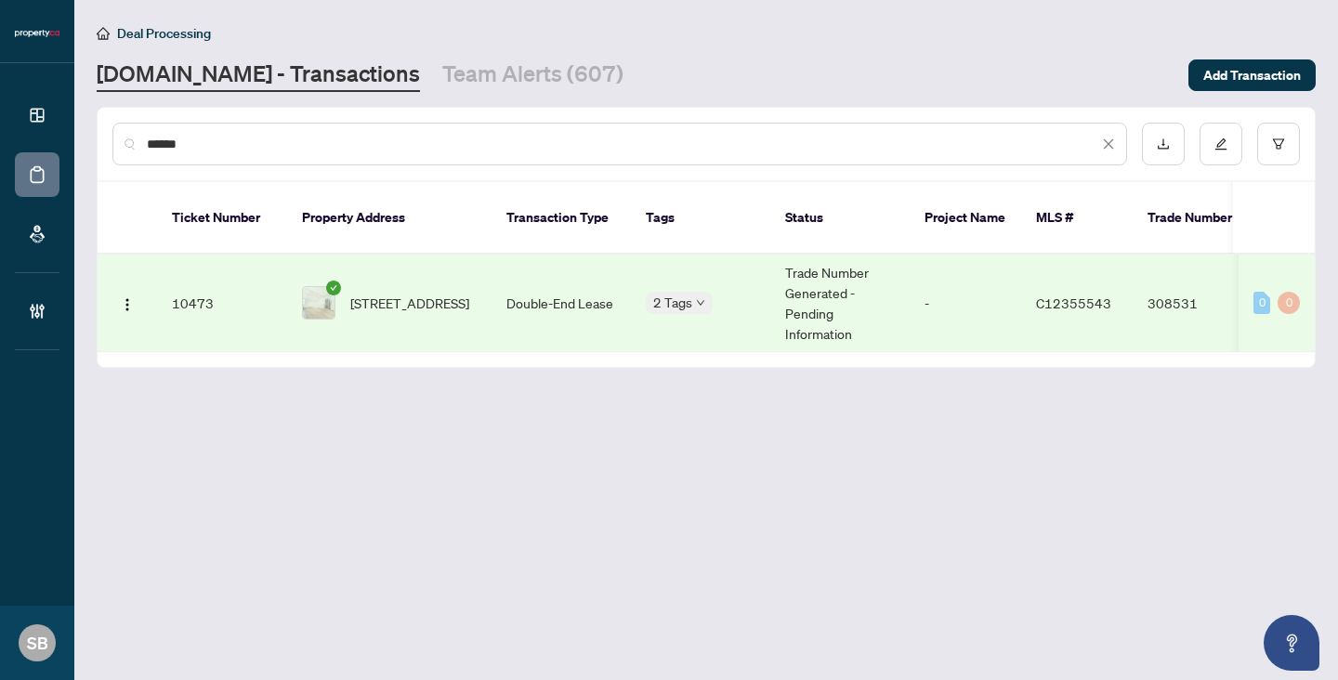
click at [415, 293] on span "[STREET_ADDRESS]" at bounding box center [409, 303] width 119 height 20
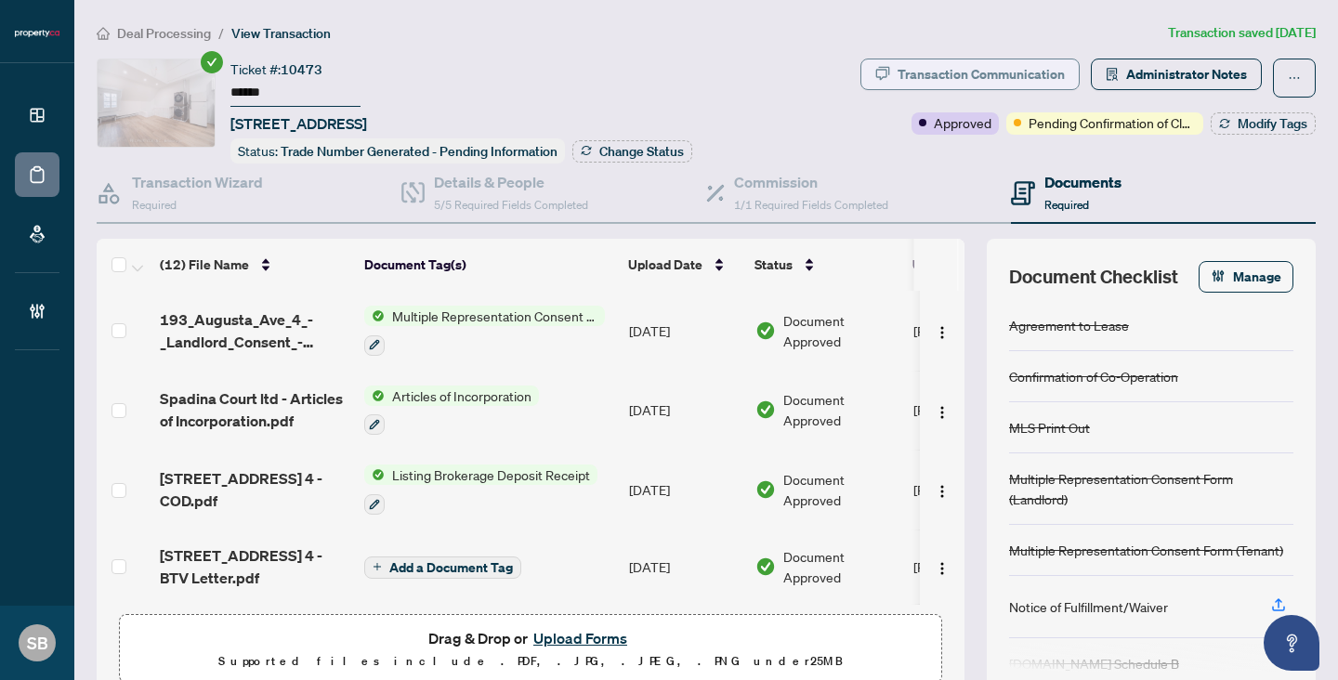
click at [1027, 79] on div "Transaction Communication" at bounding box center [980, 74] width 167 height 30
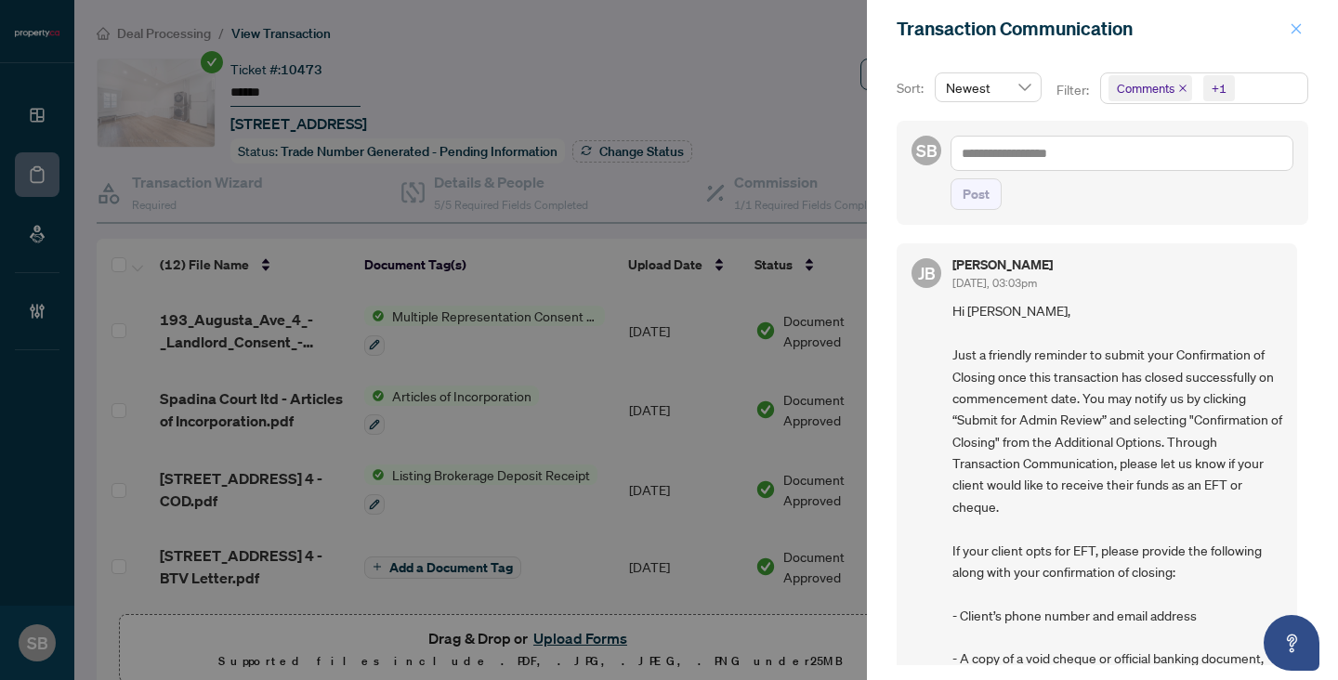
click at [1287, 27] on button "button" at bounding box center [1296, 29] width 24 height 22
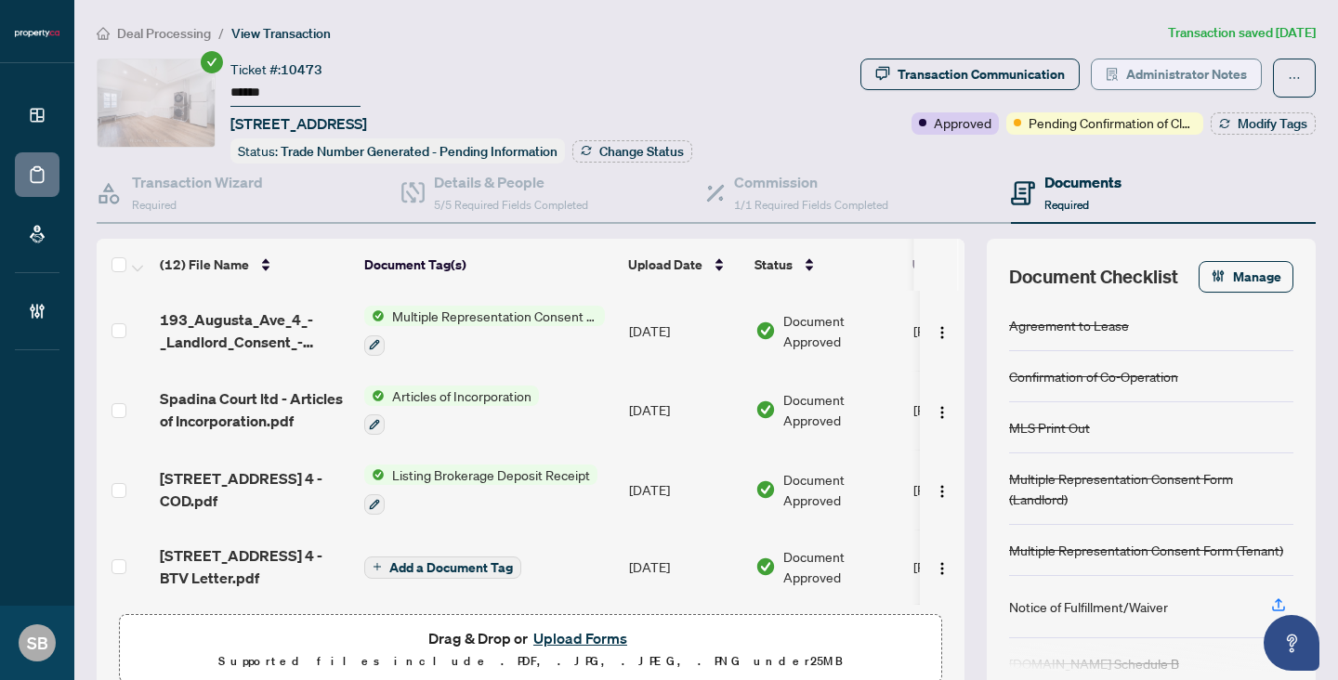
click at [1139, 84] on span "Administrator Notes" at bounding box center [1186, 74] width 121 height 30
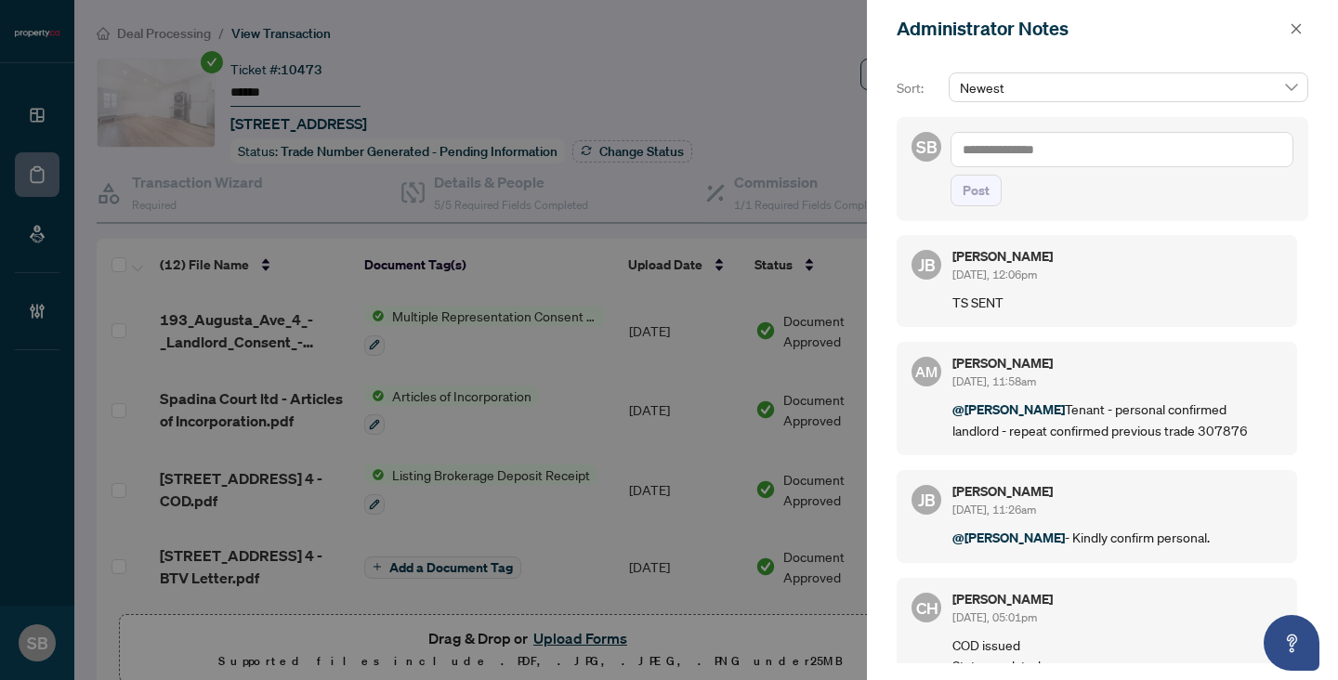
scroll to position [50, 0]
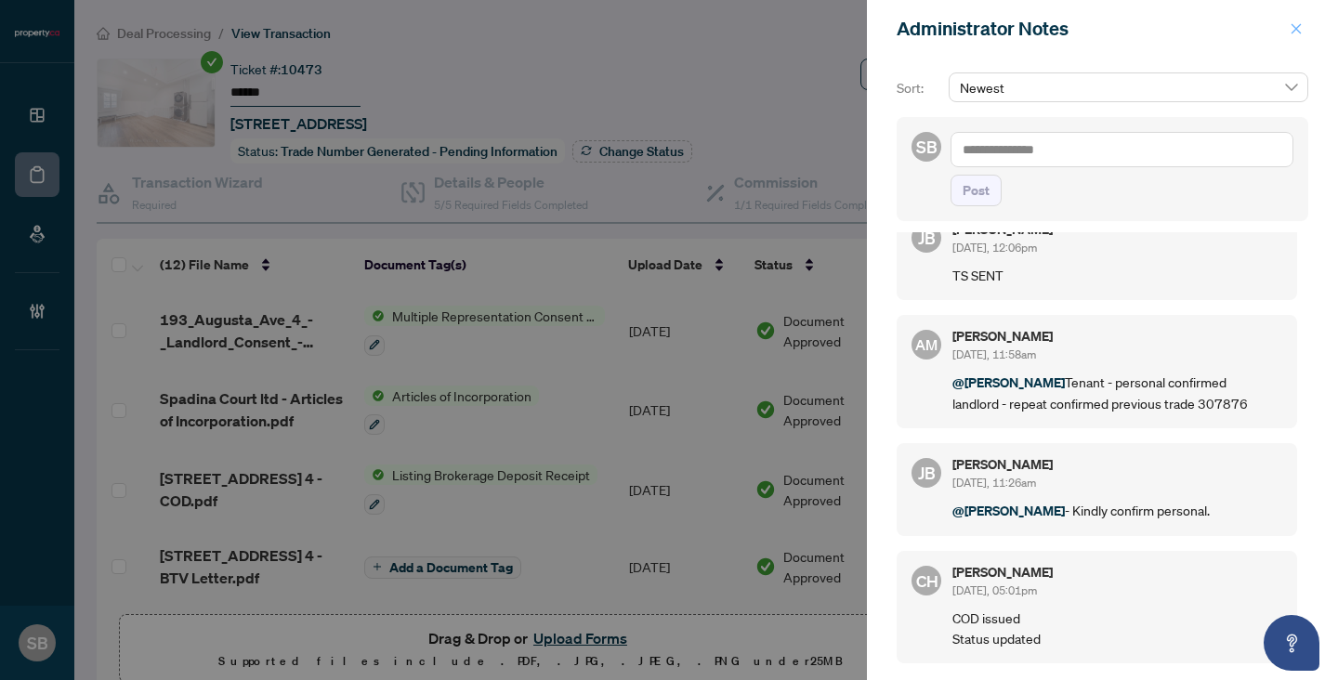
click at [1297, 34] on icon "close" at bounding box center [1295, 28] width 13 height 13
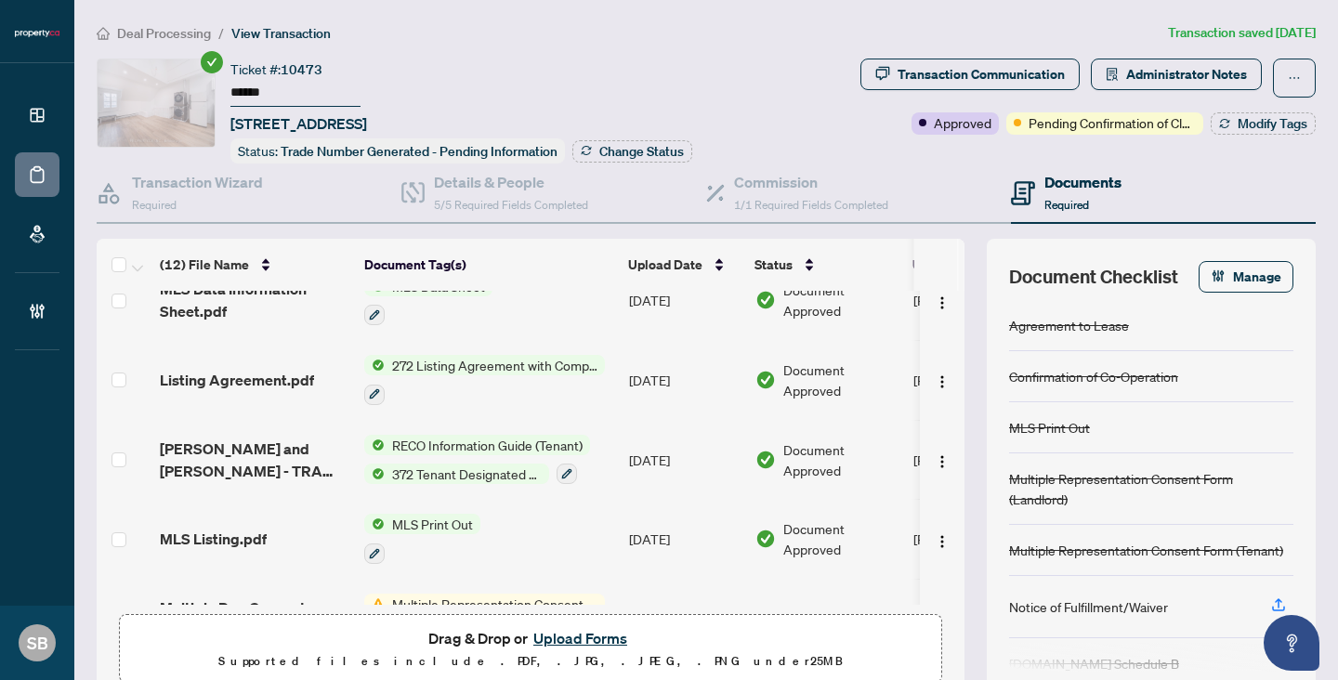
scroll to position [633, 0]
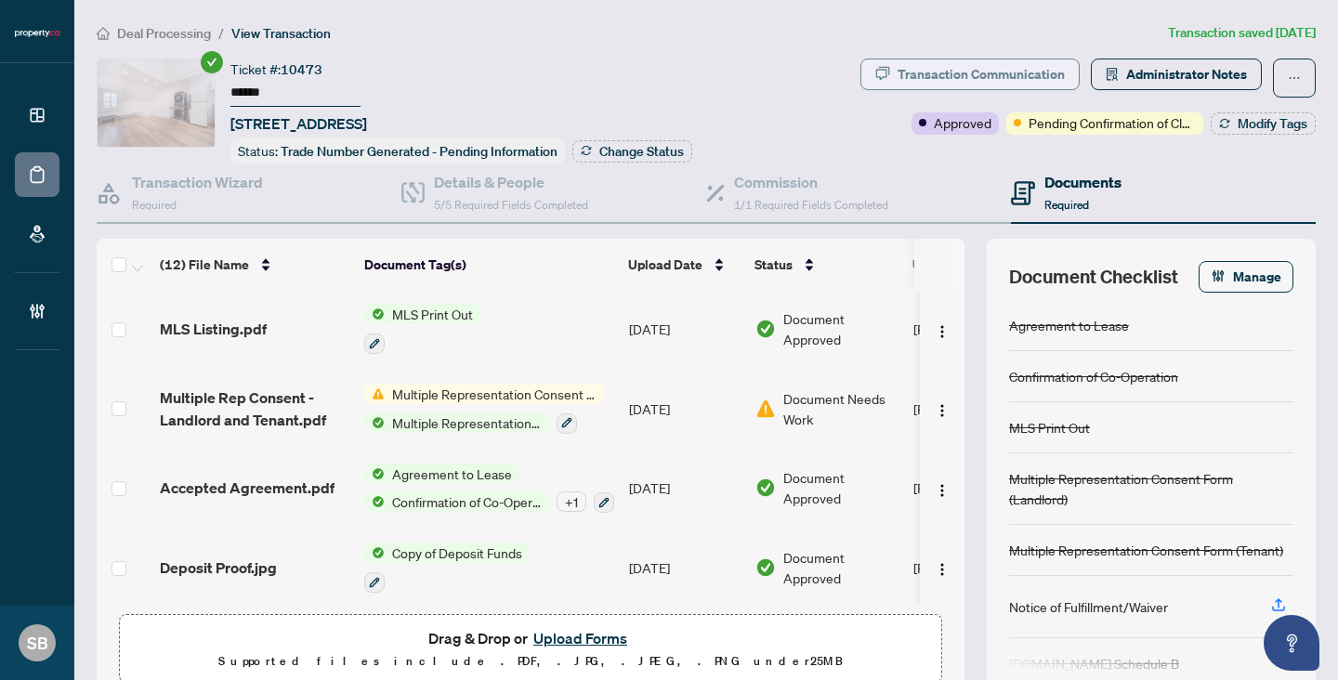
click at [962, 82] on div "Transaction Communication" at bounding box center [980, 74] width 167 height 30
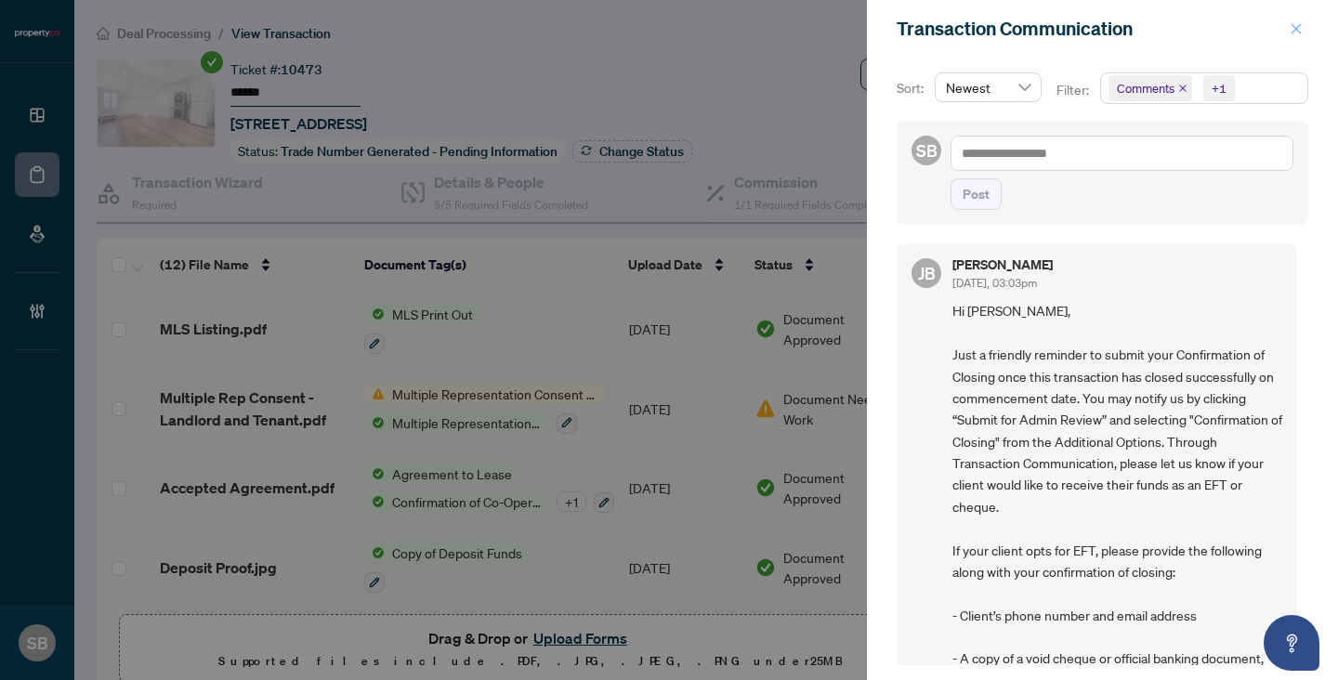
click at [1292, 29] on icon "close" at bounding box center [1295, 28] width 13 height 13
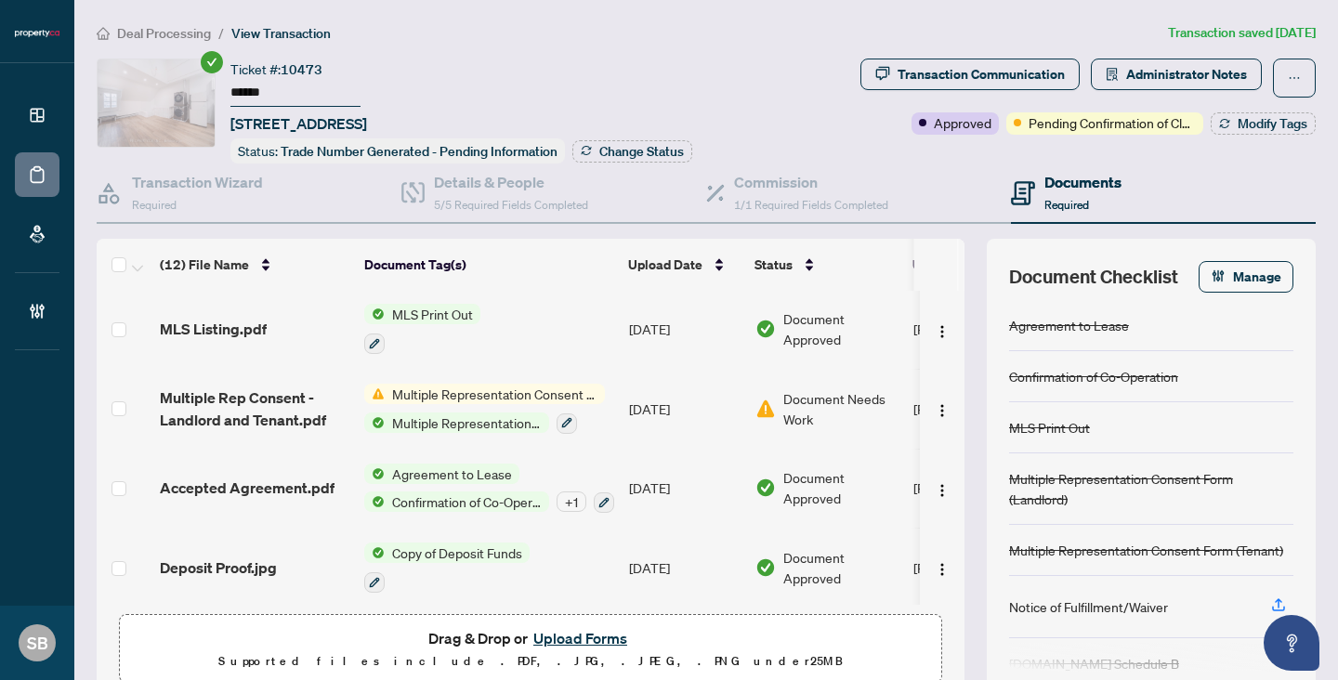
click at [143, 30] on span "Deal Processing" at bounding box center [164, 33] width 94 height 17
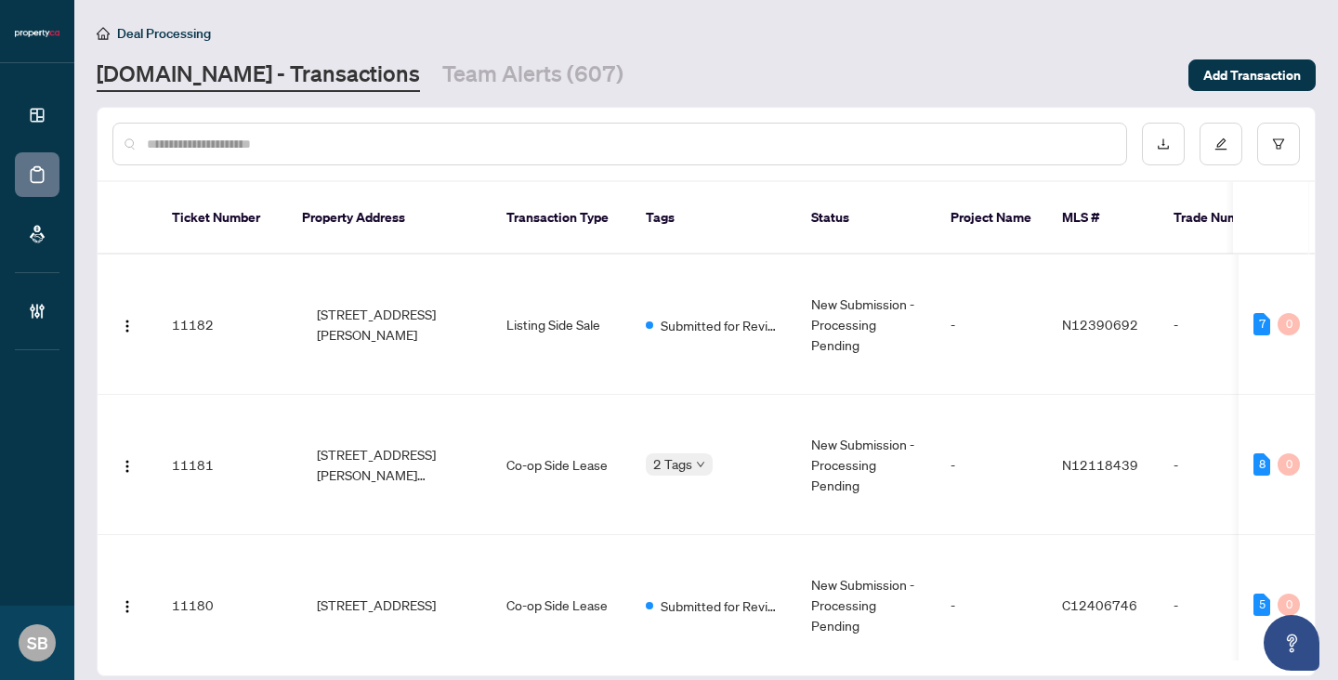
click at [292, 150] on input "text" at bounding box center [629, 144] width 964 height 20
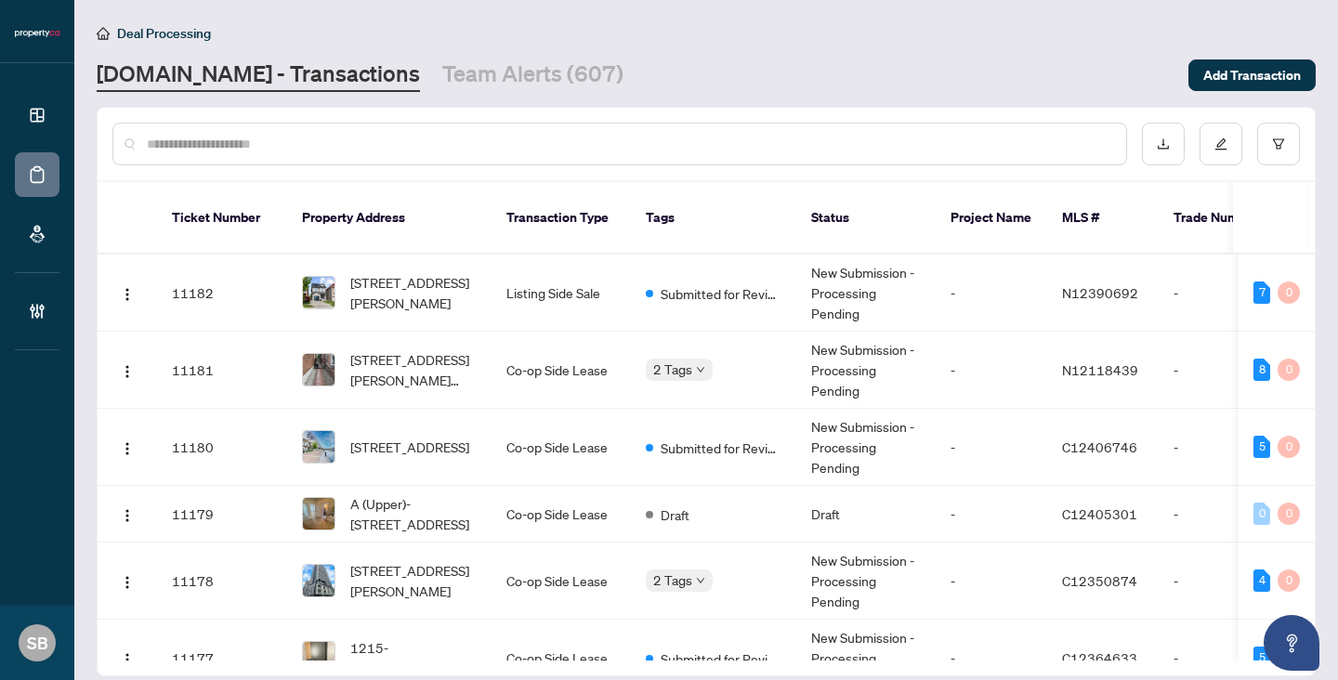
click at [320, 144] on input "text" at bounding box center [629, 144] width 964 height 20
paste input "******"
type input "******"
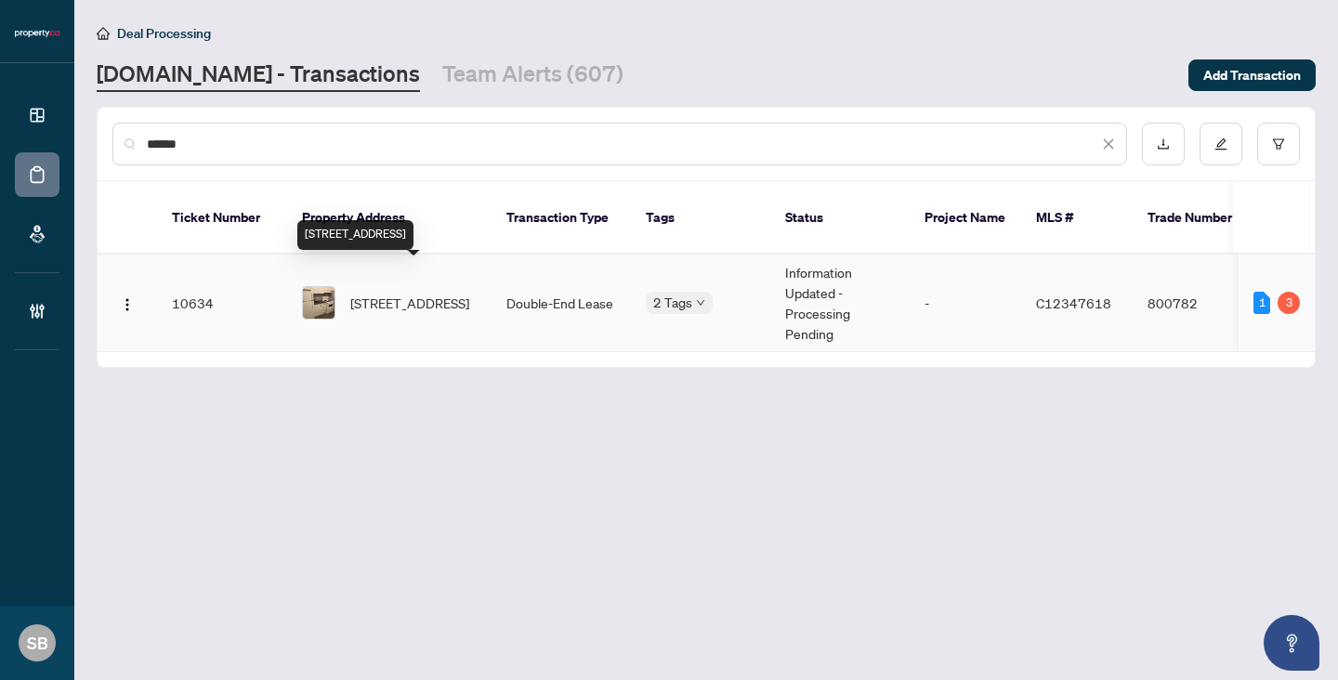
click at [416, 293] on span "[STREET_ADDRESS]" at bounding box center [409, 303] width 119 height 20
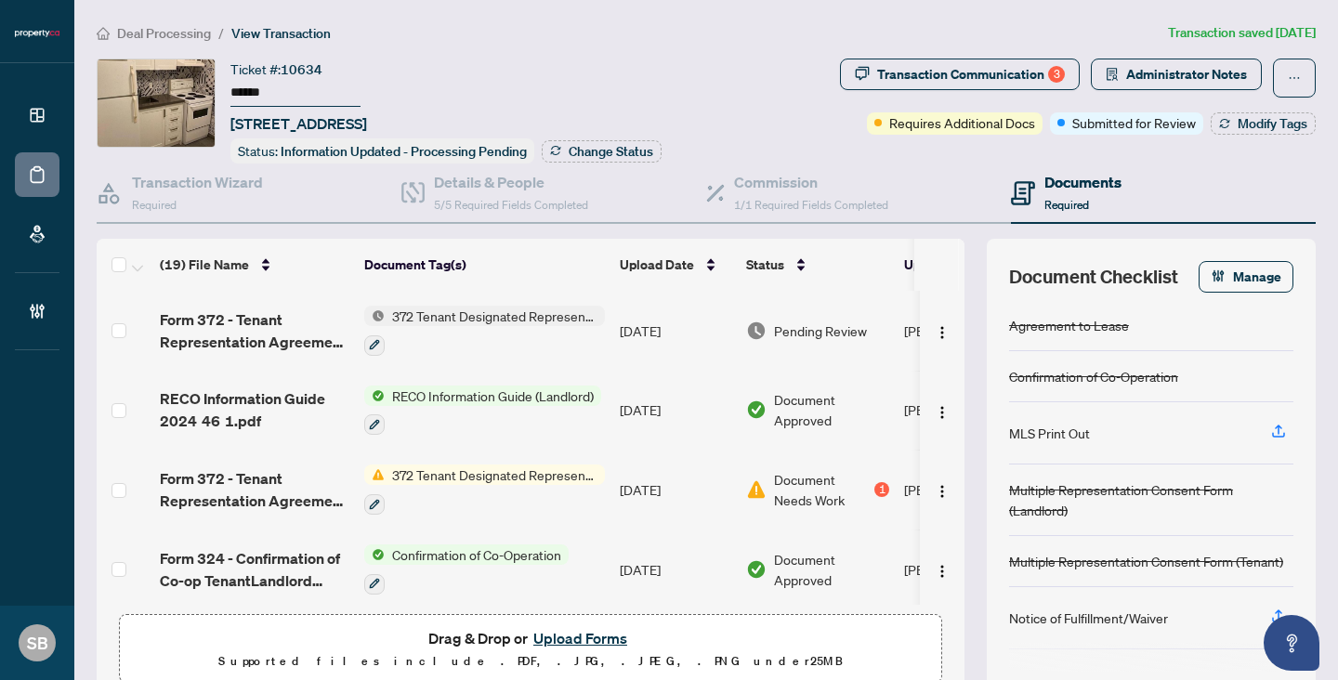
click at [177, 21] on main "Deal Processing / View Transaction Transaction saved [DATE] Ticket #: 10634 ***…" at bounding box center [705, 340] width 1263 height 680
click at [177, 43] on div "Deal Processing / View Transaction Transaction saved [DATE] Ticket #: 10634 ***…" at bounding box center [706, 381] width 1234 height 718
click at [187, 44] on div "Deal Processing / View Transaction Transaction saved [DATE] Ticket #: 10634 ***…" at bounding box center [706, 381] width 1234 height 718
click at [183, 31] on span "Deal Processing" at bounding box center [164, 33] width 94 height 17
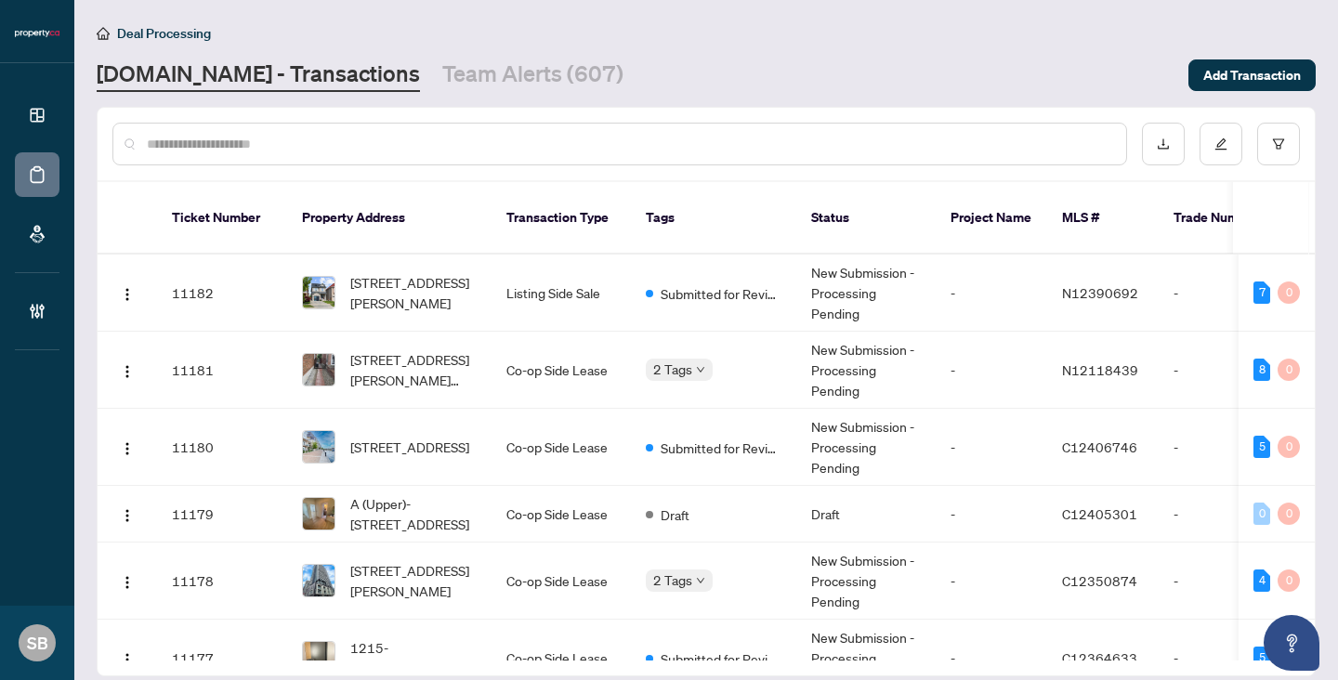
click at [317, 154] on div at bounding box center [619, 144] width 1014 height 43
click at [296, 135] on input "text" at bounding box center [629, 144] width 964 height 20
paste input "******"
type input "******"
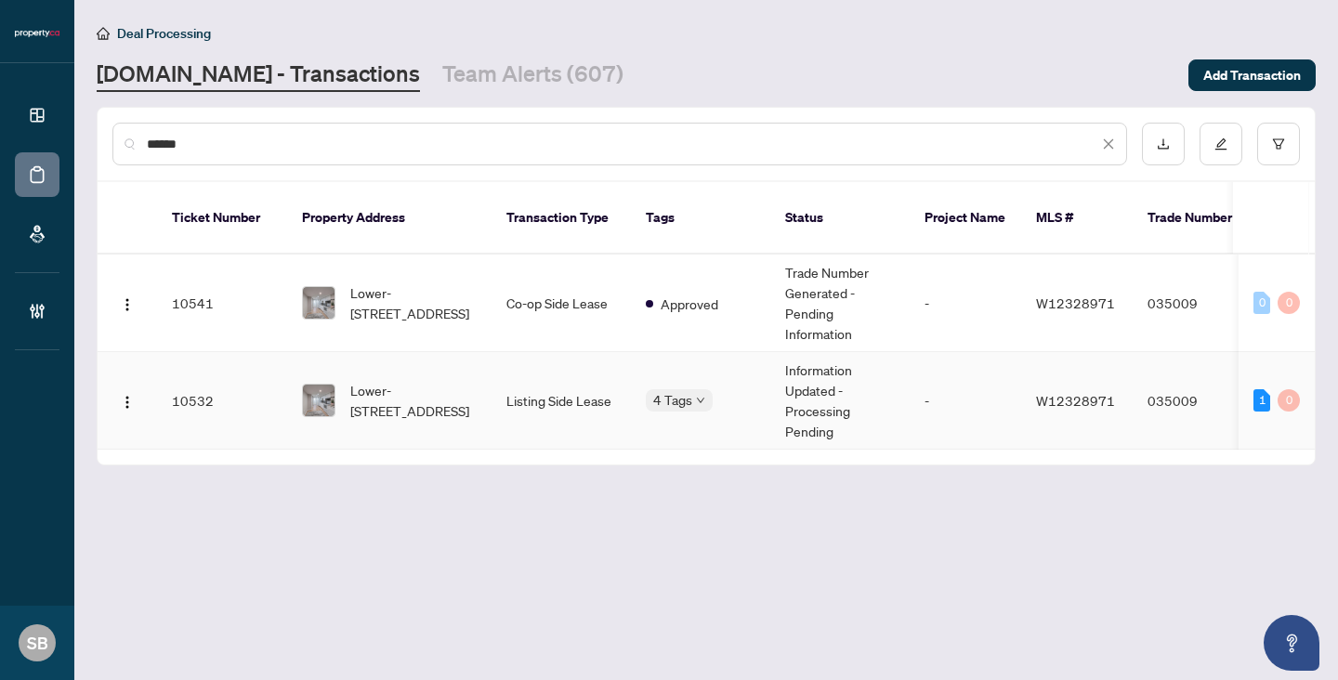
click at [428, 354] on td "Lower-[STREET_ADDRESS]" at bounding box center [389, 401] width 204 height 98
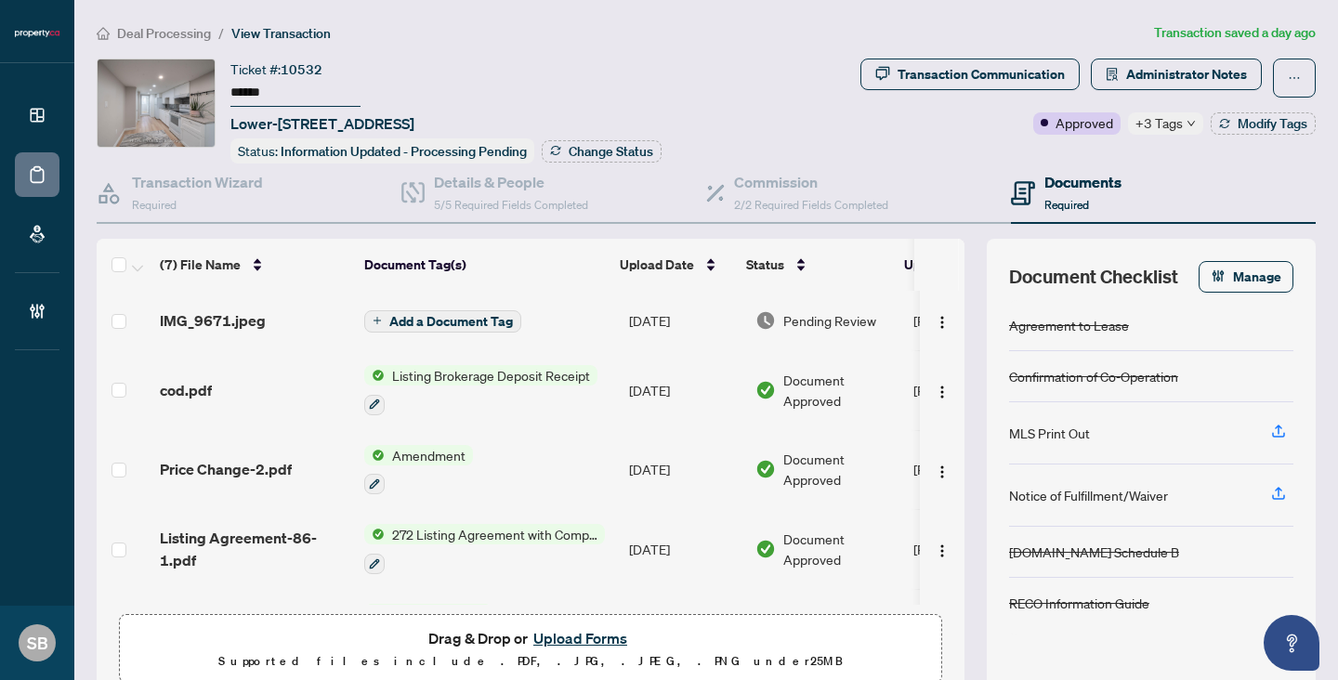
click at [1173, 130] on span "+3 Tags" at bounding box center [1158, 122] width 47 height 21
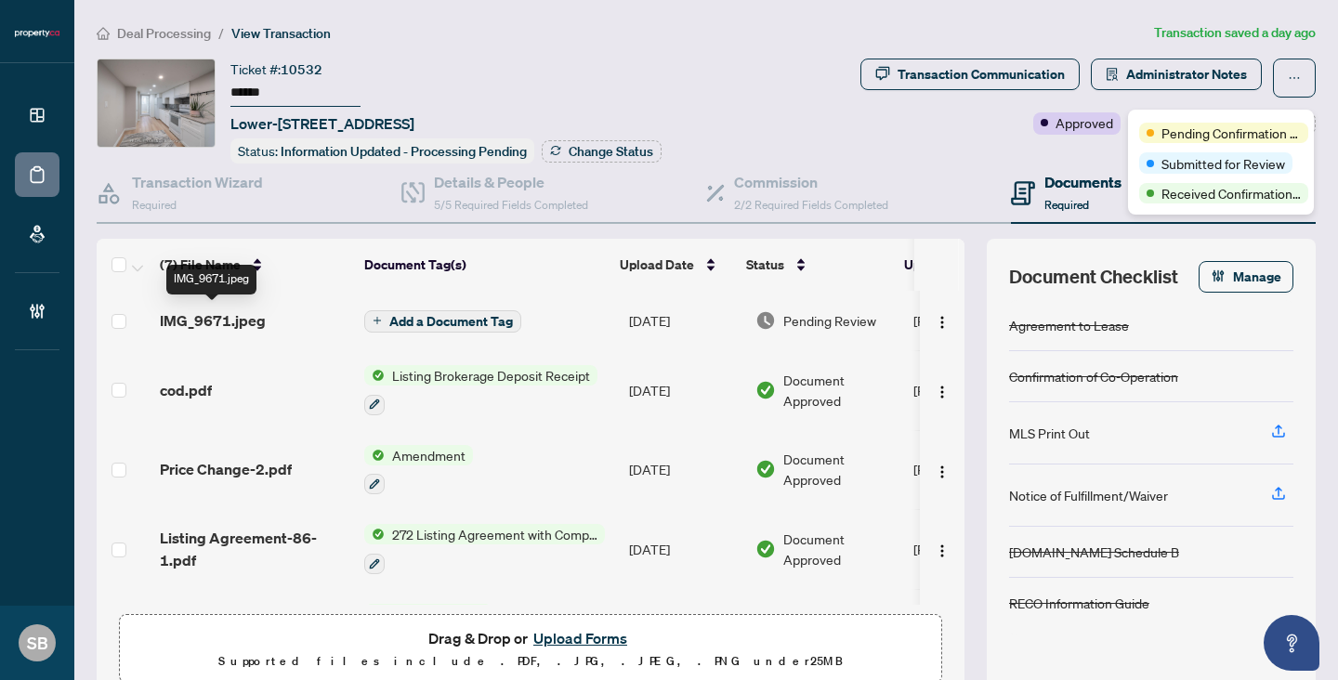
click at [244, 309] on span "IMG_9671.jpeg" at bounding box center [213, 320] width 106 height 22
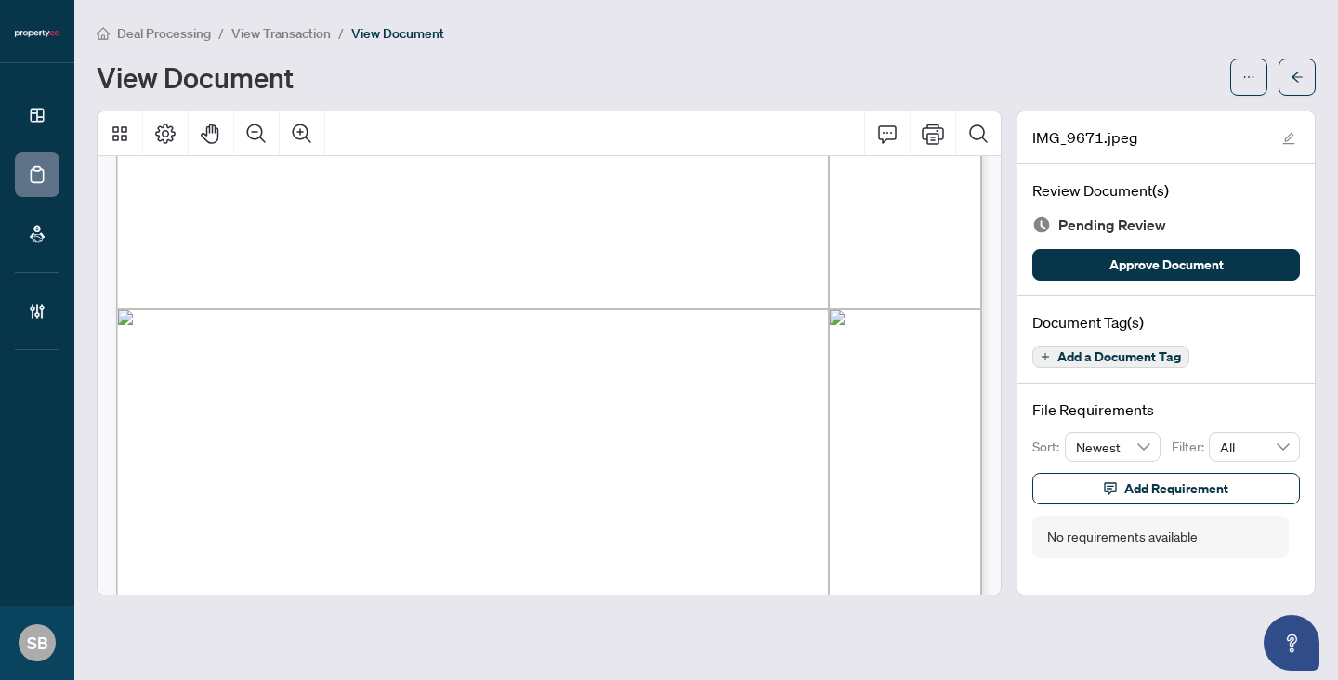
scroll to position [823, 0]
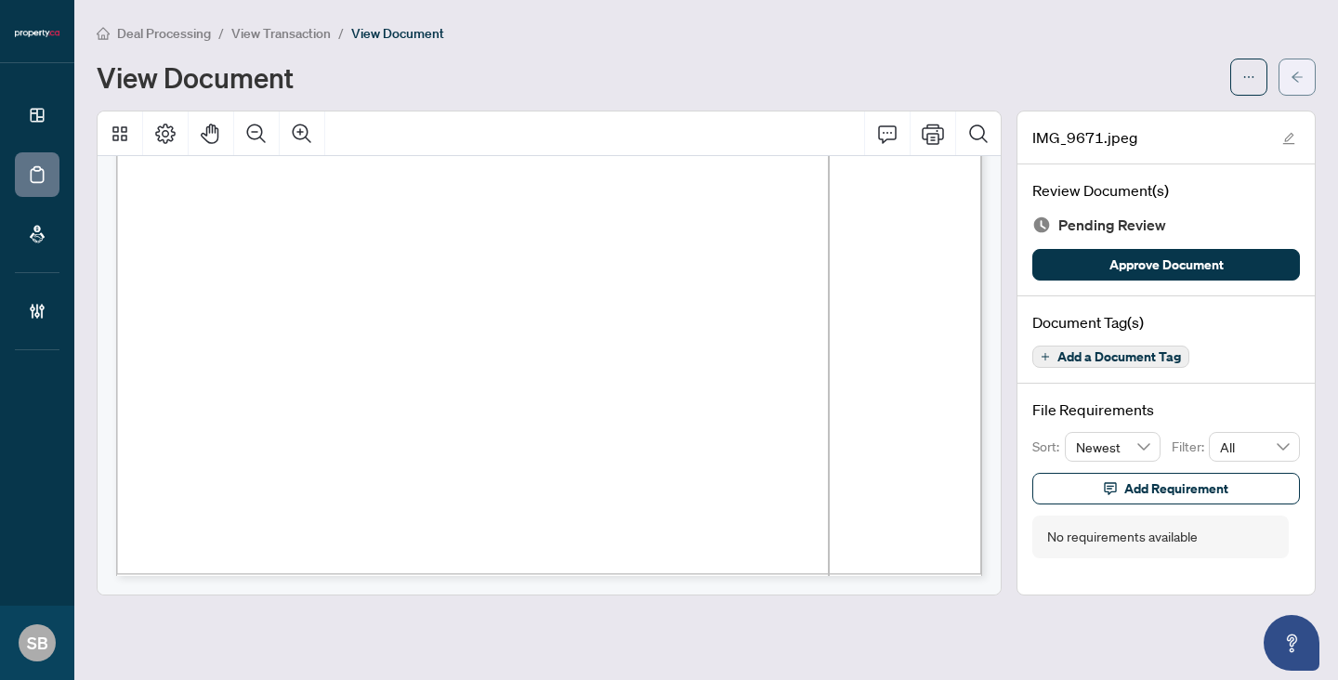
click at [1309, 73] on button "button" at bounding box center [1296, 77] width 37 height 37
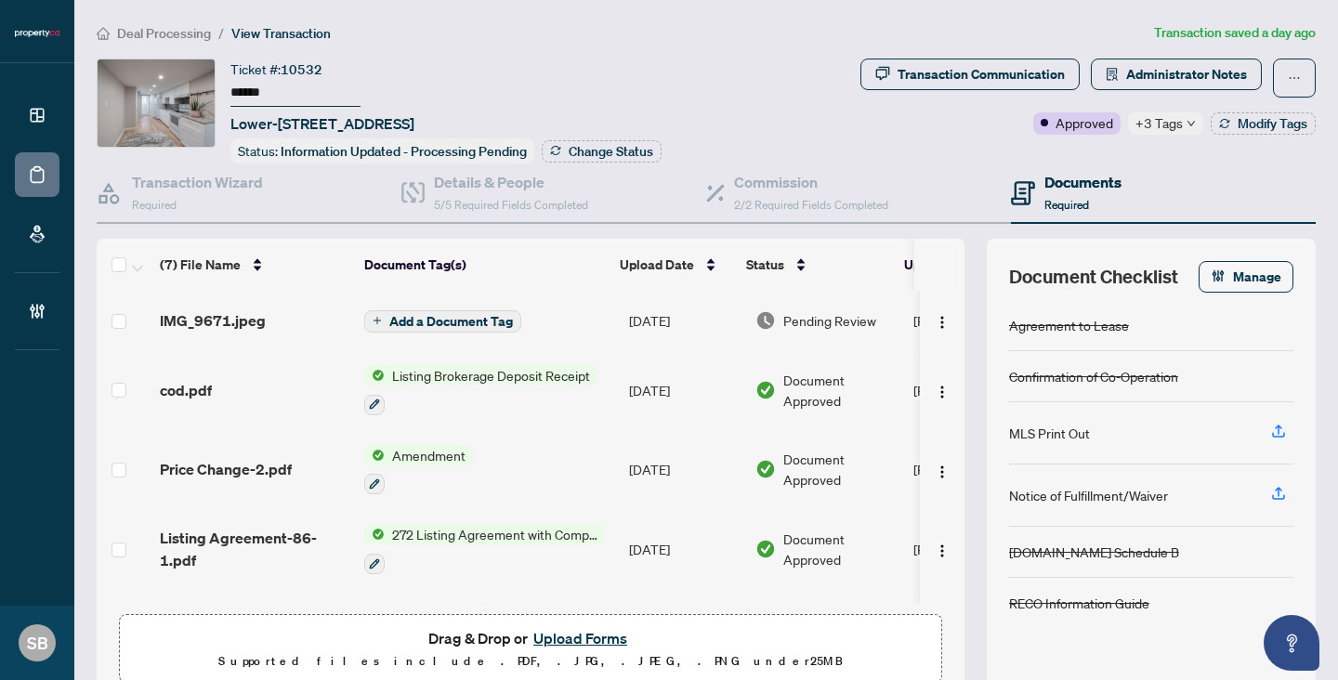
click at [824, 322] on span "Pending Review" at bounding box center [829, 320] width 93 height 20
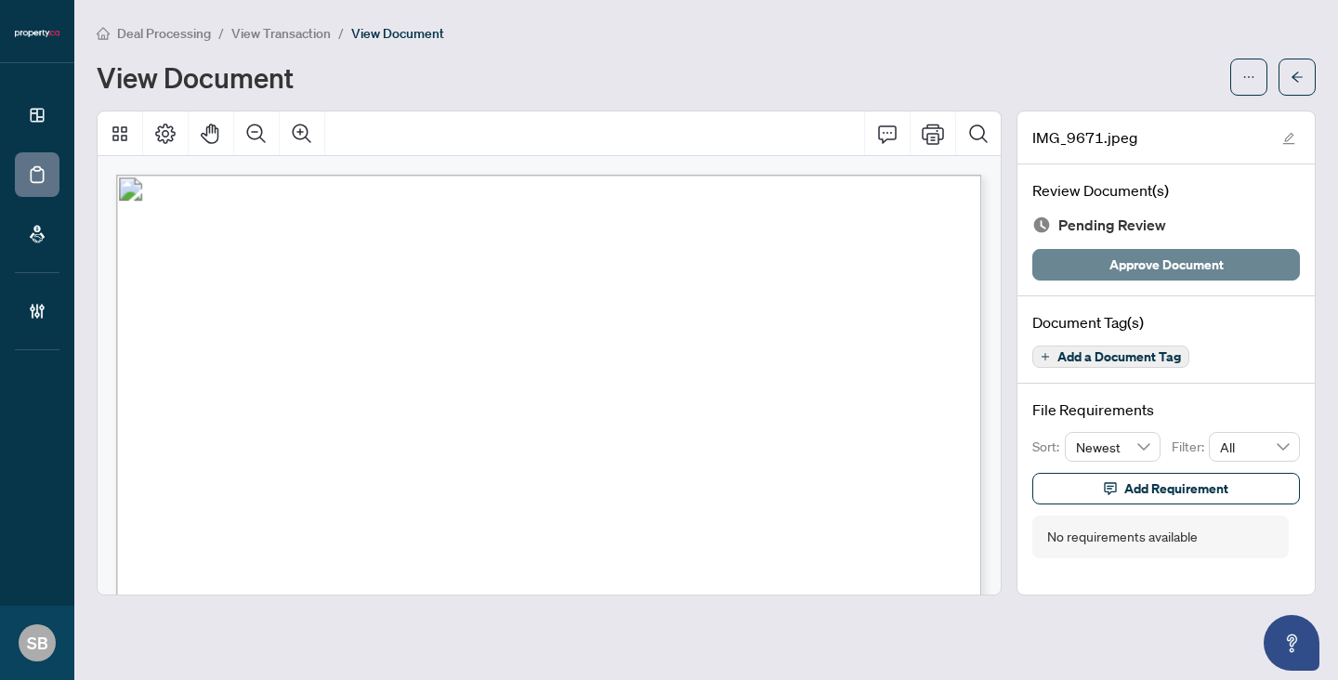
click at [1190, 262] on span "Approve Document" at bounding box center [1166, 265] width 114 height 30
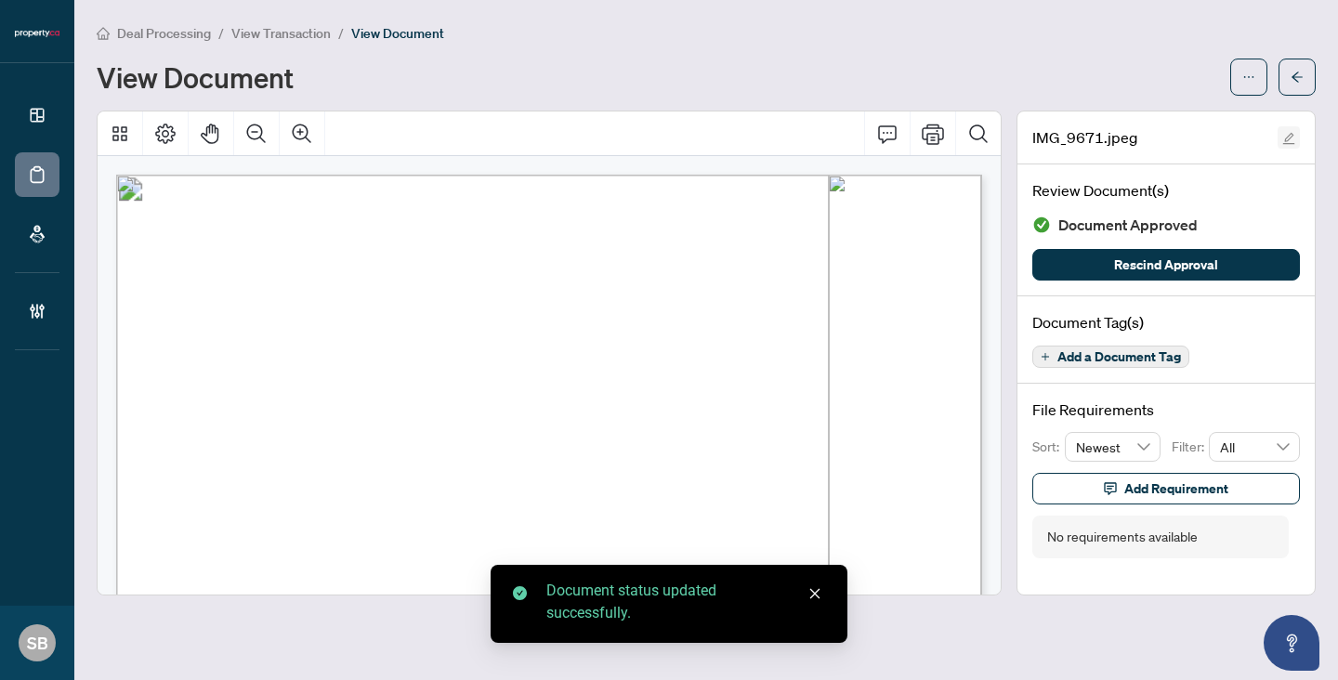
click at [1298, 126] on button "button" at bounding box center [1288, 137] width 22 height 22
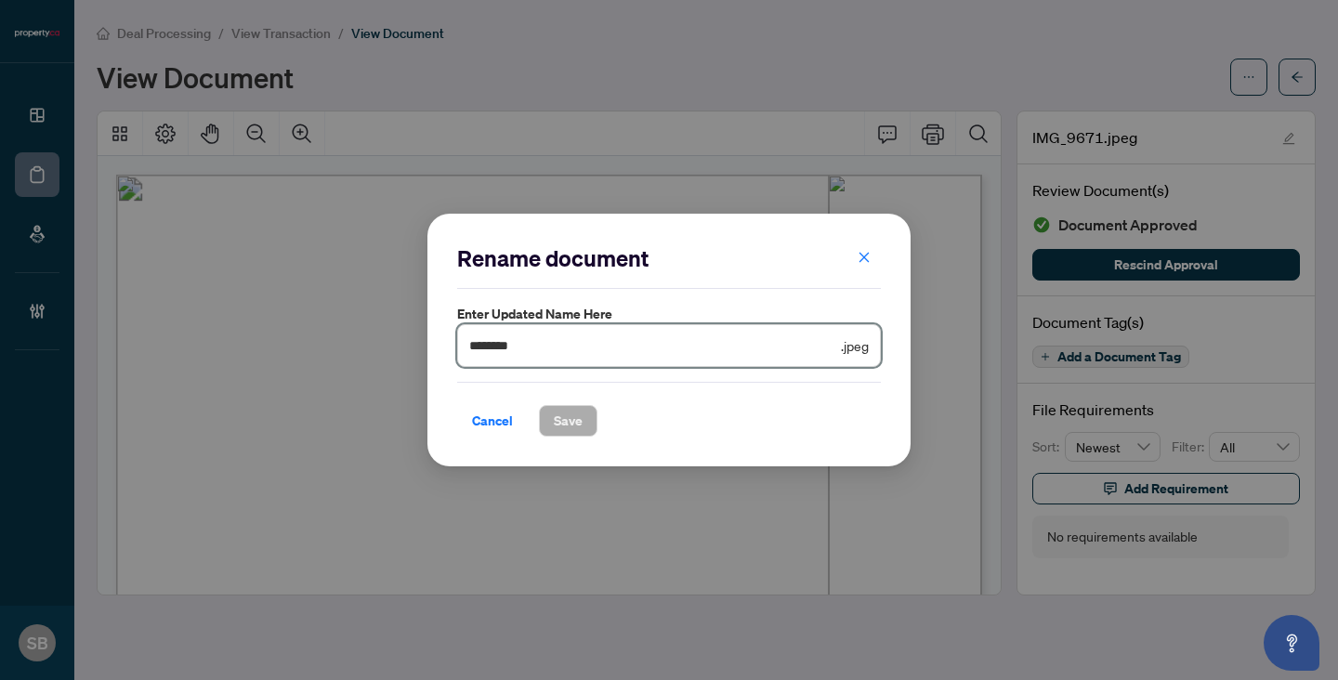
drag, startPoint x: 751, startPoint y: 343, endPoint x: 411, endPoint y: 316, distance: 341.1
click at [411, 316] on div "Rename document Enter updated name here ******** .jpeg Cancel Save Cancel OK" at bounding box center [669, 340] width 1338 height 680
paste input "text"
type input "**********"
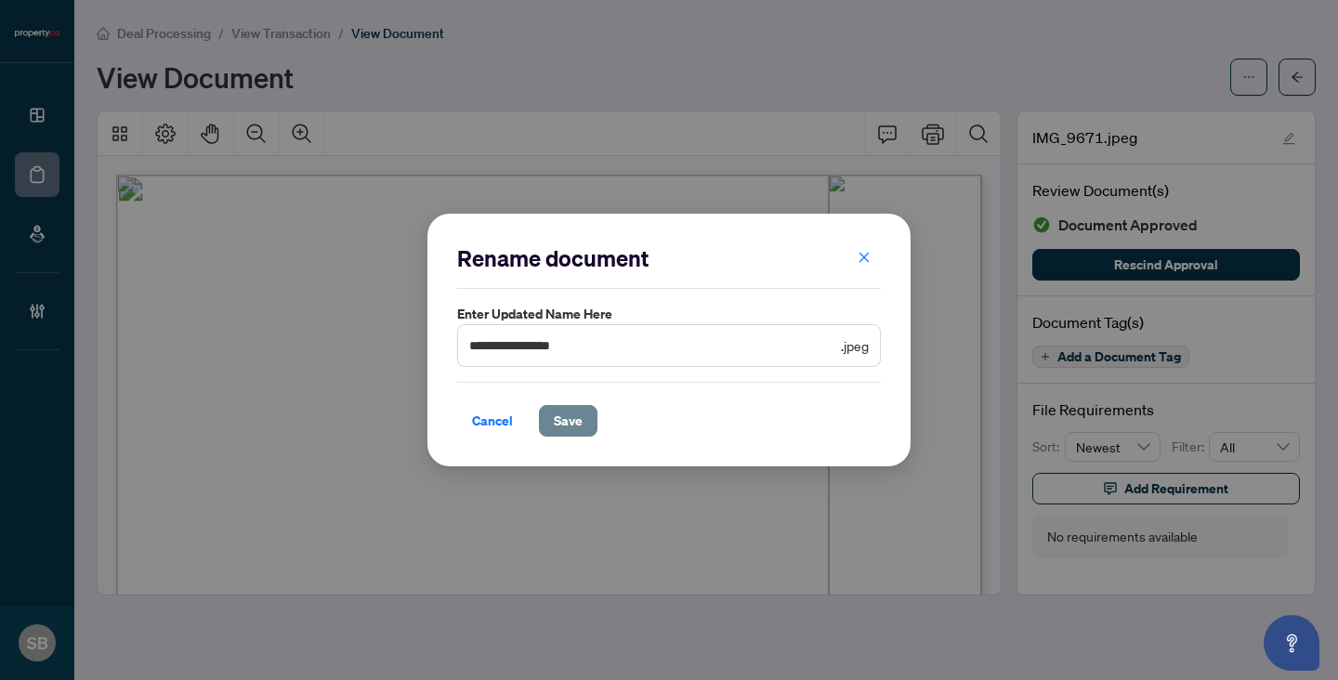
click at [579, 412] on span "Save" at bounding box center [568, 421] width 29 height 30
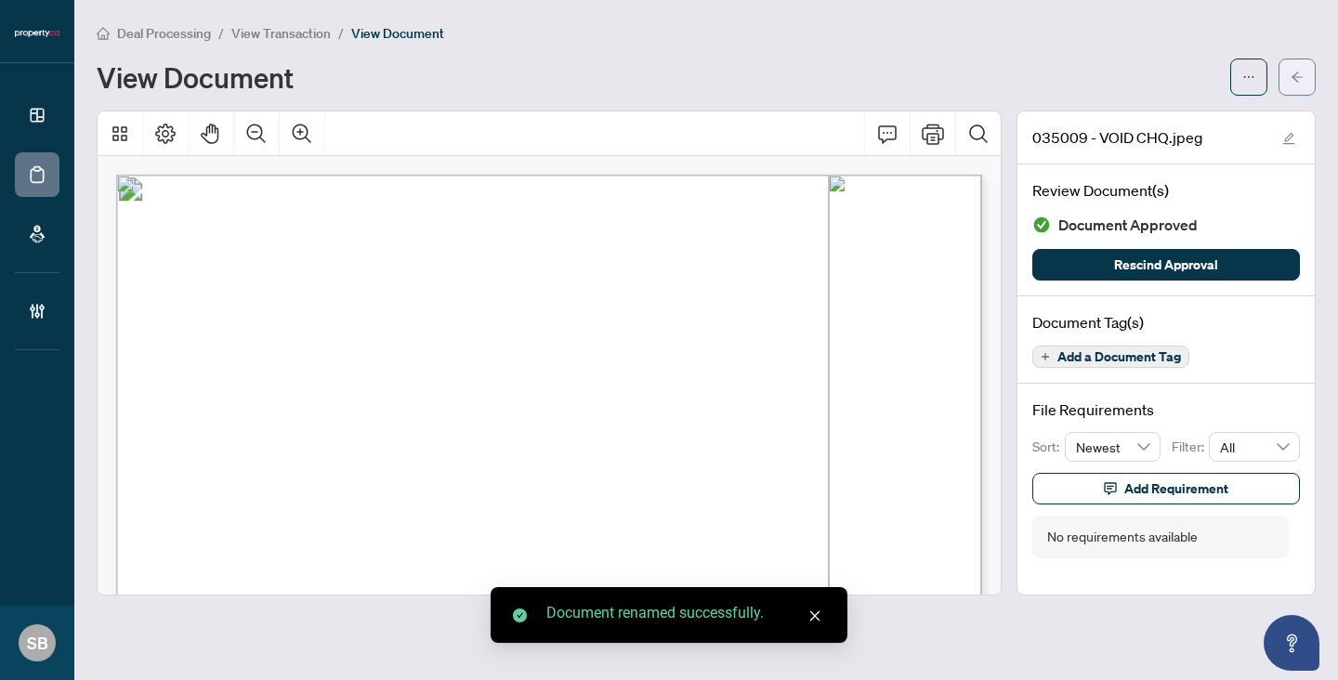
click at [1291, 76] on icon "arrow-left" at bounding box center [1296, 77] width 13 height 13
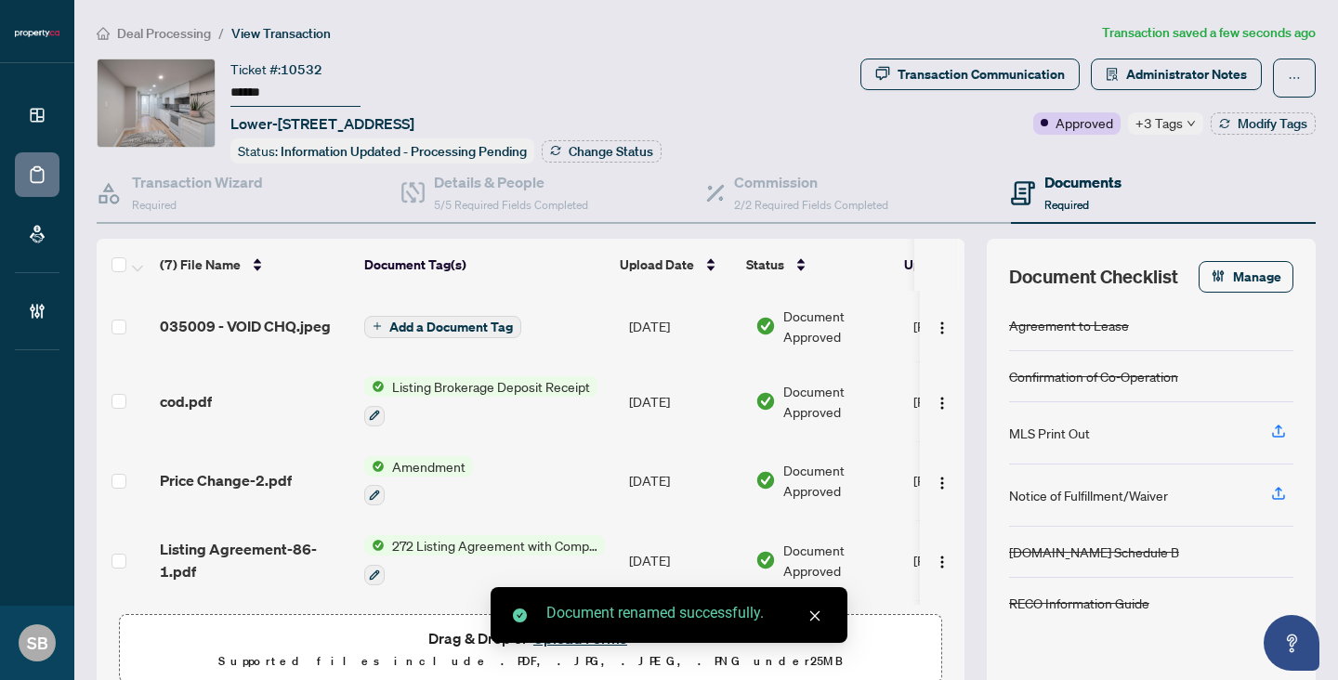
click at [1179, 117] on span "+3 Tags" at bounding box center [1158, 122] width 47 height 21
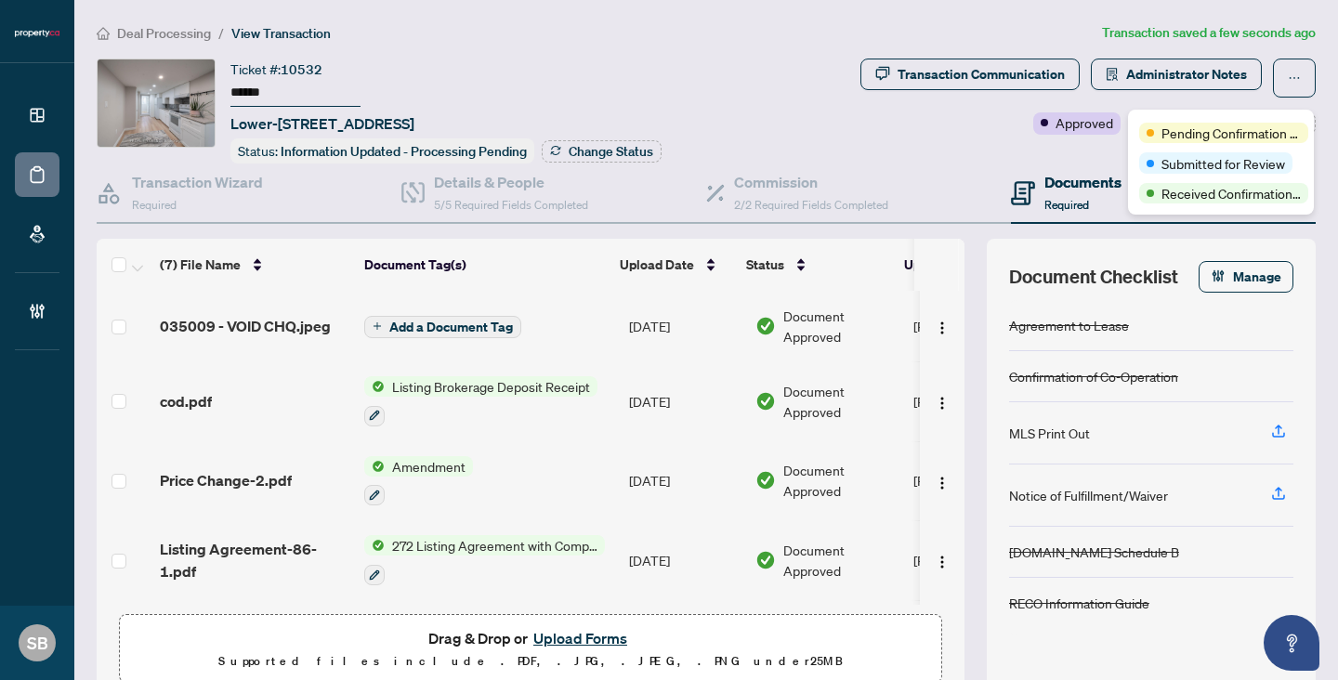
click at [1001, 138] on div "Transaction Communication Administrator Notes Approved +3 Tags Modify Tags" at bounding box center [1088, 111] width 463 height 105
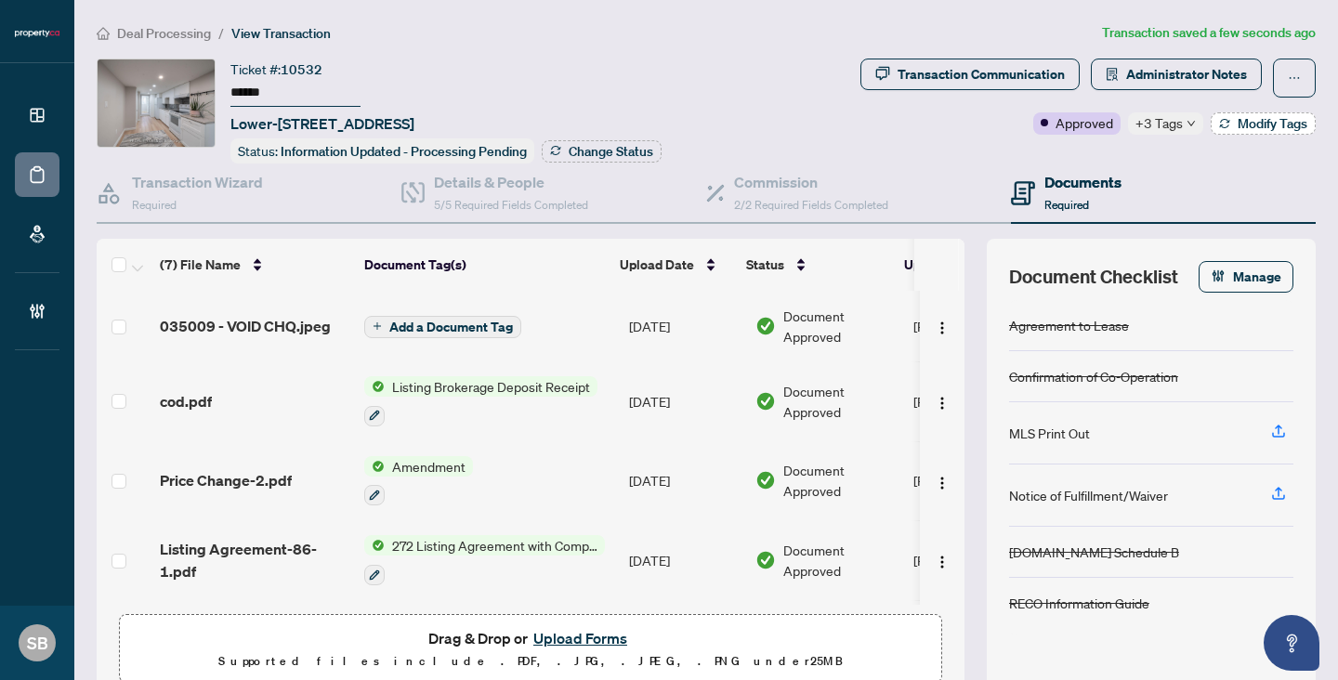
click at [1276, 127] on span "Modify Tags" at bounding box center [1272, 123] width 70 height 13
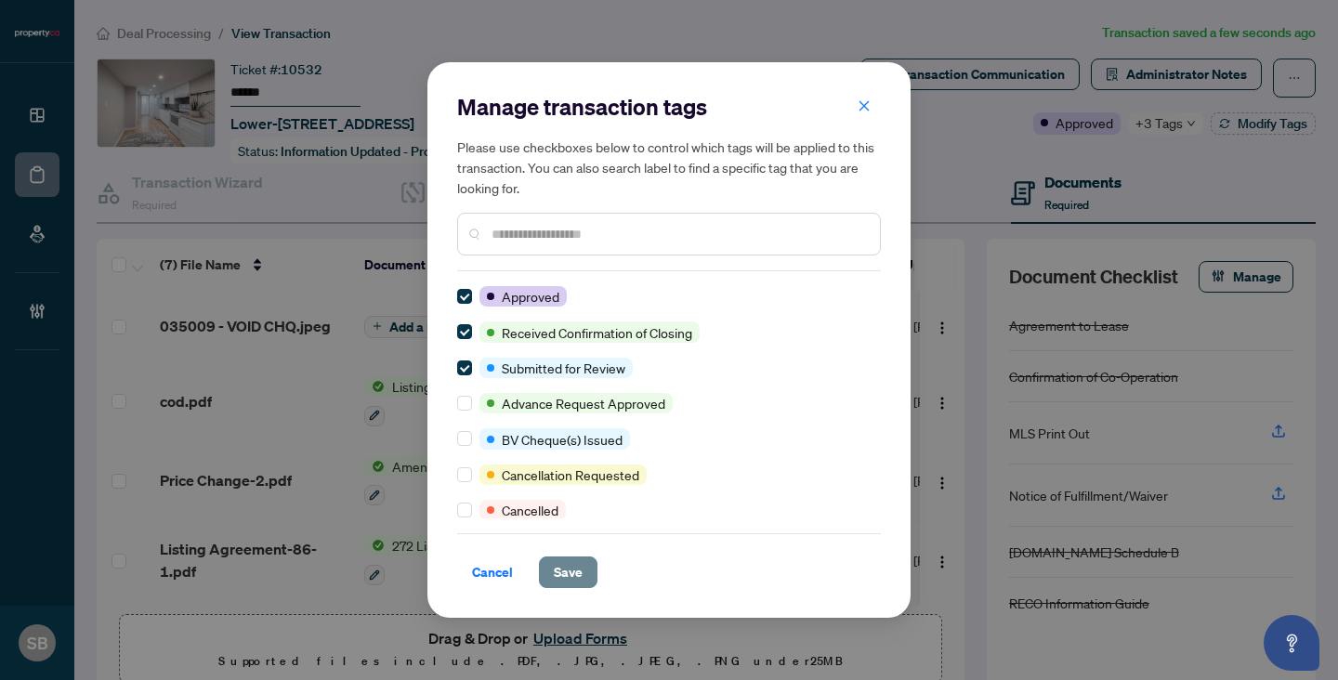
click at [565, 562] on span "Save" at bounding box center [568, 572] width 29 height 30
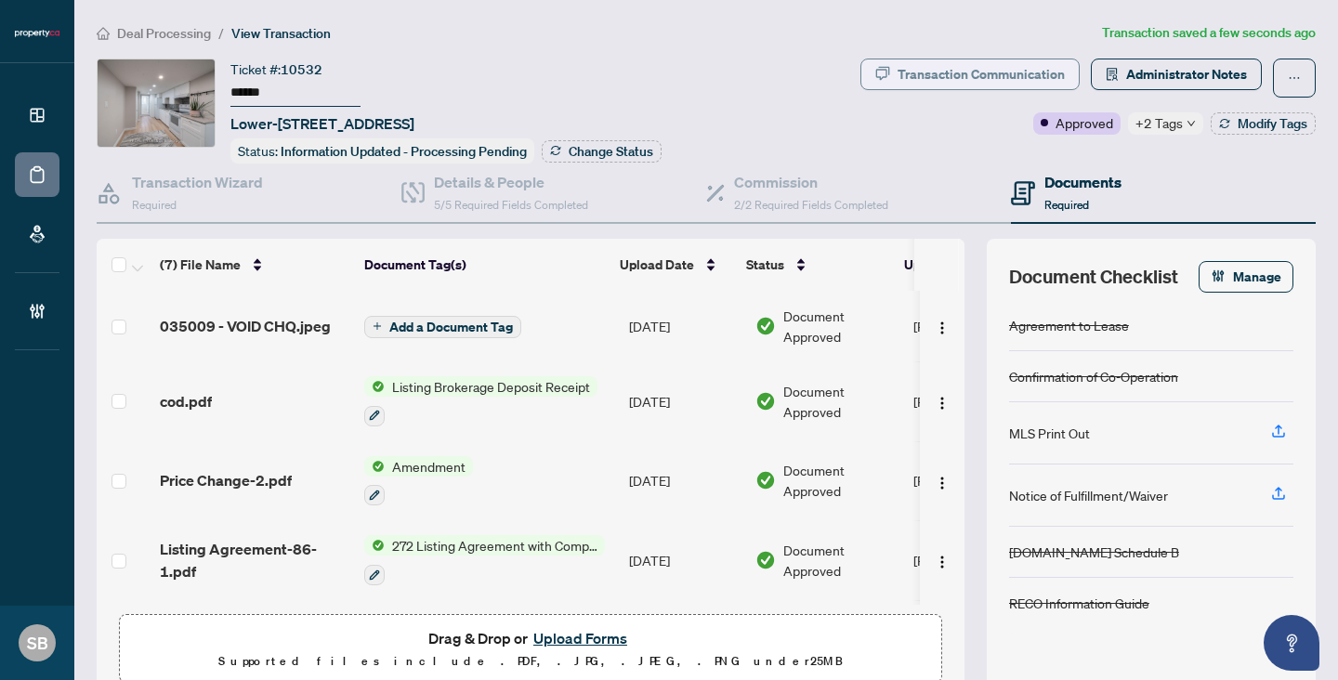
click at [993, 85] on div "Transaction Communication" at bounding box center [980, 74] width 167 height 30
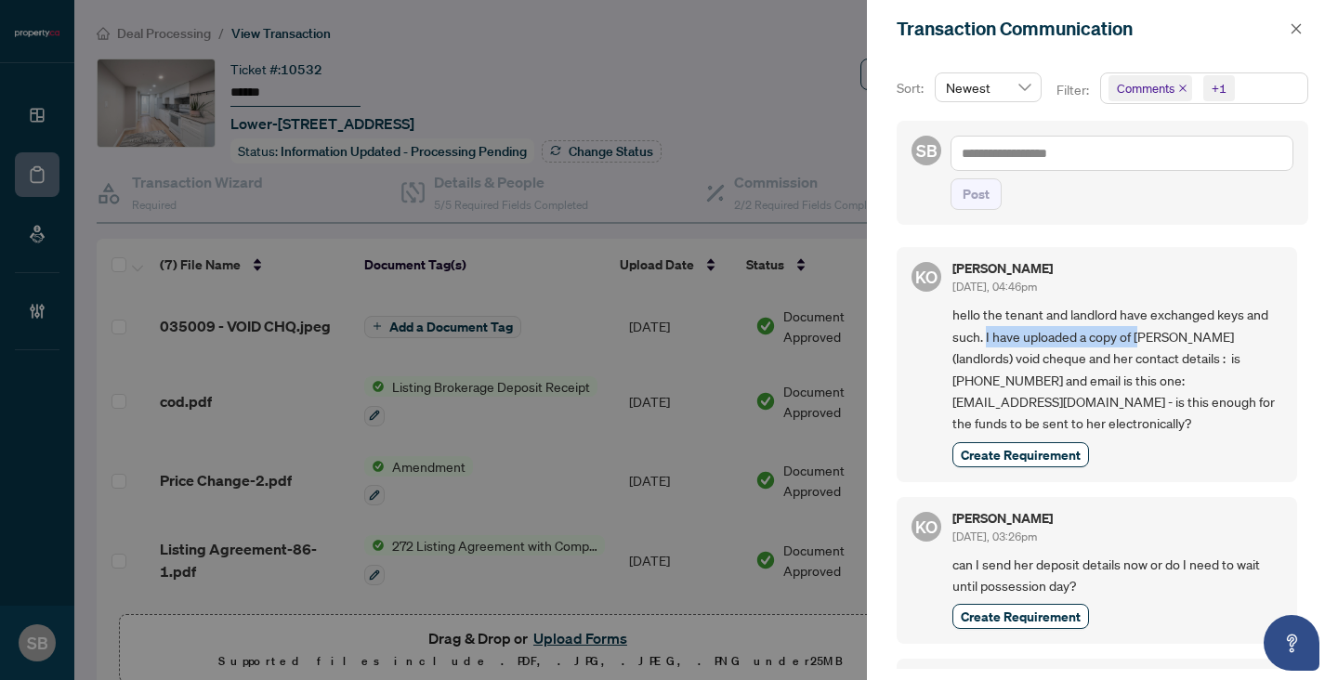
drag, startPoint x: 985, startPoint y: 333, endPoint x: 1175, endPoint y: 333, distance: 190.4
click at [1175, 333] on span "hello the tenant and landlord have exchanged keys and such. I have uploaded a c…" at bounding box center [1117, 369] width 330 height 130
click at [1142, 367] on span "hello the tenant and landlord have exchanged keys and such. I have uploaded a c…" at bounding box center [1117, 369] width 330 height 130
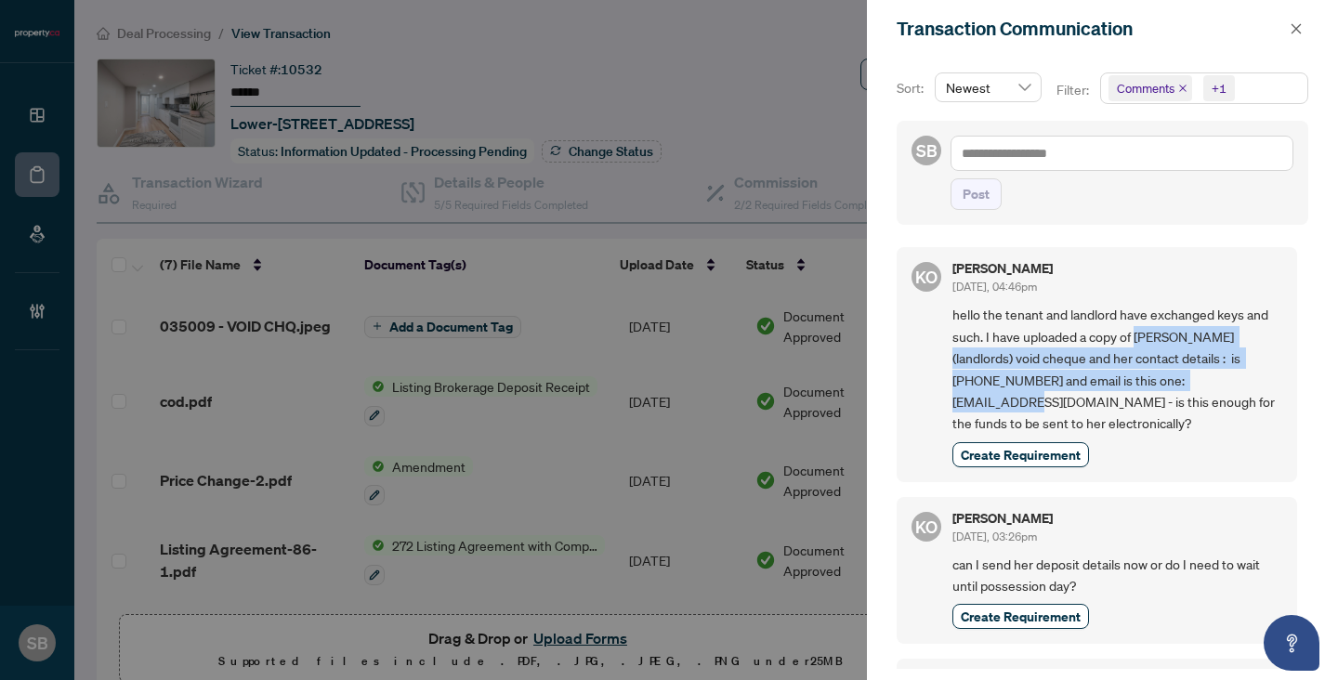
drag, startPoint x: 1136, startPoint y: 335, endPoint x: 1187, endPoint y: 371, distance: 62.1
click at [1187, 371] on span "hello the tenant and landlord have exchanged keys and such. I have uploaded a c…" at bounding box center [1117, 369] width 330 height 130
copy span "Celias (landlords) void cheque and her contact details : is [PHONE_NUMBER] and …"
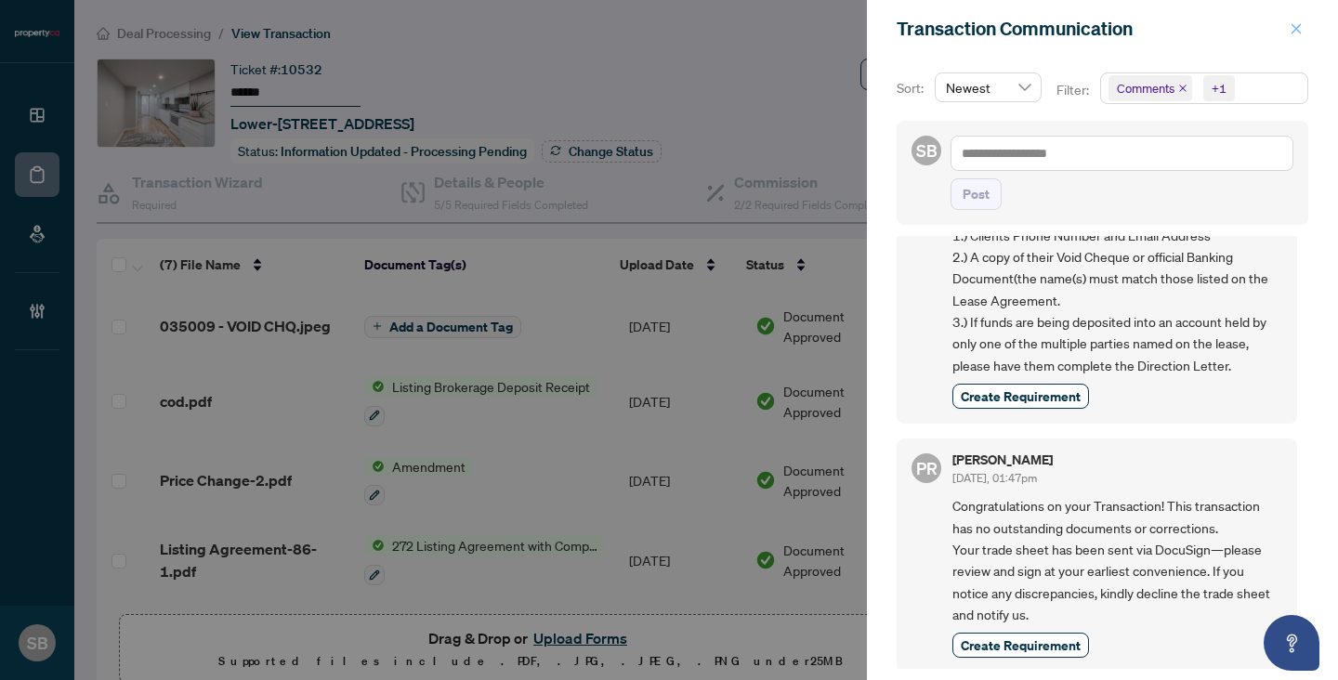
click at [1290, 40] on span "button" at bounding box center [1295, 29] width 13 height 30
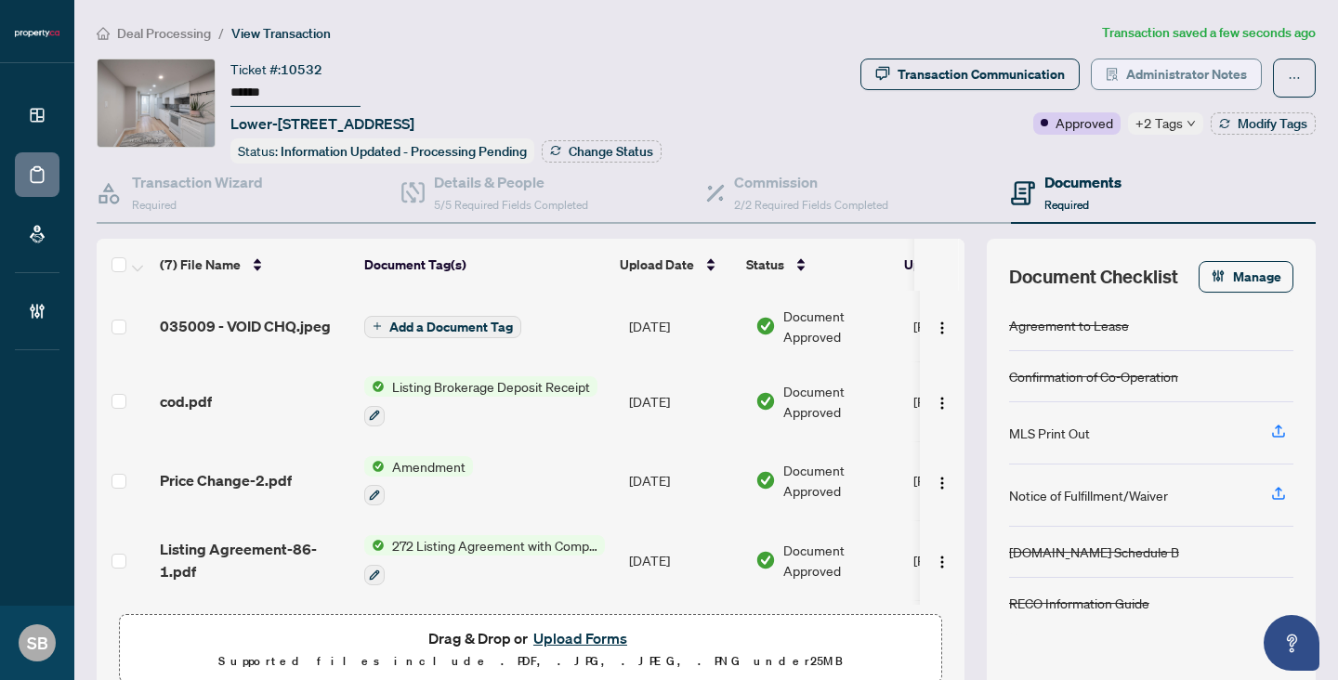
click at [1128, 67] on span "Administrator Notes" at bounding box center [1186, 74] width 121 height 30
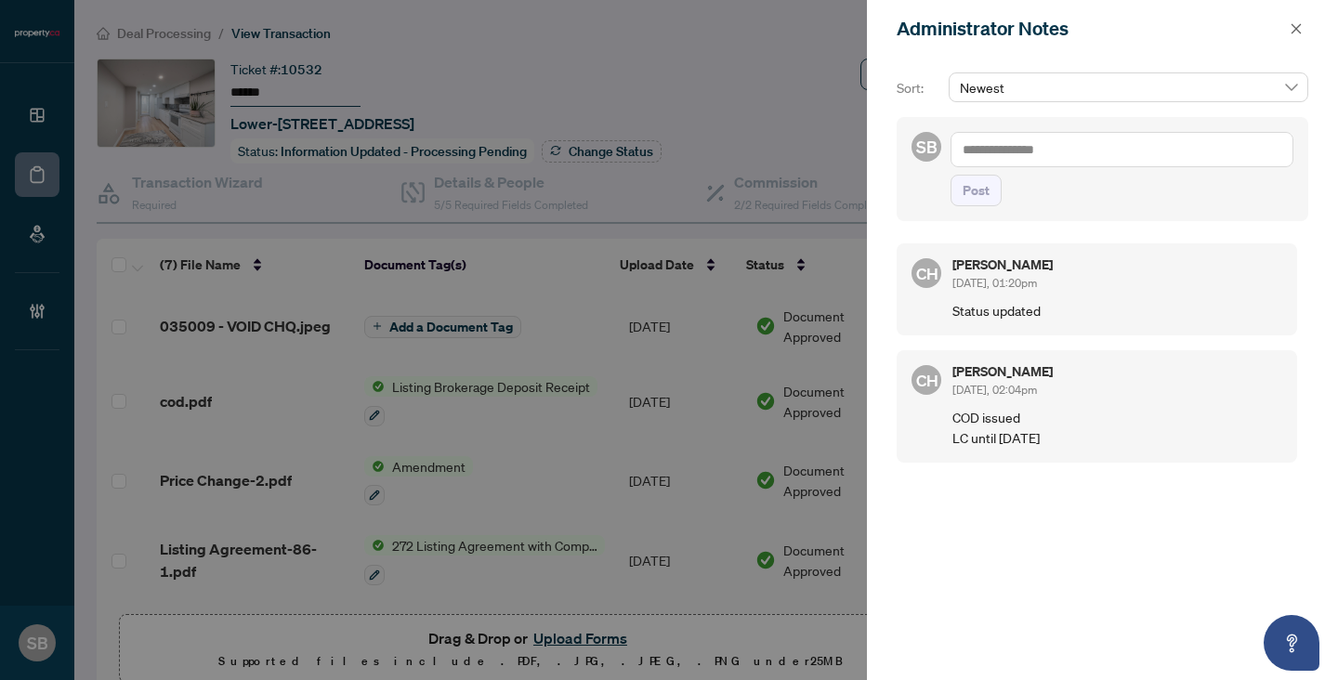
click at [1047, 150] on textarea at bounding box center [1121, 149] width 343 height 35
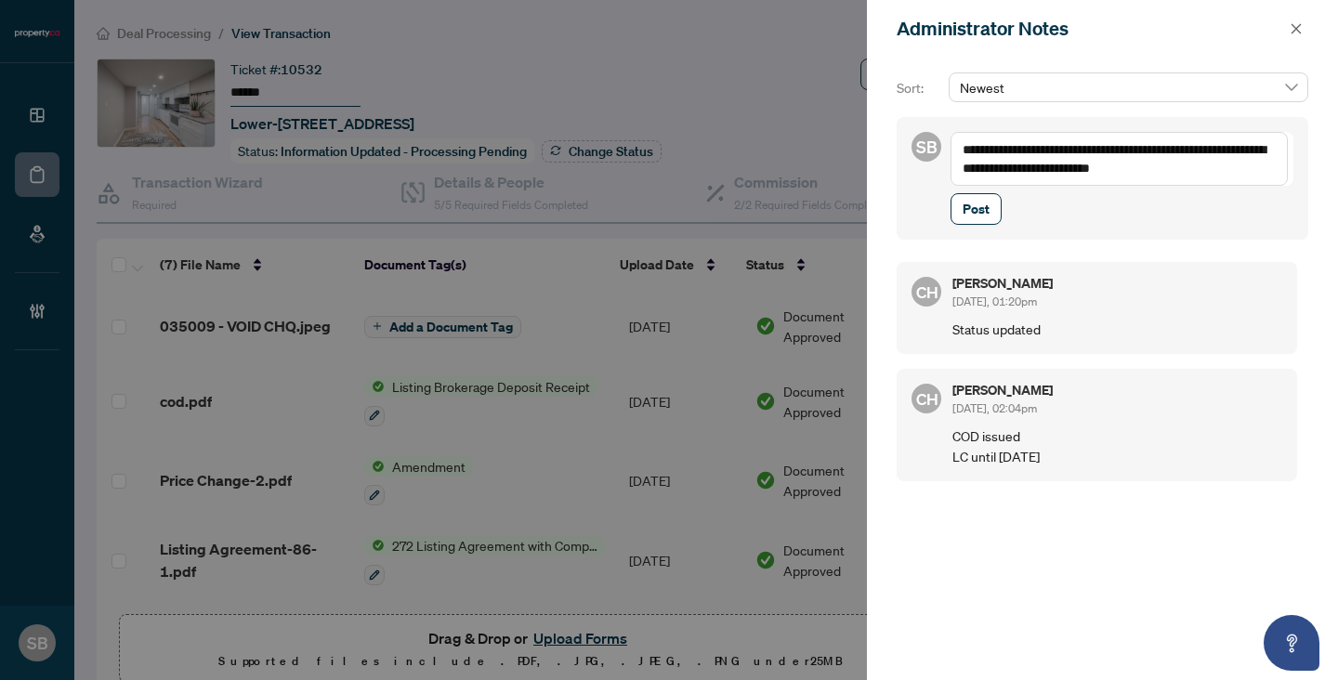
paste textarea "**********"
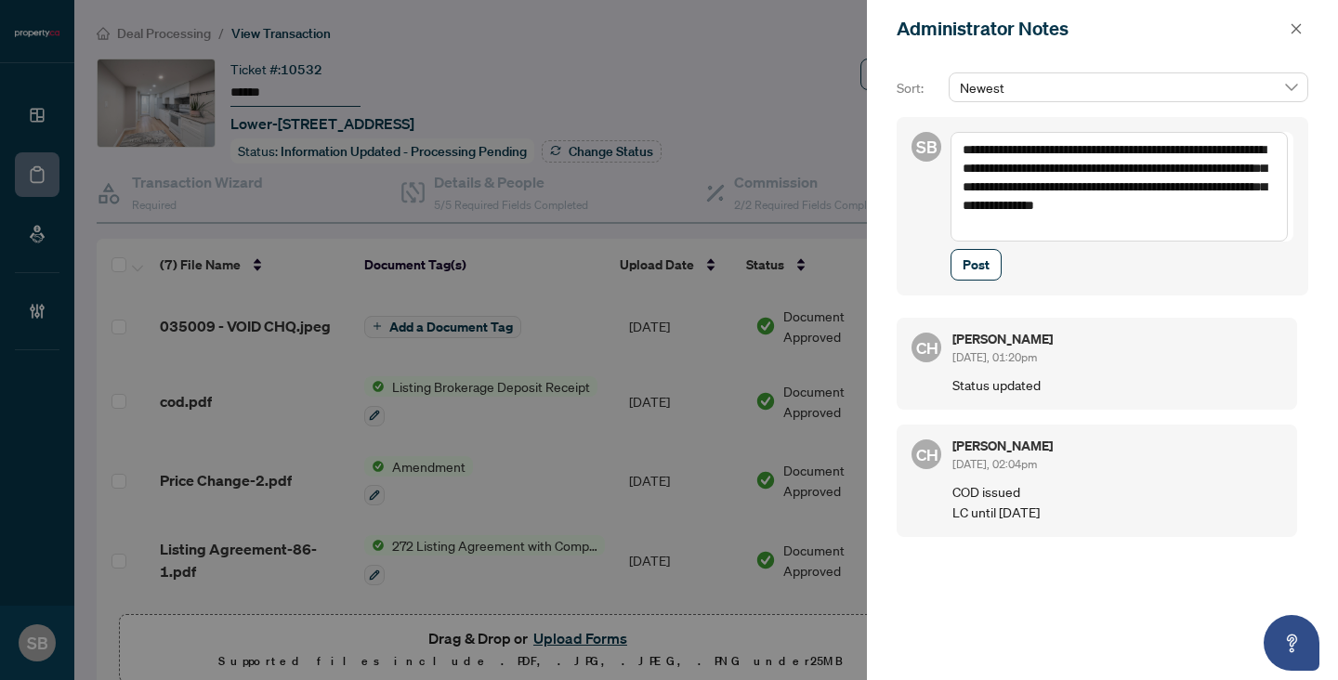
drag, startPoint x: 1259, startPoint y: 186, endPoint x: 1222, endPoint y: 161, distance: 44.8
click at [1222, 161] on textarea "**********" at bounding box center [1118, 187] width 337 height 110
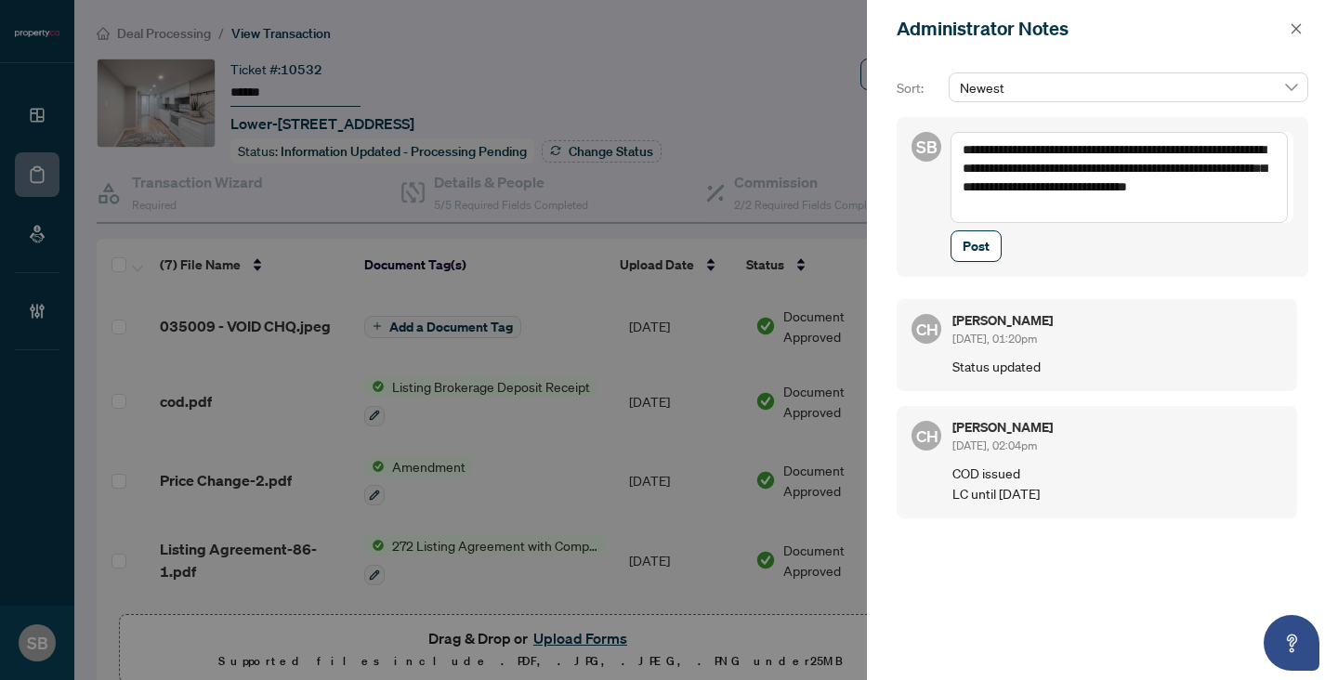
drag, startPoint x: 1167, startPoint y: 208, endPoint x: 1136, endPoint y: 189, distance: 36.3
click at [1136, 189] on textarea "**********" at bounding box center [1118, 177] width 337 height 91
click at [1171, 188] on textarea "**********" at bounding box center [1118, 177] width 337 height 91
drag, startPoint x: 1171, startPoint y: 188, endPoint x: 1256, endPoint y: 189, distance: 85.5
click at [1256, 189] on textarea "**********" at bounding box center [1118, 177] width 337 height 91
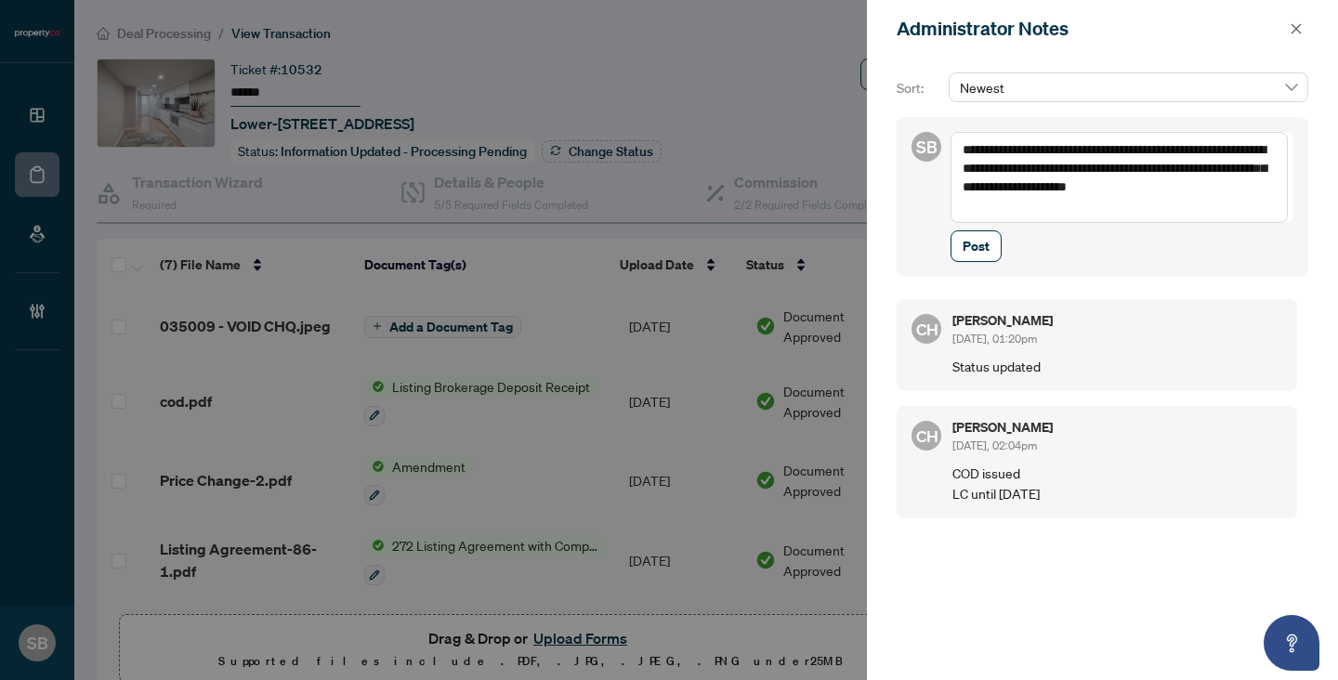
click at [1175, 209] on textarea "**********" at bounding box center [1118, 177] width 337 height 91
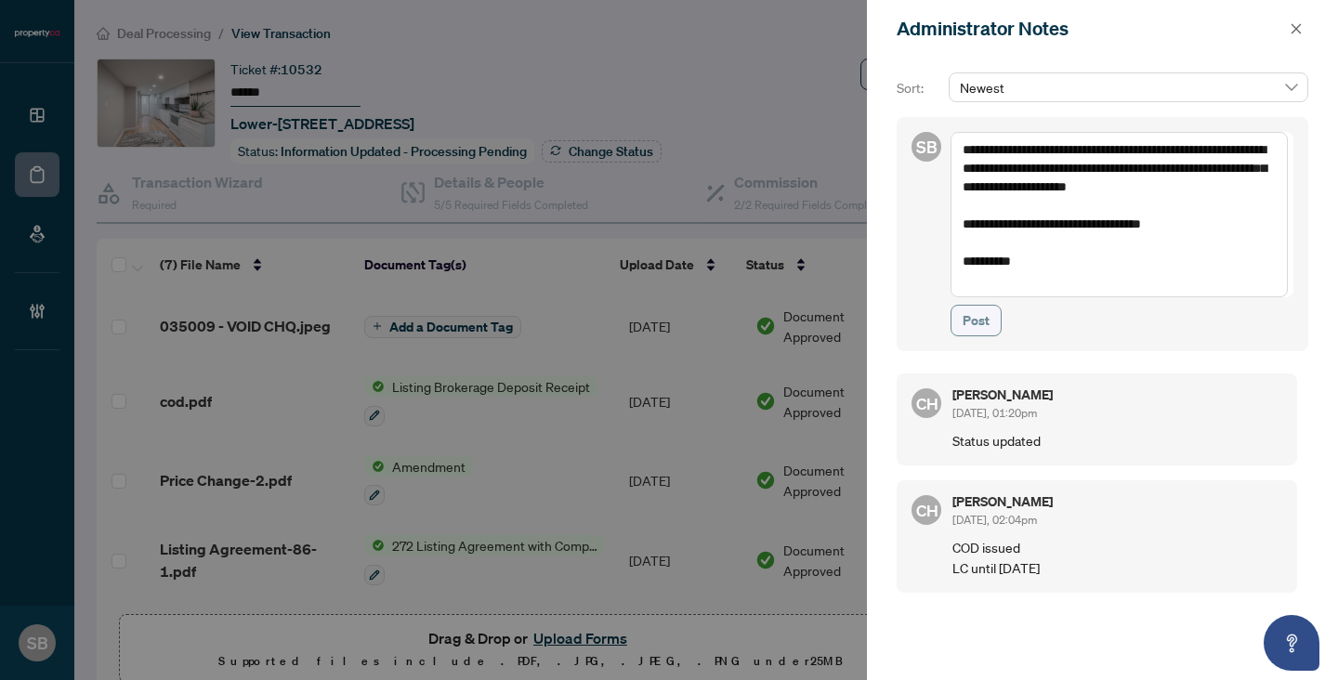
type textarea "**********"
click at [966, 334] on button "Post" at bounding box center [975, 321] width 51 height 32
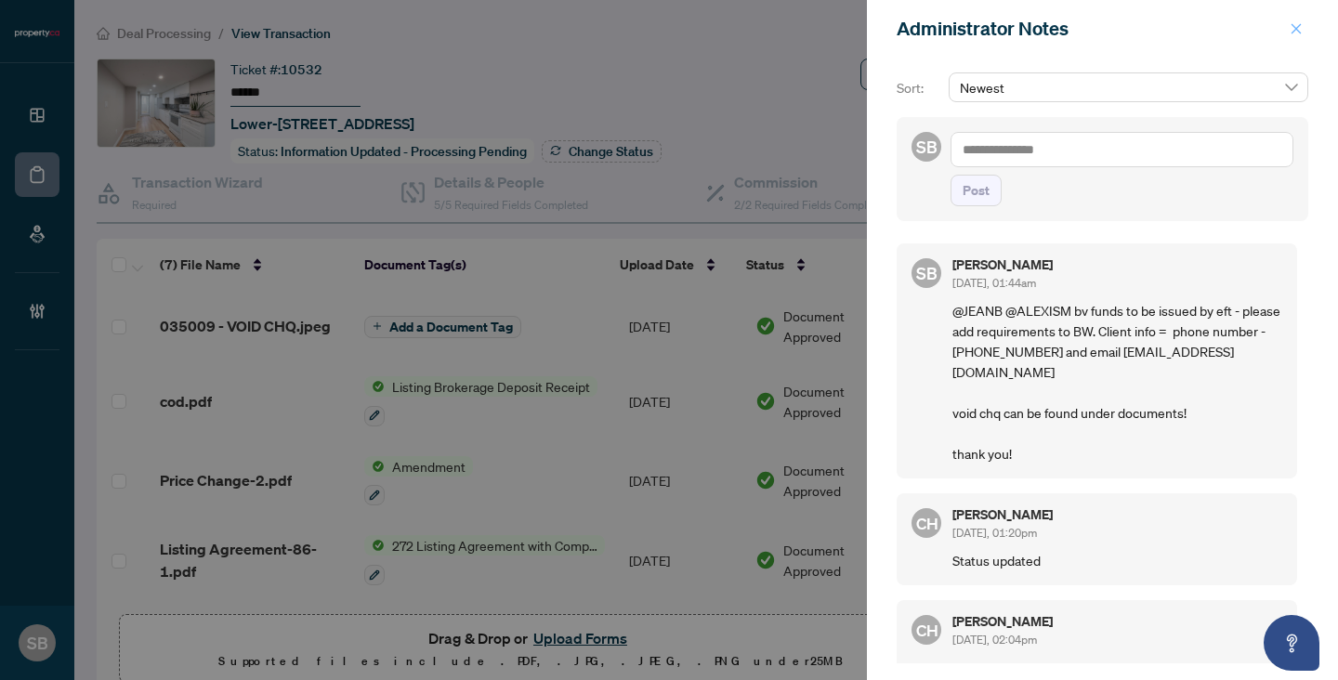
click at [1303, 26] on button "button" at bounding box center [1296, 29] width 24 height 22
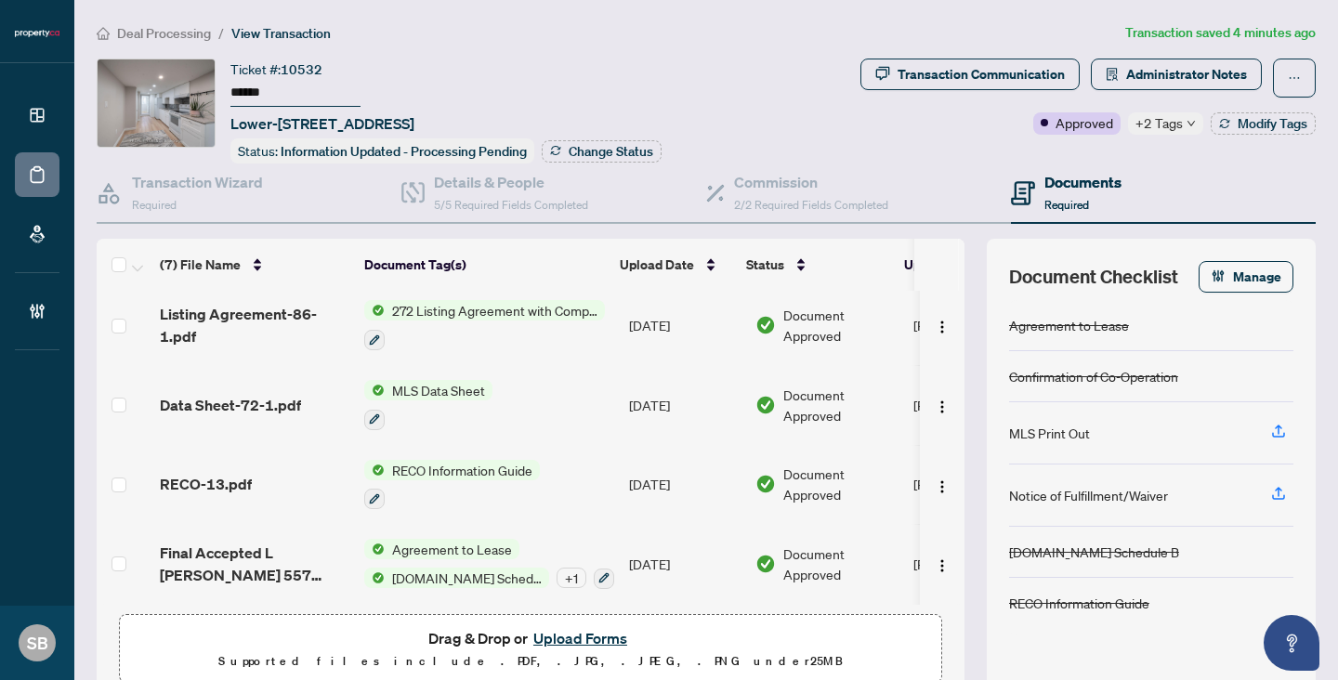
scroll to position [0, 0]
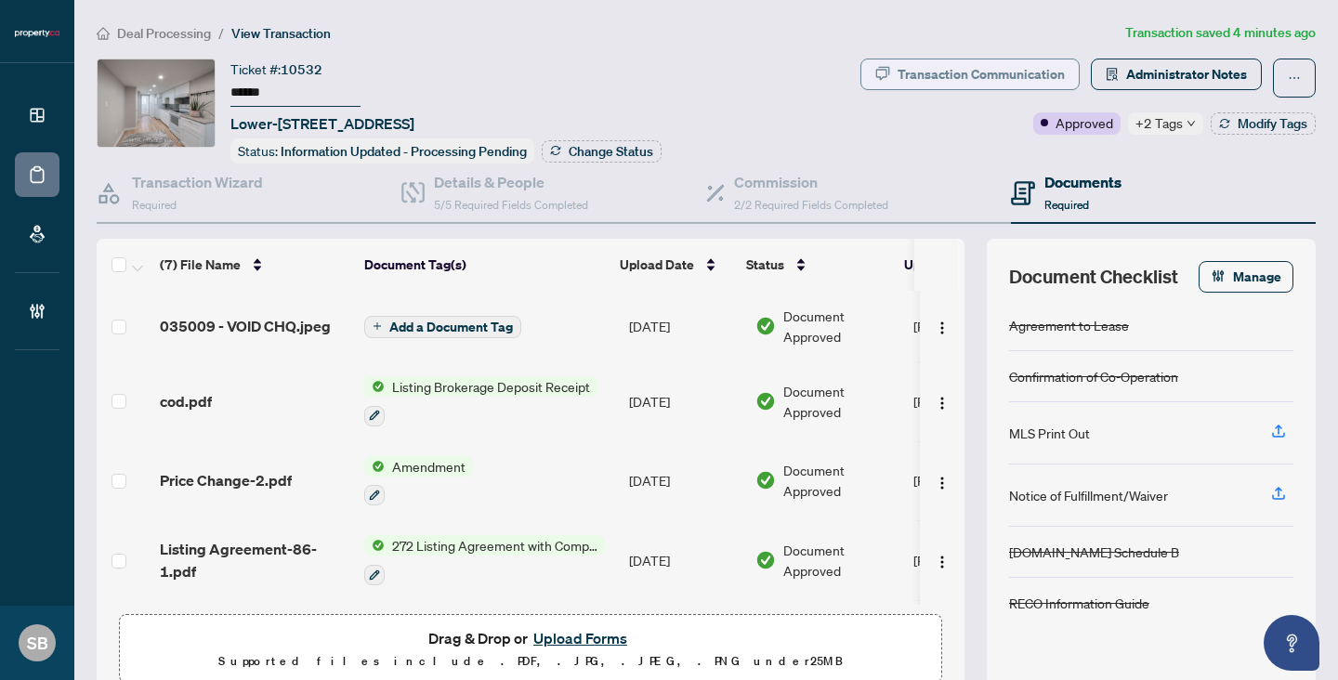
click at [1042, 70] on div "Transaction Communication" at bounding box center [980, 74] width 167 height 30
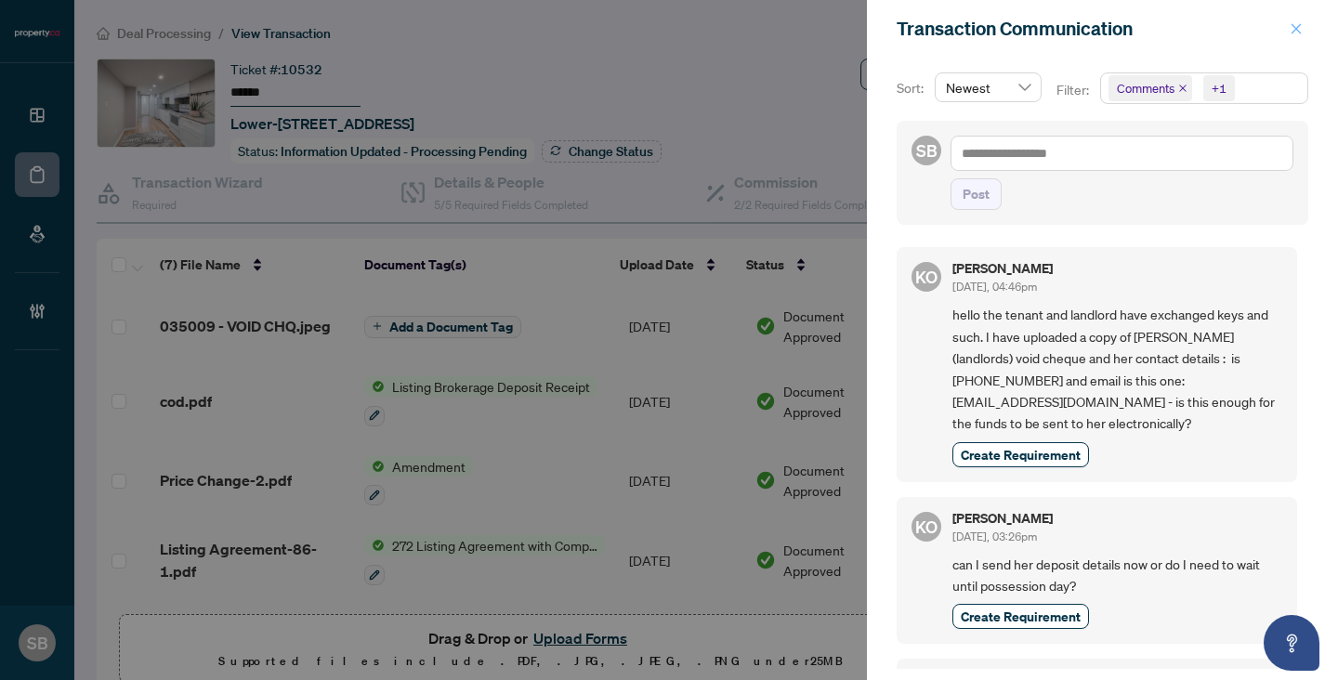
click at [1304, 33] on button "button" at bounding box center [1296, 29] width 24 height 22
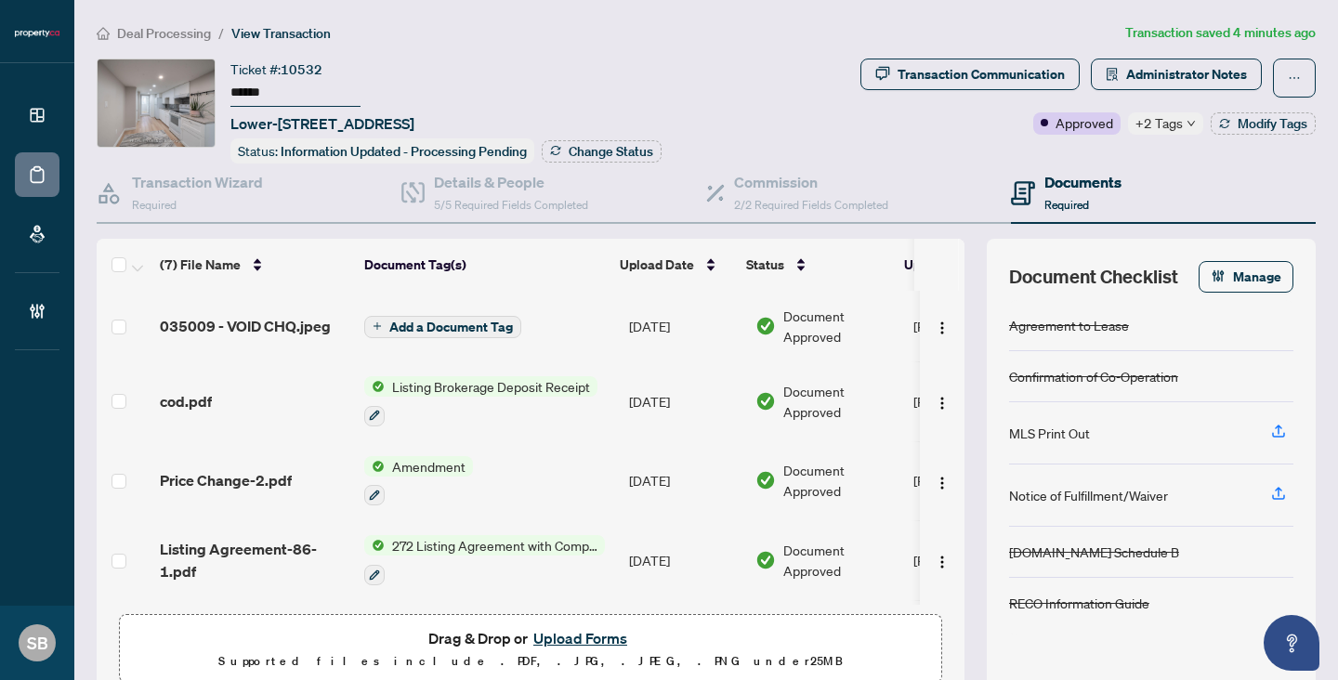
click at [151, 42] on li "Deal Processing" at bounding box center [154, 32] width 114 height 21
click at [152, 38] on span "Deal Processing" at bounding box center [164, 33] width 94 height 17
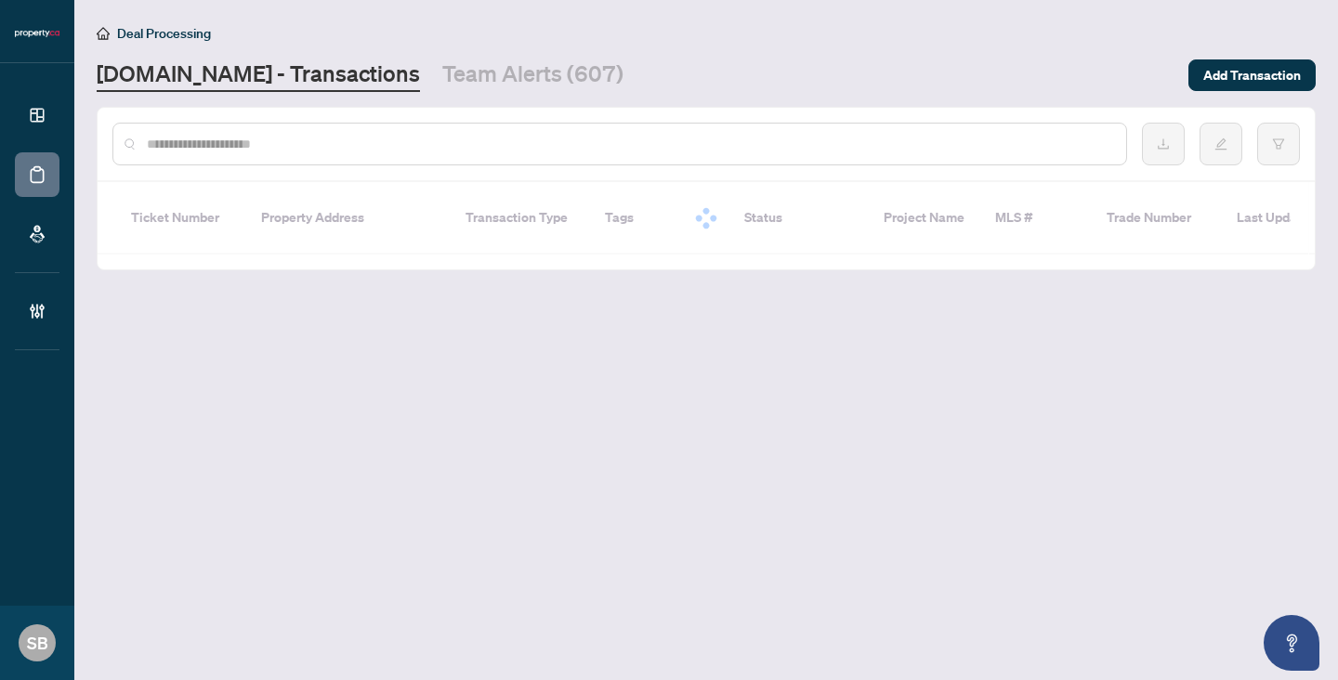
click at [198, 158] on div at bounding box center [619, 144] width 1014 height 43
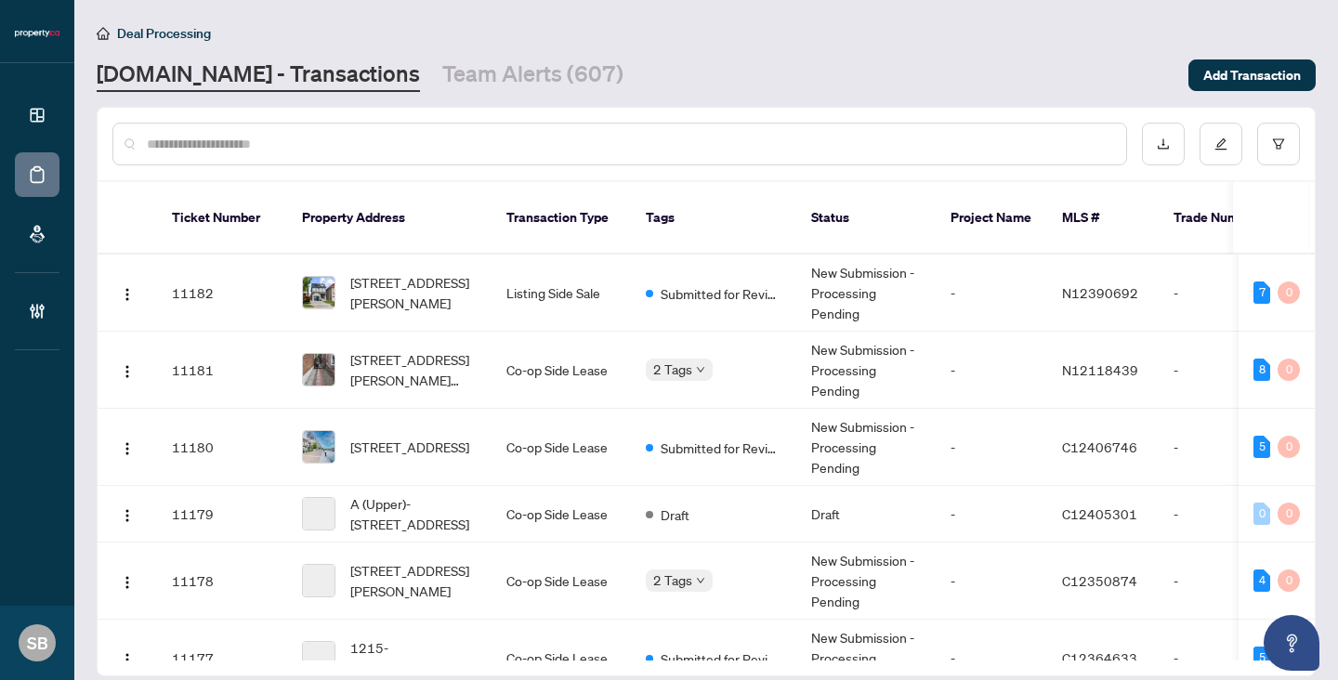
click at [198, 153] on div at bounding box center [619, 144] width 1014 height 43
click at [203, 145] on input "text" at bounding box center [629, 144] width 964 height 20
paste input "******"
type input "******"
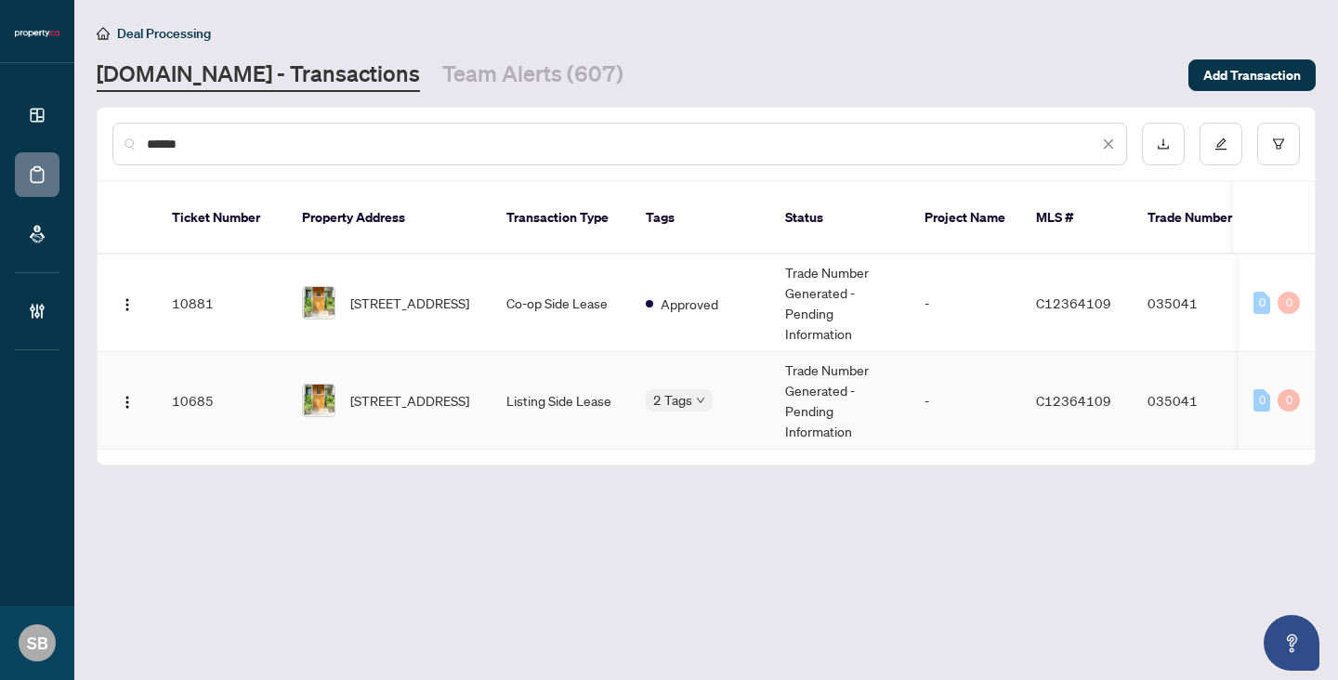
click at [536, 378] on td "Listing Side Lease" at bounding box center [560, 401] width 139 height 98
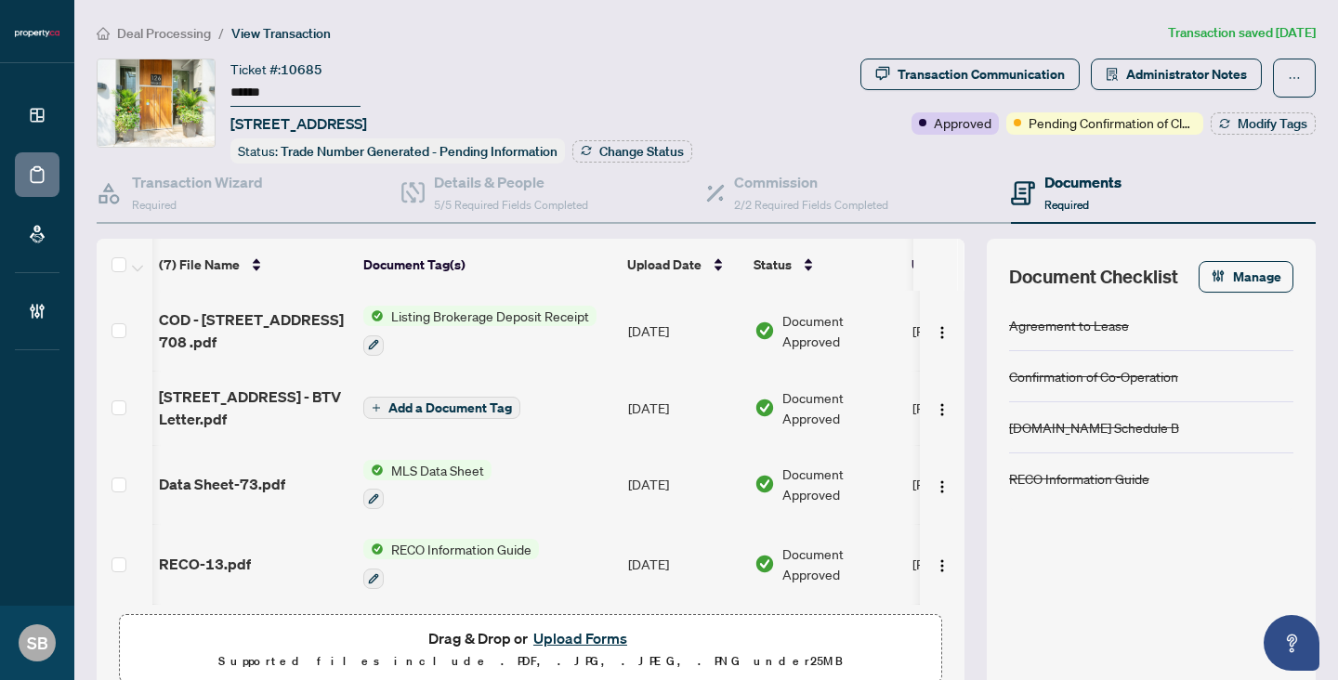
click at [134, 27] on span "Deal Processing" at bounding box center [164, 33] width 94 height 17
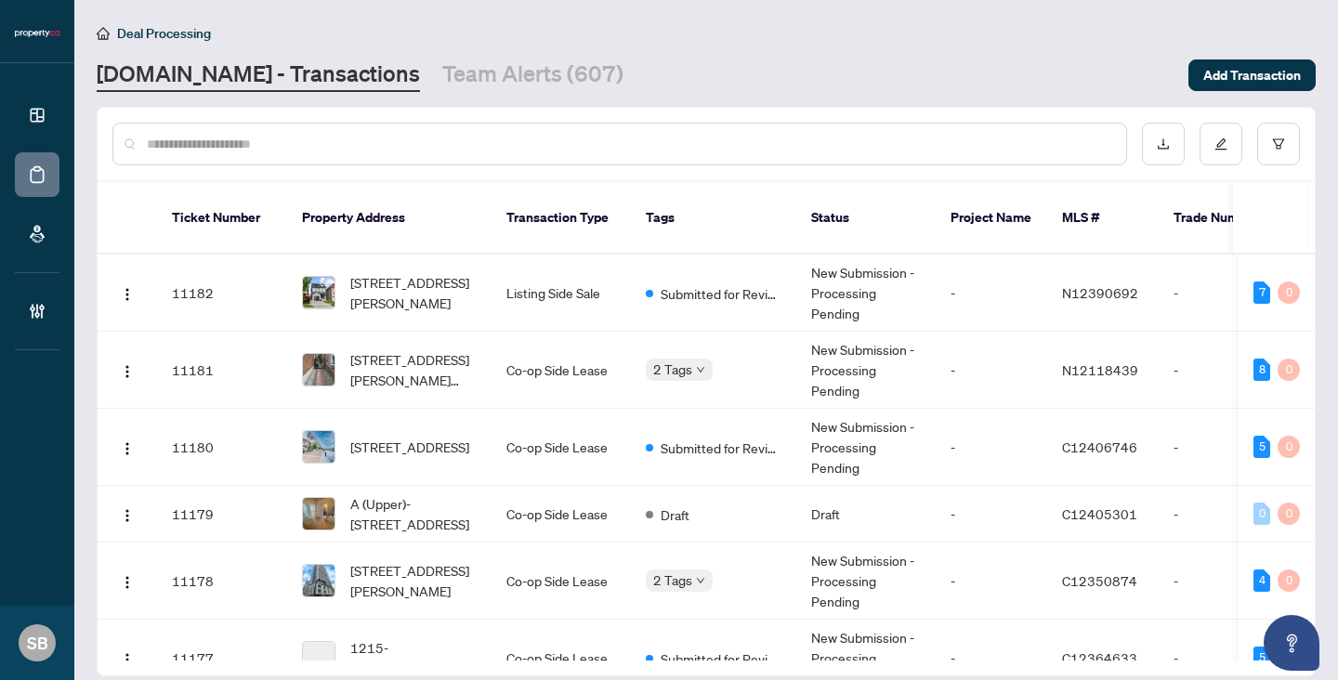
click at [211, 149] on input "text" at bounding box center [629, 144] width 964 height 20
paste input "******"
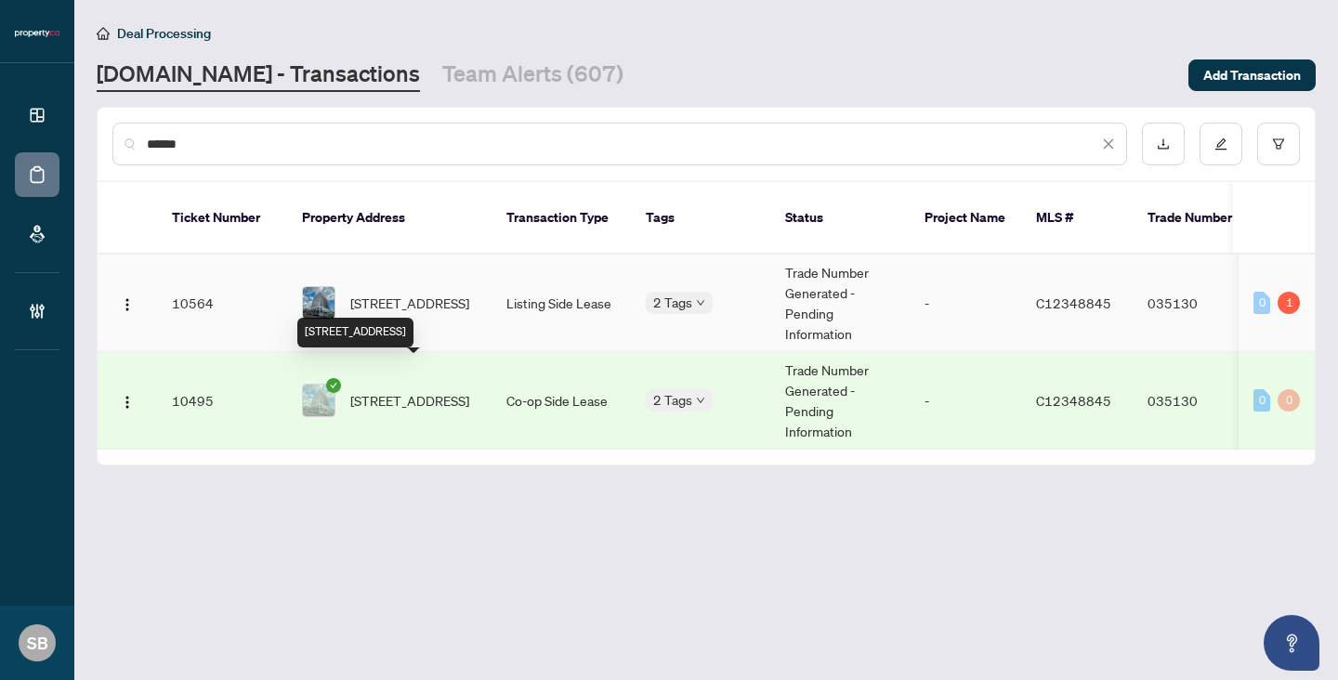
type input "******"
click at [421, 296] on span "[STREET_ADDRESS]" at bounding box center [409, 303] width 119 height 20
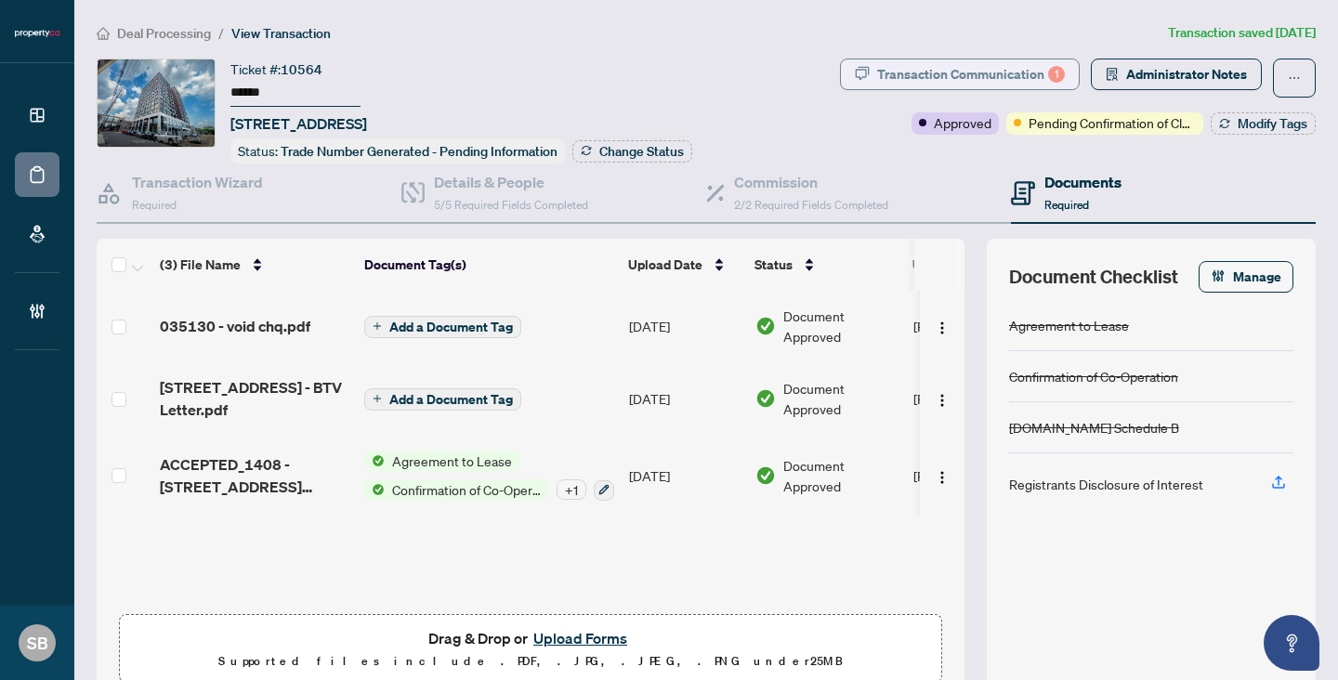
click at [952, 71] on div "Transaction Communication 1" at bounding box center [971, 74] width 188 height 30
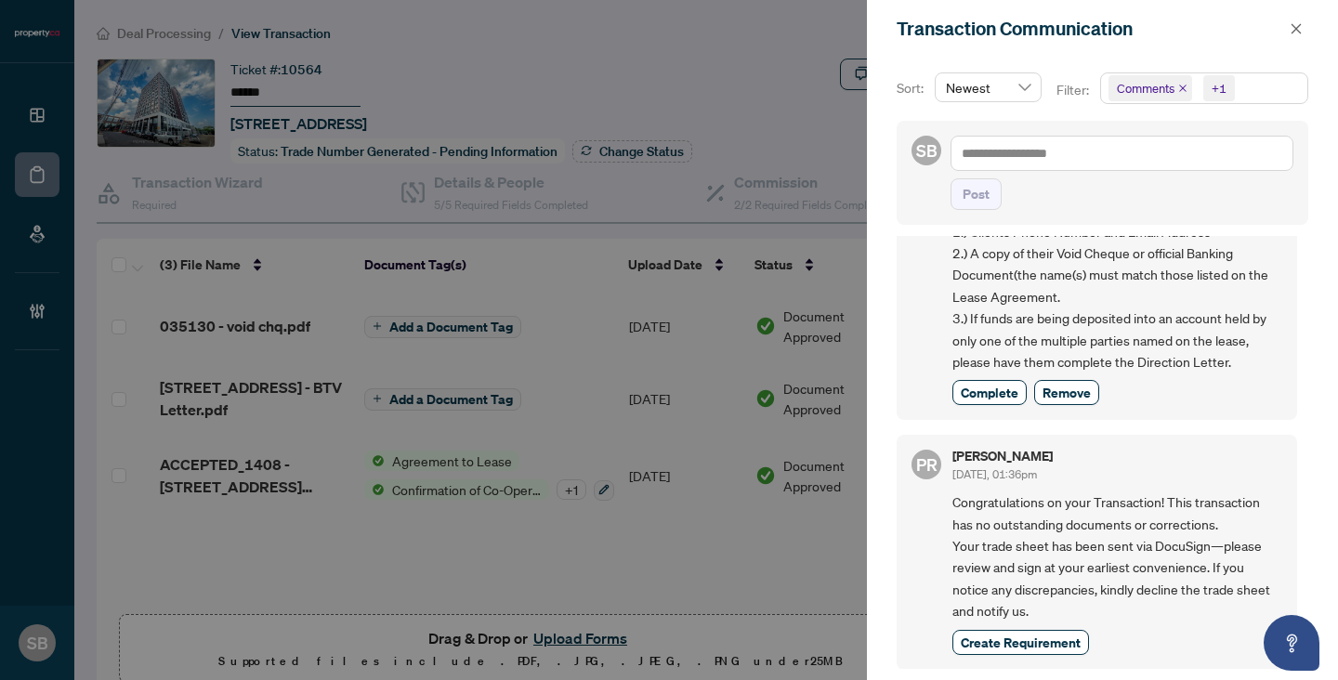
scroll to position [4, 0]
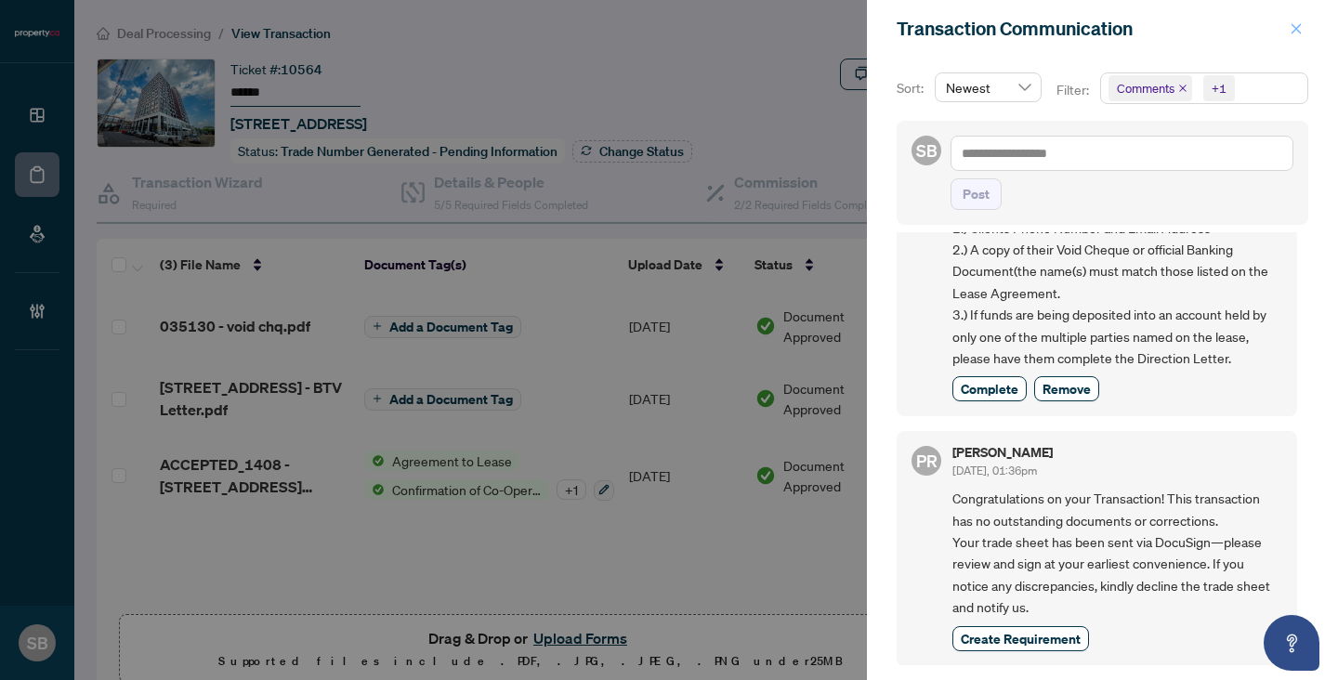
click at [1289, 24] on icon "close" at bounding box center [1295, 28] width 13 height 13
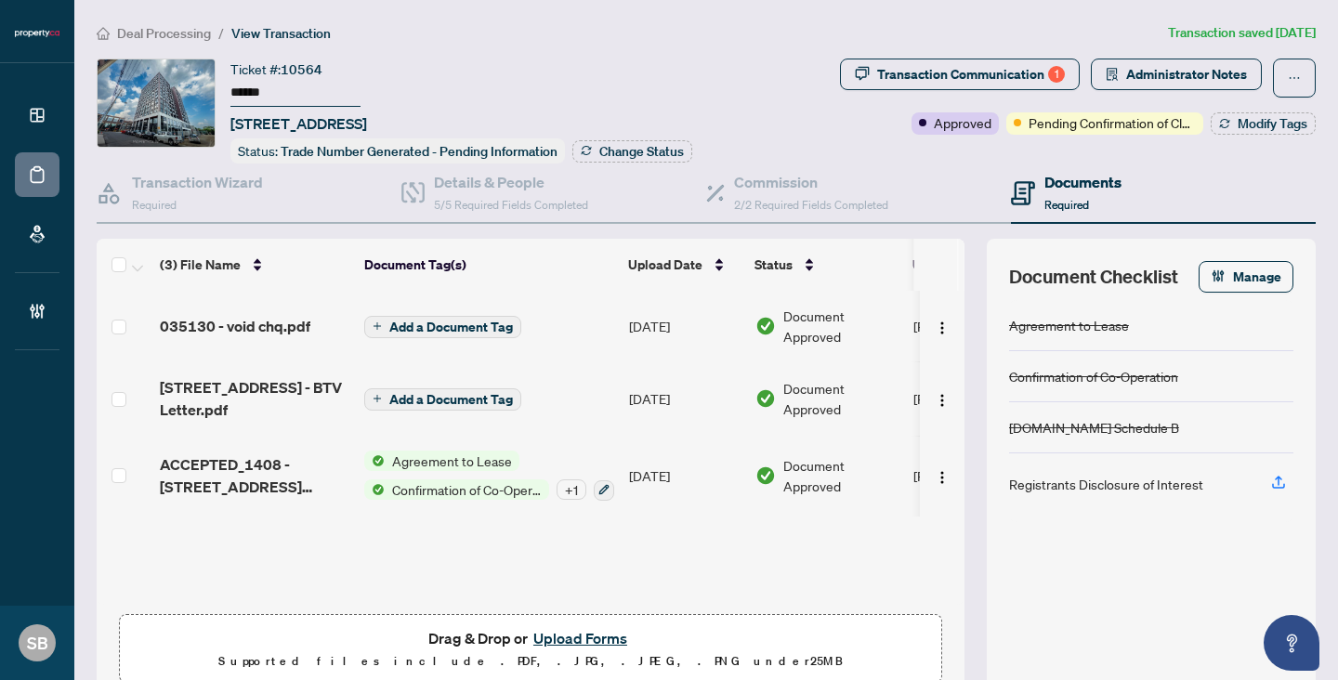
click at [201, 32] on span "Deal Processing" at bounding box center [164, 33] width 94 height 17
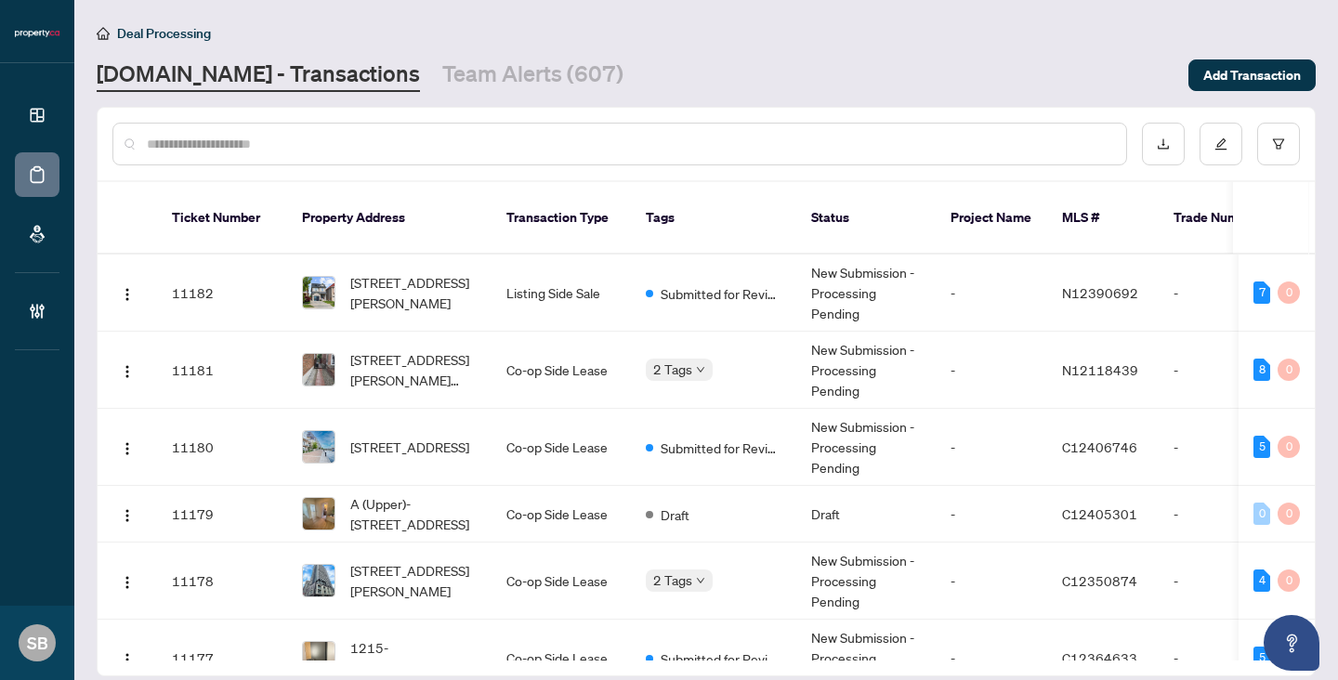
click at [478, 142] on input "text" at bounding box center [629, 144] width 964 height 20
paste input "******"
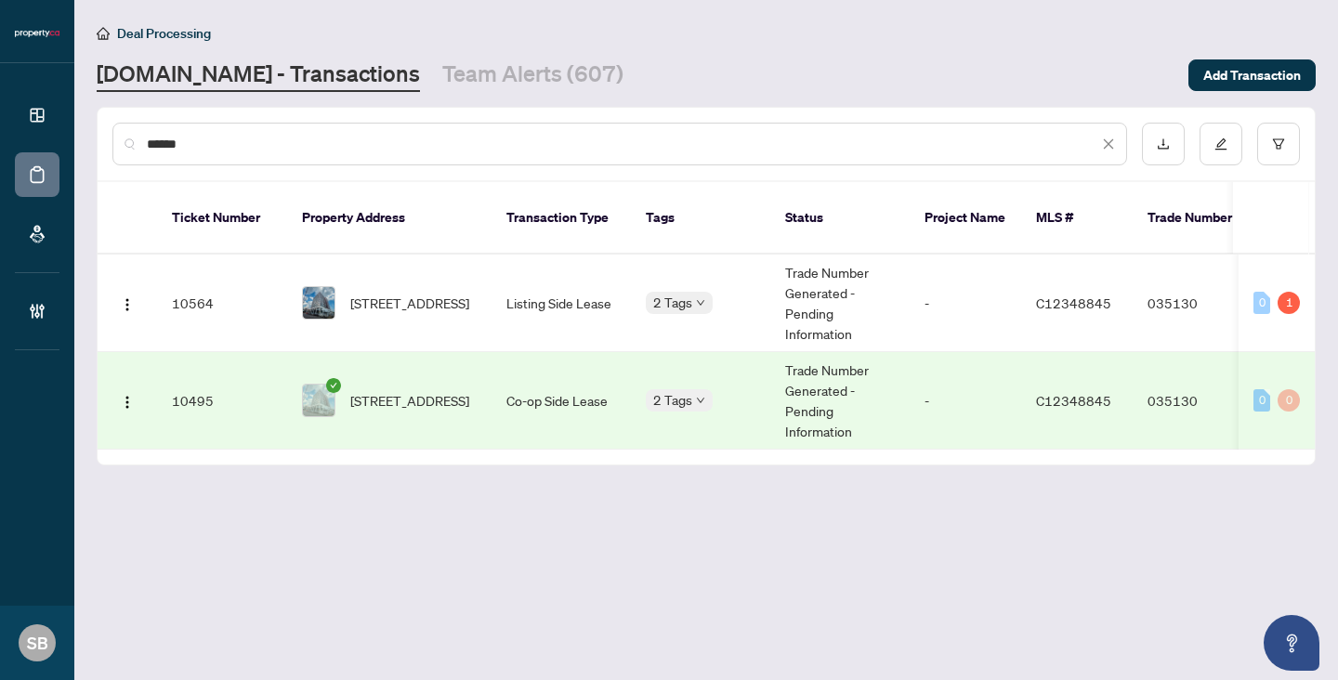
type input "******"
click at [541, 361] on td "Co-op Side Lease" at bounding box center [560, 401] width 139 height 98
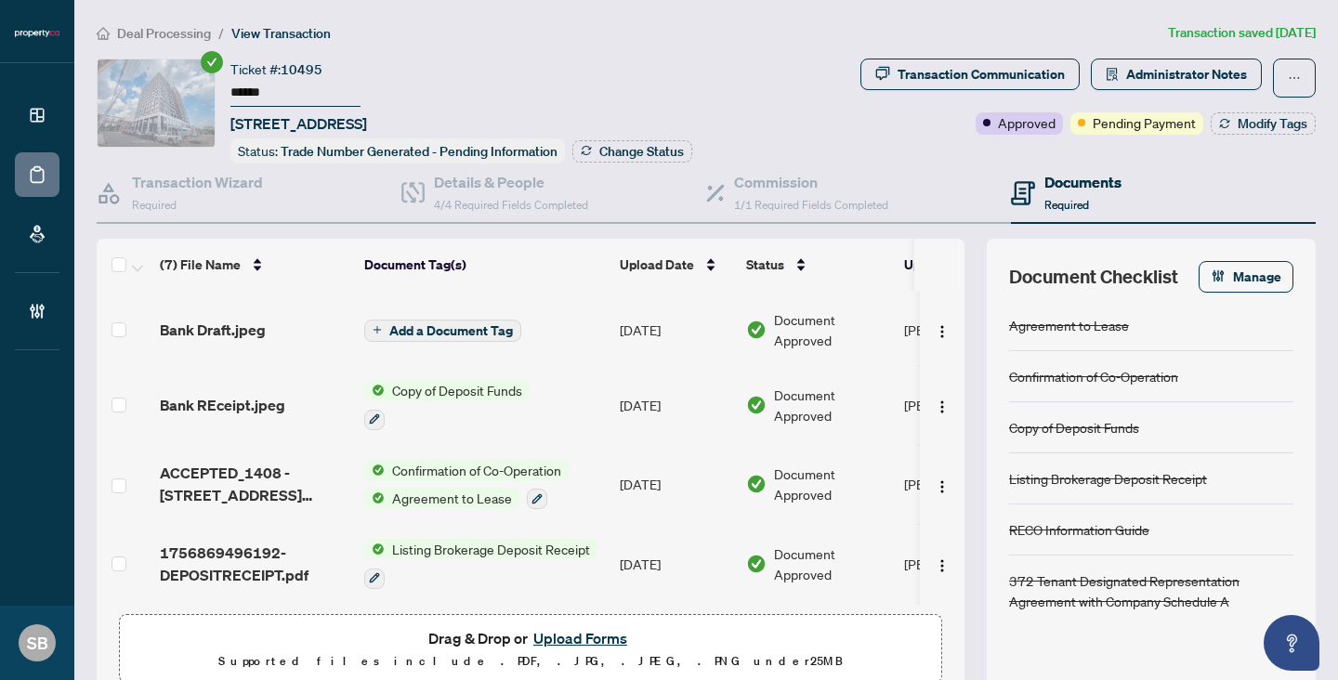
scroll to position [226, 0]
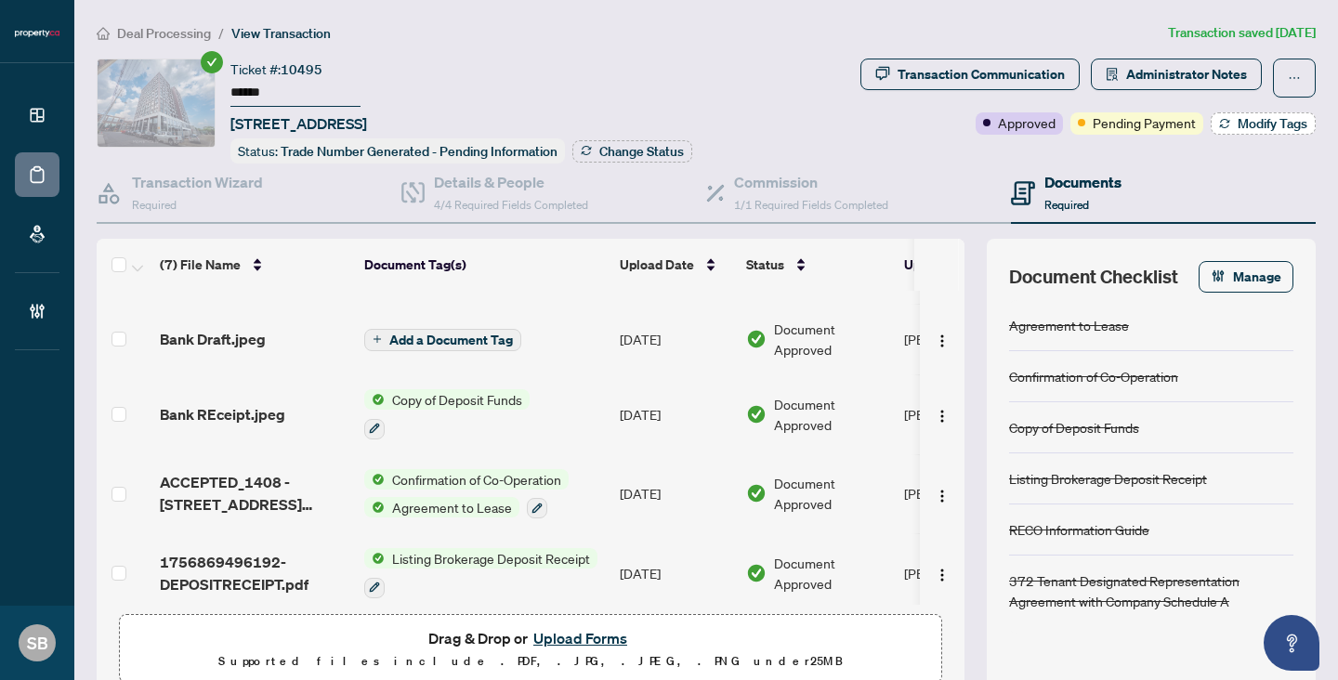
click at [1255, 124] on span "Modify Tags" at bounding box center [1272, 123] width 70 height 13
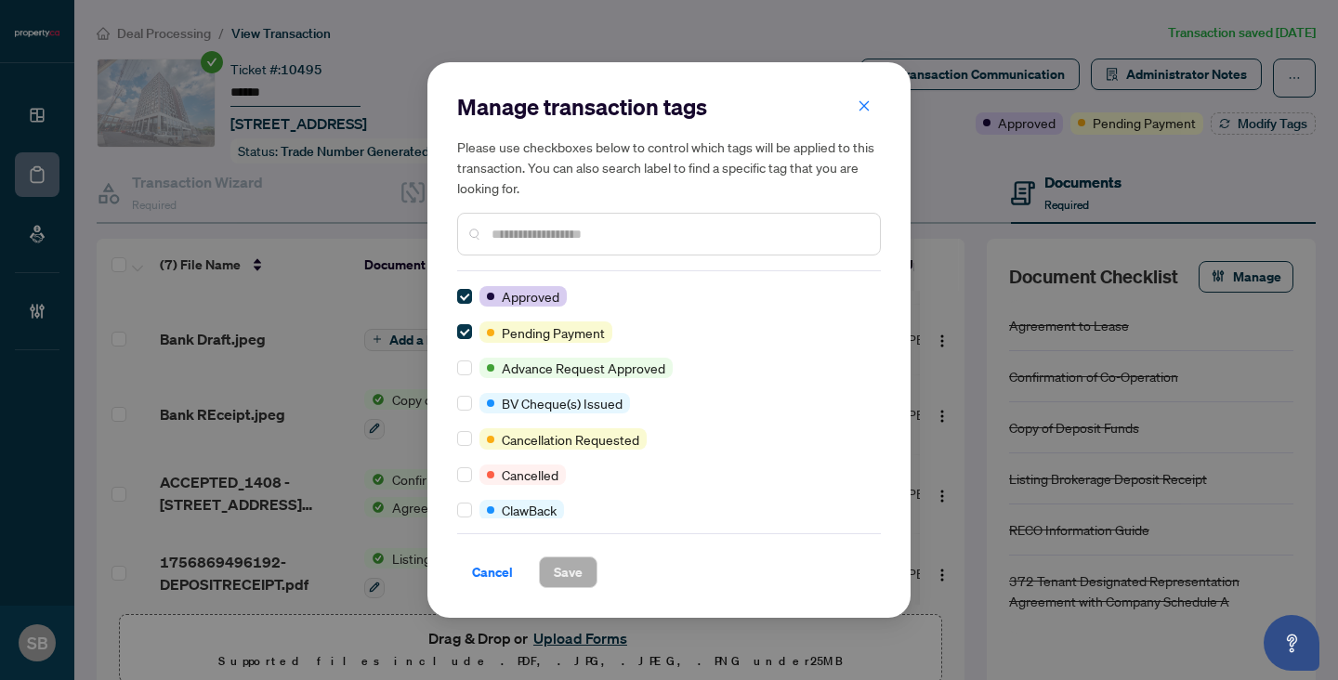
click at [641, 237] on input "text" at bounding box center [677, 234] width 373 height 20
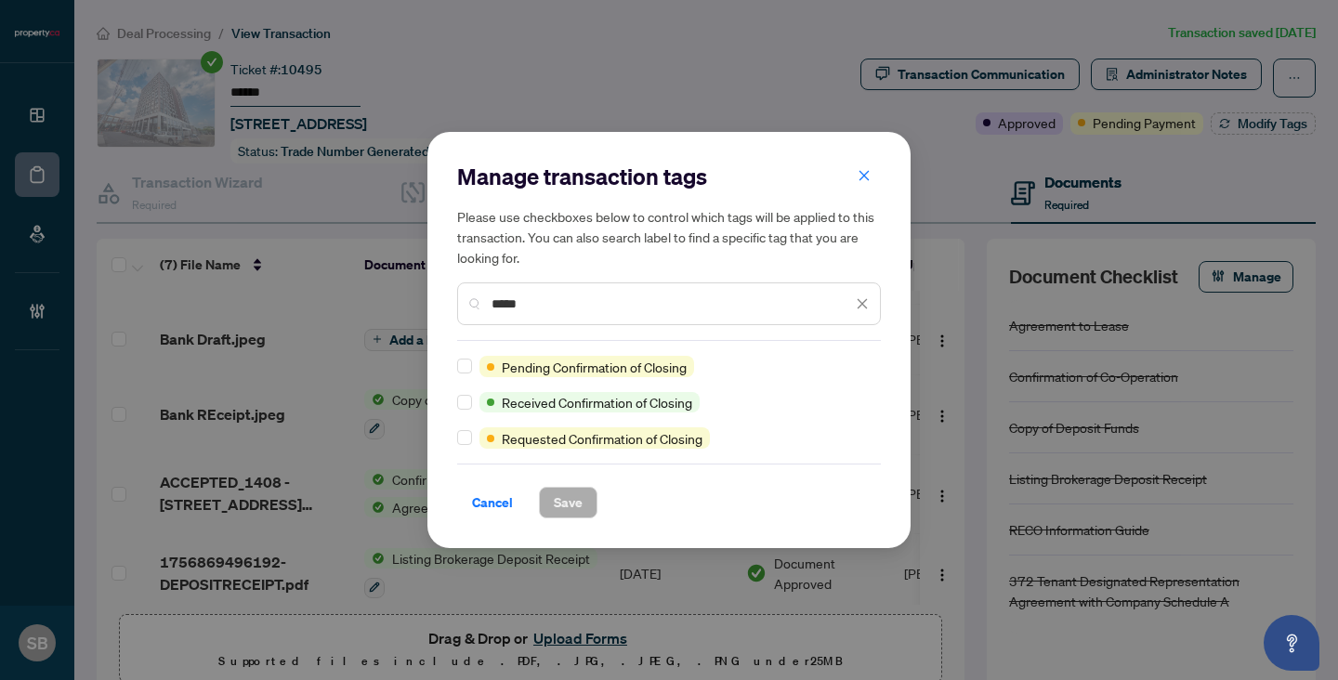
type input "*****"
click at [583, 488] on button "Save" at bounding box center [568, 503] width 59 height 32
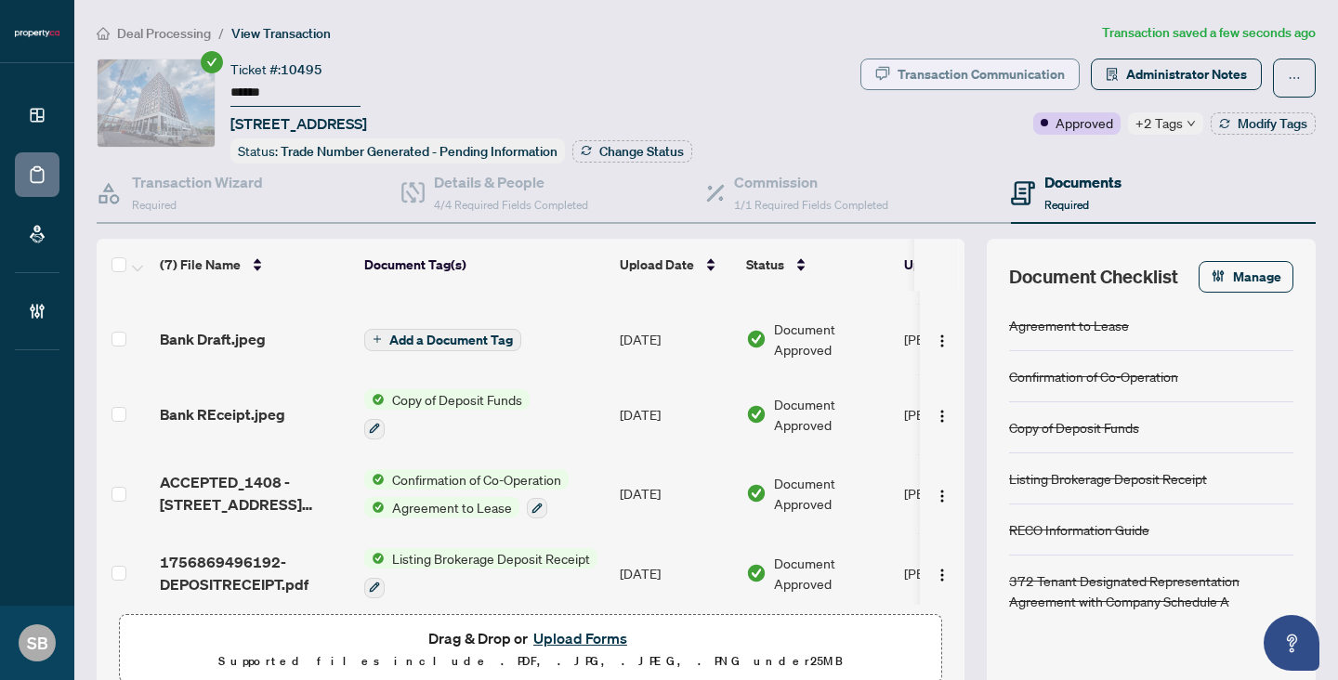
click at [954, 71] on div "Transaction Communication" at bounding box center [980, 74] width 167 height 30
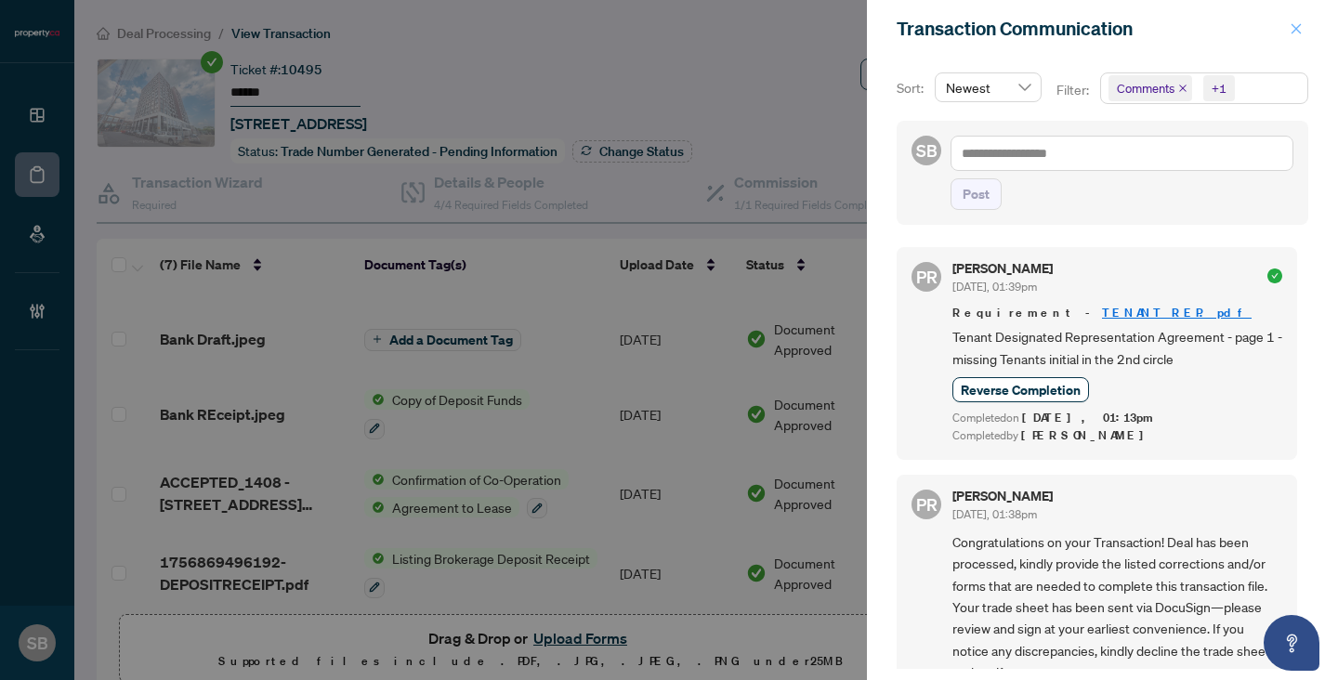
click at [1301, 22] on icon "close" at bounding box center [1295, 28] width 13 height 13
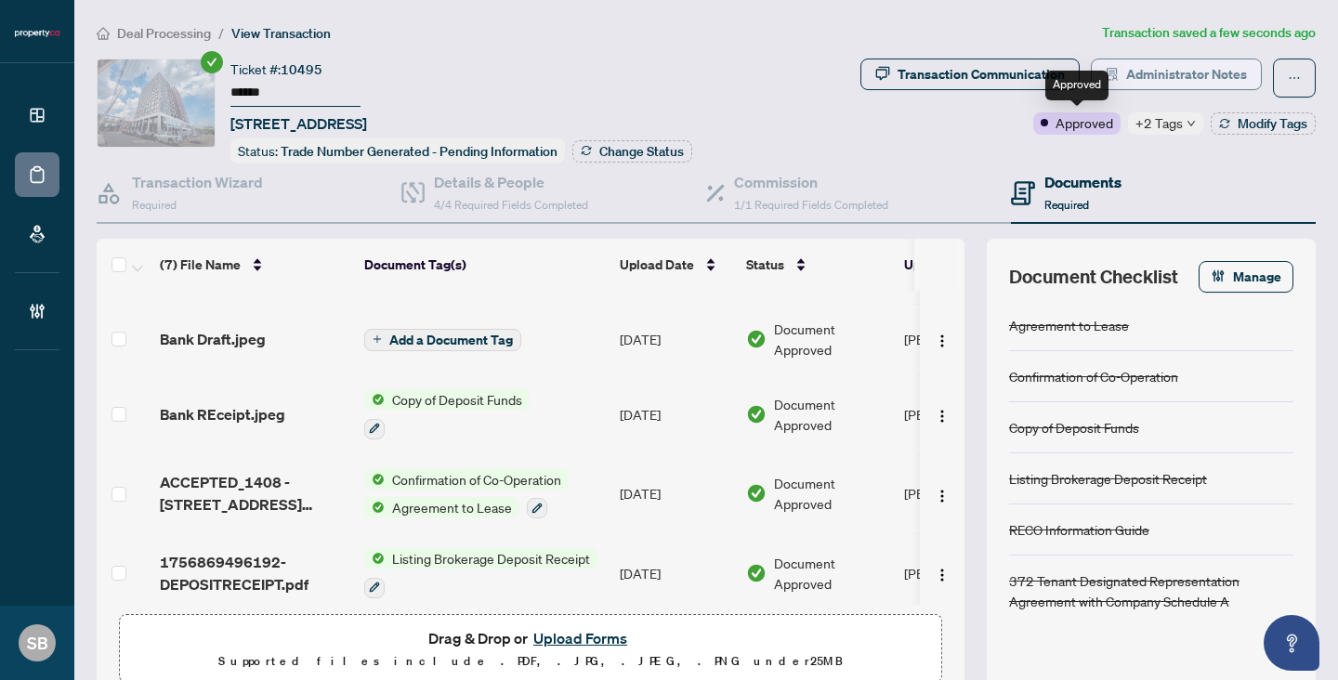
click at [1153, 65] on span "Administrator Notes" at bounding box center [1186, 74] width 121 height 30
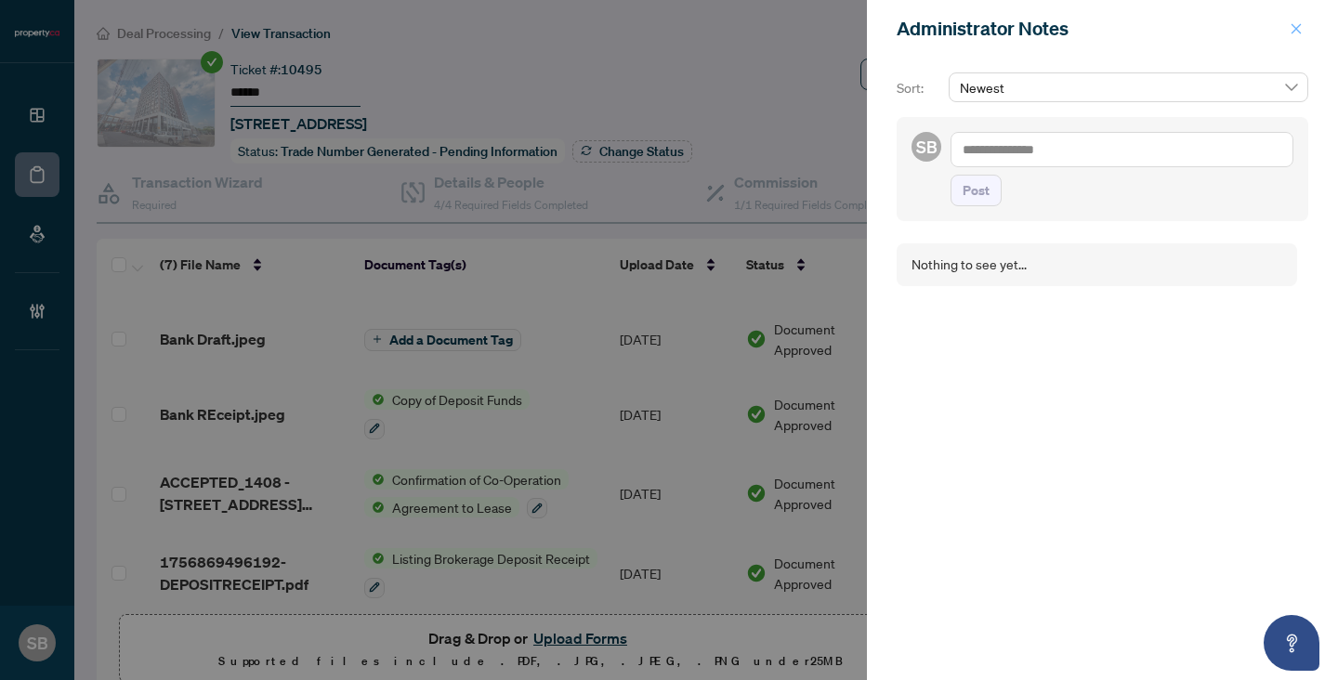
click at [1303, 20] on button "button" at bounding box center [1296, 29] width 24 height 22
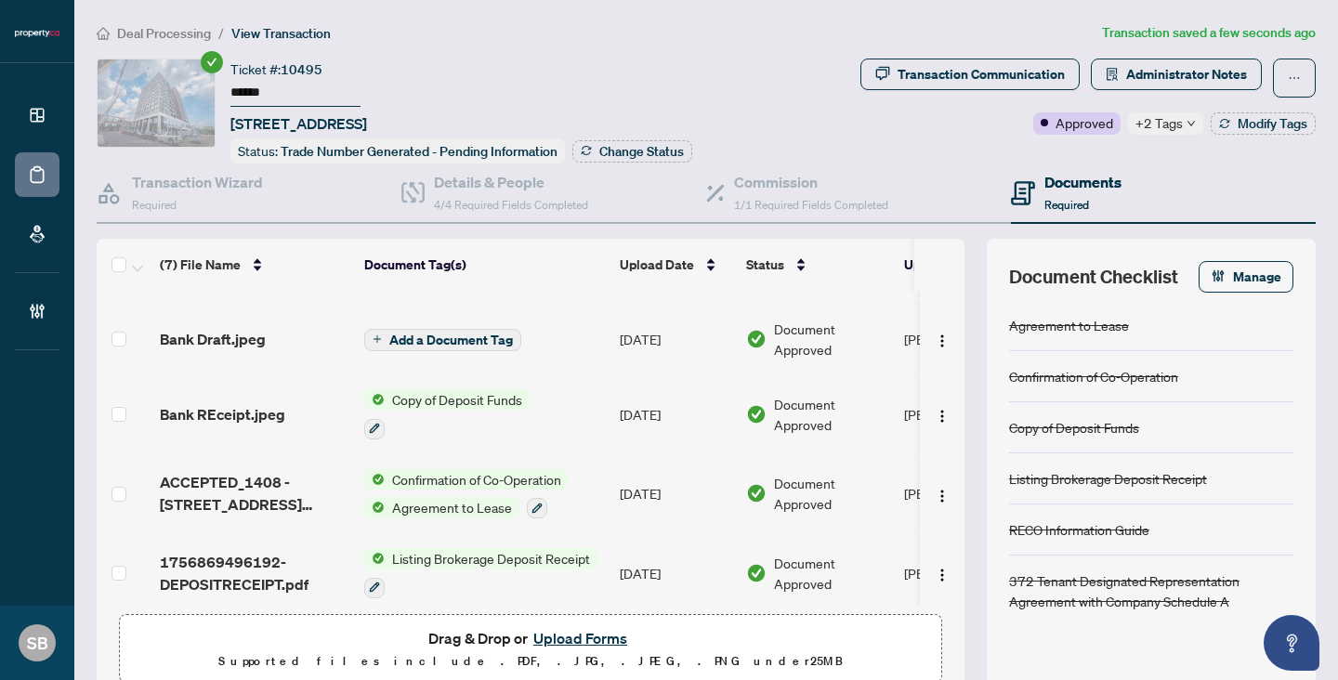
click at [144, 34] on span "Deal Processing" at bounding box center [164, 33] width 94 height 17
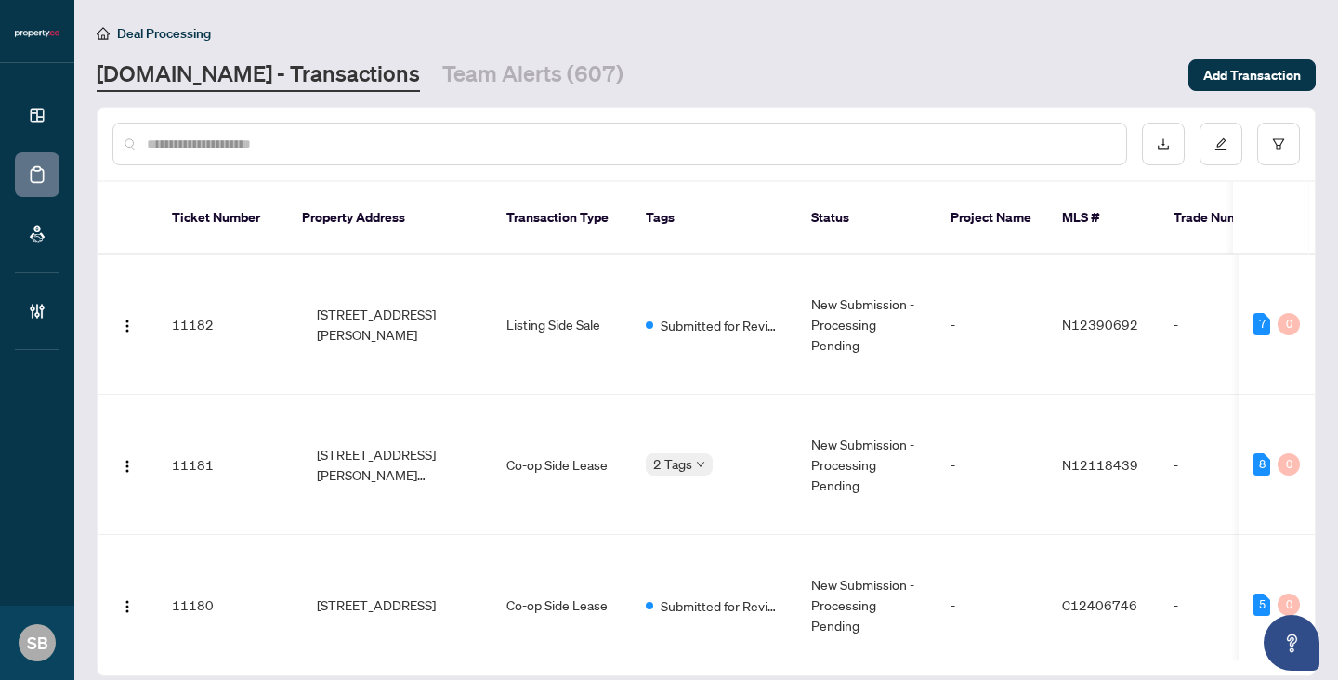
click at [335, 147] on input "text" at bounding box center [629, 144] width 964 height 20
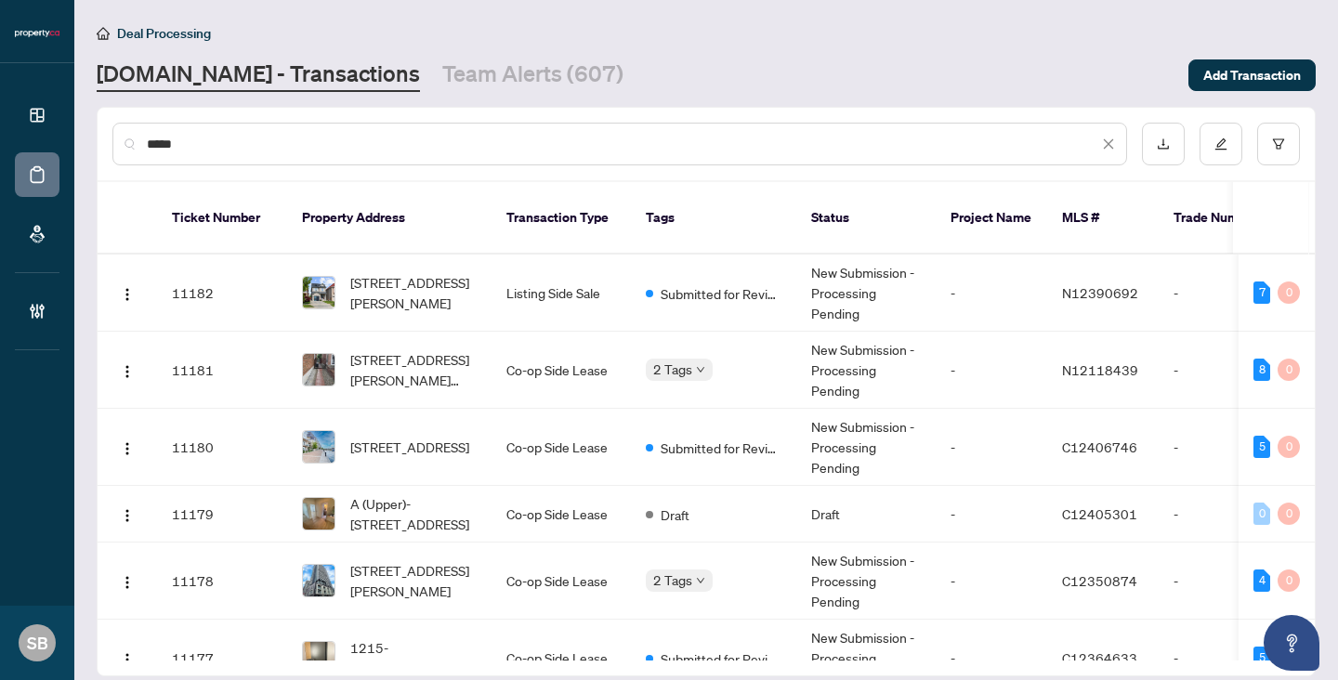
type input "******"
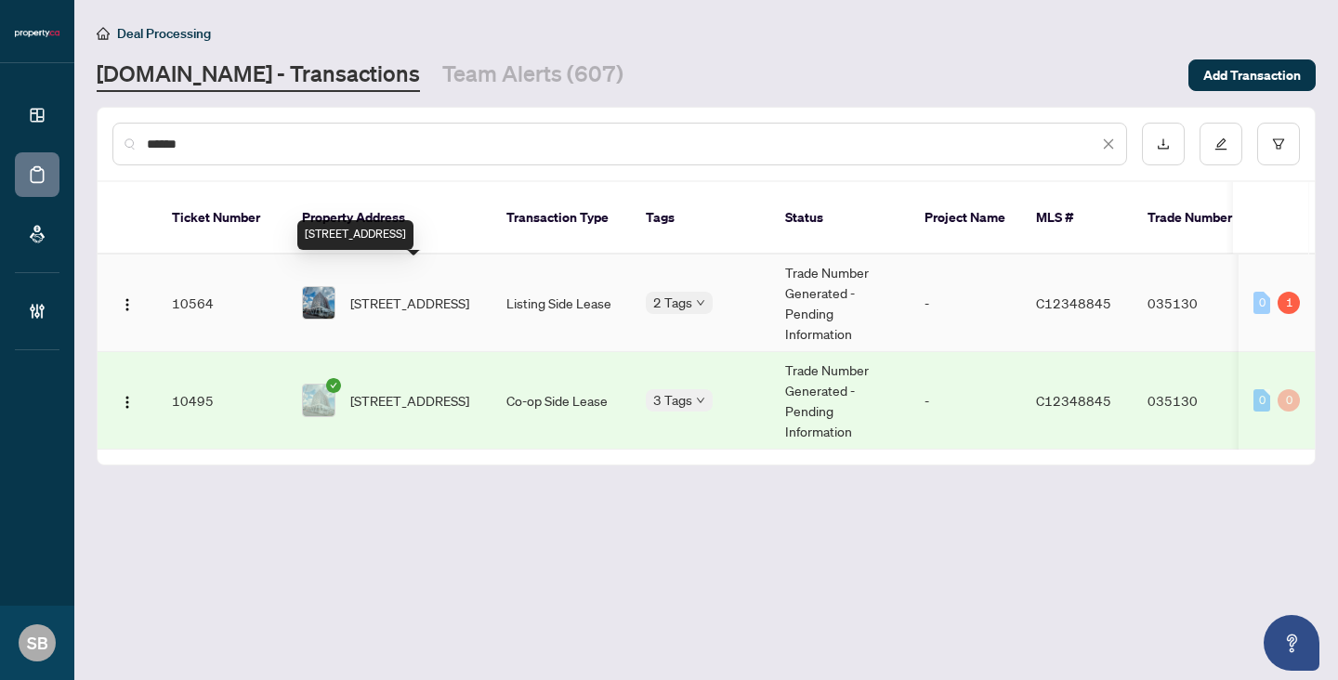
click at [460, 293] on span "[STREET_ADDRESS]" at bounding box center [409, 303] width 119 height 20
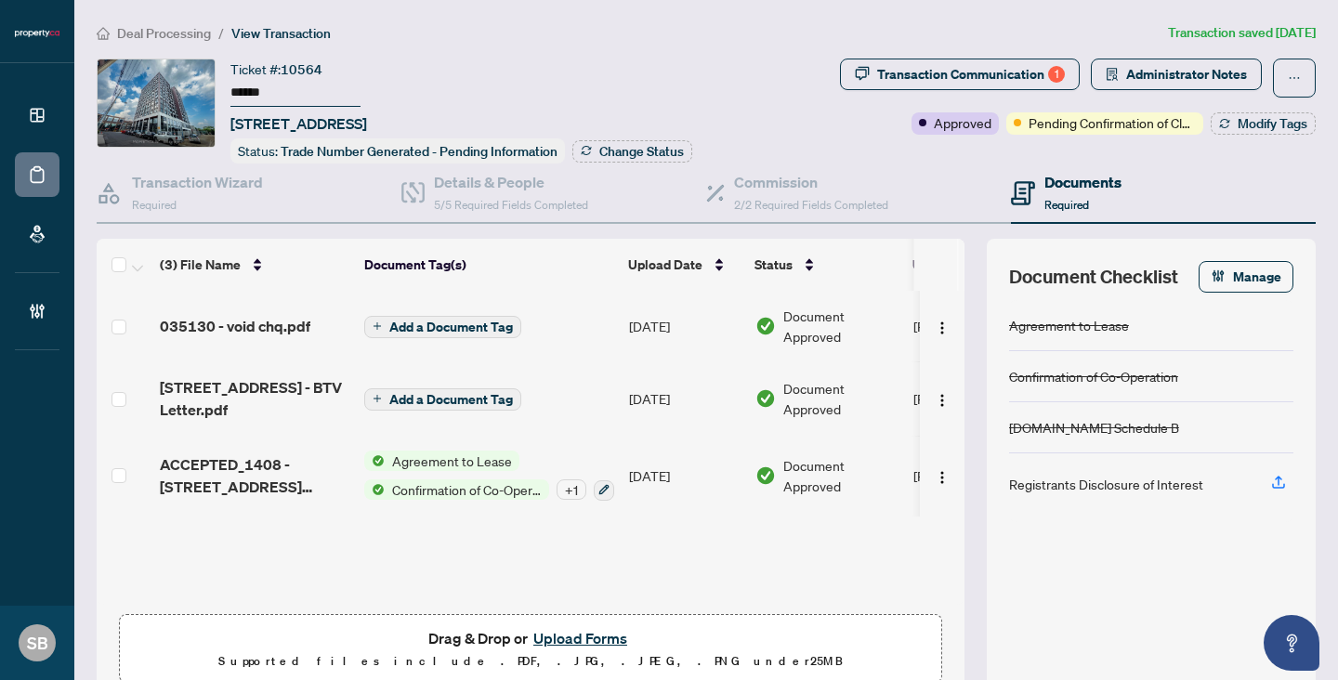
click at [1014, 89] on span "Transaction Communication 1" at bounding box center [960, 78] width 240 height 39
click at [1008, 79] on div "Transaction Communication 1" at bounding box center [971, 74] width 188 height 30
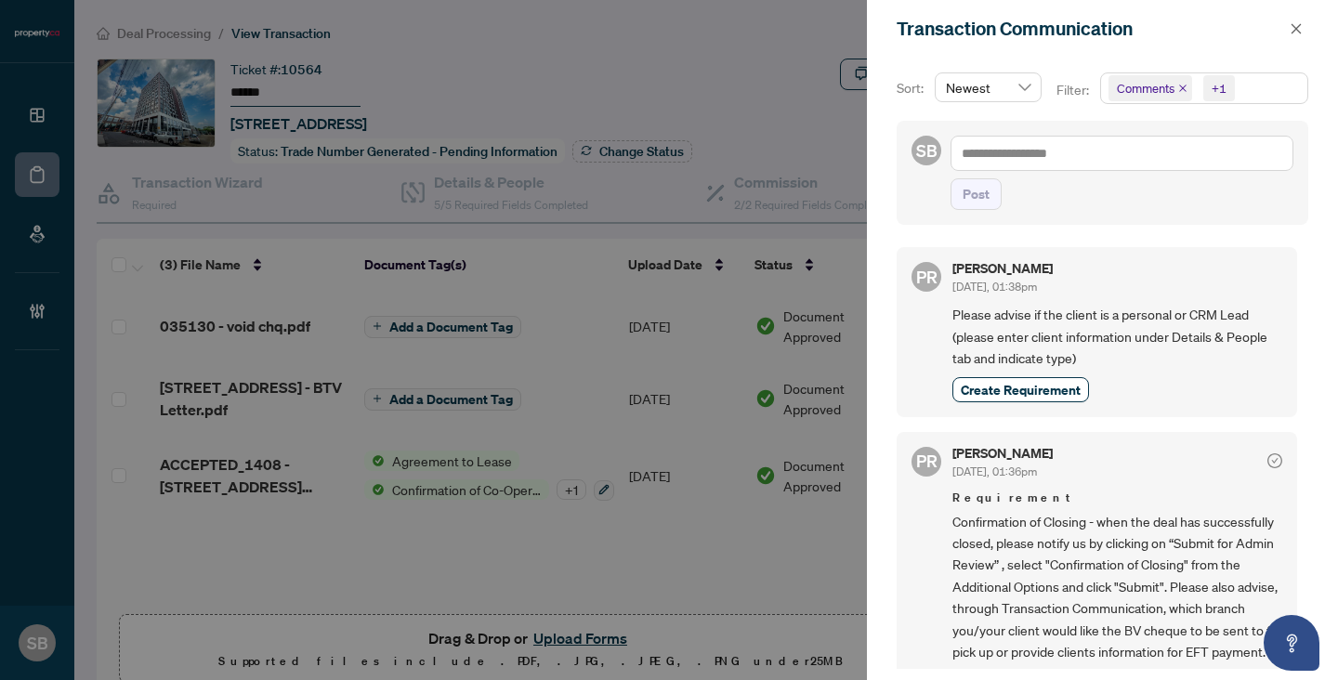
click at [1289, 39] on span at bounding box center [1296, 29] width 24 height 22
click at [1291, 32] on icon "close" at bounding box center [1295, 28] width 13 height 13
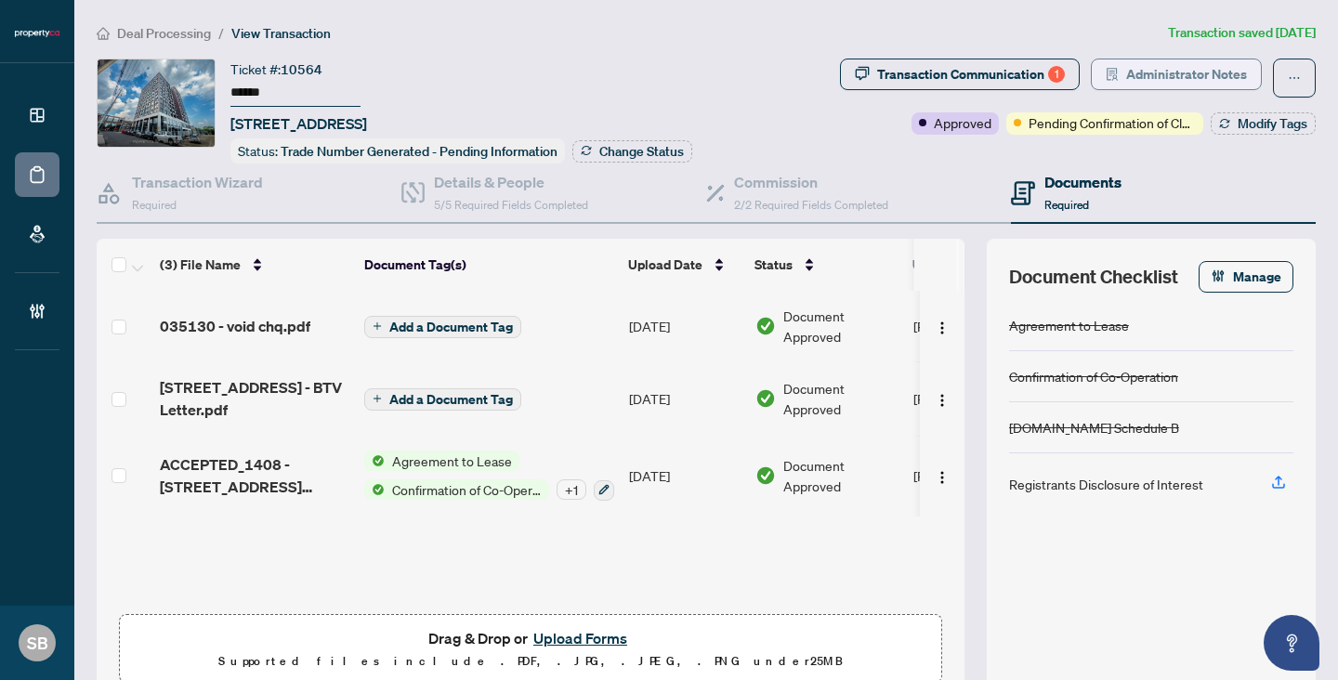
click at [1165, 75] on span "Administrator Notes" at bounding box center [1186, 74] width 121 height 30
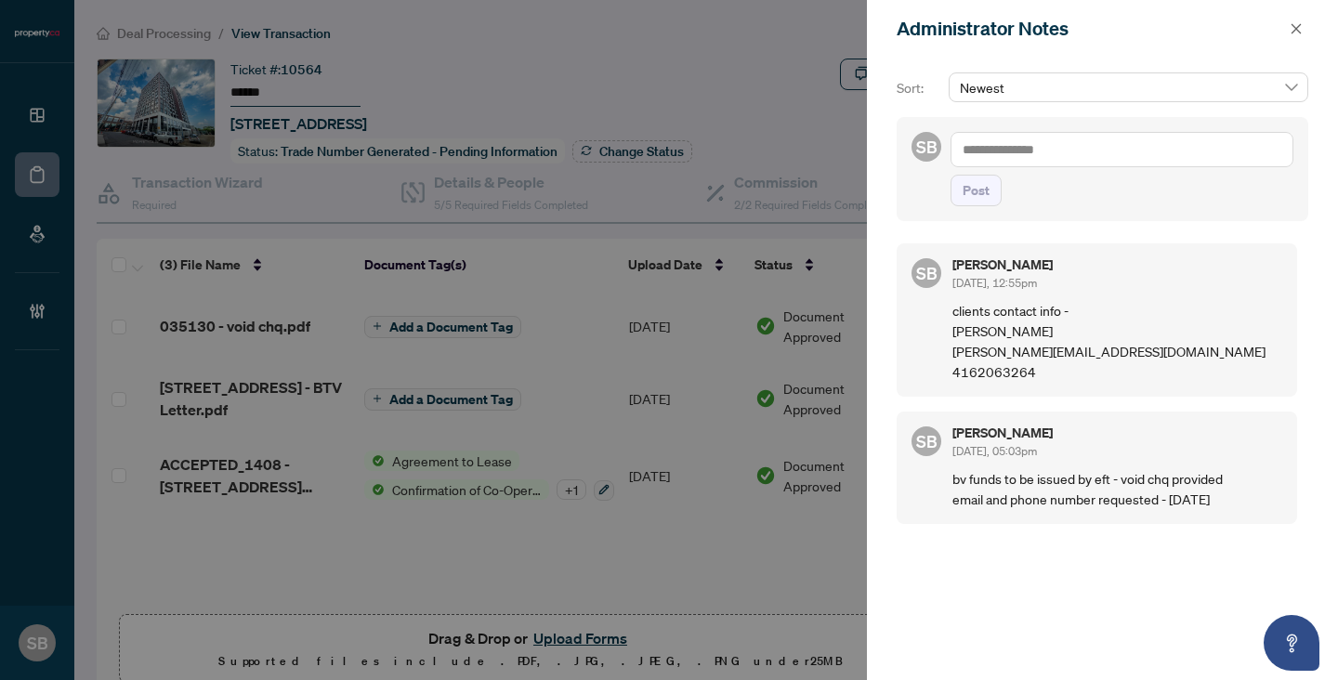
click at [1130, 143] on textarea at bounding box center [1121, 149] width 343 height 35
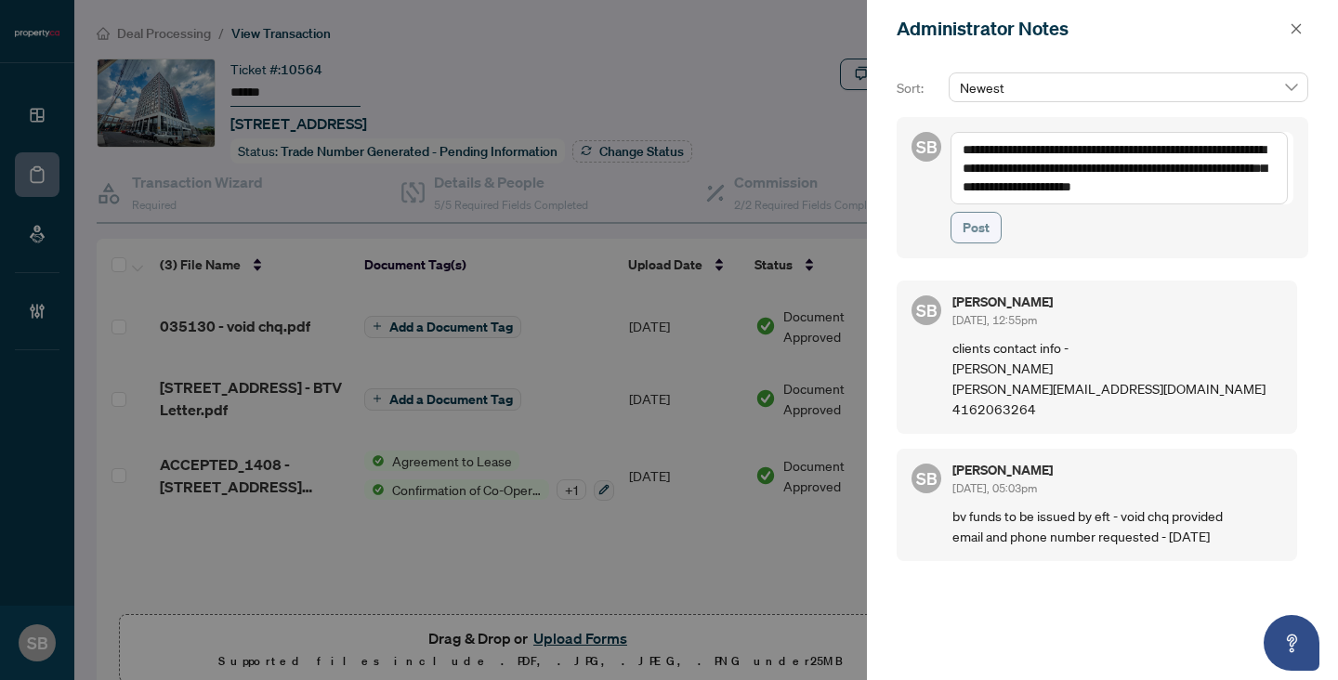
type textarea "**********"
click at [986, 234] on span "Post" at bounding box center [975, 228] width 27 height 30
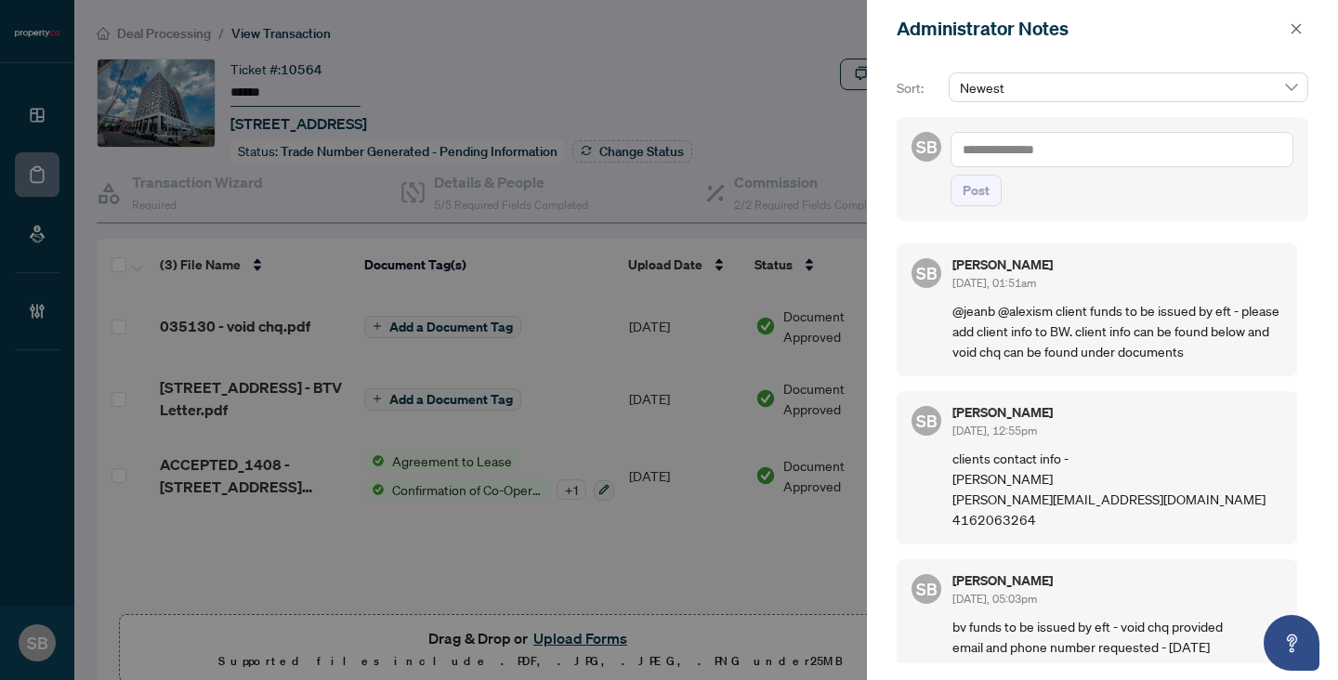
click at [185, 35] on div at bounding box center [669, 340] width 1338 height 680
click at [1298, 35] on span "button" at bounding box center [1295, 29] width 13 height 30
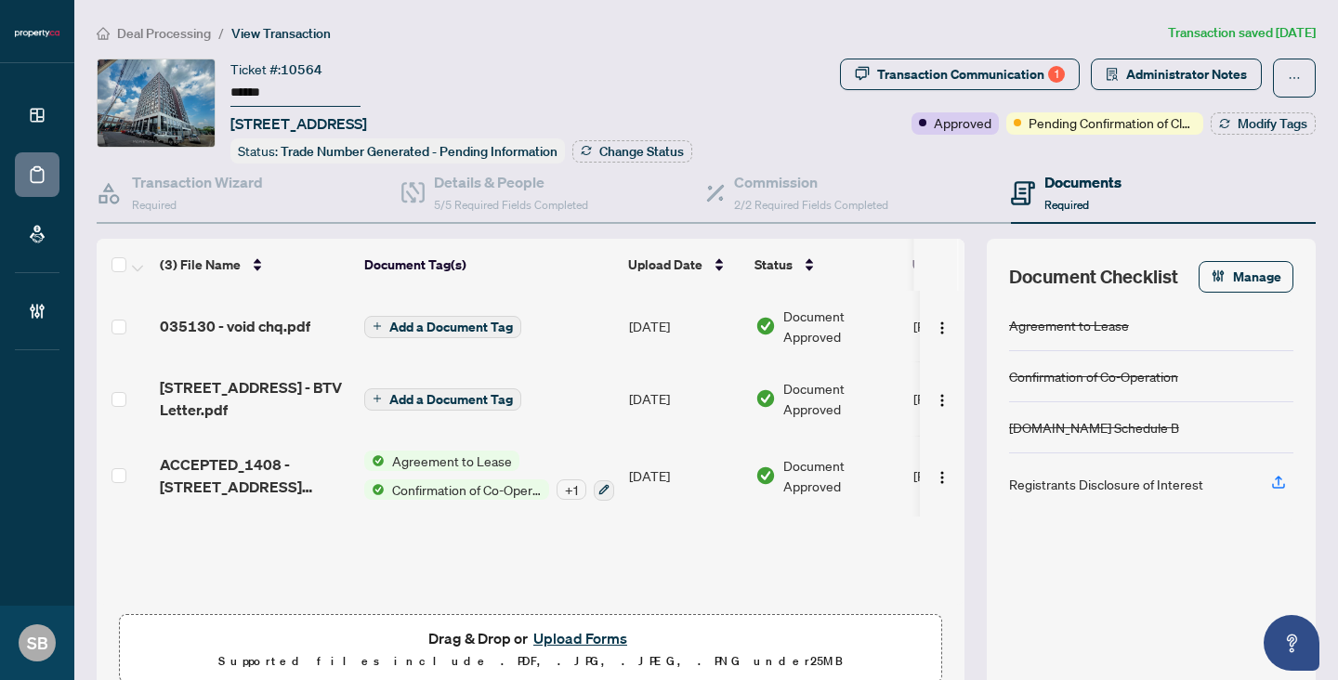
click at [152, 25] on span "Deal Processing" at bounding box center [164, 33] width 94 height 17
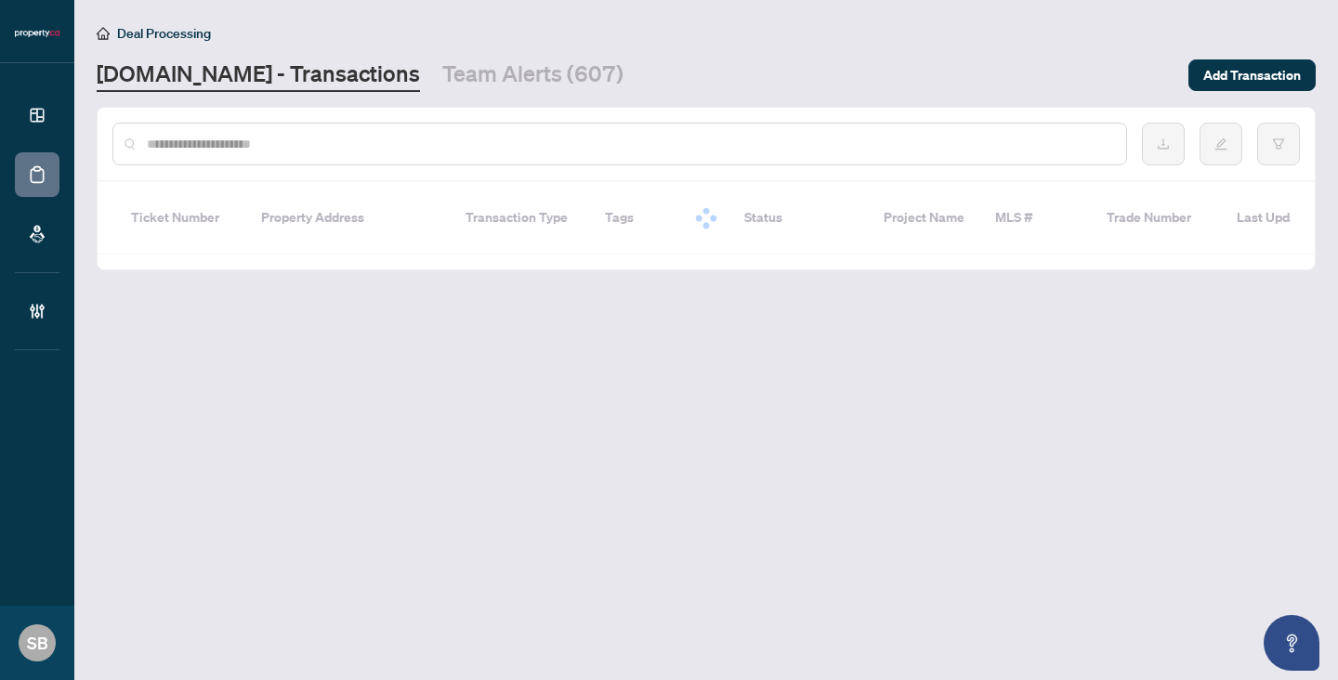
click at [284, 153] on div at bounding box center [619, 144] width 1014 height 43
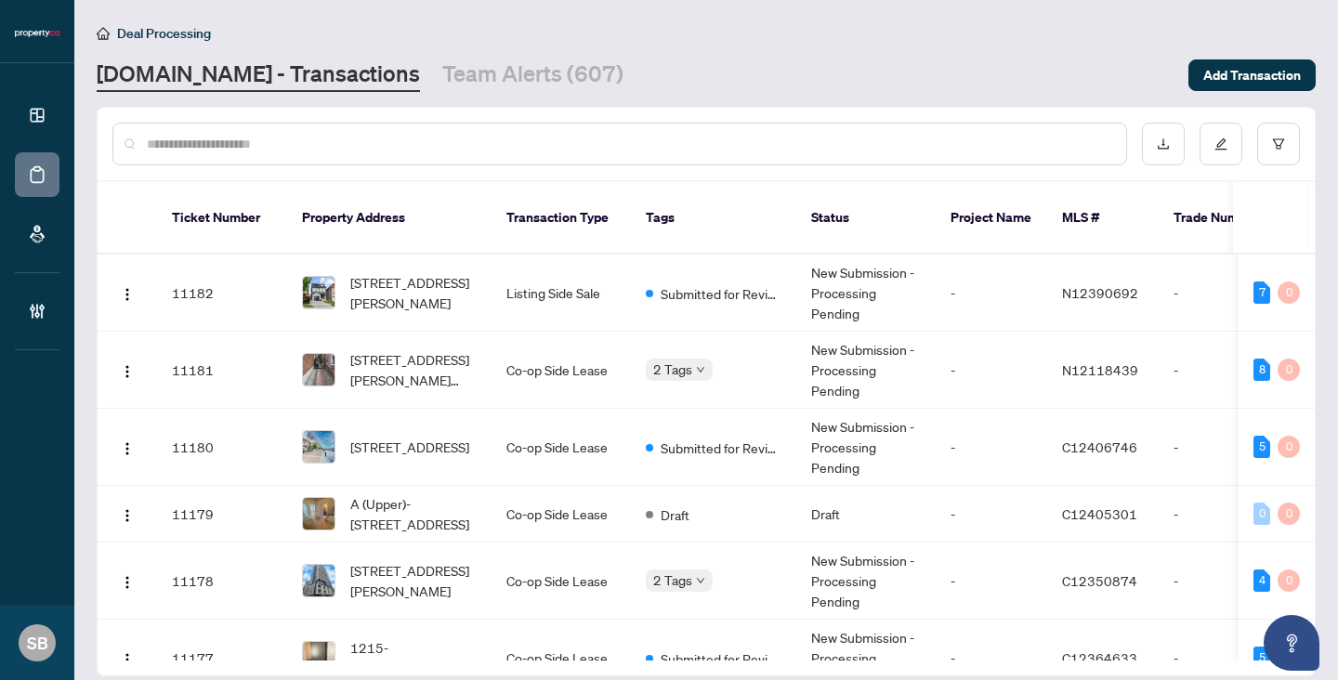
paste input "******"
click at [281, 147] on input "text" at bounding box center [629, 144] width 964 height 20
type input "******"
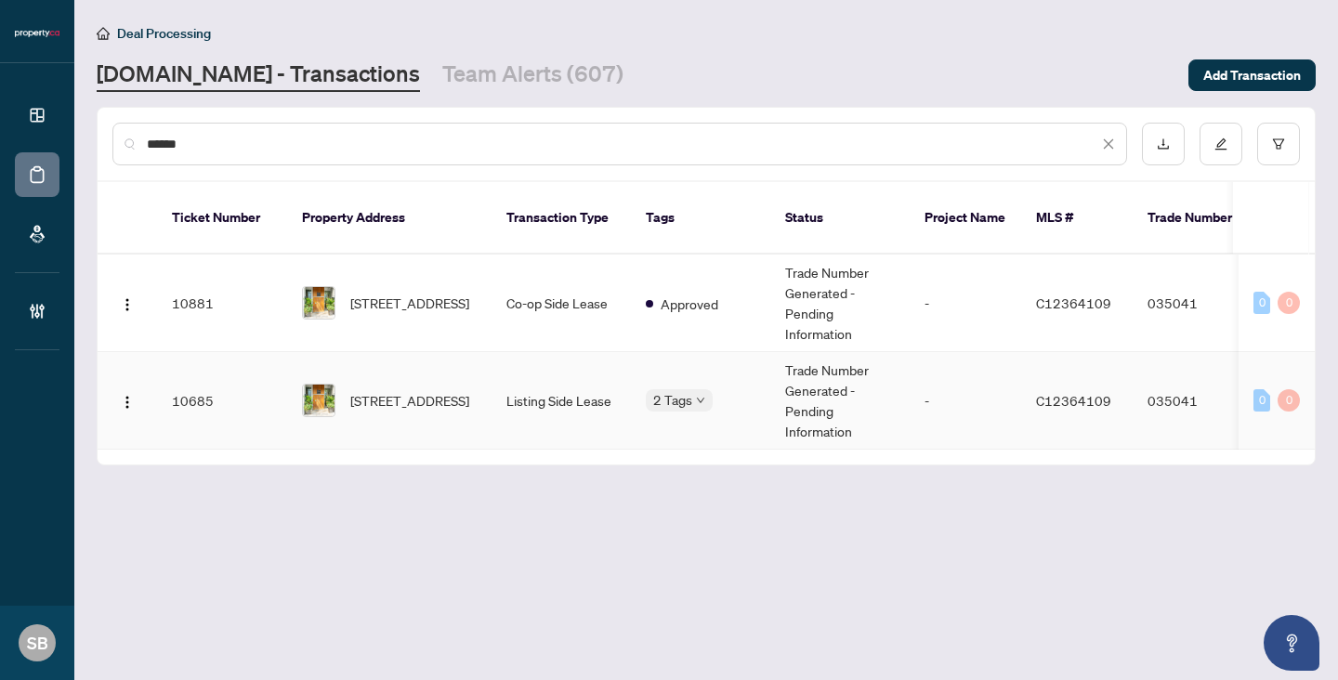
click at [514, 364] on td "Listing Side Lease" at bounding box center [560, 401] width 139 height 98
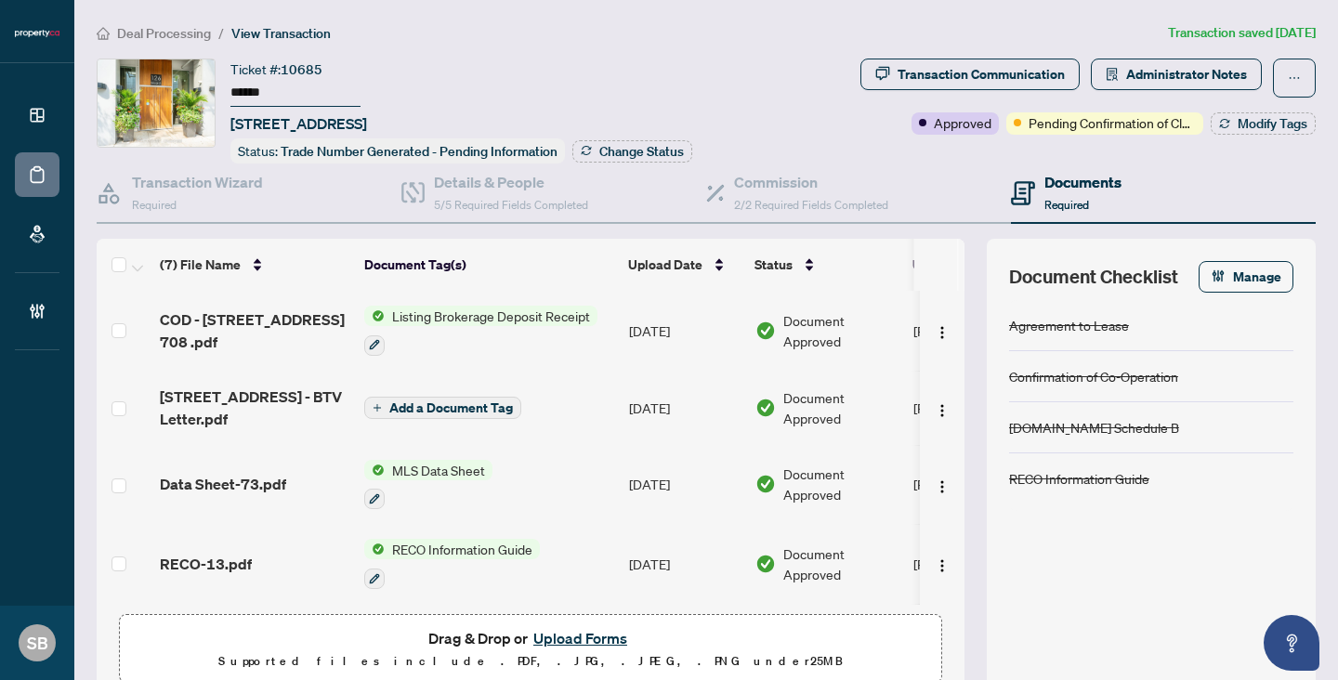
click at [987, 94] on span "Transaction Communication" at bounding box center [969, 78] width 219 height 39
click at [984, 72] on div "Transaction Communication" at bounding box center [980, 74] width 167 height 30
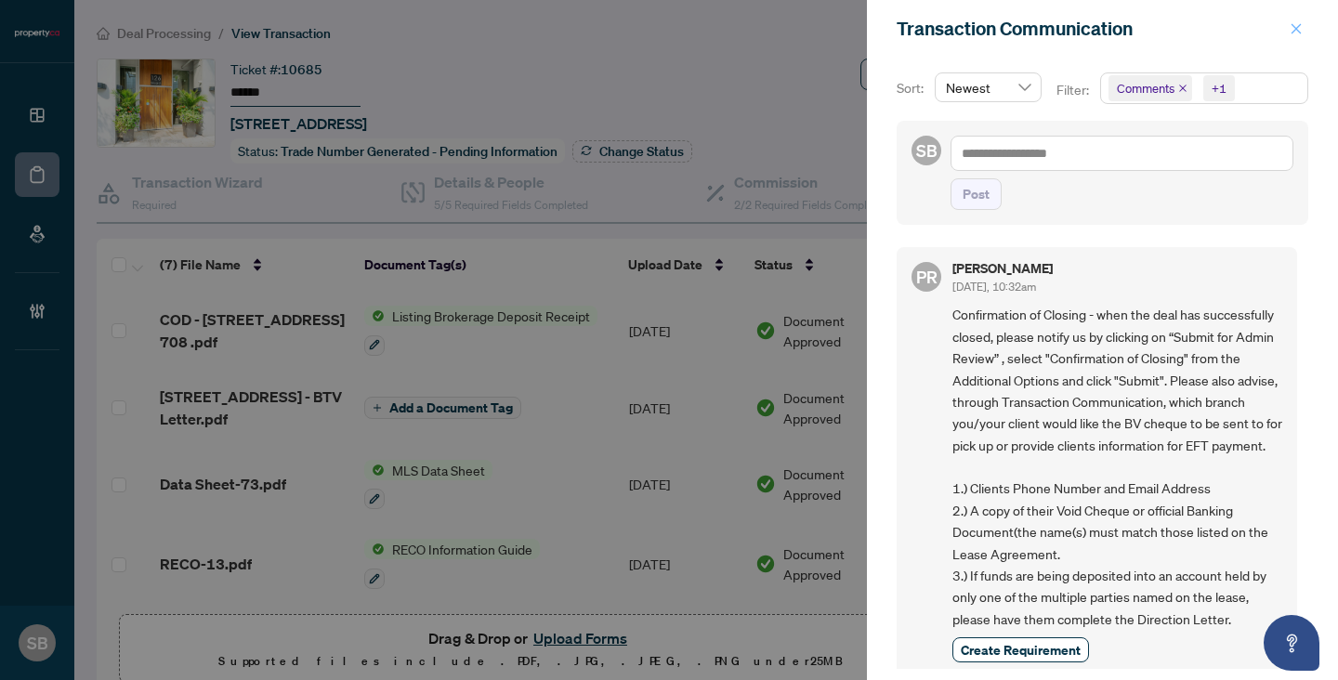
click at [1287, 31] on button "button" at bounding box center [1296, 29] width 24 height 22
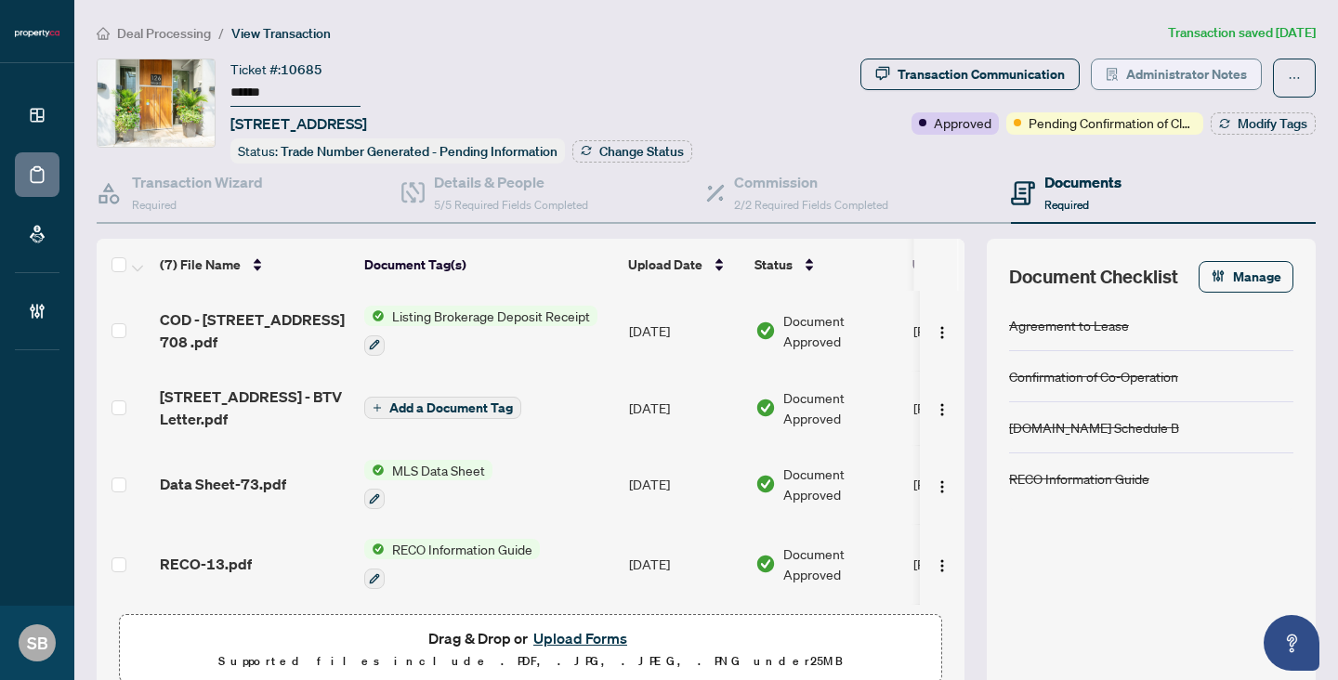
click at [1104, 71] on button "Administrator Notes" at bounding box center [1176, 75] width 171 height 32
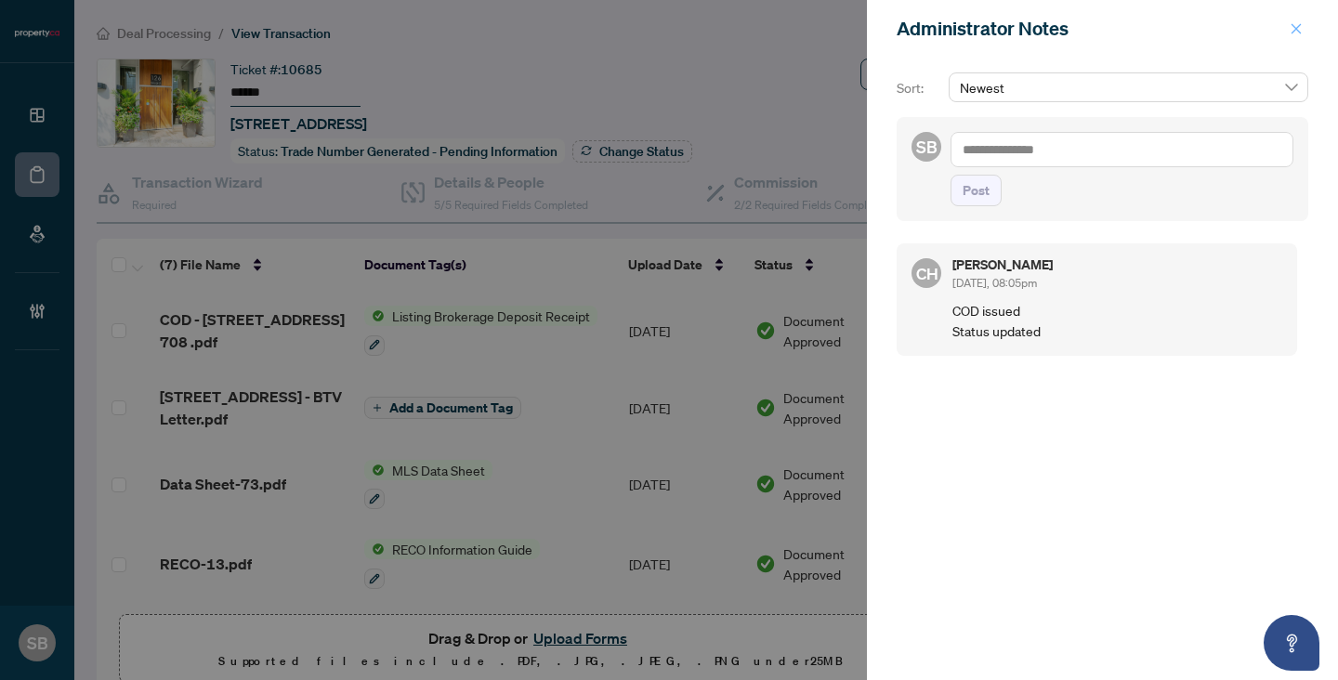
click at [1295, 28] on icon "close" at bounding box center [1296, 28] width 10 height 10
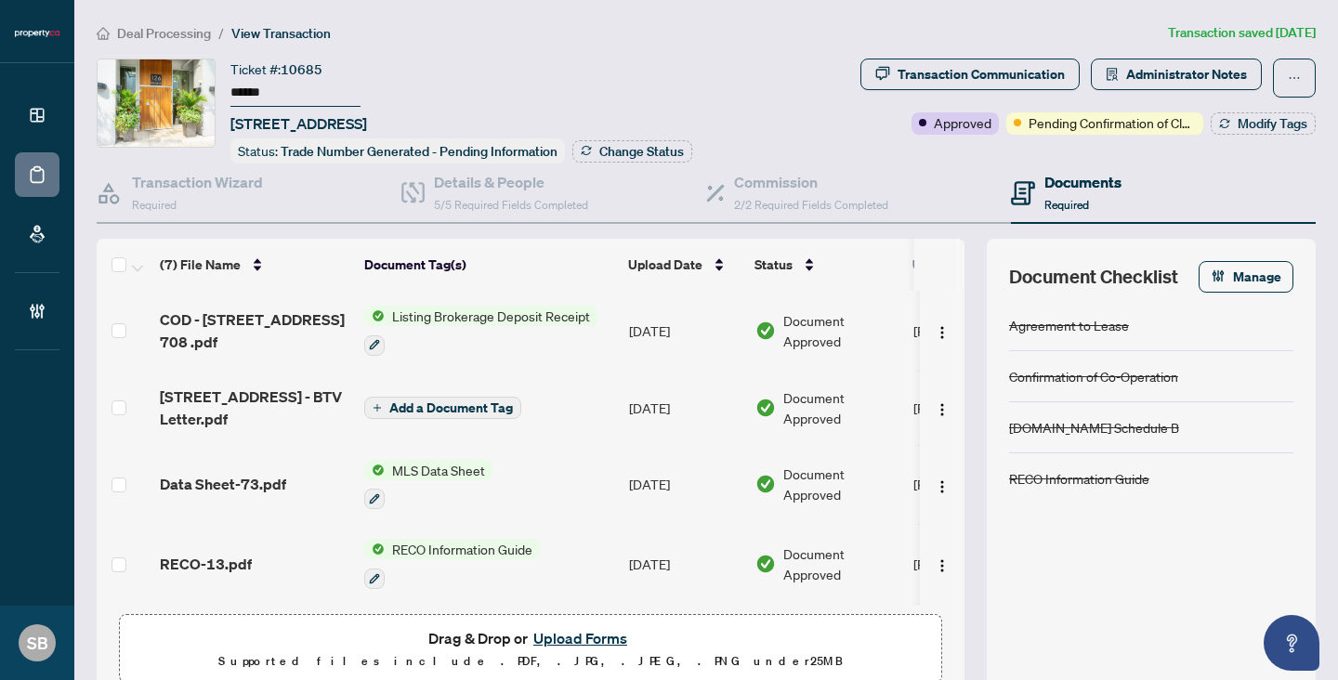
click at [192, 32] on span "Deal Processing" at bounding box center [164, 33] width 94 height 17
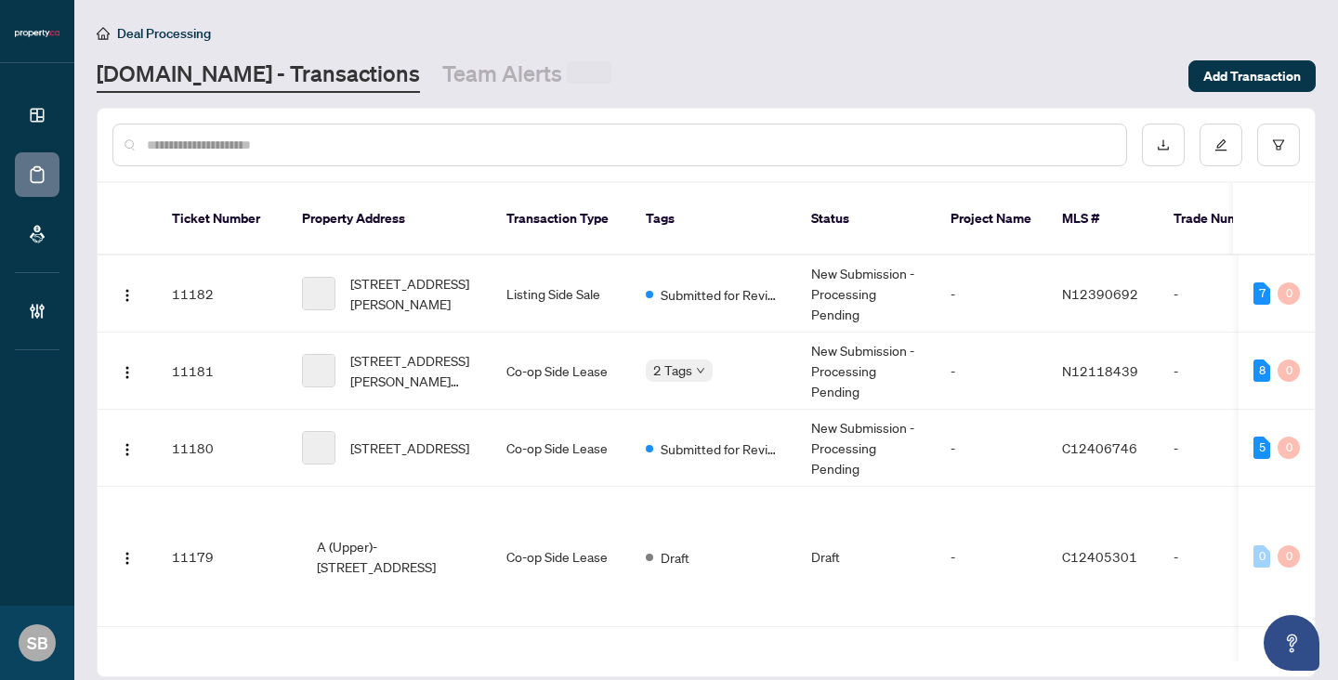
click at [321, 150] on input "text" at bounding box center [629, 145] width 964 height 20
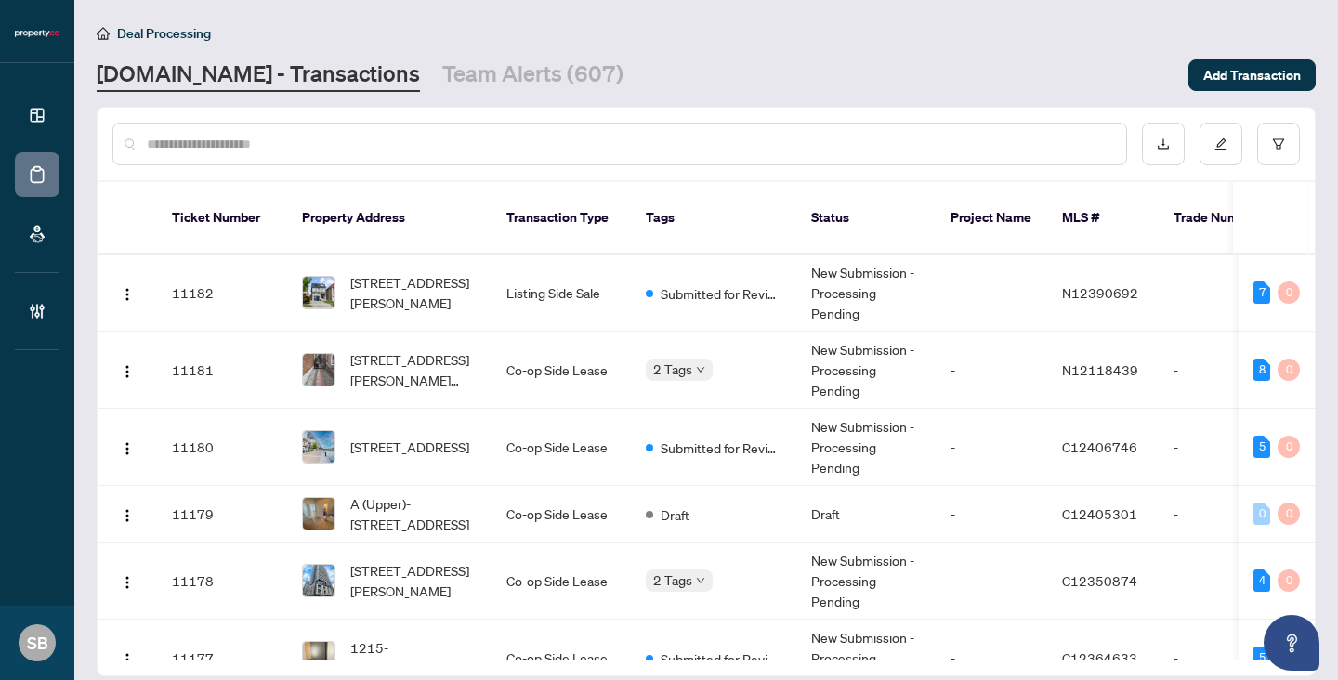
paste input "******"
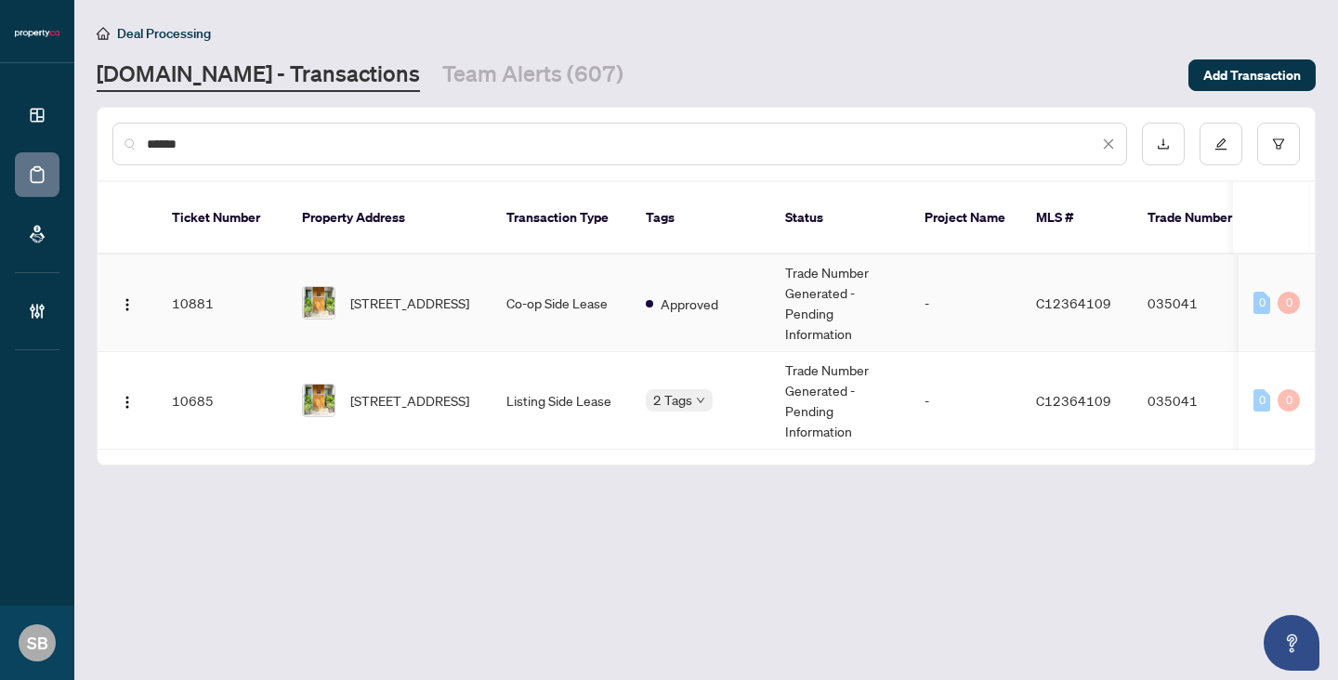
type input "******"
click at [367, 293] on span "[STREET_ADDRESS]" at bounding box center [409, 303] width 119 height 20
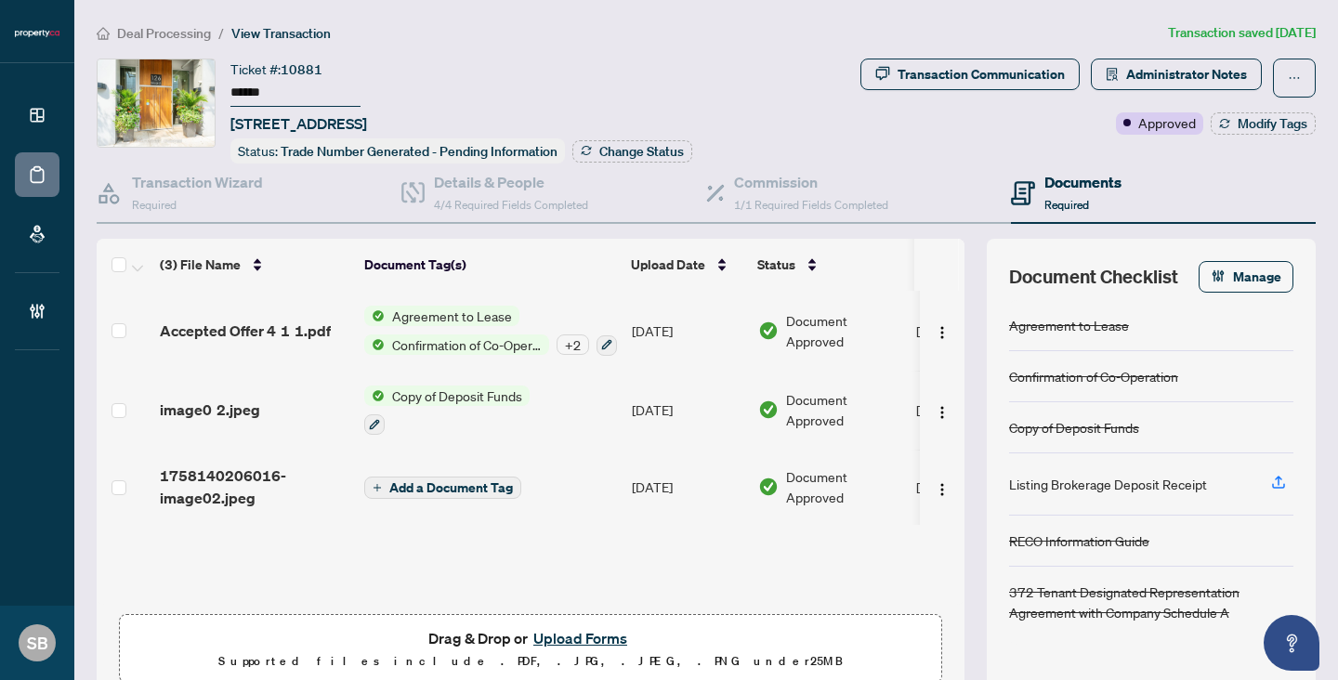
click at [712, 507] on td "[DATE]" at bounding box center [687, 487] width 126 height 74
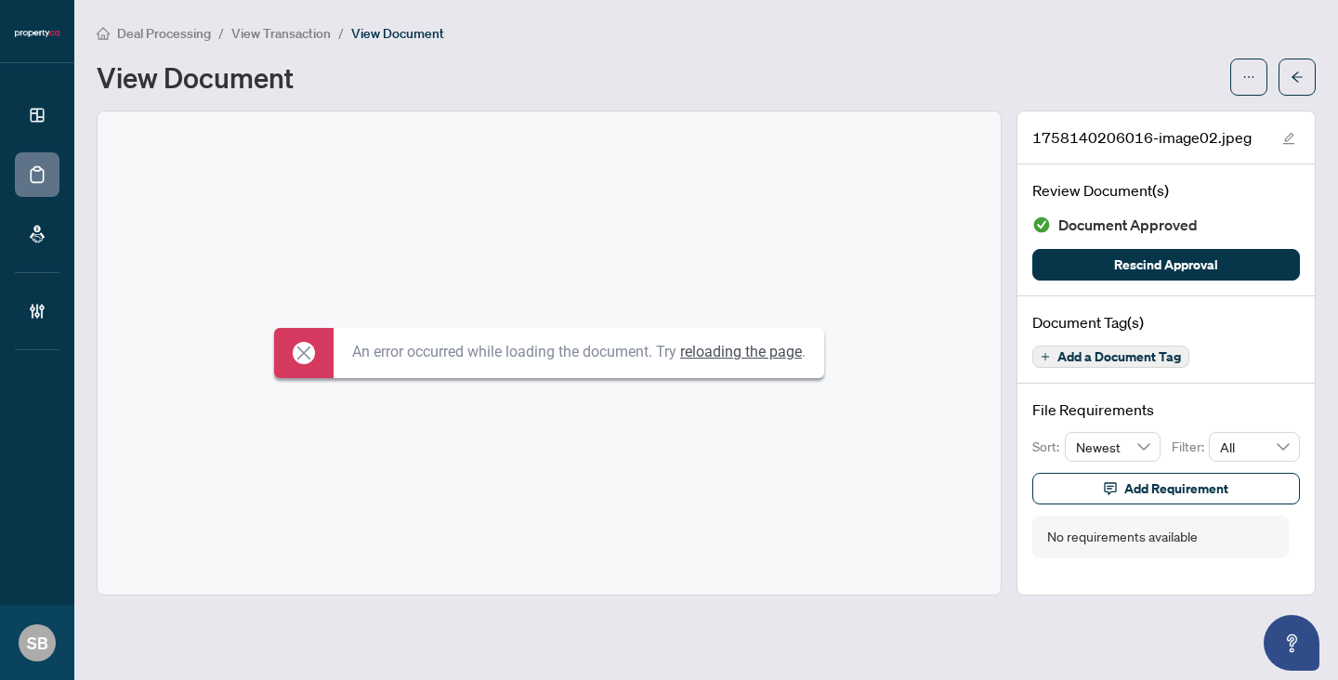
click at [1287, 96] on div "Deal Processing / View Transaction / View Document View Document 1758140206016-…" at bounding box center [706, 308] width 1219 height 573
click at [1281, 74] on button "button" at bounding box center [1296, 77] width 37 height 37
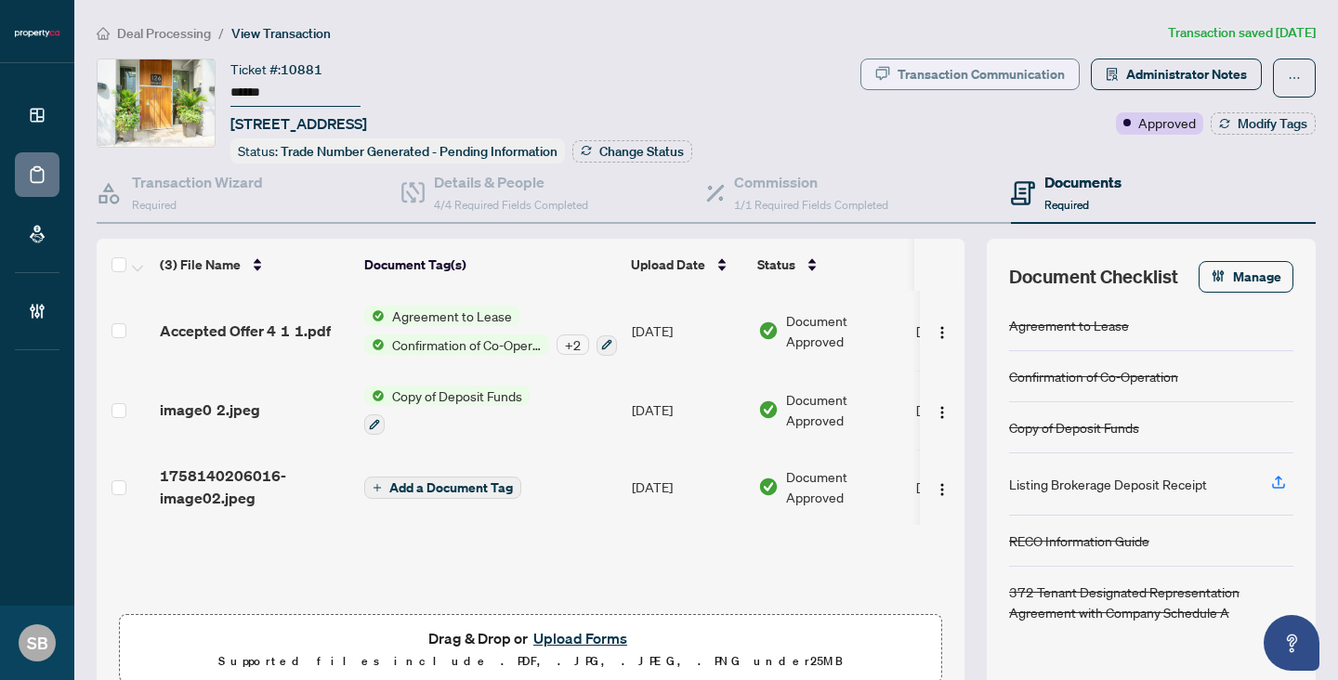
click at [965, 77] on div "Transaction Communication" at bounding box center [980, 74] width 167 height 30
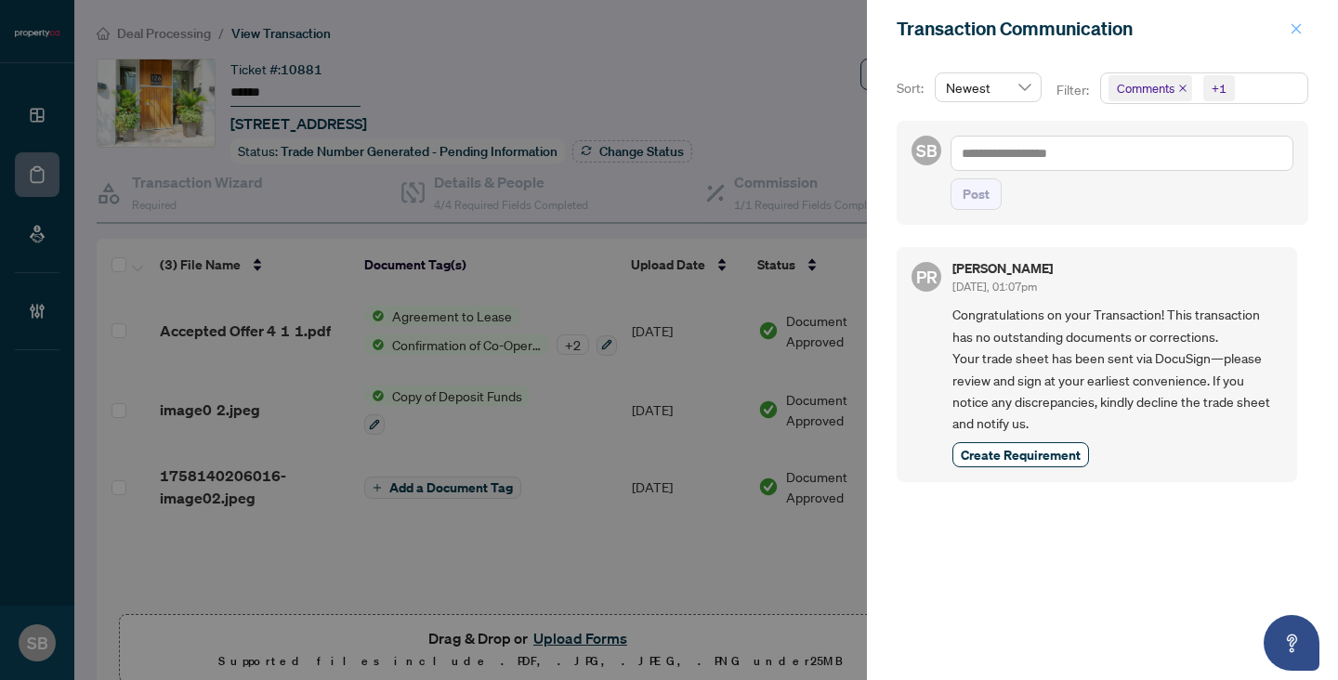
click at [1293, 35] on span "button" at bounding box center [1295, 29] width 13 height 30
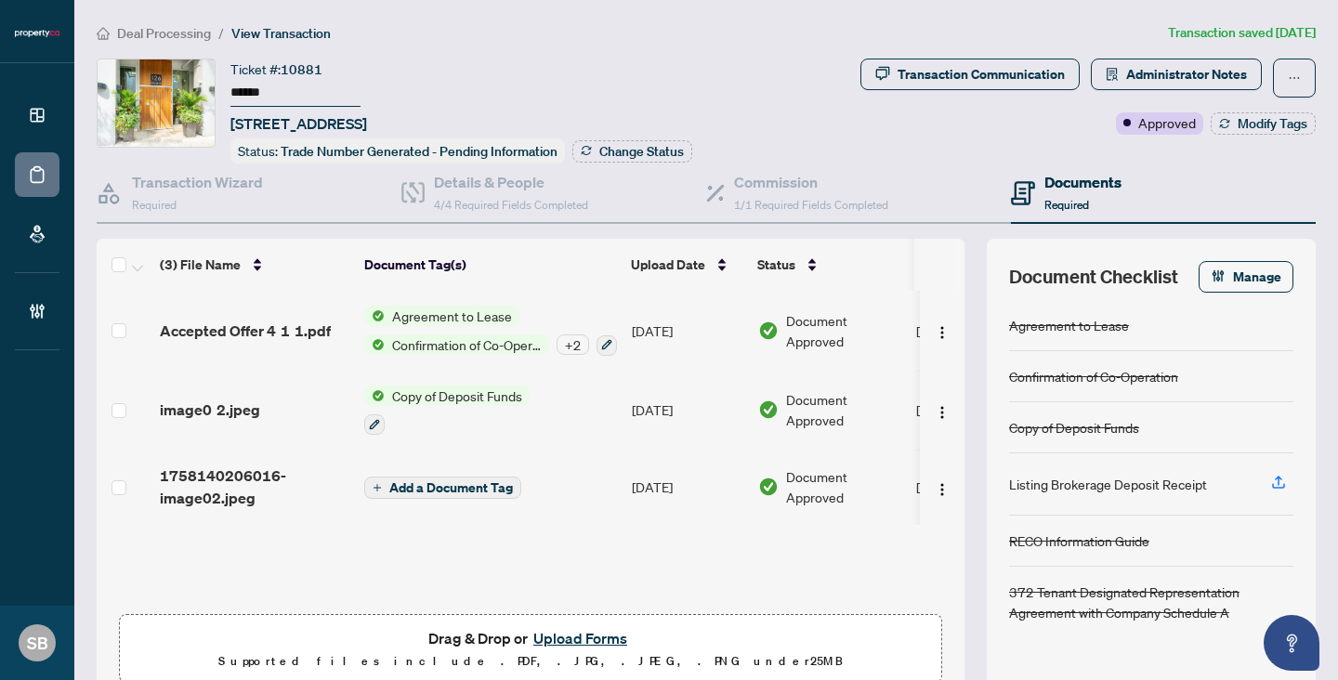
click at [179, 27] on span "Deal Processing" at bounding box center [164, 33] width 94 height 17
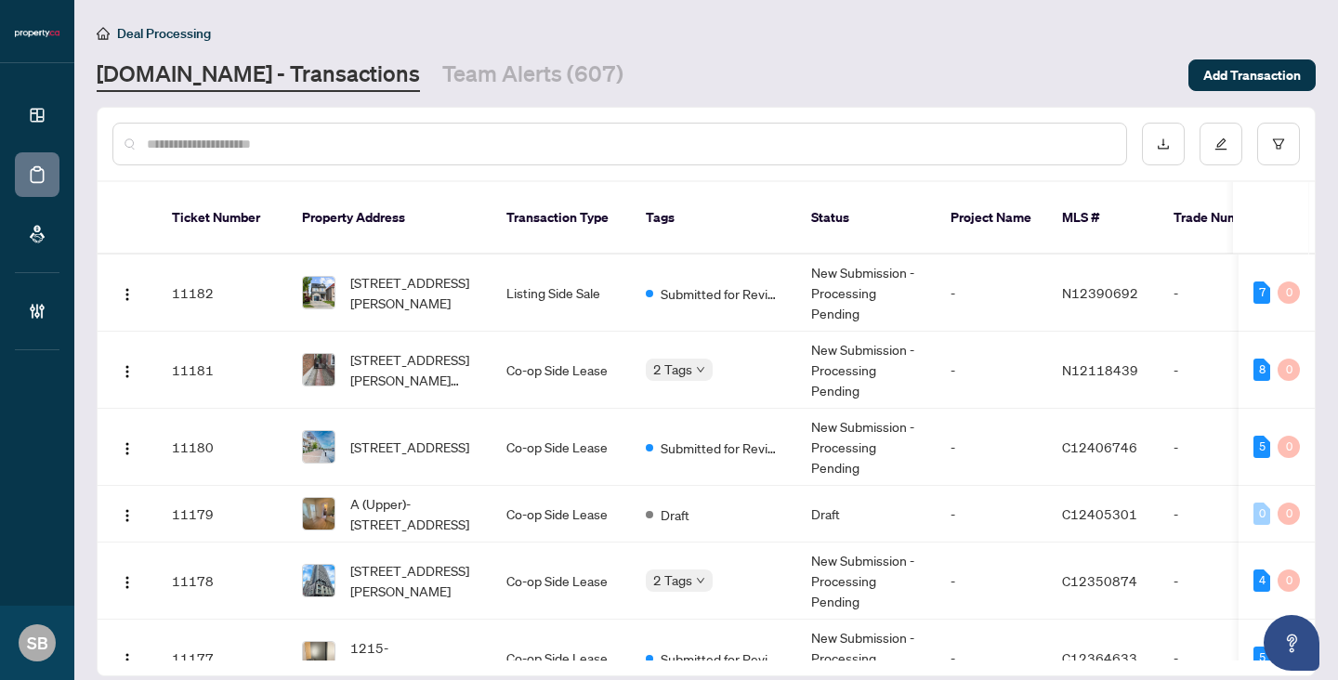
click at [255, 143] on input "text" at bounding box center [629, 144] width 964 height 20
paste input "******"
type input "******"
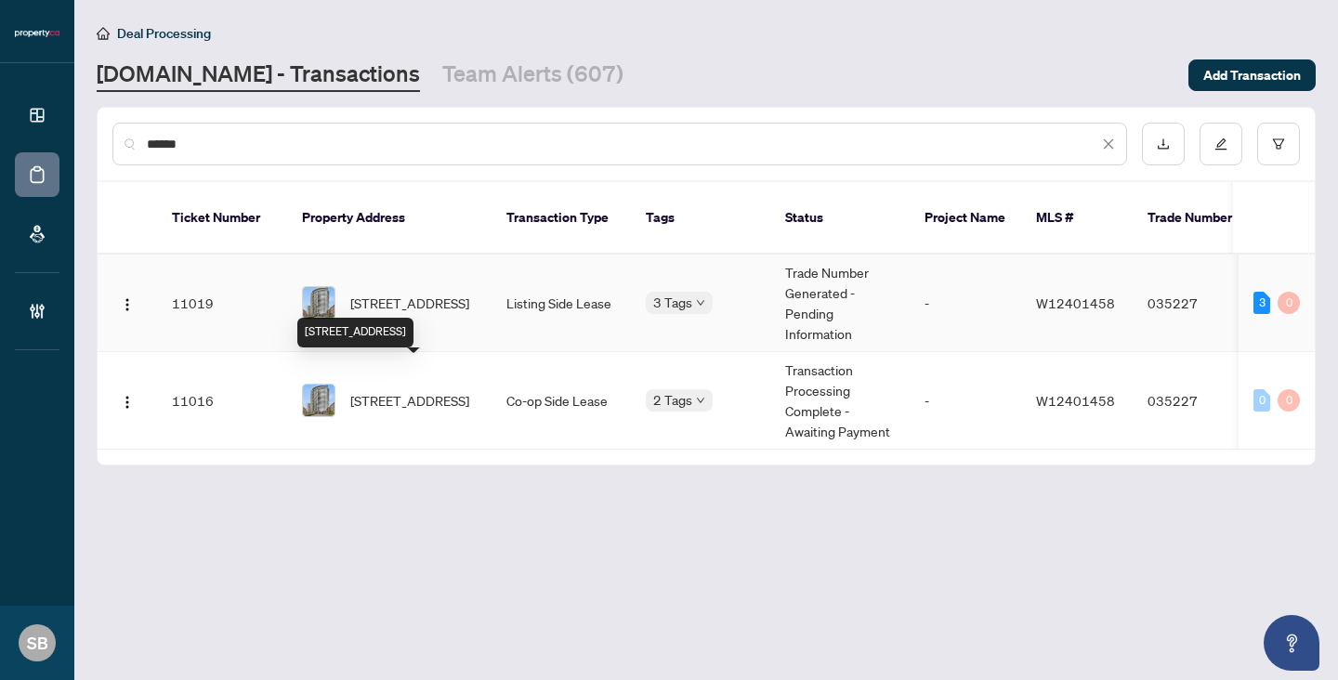
click at [439, 293] on span "[STREET_ADDRESS]" at bounding box center [409, 303] width 119 height 20
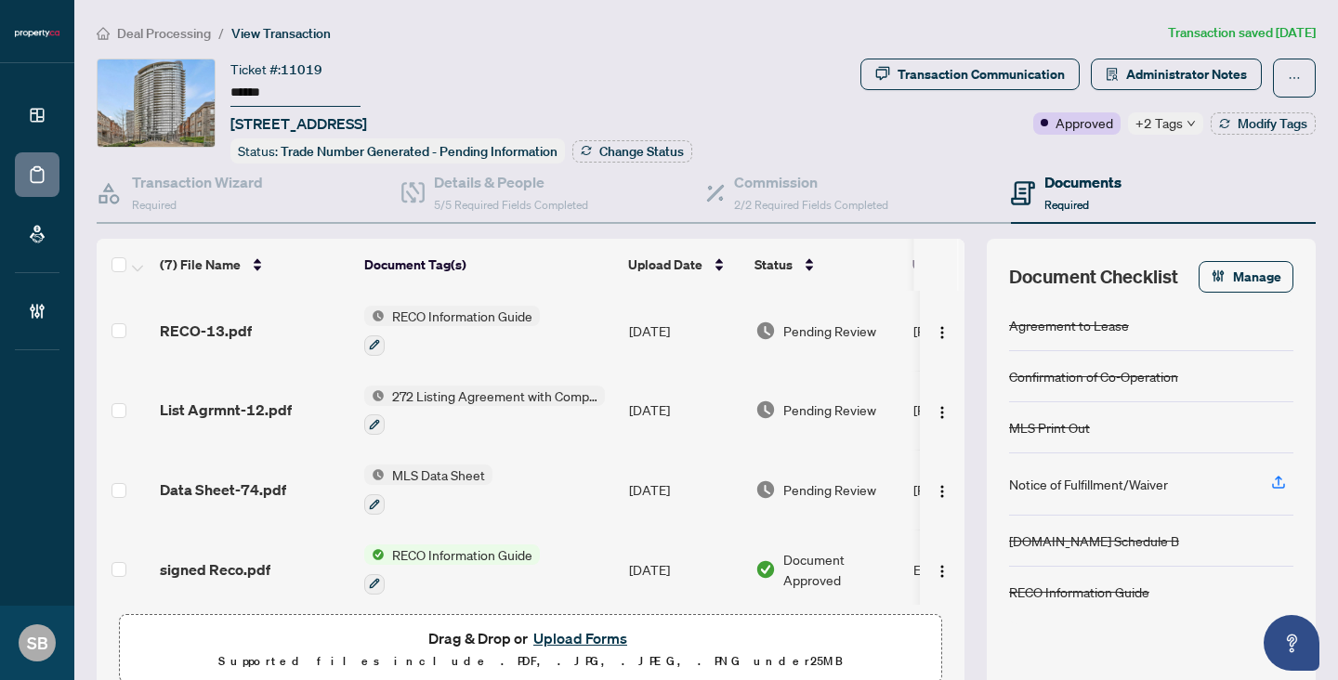
click at [1174, 121] on span "+2 Tags" at bounding box center [1158, 122] width 47 height 21
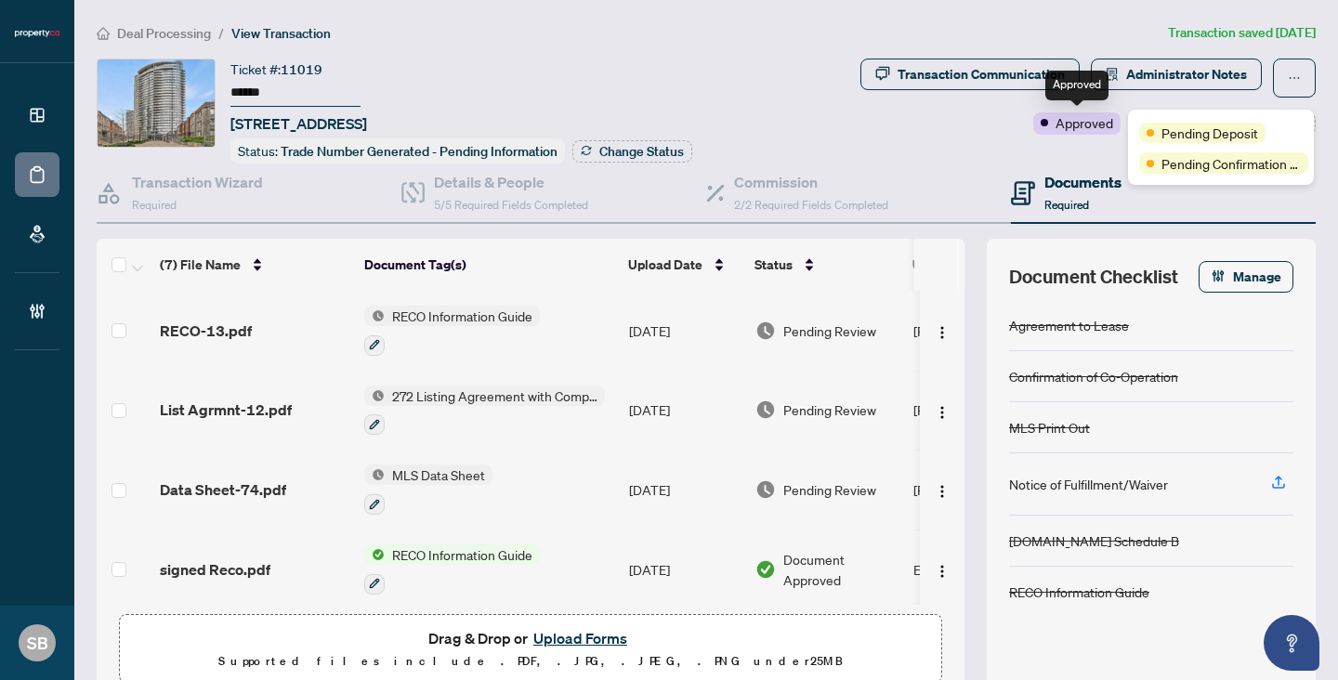
click at [1072, 136] on div "Transaction Communication Administrator Notes Approved +2 Tags Modify Tags" at bounding box center [1088, 111] width 463 height 105
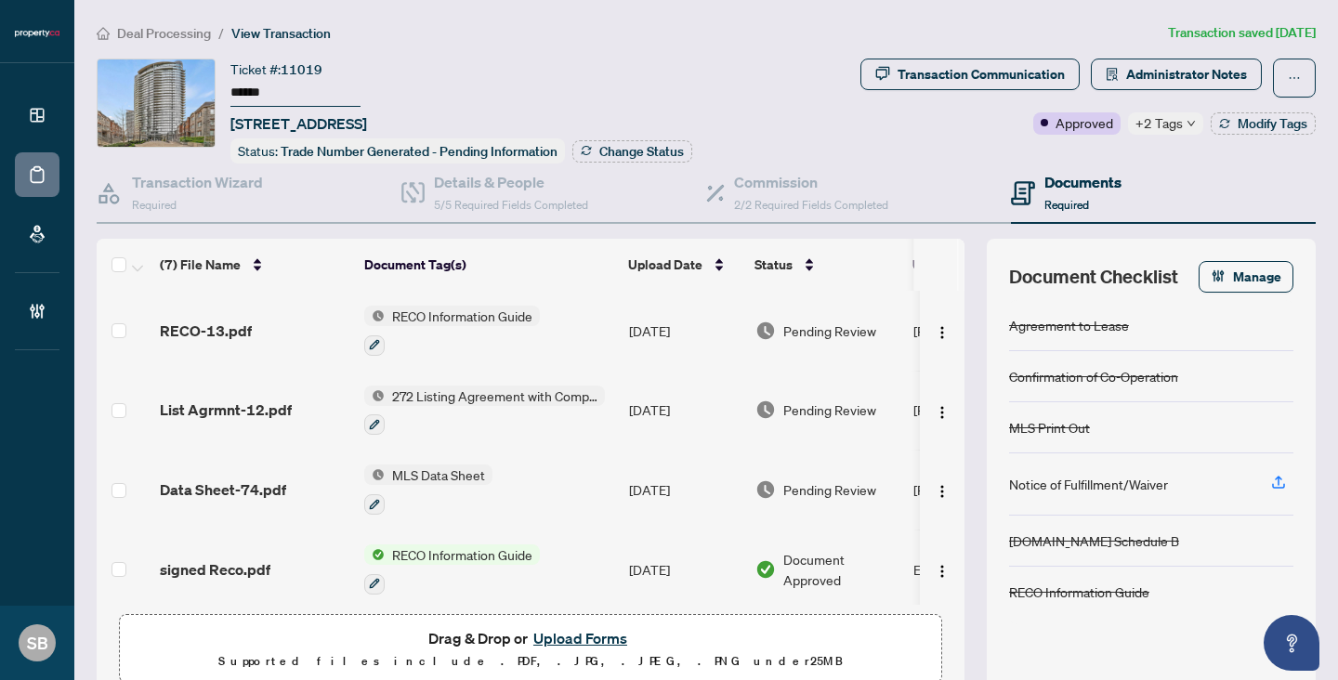
click at [162, 27] on span "Deal Processing" at bounding box center [164, 33] width 94 height 17
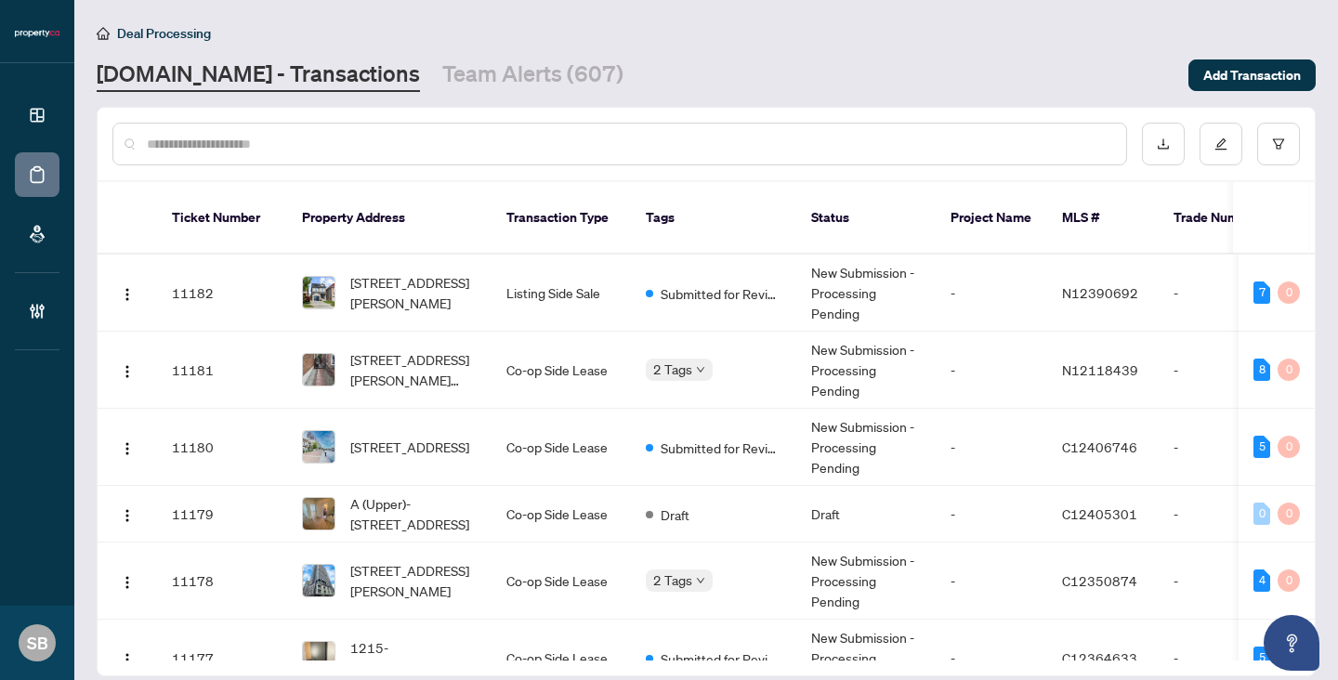
click at [406, 135] on input "text" at bounding box center [629, 144] width 964 height 20
paste input "******"
type input "******"
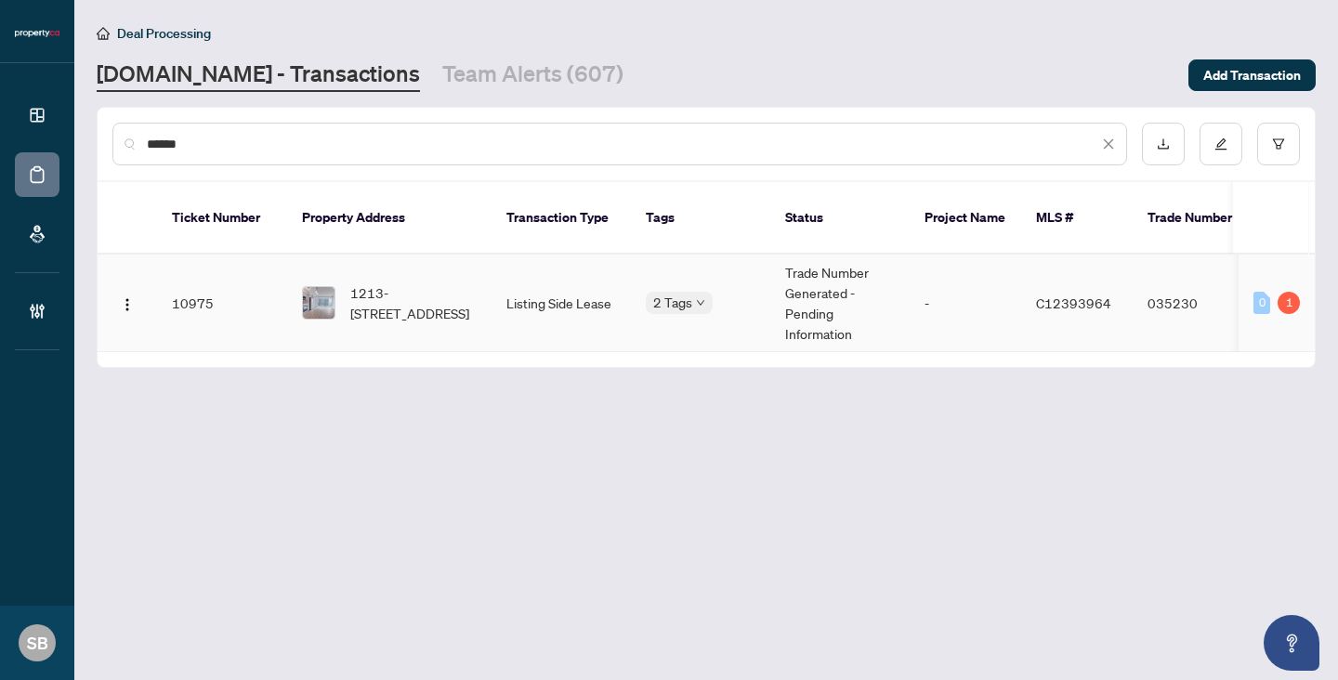
click at [483, 258] on td "1213-[STREET_ADDRESS]" at bounding box center [389, 304] width 204 height 98
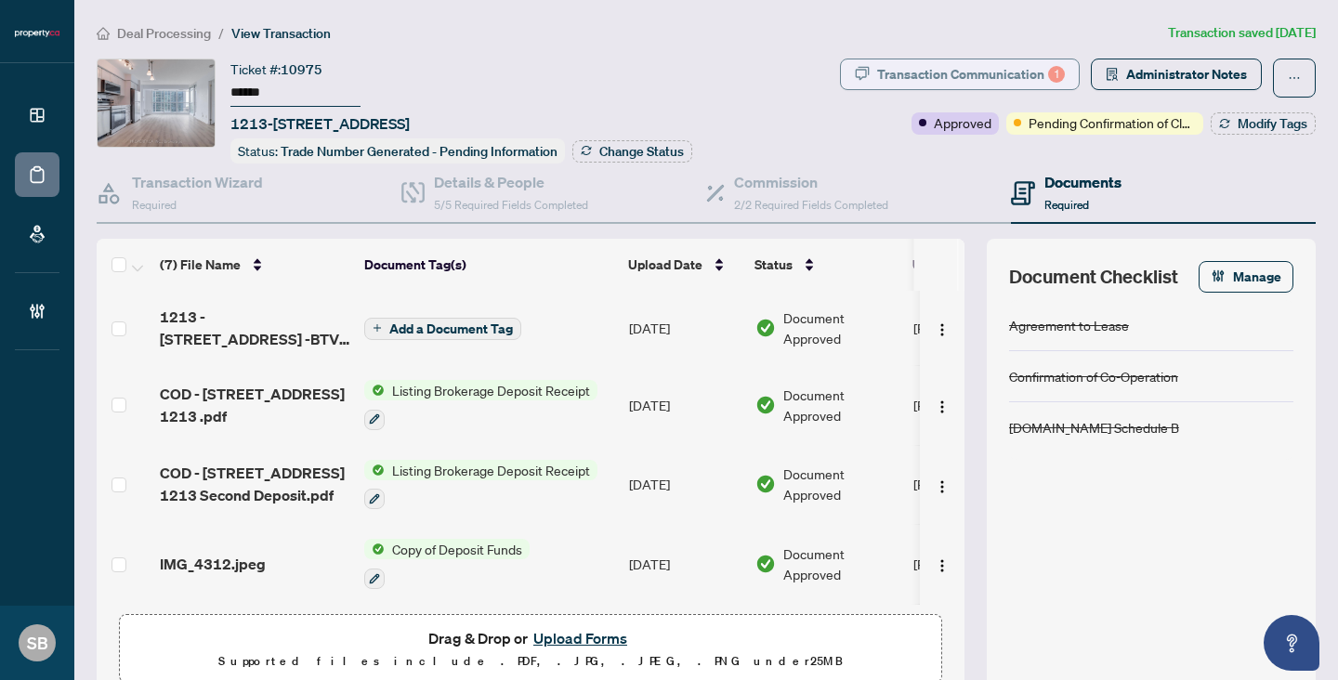
click at [1048, 80] on div "Transaction Communication 1" at bounding box center [971, 74] width 188 height 30
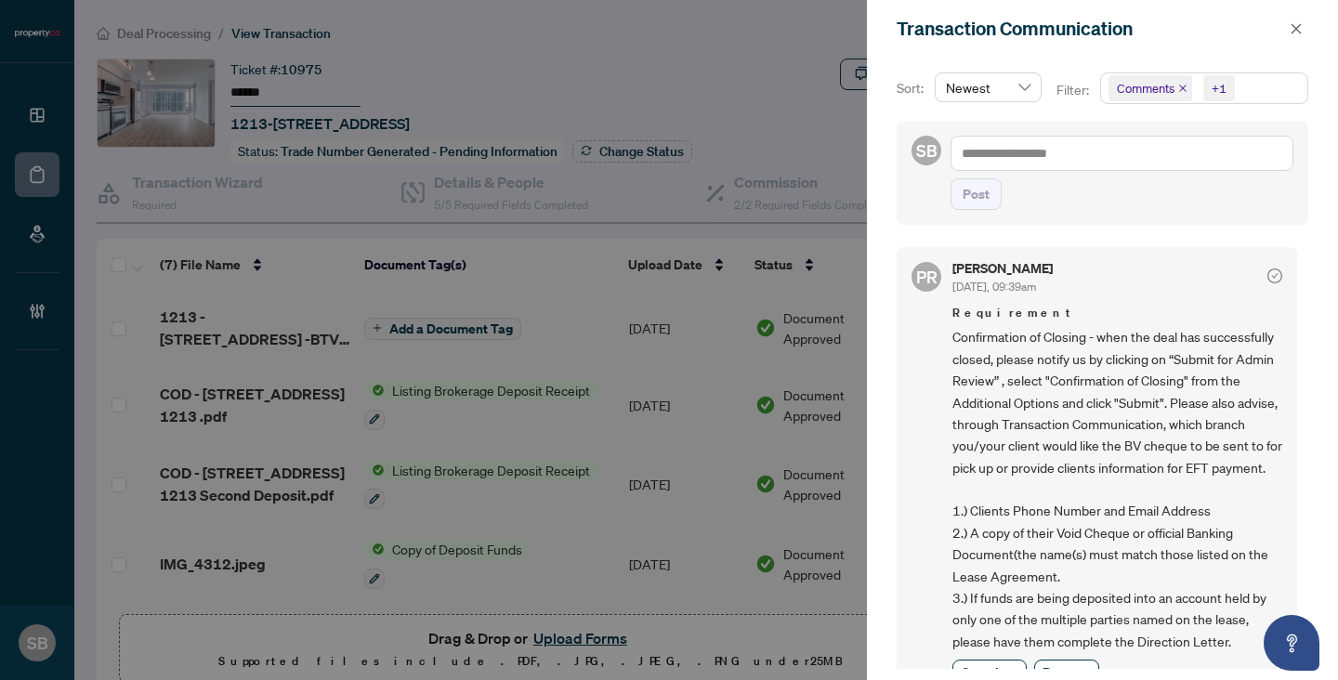
scroll to position [299, 0]
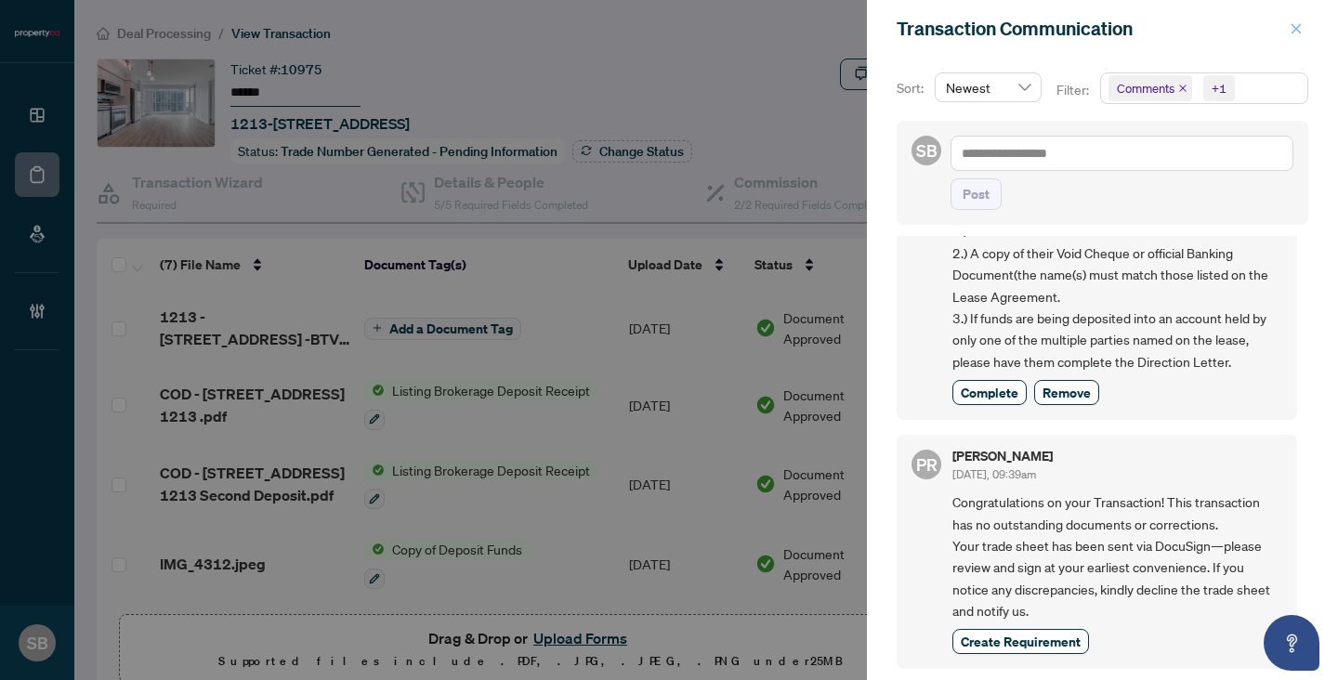
click at [1298, 32] on icon "close" at bounding box center [1296, 28] width 10 height 10
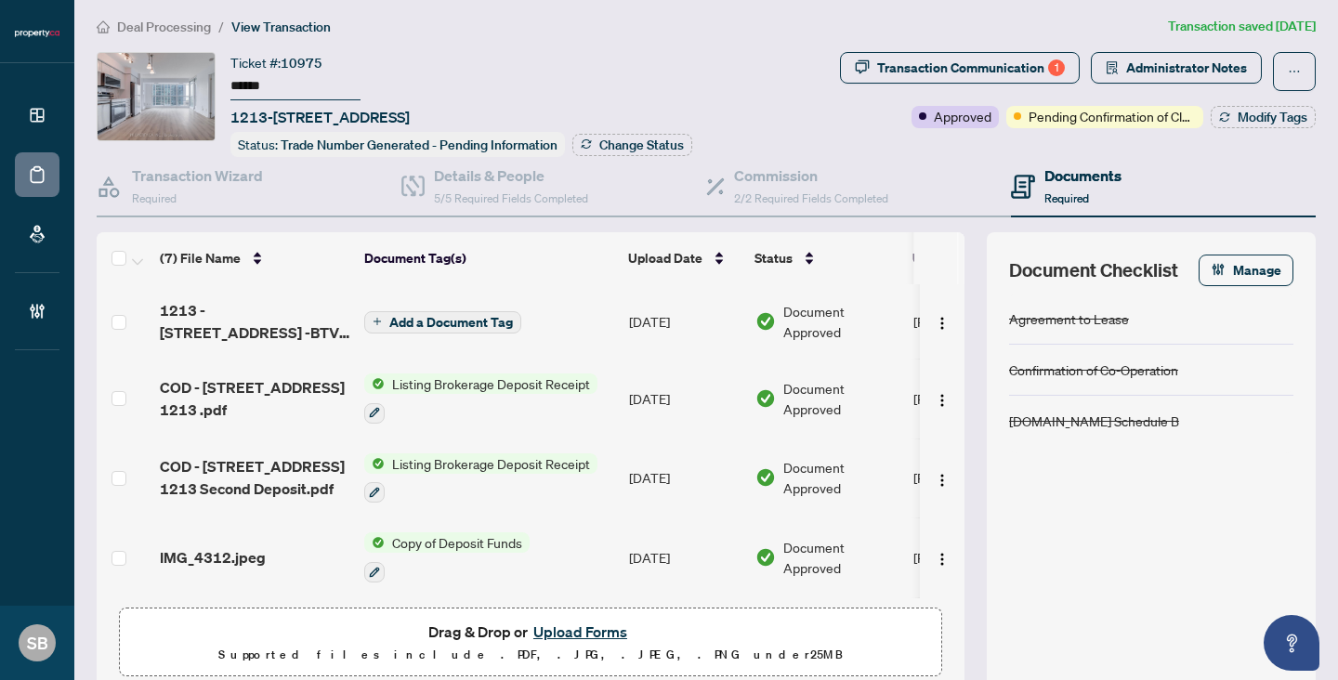
scroll to position [0, 0]
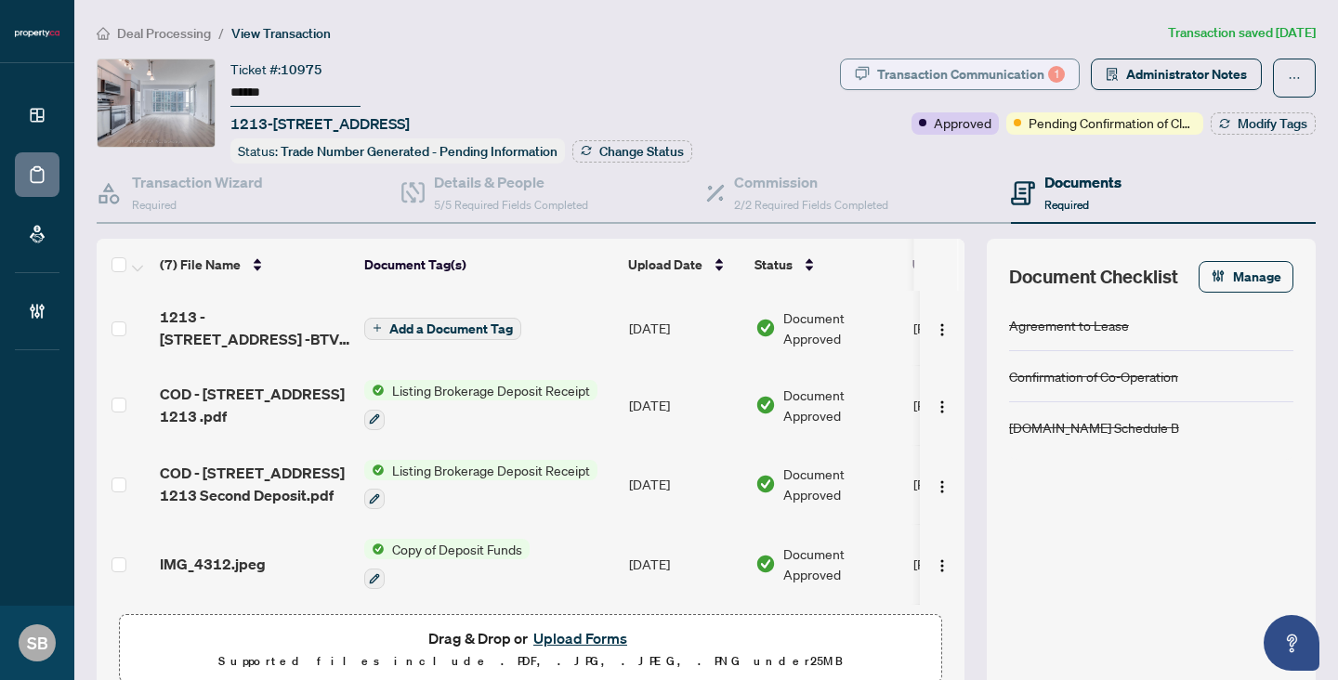
click at [988, 78] on div "Transaction Communication 1" at bounding box center [971, 74] width 188 height 30
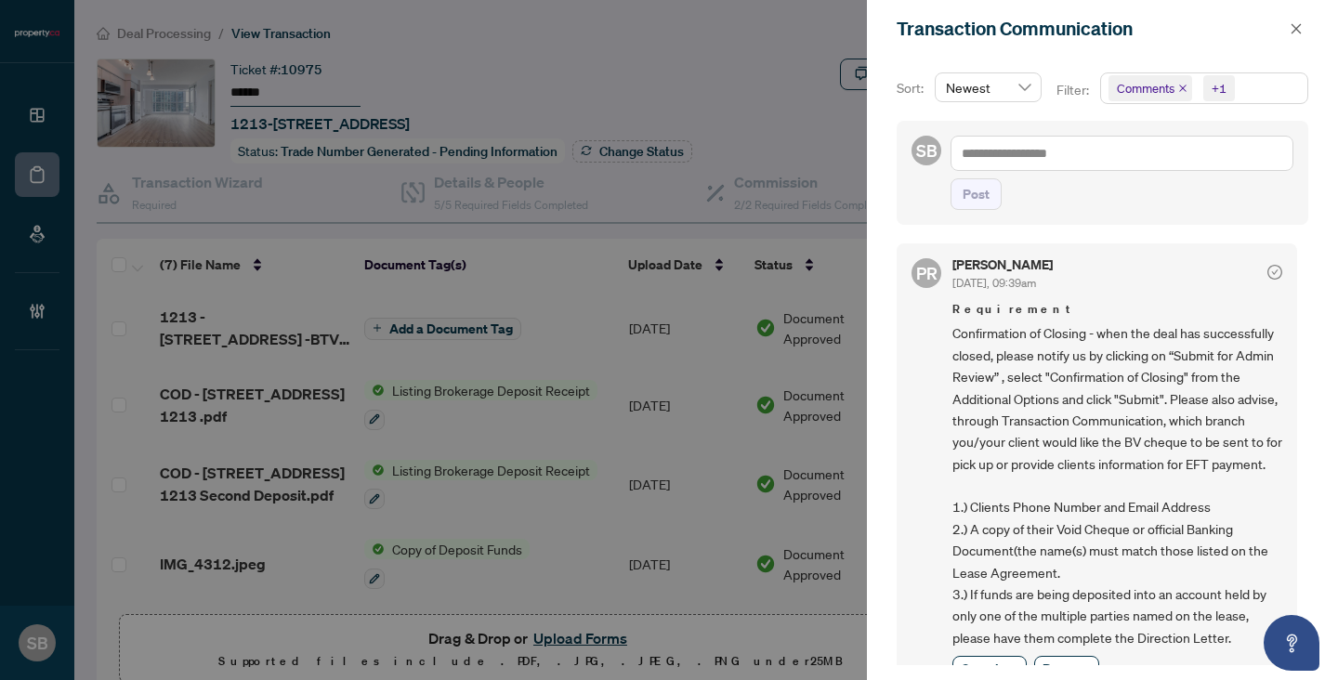
click at [1309, 24] on div "Transaction Communication" at bounding box center [1102, 29] width 471 height 58
click at [1288, 24] on button "button" at bounding box center [1296, 29] width 24 height 22
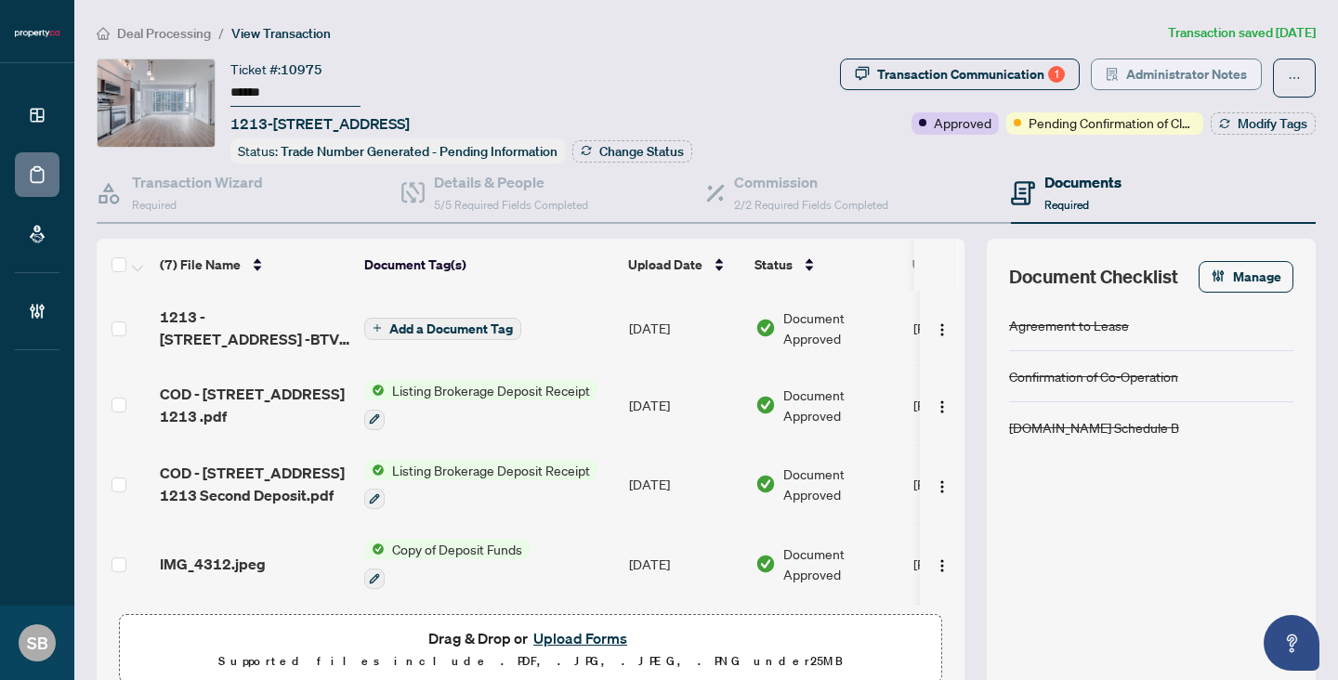
click at [1137, 86] on span "Administrator Notes" at bounding box center [1186, 74] width 121 height 30
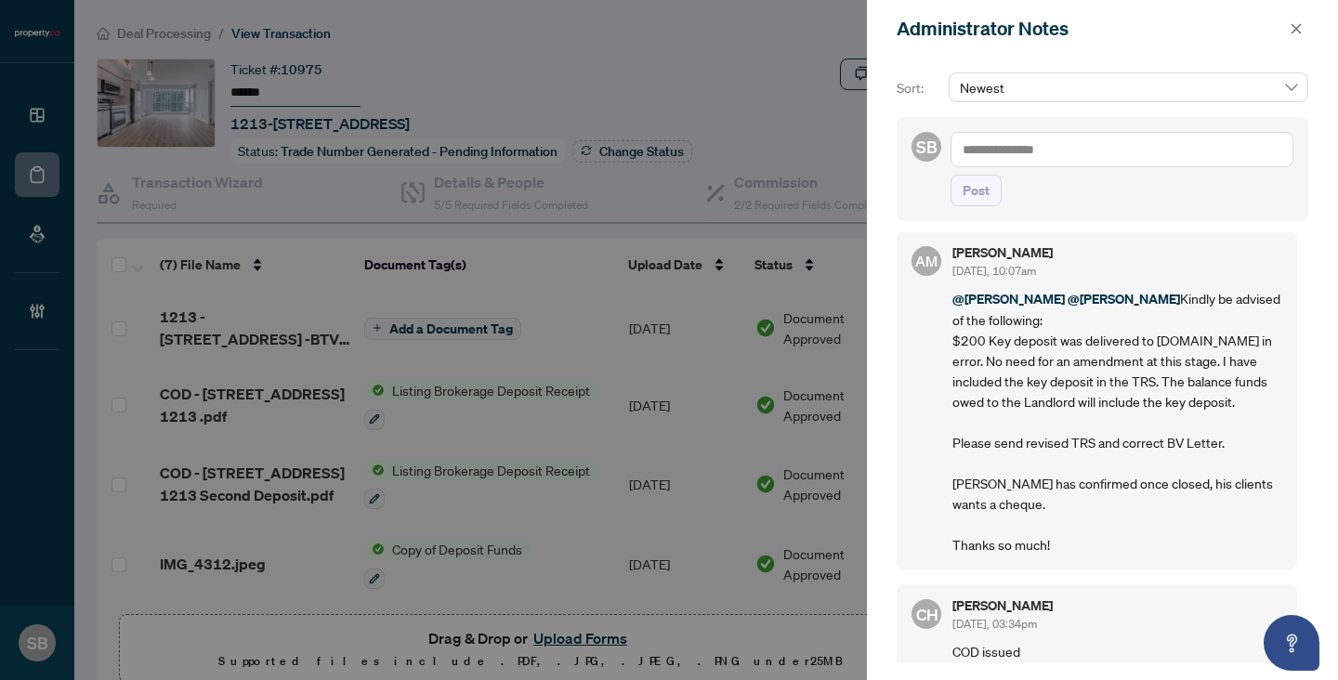
scroll to position [169, 0]
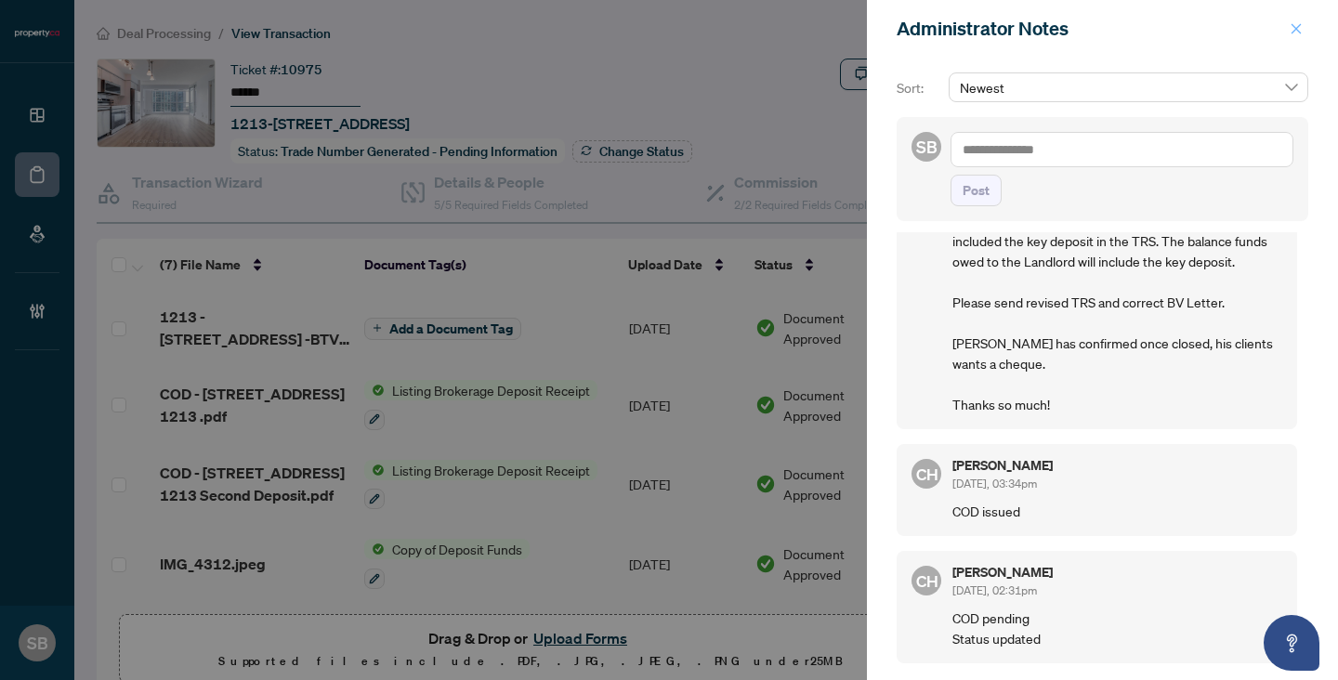
click at [1294, 39] on span "button" at bounding box center [1295, 29] width 13 height 30
